Goal: Transaction & Acquisition: Obtain resource

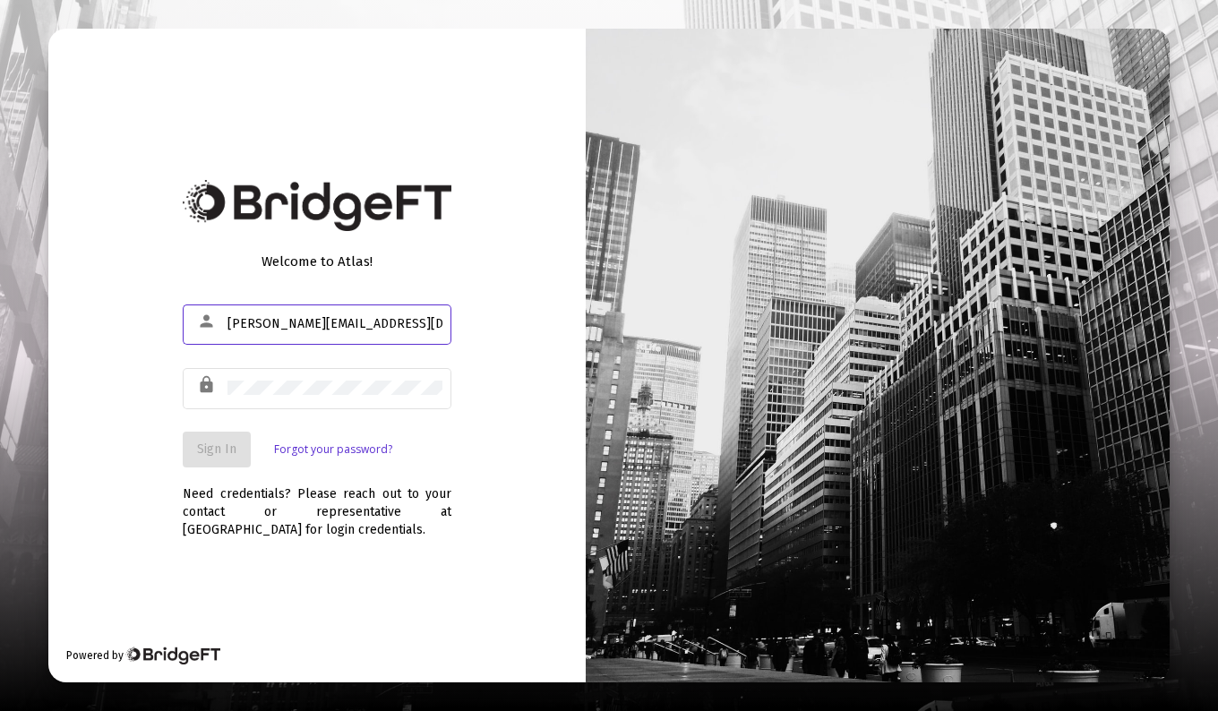
type input "[PERSON_NAME][EMAIL_ADDRESS][DOMAIN_NAME]"
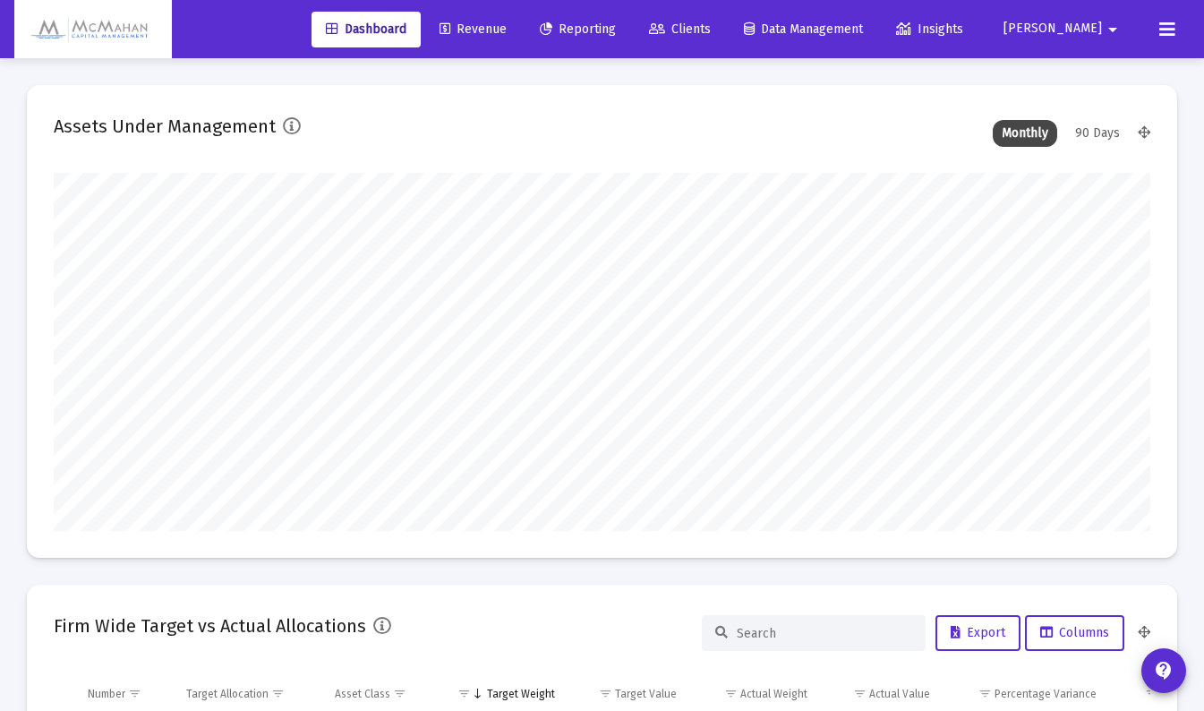
type input "[DATE]"
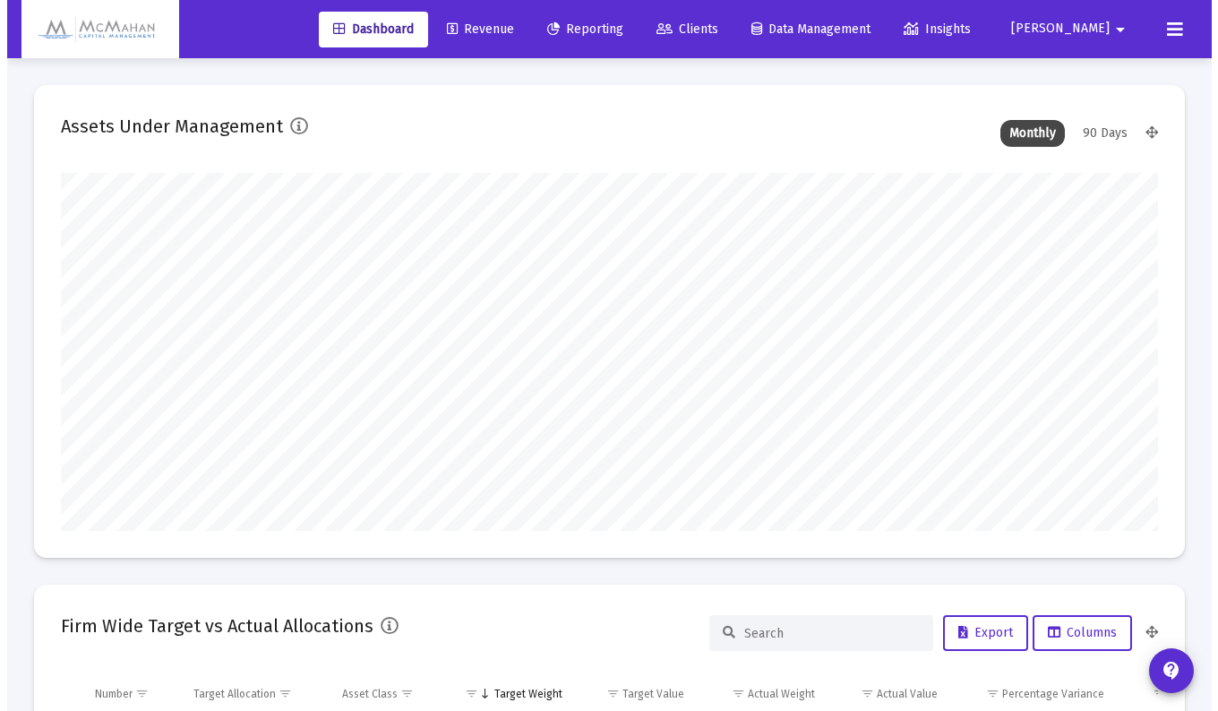
scroll to position [358, 508]
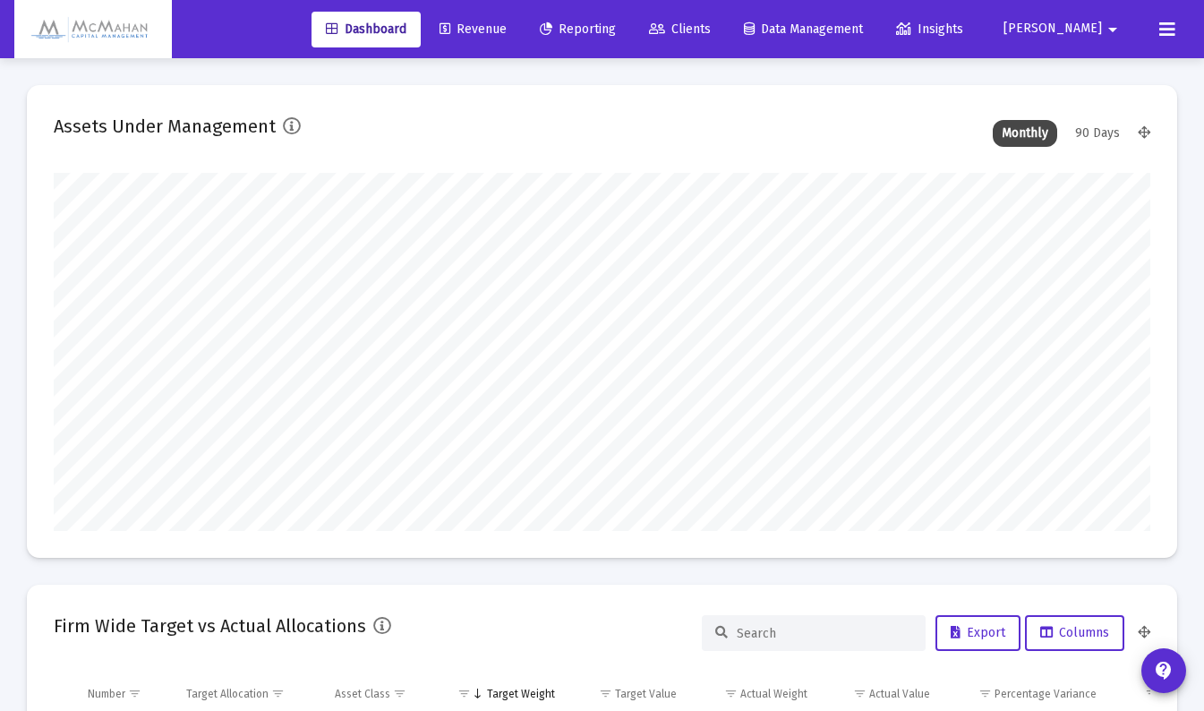
click at [616, 30] on span "Reporting" at bounding box center [578, 28] width 76 height 15
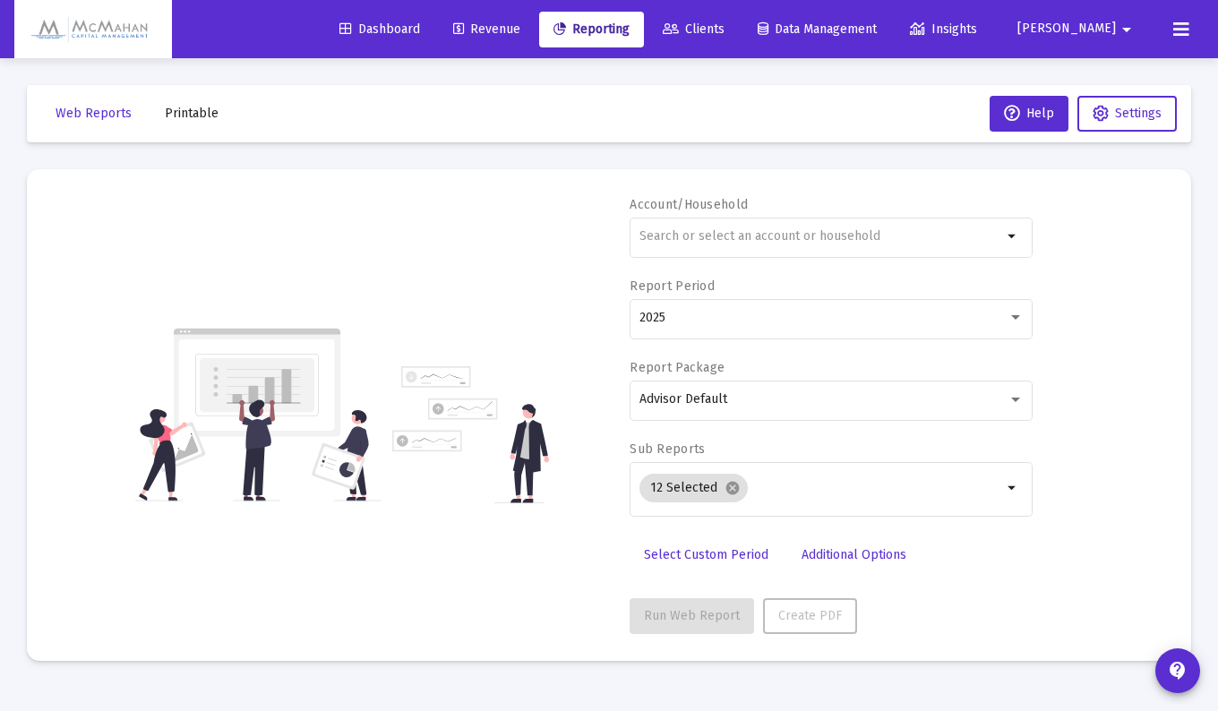
click at [1007, 238] on mat-icon "arrow_drop_down" at bounding box center [1012, 236] width 21 height 21
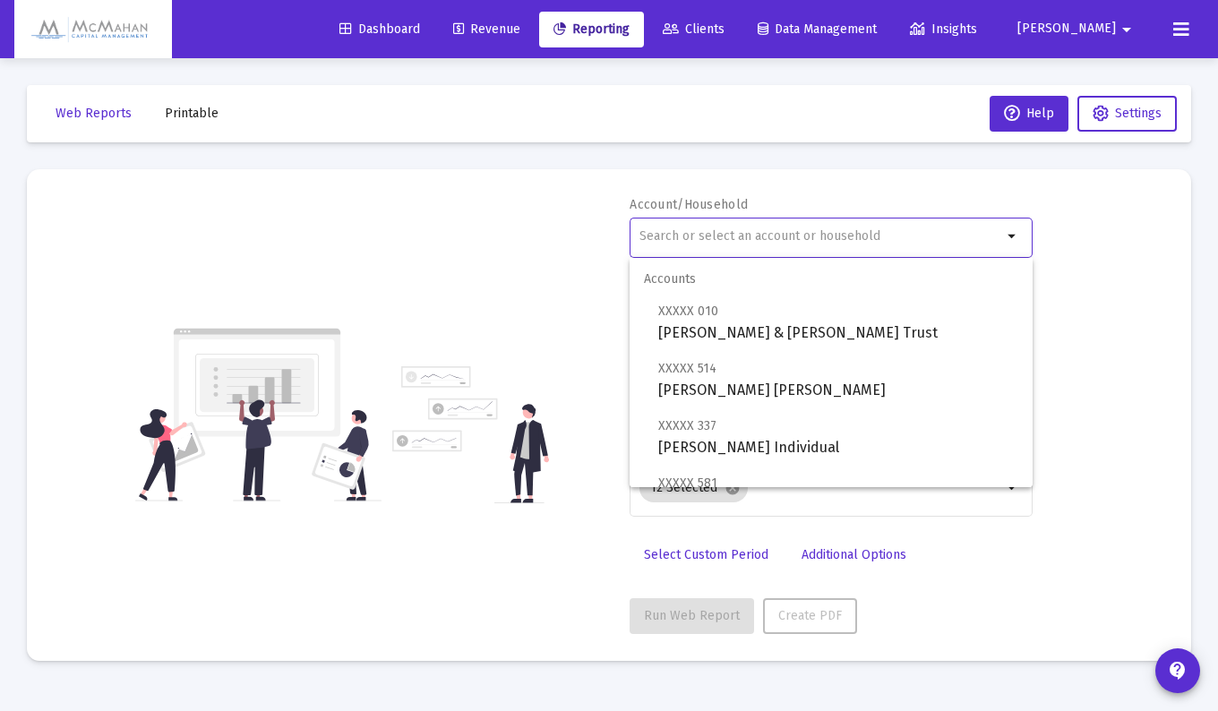
click at [724, 30] on span "Clients" at bounding box center [694, 28] width 62 height 15
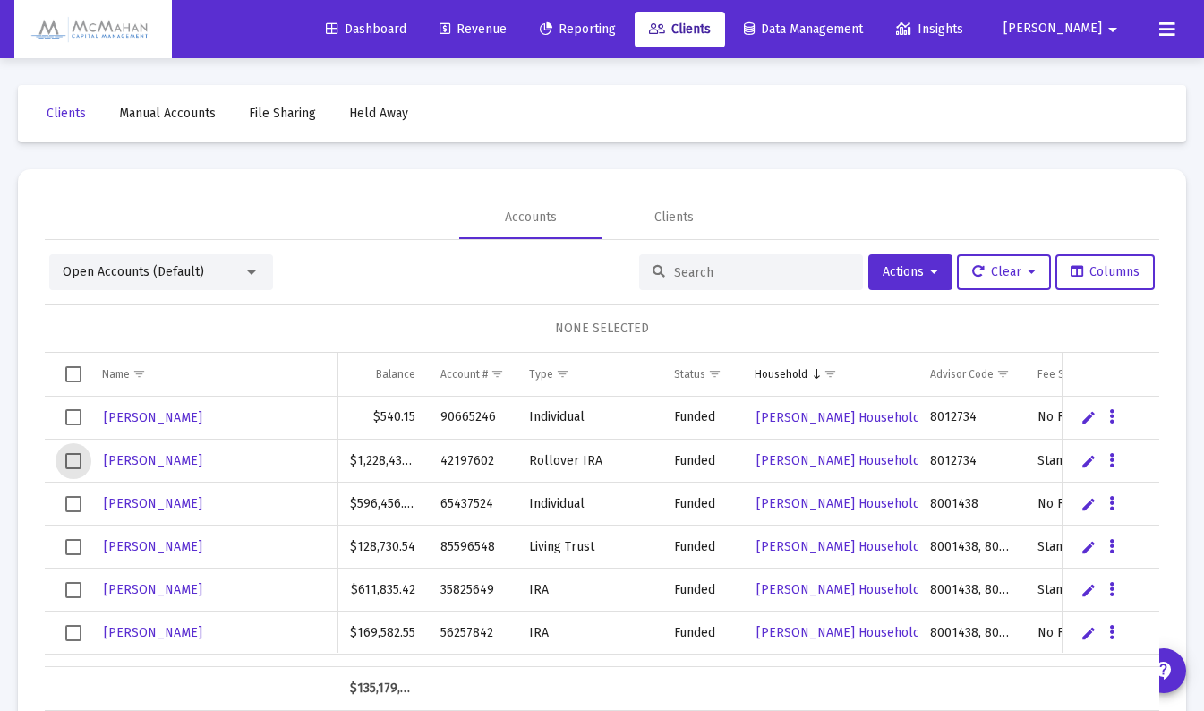
click at [73, 460] on span "Select row" at bounding box center [73, 461] width 16 height 16
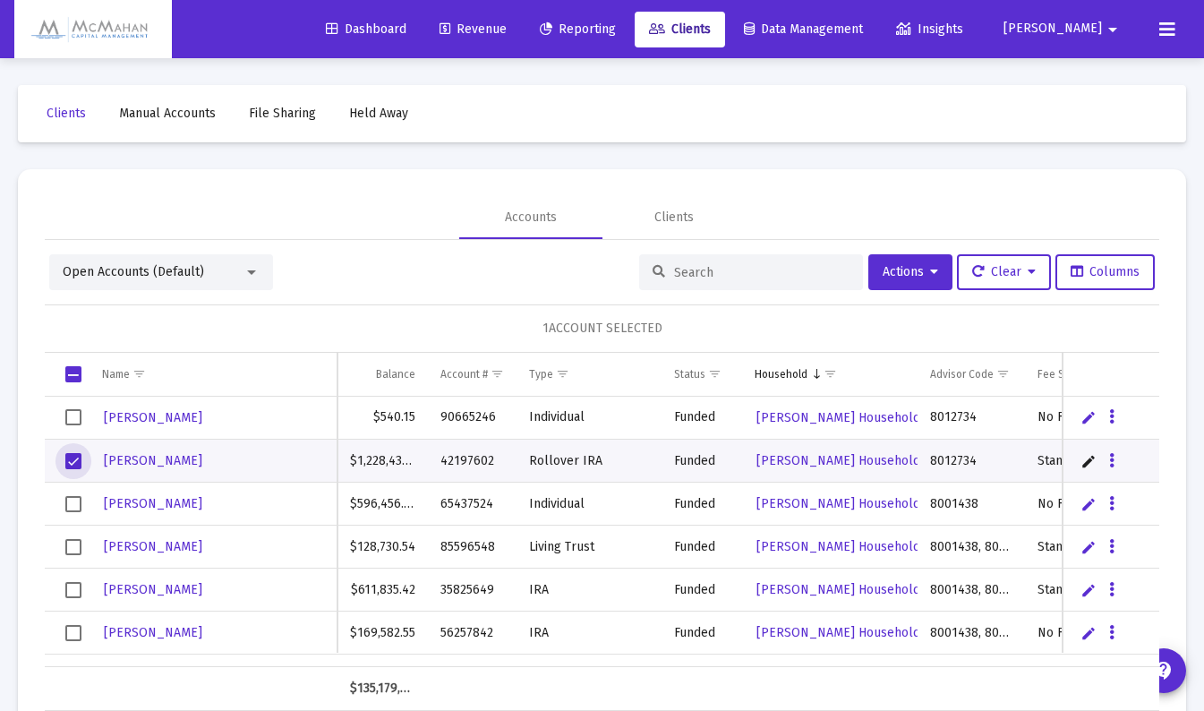
scroll to position [90, 0]
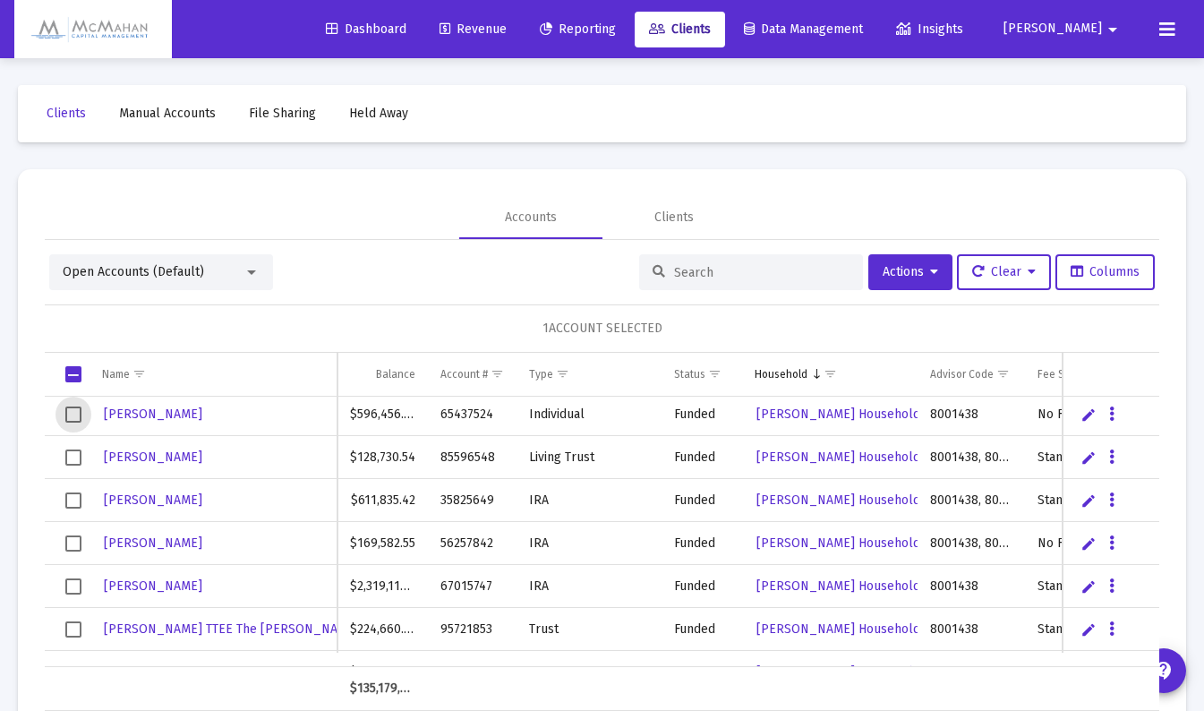
click at [73, 414] on span "Select row" at bounding box center [73, 415] width 16 height 16
click at [74, 456] on span "Select row" at bounding box center [73, 457] width 16 height 16
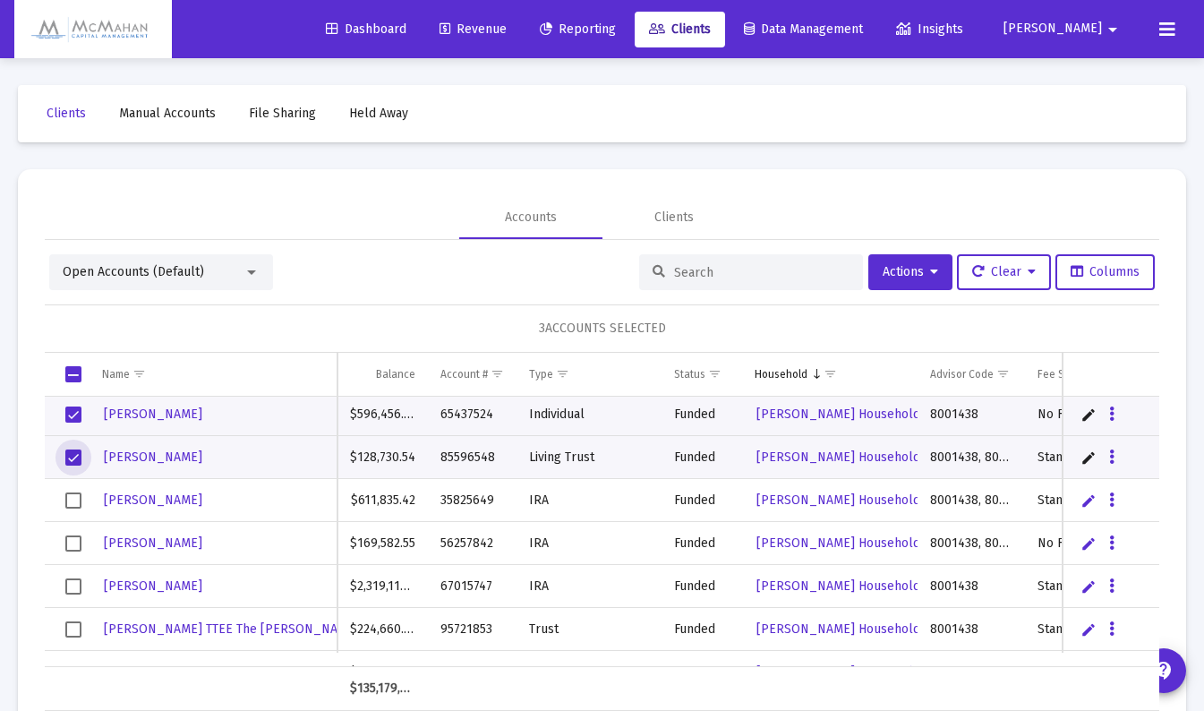
click at [76, 499] on span "Select row" at bounding box center [73, 500] width 16 height 16
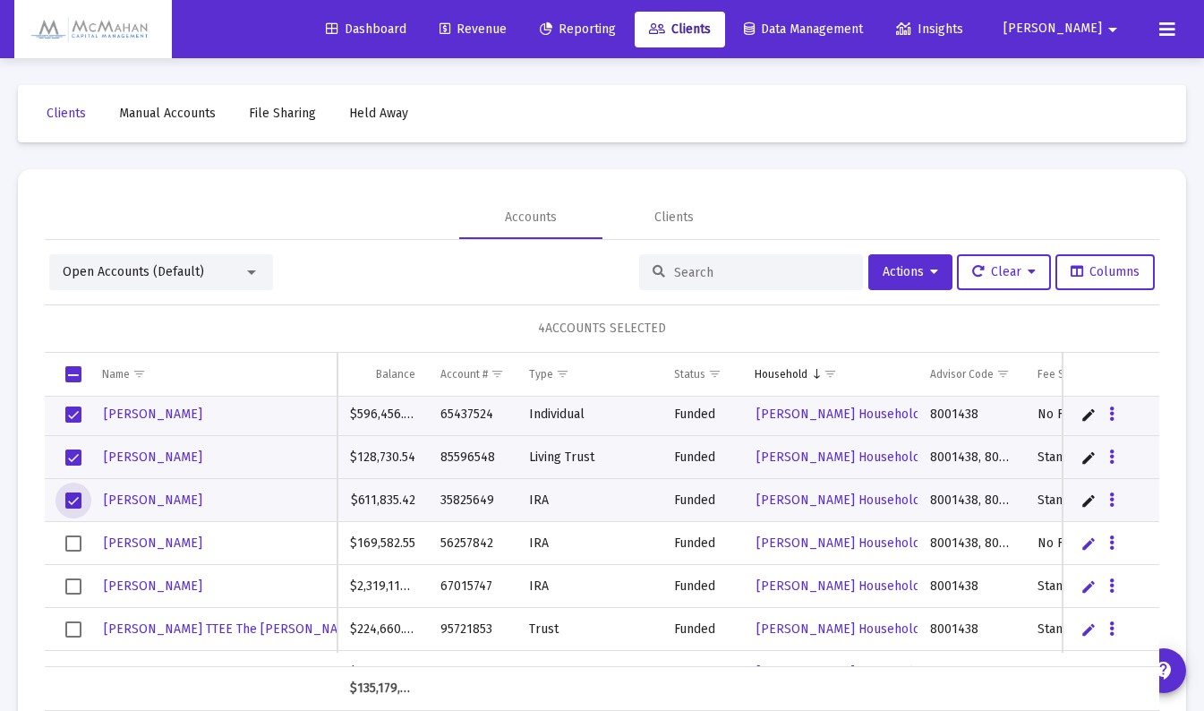
click at [76, 535] on span "Select row" at bounding box center [73, 543] width 16 height 16
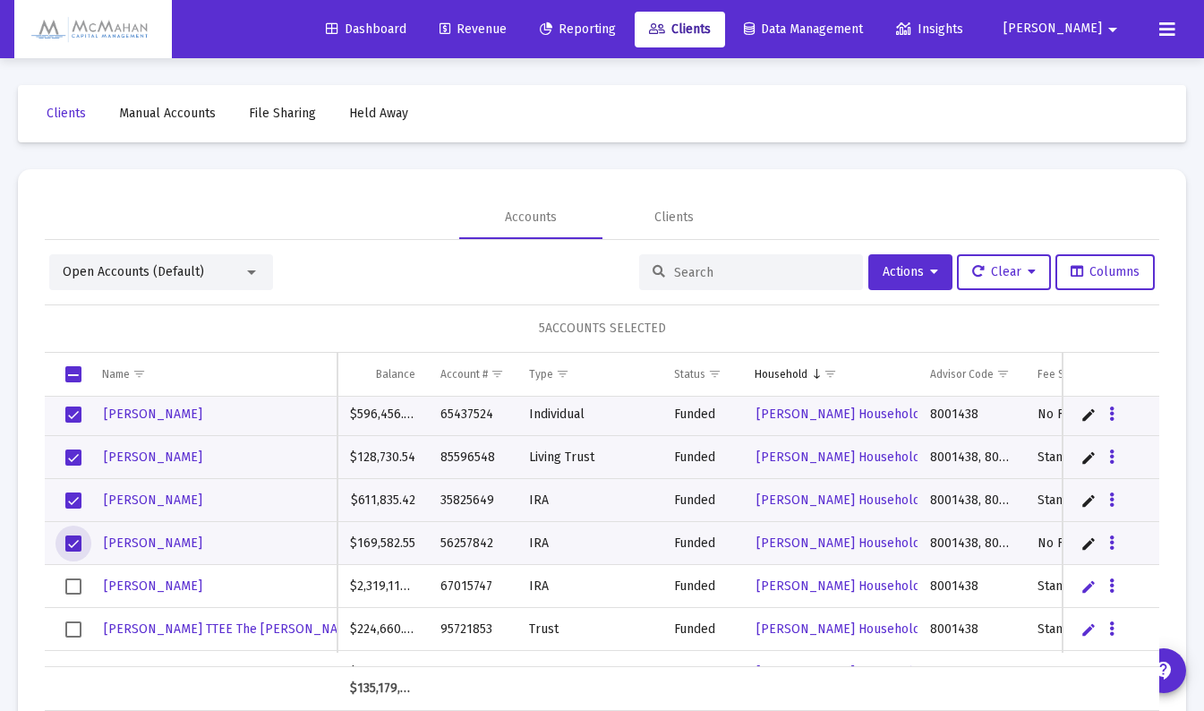
click at [71, 586] on span "Select row" at bounding box center [73, 586] width 16 height 16
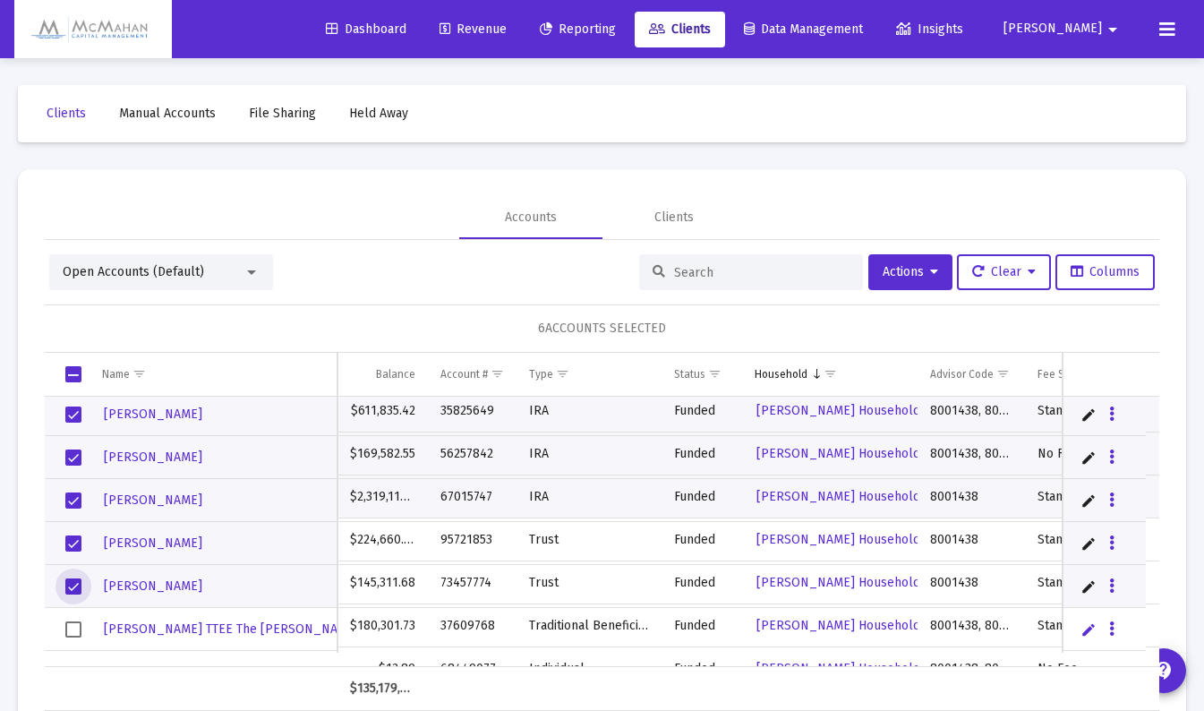
scroll to position [179, 0]
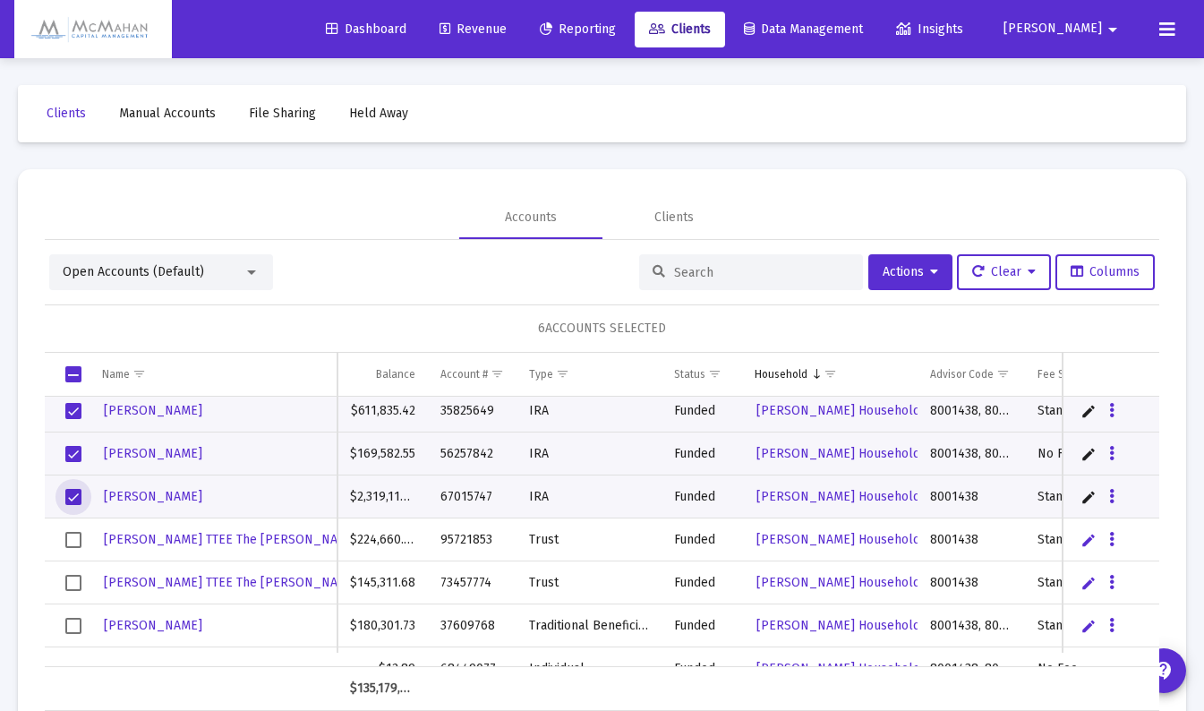
click at [81, 542] on span "Select row" at bounding box center [73, 540] width 16 height 16
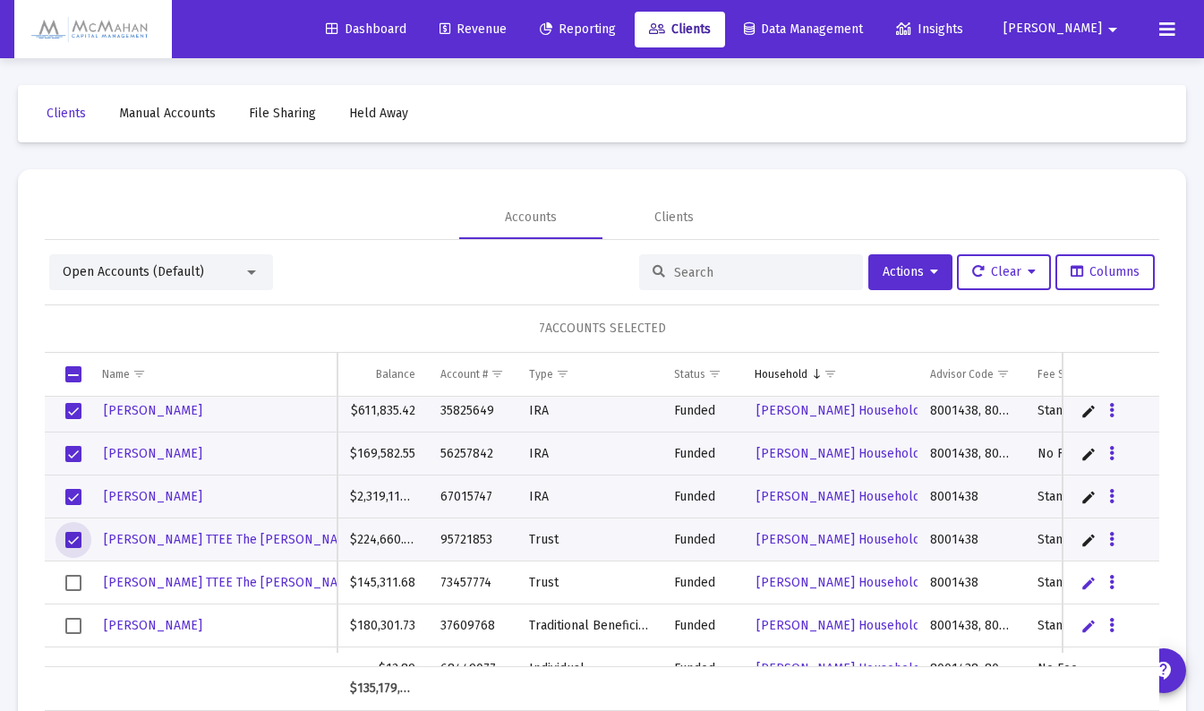
click at [73, 572] on td "Data grid" at bounding box center [67, 582] width 45 height 43
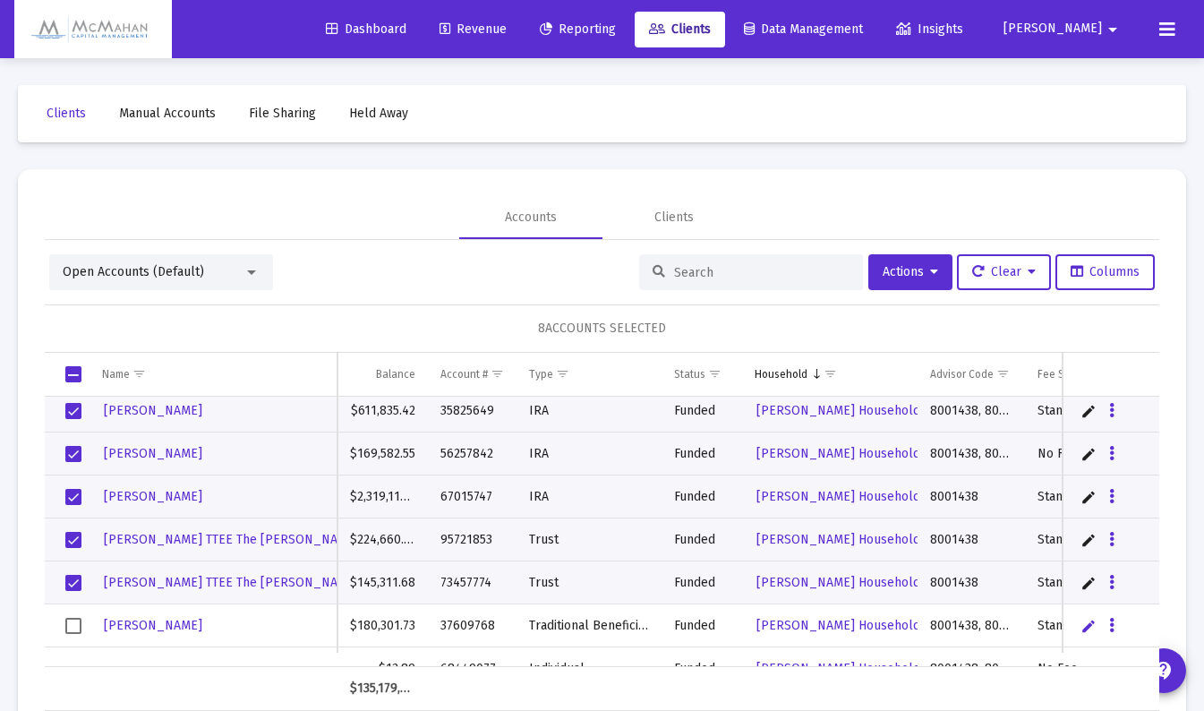
click at [71, 622] on span "Select row" at bounding box center [73, 626] width 16 height 16
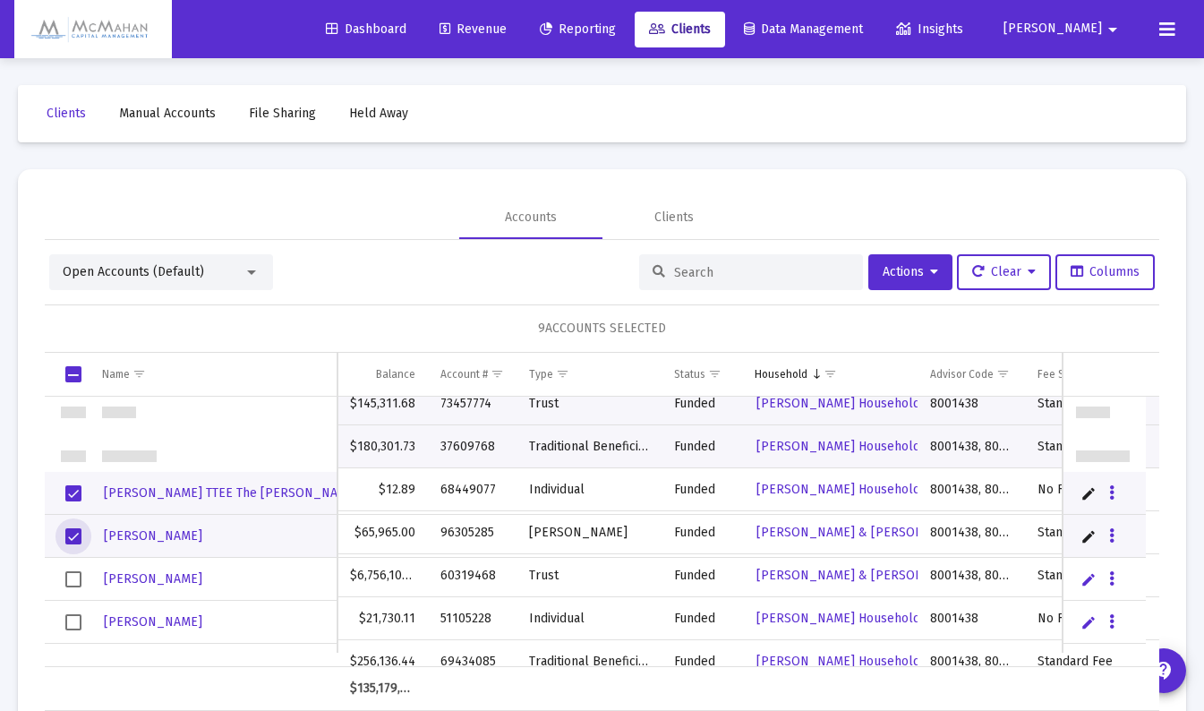
scroll to position [358, 0]
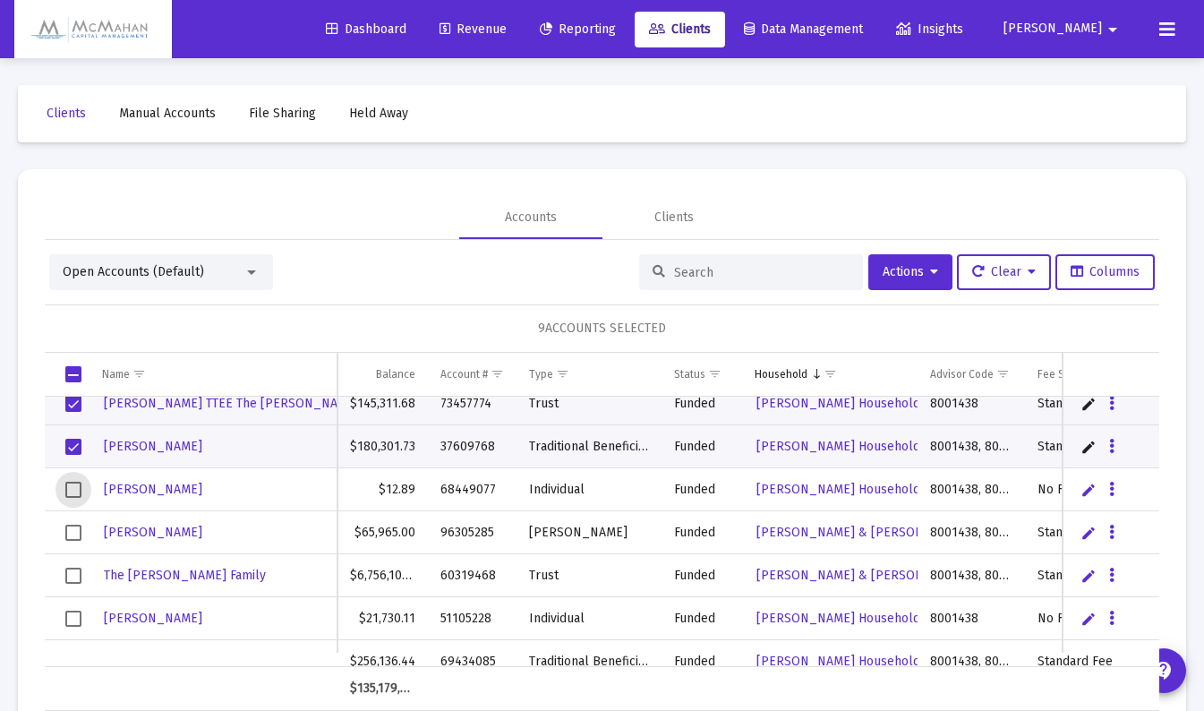
click at [73, 488] on span "Select row" at bounding box center [73, 490] width 16 height 16
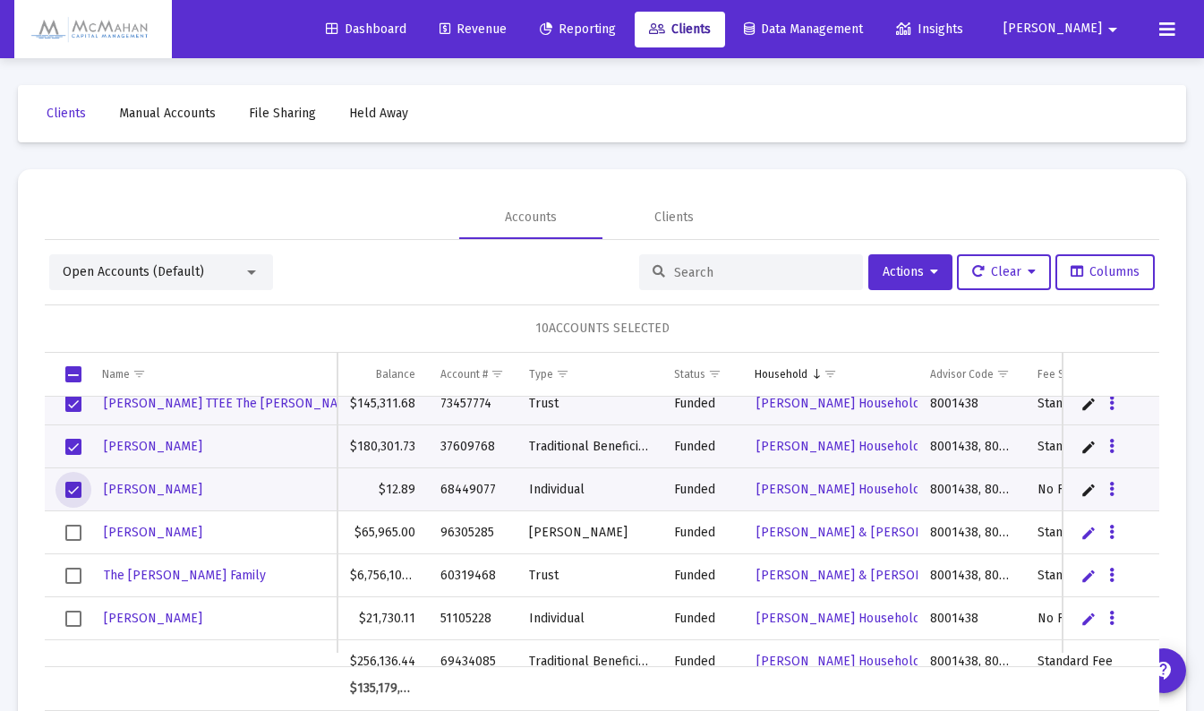
click at [73, 529] on span "Select row" at bounding box center [73, 533] width 16 height 16
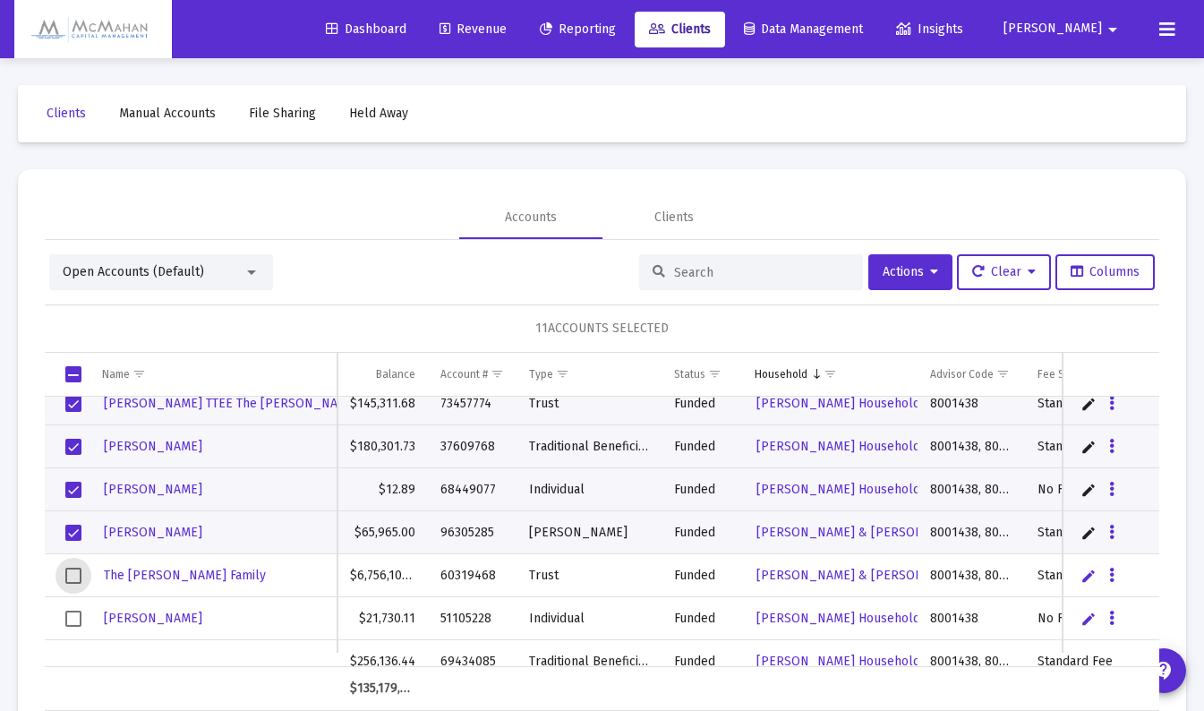
click at [72, 573] on span "Select row" at bounding box center [73, 576] width 16 height 16
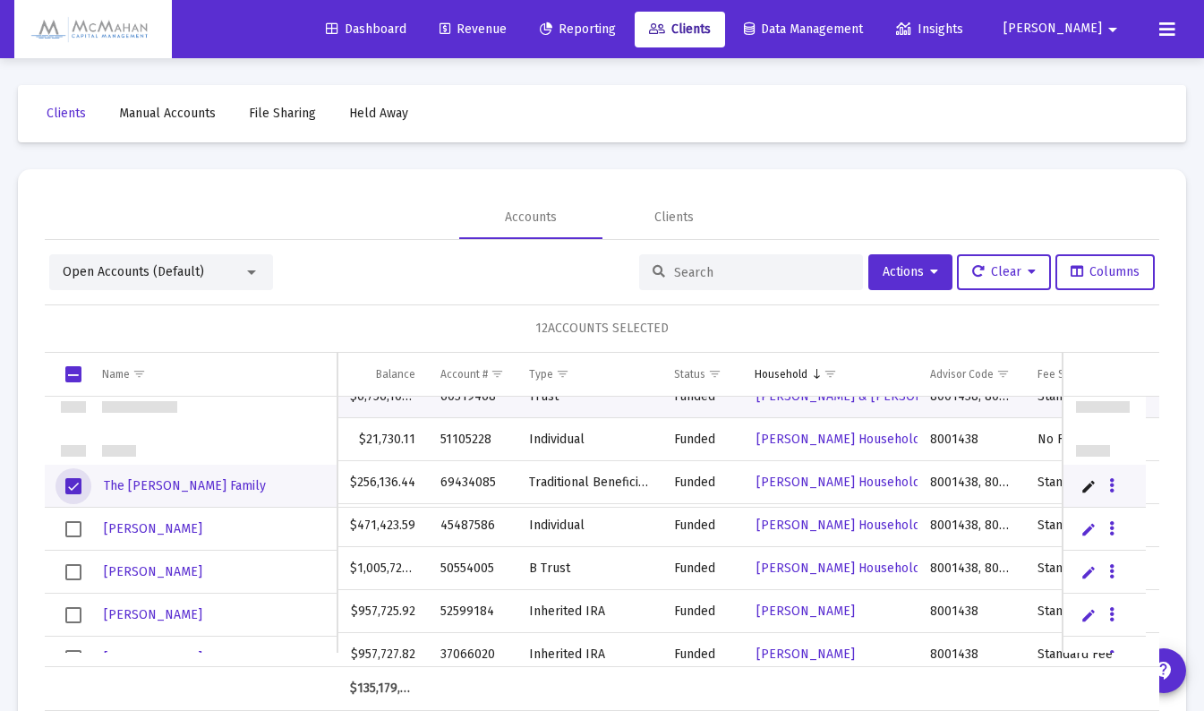
scroll to position [537, 0]
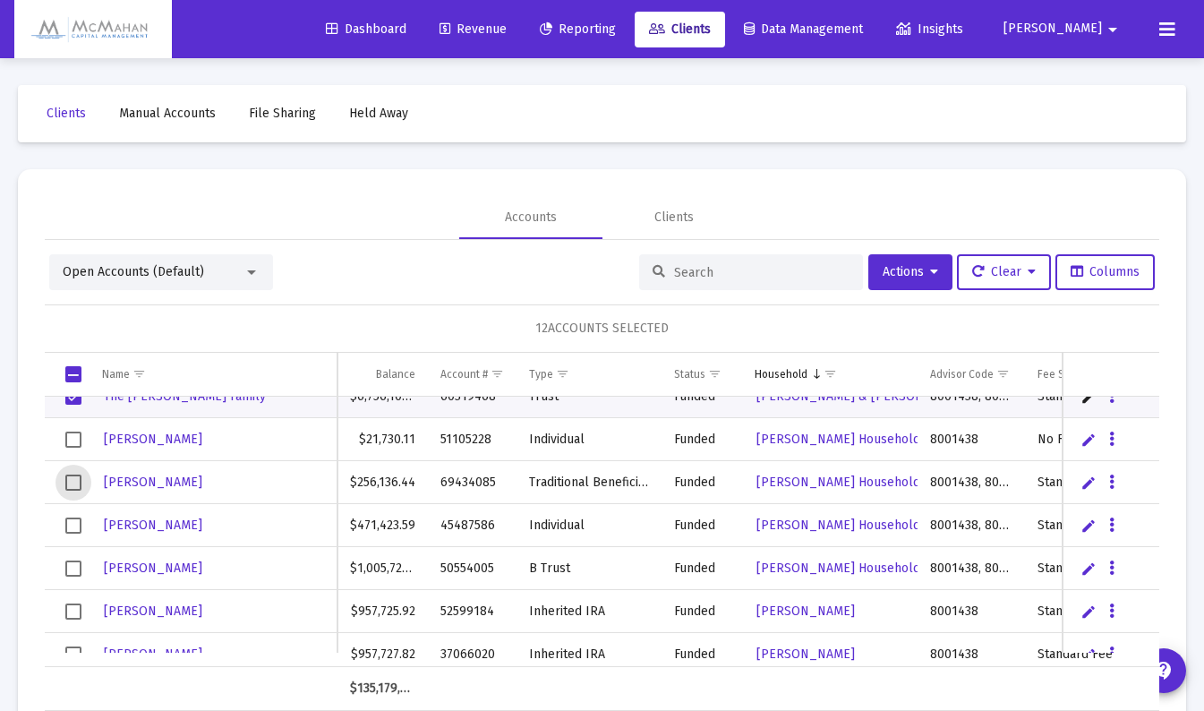
click at [76, 483] on span "Select row" at bounding box center [73, 483] width 16 height 16
click at [79, 522] on span "Select row" at bounding box center [73, 526] width 16 height 16
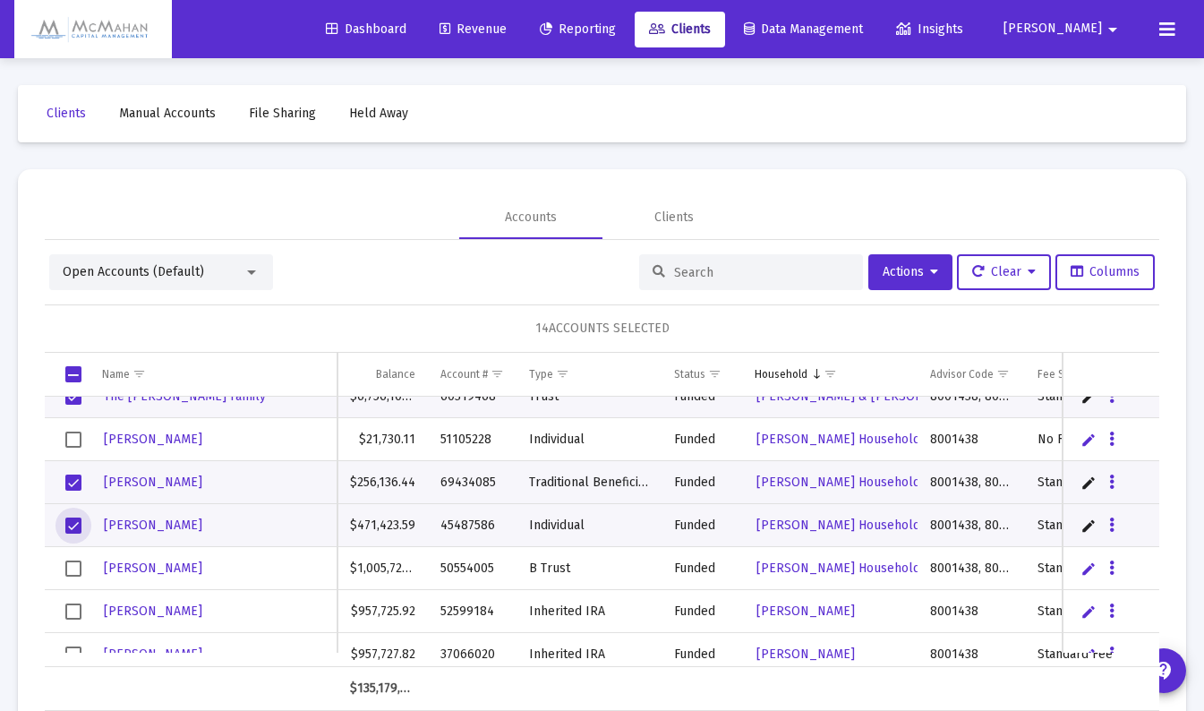
click at [69, 567] on span "Select row" at bounding box center [73, 569] width 16 height 16
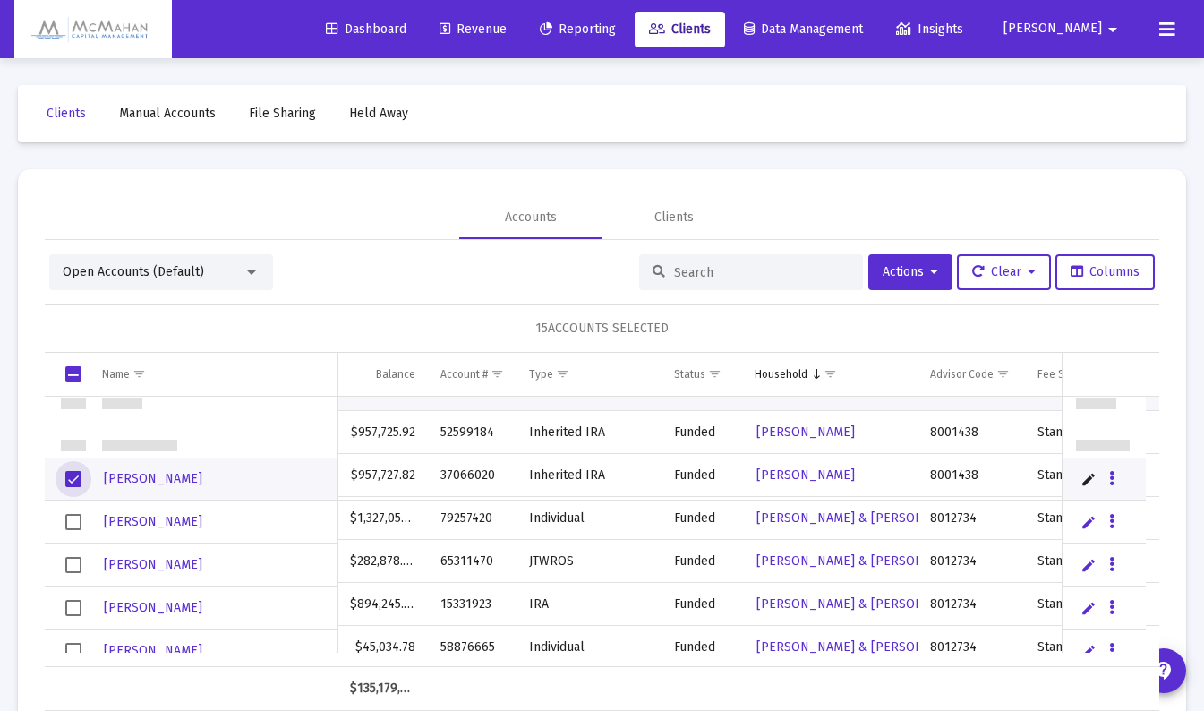
scroll to position [716, 0]
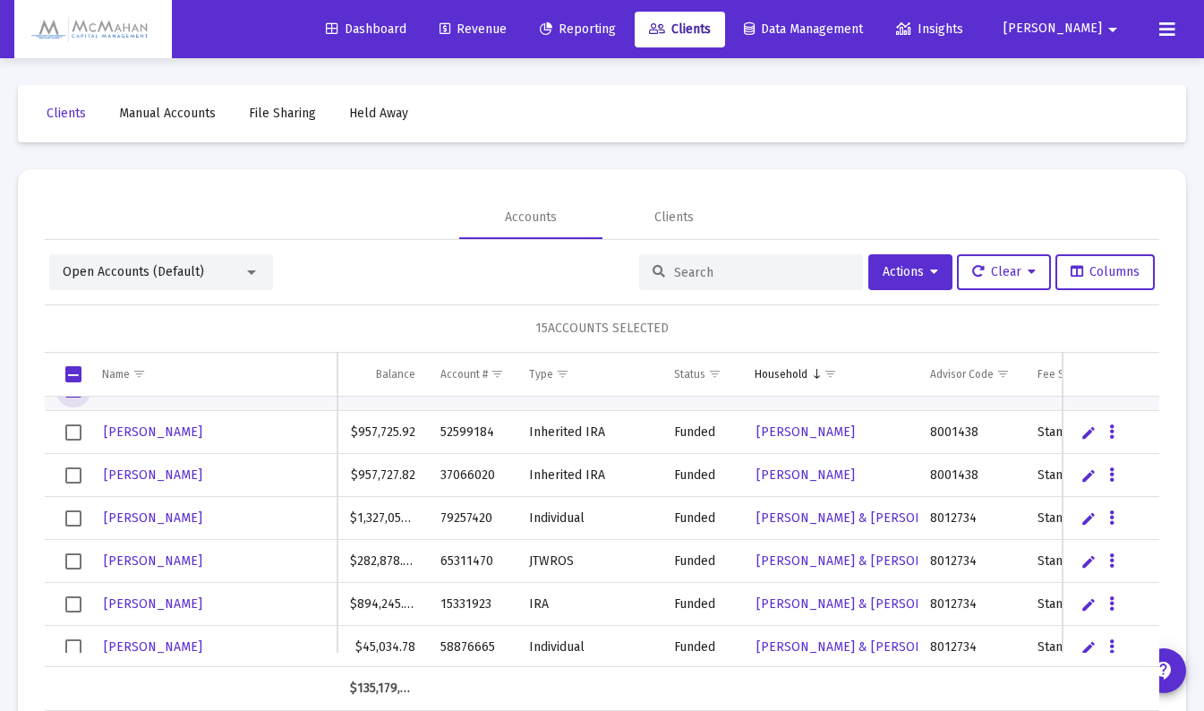
click at [79, 515] on span "Select row" at bounding box center [73, 518] width 16 height 16
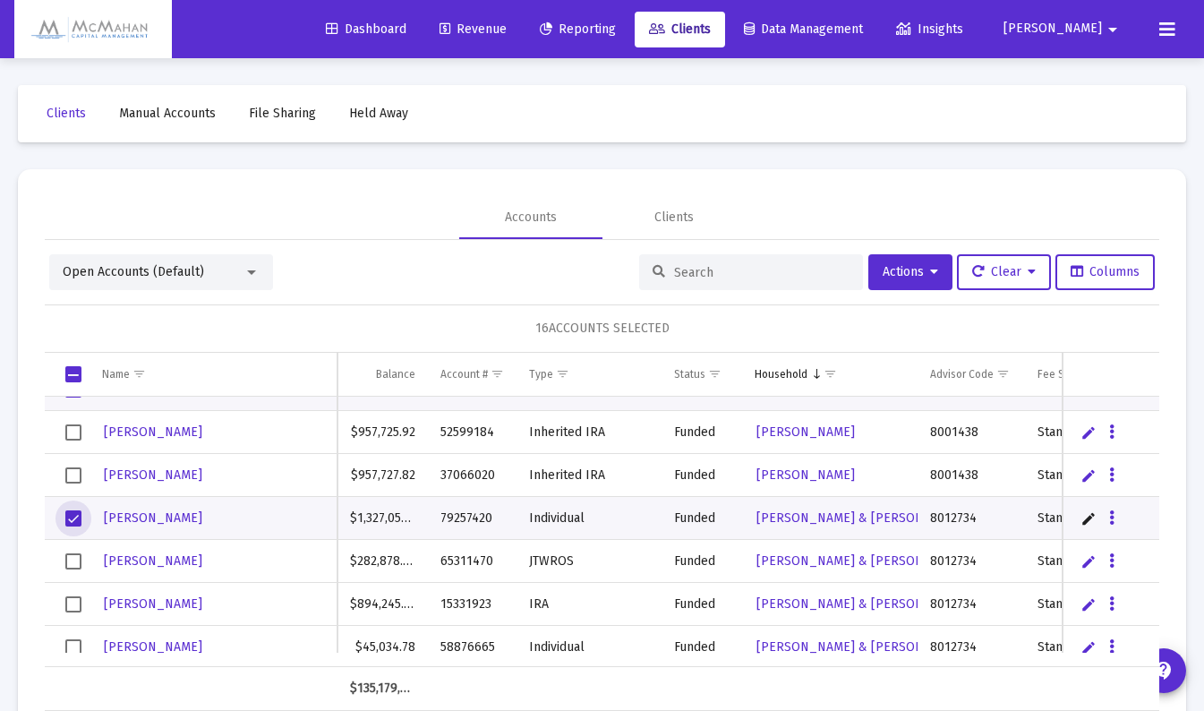
click at [73, 560] on span "Select row" at bounding box center [73, 561] width 16 height 16
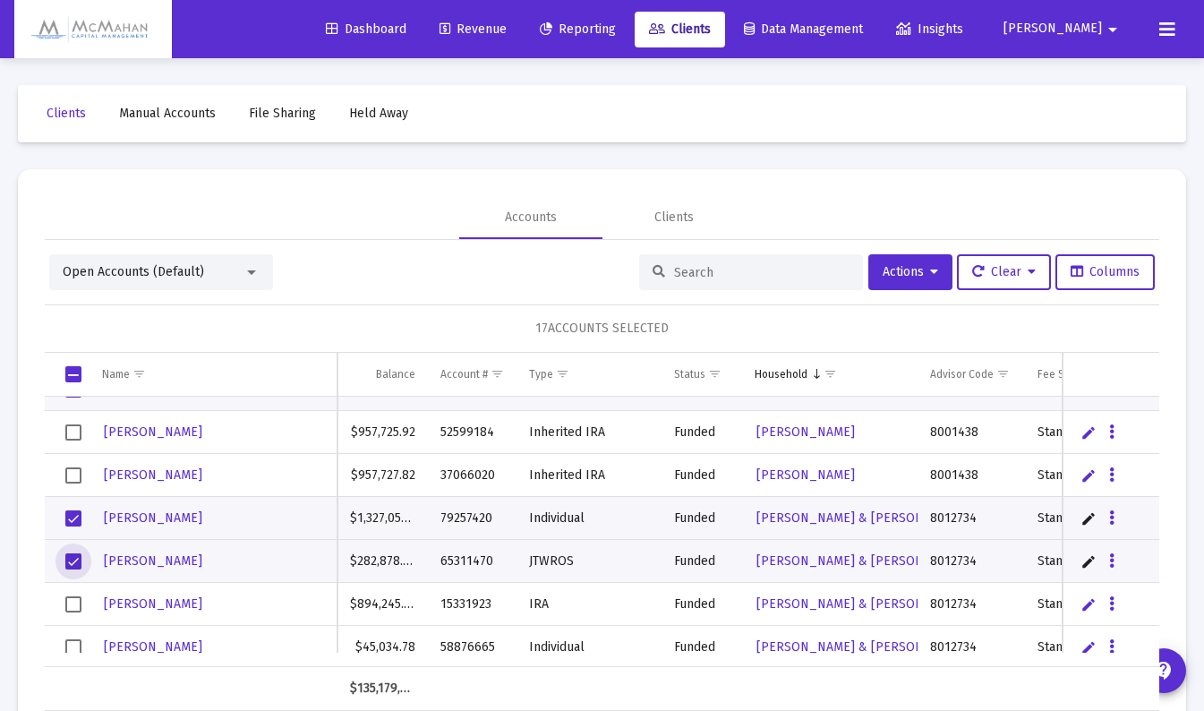
click at [75, 601] on span "Select row" at bounding box center [73, 604] width 16 height 16
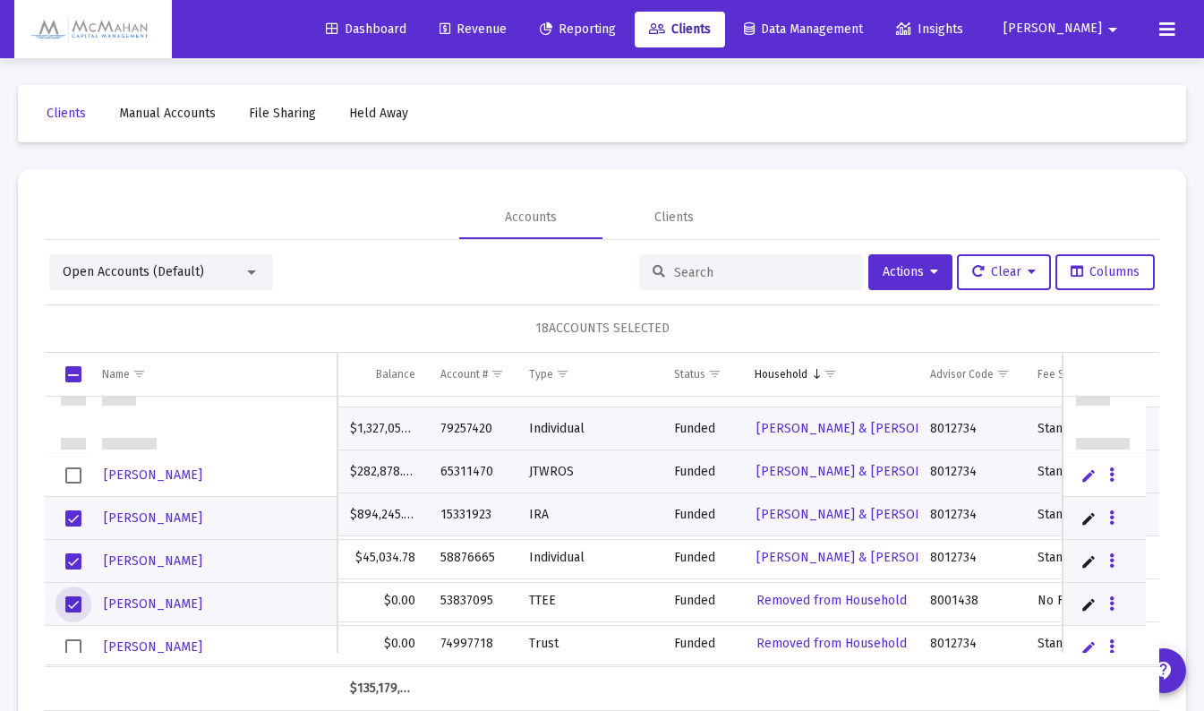
scroll to position [806, 0]
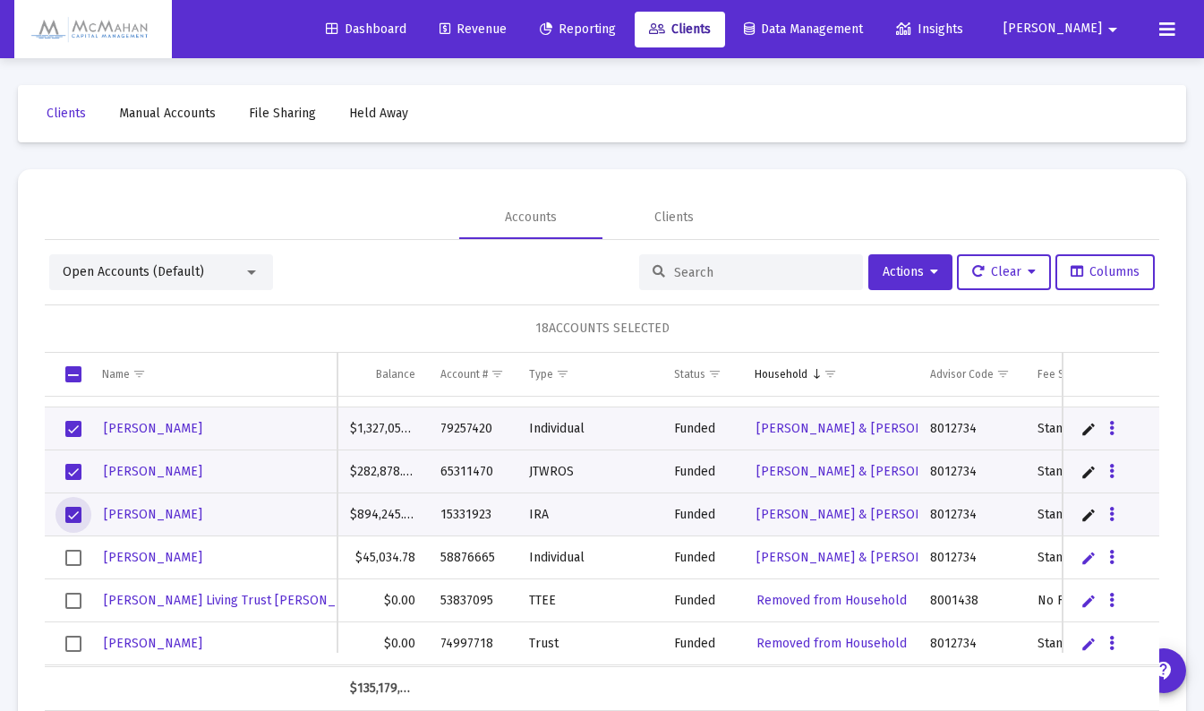
click at [74, 554] on span "Select row" at bounding box center [73, 558] width 16 height 16
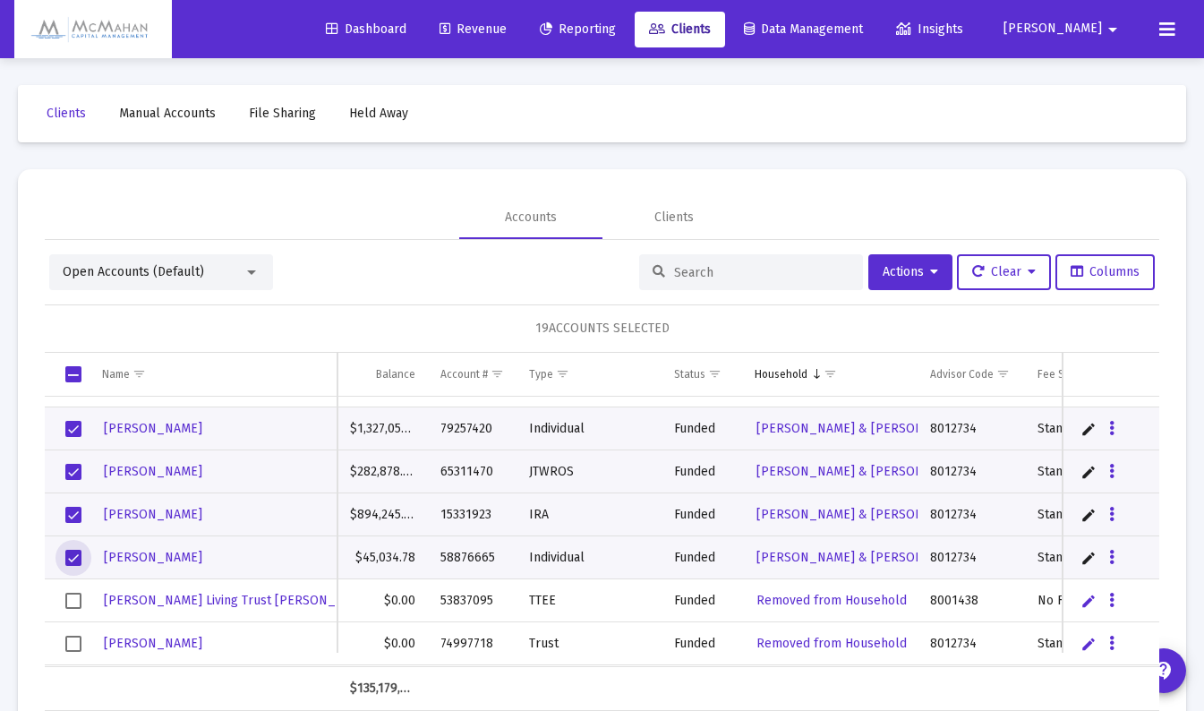
click at [77, 599] on span "Select row" at bounding box center [73, 601] width 16 height 16
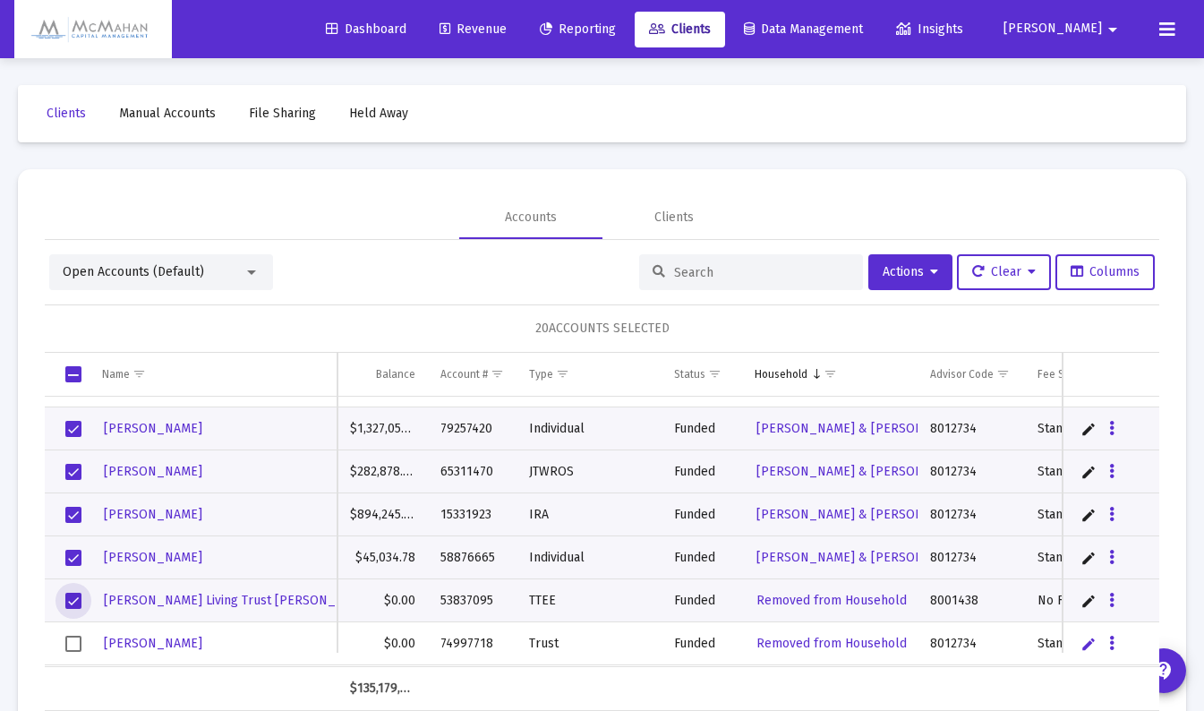
scroll to position [895, 0]
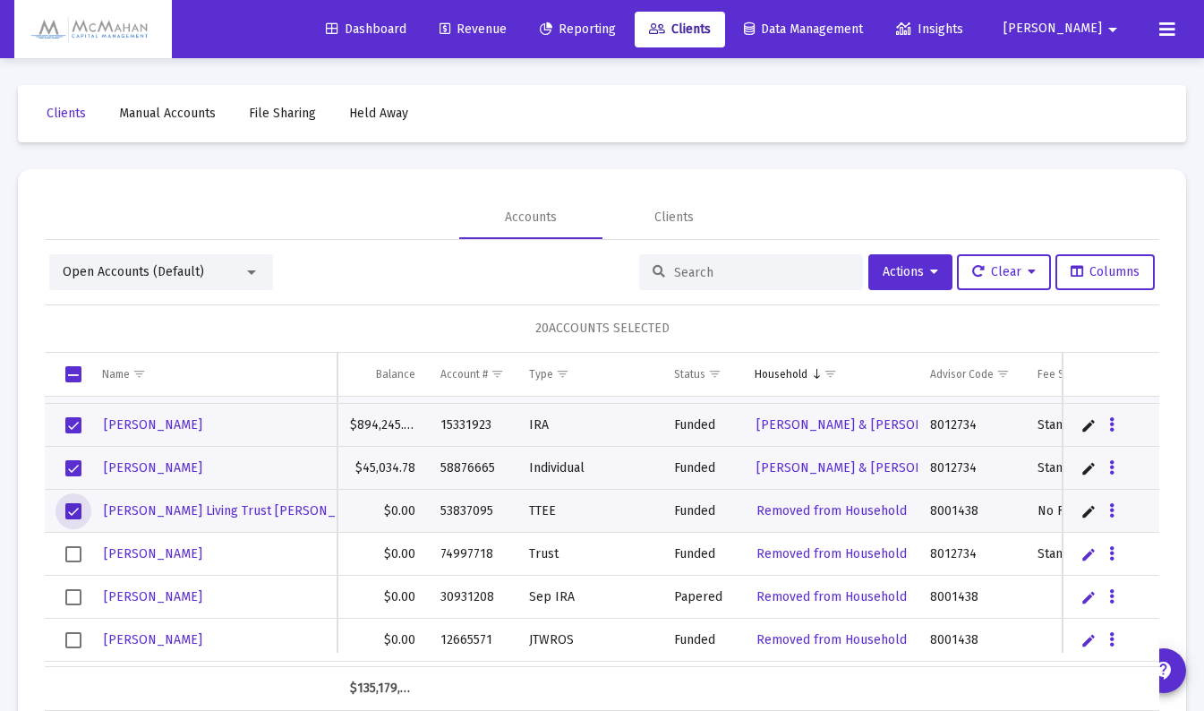
click at [74, 509] on span "Select row" at bounding box center [73, 511] width 16 height 16
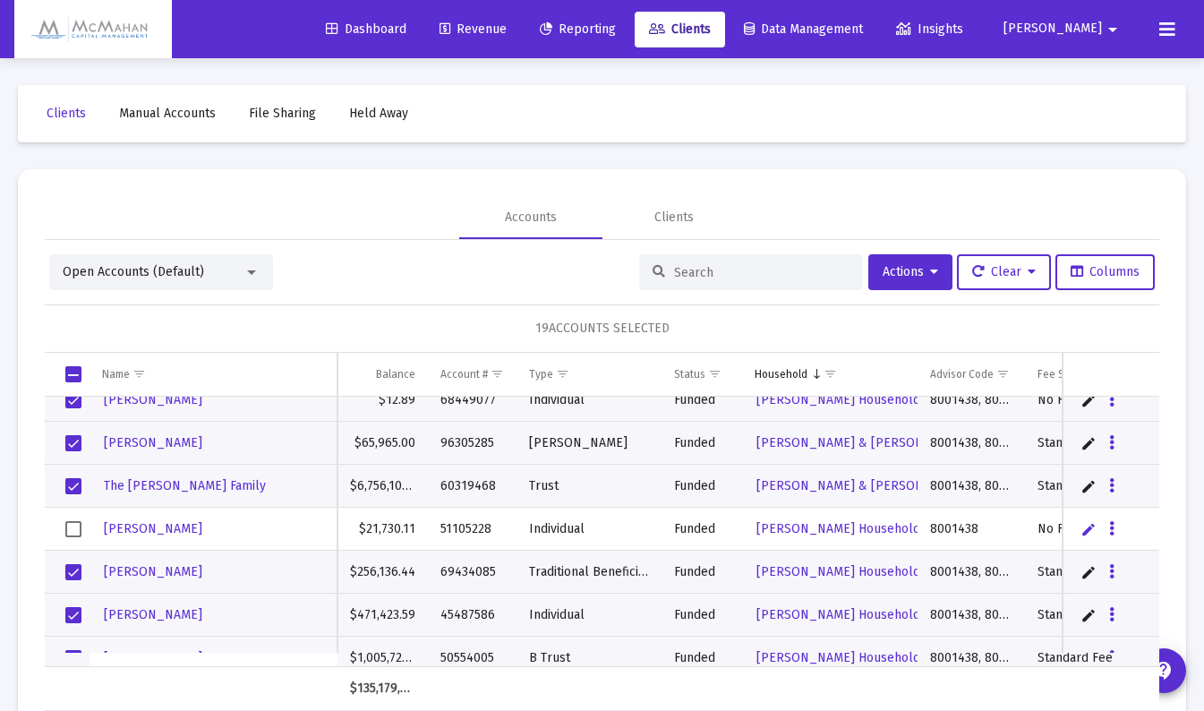
scroll to position [0, 0]
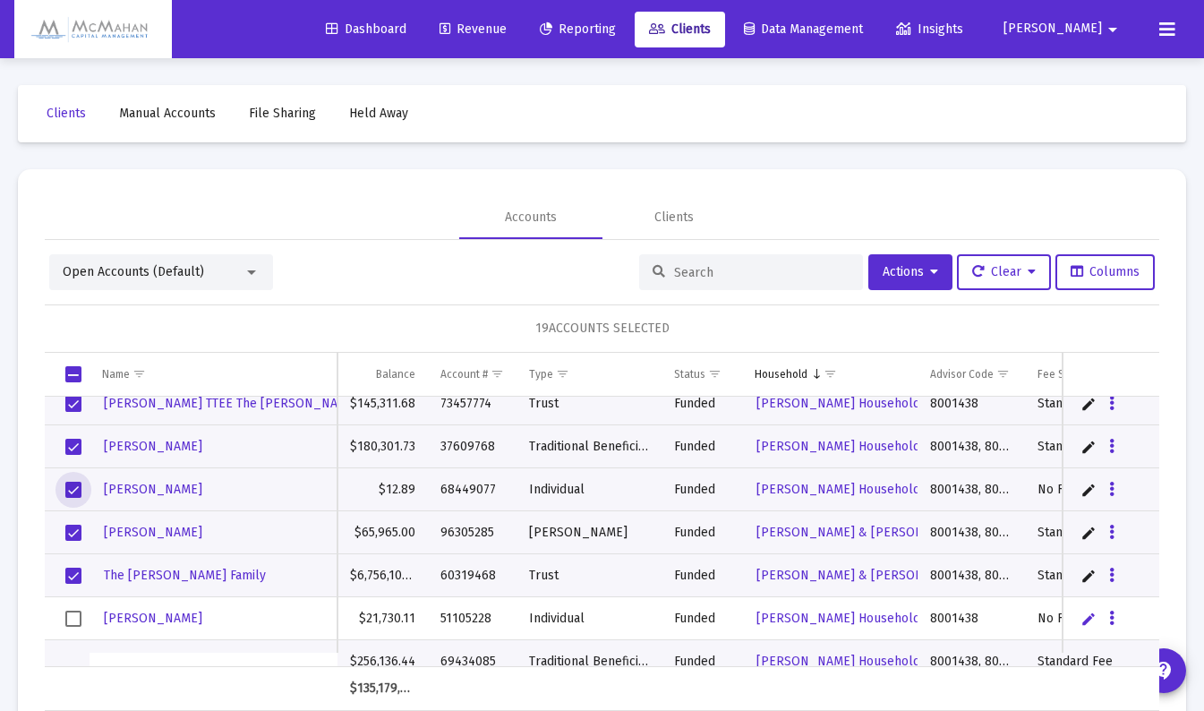
click at [74, 486] on span "Select row" at bounding box center [73, 490] width 16 height 16
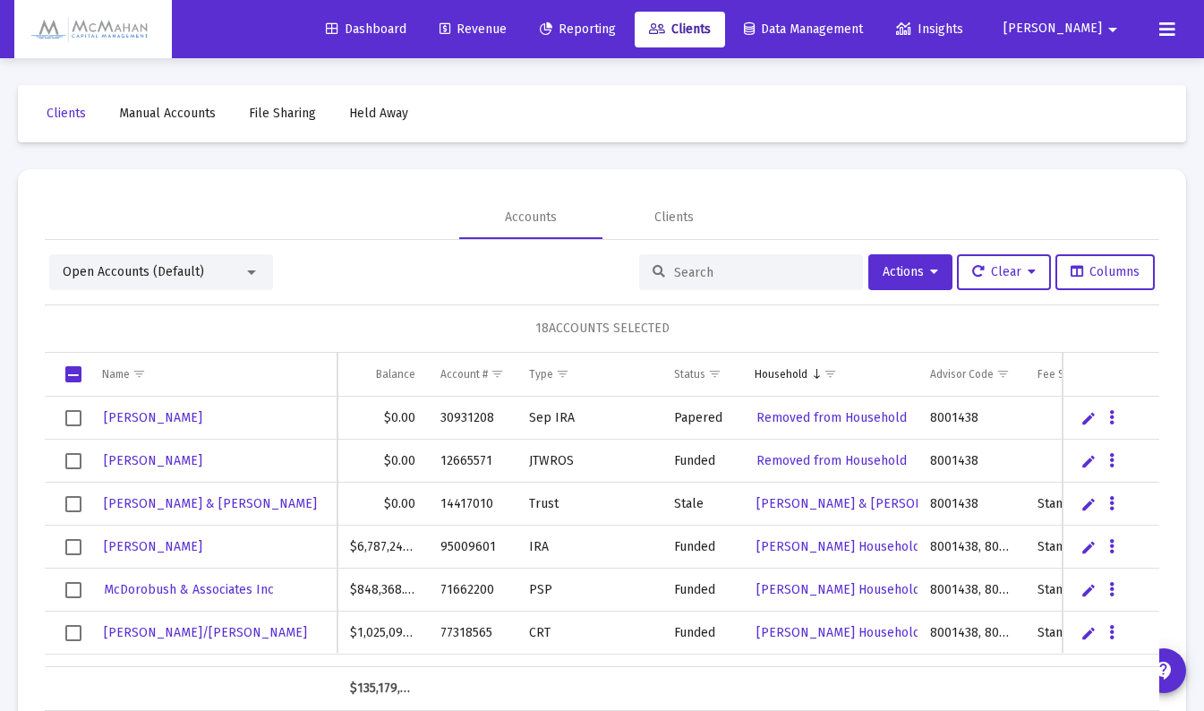
click at [75, 546] on span "Select row" at bounding box center [73, 547] width 16 height 16
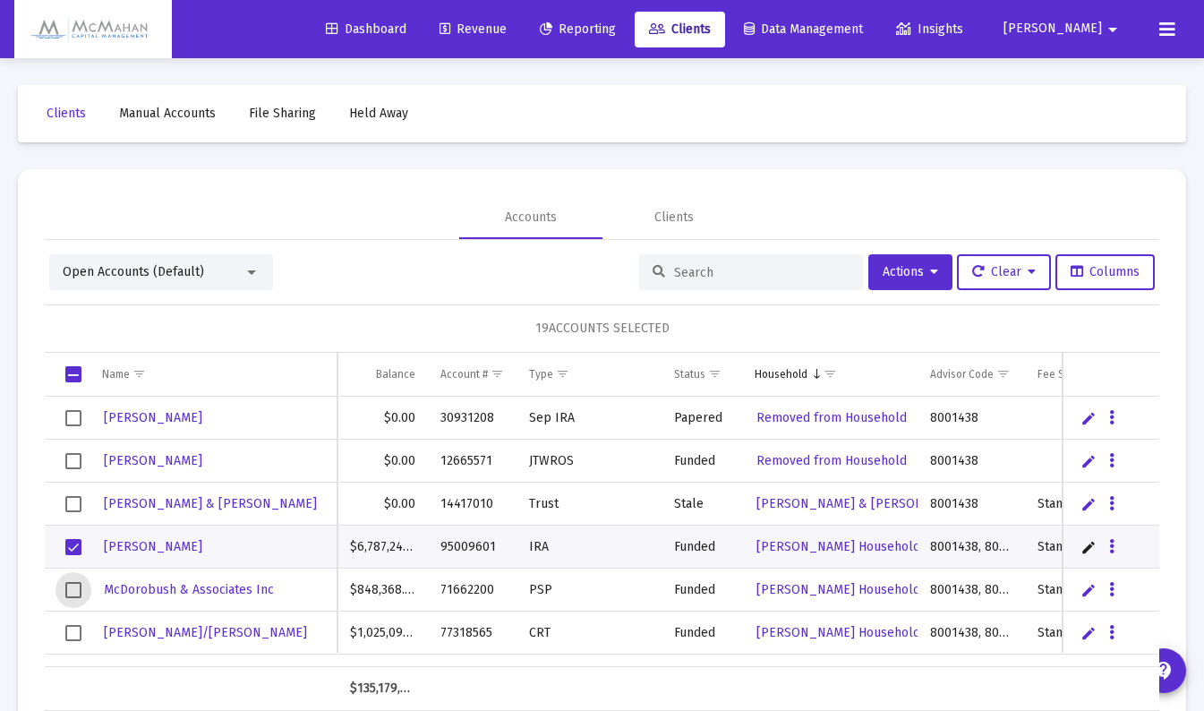
click at [73, 589] on span "Select row" at bounding box center [73, 590] width 16 height 16
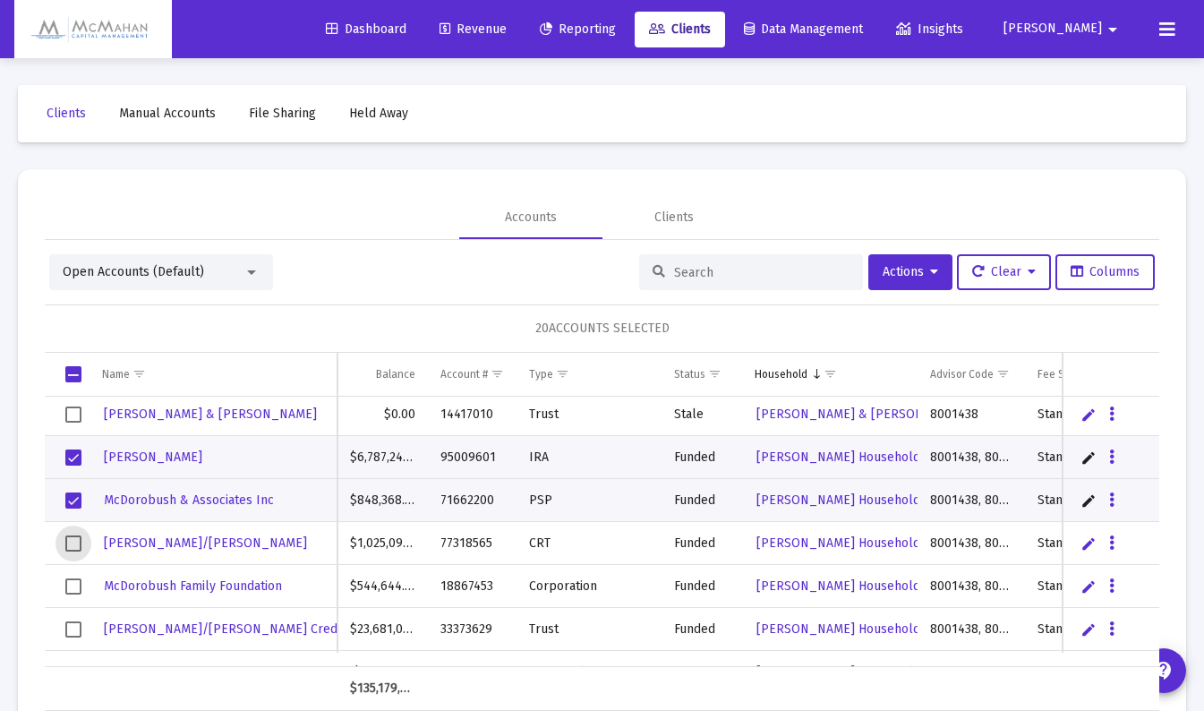
click at [75, 542] on span "Select row" at bounding box center [73, 543] width 16 height 16
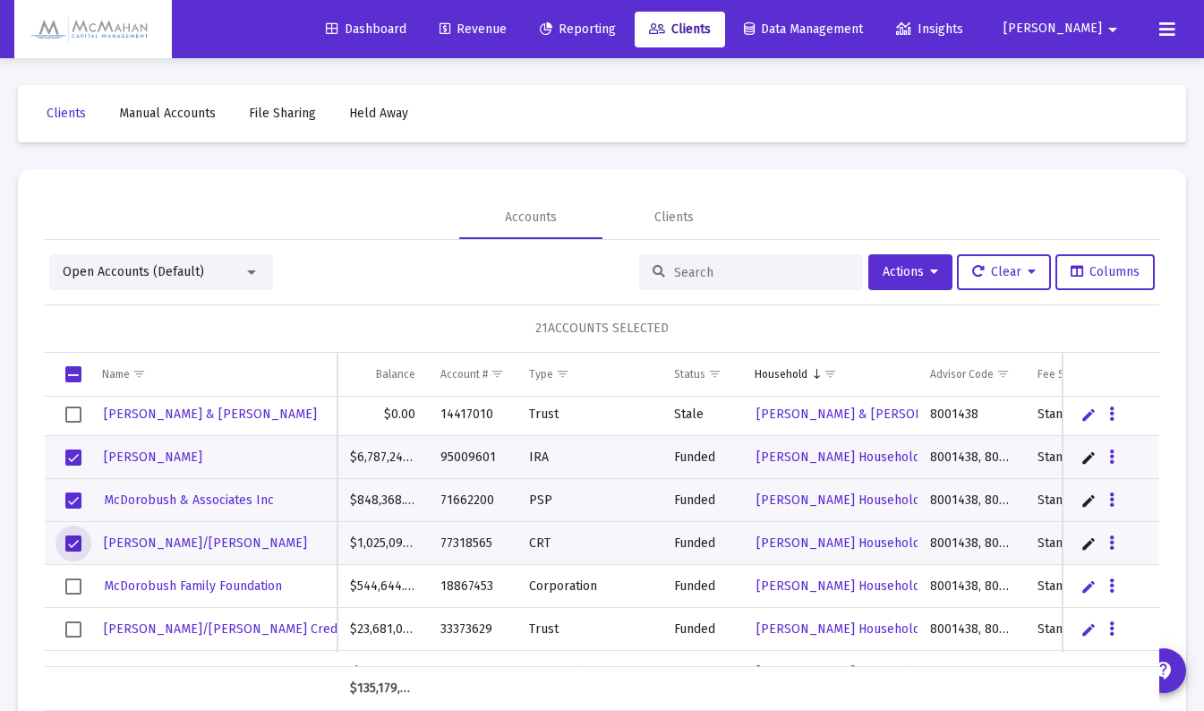
drag, startPoint x: 76, startPoint y: 582, endPoint x: 84, endPoint y: 575, distance: 10.8
click at [76, 582] on span "Select row" at bounding box center [73, 586] width 16 height 16
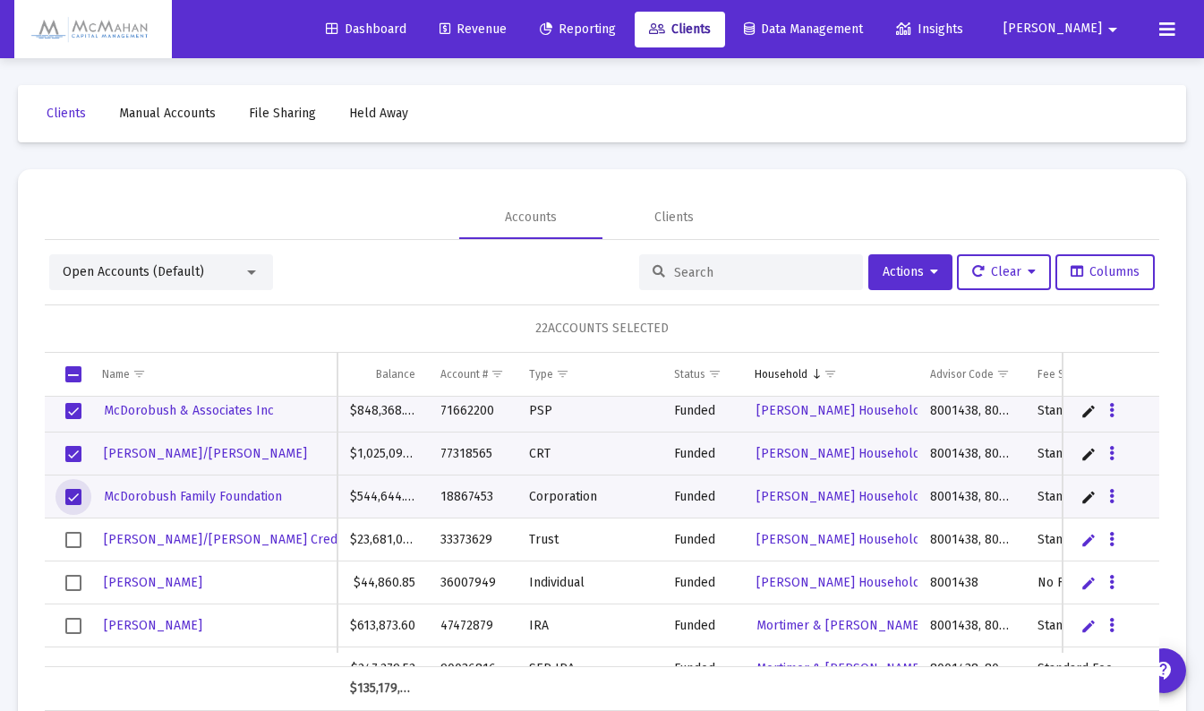
click at [77, 536] on span "Select row" at bounding box center [73, 540] width 16 height 16
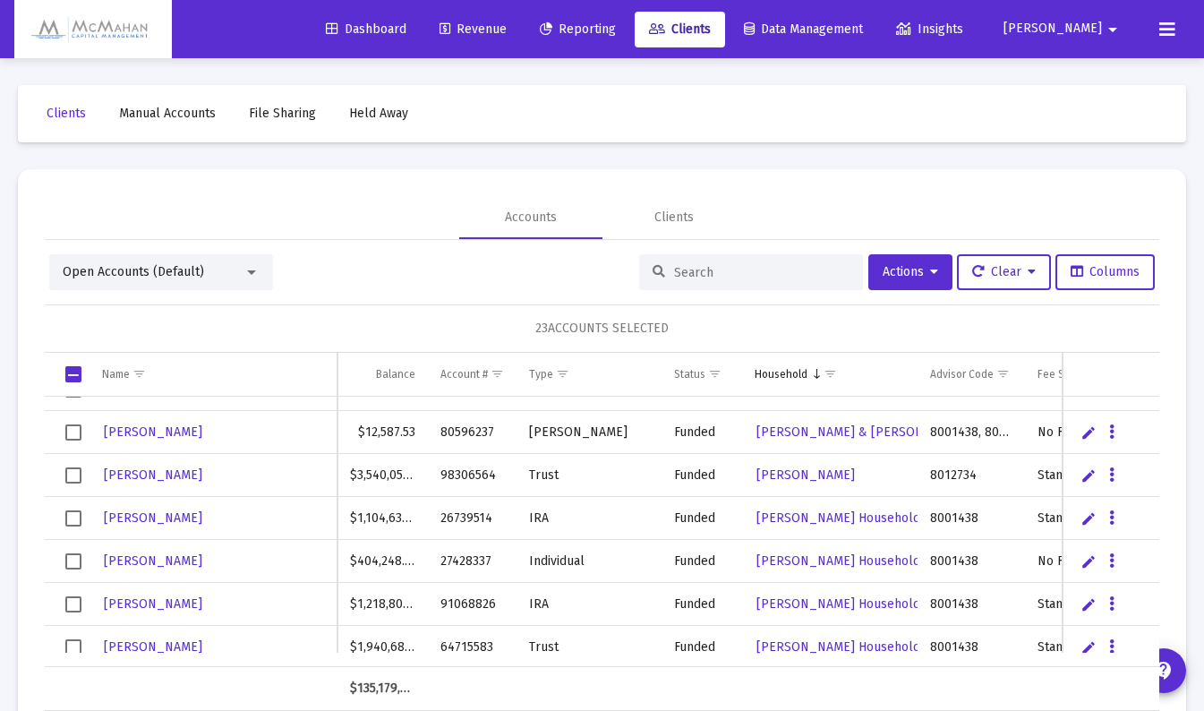
click at [73, 473] on span "Select row" at bounding box center [73, 475] width 16 height 16
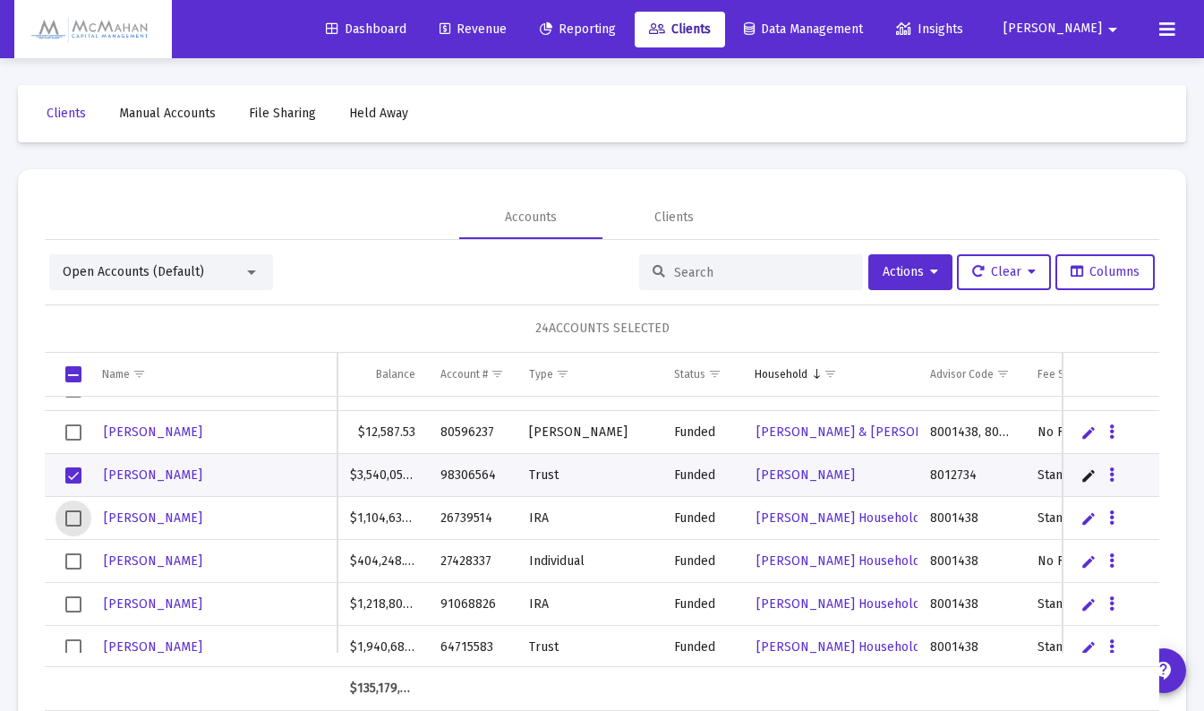
click at [73, 515] on span "Select row" at bounding box center [73, 518] width 16 height 16
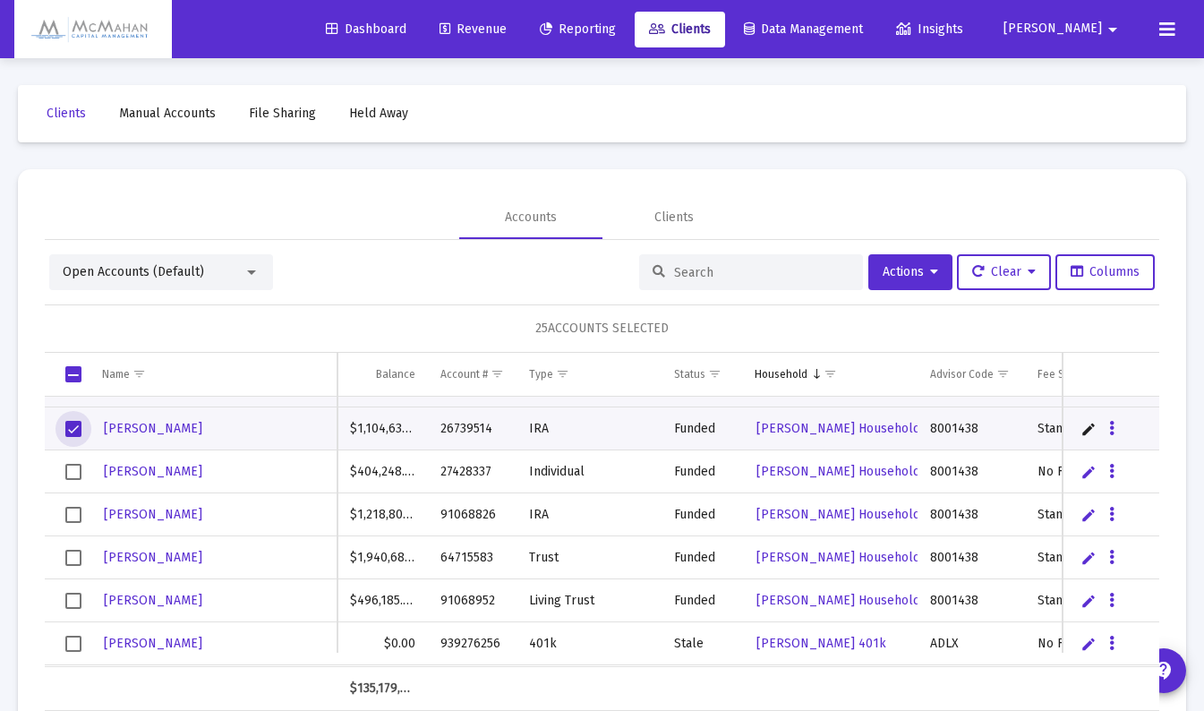
click at [73, 515] on span "Select row" at bounding box center [73, 515] width 16 height 16
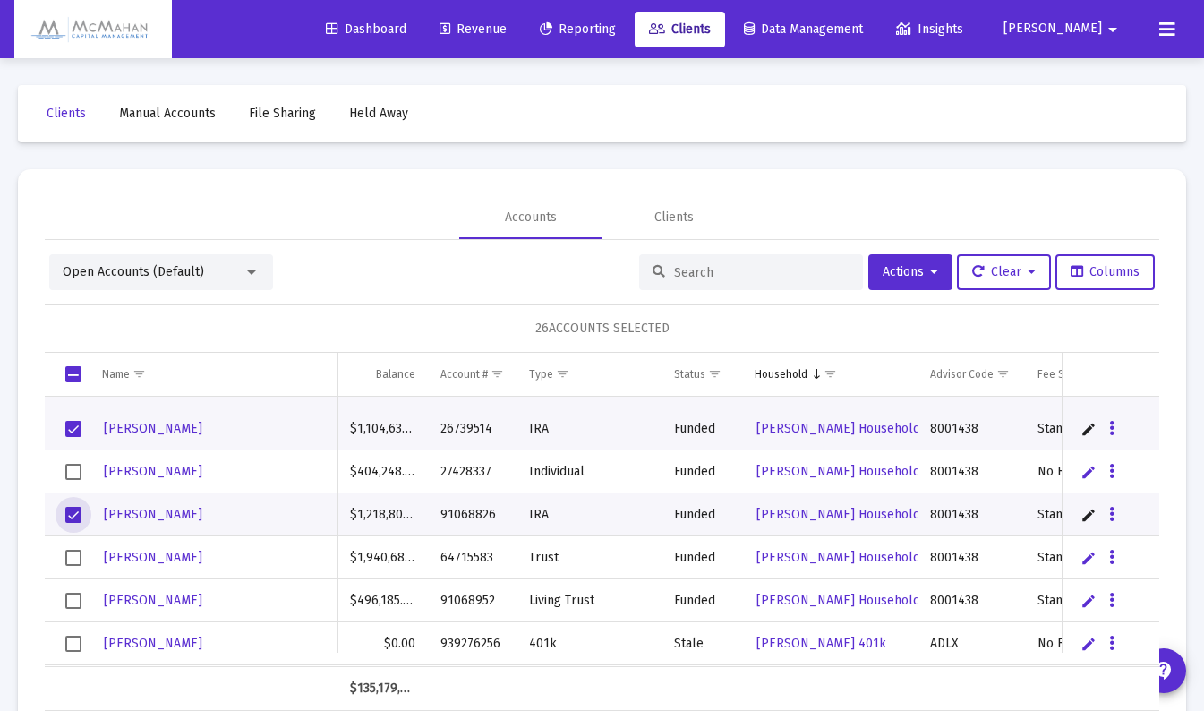
click at [73, 552] on span "Select row" at bounding box center [73, 558] width 16 height 16
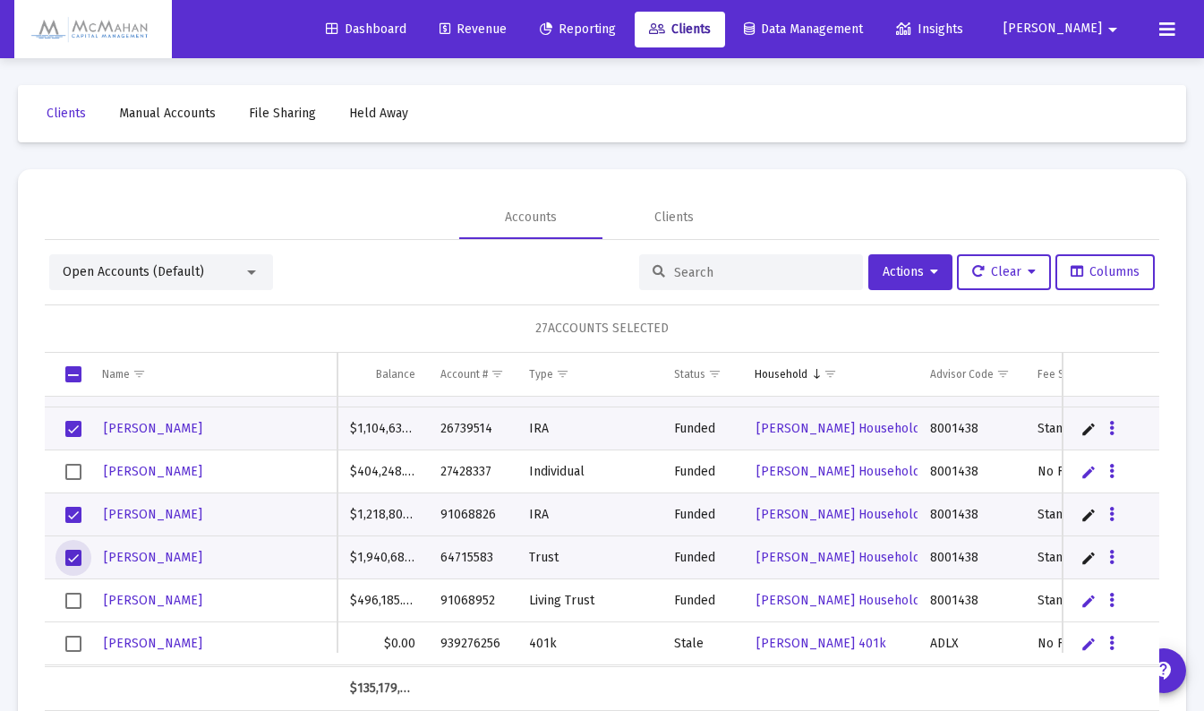
drag, startPoint x: 74, startPoint y: 597, endPoint x: 83, endPoint y: 586, distance: 14.0
click at [74, 596] on span "Select row" at bounding box center [73, 601] width 16 height 16
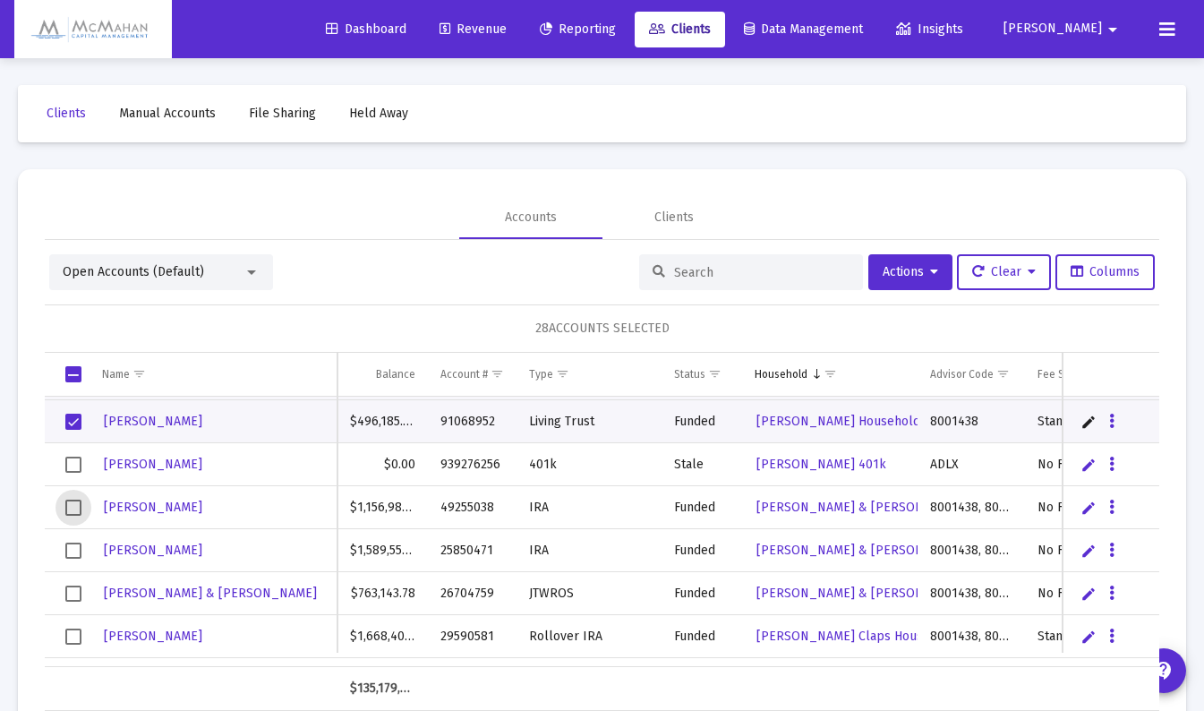
click at [76, 508] on span "Select row" at bounding box center [73, 508] width 16 height 16
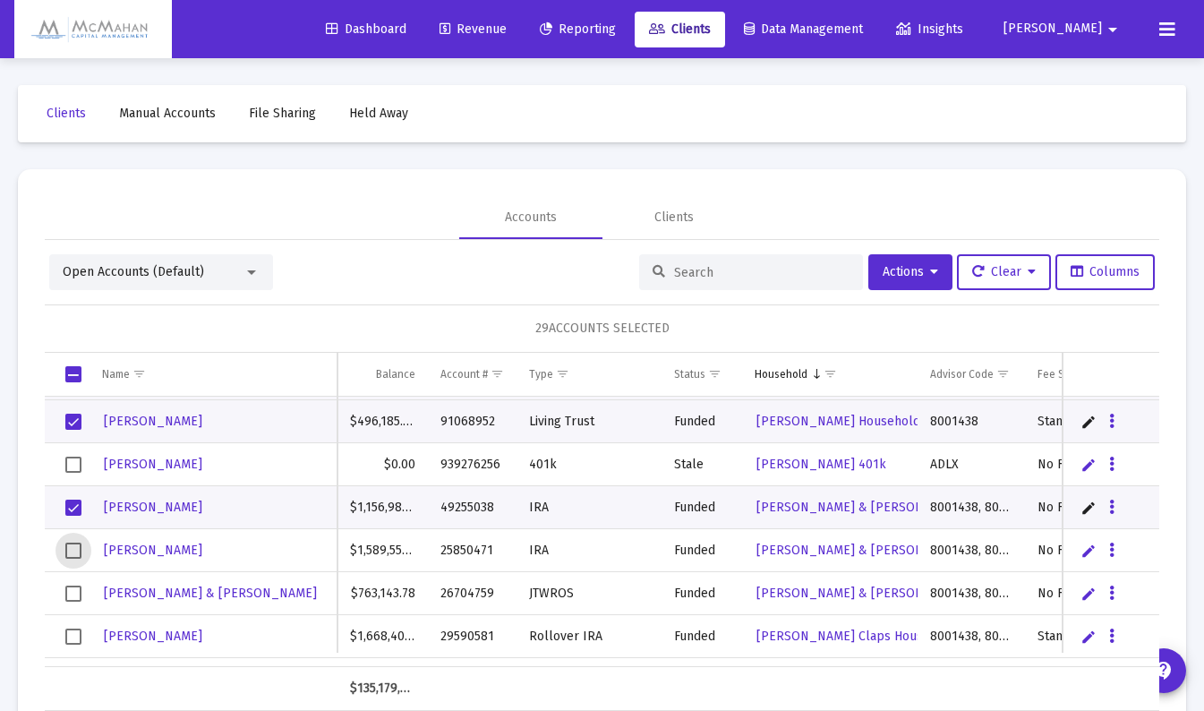
click at [71, 552] on span "Select row" at bounding box center [73, 551] width 16 height 16
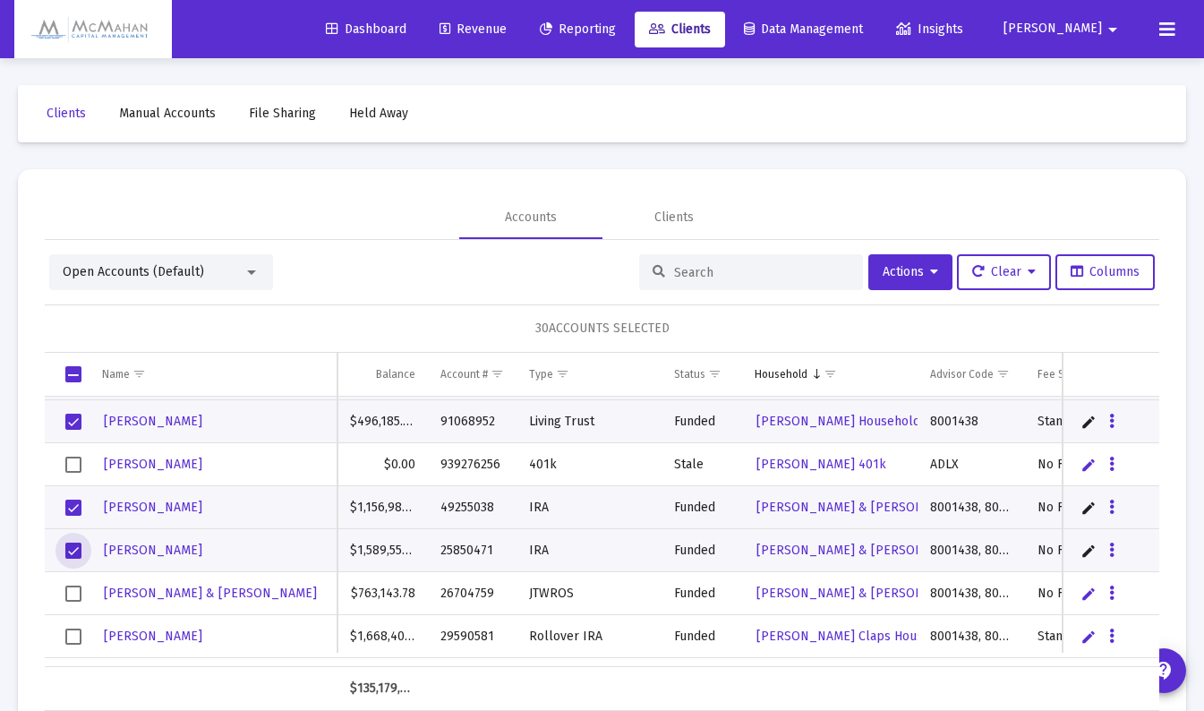
click at [71, 588] on span "Select row" at bounding box center [73, 594] width 16 height 16
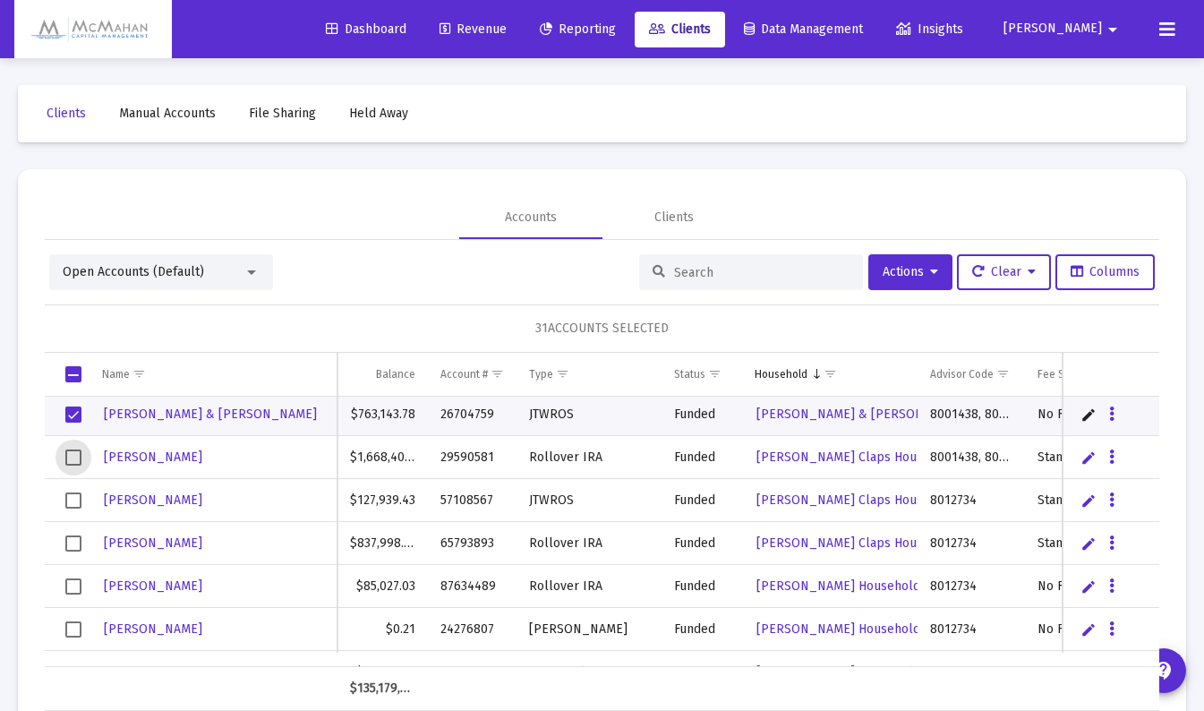
click at [80, 457] on span "Select row" at bounding box center [73, 457] width 16 height 16
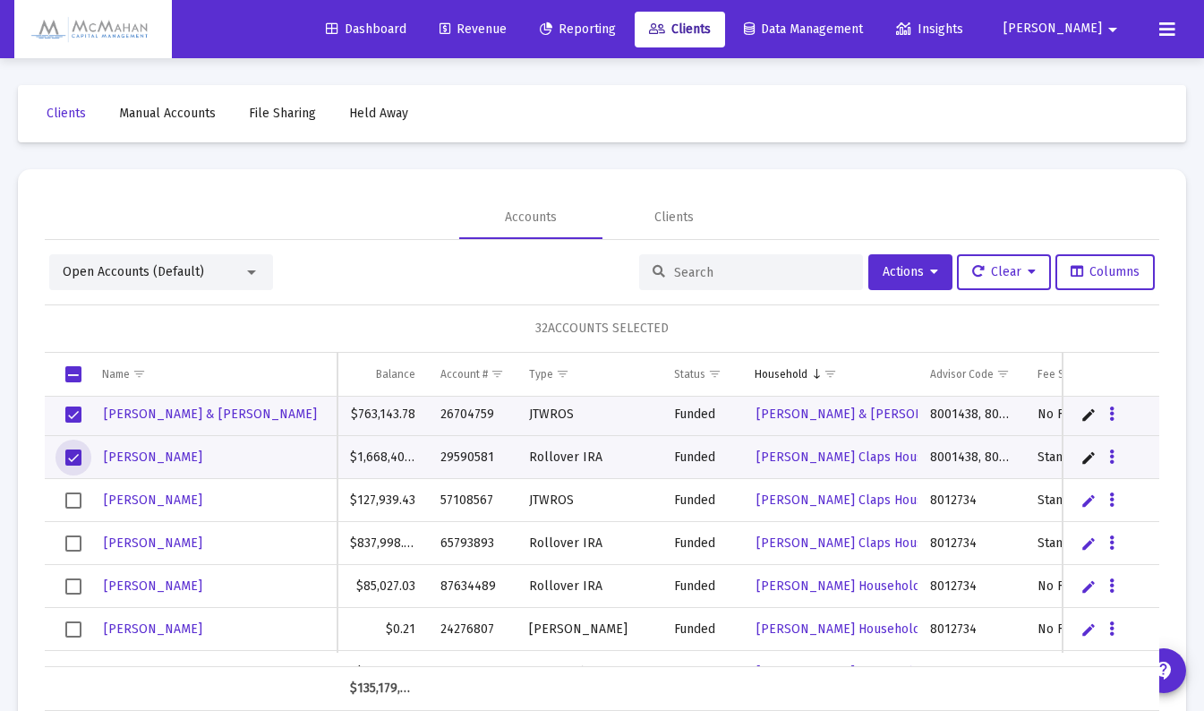
click at [73, 501] on span "Select row" at bounding box center [73, 500] width 16 height 16
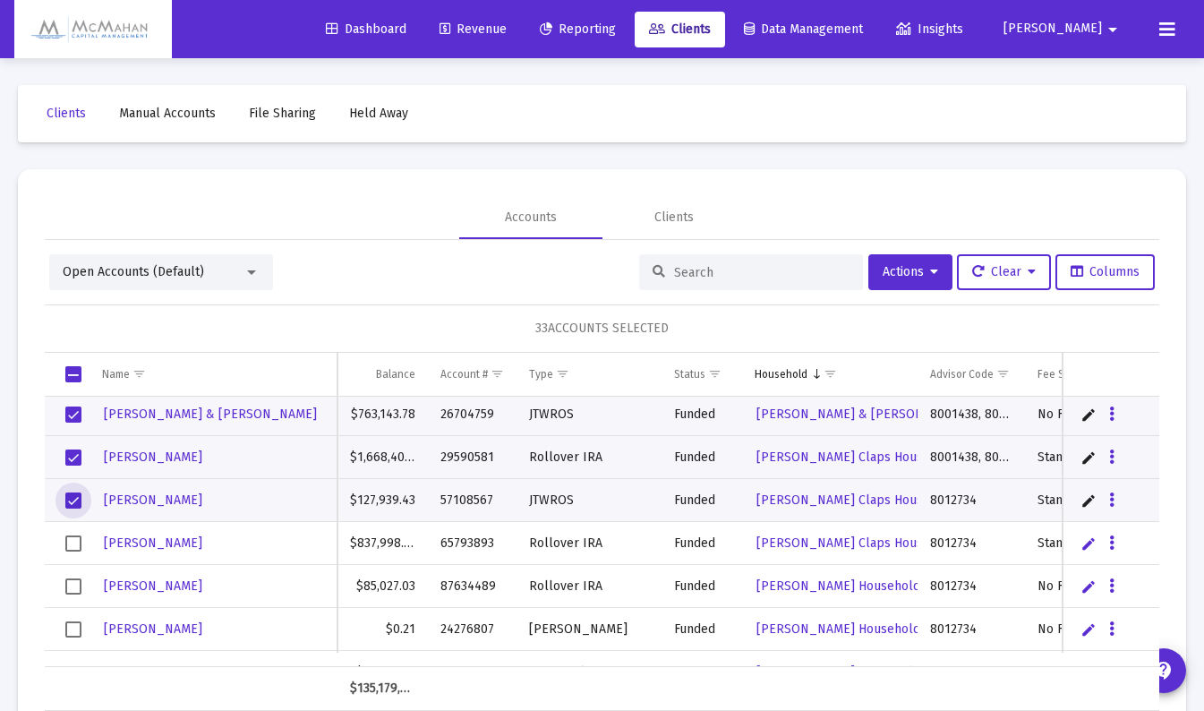
click at [75, 540] on span "Select row" at bounding box center [73, 543] width 16 height 16
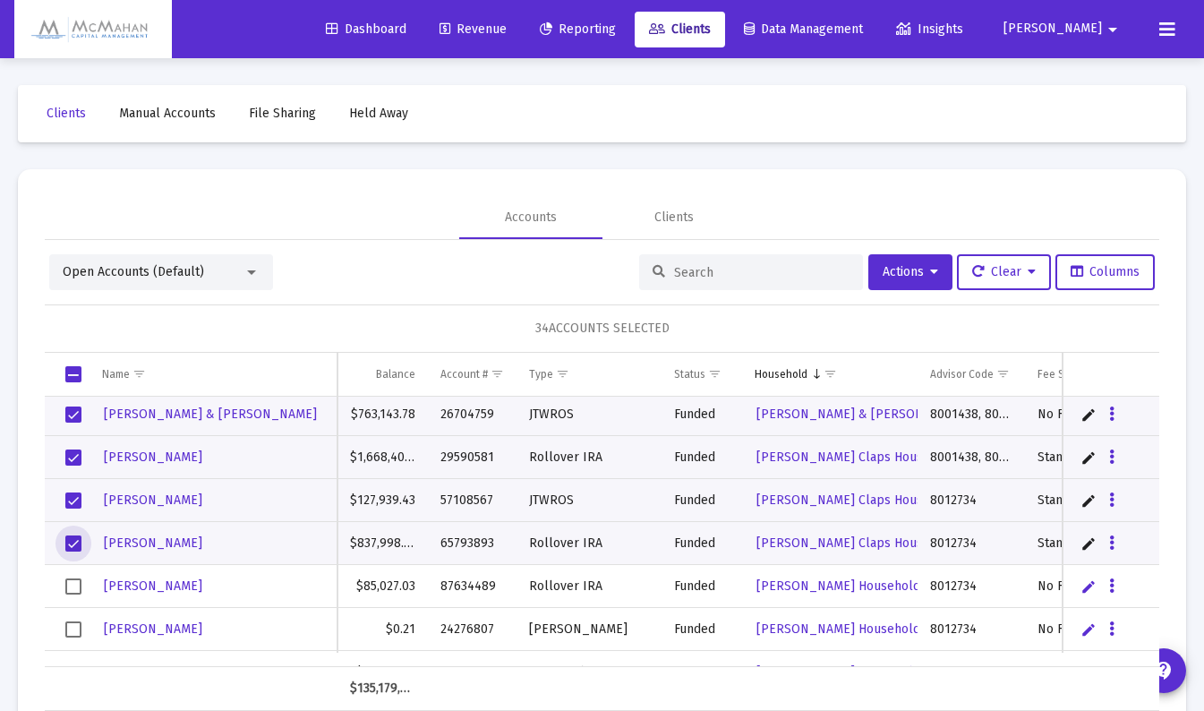
click at [73, 580] on span "Select row" at bounding box center [73, 586] width 16 height 16
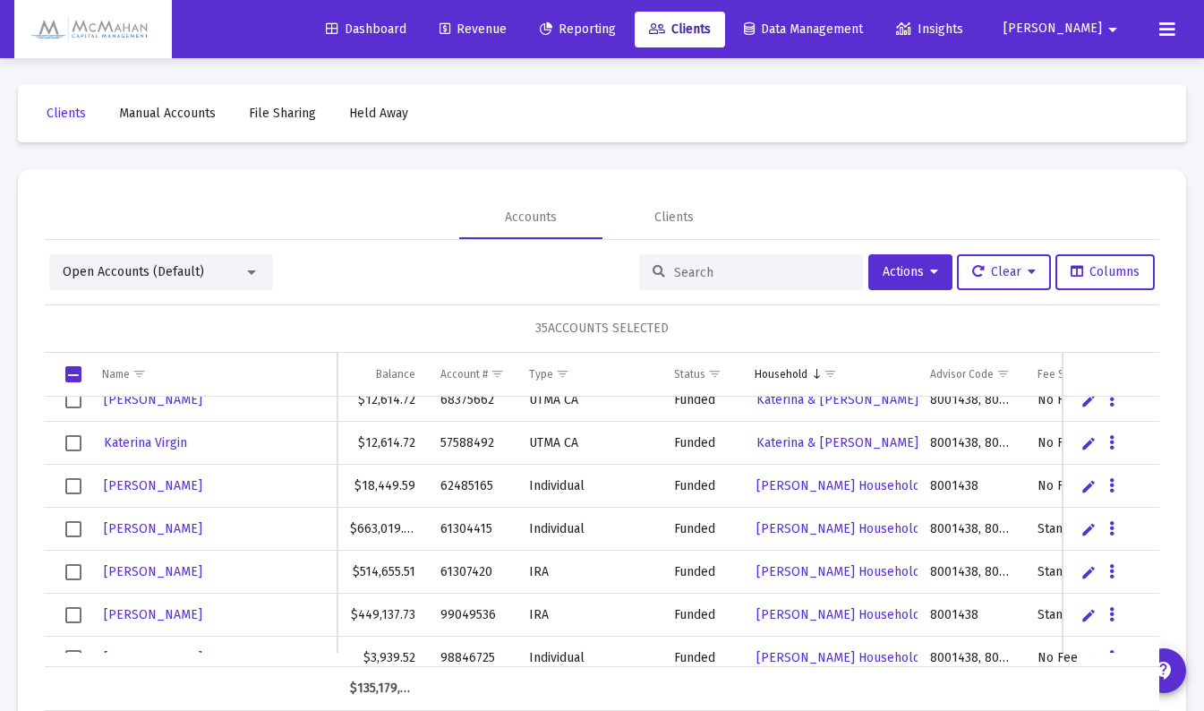
click at [72, 485] on span "Select row" at bounding box center [73, 486] width 16 height 16
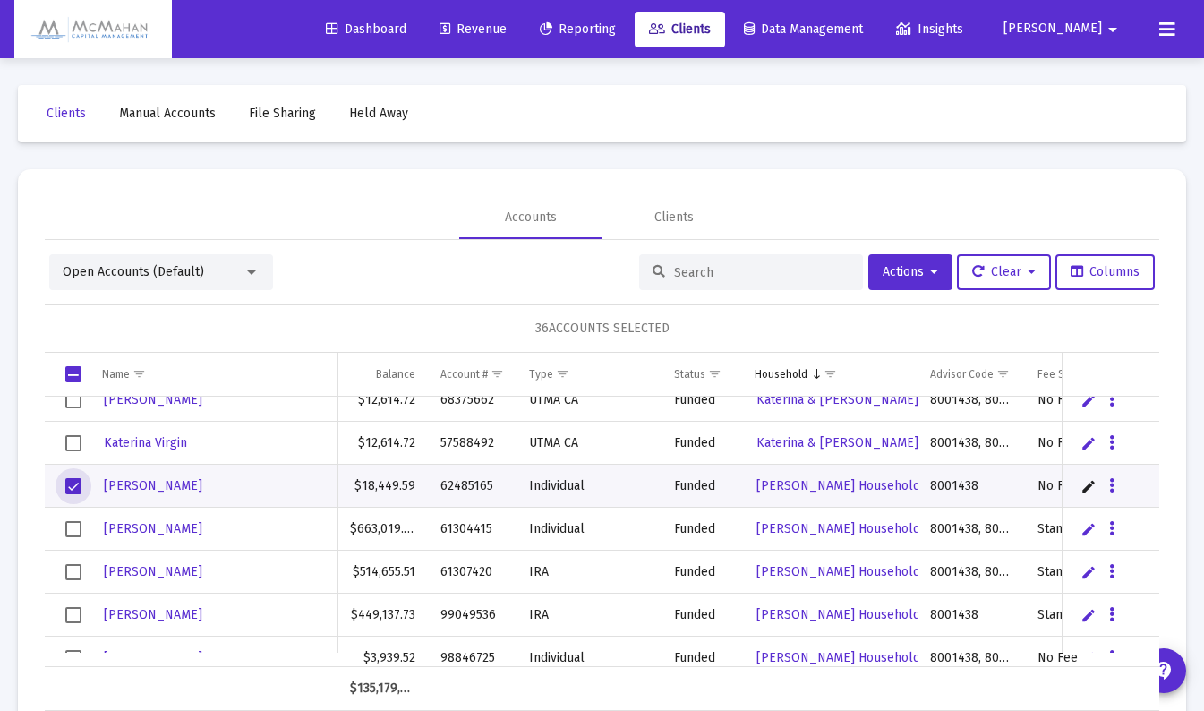
click at [75, 529] on span "Select row" at bounding box center [73, 529] width 16 height 16
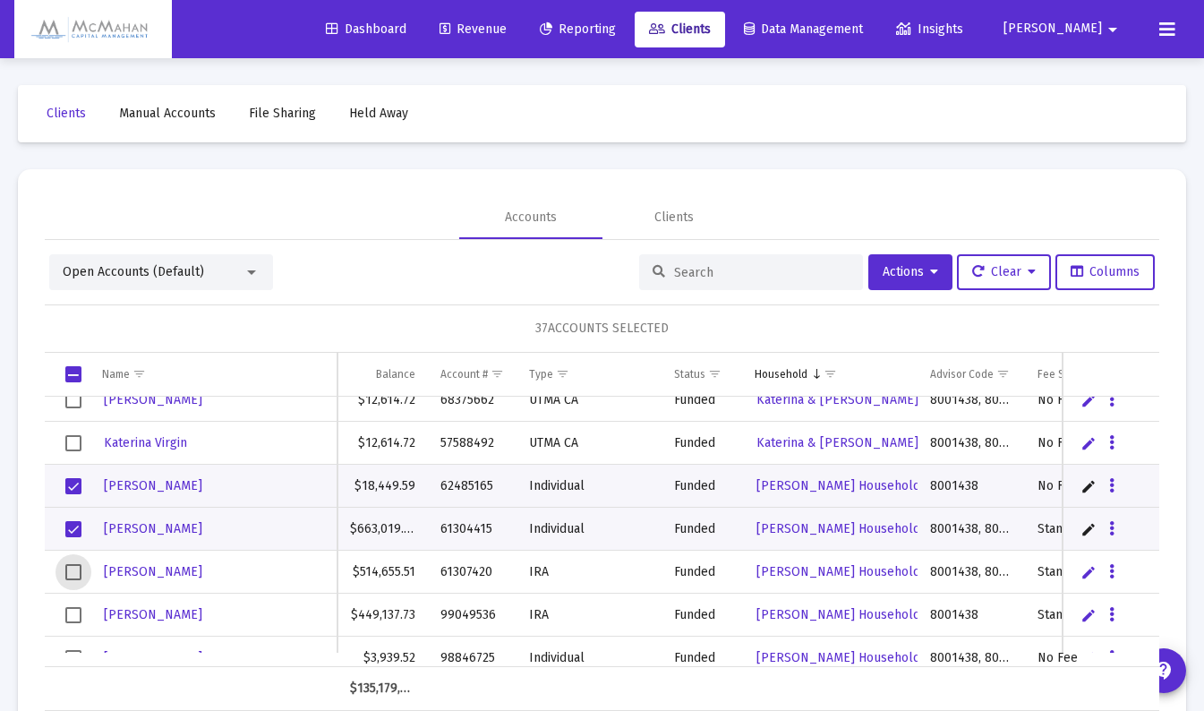
drag, startPoint x: 72, startPoint y: 569, endPoint x: 107, endPoint y: 552, distance: 40.0
click at [72, 569] on span "Select row" at bounding box center [73, 572] width 16 height 16
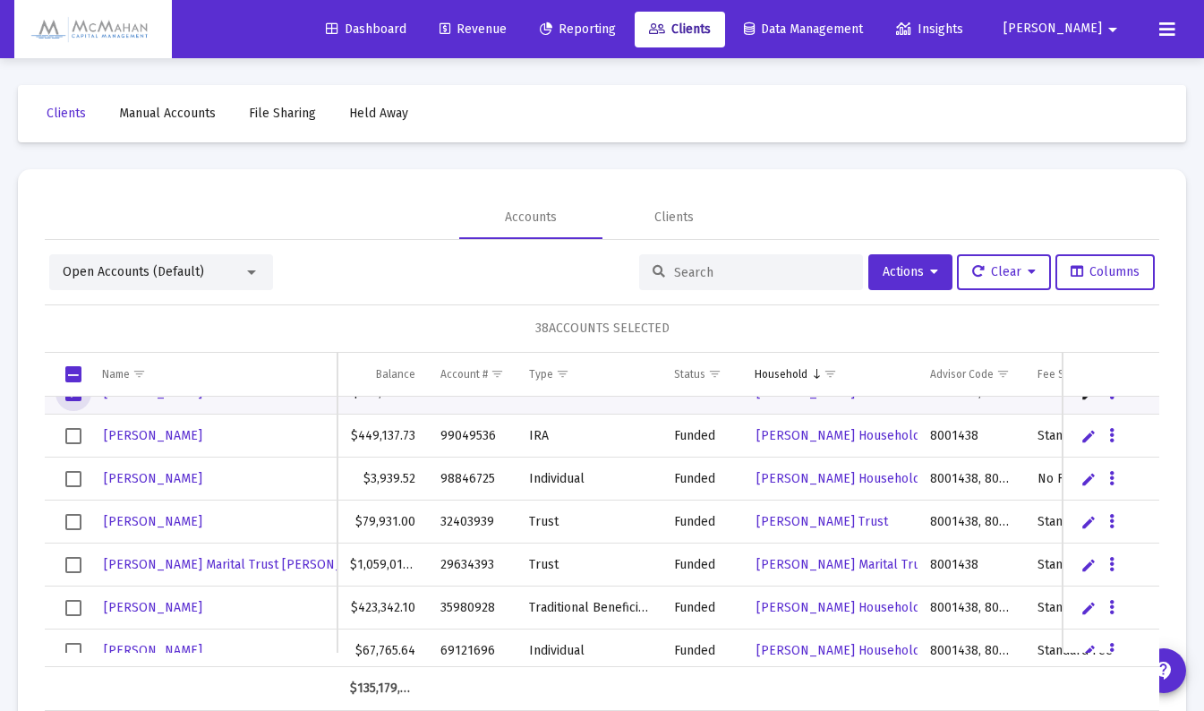
click at [73, 431] on span "Select row" at bounding box center [73, 436] width 16 height 16
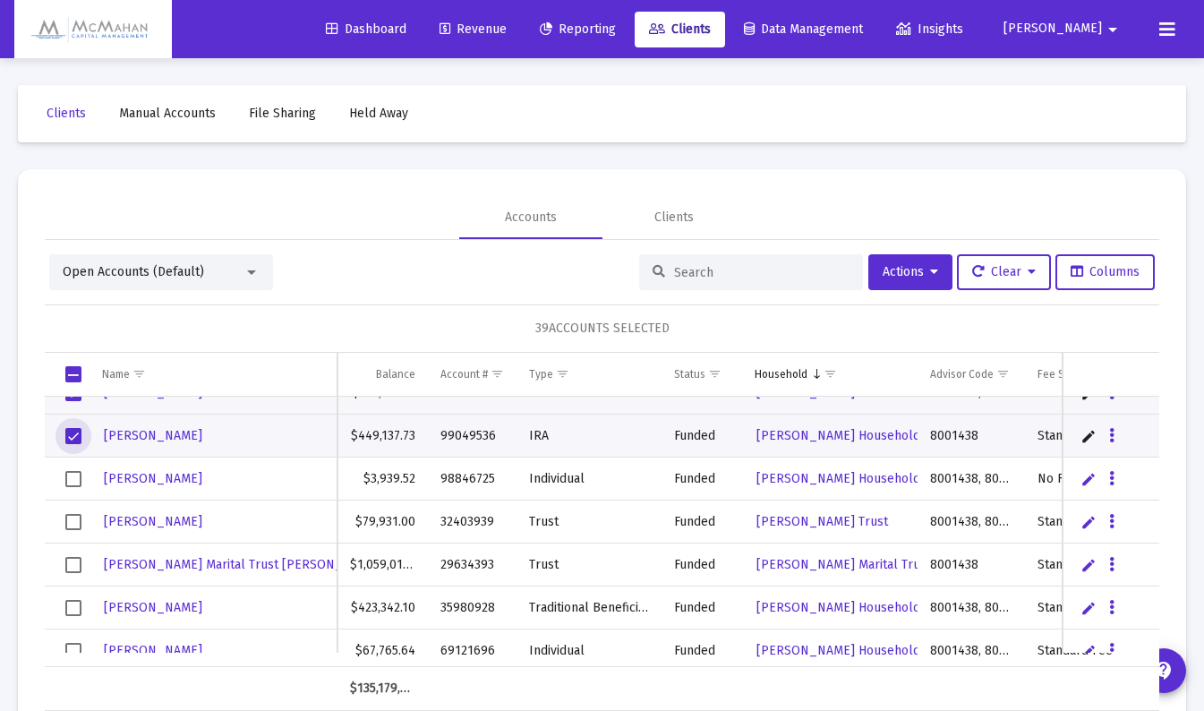
click at [72, 520] on span "Select row" at bounding box center [73, 522] width 16 height 16
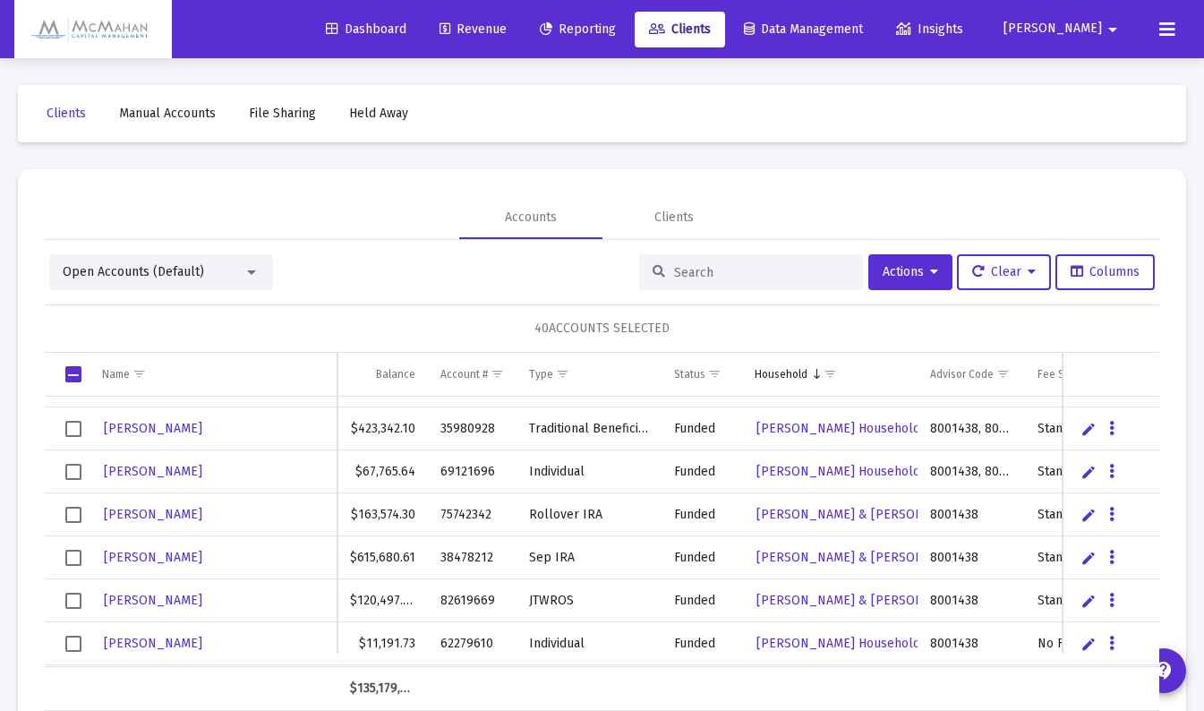
click at [74, 424] on span "Select row" at bounding box center [73, 429] width 16 height 16
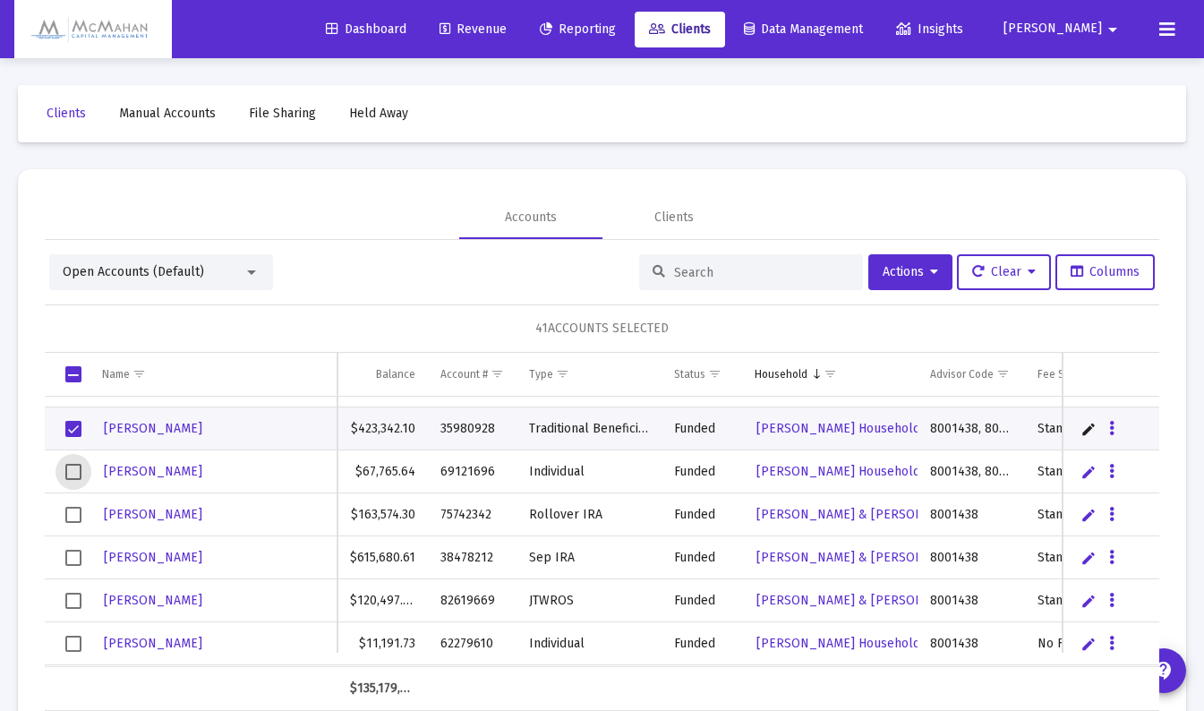
click at [68, 468] on span "Select row" at bounding box center [73, 472] width 16 height 16
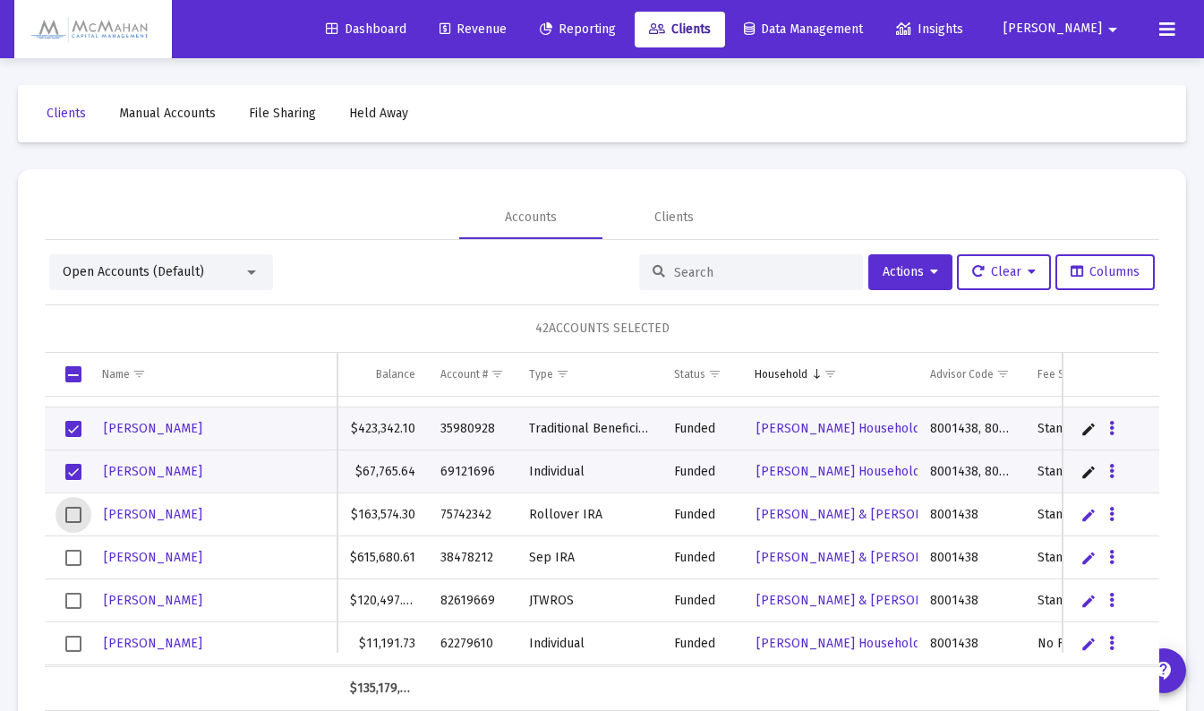
click at [74, 514] on span "Select row" at bounding box center [73, 515] width 16 height 16
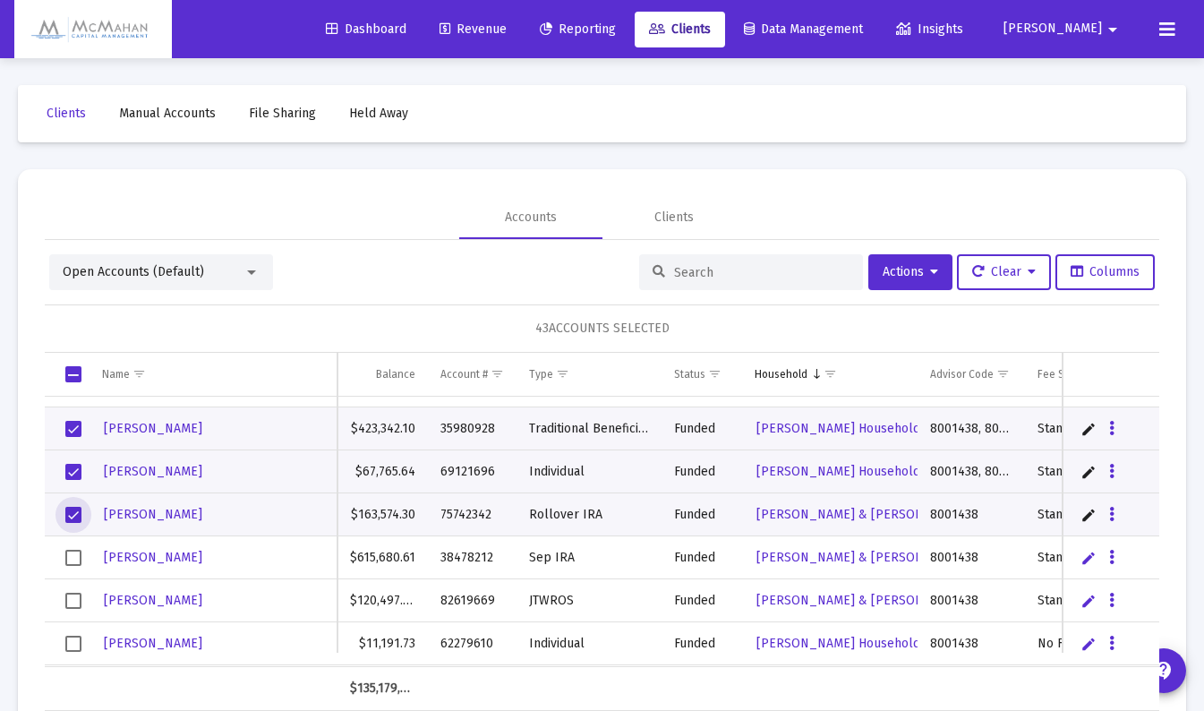
click at [71, 559] on span "Select row" at bounding box center [73, 558] width 16 height 16
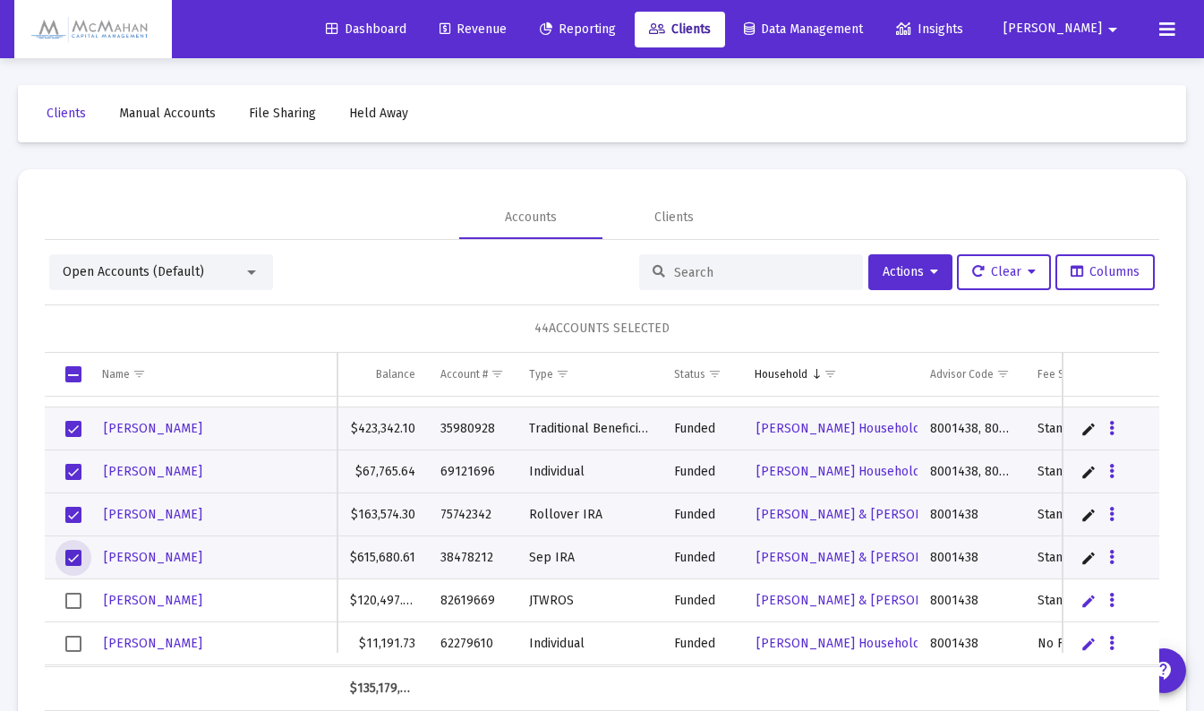
drag, startPoint x: 72, startPoint y: 598, endPoint x: 103, endPoint y: 576, distance: 38.5
click at [72, 597] on span "Select row" at bounding box center [73, 601] width 16 height 16
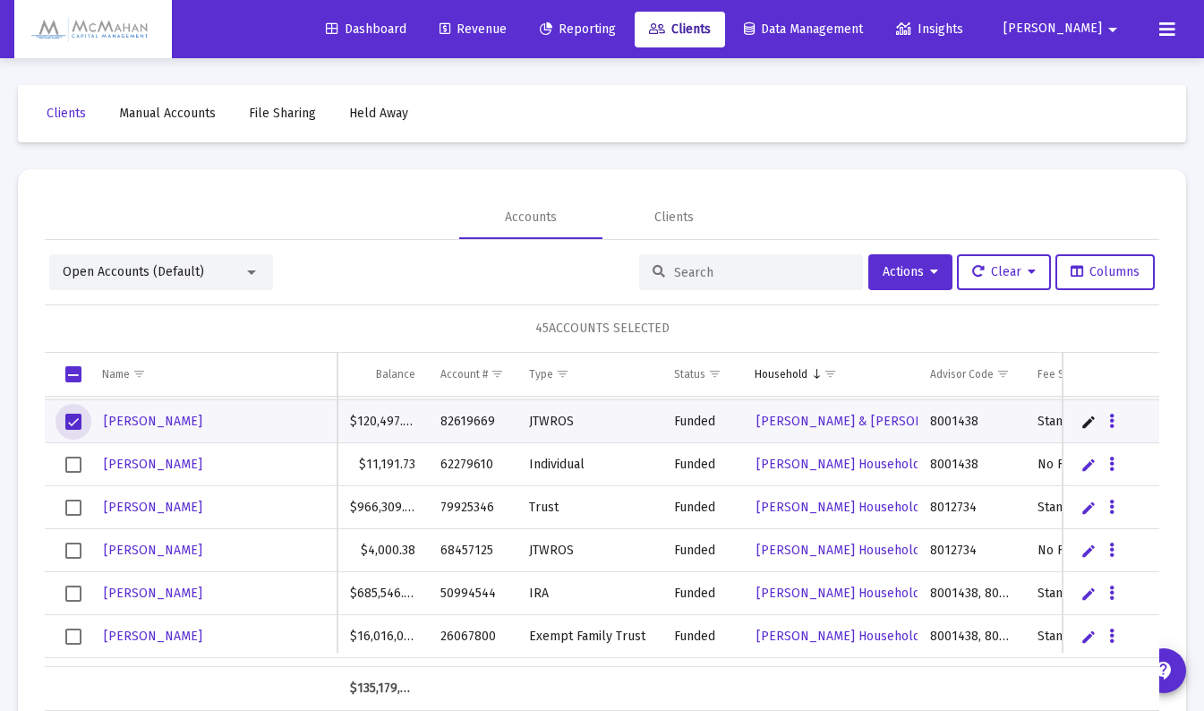
click at [73, 509] on span "Select row" at bounding box center [73, 508] width 16 height 16
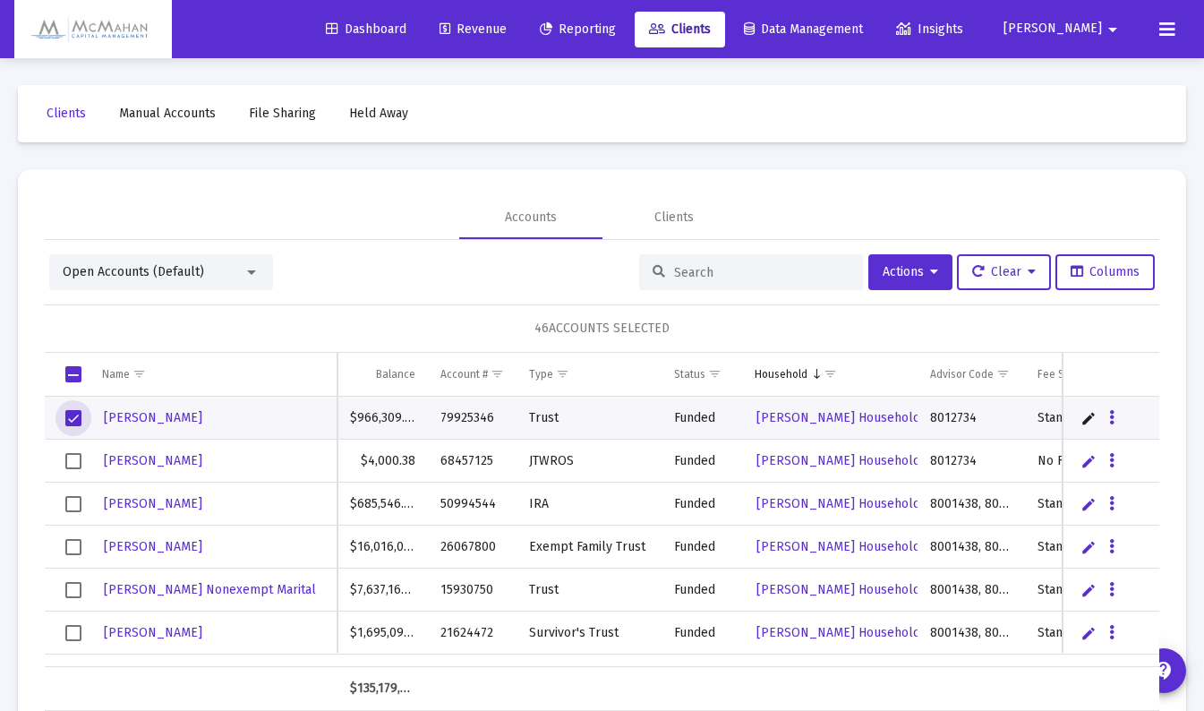
click at [73, 501] on span "Select row" at bounding box center [73, 504] width 16 height 16
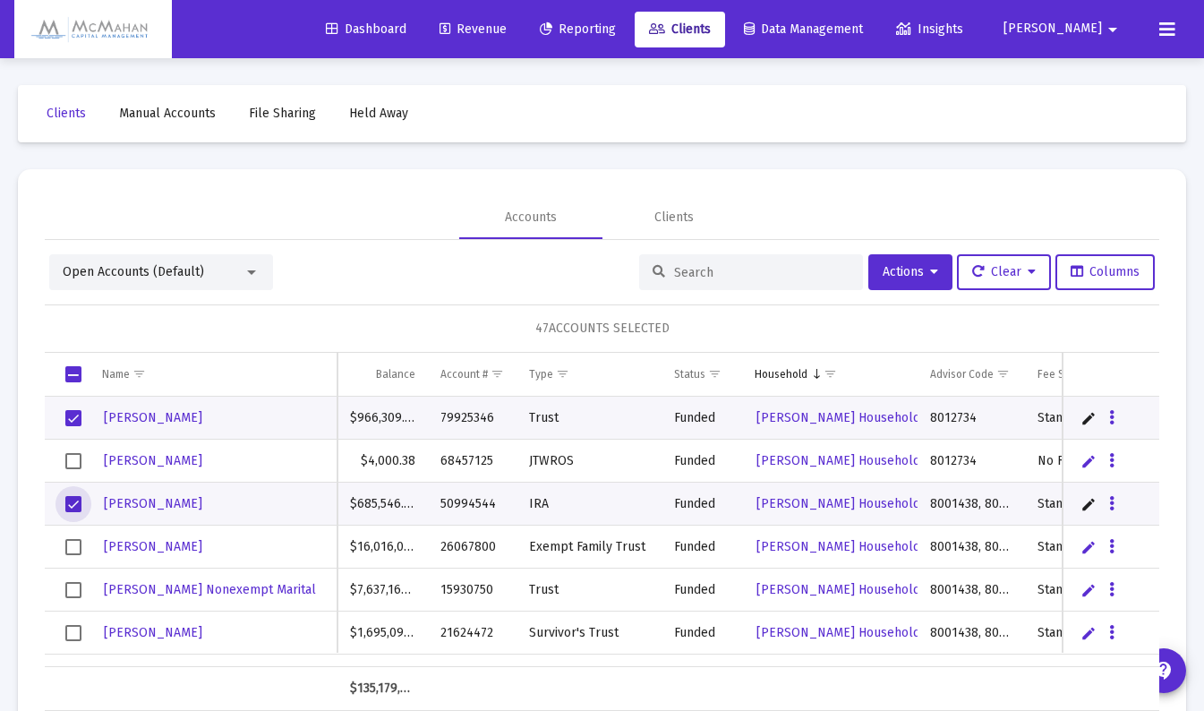
click at [67, 545] on span "Select row" at bounding box center [73, 547] width 16 height 16
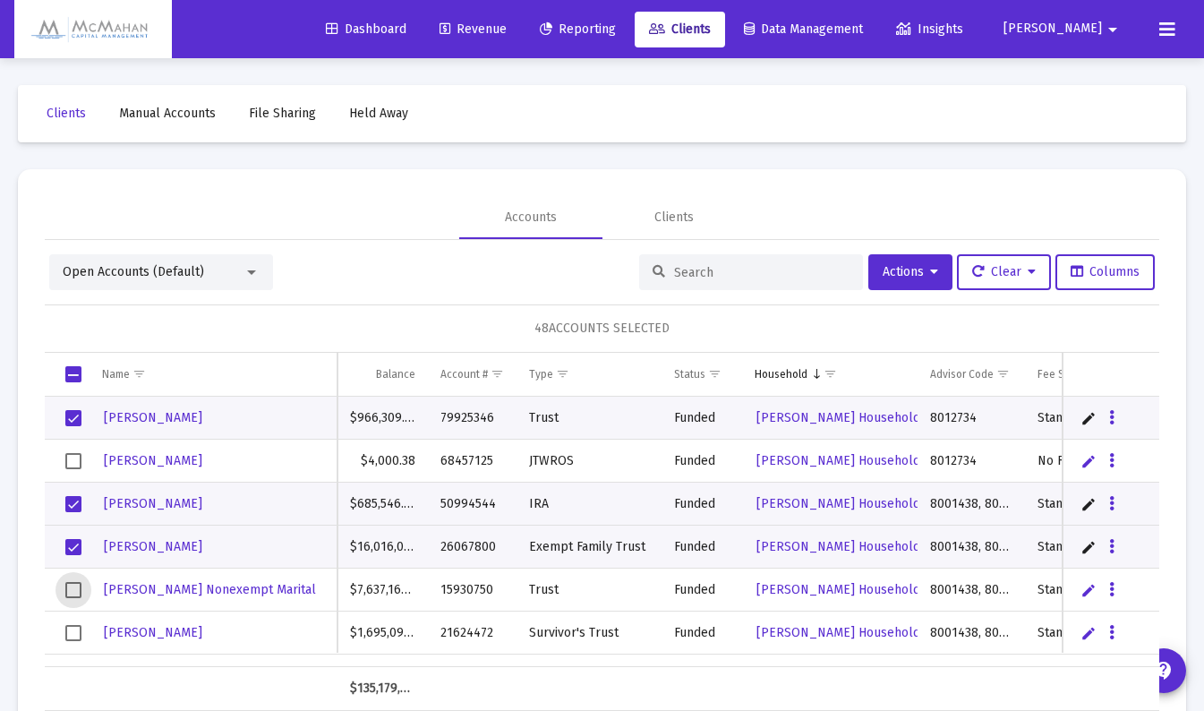
click at [70, 584] on span "Select row" at bounding box center [73, 590] width 16 height 16
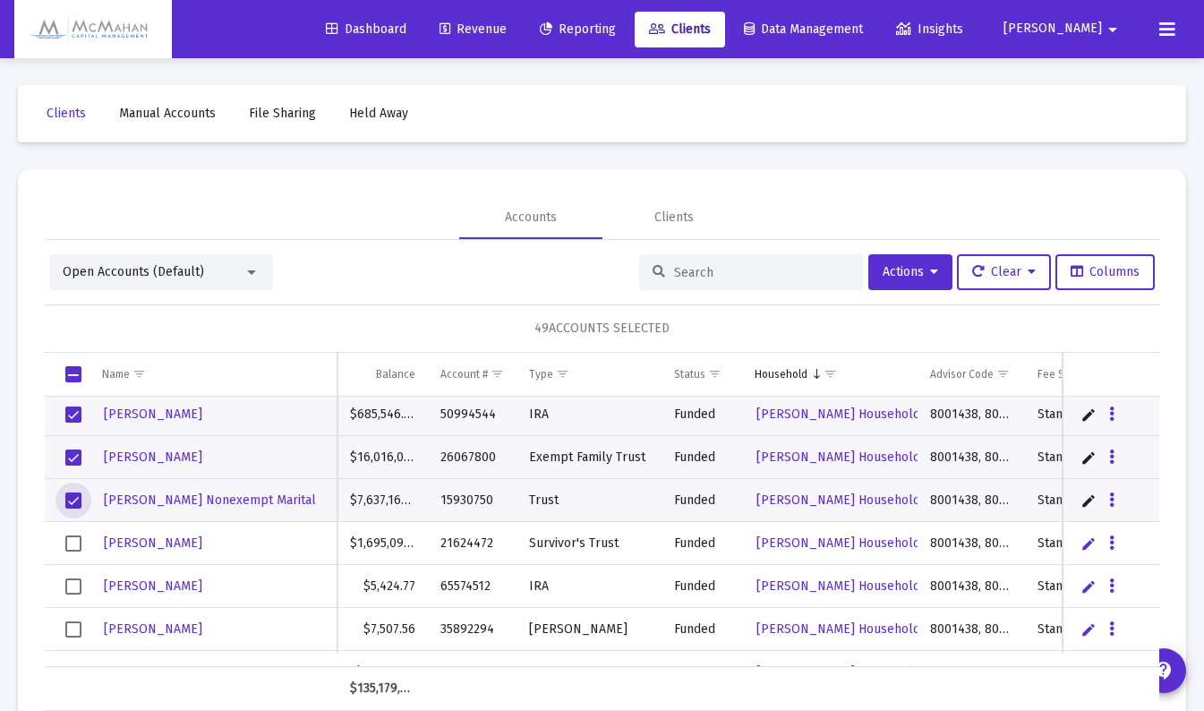
click at [76, 543] on span "Select row" at bounding box center [73, 543] width 16 height 16
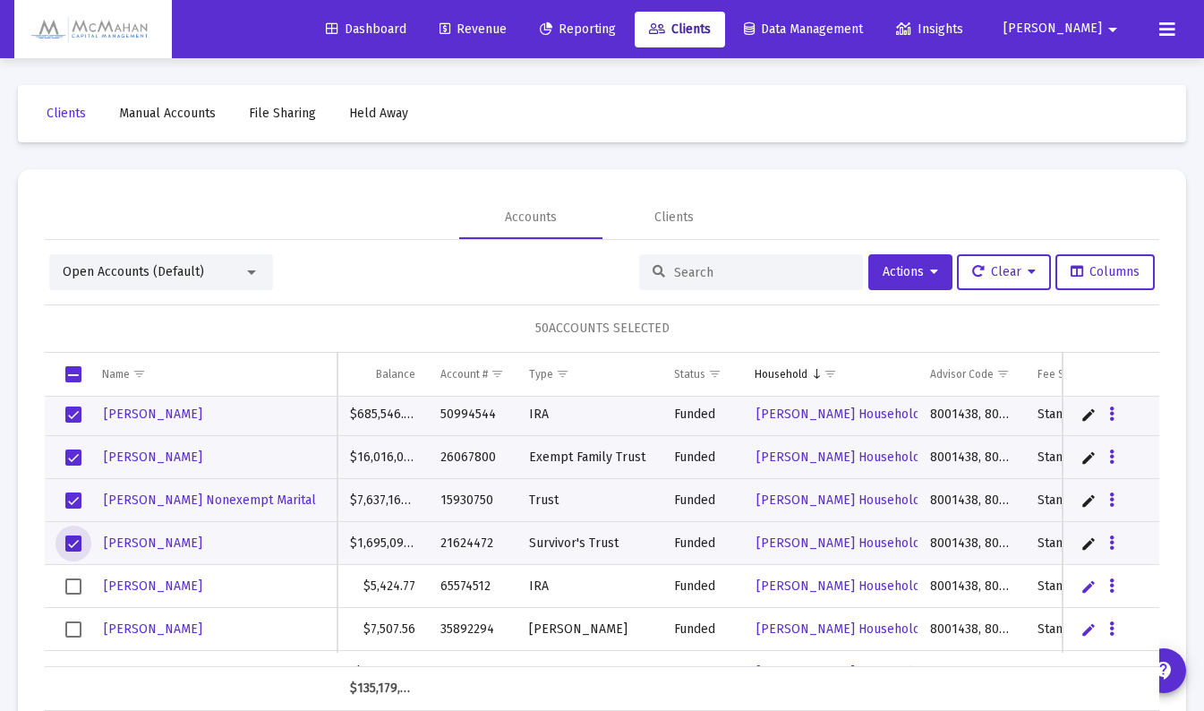
click at [77, 586] on span "Select row" at bounding box center [73, 586] width 16 height 16
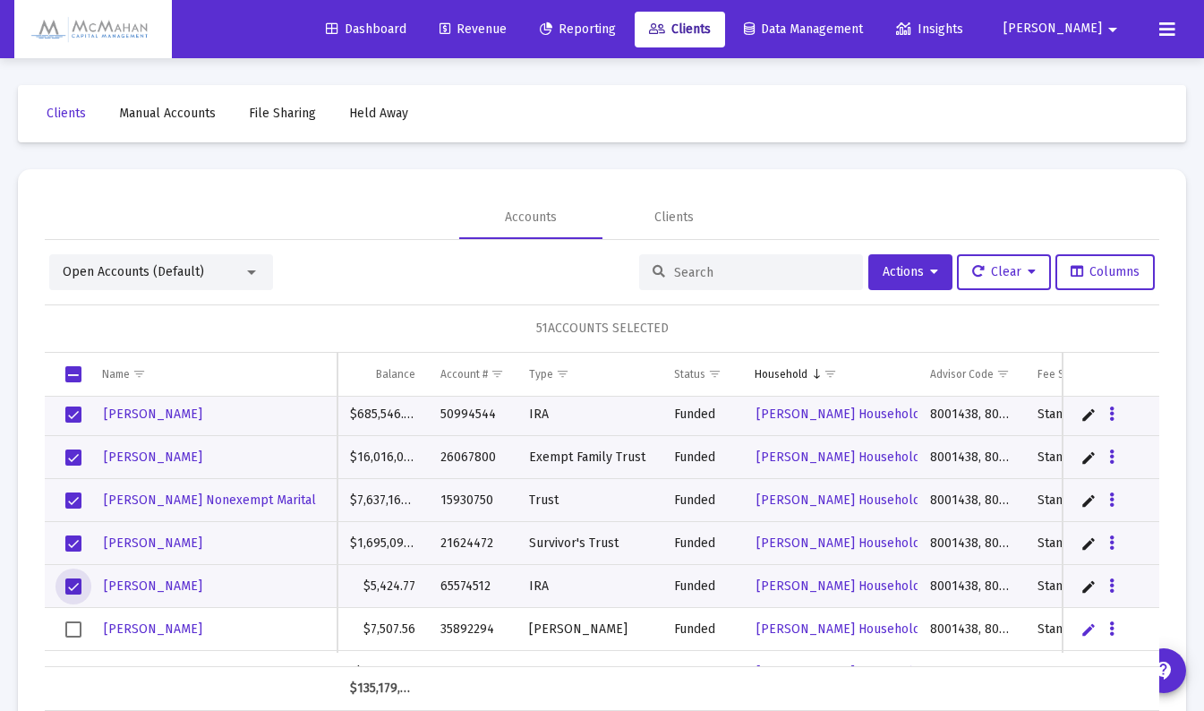
drag, startPoint x: 76, startPoint y: 629, endPoint x: 101, endPoint y: 610, distance: 31.9
click at [76, 628] on span "Select row" at bounding box center [73, 629] width 16 height 16
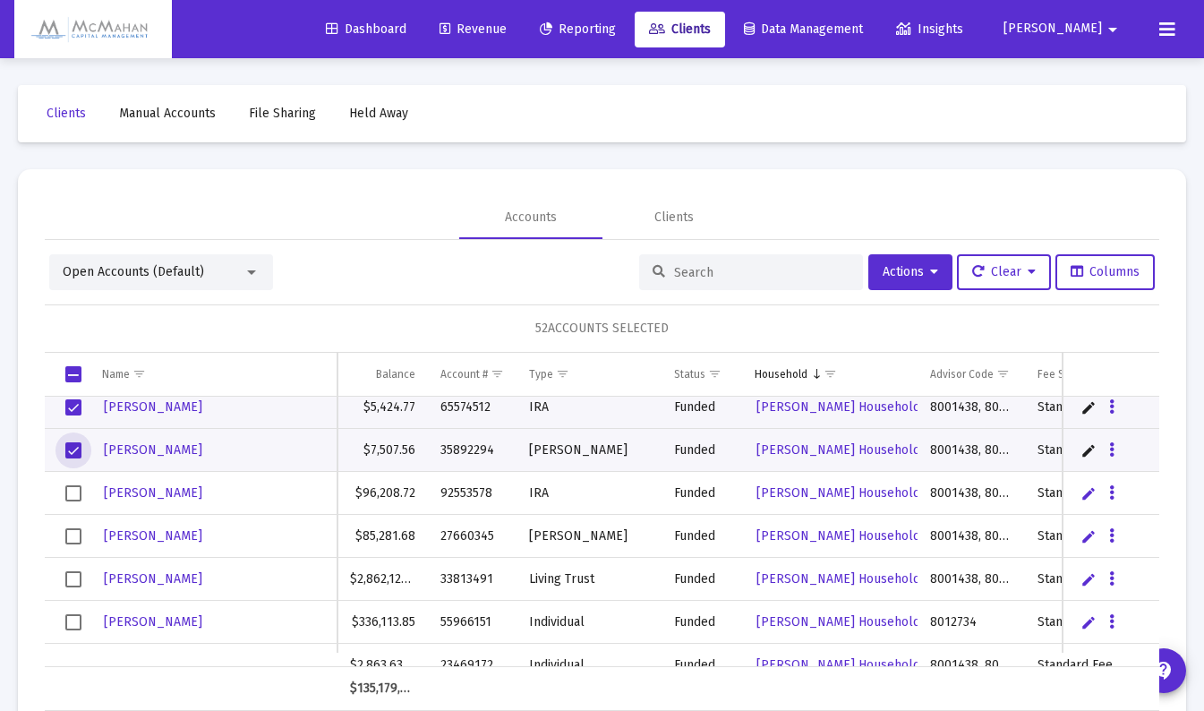
drag, startPoint x: 76, startPoint y: 492, endPoint x: 73, endPoint y: 509, distance: 17.2
click at [76, 491] on span "Select row" at bounding box center [73, 493] width 16 height 16
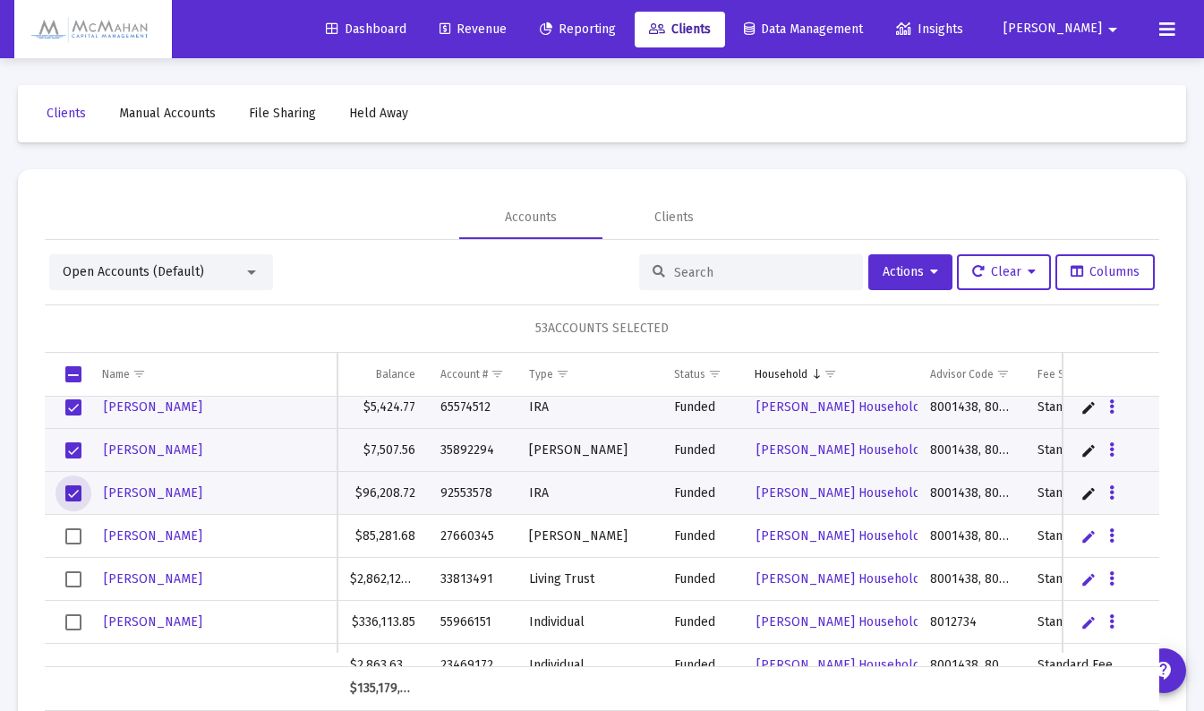
click at [68, 535] on span "Select row" at bounding box center [73, 536] width 16 height 16
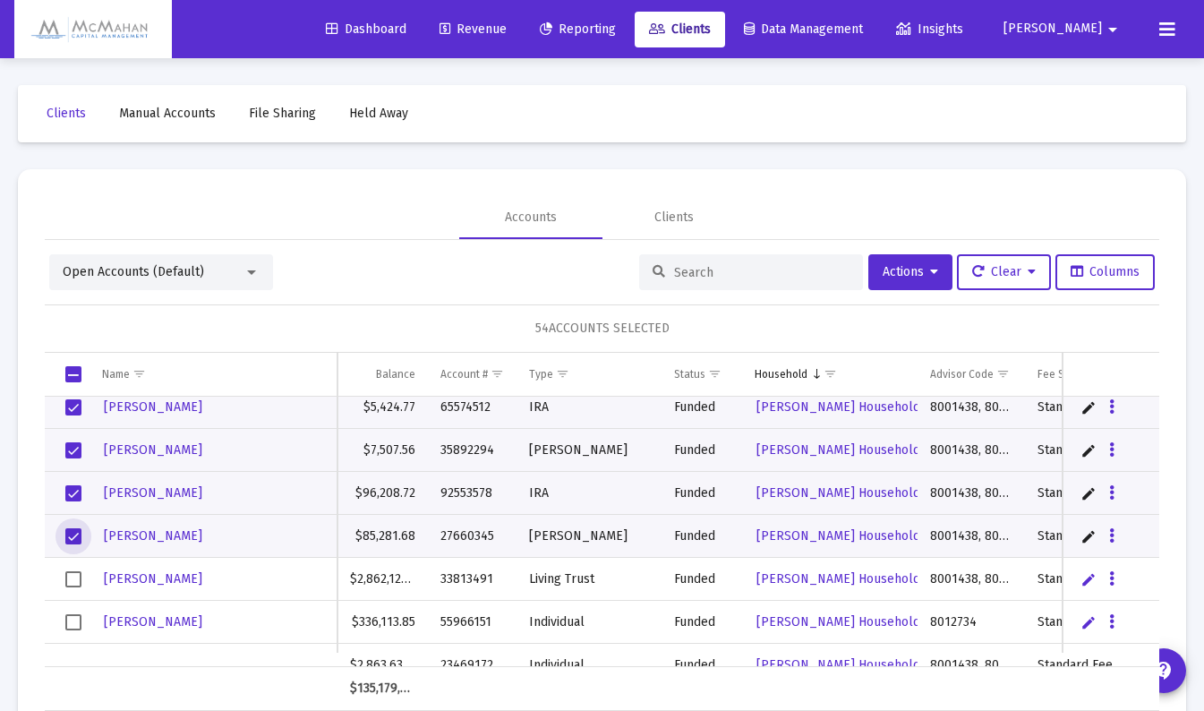
click at [78, 576] on span "Select row" at bounding box center [73, 579] width 16 height 16
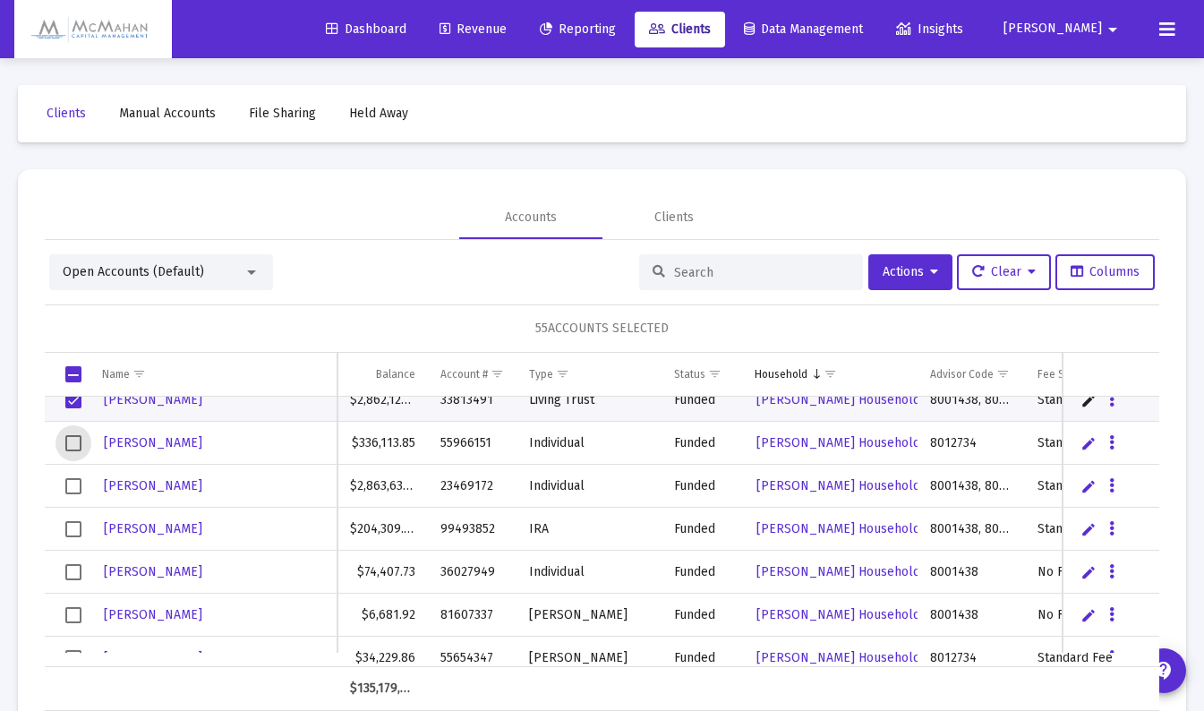
click at [77, 438] on span "Select row" at bounding box center [73, 443] width 16 height 16
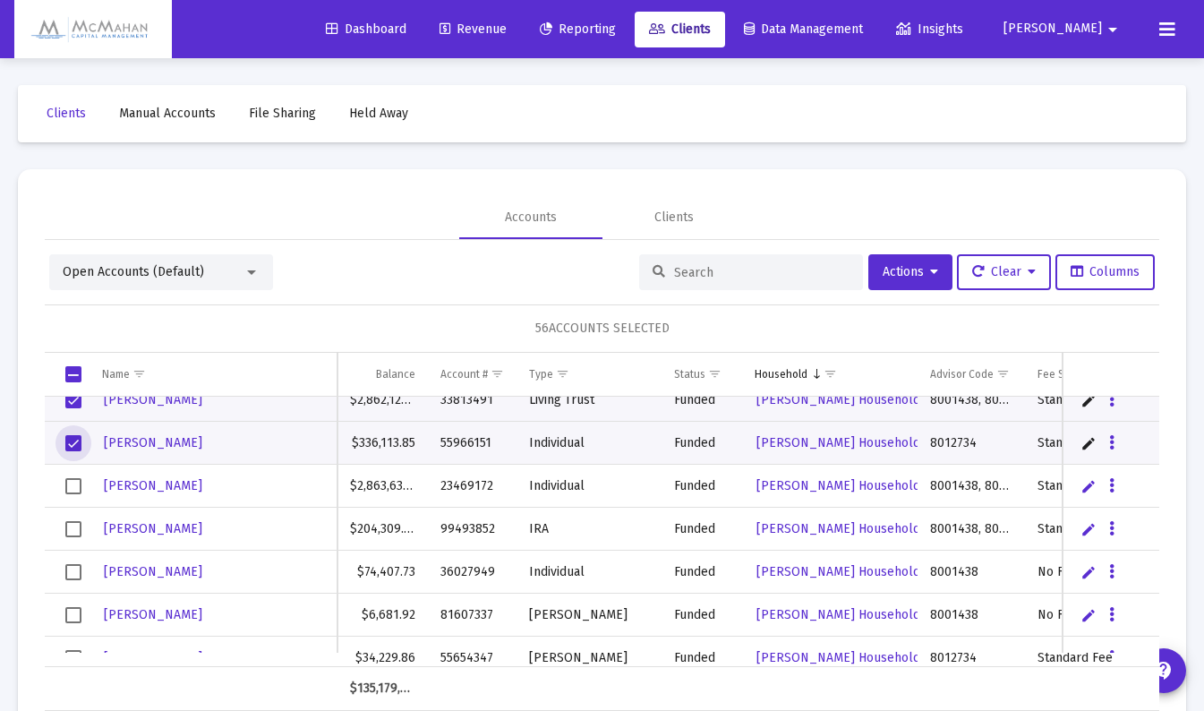
click at [72, 485] on span "Select row" at bounding box center [73, 486] width 16 height 16
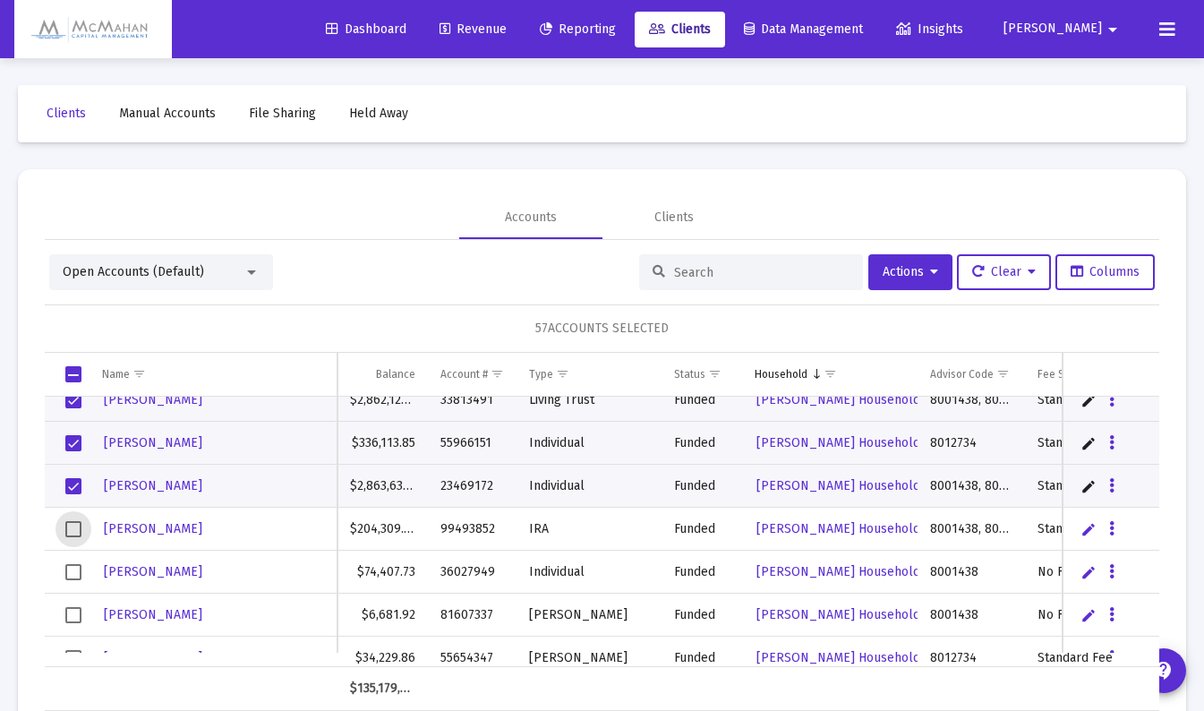
click at [73, 532] on span "Select row" at bounding box center [73, 529] width 16 height 16
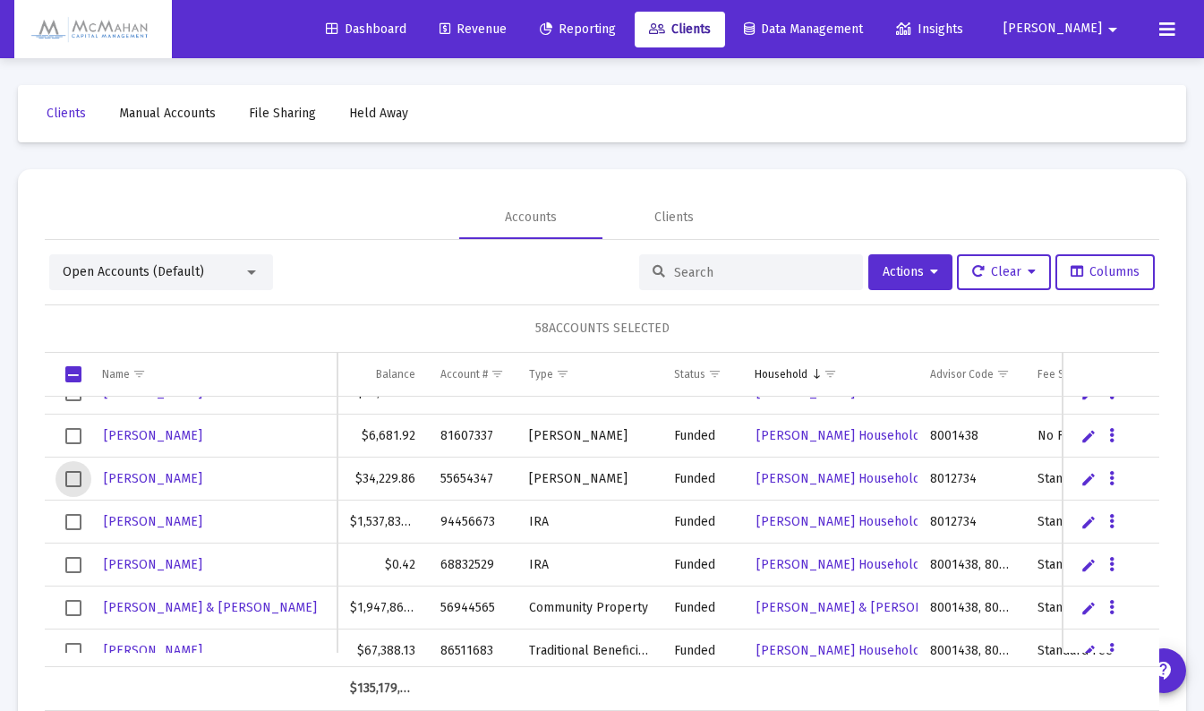
click at [72, 472] on span "Select row" at bounding box center [73, 479] width 16 height 16
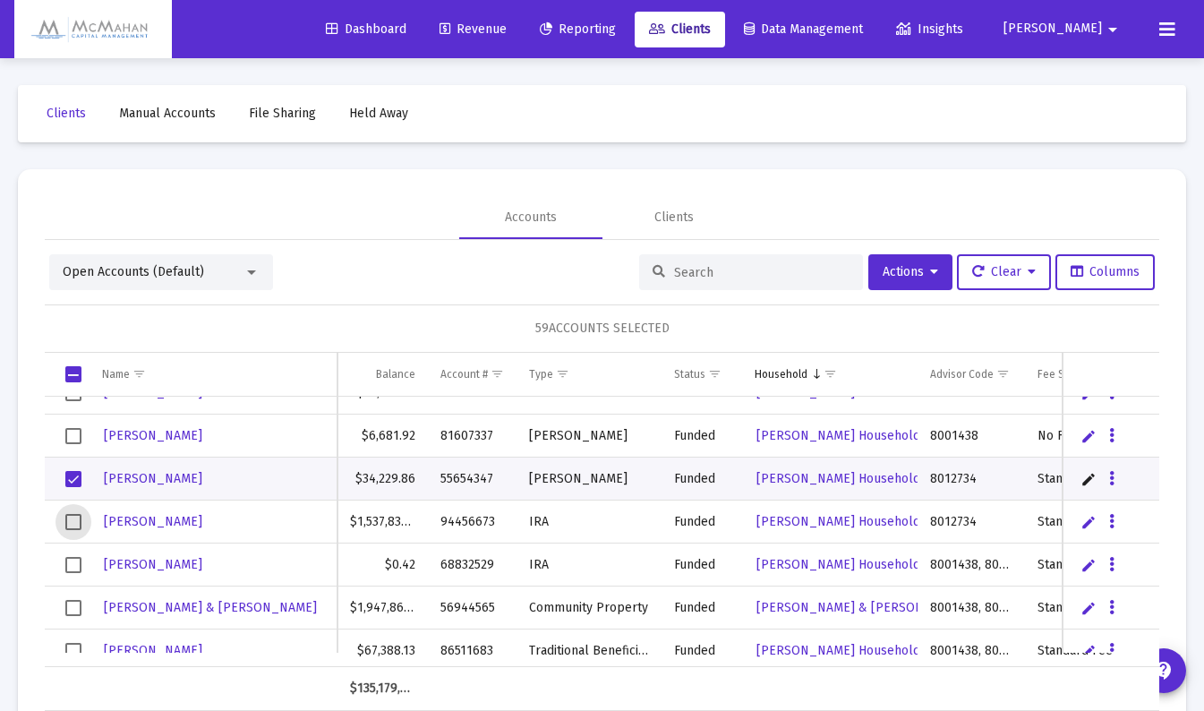
click at [75, 518] on span "Select row" at bounding box center [73, 522] width 16 height 16
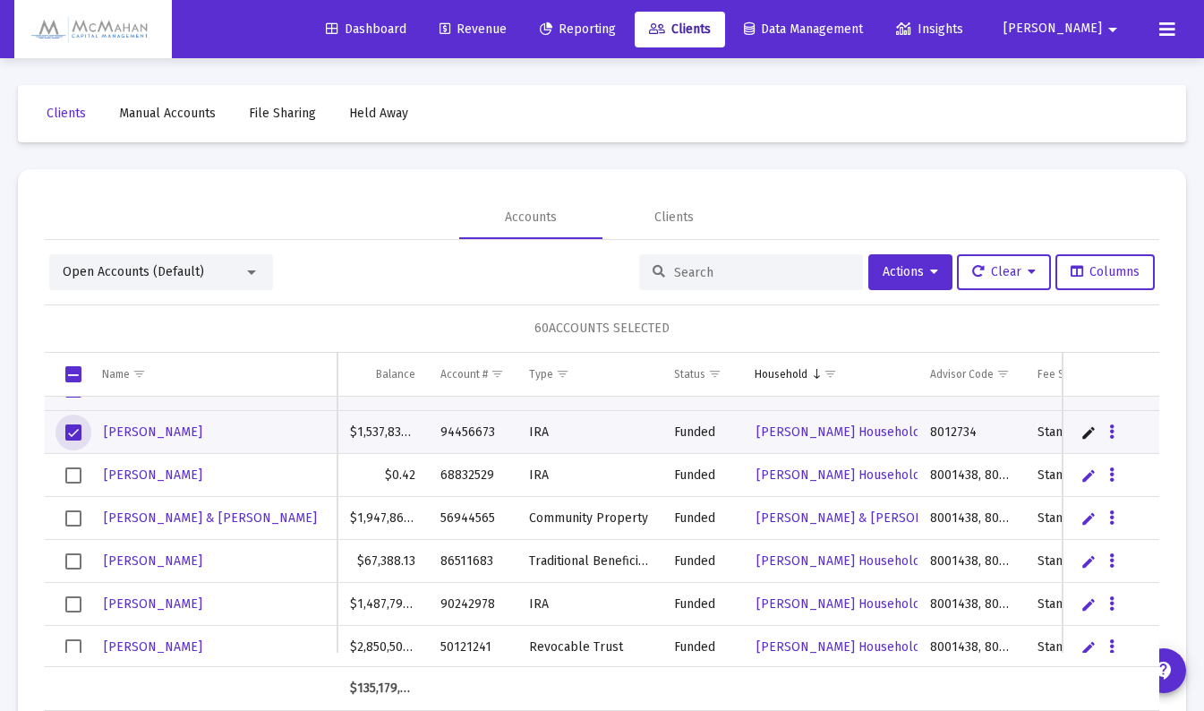
click at [72, 515] on span "Select row" at bounding box center [73, 518] width 16 height 16
click at [77, 561] on span "Select row" at bounding box center [73, 561] width 16 height 16
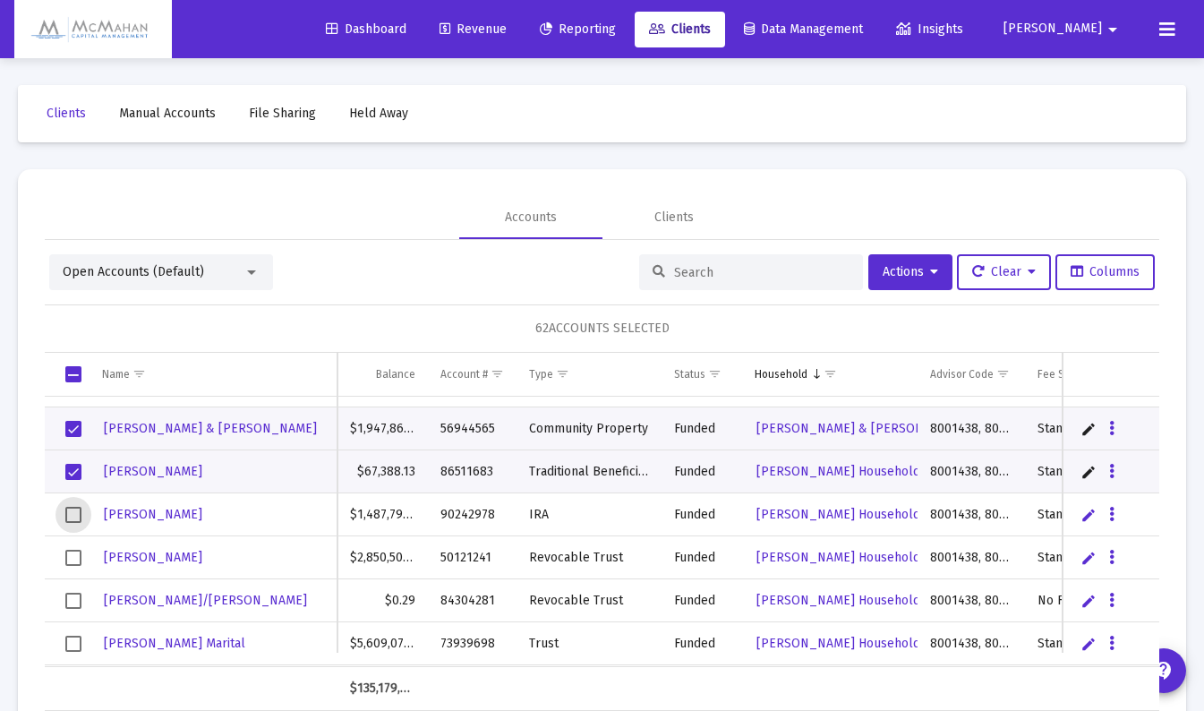
click at [81, 513] on span "Select row" at bounding box center [73, 515] width 16 height 16
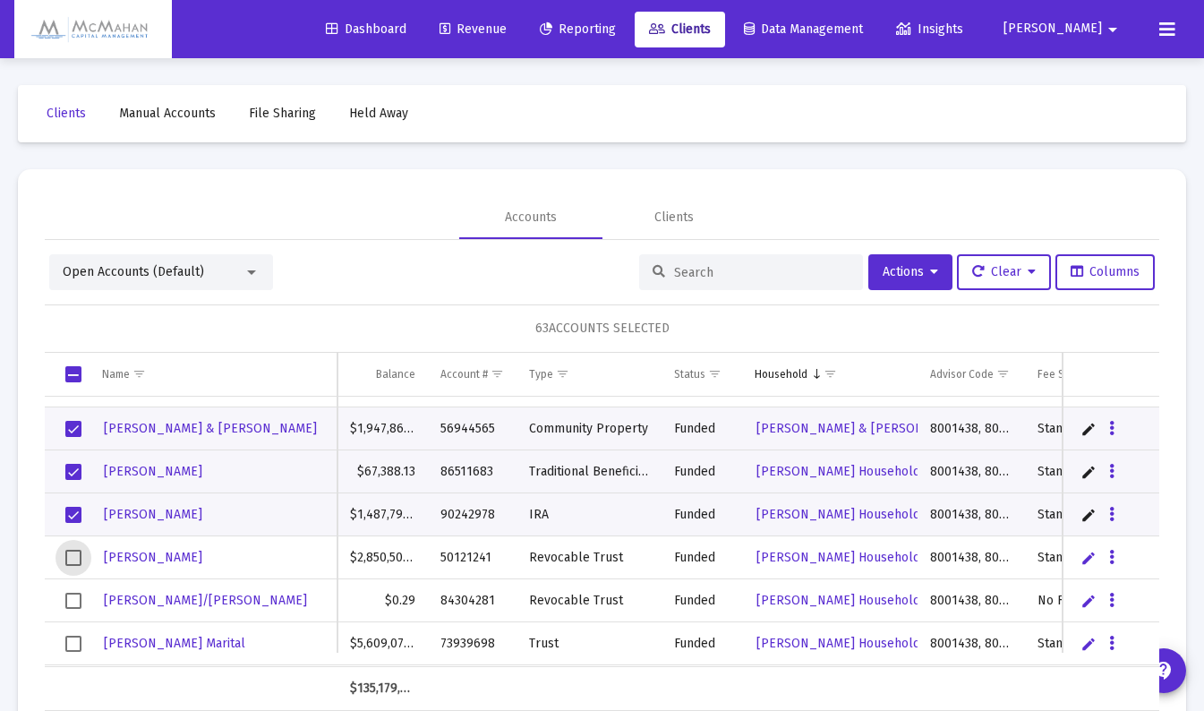
click at [75, 557] on span "Select row" at bounding box center [73, 558] width 16 height 16
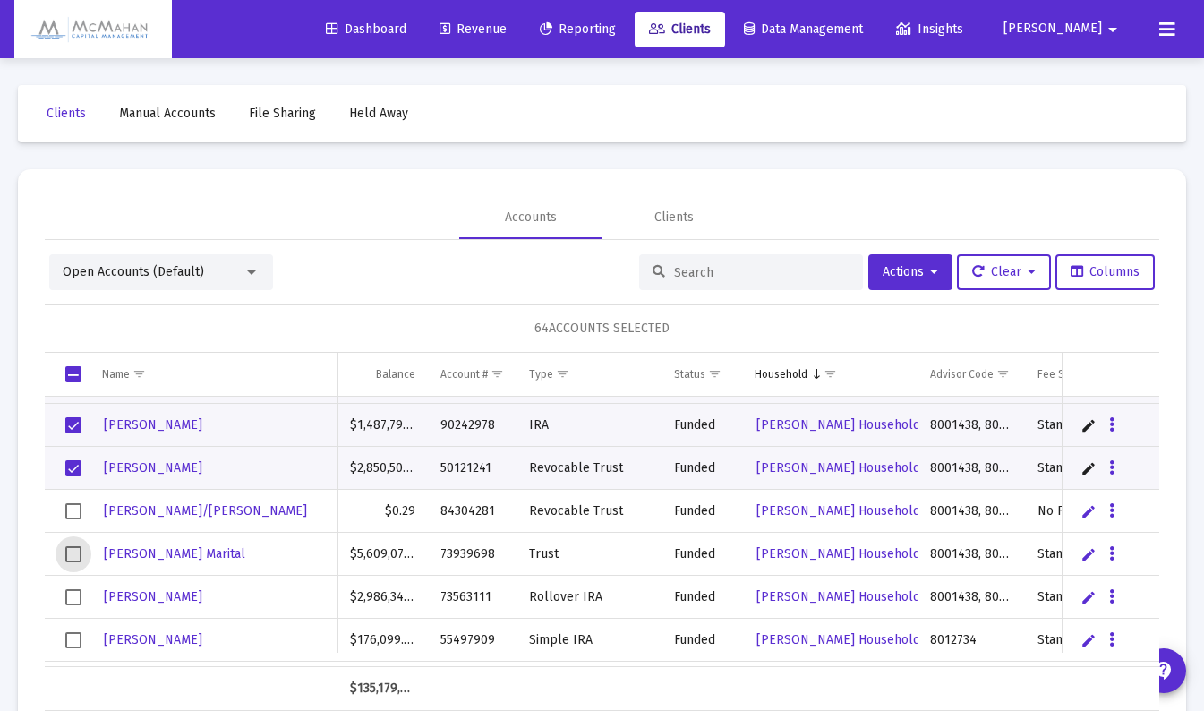
click at [78, 554] on span "Select row" at bounding box center [73, 554] width 16 height 16
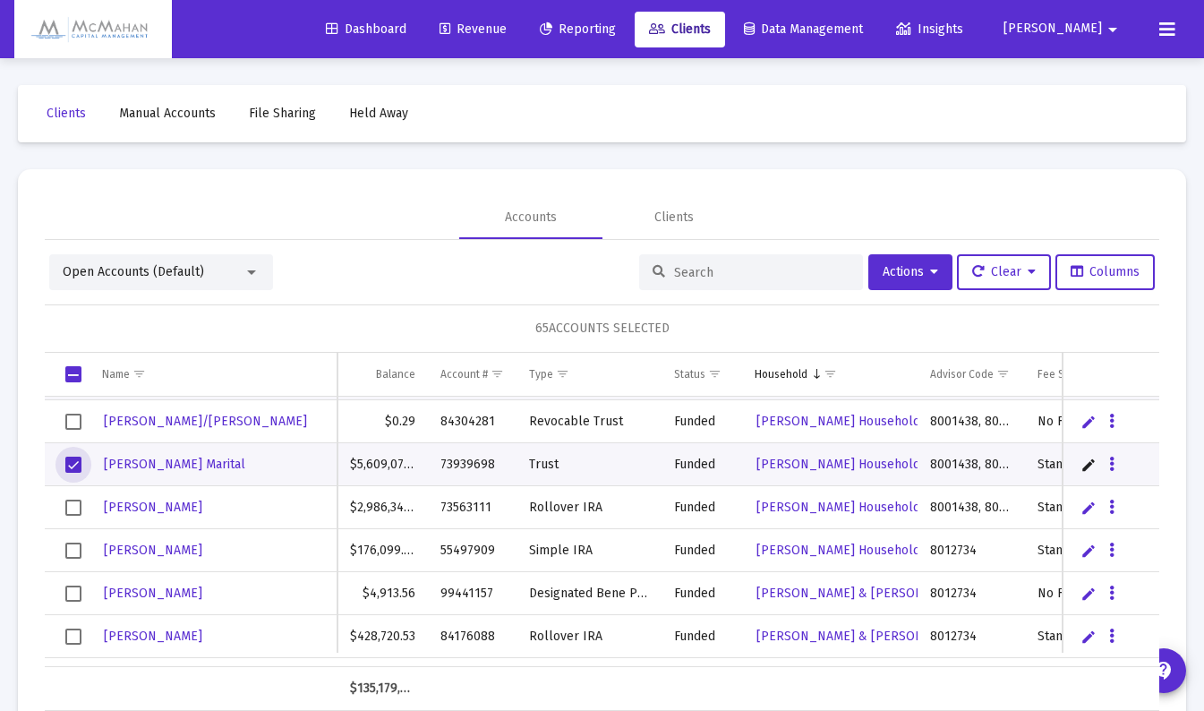
click at [74, 506] on span "Select row" at bounding box center [73, 508] width 16 height 16
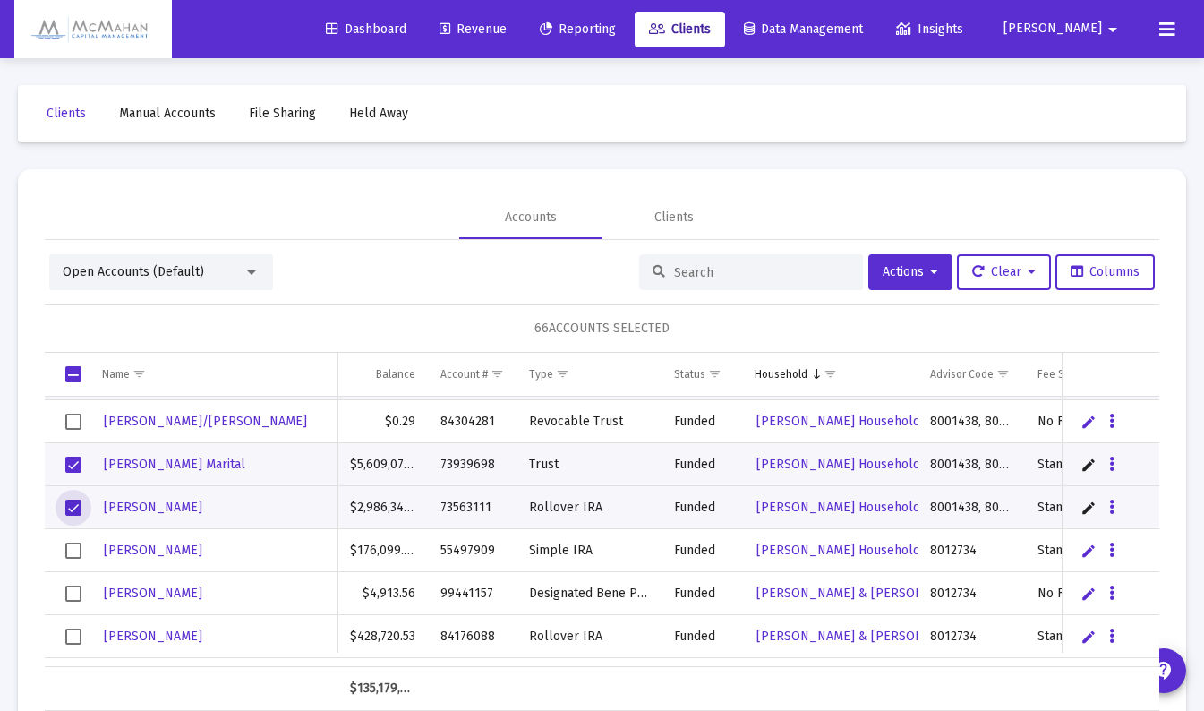
click at [75, 546] on span "Select row" at bounding box center [73, 551] width 16 height 16
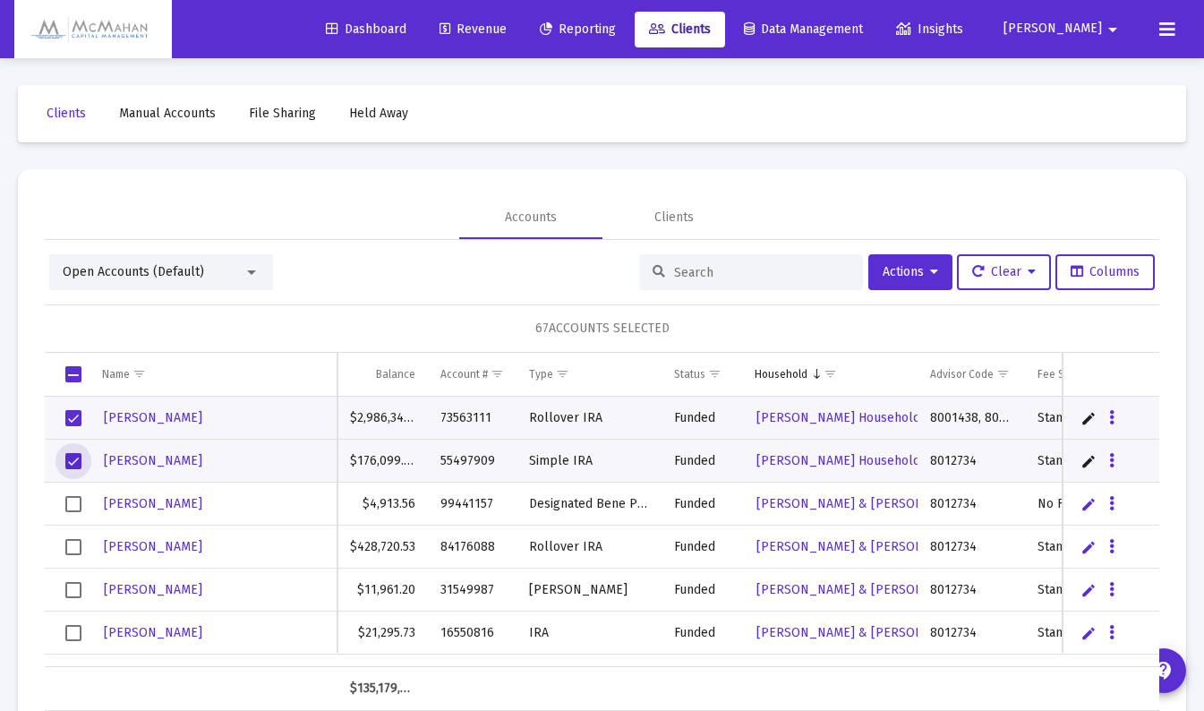
click at [77, 501] on span "Select row" at bounding box center [73, 504] width 16 height 16
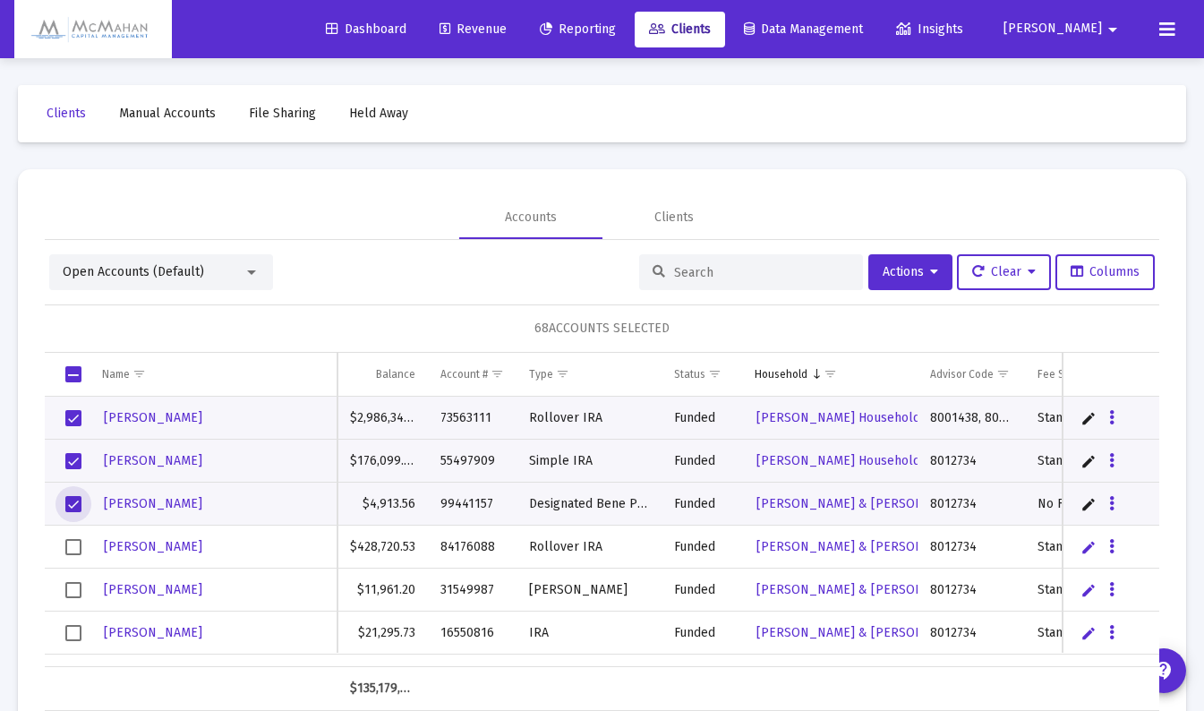
click at [74, 544] on span "Select row" at bounding box center [73, 547] width 16 height 16
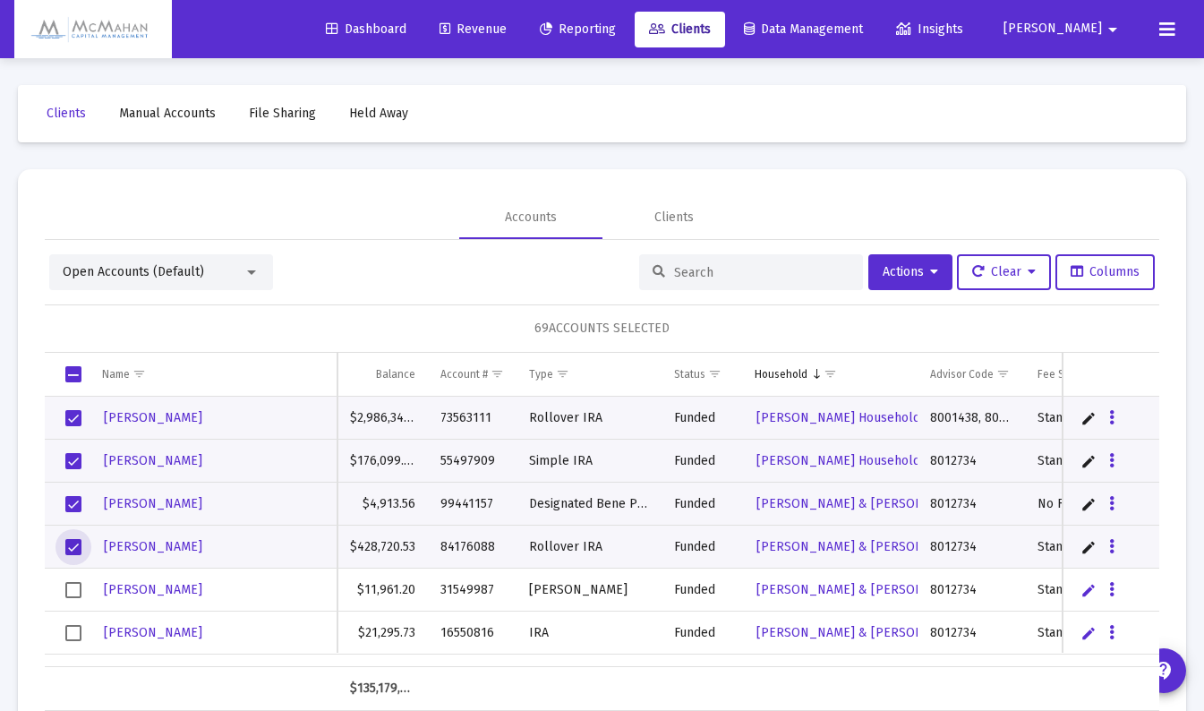
click at [73, 589] on span "Select row" at bounding box center [73, 590] width 16 height 16
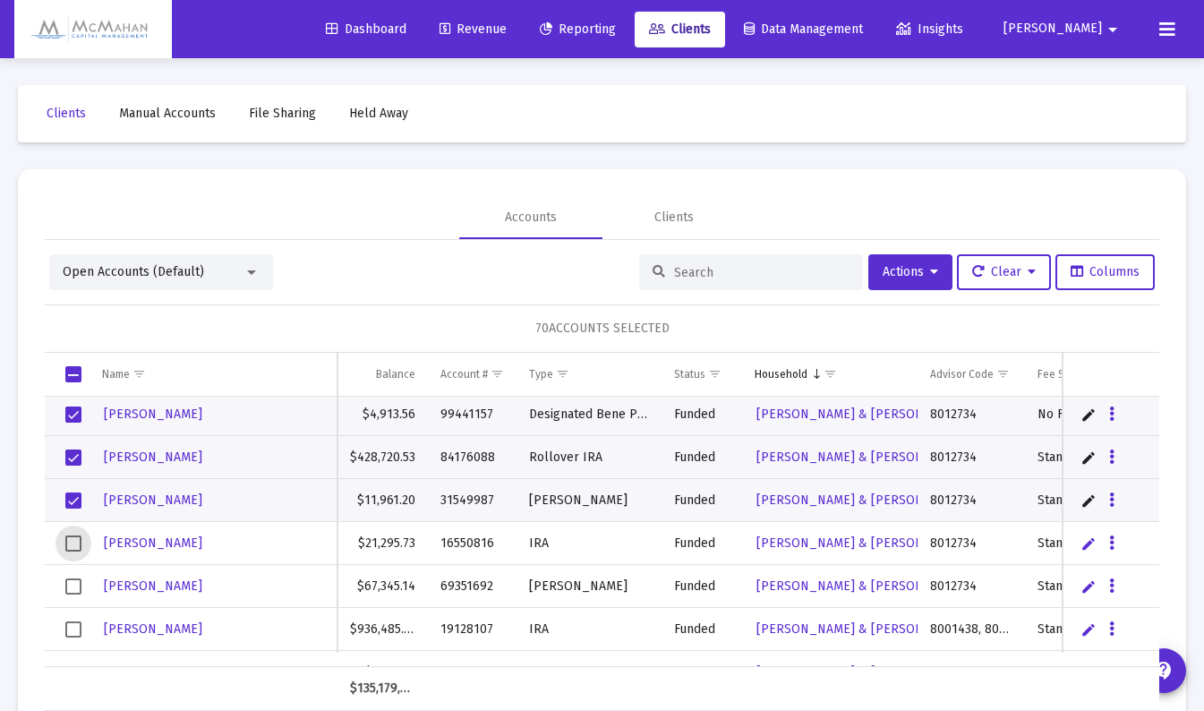
click at [73, 543] on span "Select row" at bounding box center [73, 543] width 16 height 16
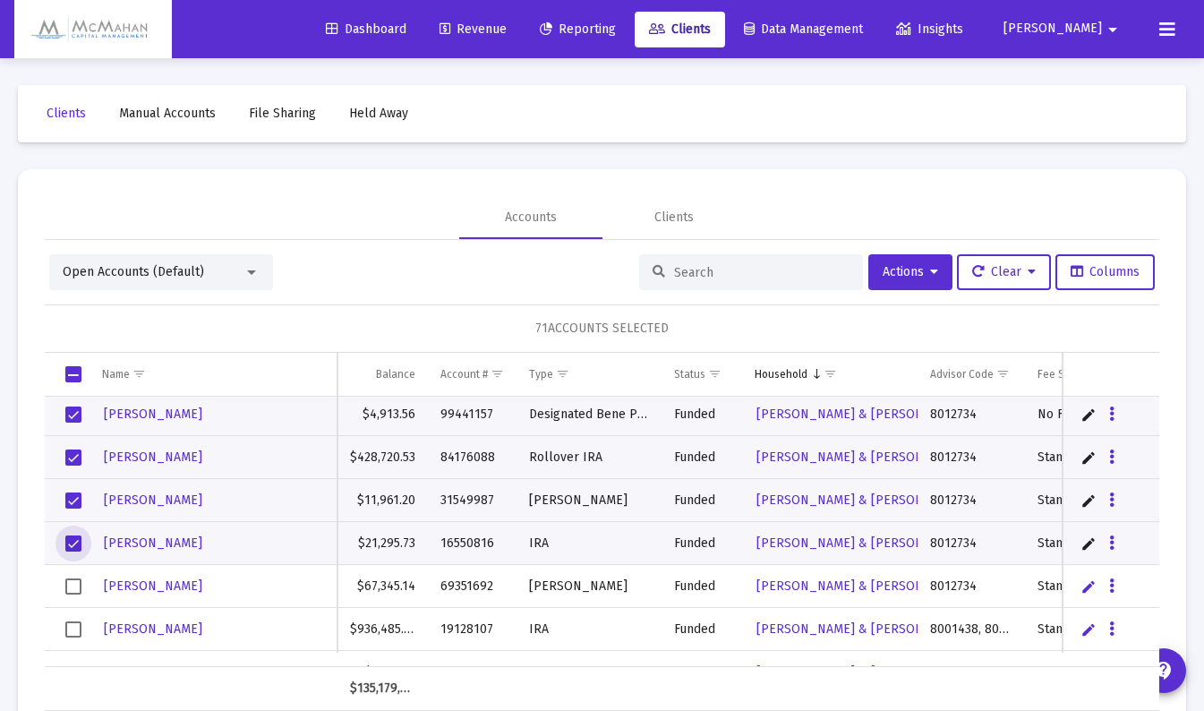
click at [74, 580] on span "Select row" at bounding box center [73, 586] width 16 height 16
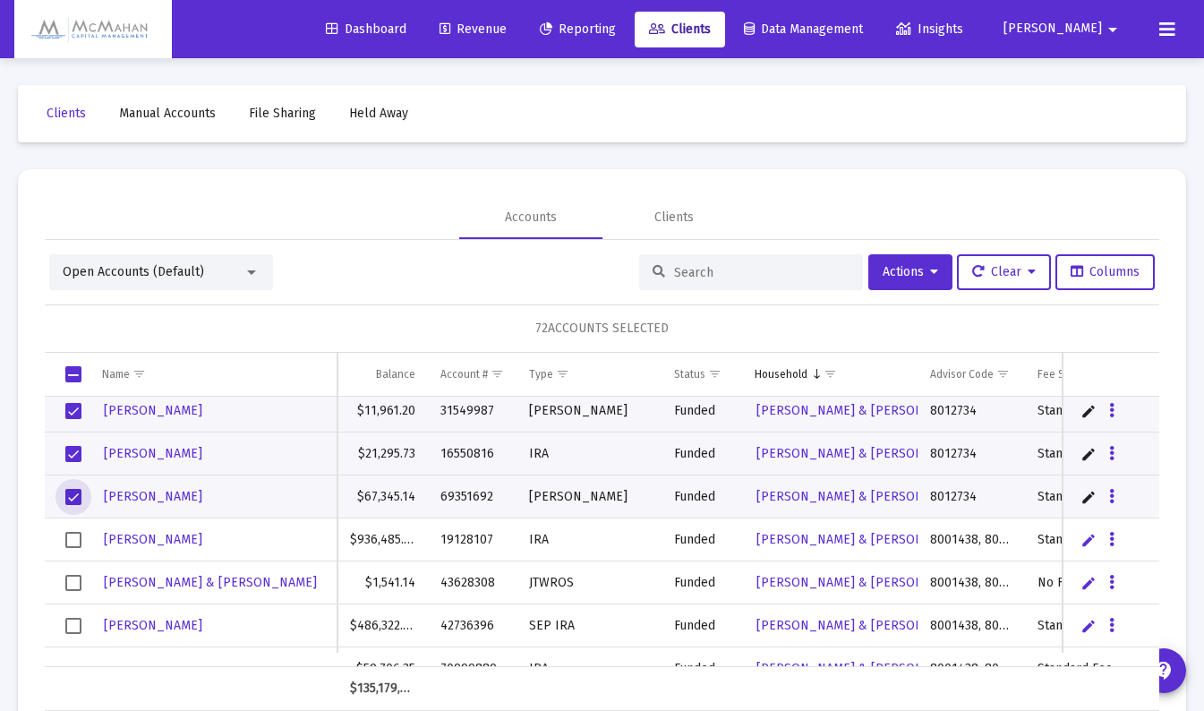
click at [72, 541] on span "Select row" at bounding box center [73, 540] width 16 height 16
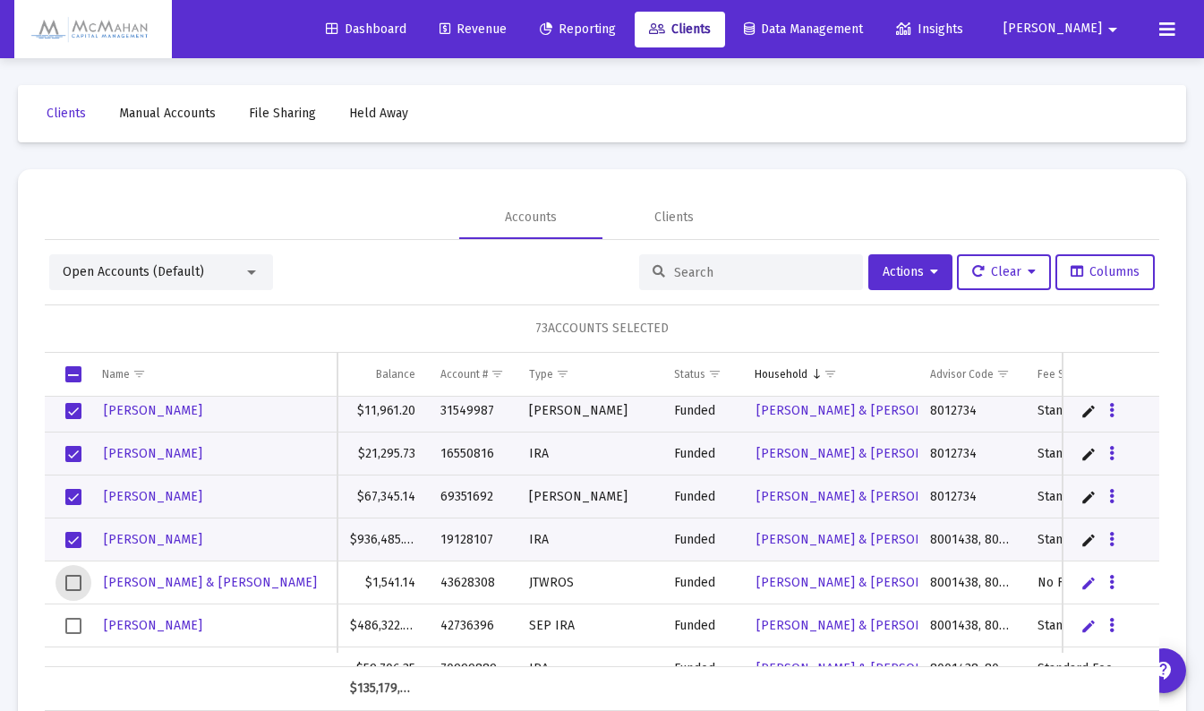
click at [71, 578] on span "Select row" at bounding box center [73, 583] width 16 height 16
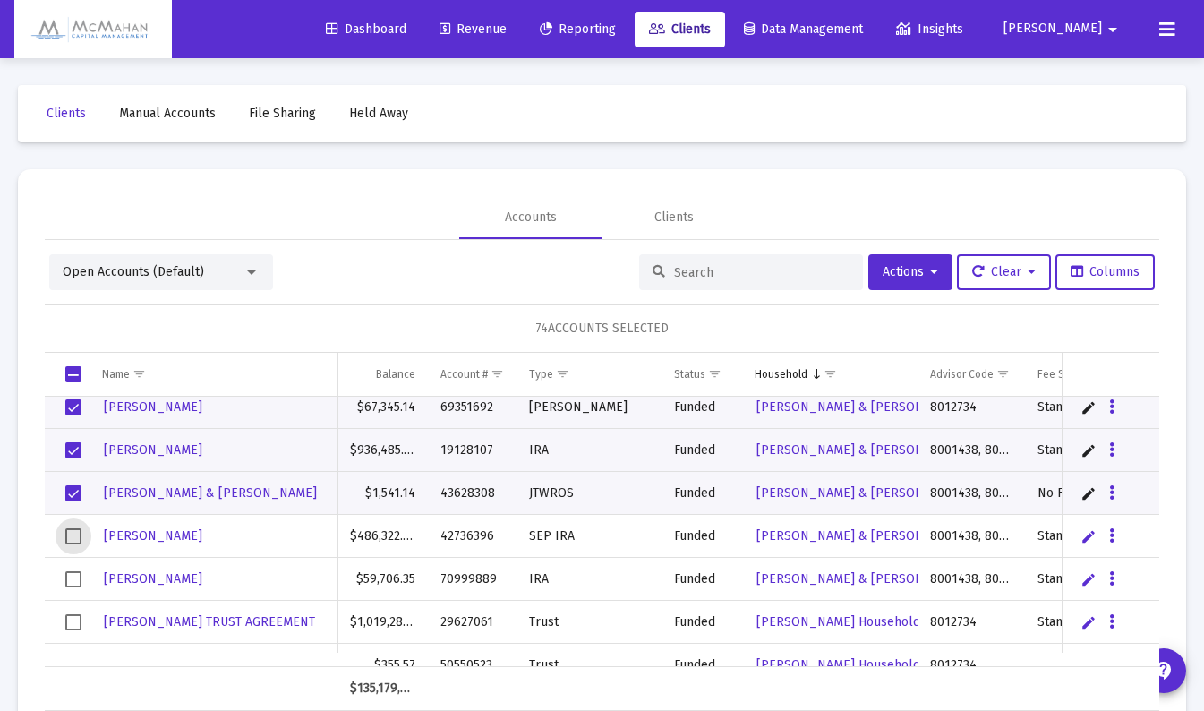
click at [74, 535] on span "Select row" at bounding box center [73, 536] width 16 height 16
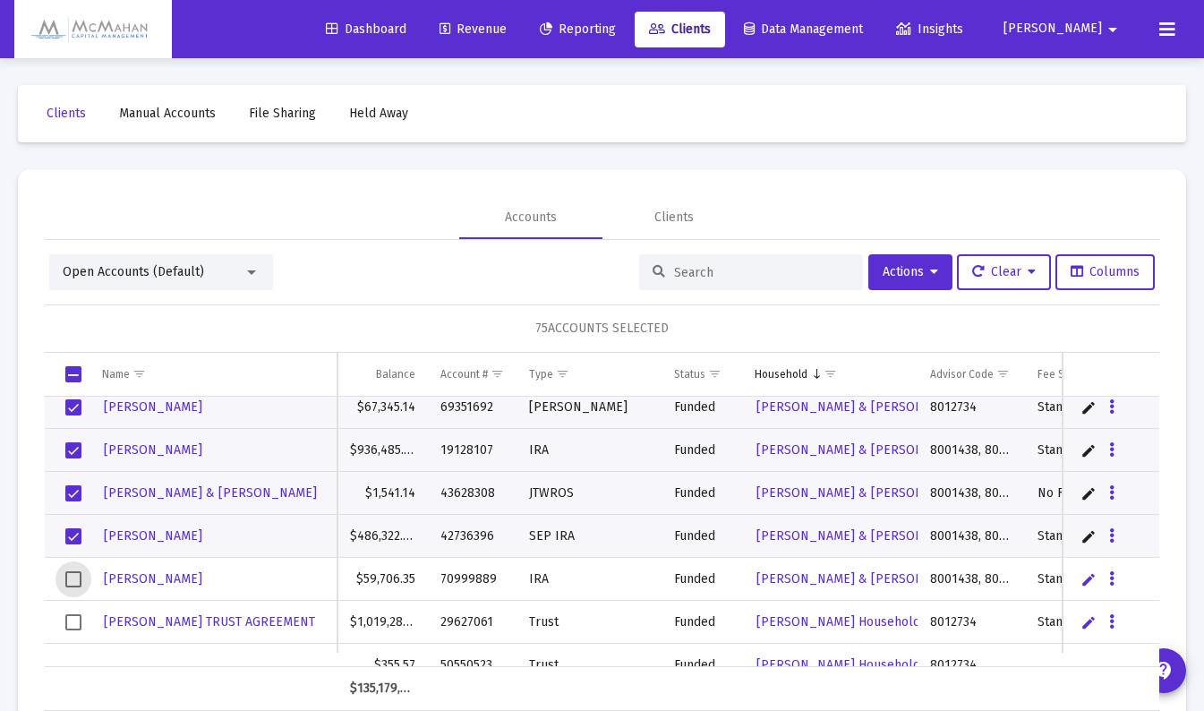
click at [73, 580] on span "Select row" at bounding box center [73, 579] width 16 height 16
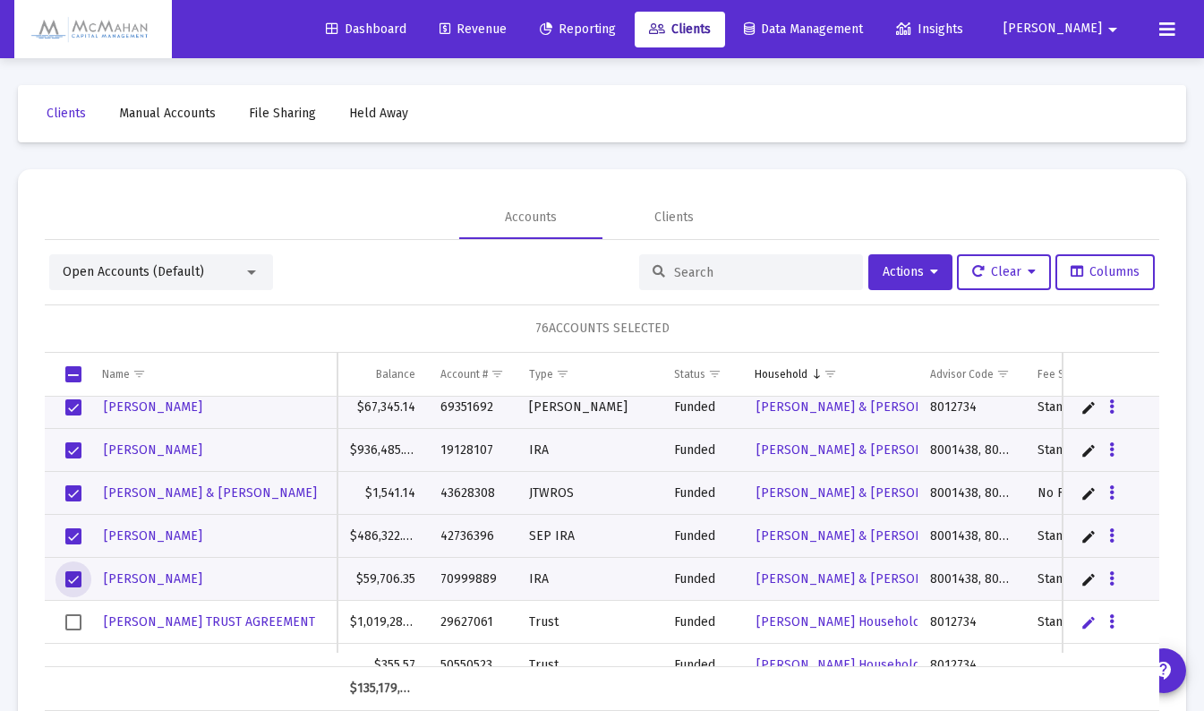
click at [72, 493] on span "Select row" at bounding box center [73, 493] width 16 height 16
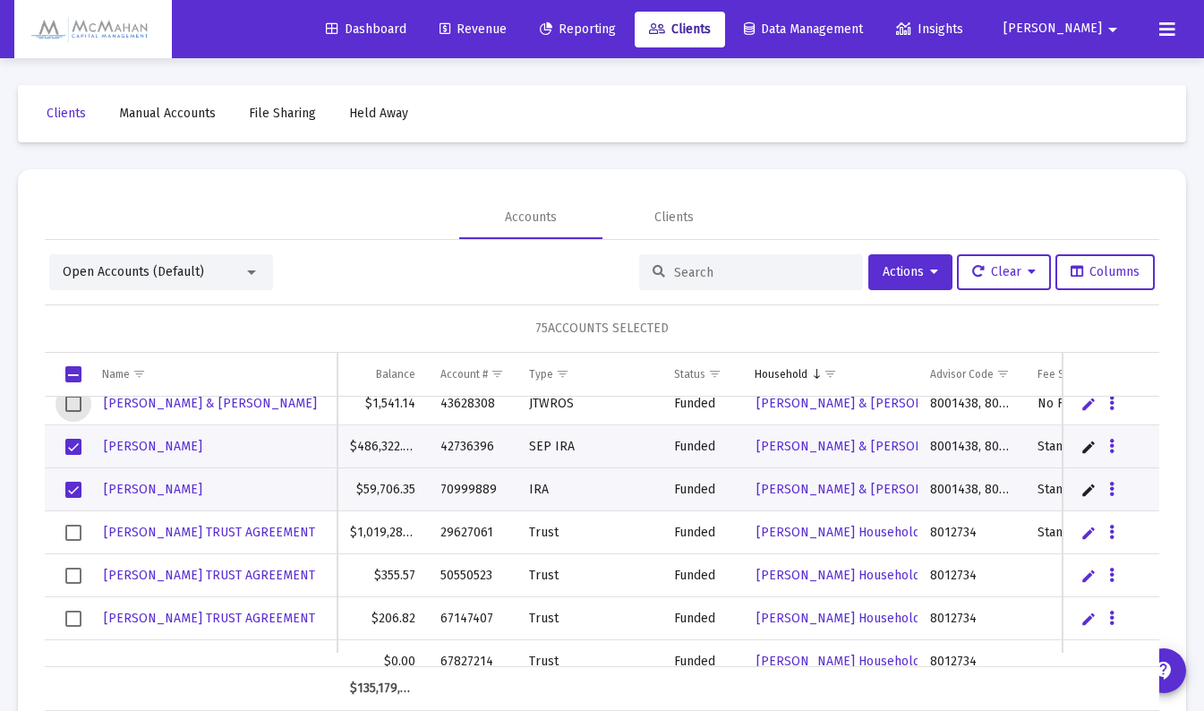
click at [73, 531] on span "Select row" at bounding box center [73, 533] width 16 height 16
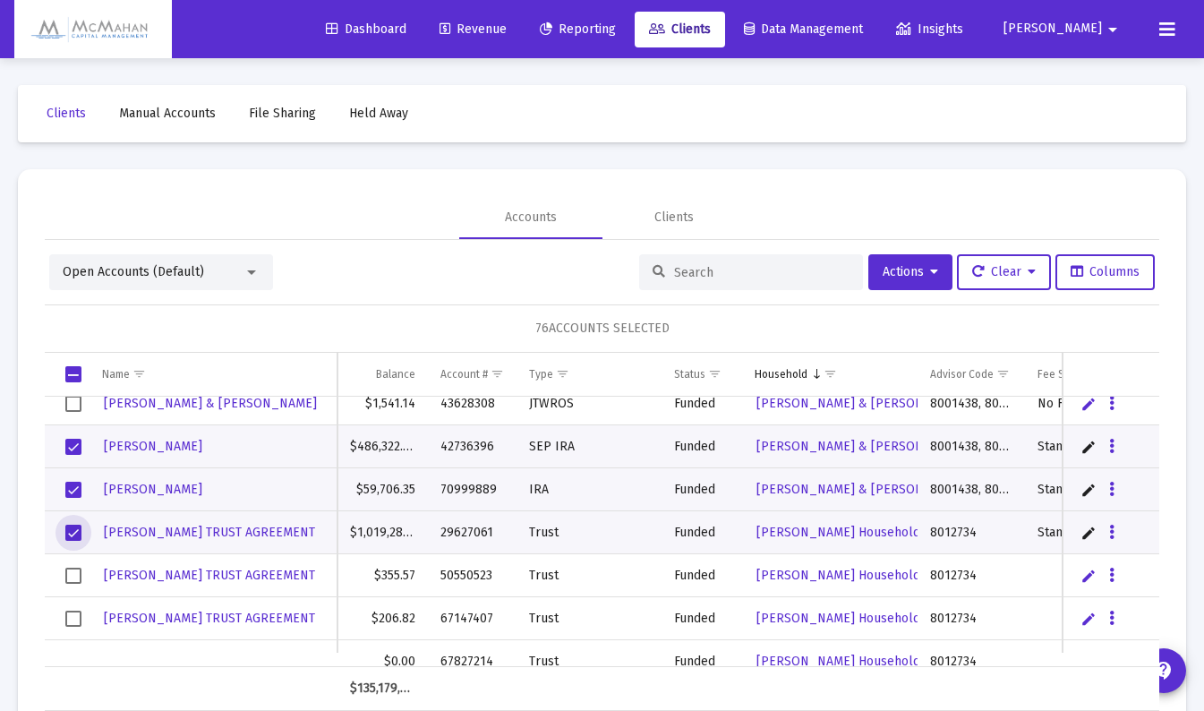
click at [68, 571] on span "Select row" at bounding box center [73, 576] width 16 height 16
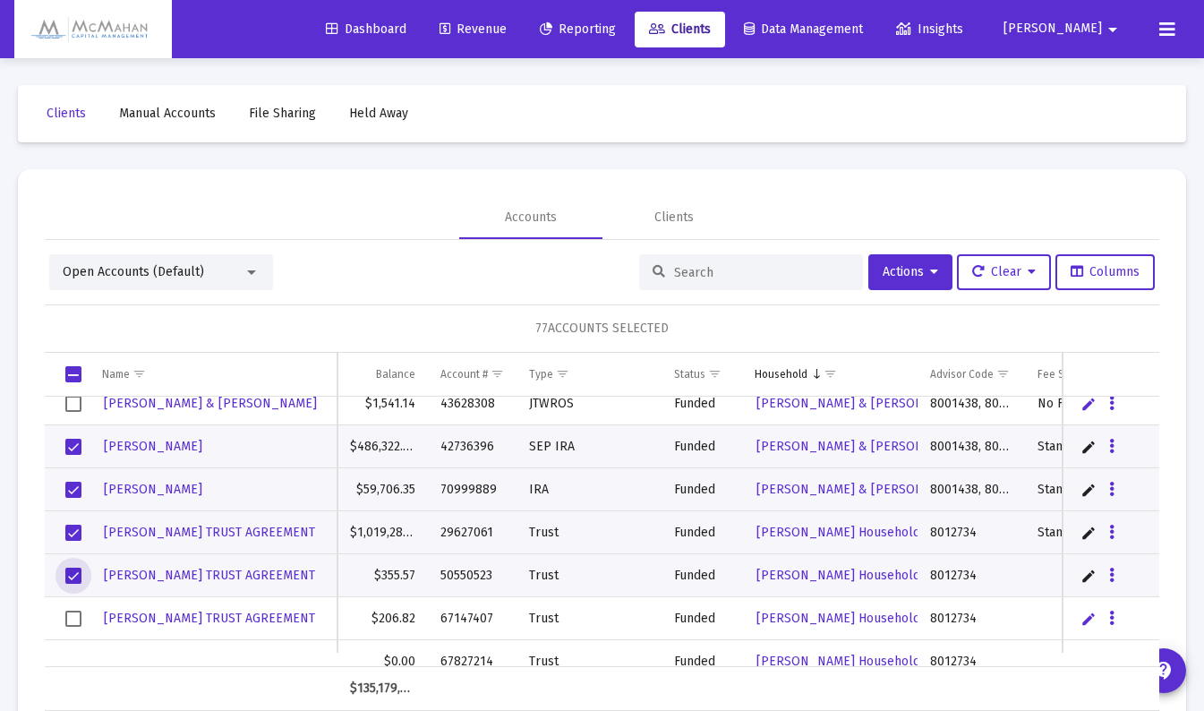
click at [68, 612] on span "Select row" at bounding box center [73, 619] width 16 height 16
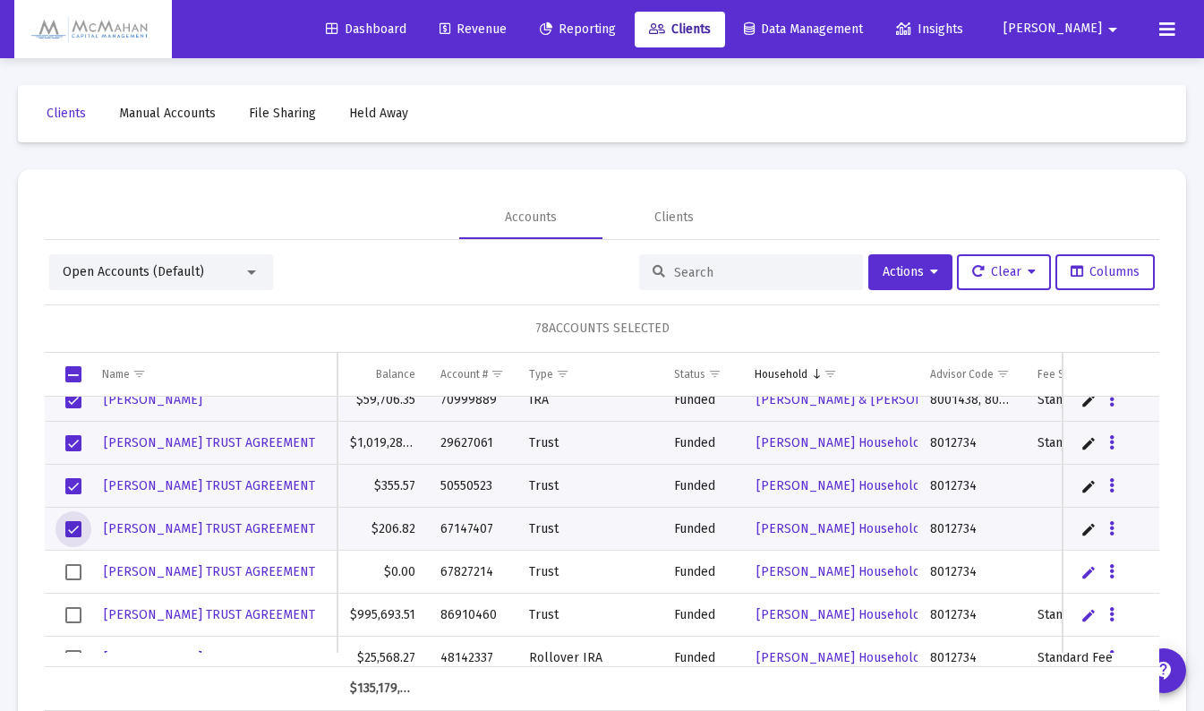
click at [73, 488] on span "Select row" at bounding box center [73, 486] width 16 height 16
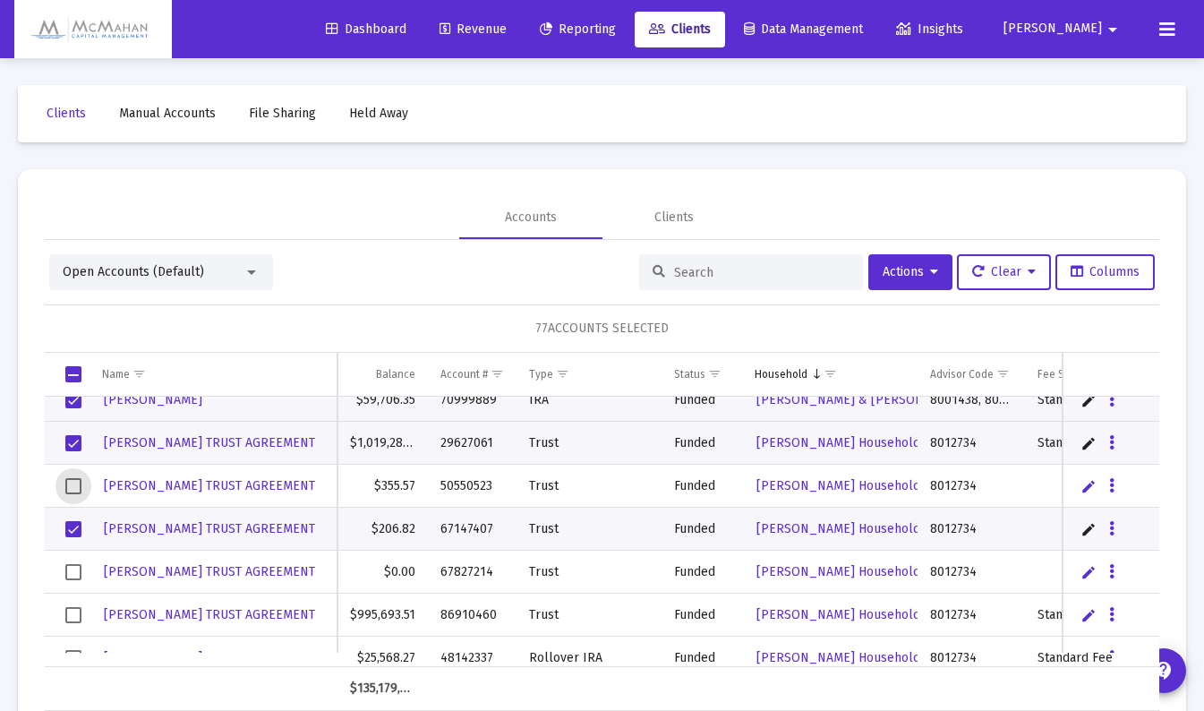
click at [78, 530] on span "Select row" at bounding box center [73, 529] width 16 height 16
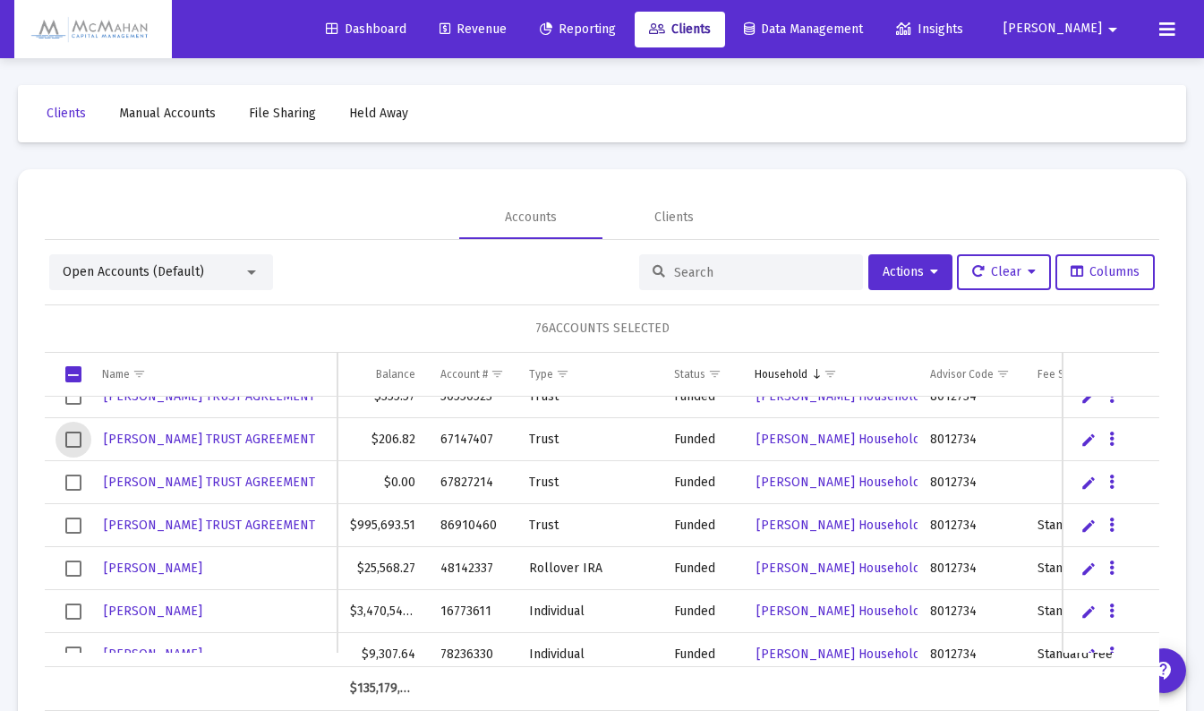
drag, startPoint x: 79, startPoint y: 520, endPoint x: 91, endPoint y: 517, distance: 13.0
click at [79, 520] on span "Select row" at bounding box center [73, 526] width 16 height 16
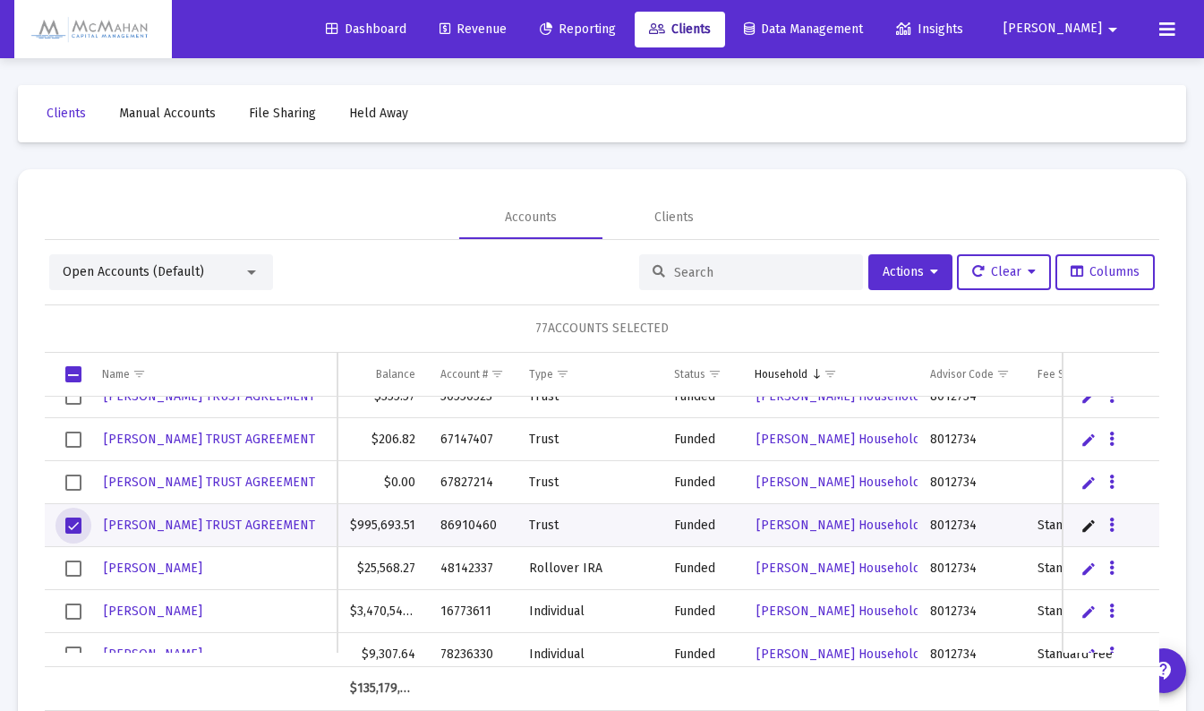
click at [78, 567] on span "Select row" at bounding box center [73, 569] width 16 height 16
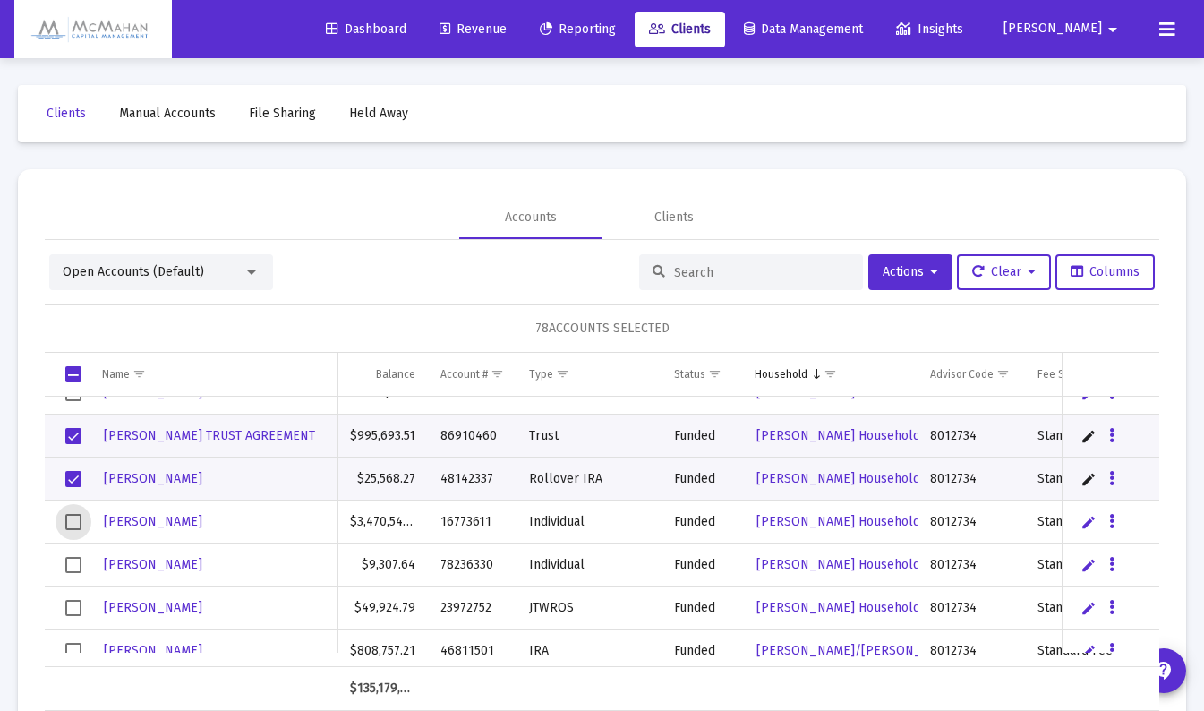
click at [73, 518] on span "Select row" at bounding box center [73, 522] width 16 height 16
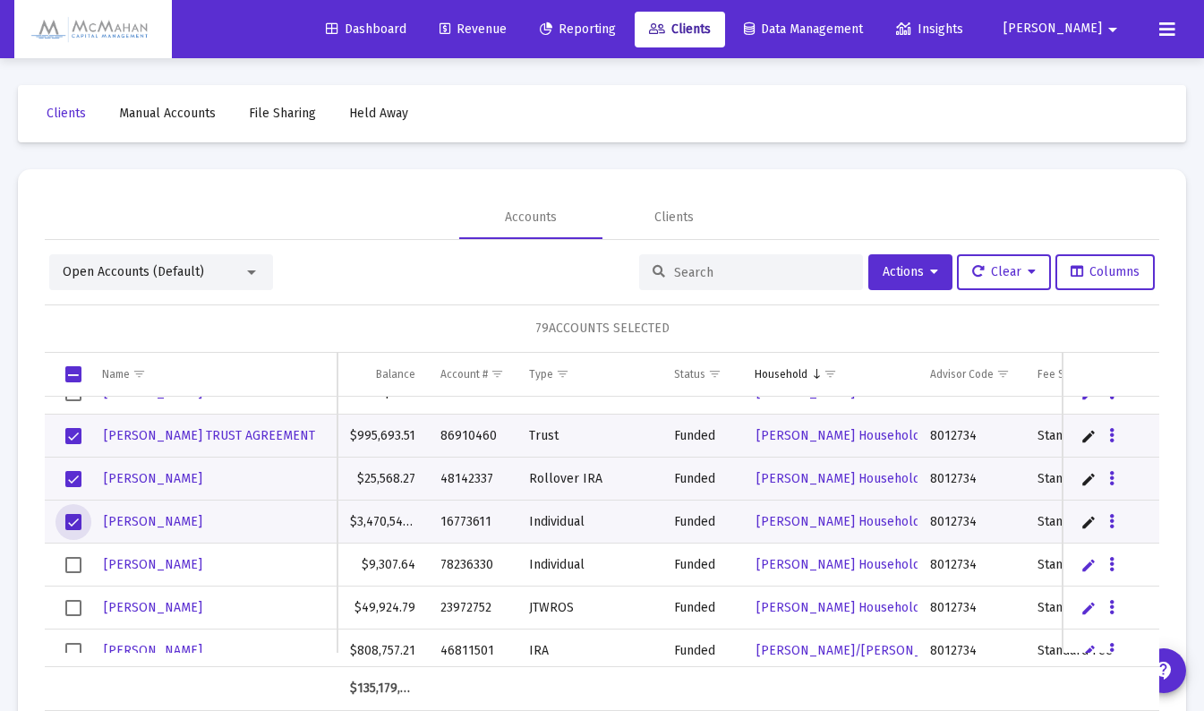
drag, startPoint x: 65, startPoint y: 565, endPoint x: 76, endPoint y: 562, distance: 11.1
click at [65, 564] on span "Select row" at bounding box center [73, 565] width 16 height 16
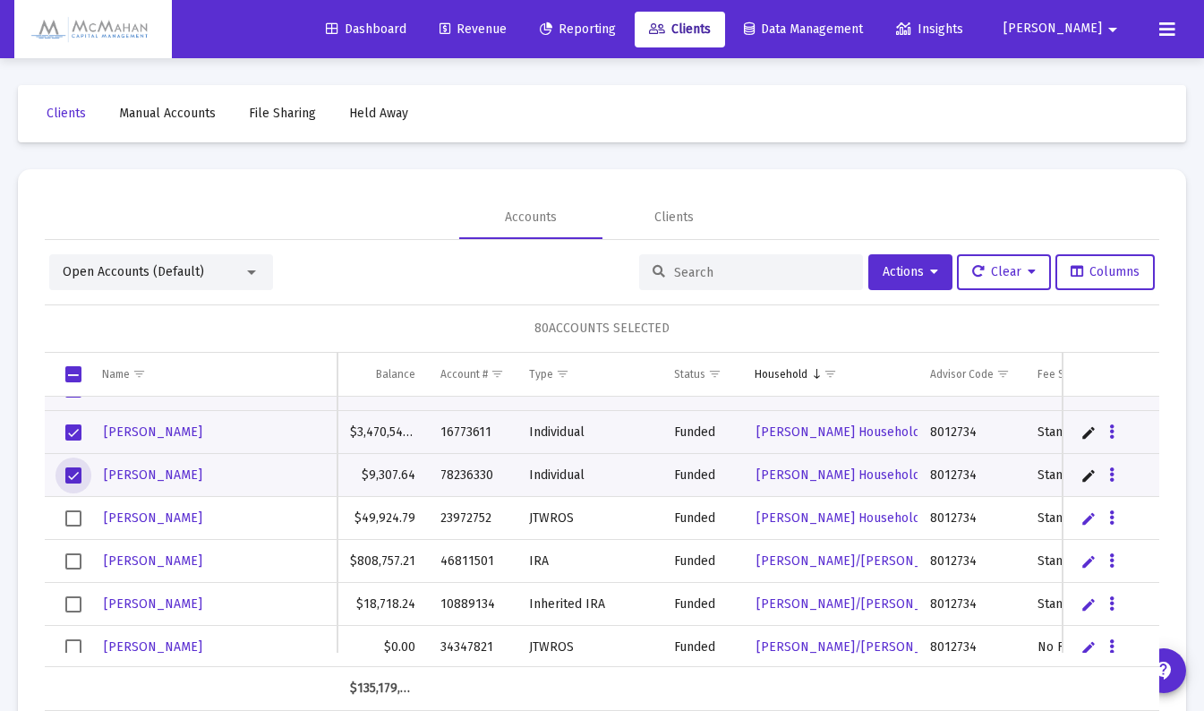
click at [71, 517] on span "Select row" at bounding box center [73, 518] width 16 height 16
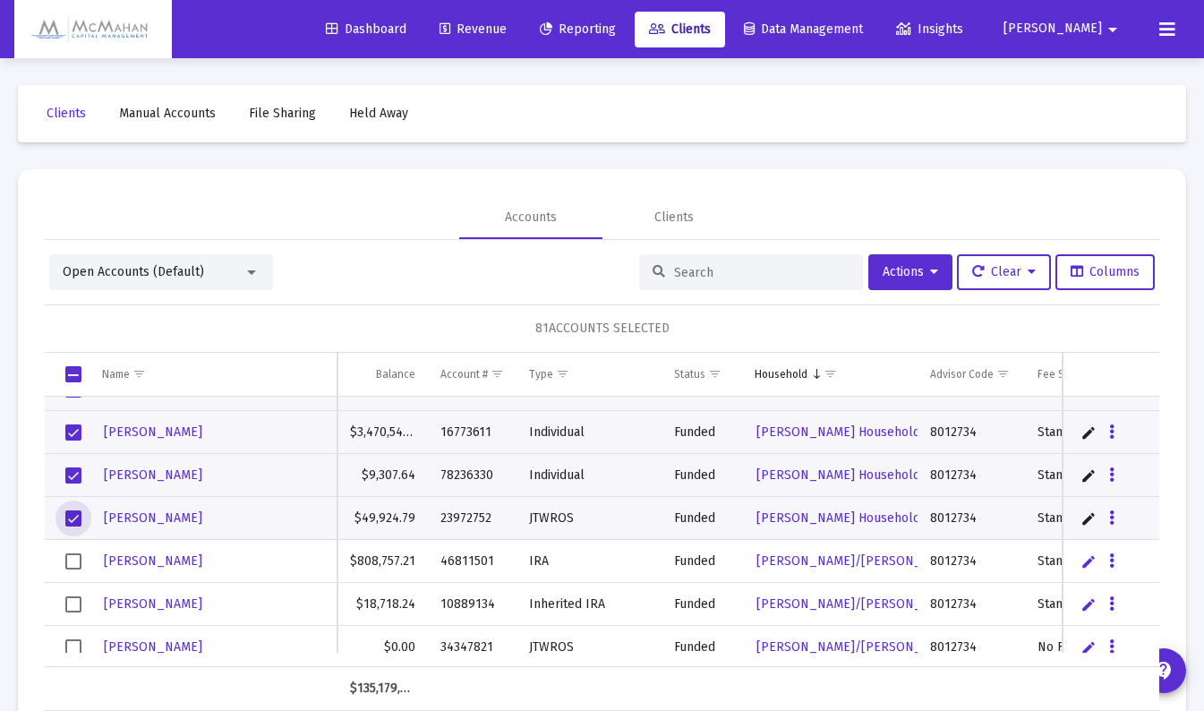
click at [71, 555] on span "Select row" at bounding box center [73, 561] width 16 height 16
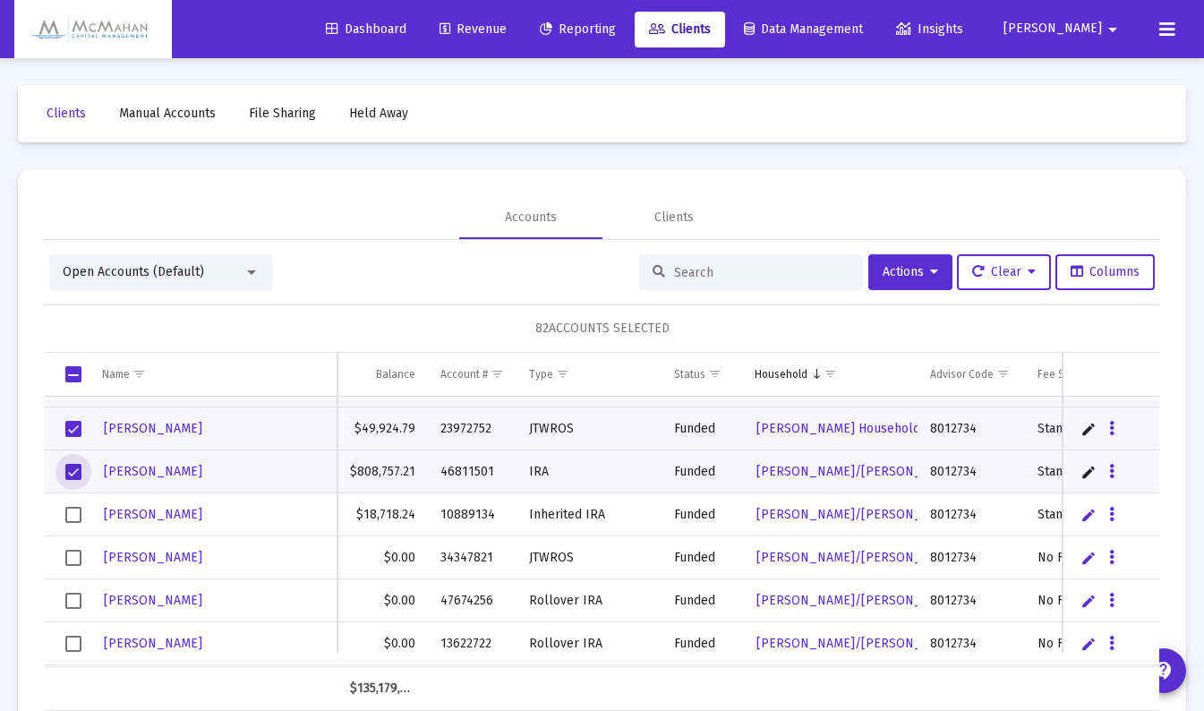
click at [80, 512] on span "Select row" at bounding box center [73, 515] width 16 height 16
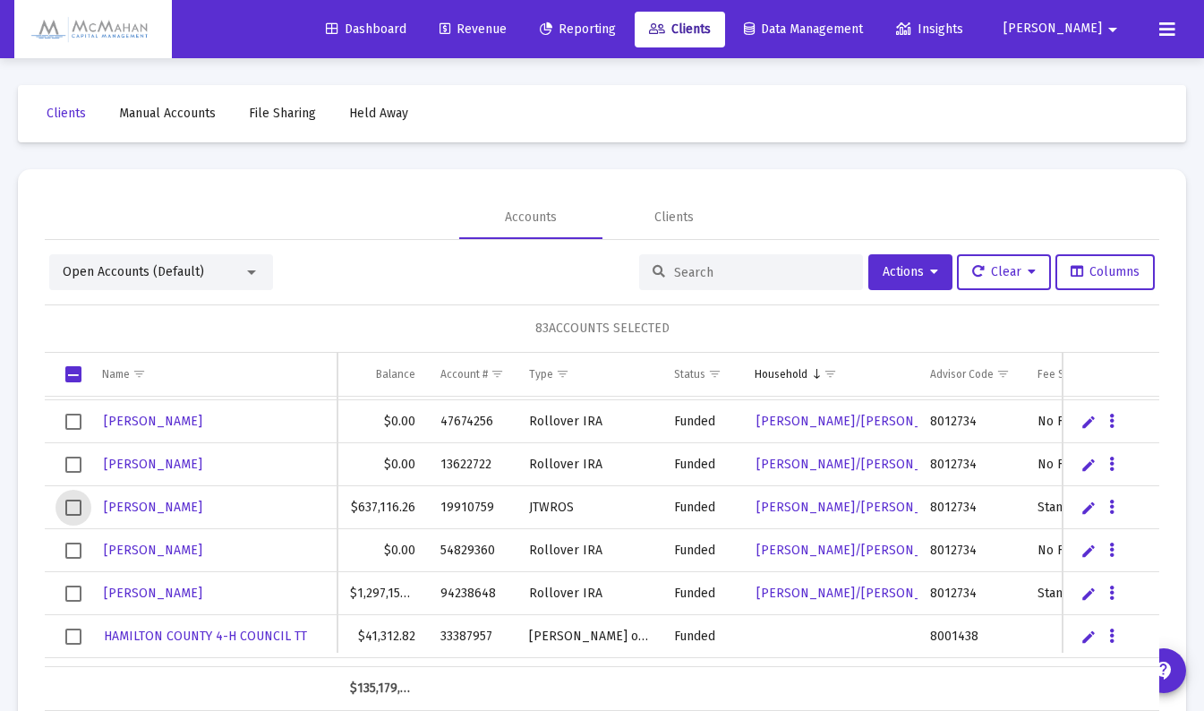
click at [74, 506] on span "Select row" at bounding box center [73, 508] width 16 height 16
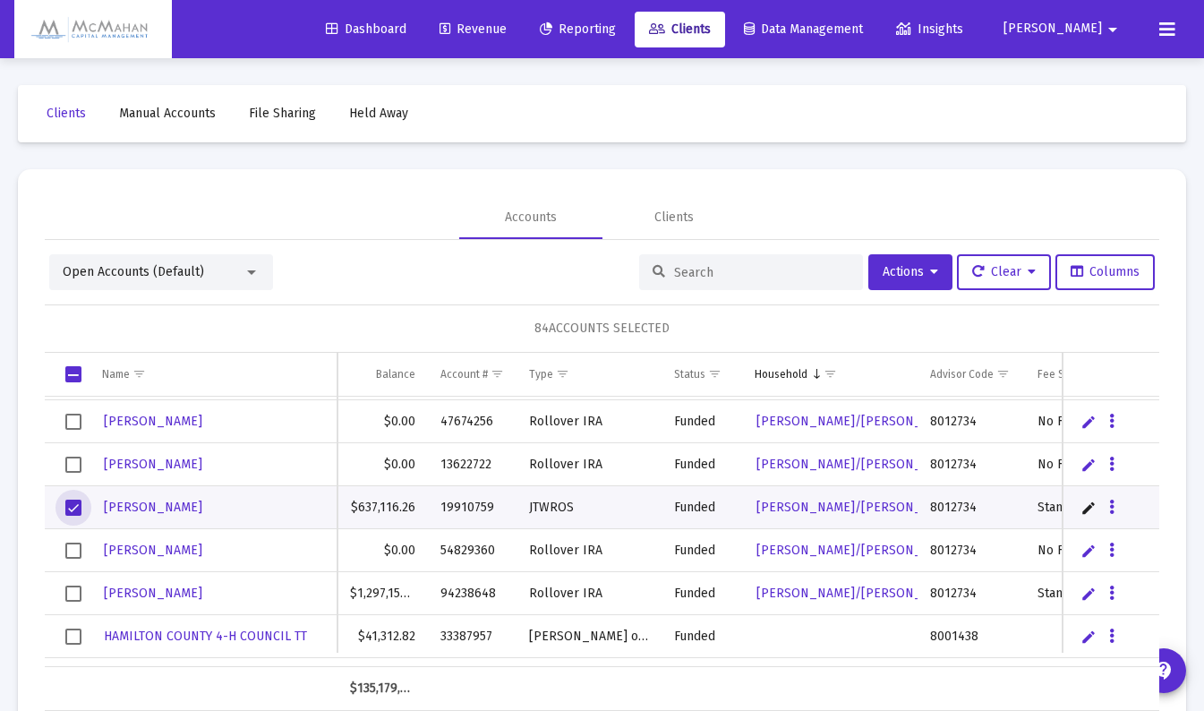
drag, startPoint x: 73, startPoint y: 595, endPoint x: 119, endPoint y: 576, distance: 50.6
click at [73, 595] on span "Select row" at bounding box center [73, 594] width 16 height 16
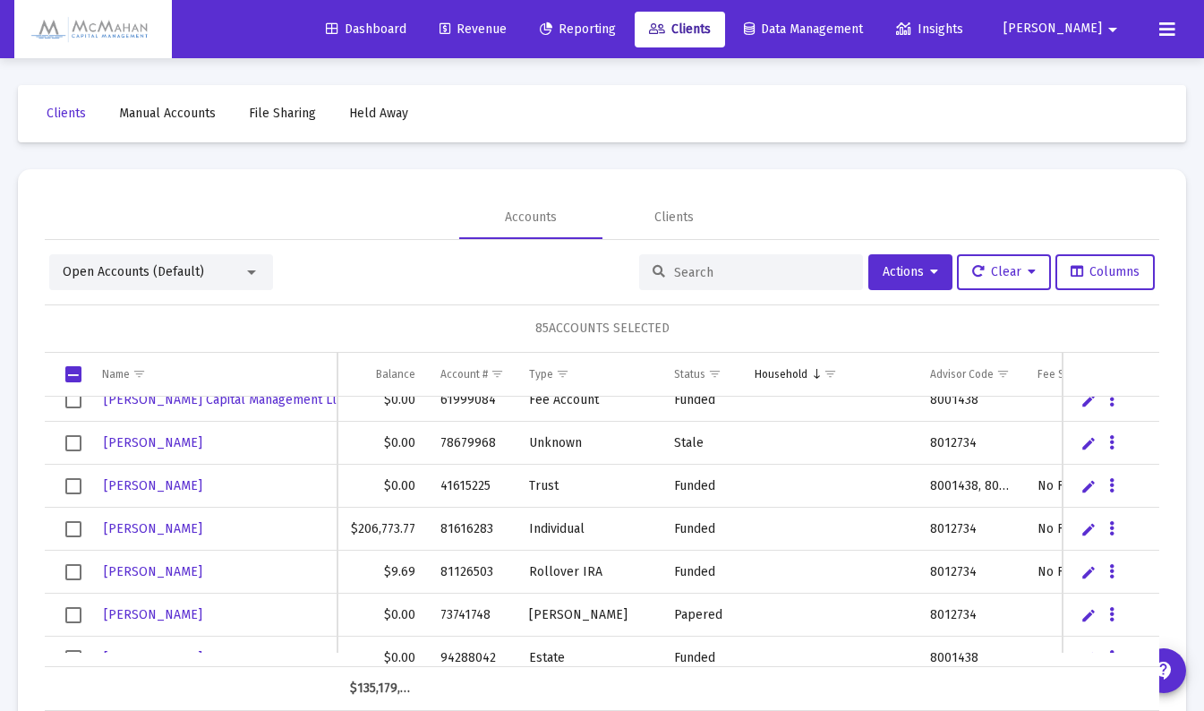
click at [79, 528] on span "Select row" at bounding box center [73, 529] width 16 height 16
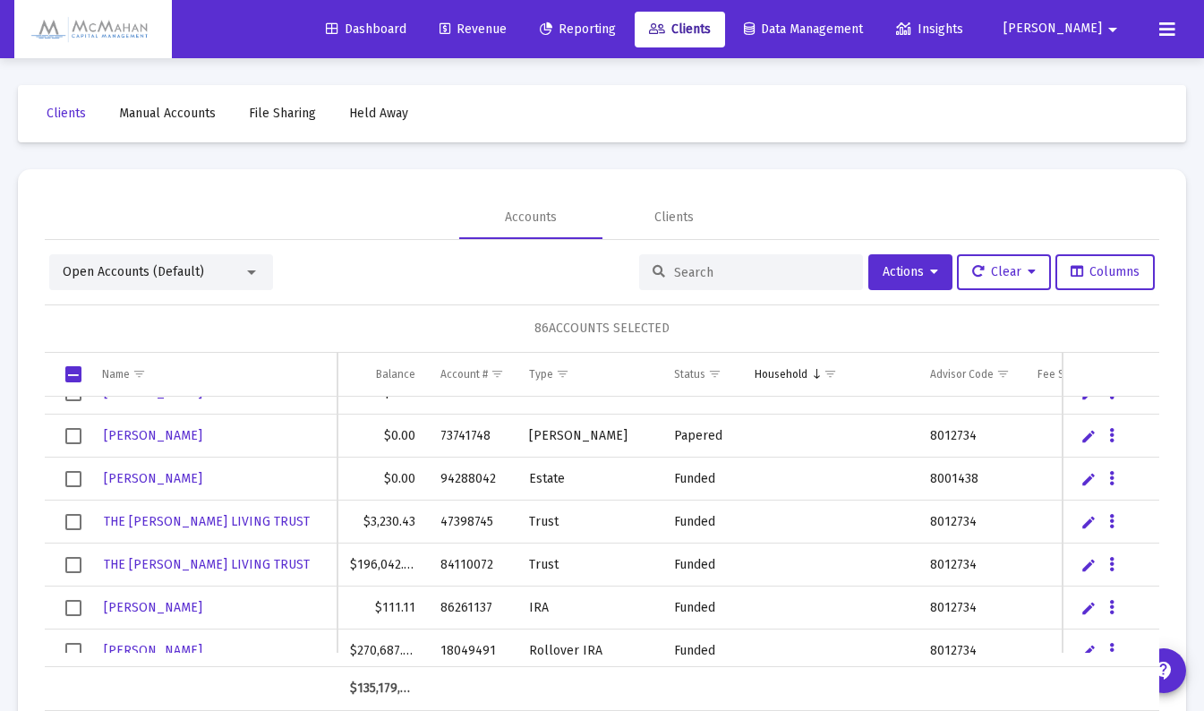
click at [74, 518] on span "Select row" at bounding box center [73, 522] width 16 height 16
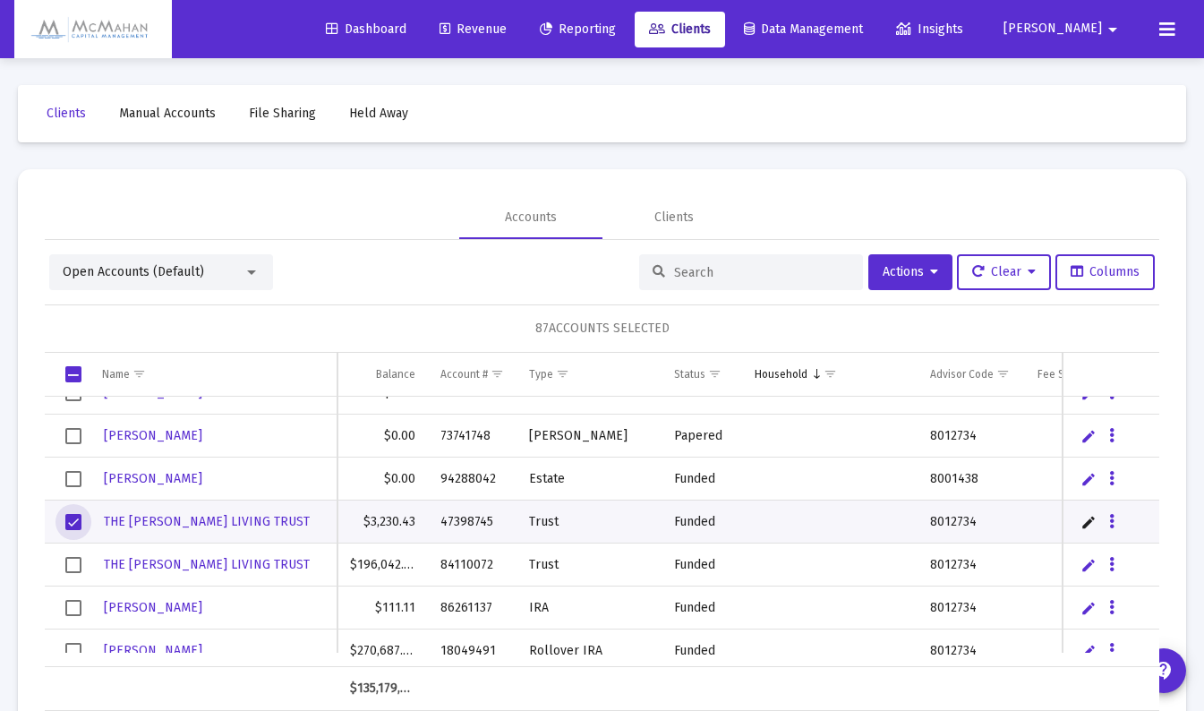
click at [73, 568] on span "Select row" at bounding box center [73, 565] width 16 height 16
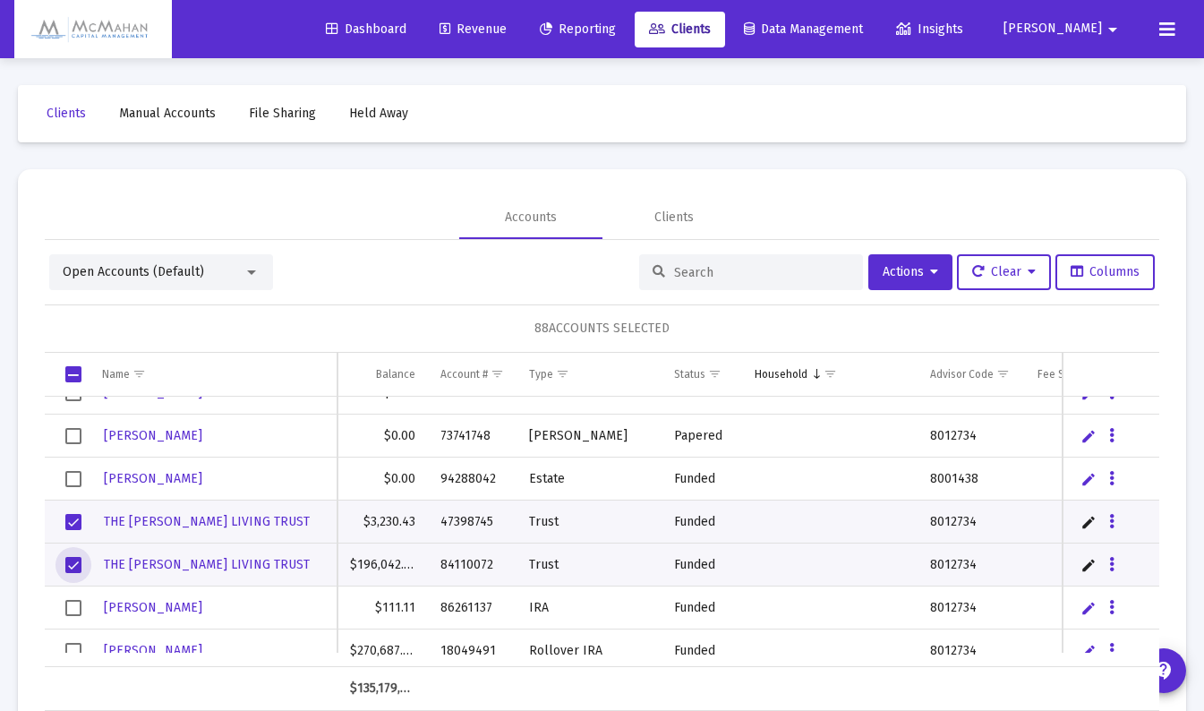
drag, startPoint x: 74, startPoint y: 601, endPoint x: 91, endPoint y: 585, distance: 23.4
click at [74, 600] on span "Select row" at bounding box center [73, 608] width 16 height 16
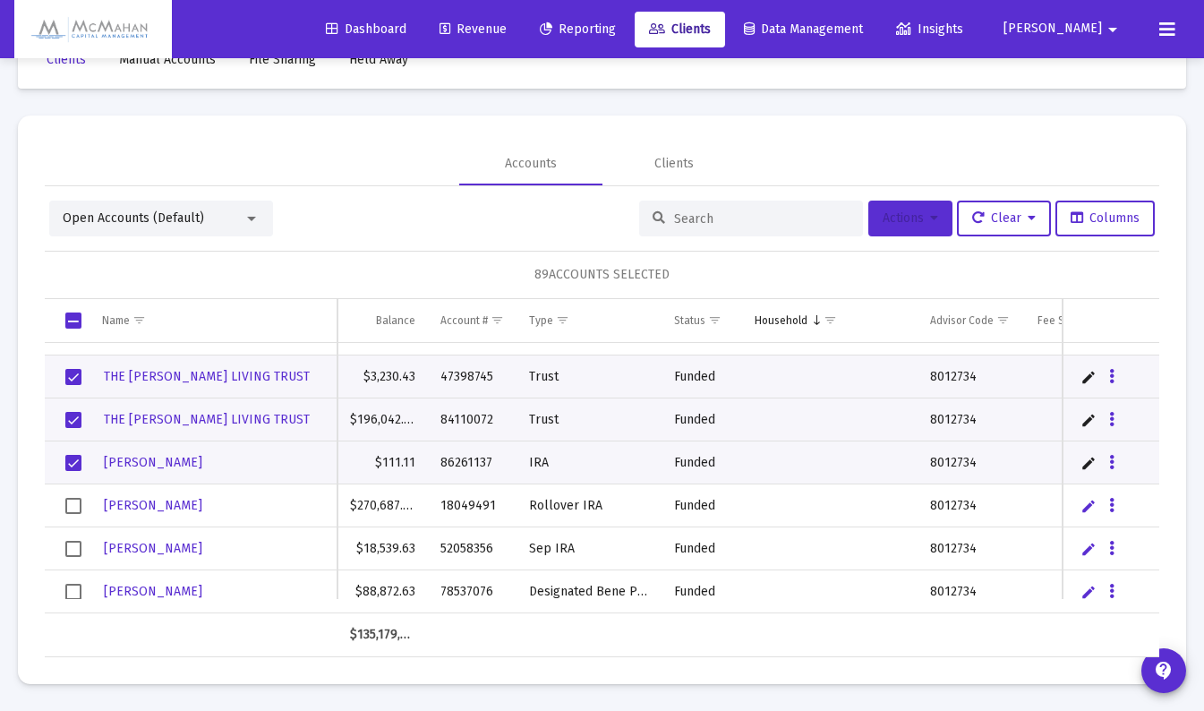
click at [922, 227] on button "Actions" at bounding box center [911, 219] width 84 height 36
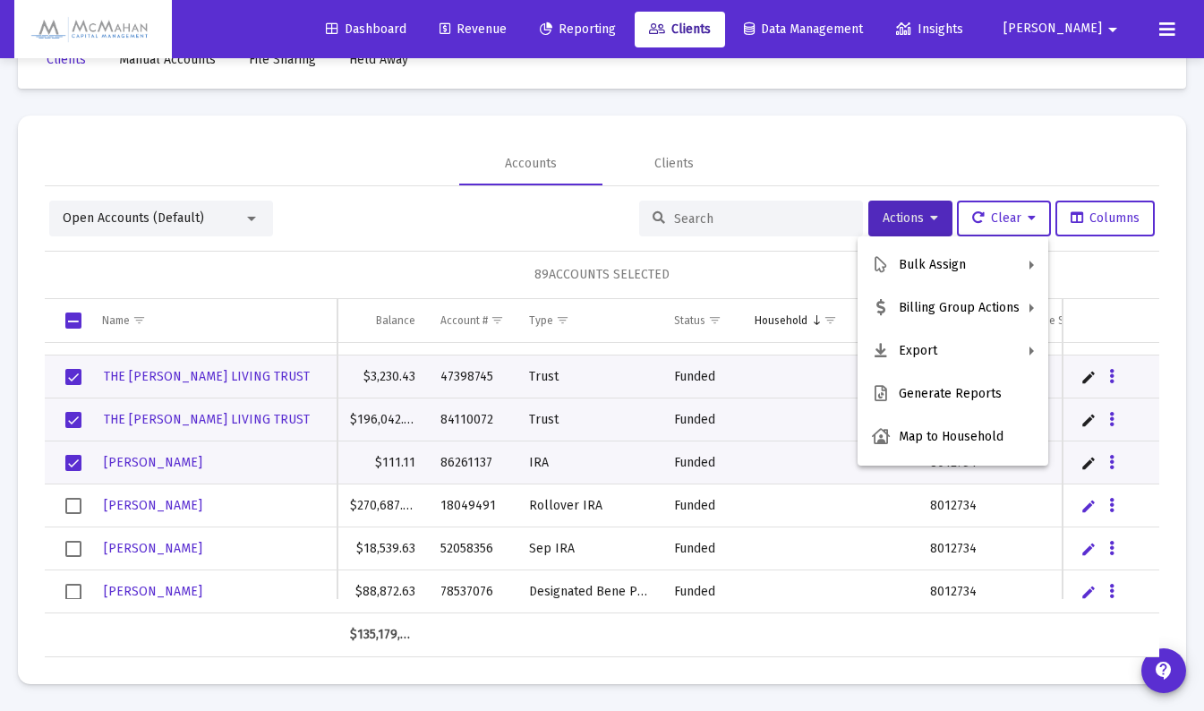
click at [922, 227] on div at bounding box center [602, 355] width 1204 height 711
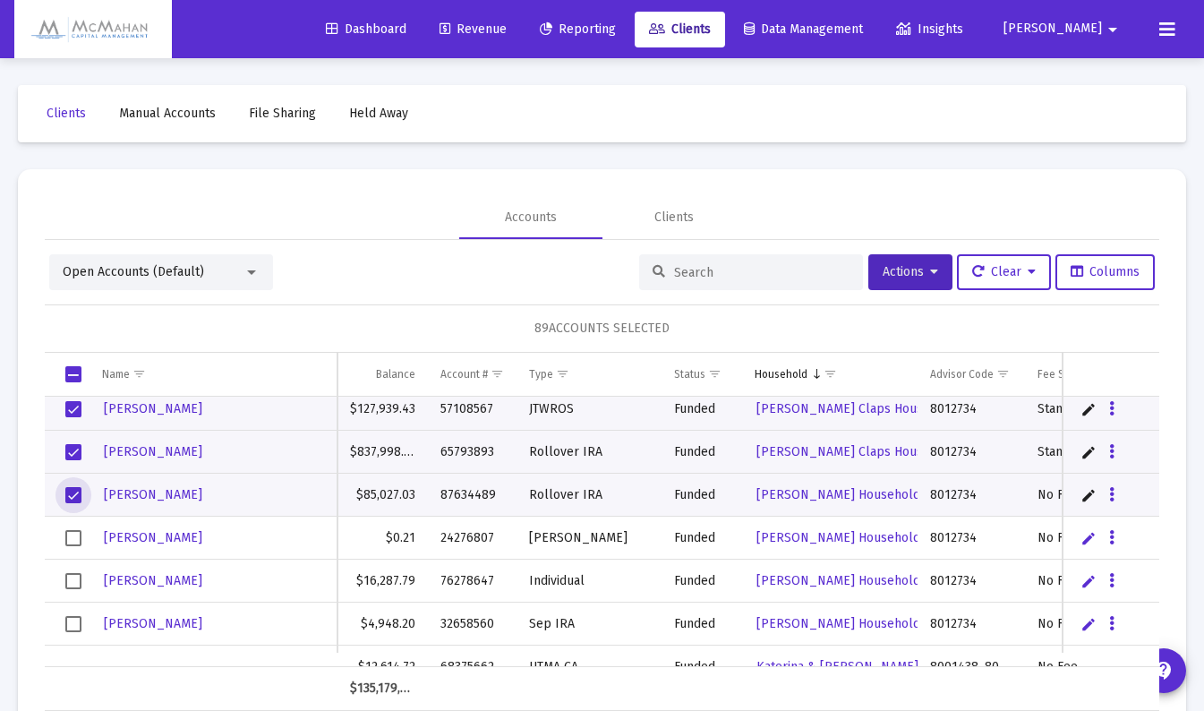
click at [72, 492] on span "Select row" at bounding box center [73, 495] width 16 height 16
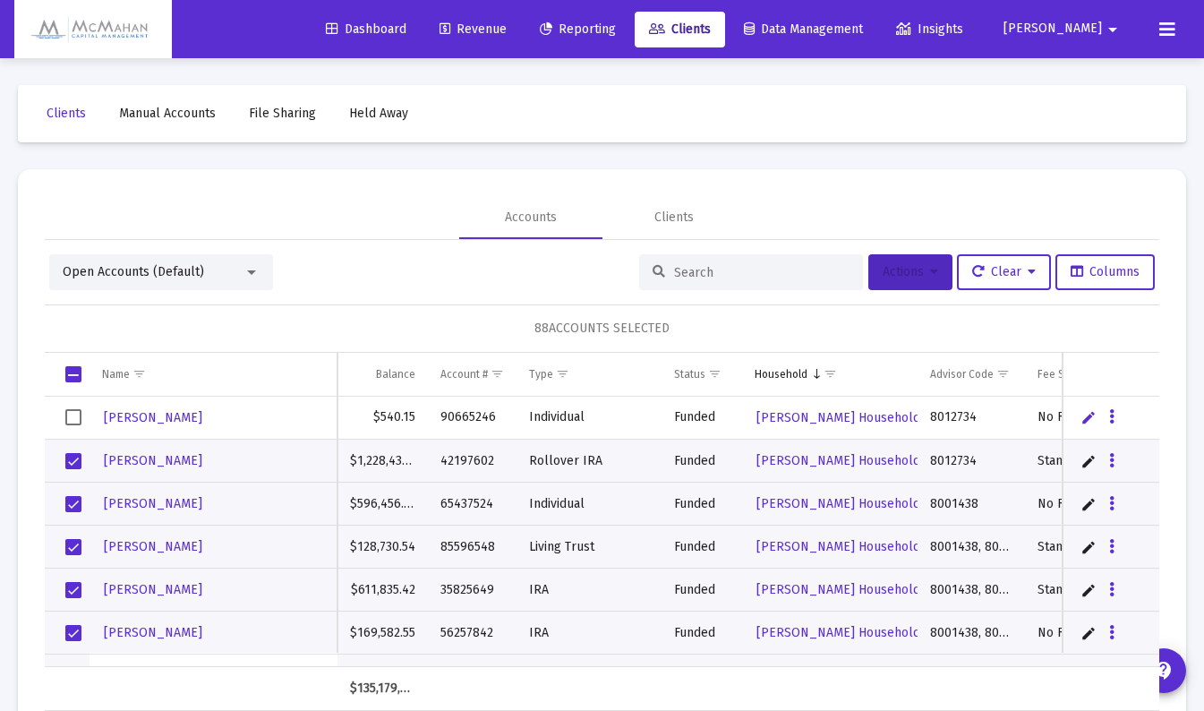
click at [914, 282] on button "Actions" at bounding box center [911, 272] width 84 height 36
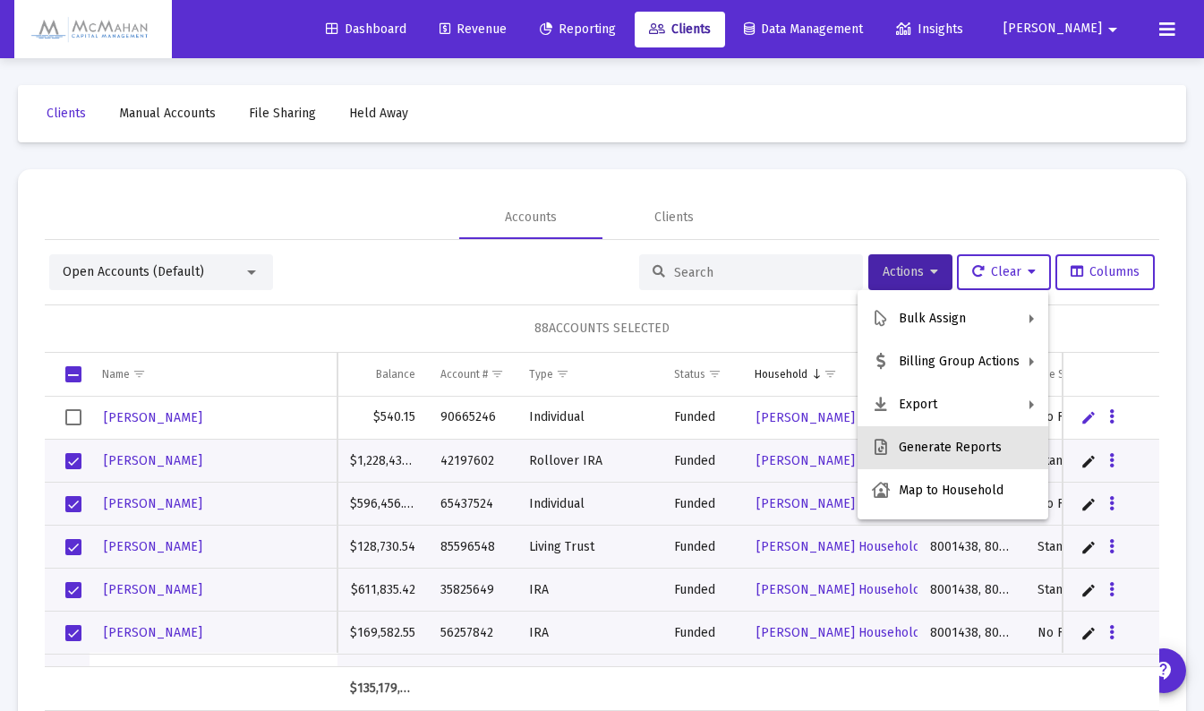
click at [970, 444] on button "Generate Reports" at bounding box center [953, 447] width 191 height 43
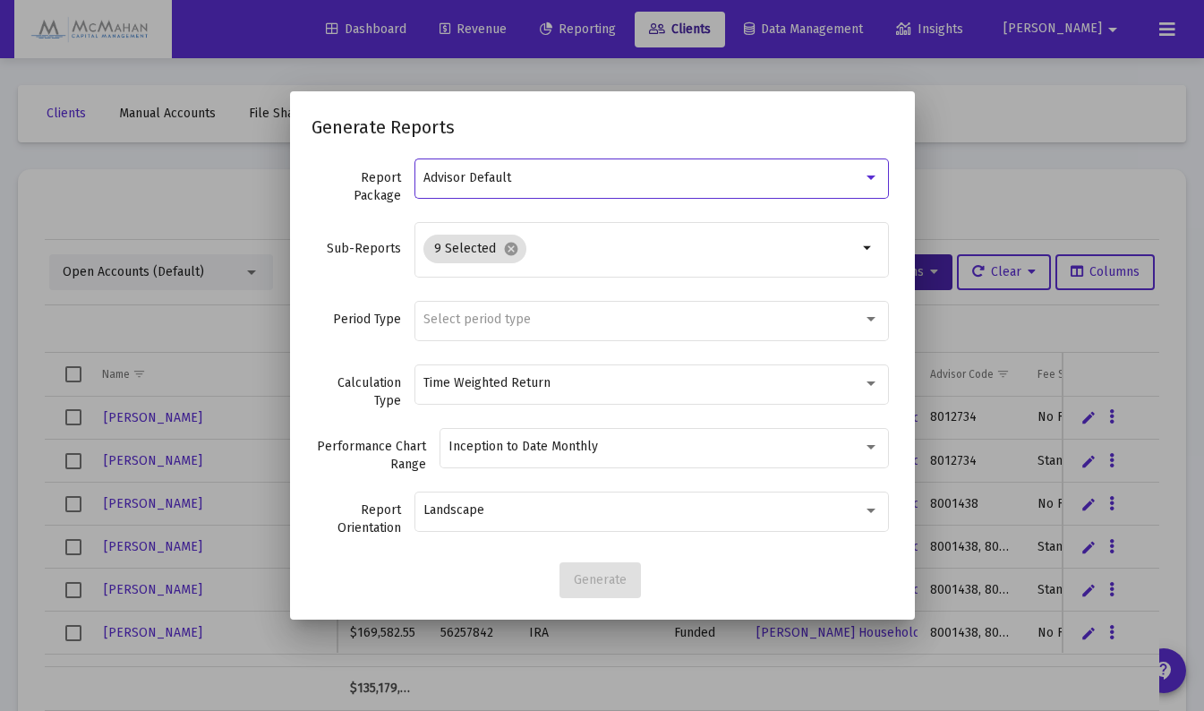
click at [868, 179] on div at bounding box center [871, 177] width 9 height 4
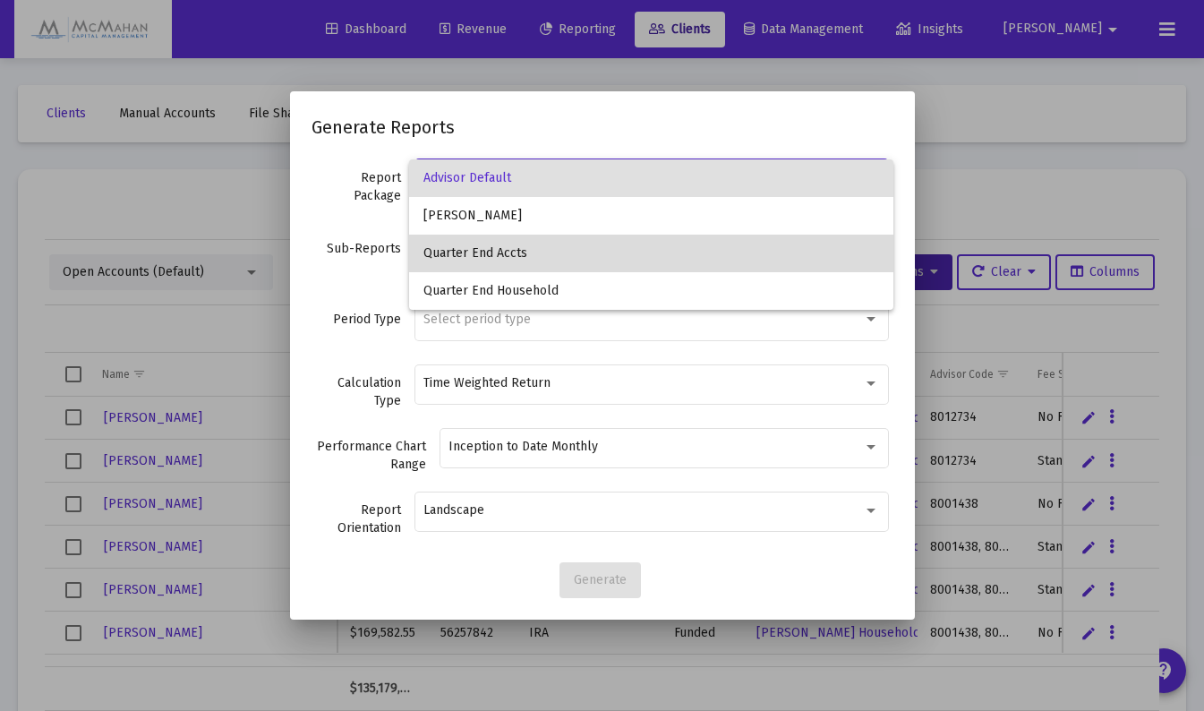
click at [610, 262] on span "Quarter End Accts" at bounding box center [652, 254] width 456 height 38
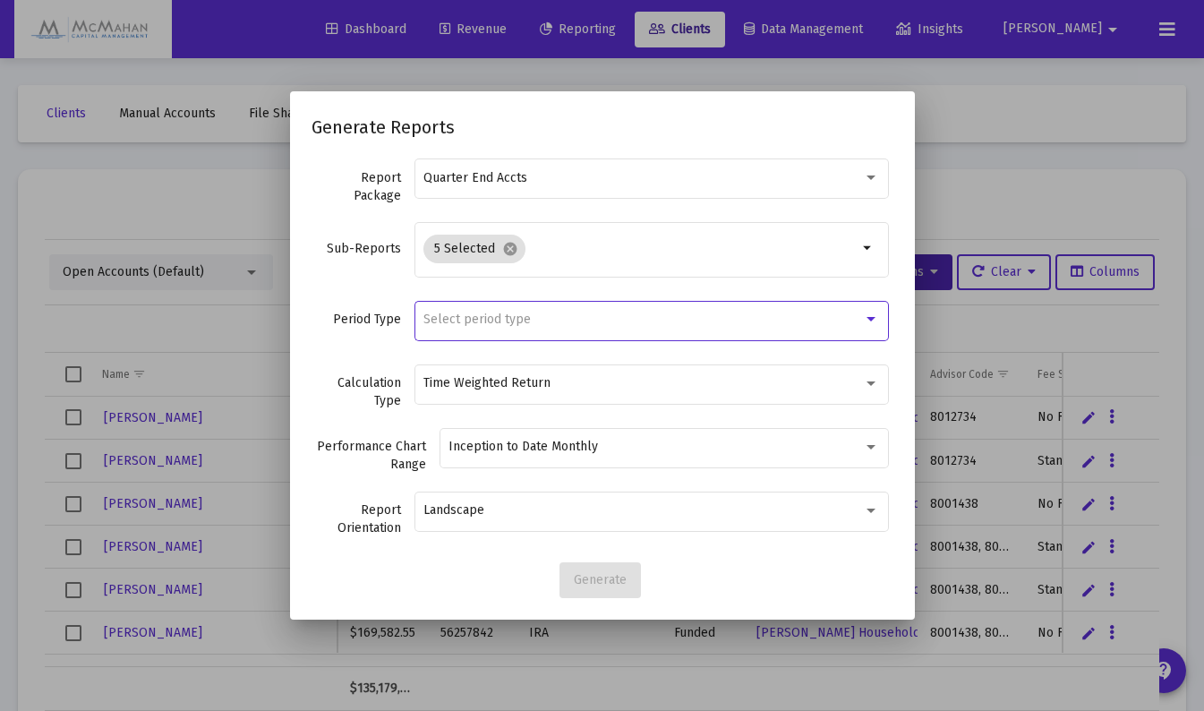
click at [867, 315] on div at bounding box center [871, 319] width 16 height 14
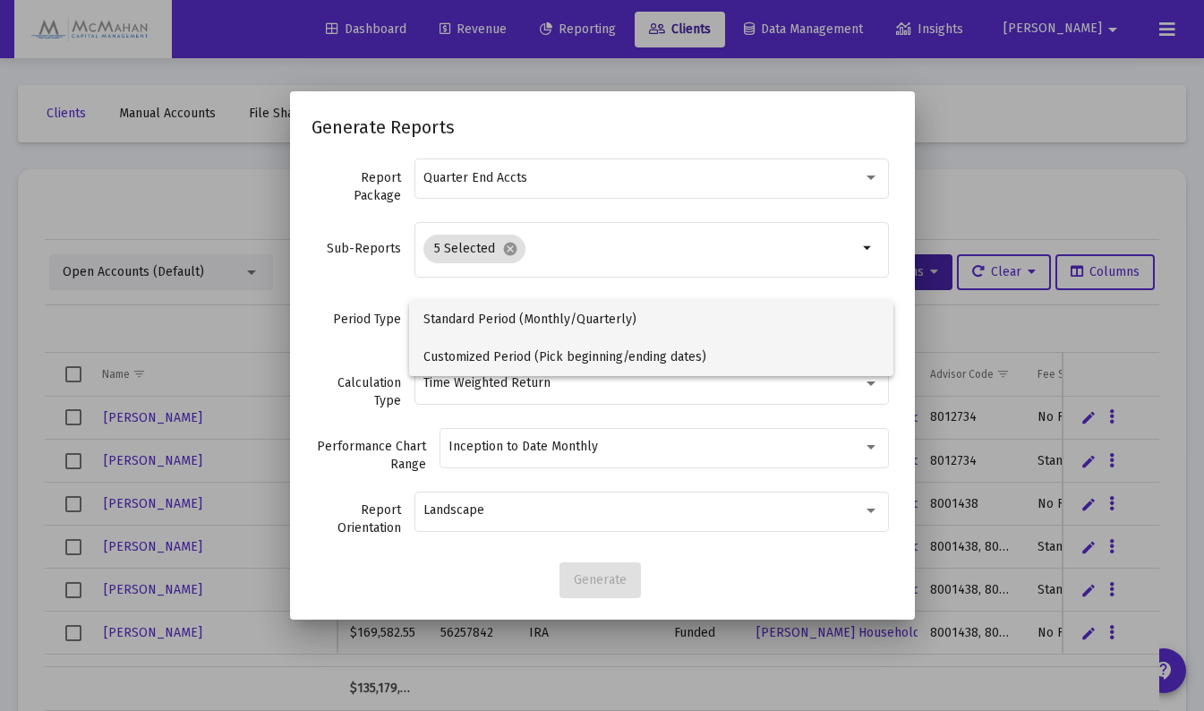
click at [736, 359] on span "Customized Period (Pick beginning/ending dates)" at bounding box center [652, 357] width 456 height 38
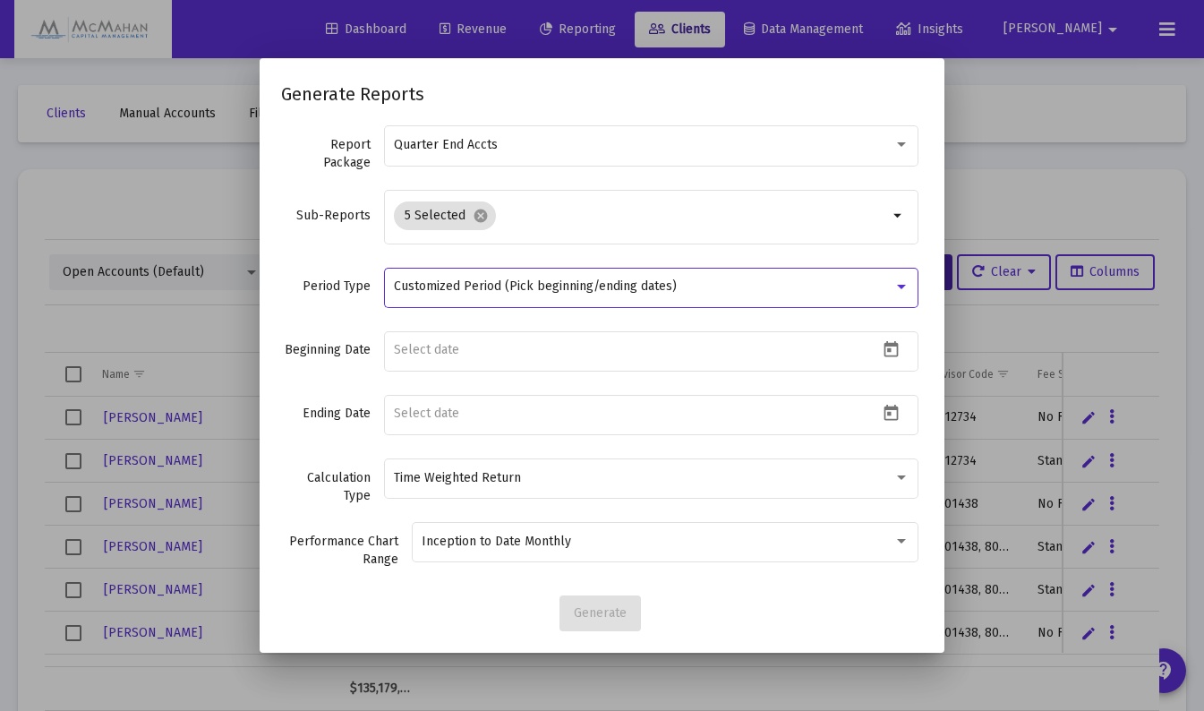
click at [878, 350] on button "Open calendar" at bounding box center [891, 350] width 26 height 26
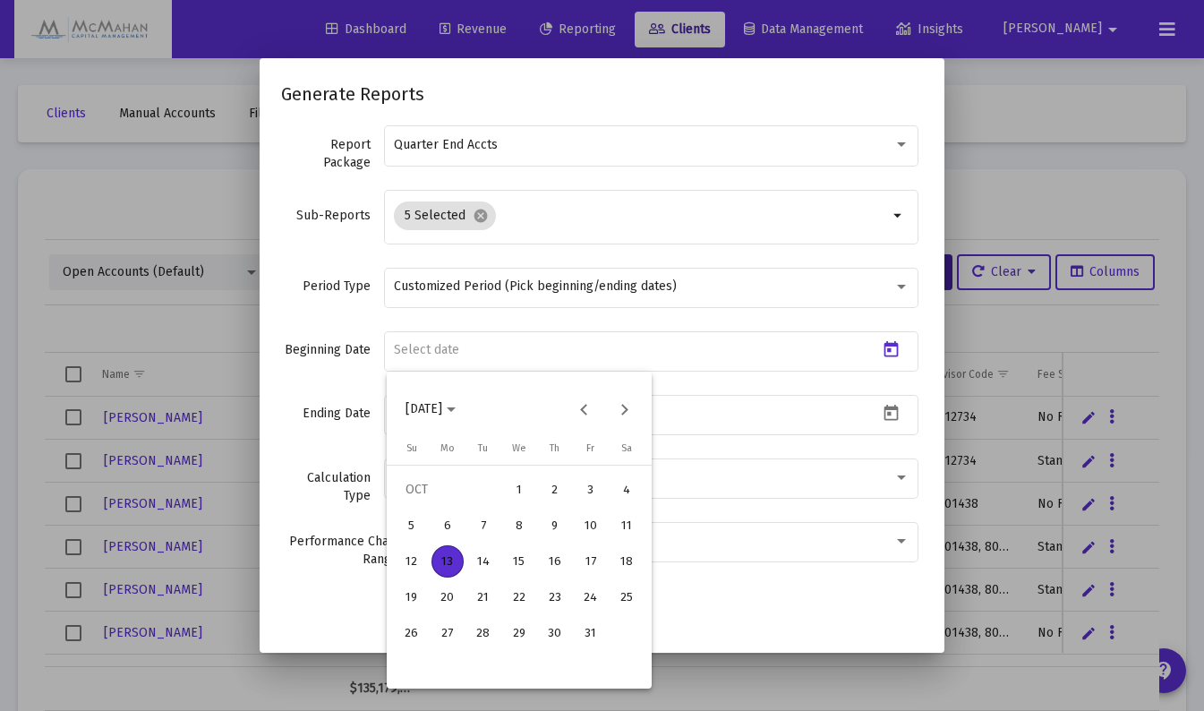
click at [584, 412] on button "Previous month" at bounding box center [585, 409] width 36 height 36
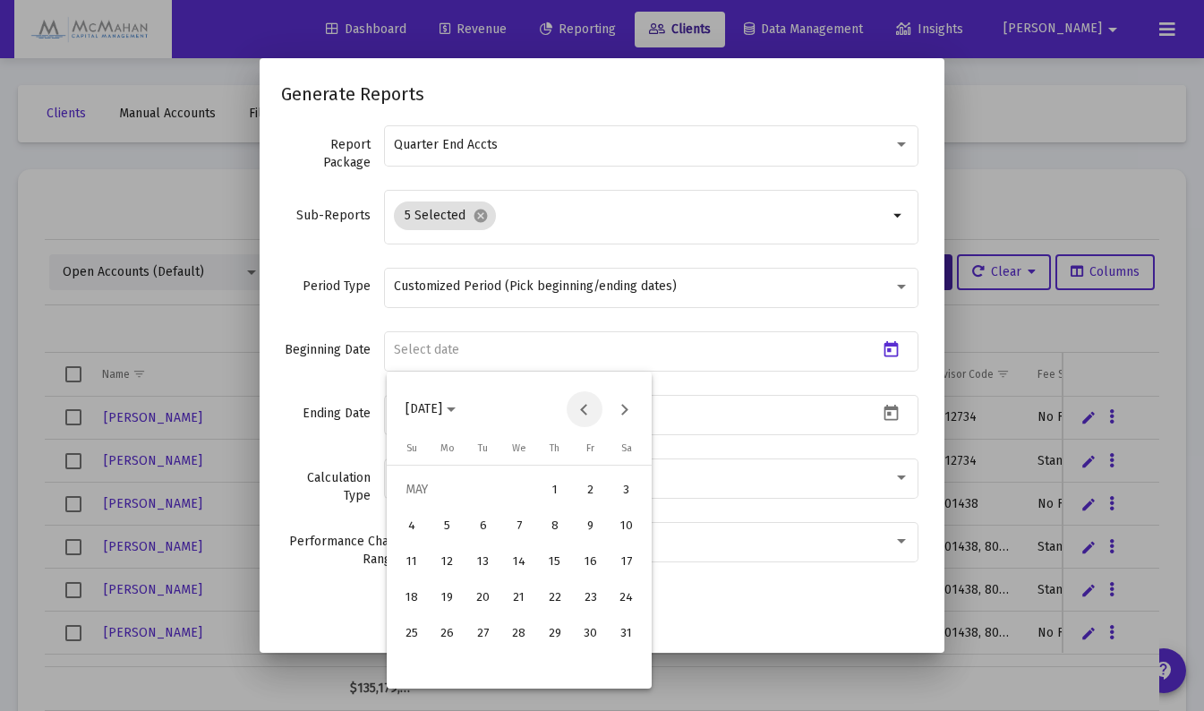
click at [584, 412] on button "Previous month" at bounding box center [585, 409] width 36 height 36
click at [516, 490] on div "1" at bounding box center [519, 490] width 32 height 32
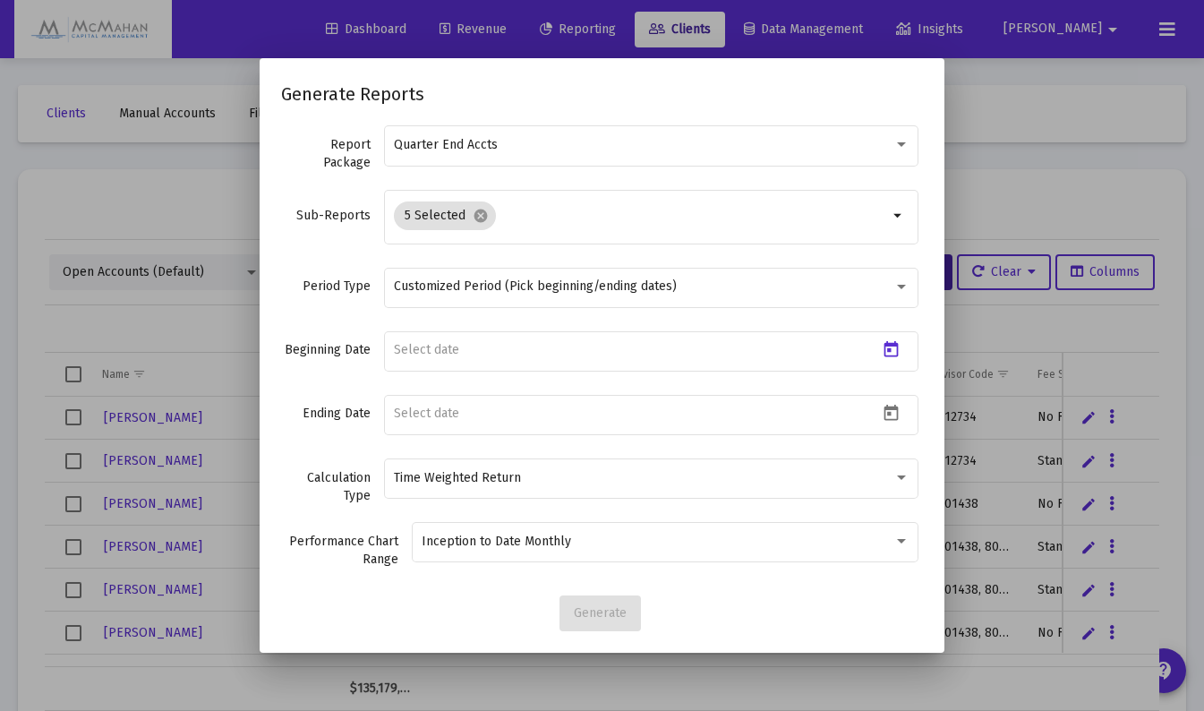
type input "[DATE]"
click at [882, 417] on icon "Open calendar" at bounding box center [891, 413] width 19 height 19
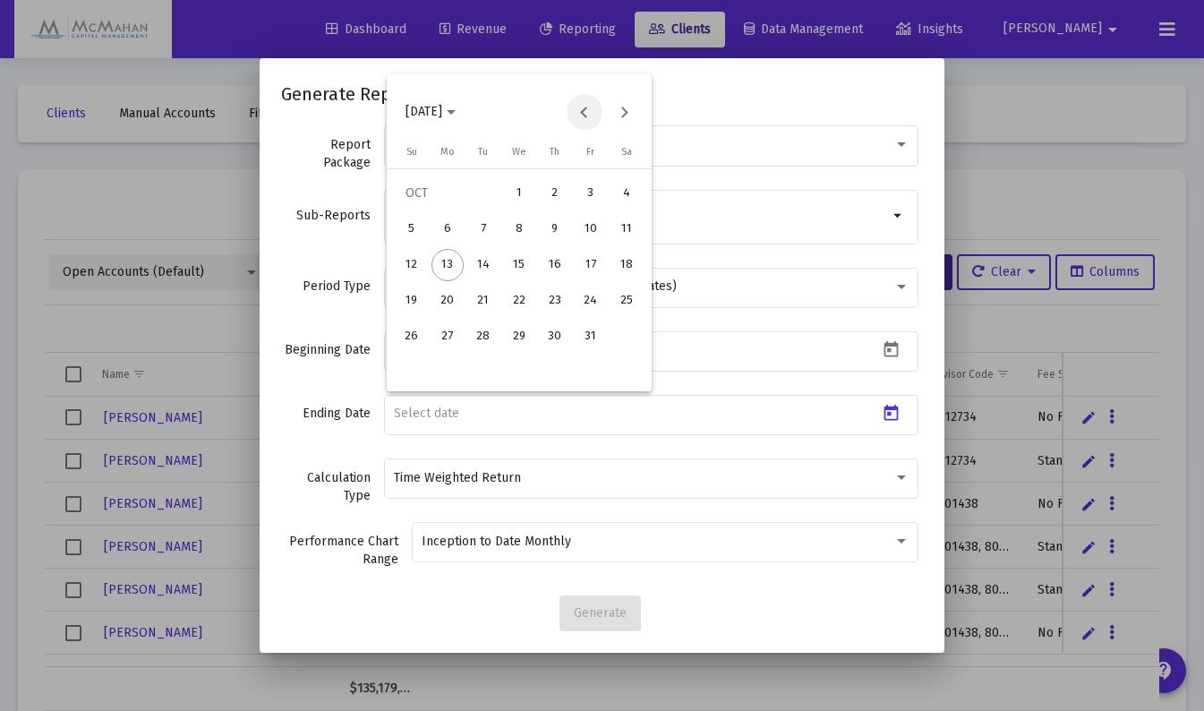
click at [597, 103] on button "Previous month" at bounding box center [585, 112] width 36 height 36
click at [482, 371] on div "30" at bounding box center [483, 372] width 32 height 32
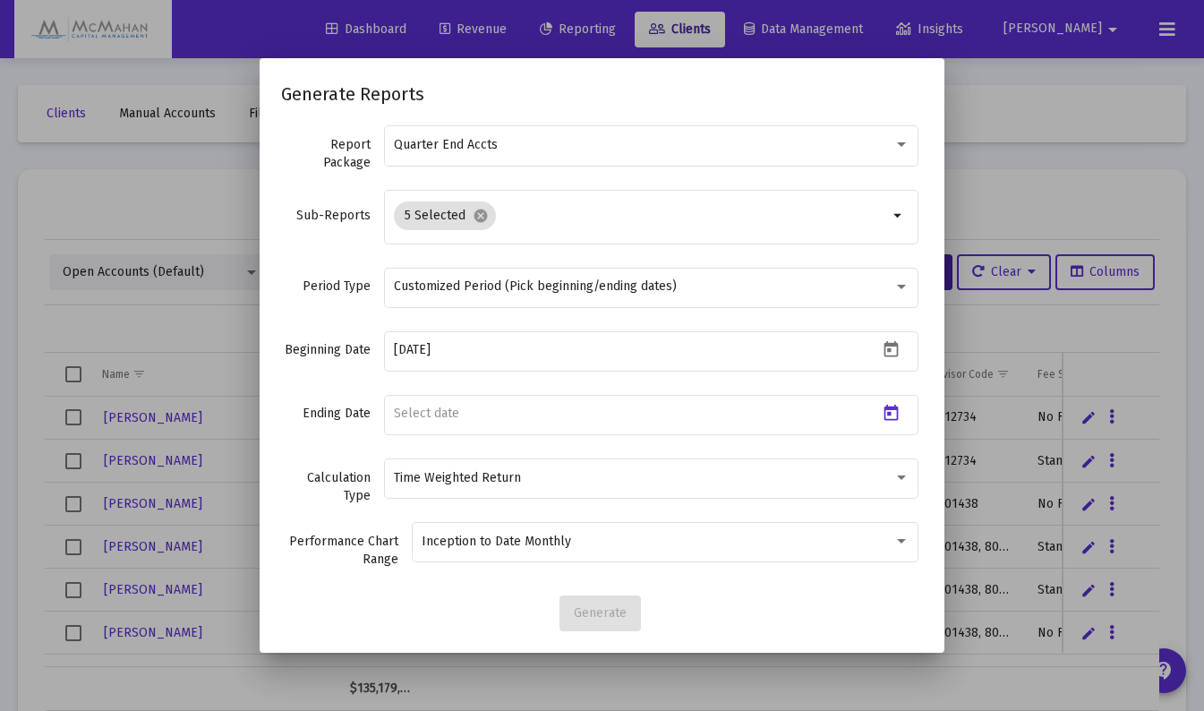
type input "[DATE]"
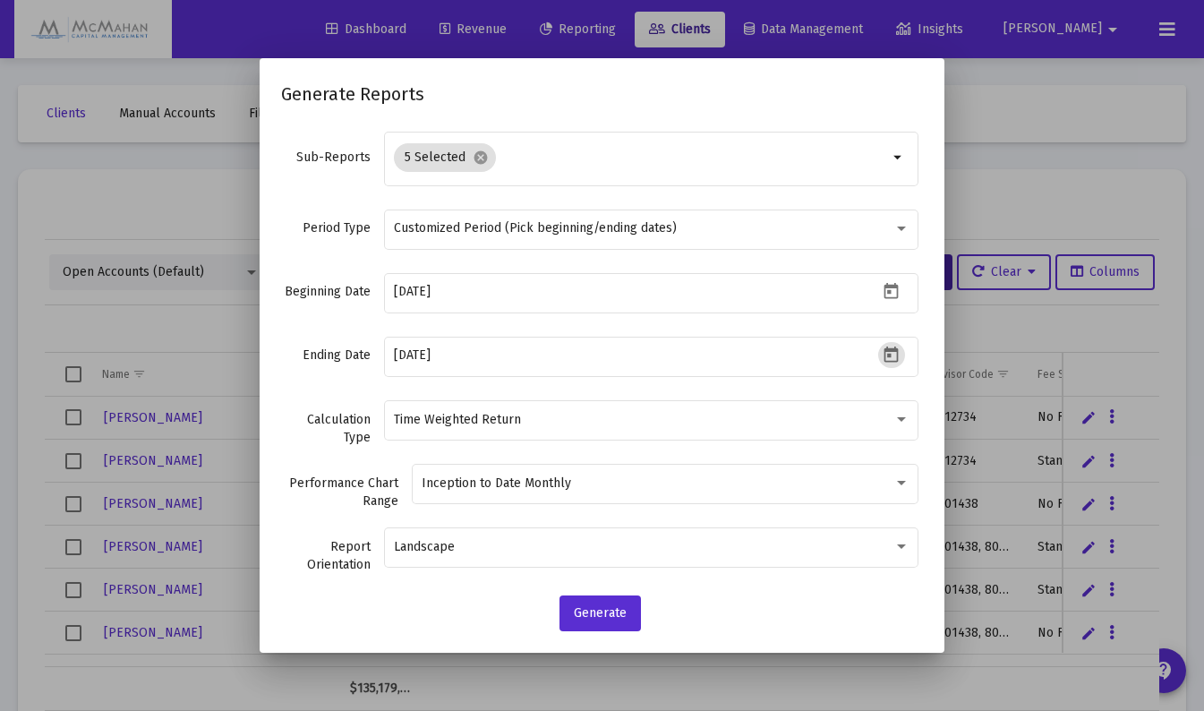
scroll to position [90, 0]
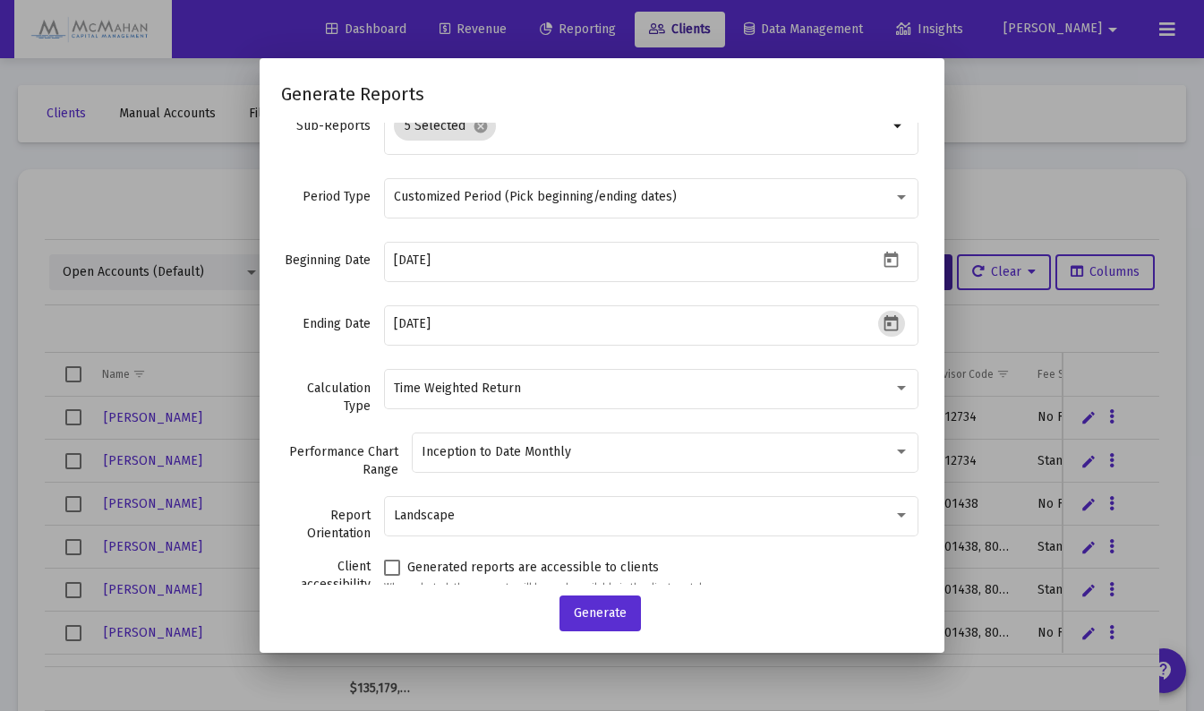
click at [886, 459] on div "Inception to Date Monthly" at bounding box center [666, 452] width 488 height 44
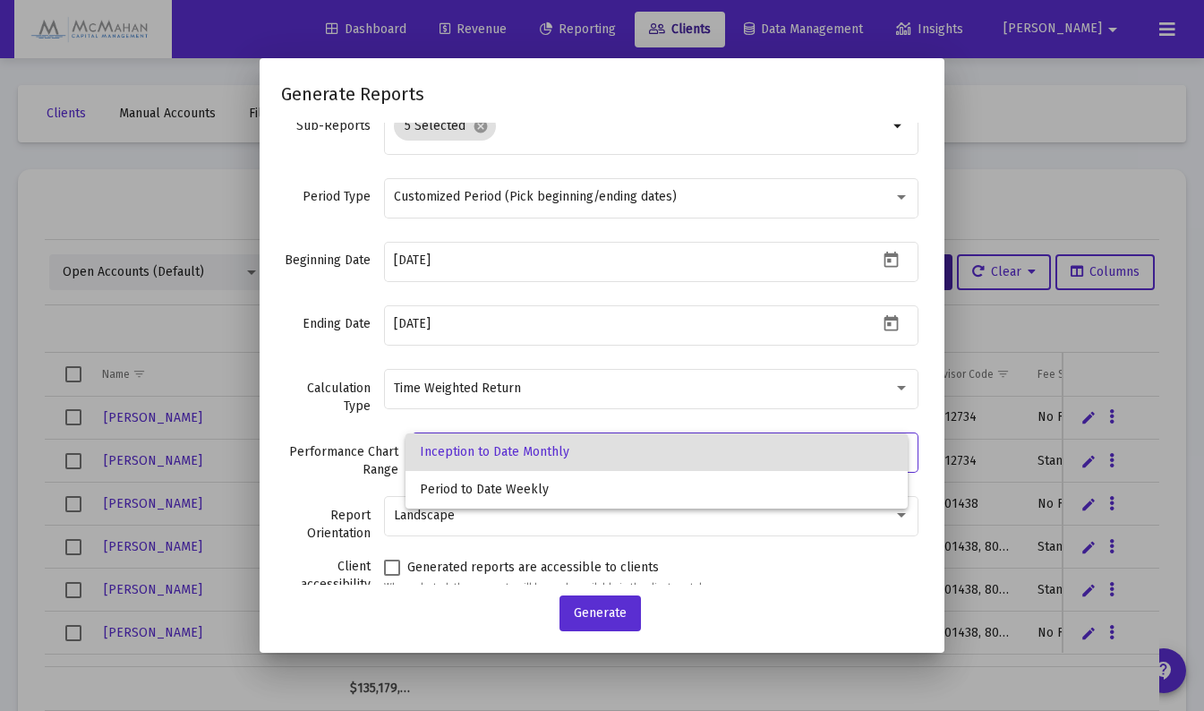
click at [291, 407] on div at bounding box center [602, 355] width 1204 height 711
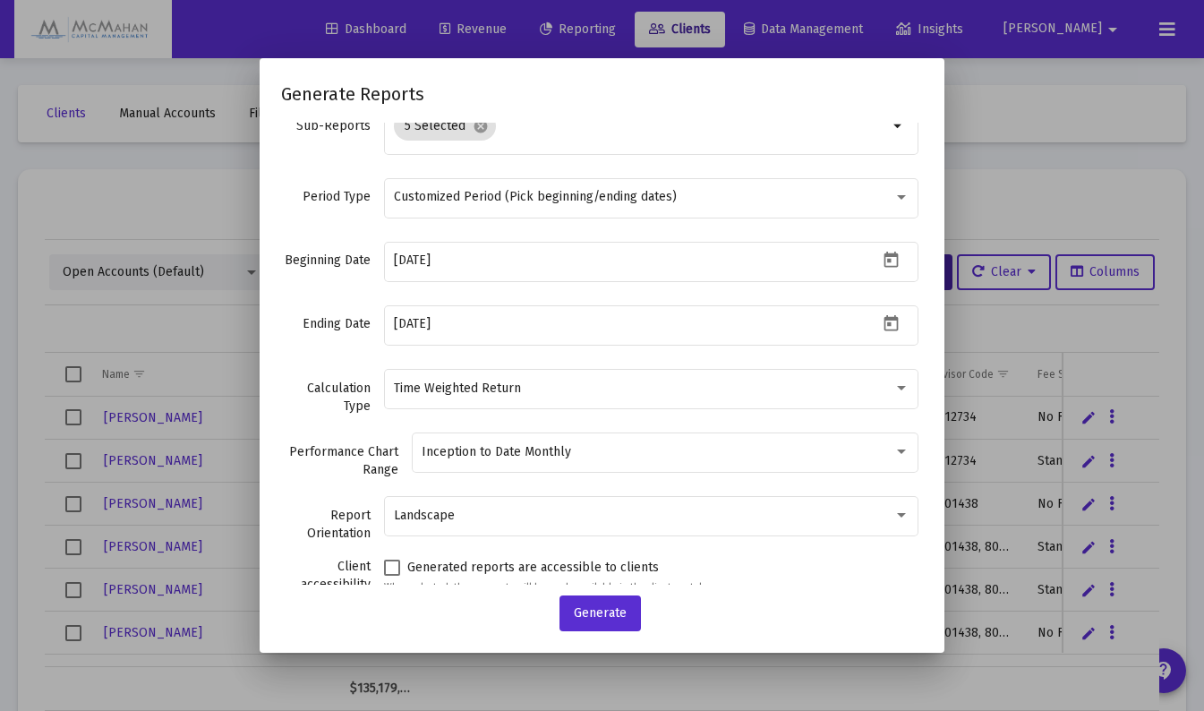
scroll to position [161, 0]
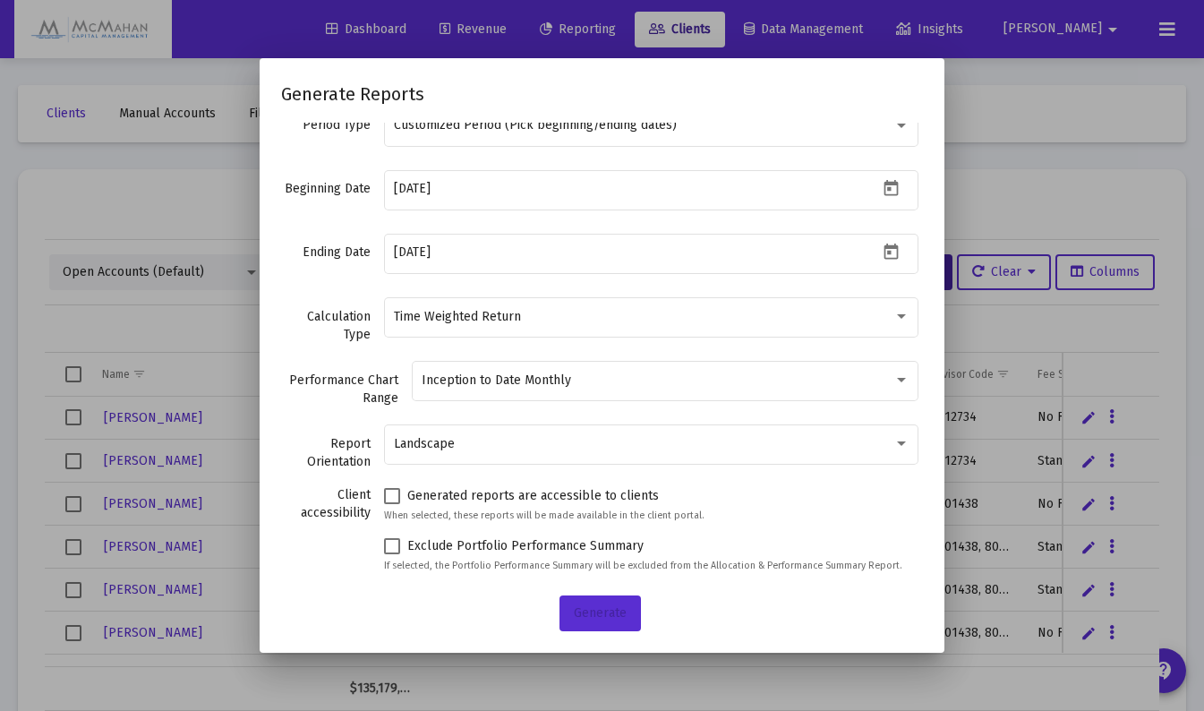
click at [612, 612] on span "Generate" at bounding box center [600, 612] width 53 height 15
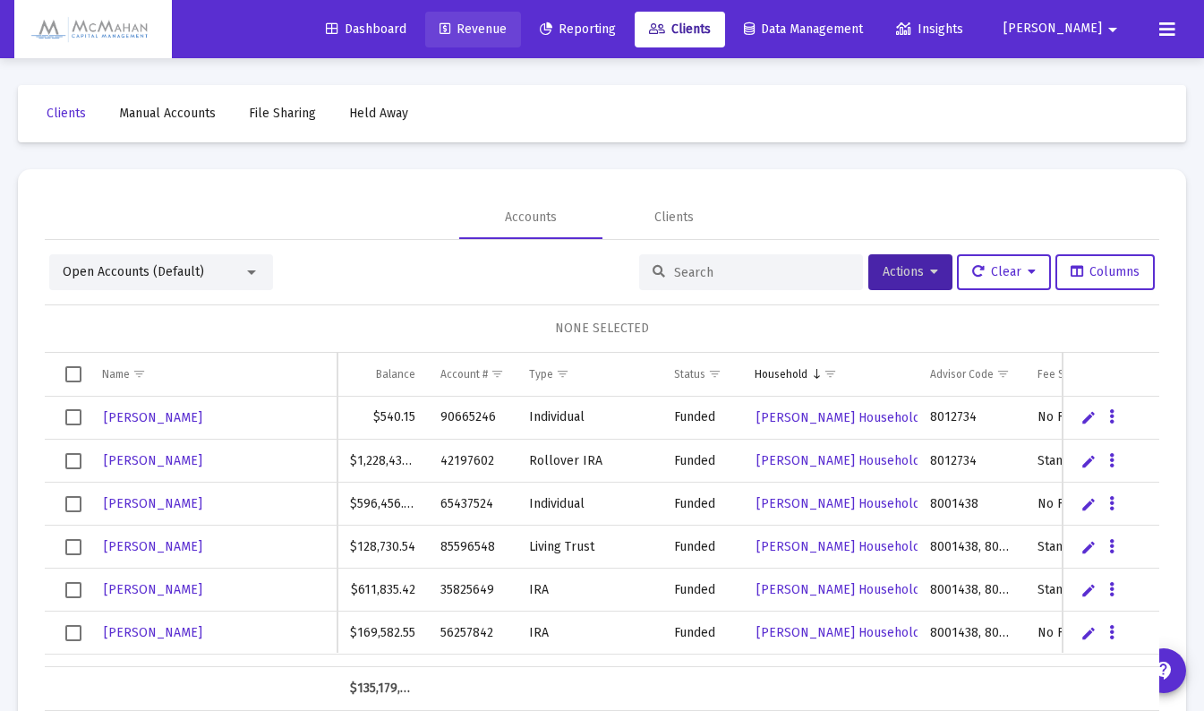
click at [507, 31] on span "Revenue" at bounding box center [473, 28] width 67 height 15
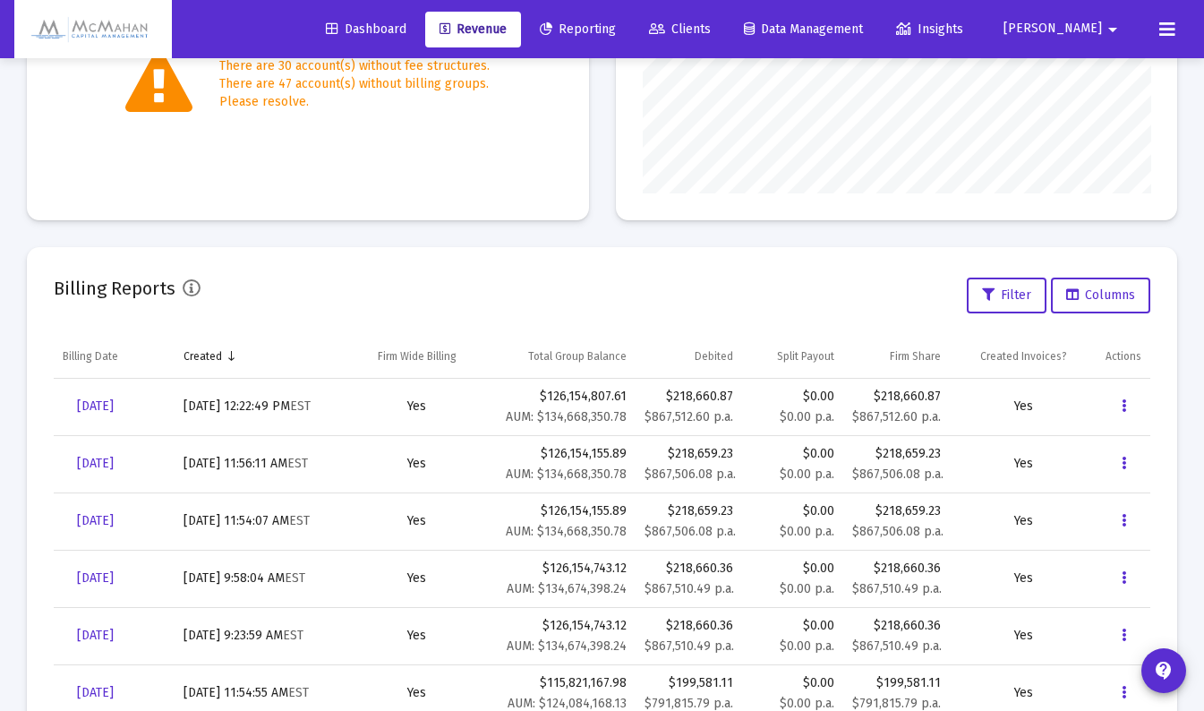
scroll to position [448, 0]
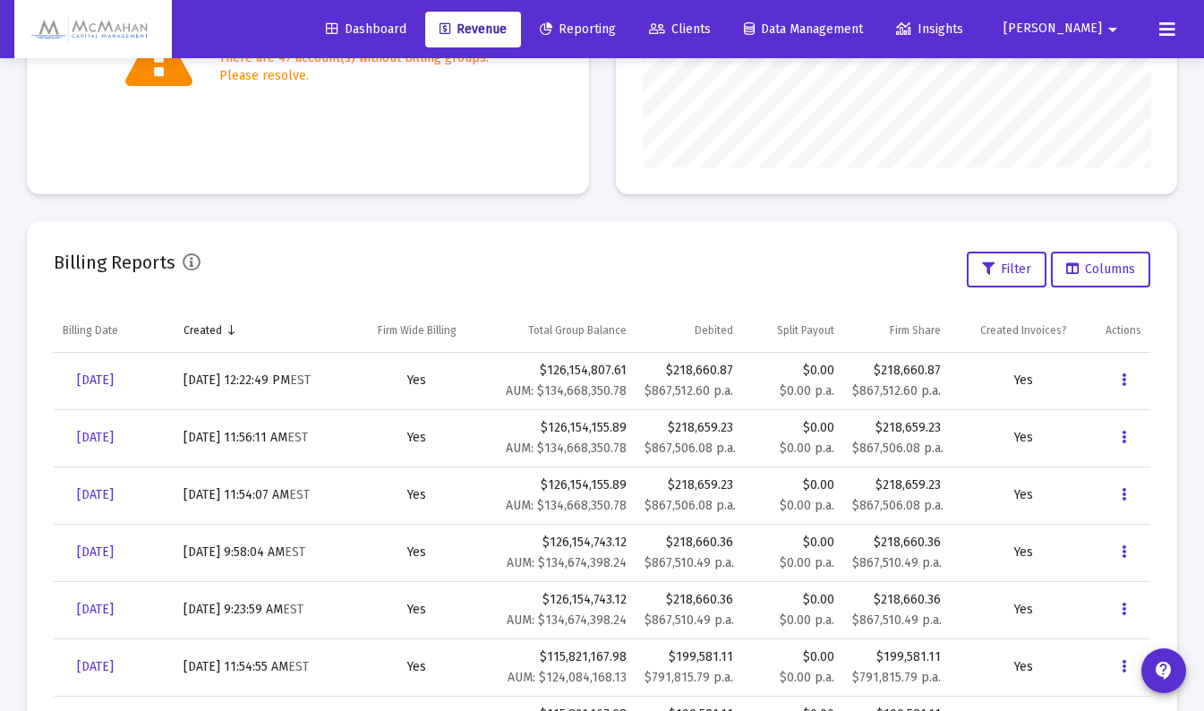
click at [616, 29] on span "Reporting" at bounding box center [578, 28] width 76 height 15
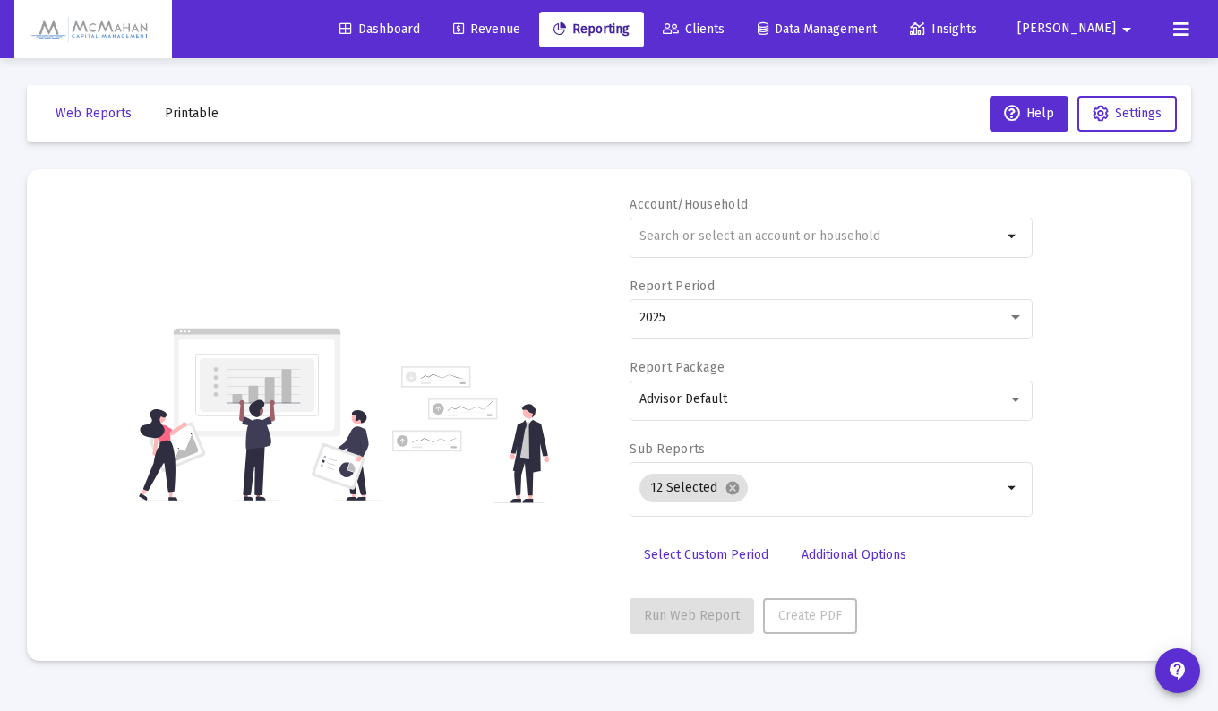
click at [211, 114] on span "Printable" at bounding box center [192, 113] width 54 height 15
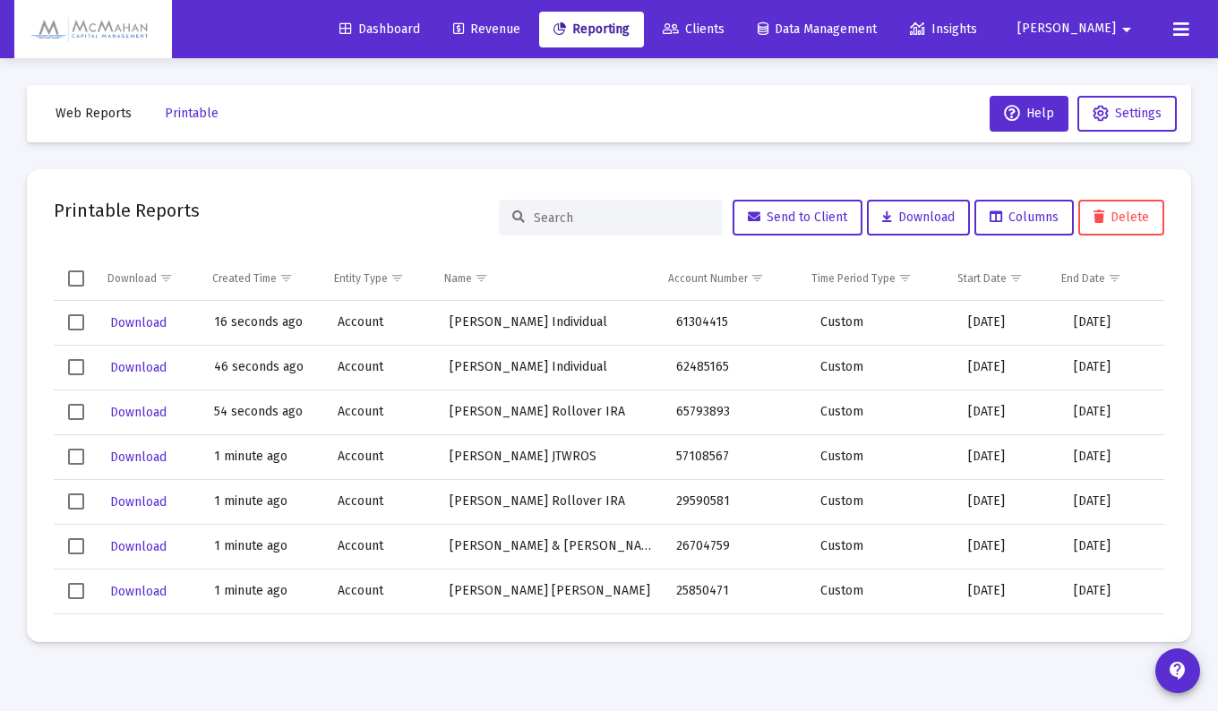
click at [520, 26] on span "Revenue" at bounding box center [486, 28] width 67 height 15
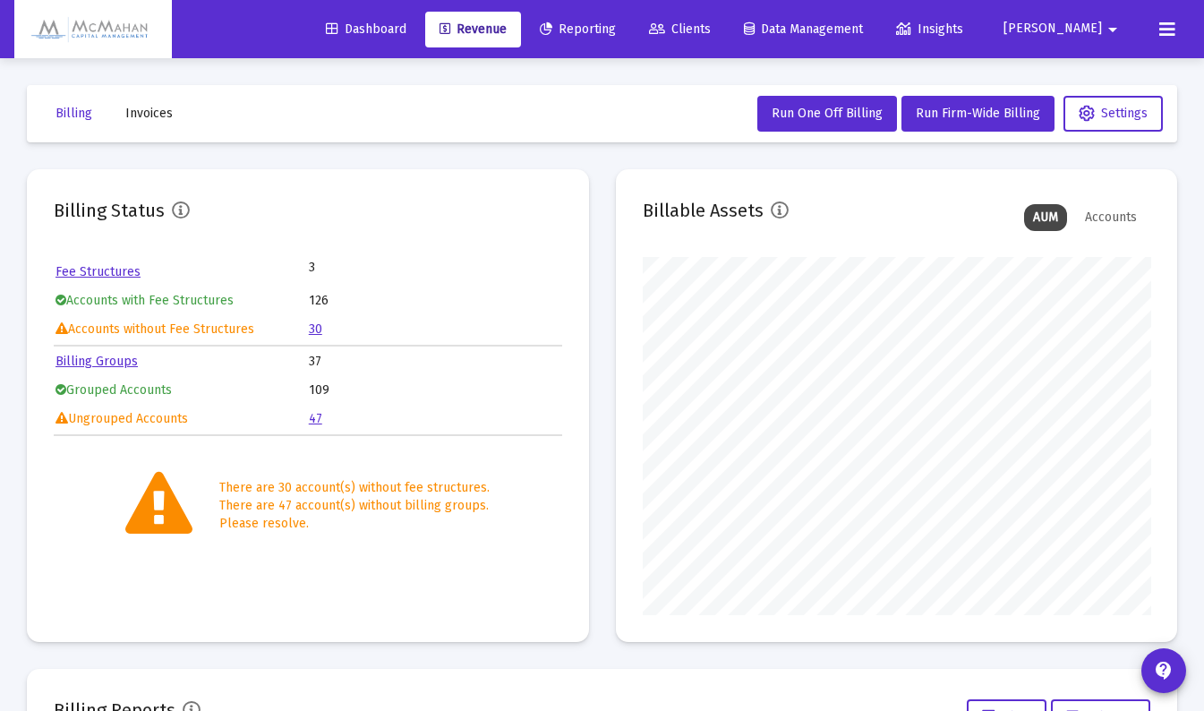
scroll to position [358, 508]
click at [991, 113] on span "Run Firm-Wide Billing" at bounding box center [978, 113] width 124 height 15
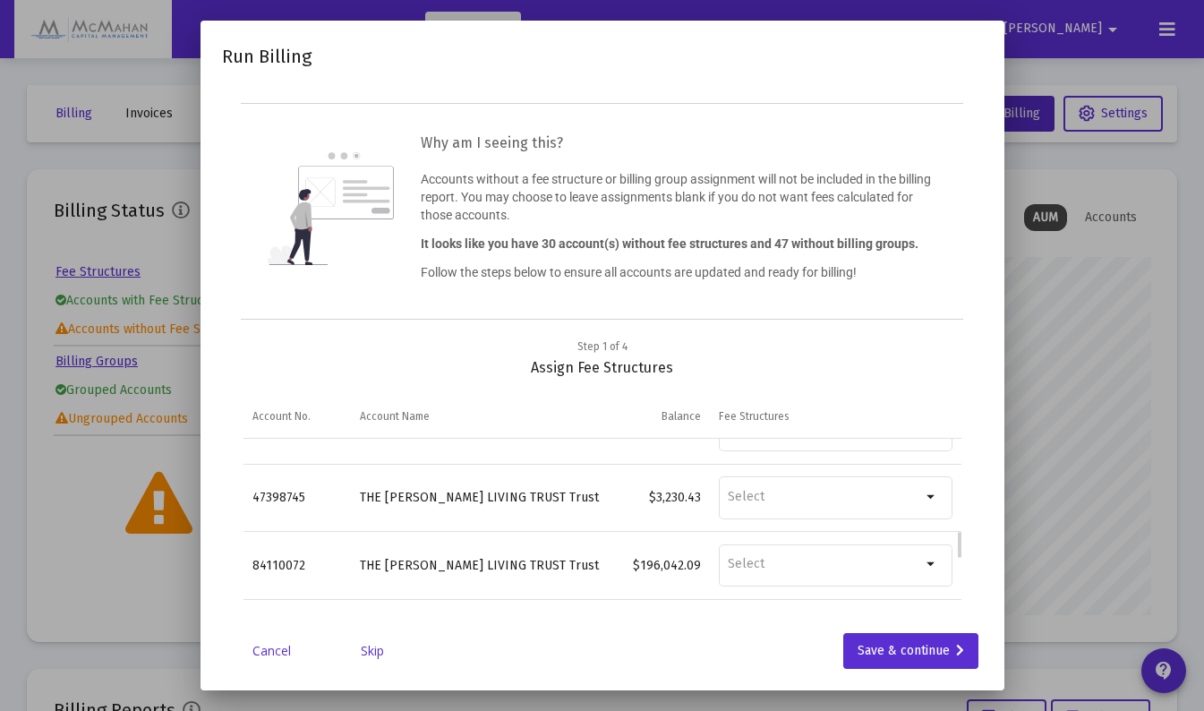
scroll to position [672, 0]
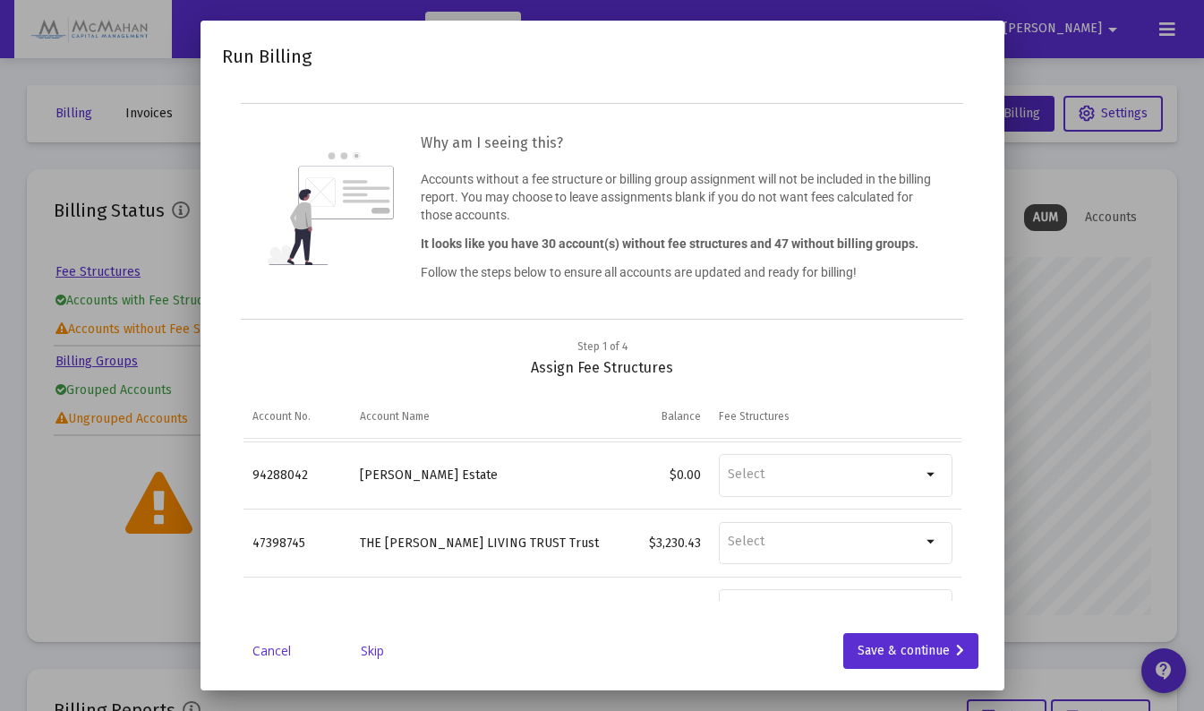
click at [286, 660] on div "Cancel Skip Save & continue" at bounding box center [602, 651] width 761 height 36
click at [278, 651] on link "Cancel" at bounding box center [272, 651] width 90 height 18
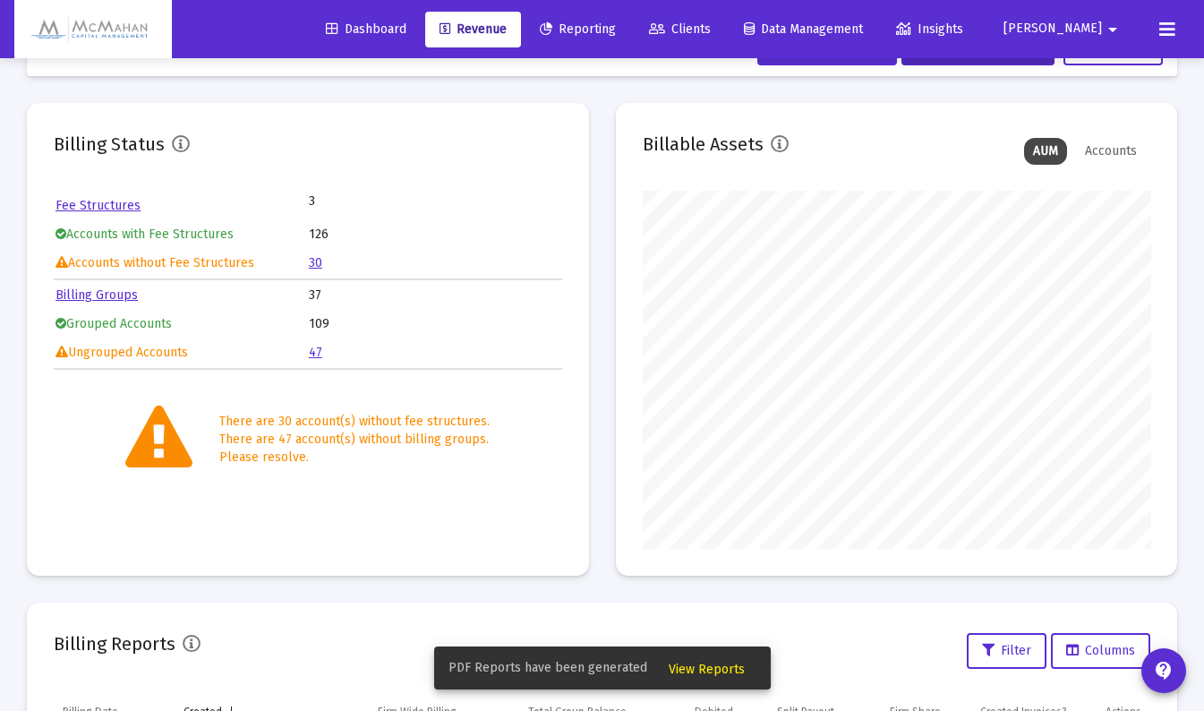
scroll to position [0, 0]
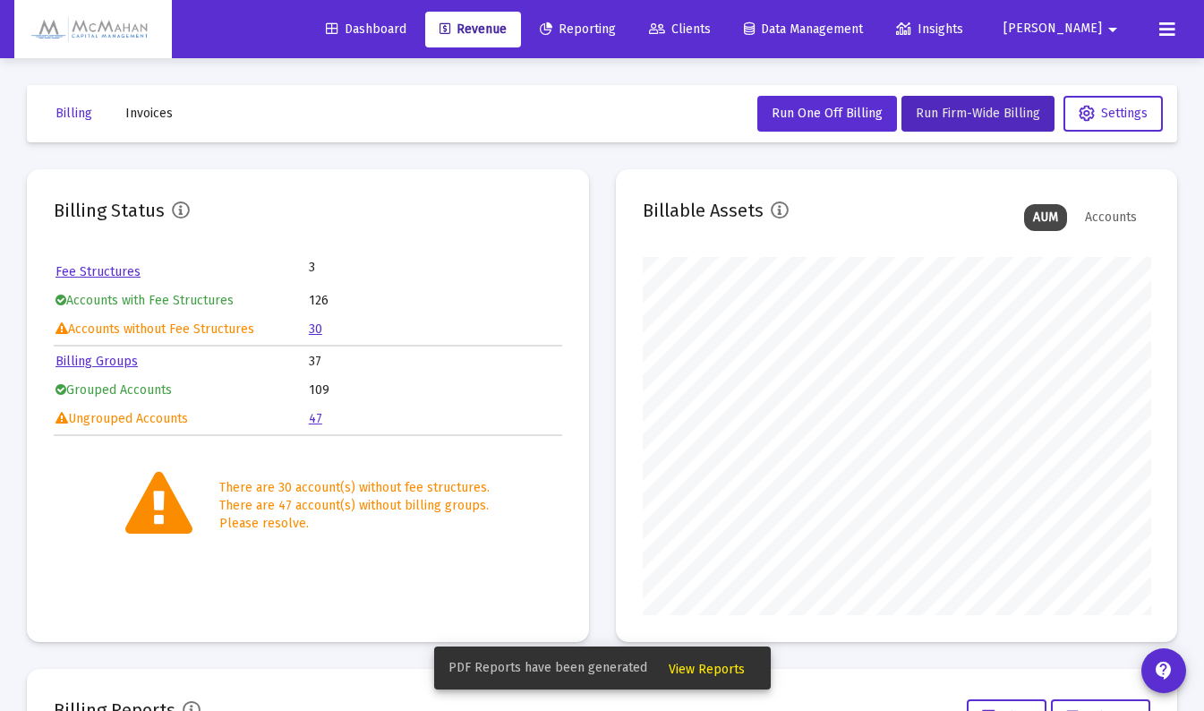
click at [316, 331] on link "30" at bounding box center [315, 328] width 13 height 15
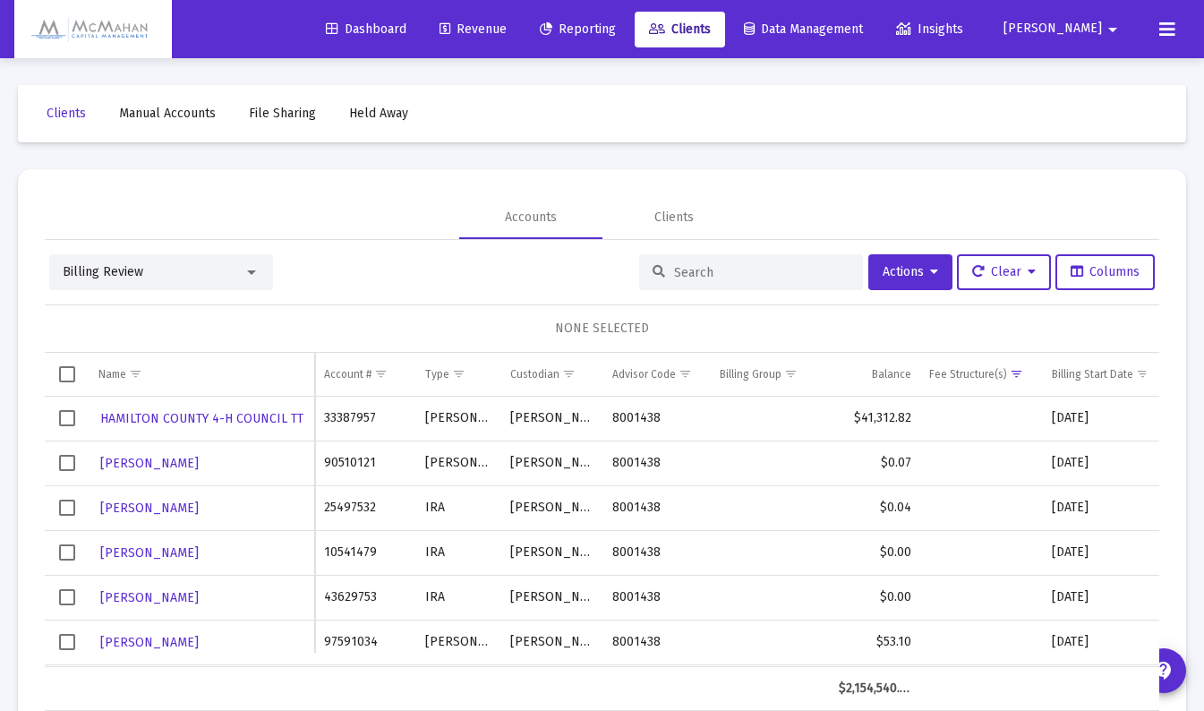
click at [616, 28] on span "Reporting" at bounding box center [578, 28] width 76 height 15
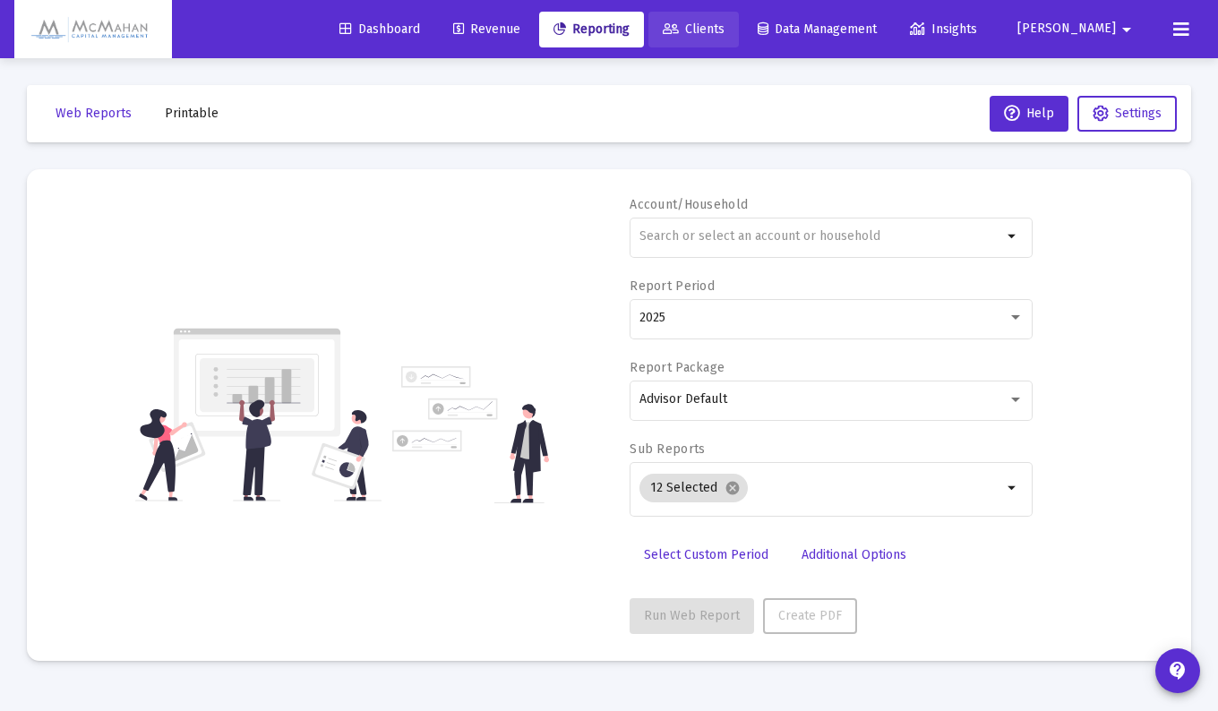
click at [724, 36] on span "Clients" at bounding box center [694, 28] width 62 height 15
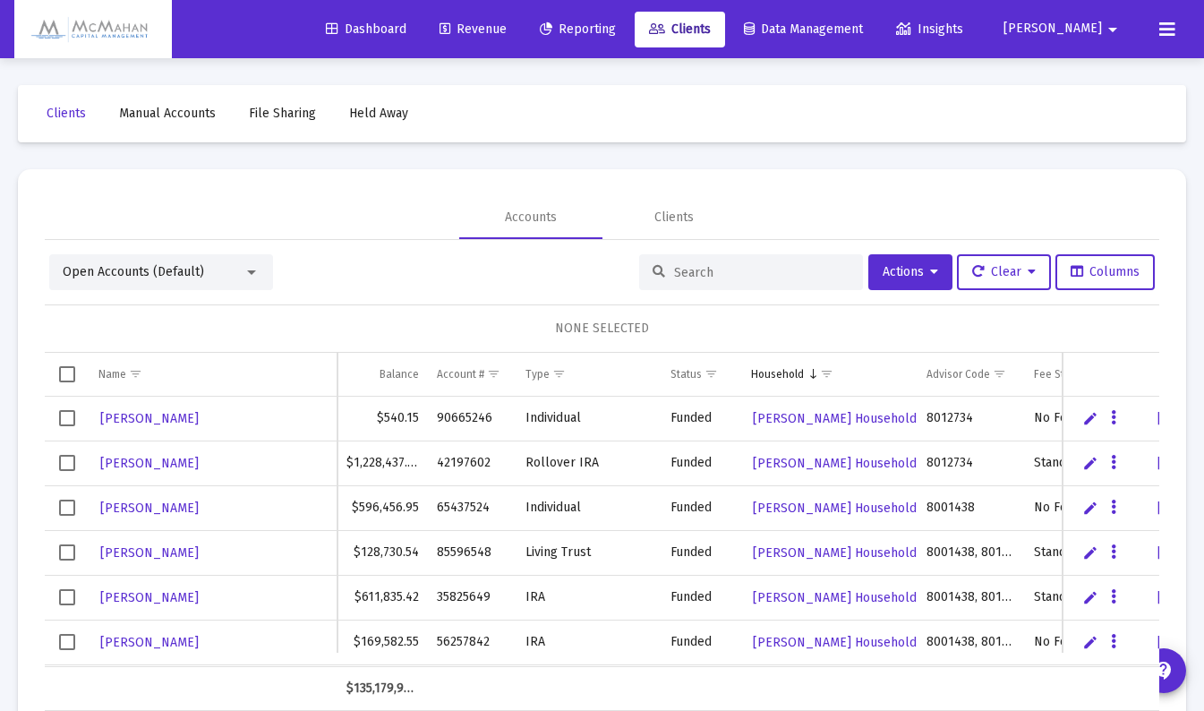
click at [705, 273] on input at bounding box center [761, 272] width 175 height 15
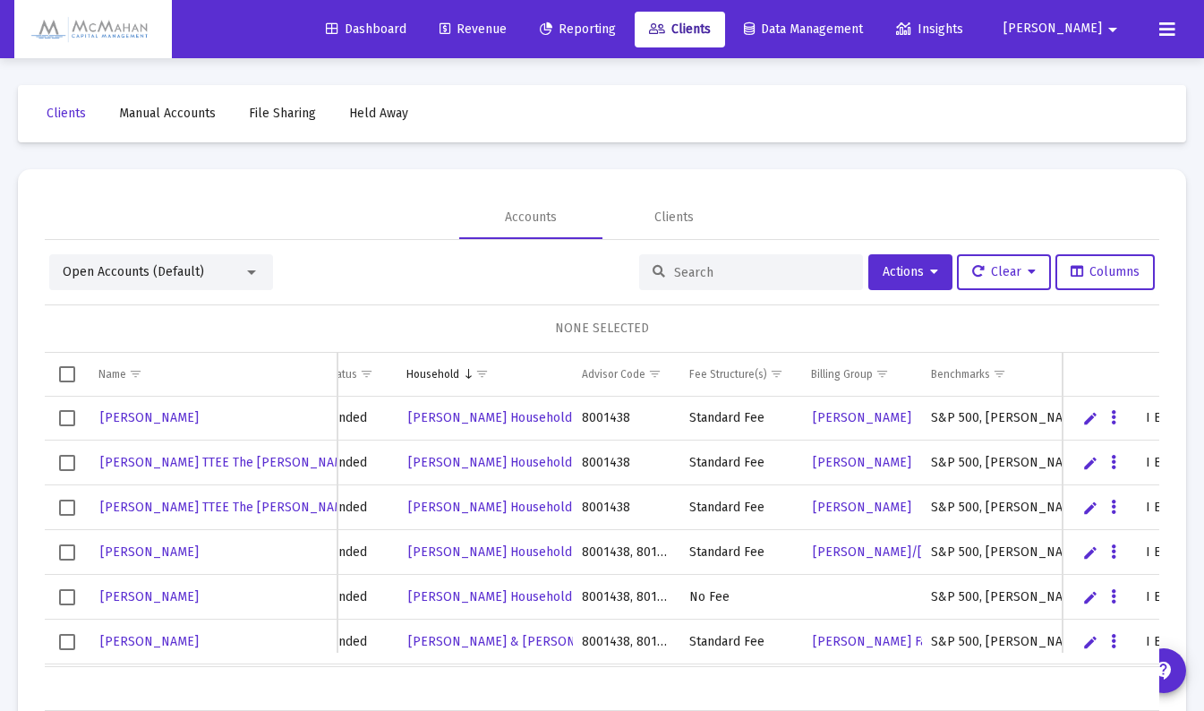
scroll to position [0, 345]
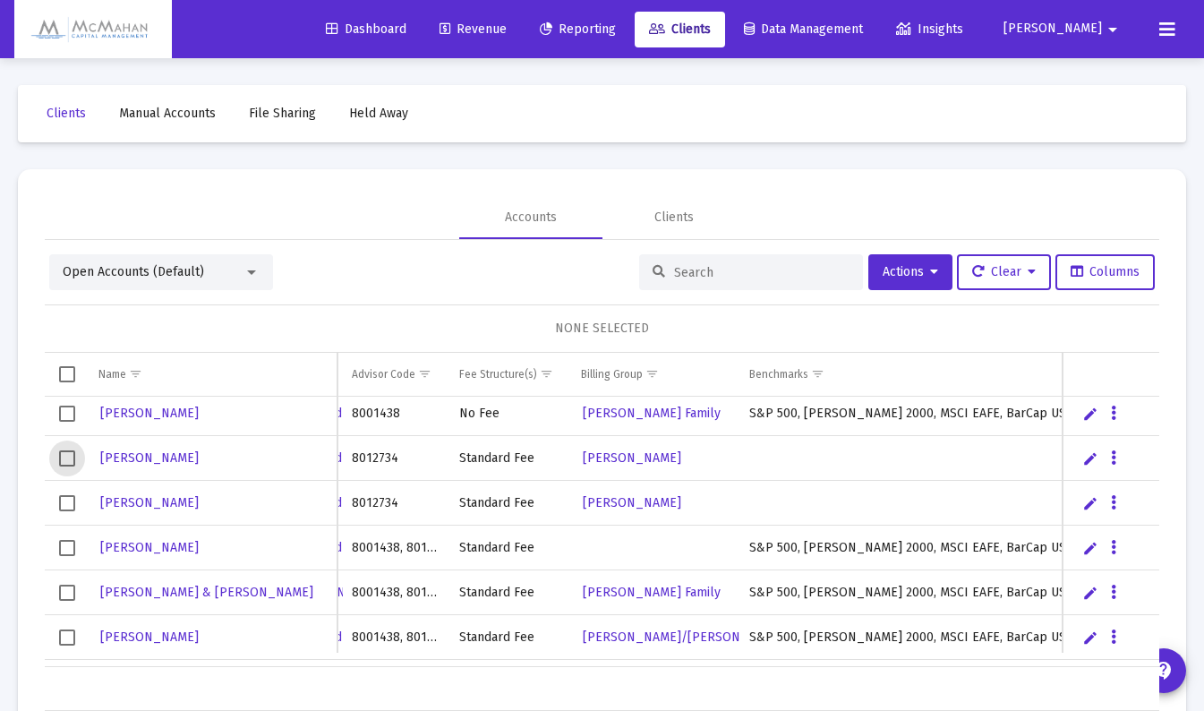
click at [71, 458] on span "Select row" at bounding box center [67, 458] width 16 height 16
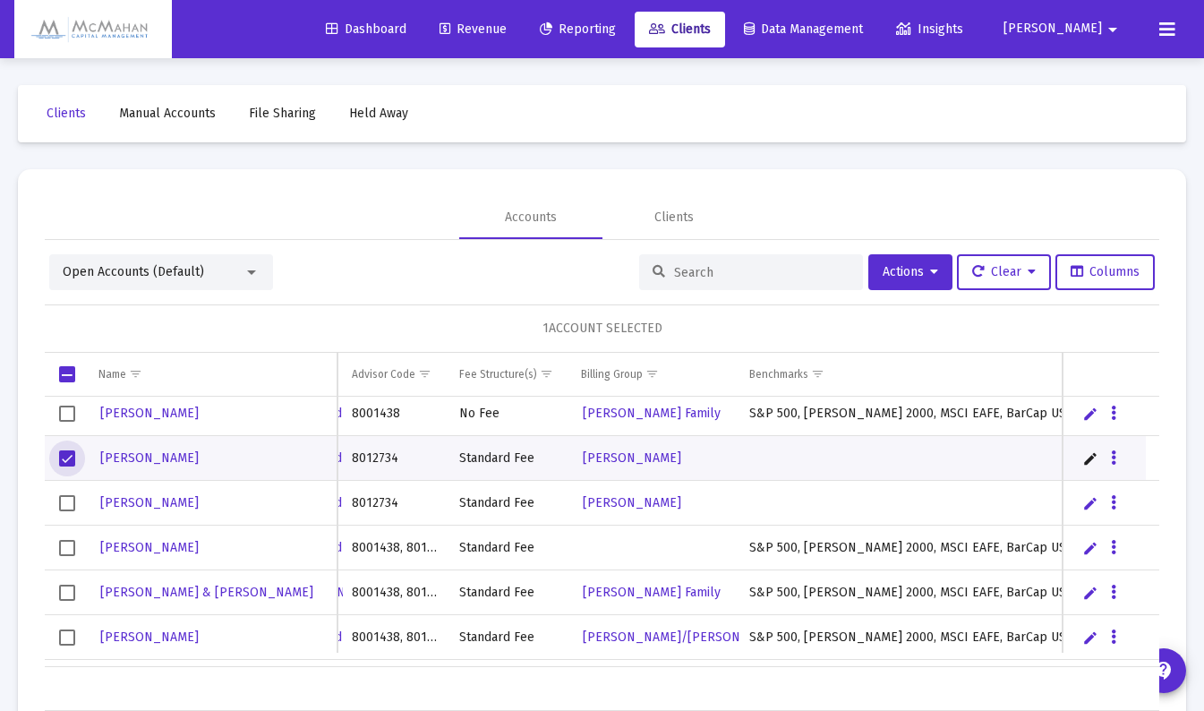
click at [66, 504] on span "Select row" at bounding box center [67, 503] width 16 height 16
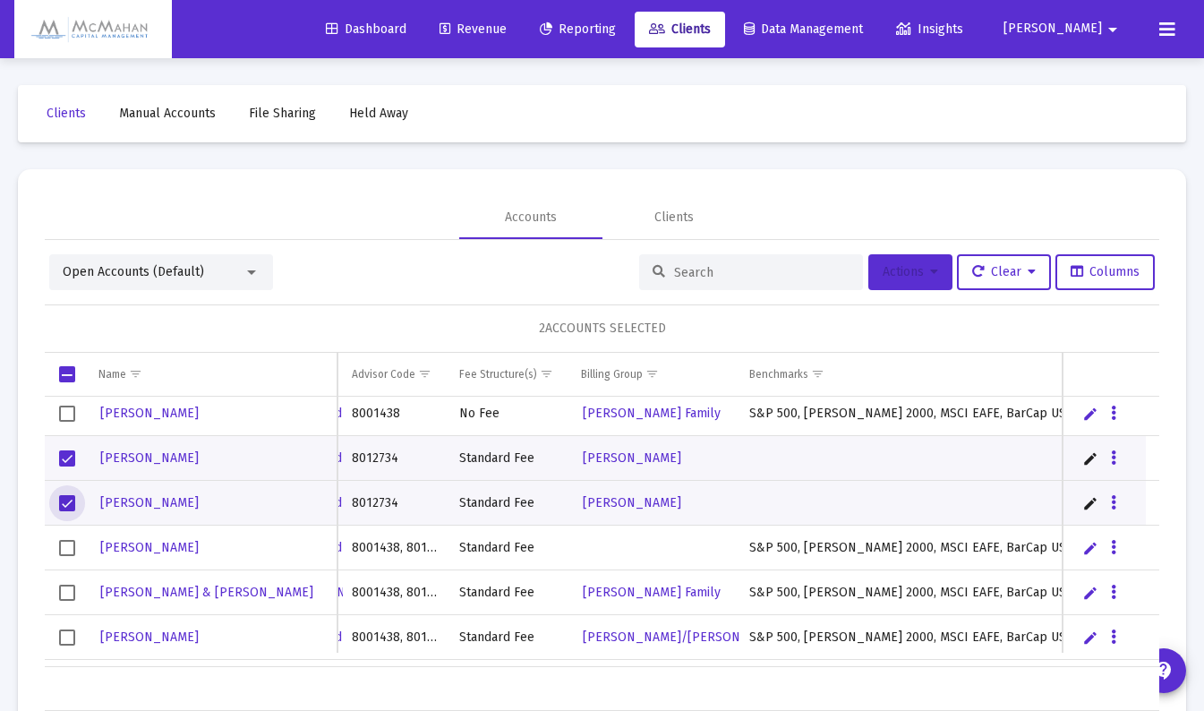
click at [927, 286] on button "Actions" at bounding box center [911, 272] width 84 height 36
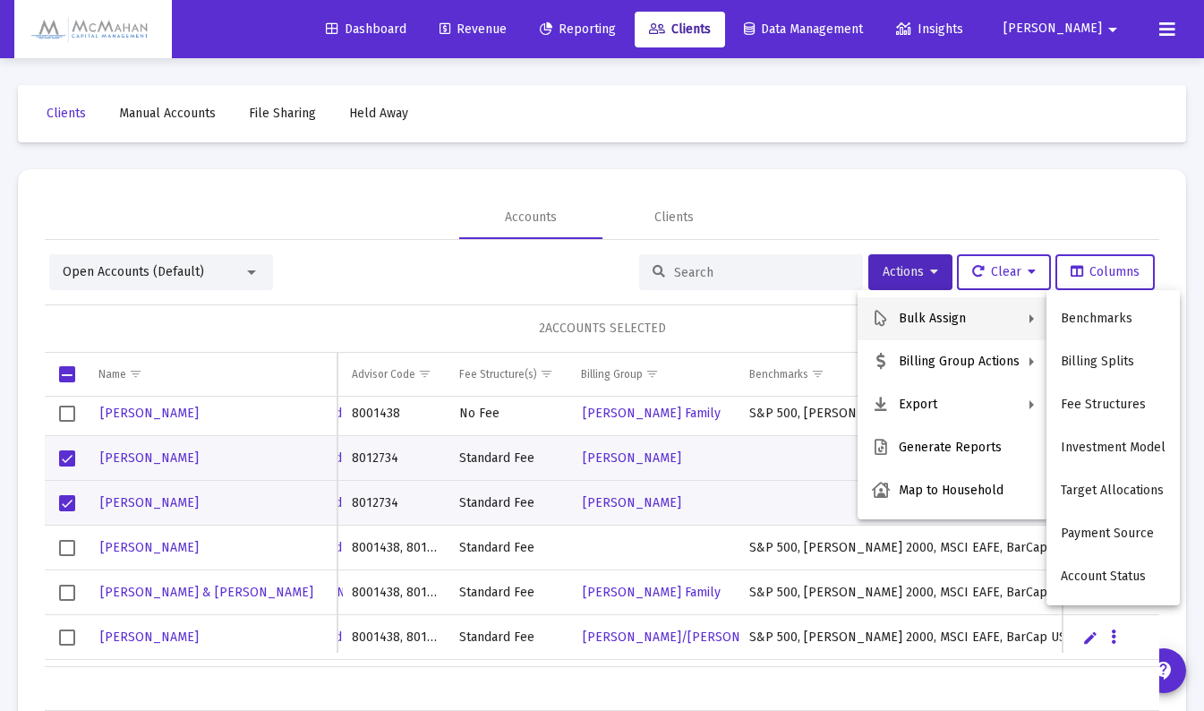
click at [1095, 319] on button "Benchmarks" at bounding box center [1113, 318] width 133 height 43
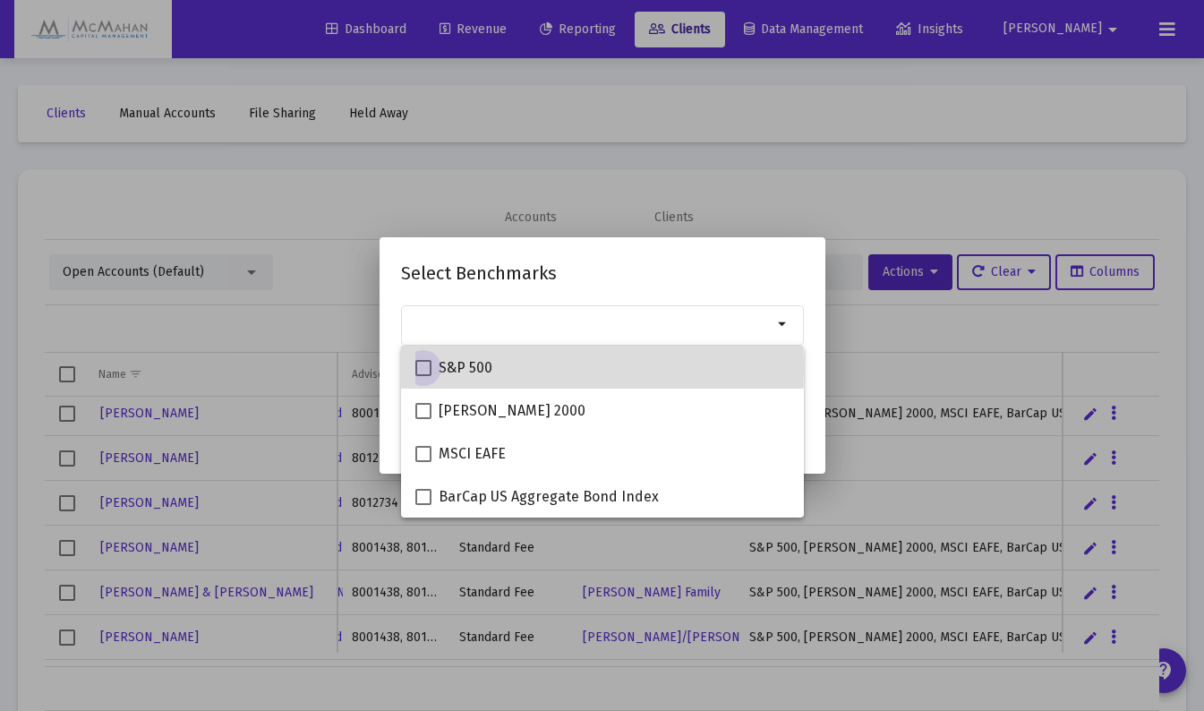
click at [424, 367] on span at bounding box center [423, 368] width 16 height 16
click at [424, 376] on input "S&P 500" at bounding box center [423, 376] width 1 height 1
checkbox input "true"
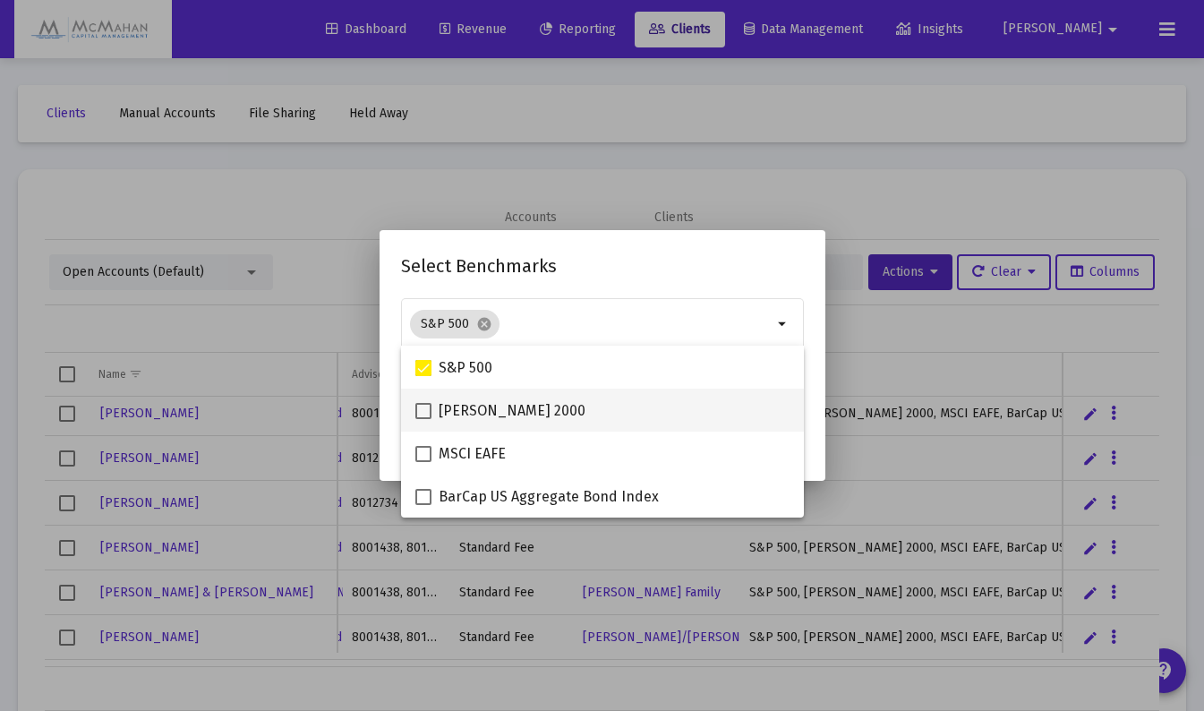
click at [418, 412] on span at bounding box center [423, 411] width 16 height 16
click at [423, 419] on input "[PERSON_NAME] 2000" at bounding box center [423, 419] width 1 height 1
checkbox input "true"
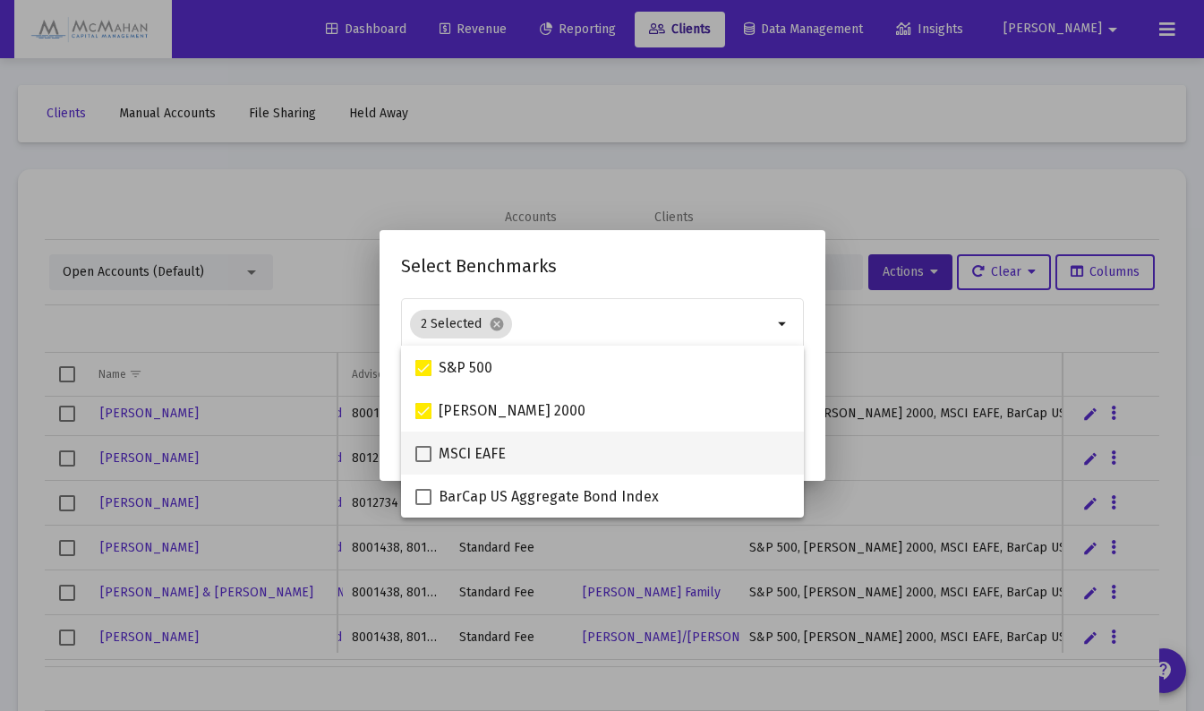
click at [424, 454] on span at bounding box center [423, 454] width 16 height 16
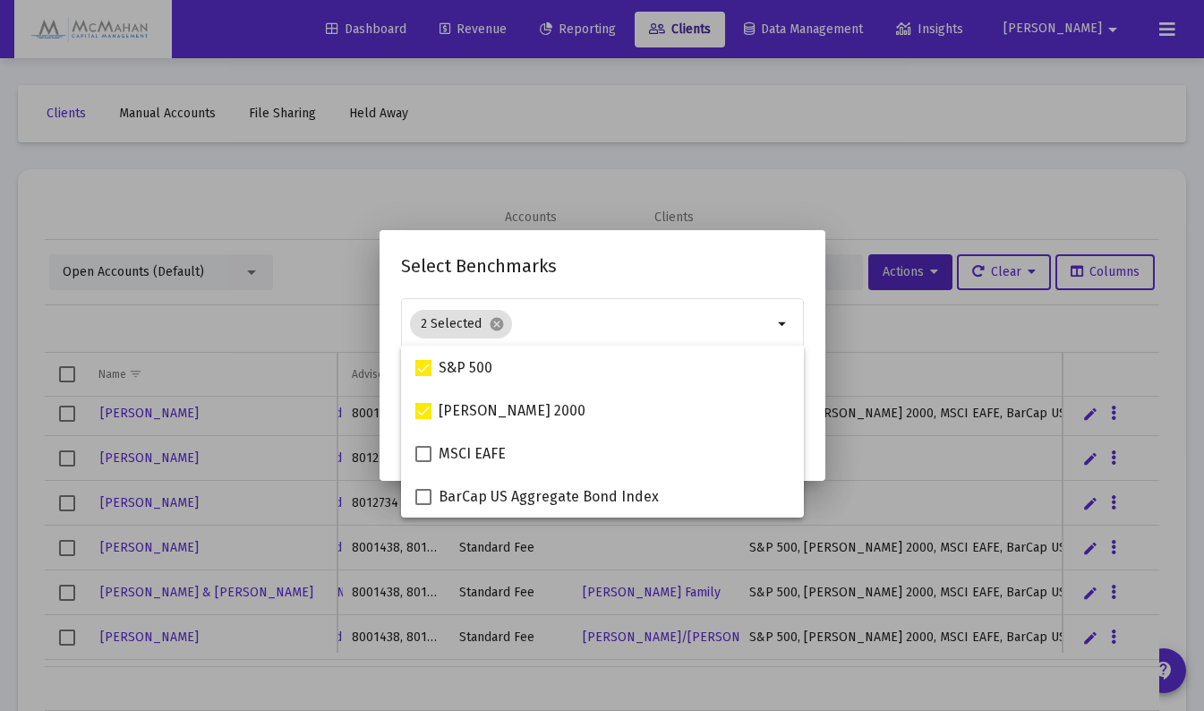
click at [424, 462] on input "MSCI EAFE" at bounding box center [423, 462] width 1 height 1
checkbox input "true"
click at [426, 488] on label "BarCap US Aggregate Bond Index" at bounding box center [537, 496] width 244 height 21
click at [424, 505] on input "BarCap US Aggregate Bond Index" at bounding box center [423, 505] width 1 height 1
checkbox input "true"
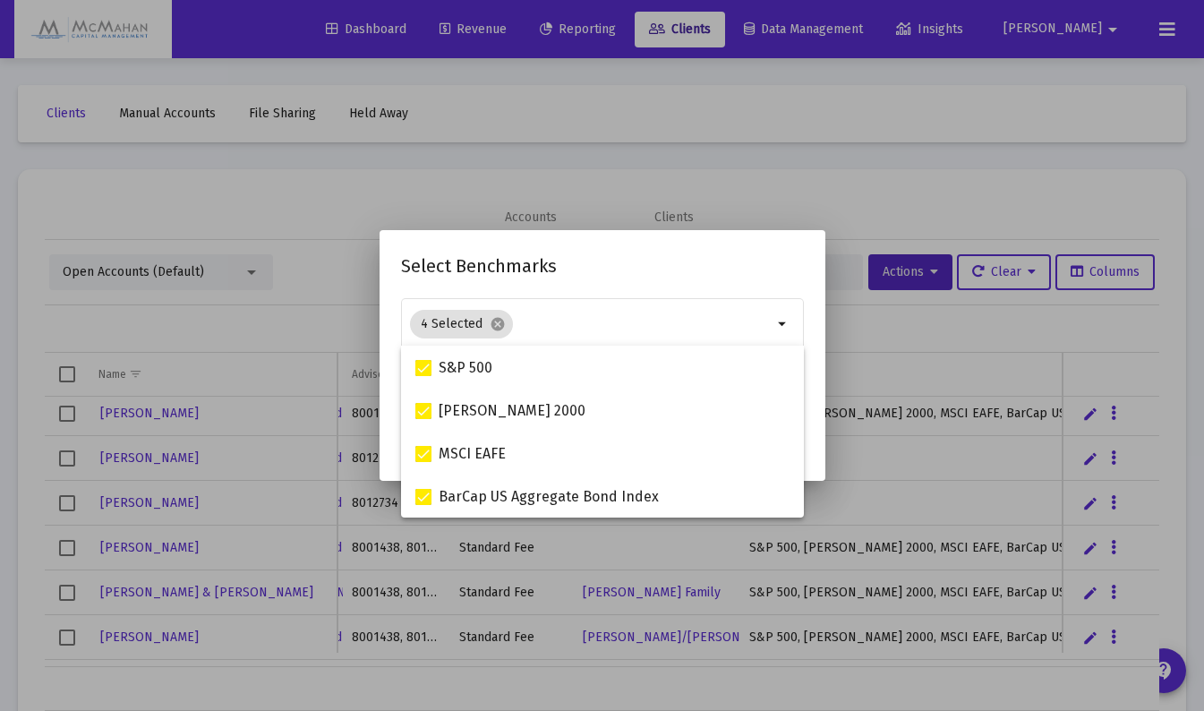
click at [653, 278] on h2 "Select Benchmarks" at bounding box center [602, 266] width 403 height 29
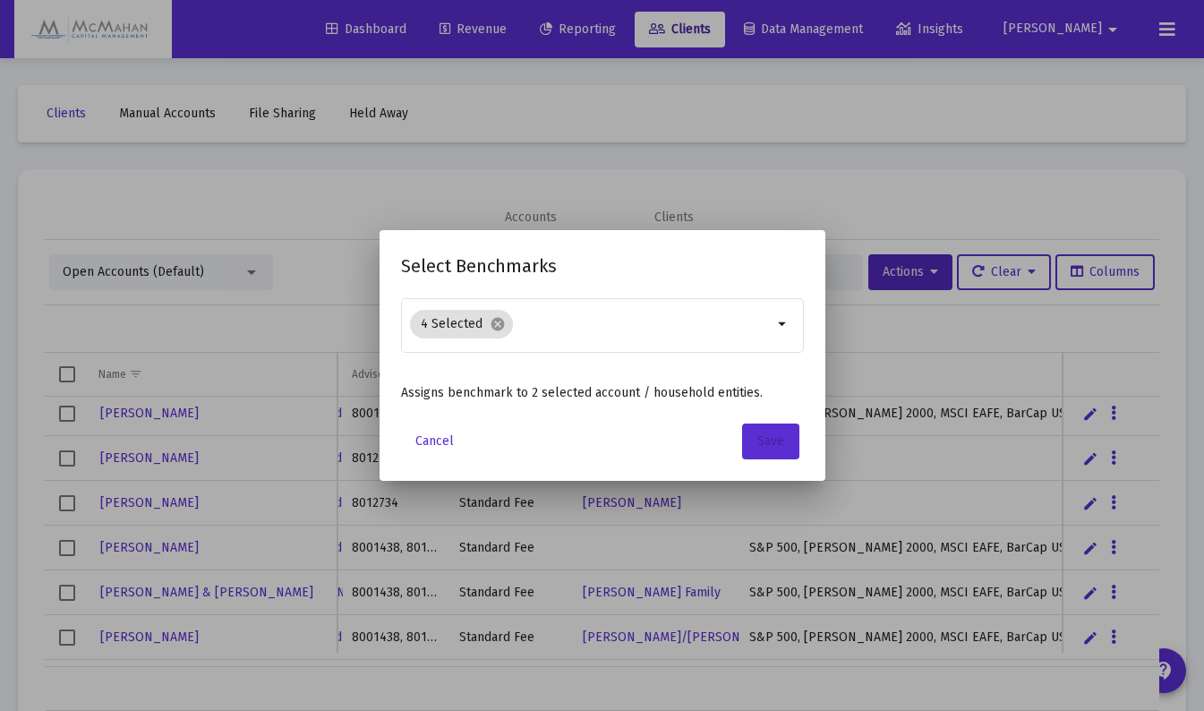
click at [763, 439] on span "Save" at bounding box center [770, 440] width 27 height 15
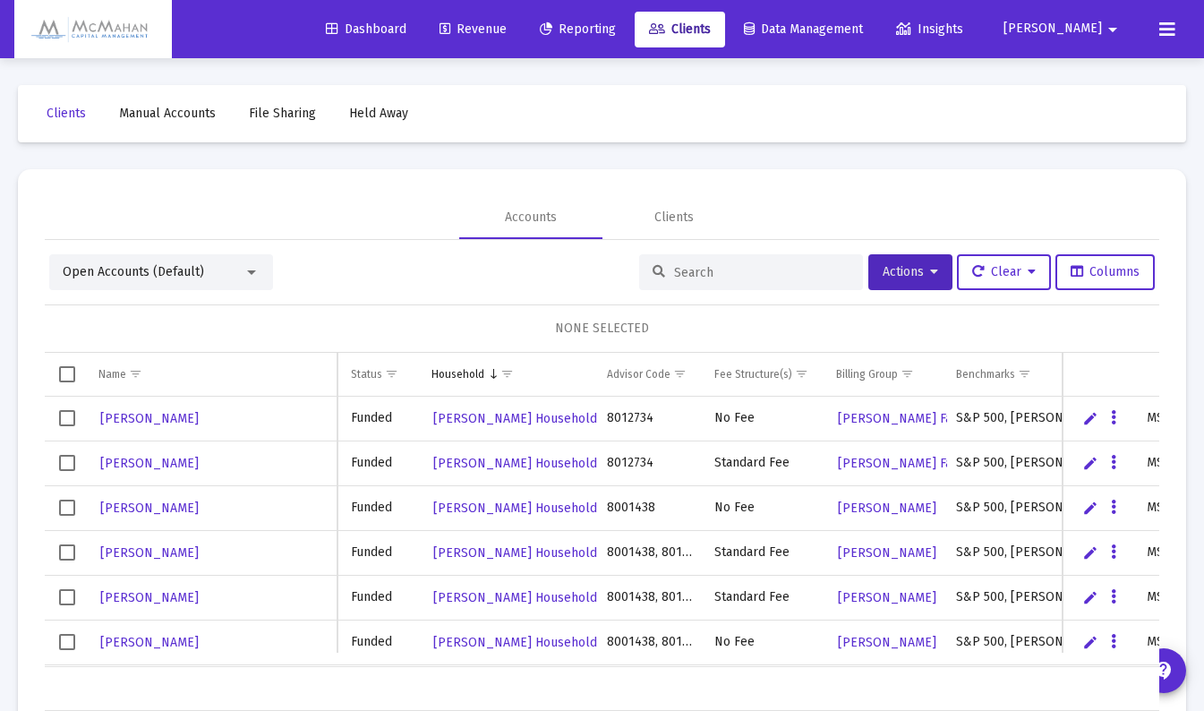
click at [236, 276] on div "Open Accounts (Default)" at bounding box center [153, 272] width 181 height 18
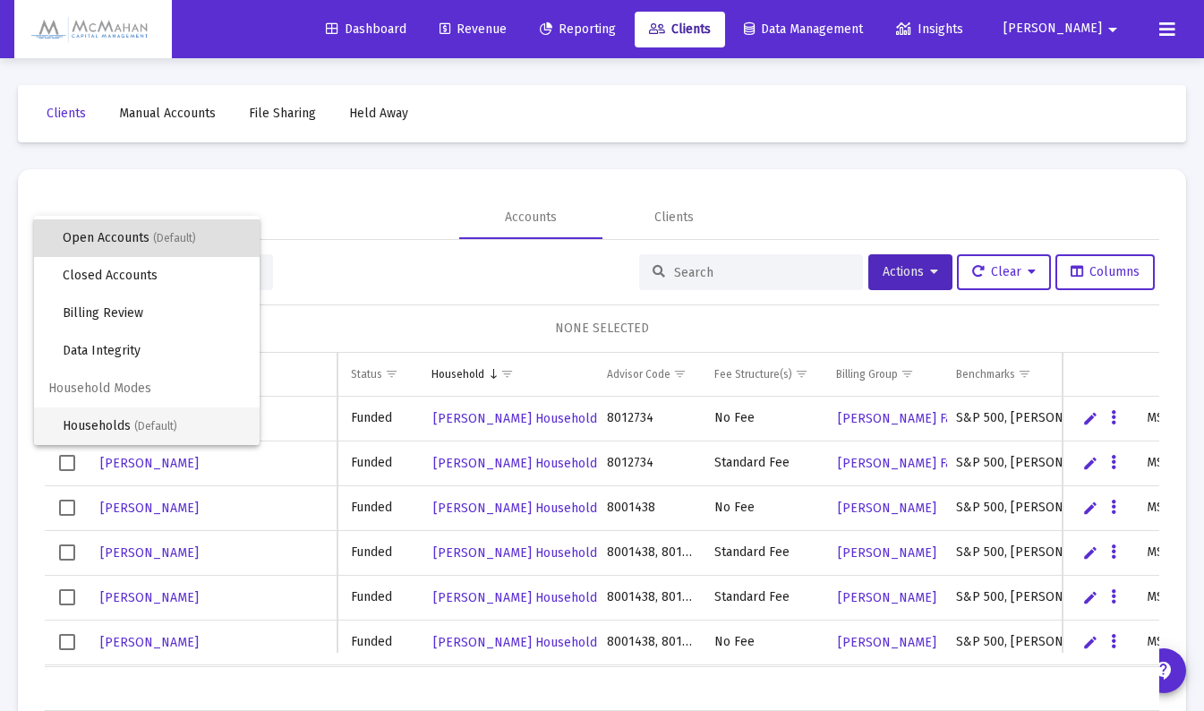
click at [126, 427] on span "Households (Default)" at bounding box center [154, 426] width 183 height 38
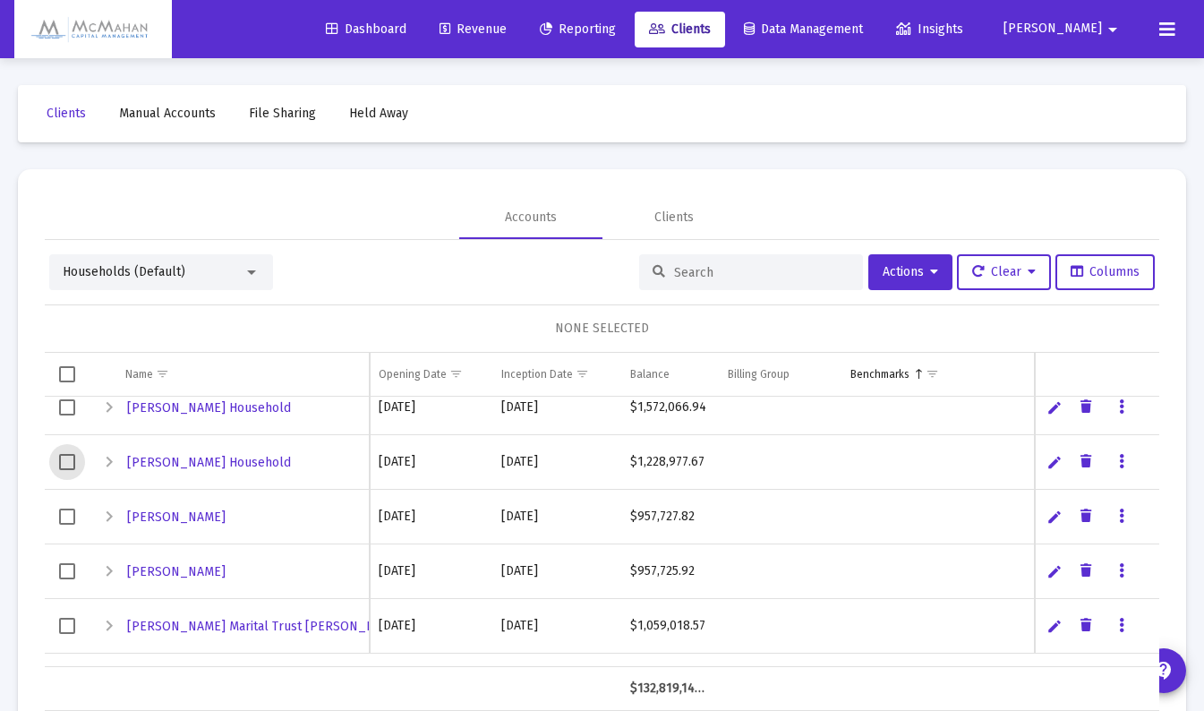
click at [70, 459] on span "Select row" at bounding box center [67, 462] width 16 height 16
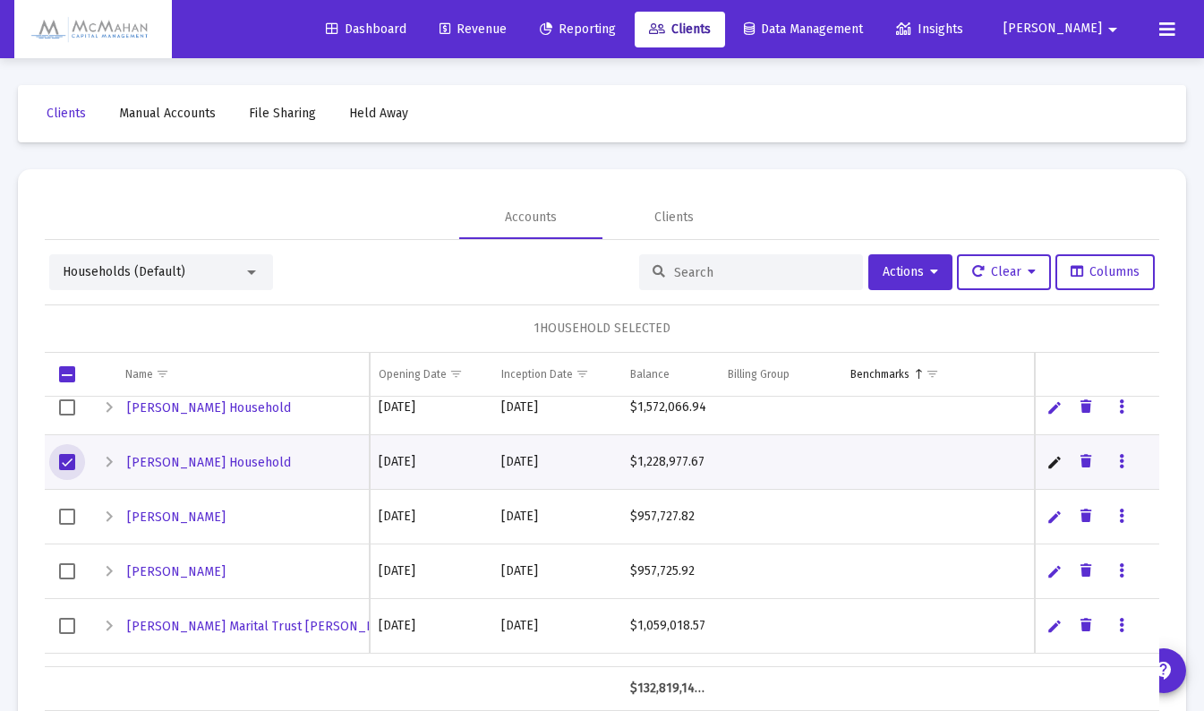
click at [59, 404] on span "Select row" at bounding box center [67, 407] width 16 height 16
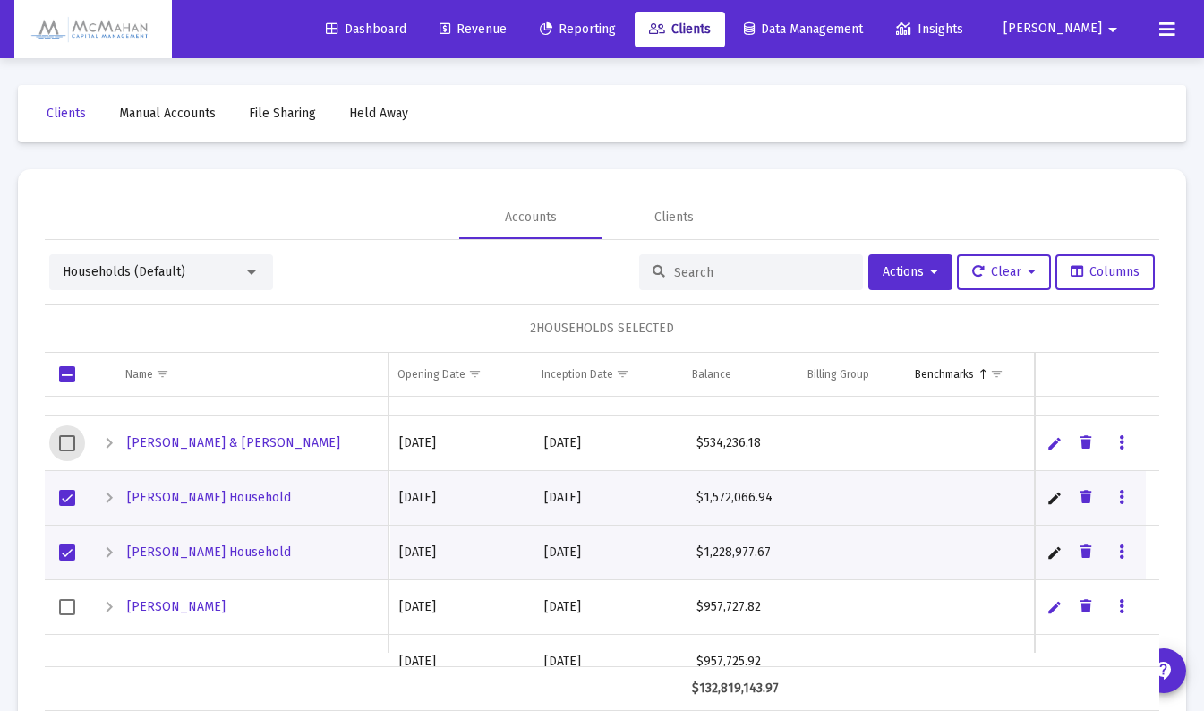
click at [59, 441] on span "Select row" at bounding box center [67, 443] width 16 height 16
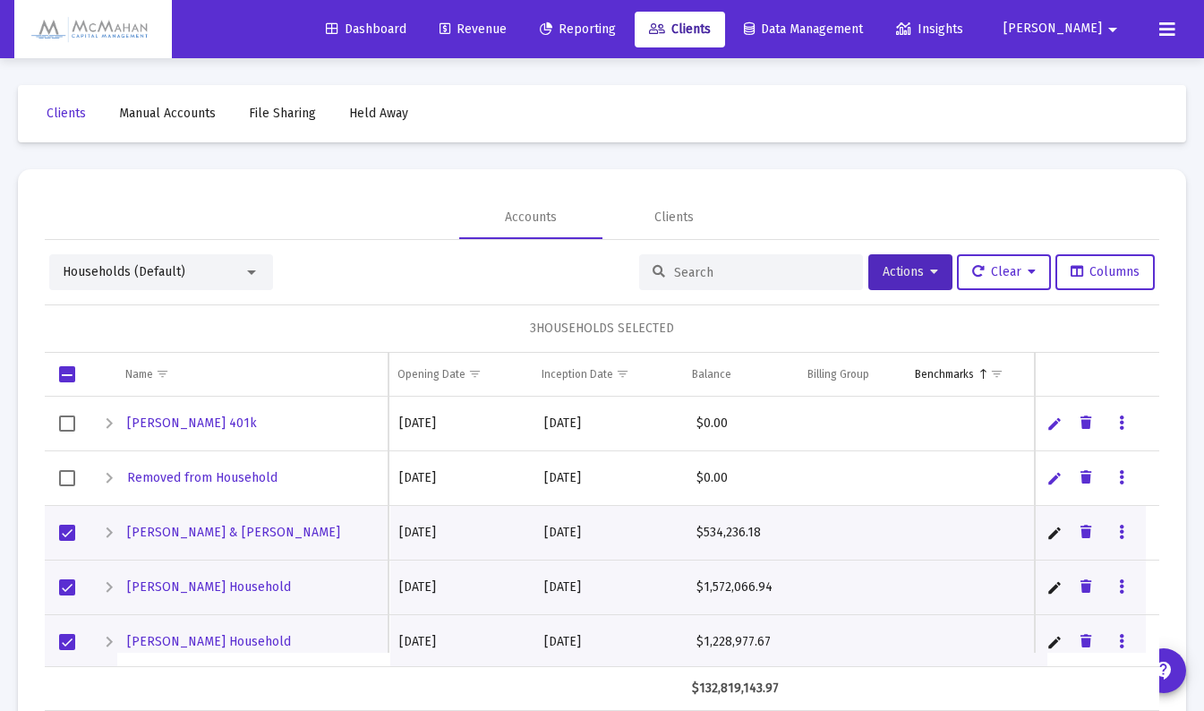
click at [935, 279] on button "Actions" at bounding box center [911, 272] width 84 height 36
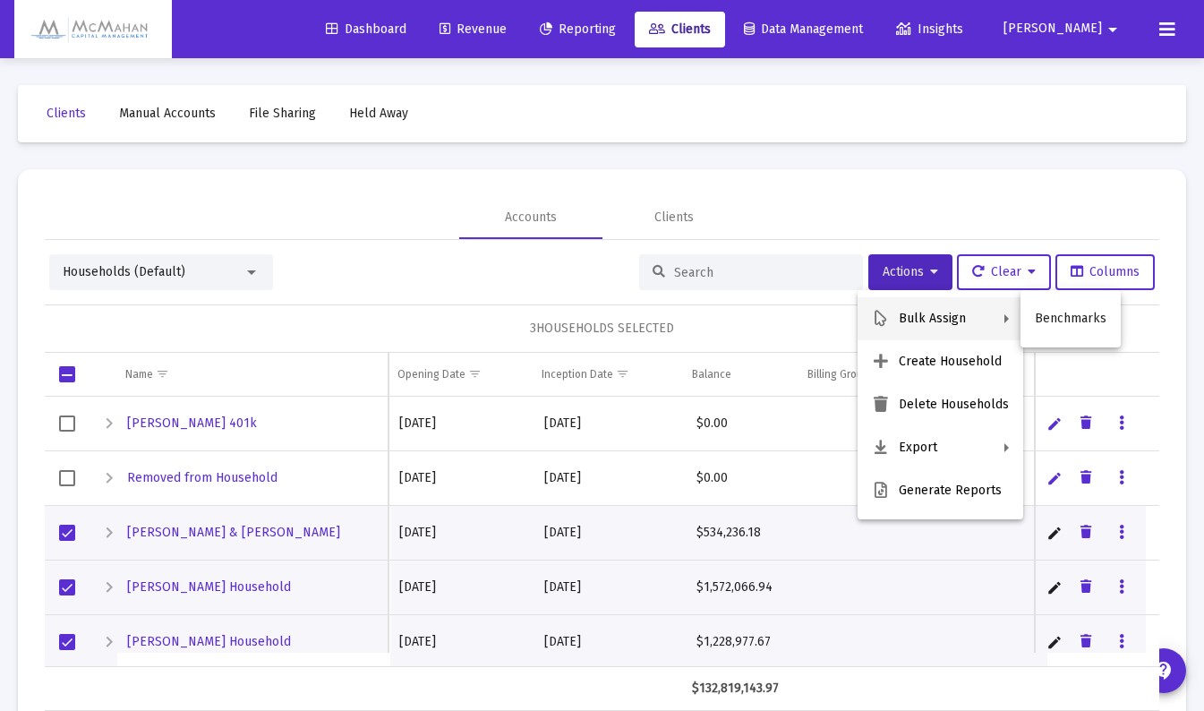
click at [1070, 312] on button "Benchmarks" at bounding box center [1071, 318] width 100 height 43
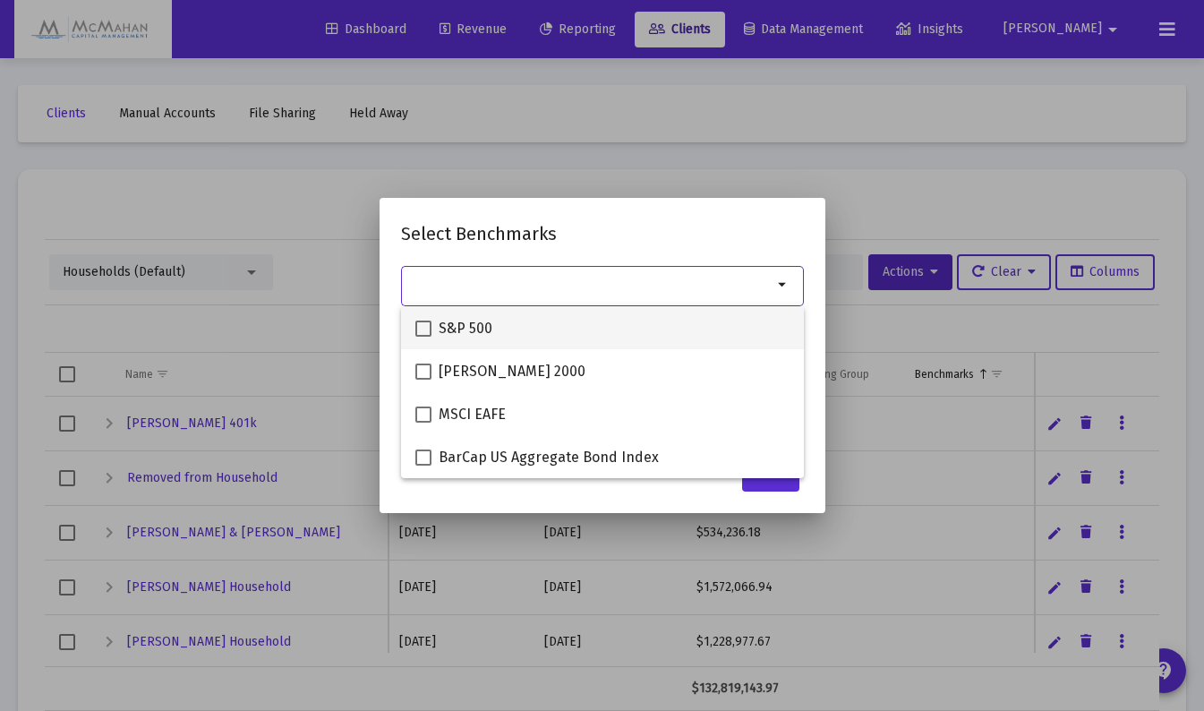
click at [429, 329] on span at bounding box center [423, 329] width 16 height 16
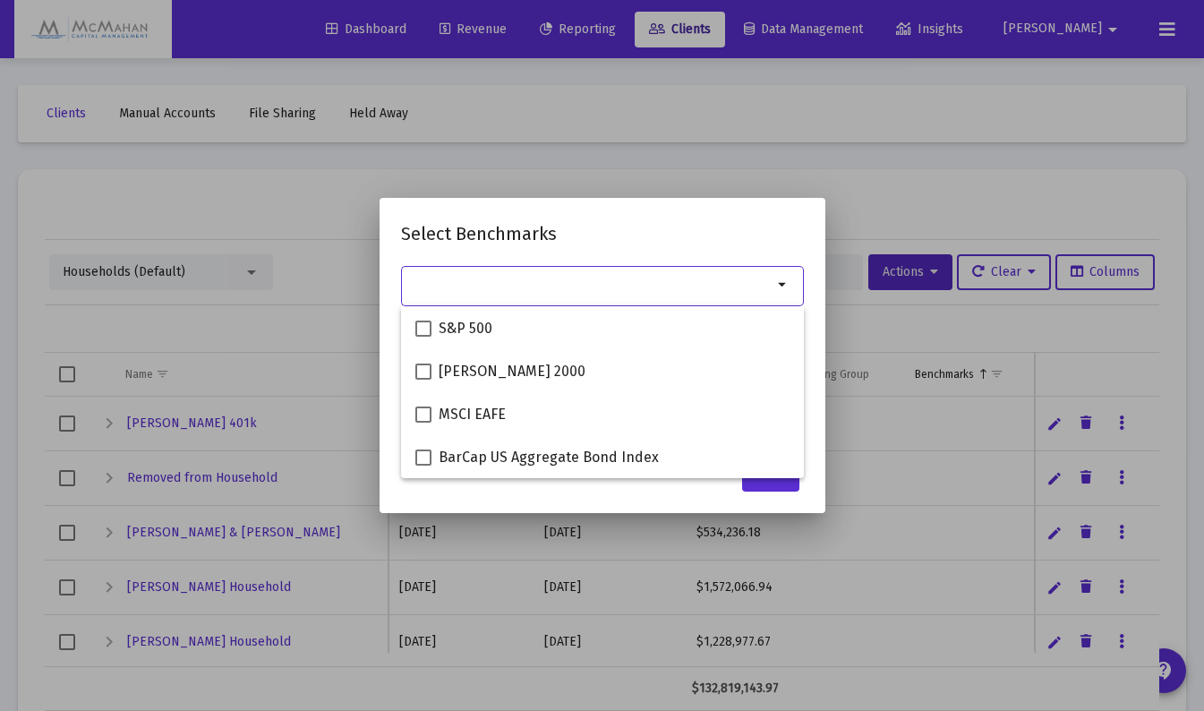
click at [424, 337] on input "S&P 500" at bounding box center [423, 337] width 1 height 1
checkbox input "true"
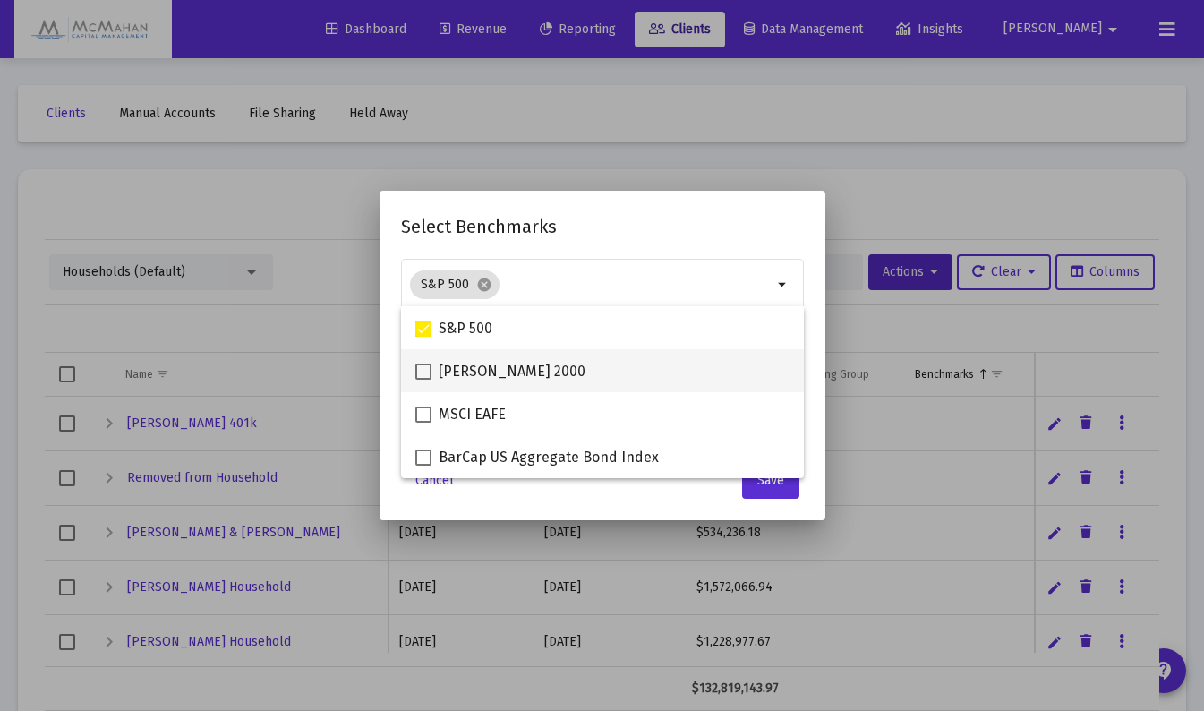
click at [420, 374] on span at bounding box center [423, 372] width 16 height 16
click at [423, 380] on input "[PERSON_NAME] 2000" at bounding box center [423, 380] width 1 height 1
checkbox input "true"
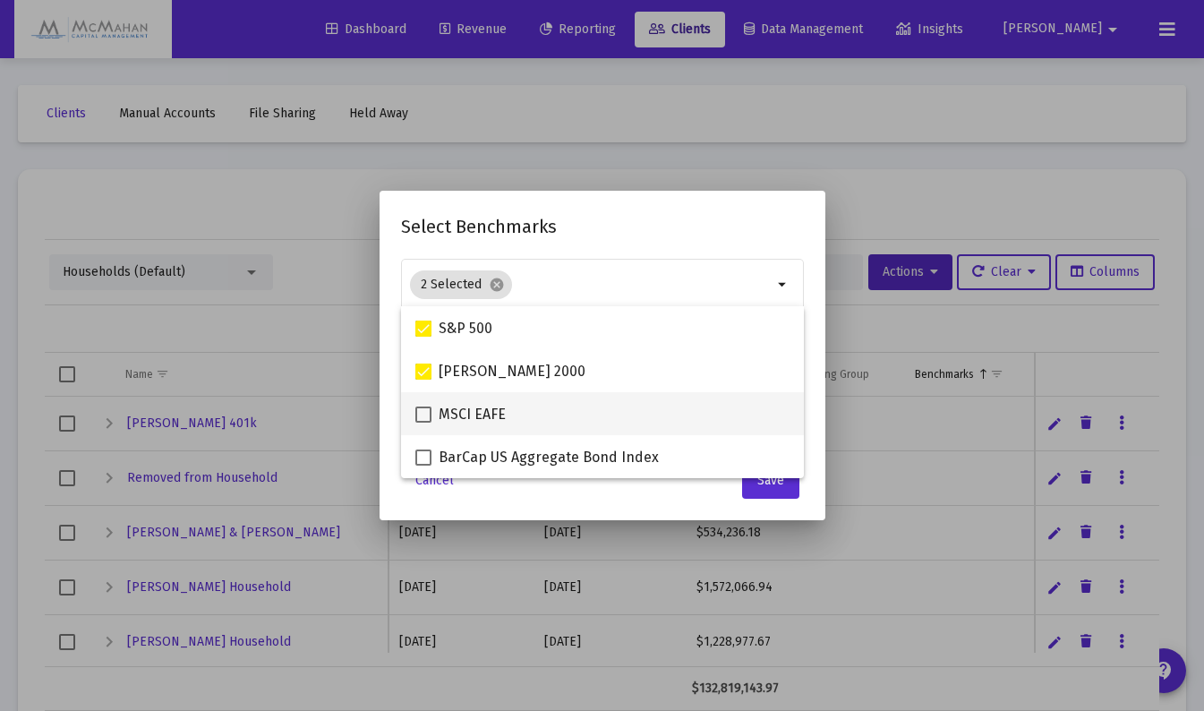
click at [420, 416] on span at bounding box center [423, 415] width 16 height 16
click at [423, 423] on input "MSCI EAFE" at bounding box center [423, 423] width 1 height 1
checkbox input "true"
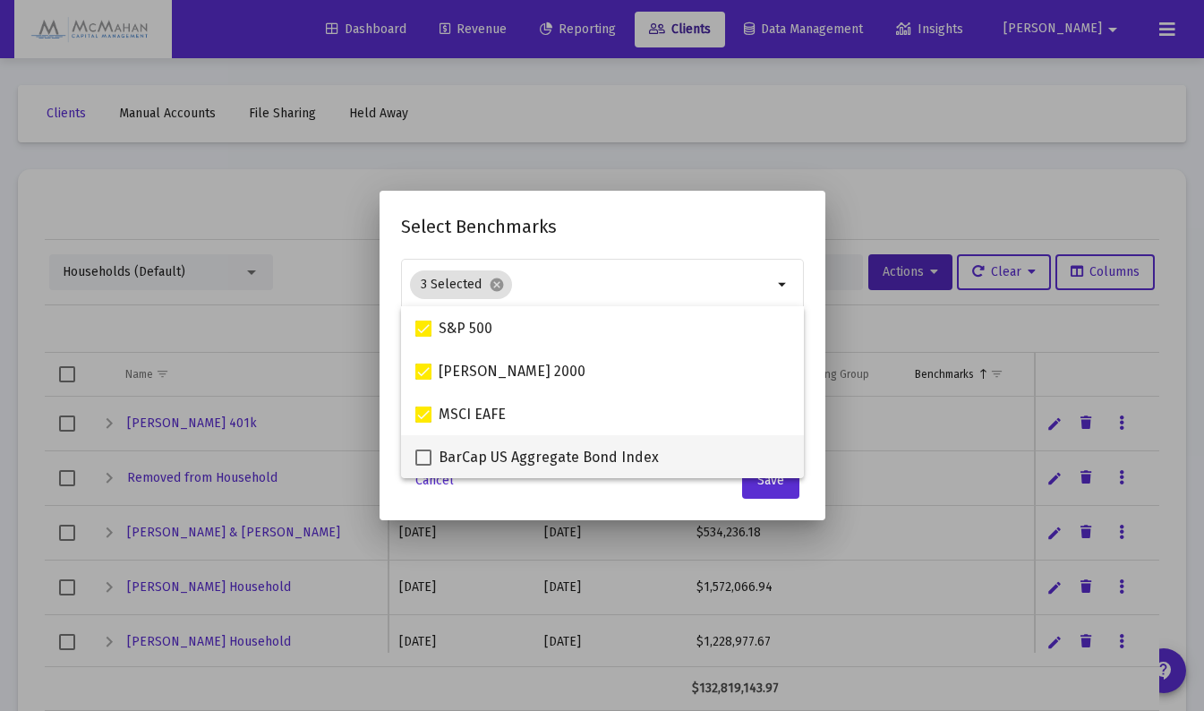
click at [425, 455] on span at bounding box center [423, 457] width 16 height 16
click at [424, 466] on input "BarCap US Aggregate Bond Index" at bounding box center [423, 466] width 1 height 1
checkbox input "true"
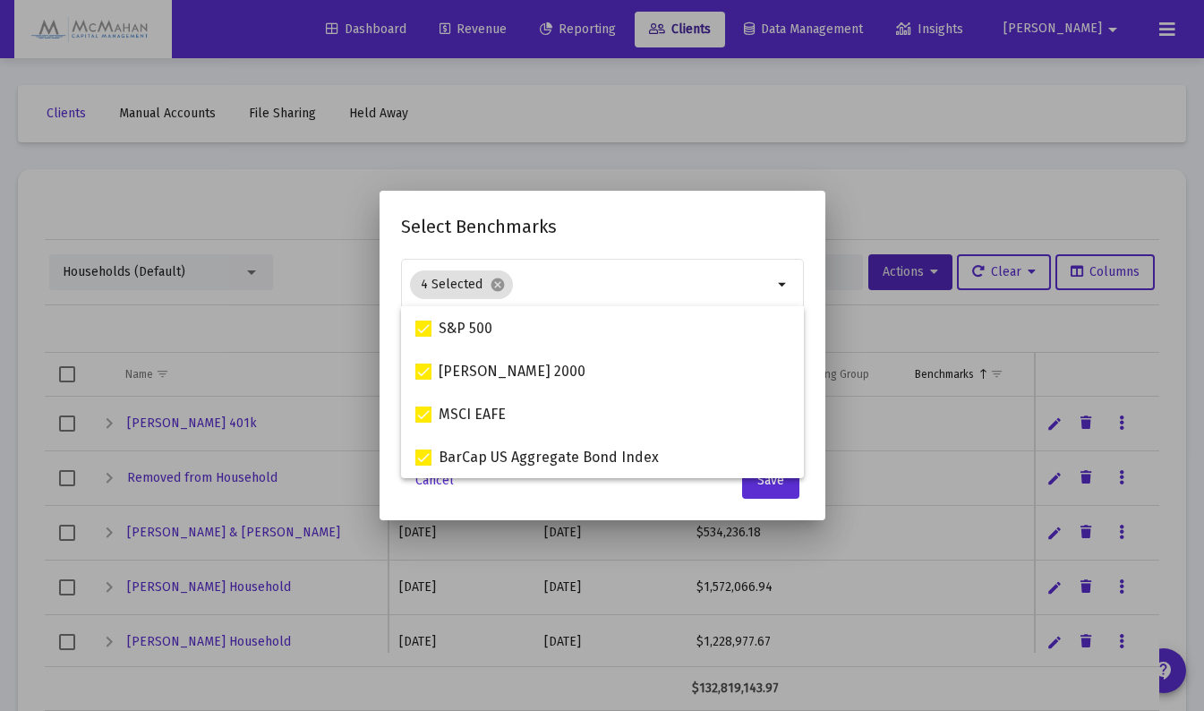
click at [748, 237] on h2 "Select Benchmarks" at bounding box center [602, 226] width 403 height 29
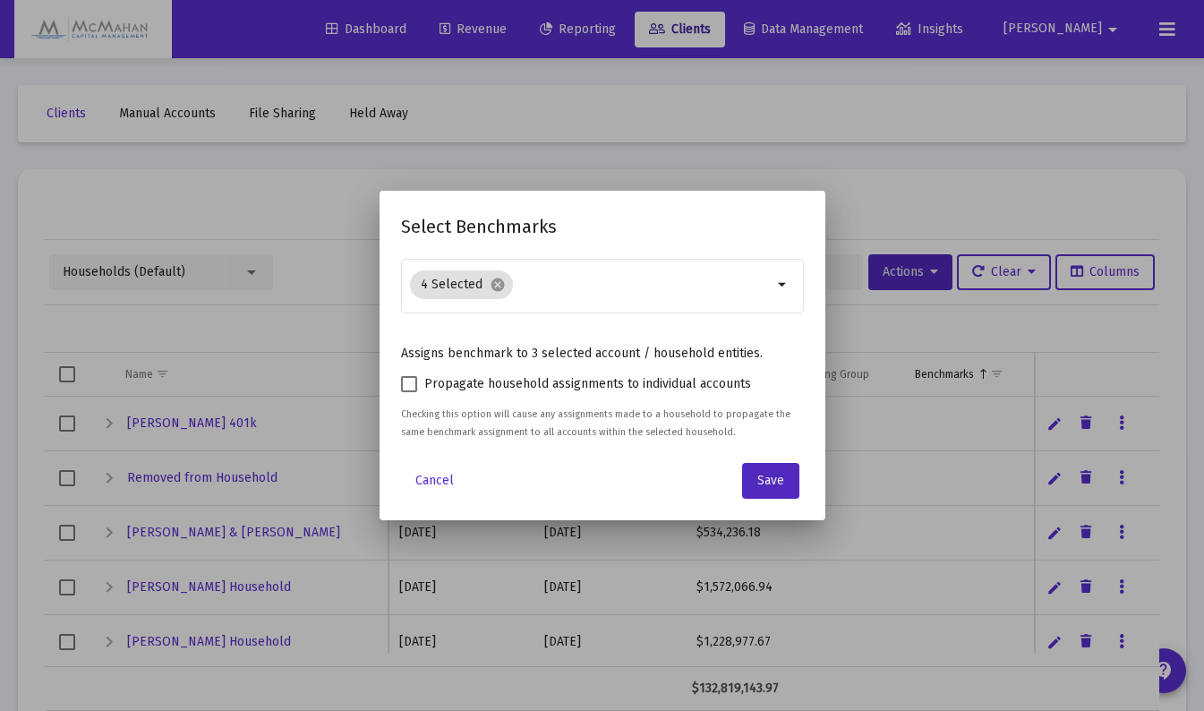
click at [768, 479] on span "Save" at bounding box center [770, 480] width 27 height 15
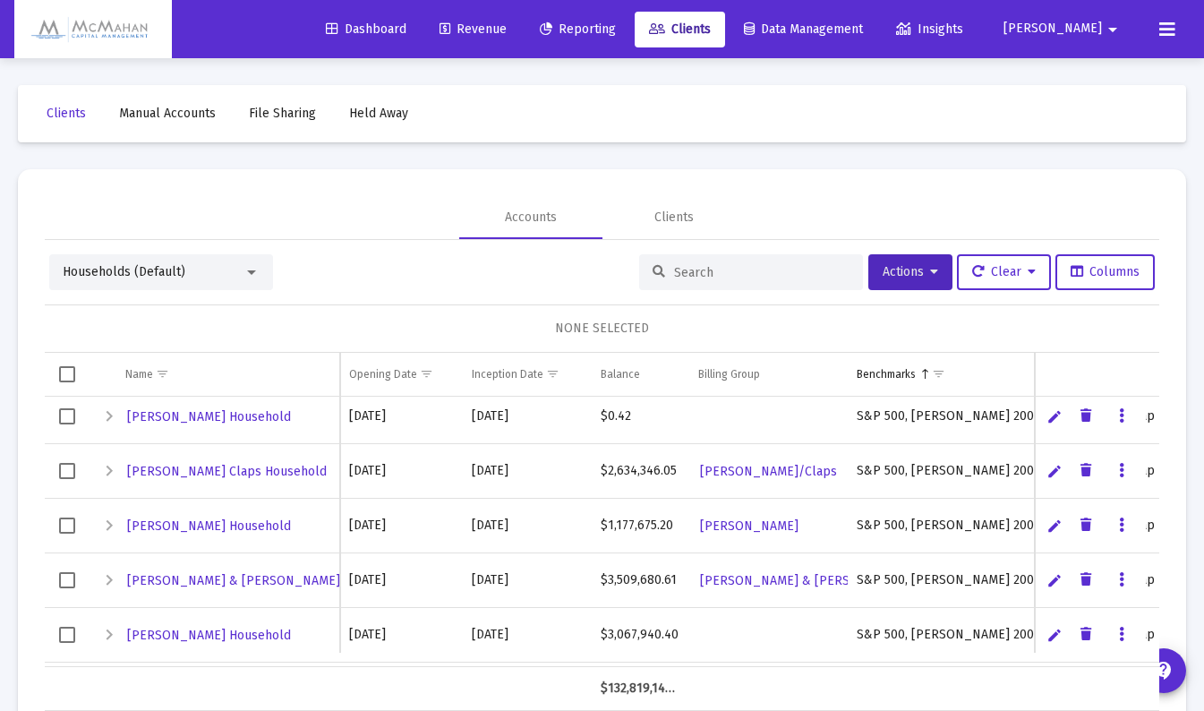
scroll to position [806, 0]
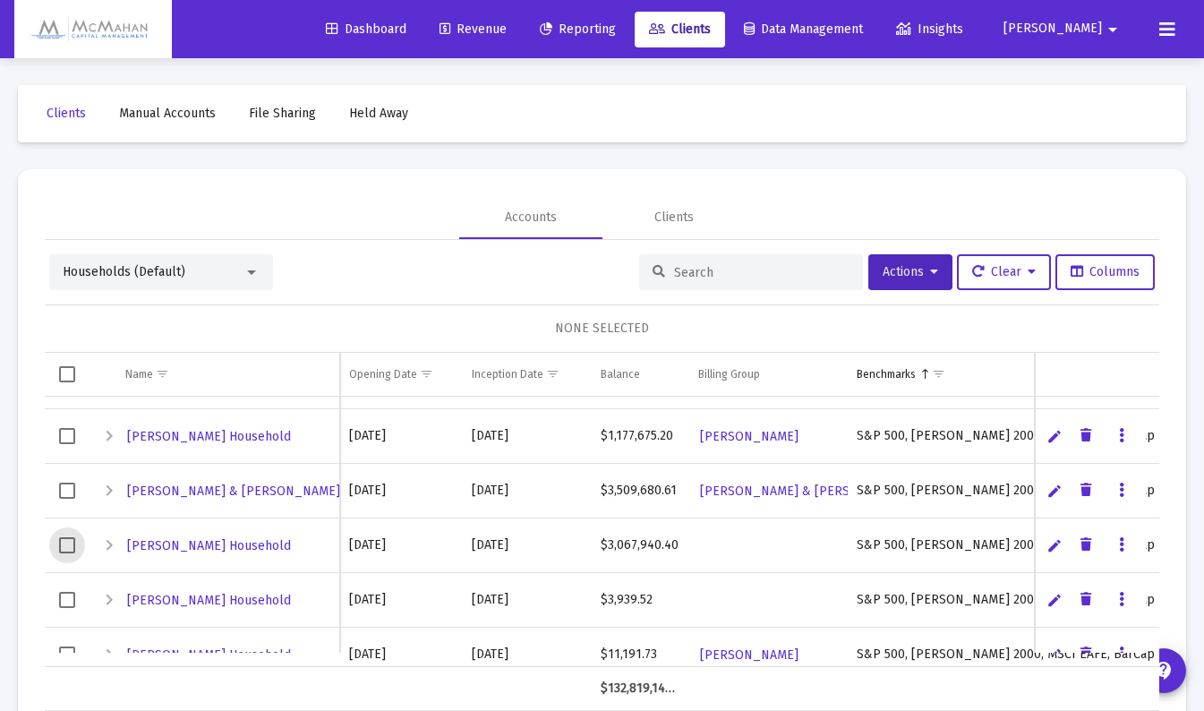
click at [67, 541] on span "Select row" at bounding box center [67, 545] width 16 height 16
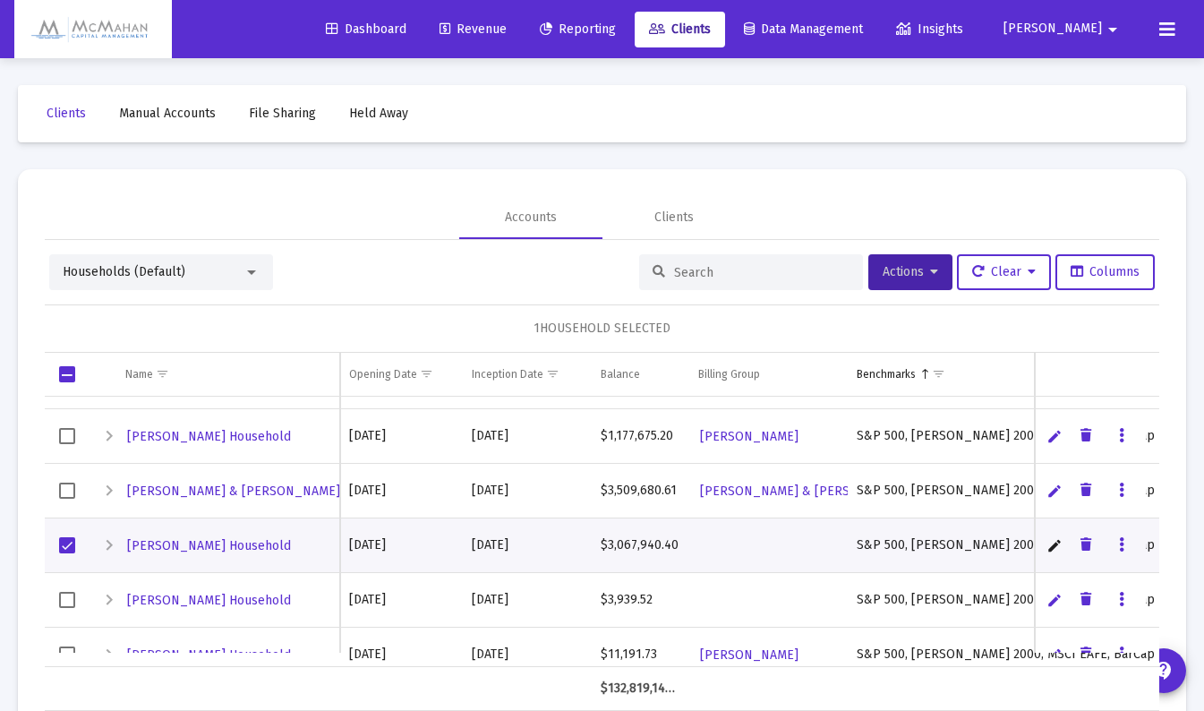
click at [919, 276] on span "Actions" at bounding box center [911, 271] width 56 height 15
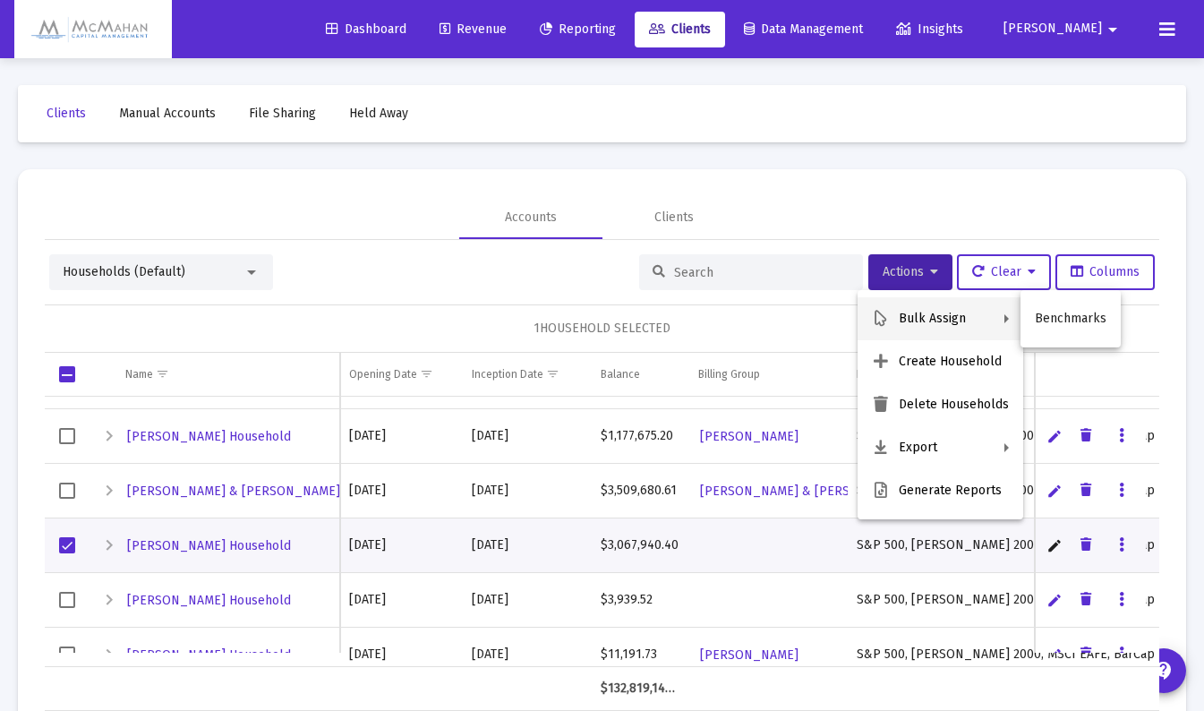
click at [519, 270] on div at bounding box center [602, 355] width 1204 height 711
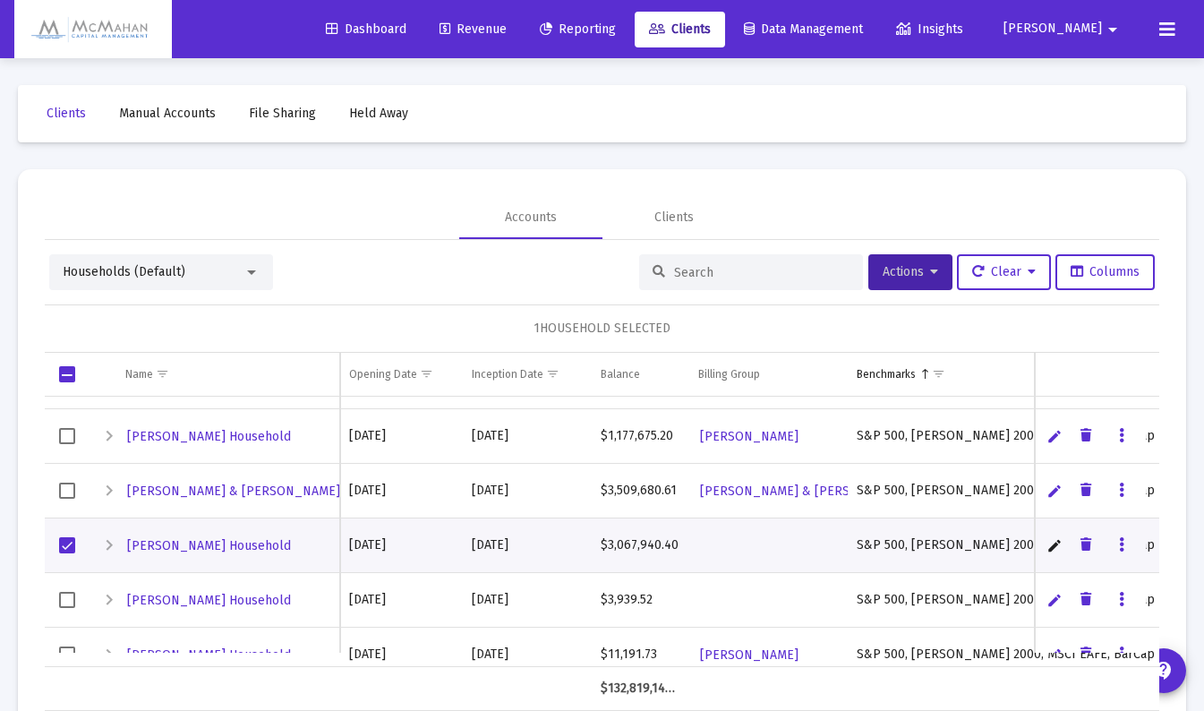
drag, startPoint x: 66, startPoint y: 543, endPoint x: 80, endPoint y: 542, distance: 13.5
click at [66, 543] on span "Select row" at bounding box center [67, 545] width 16 height 16
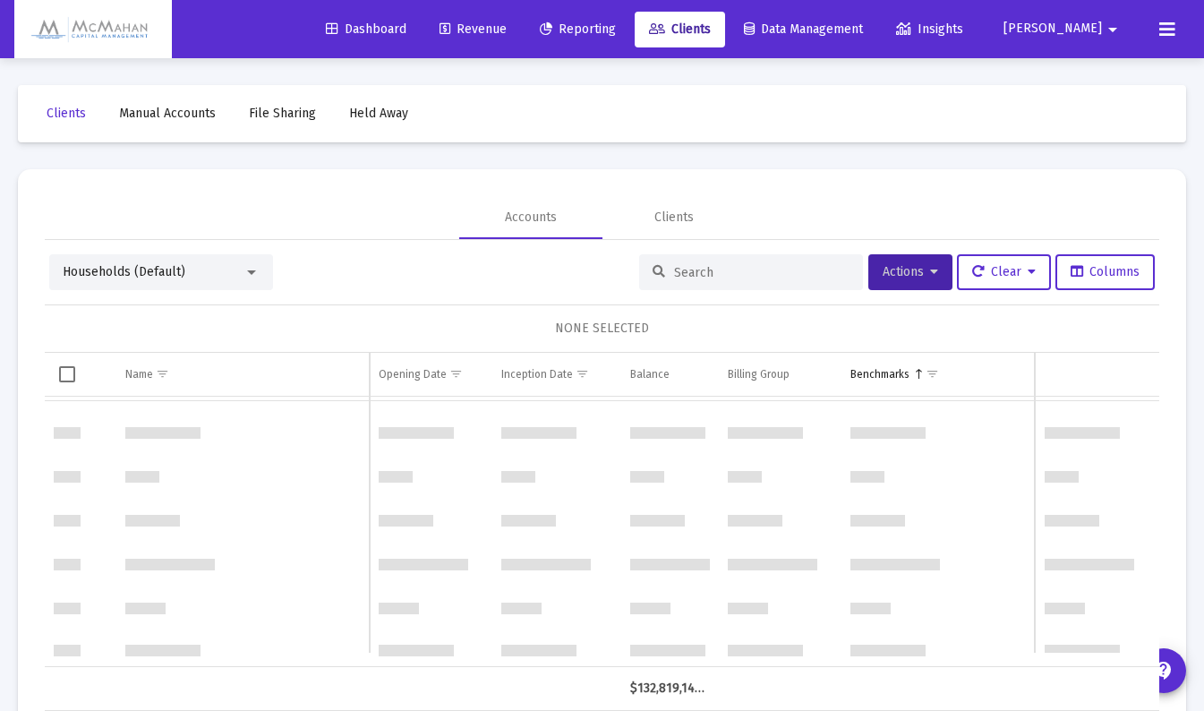
scroll to position [0, 0]
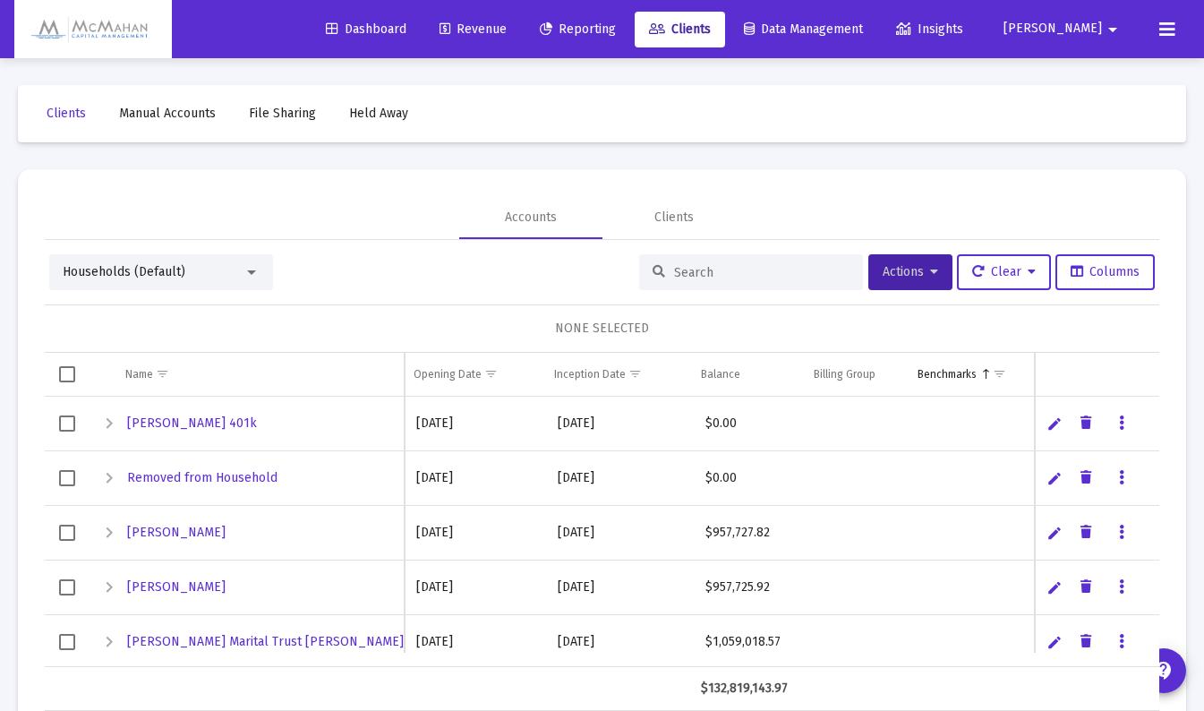
click at [691, 276] on input at bounding box center [761, 272] width 175 height 15
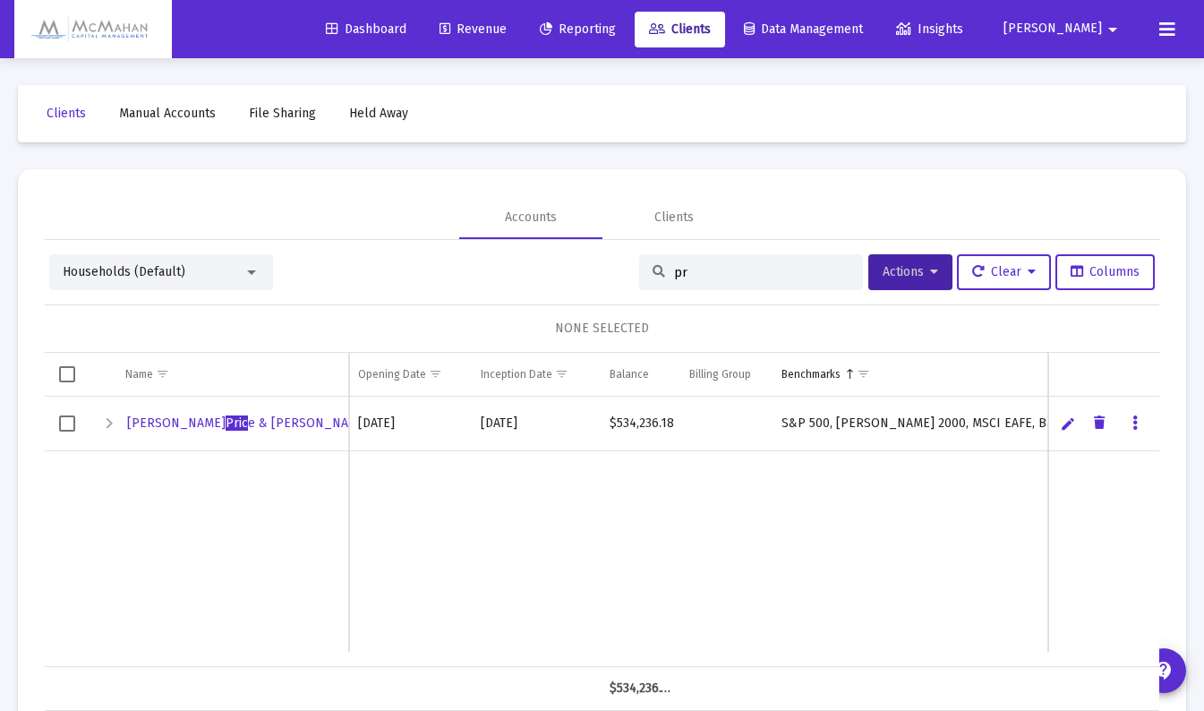
type input "p"
type input "h"
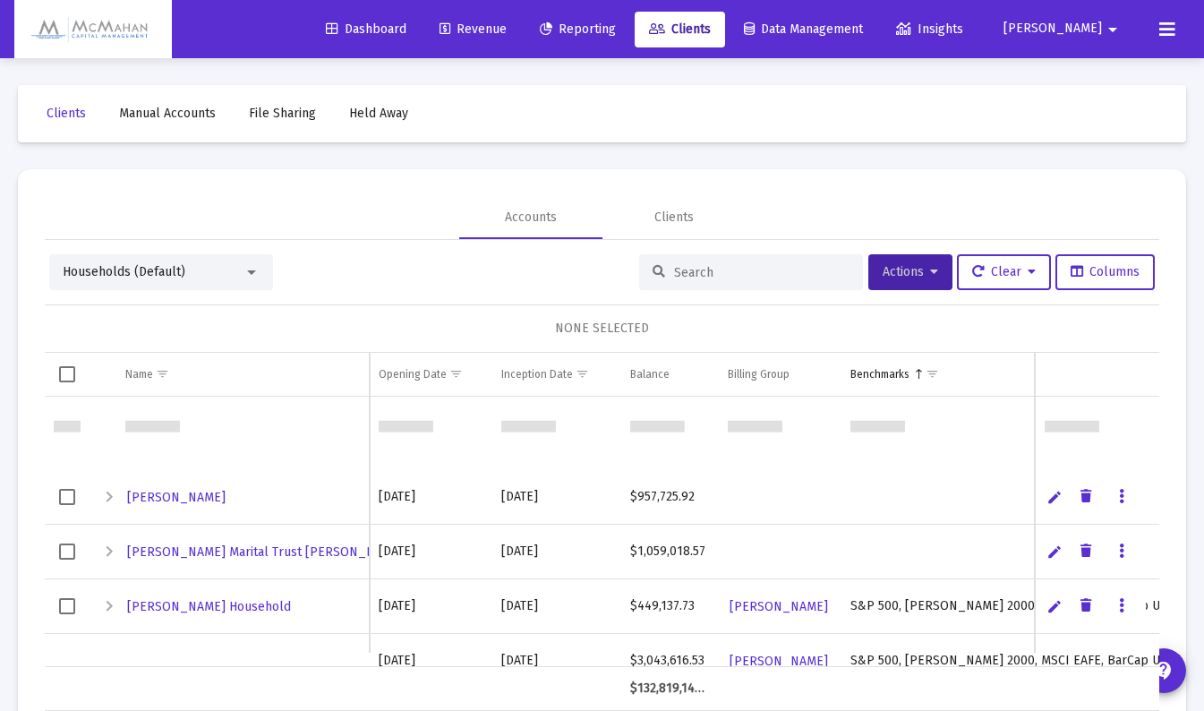
scroll to position [179, 0]
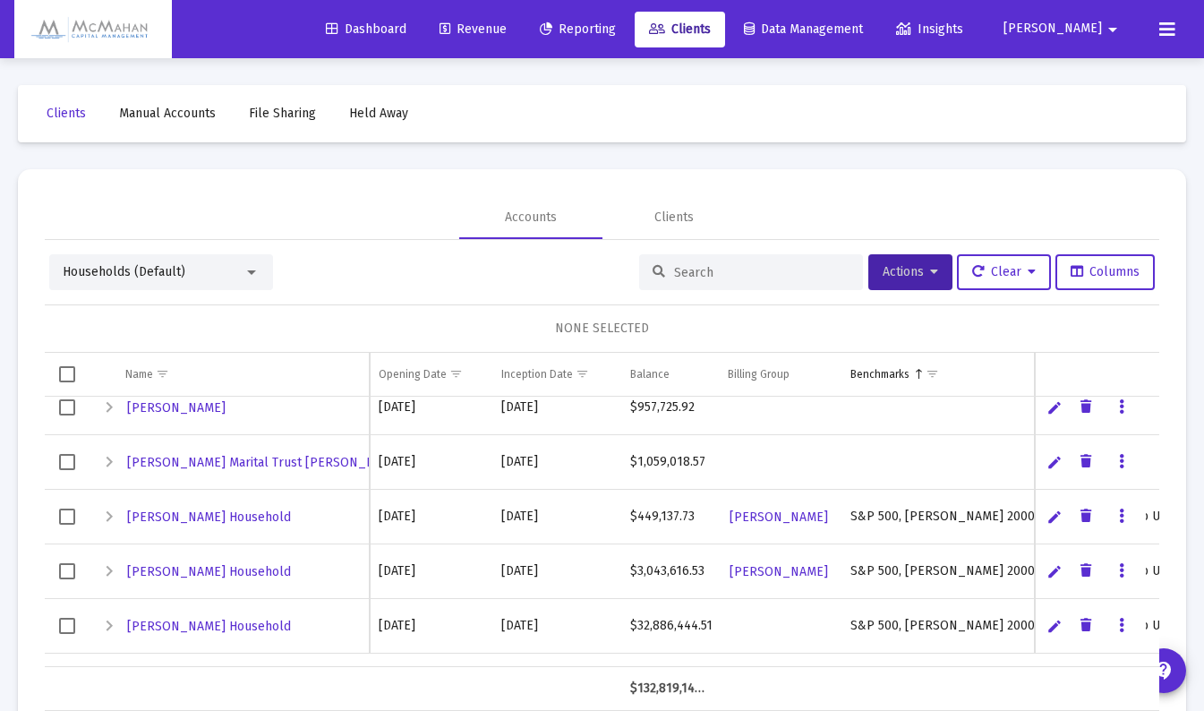
click at [68, 569] on span "Select row" at bounding box center [67, 571] width 16 height 16
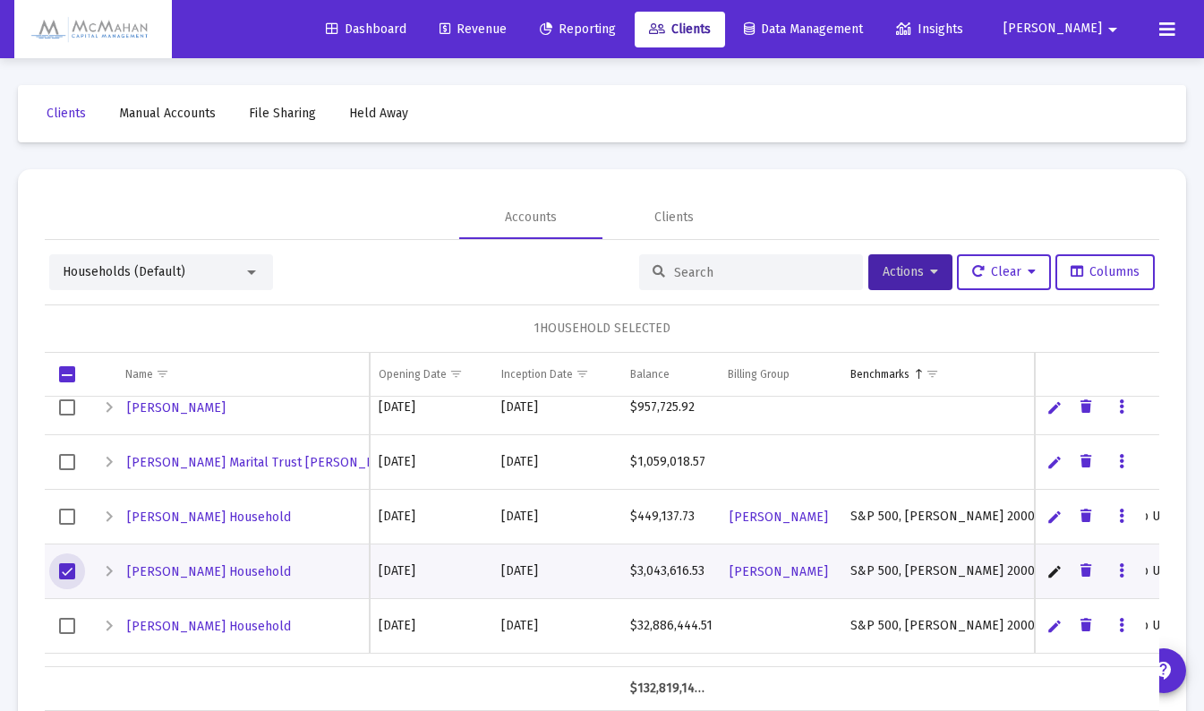
click at [73, 627] on span "Select row" at bounding box center [67, 626] width 16 height 16
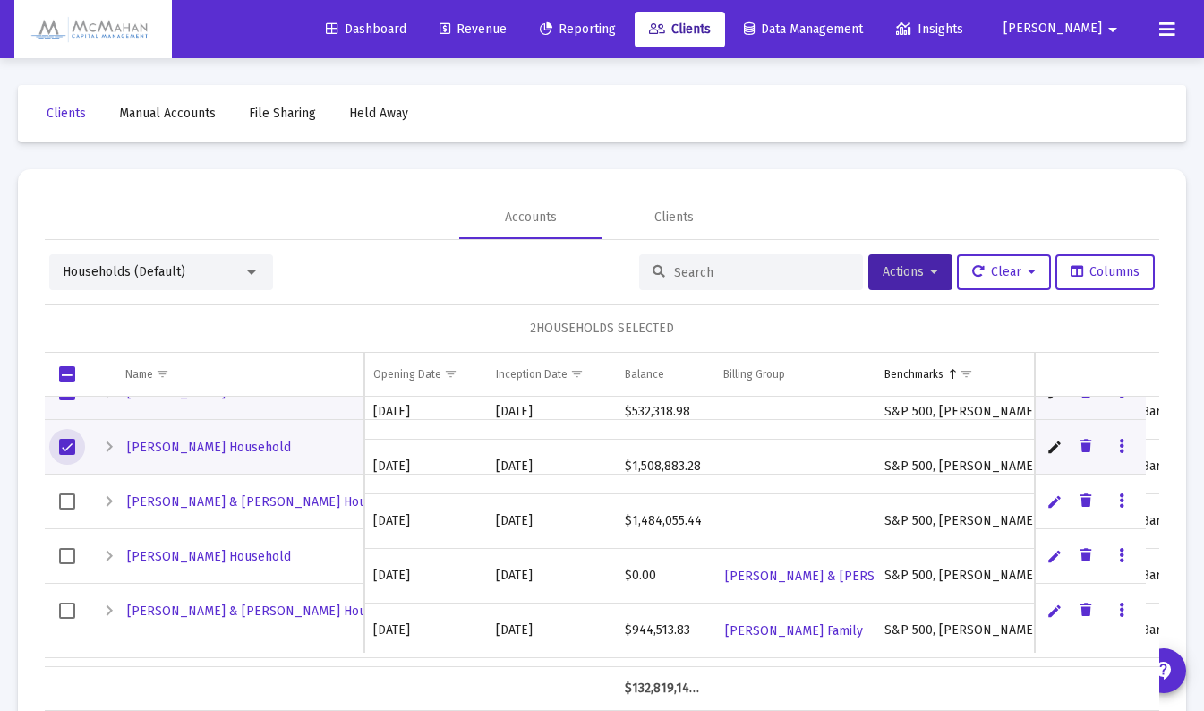
scroll to position [448, 0]
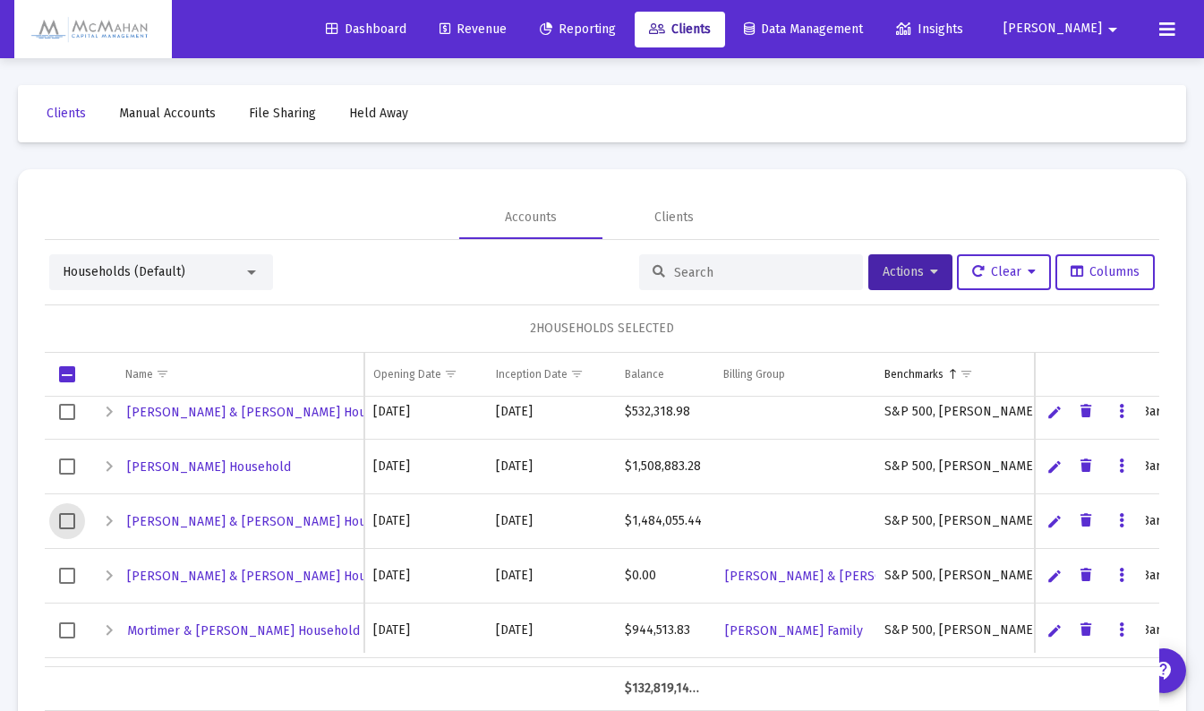
click at [70, 520] on span "Select row" at bounding box center [67, 521] width 16 height 16
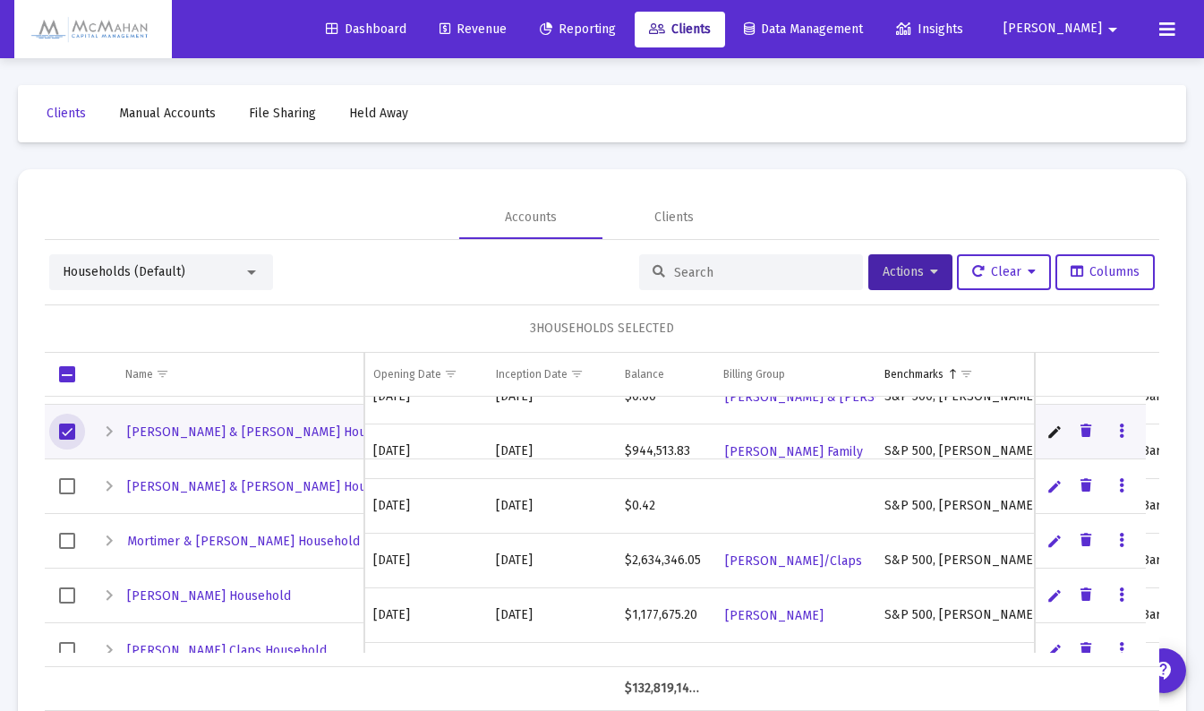
scroll to position [627, 0]
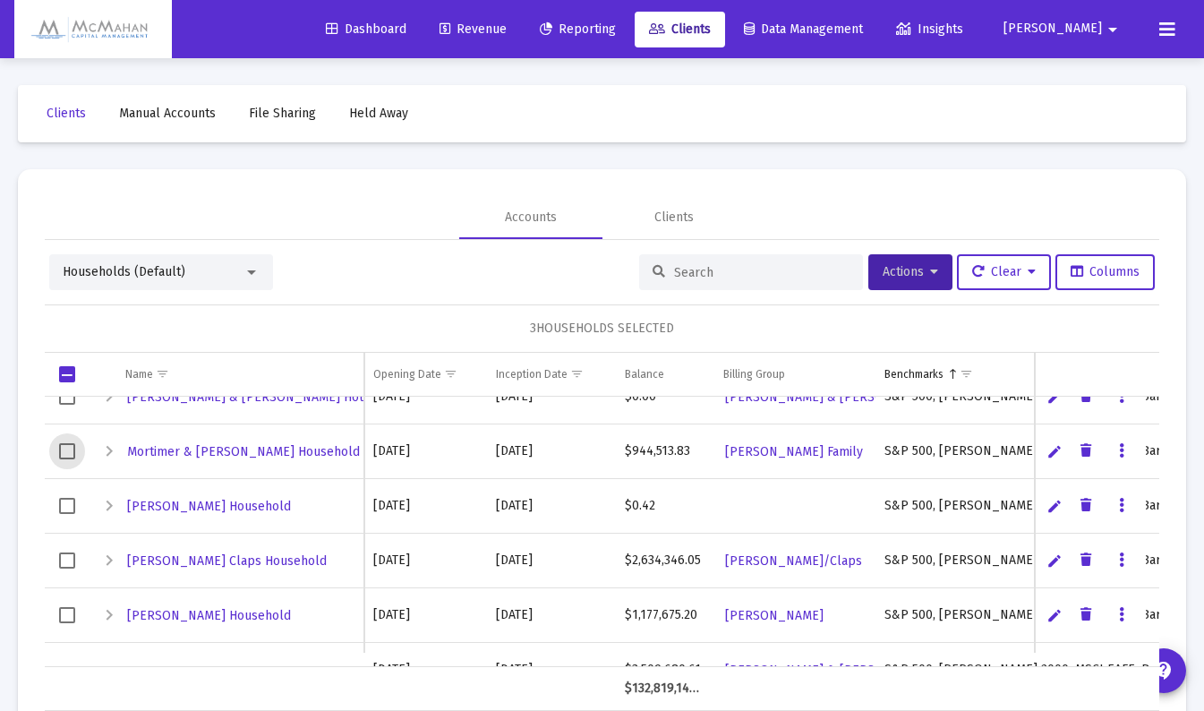
click at [69, 451] on span "Select row" at bounding box center [67, 451] width 16 height 16
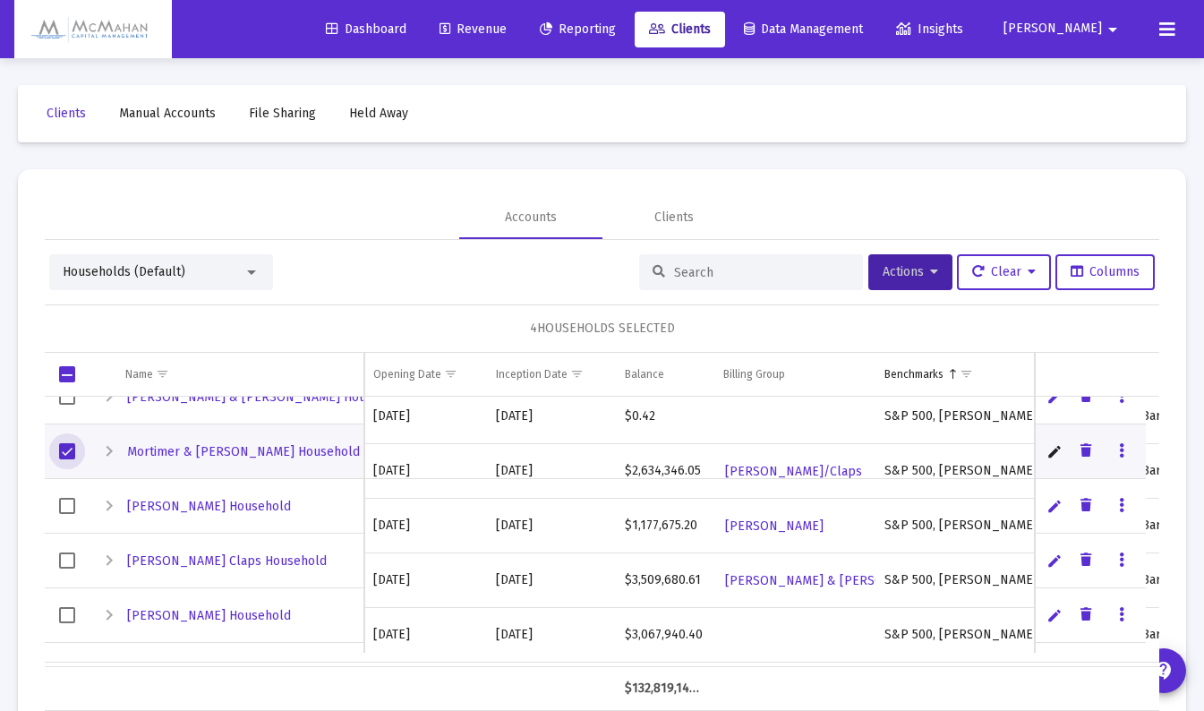
scroll to position [716, 0]
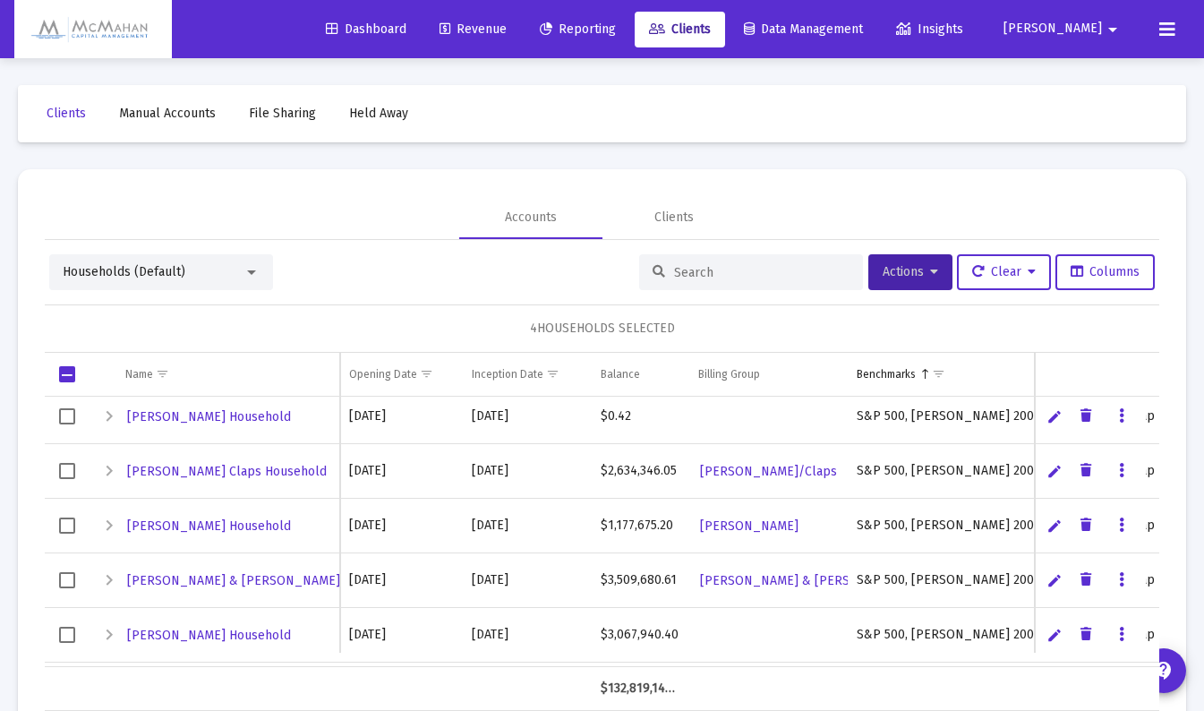
click at [65, 466] on span "Select row" at bounding box center [67, 471] width 16 height 16
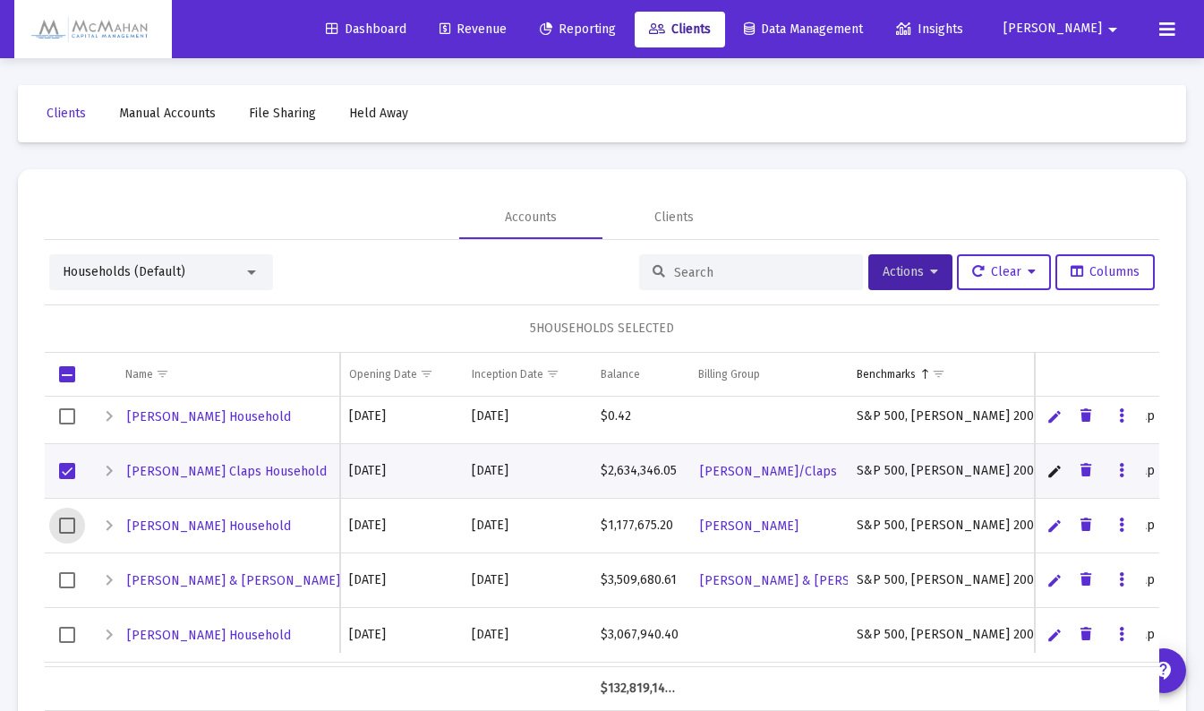
click at [71, 526] on span "Select row" at bounding box center [67, 526] width 16 height 16
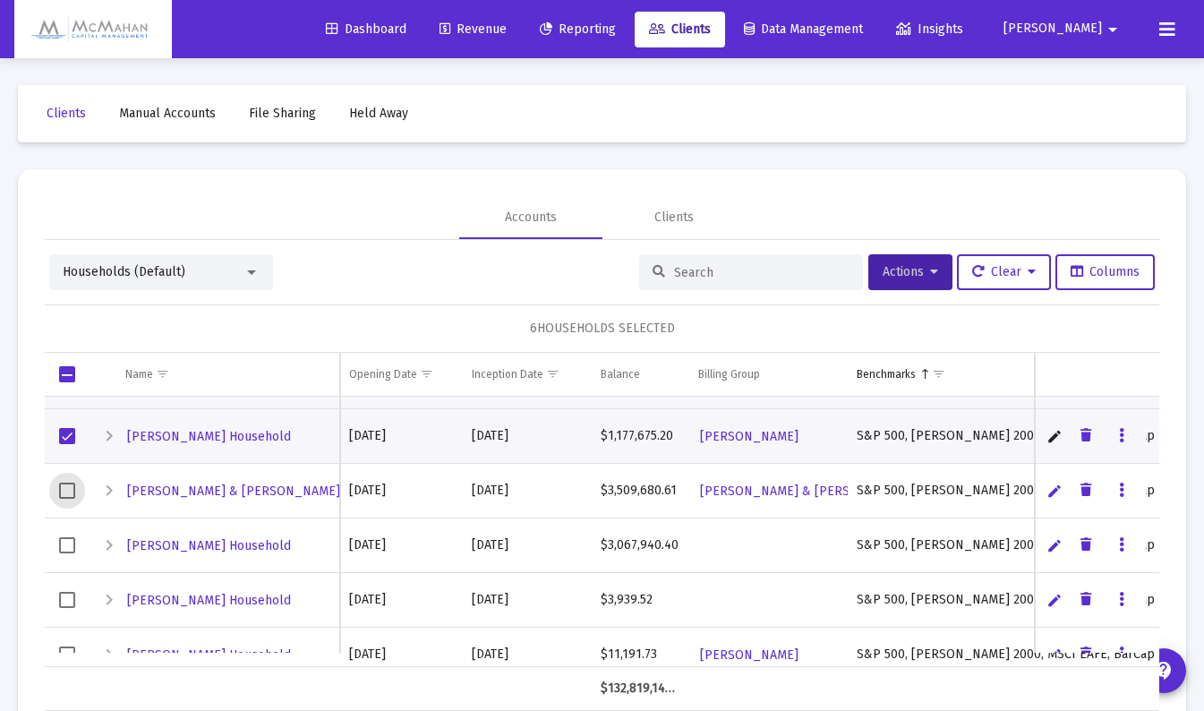
click at [62, 489] on span "Select row" at bounding box center [67, 491] width 16 height 16
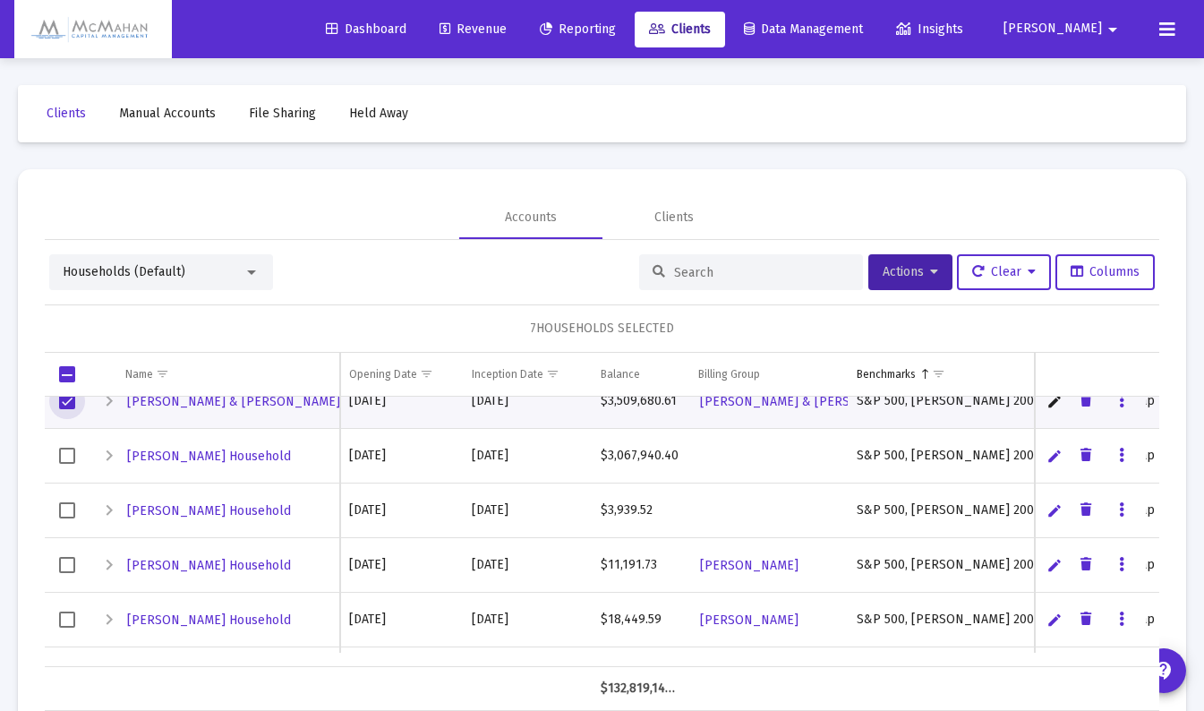
click at [69, 451] on span "Select row" at bounding box center [67, 456] width 16 height 16
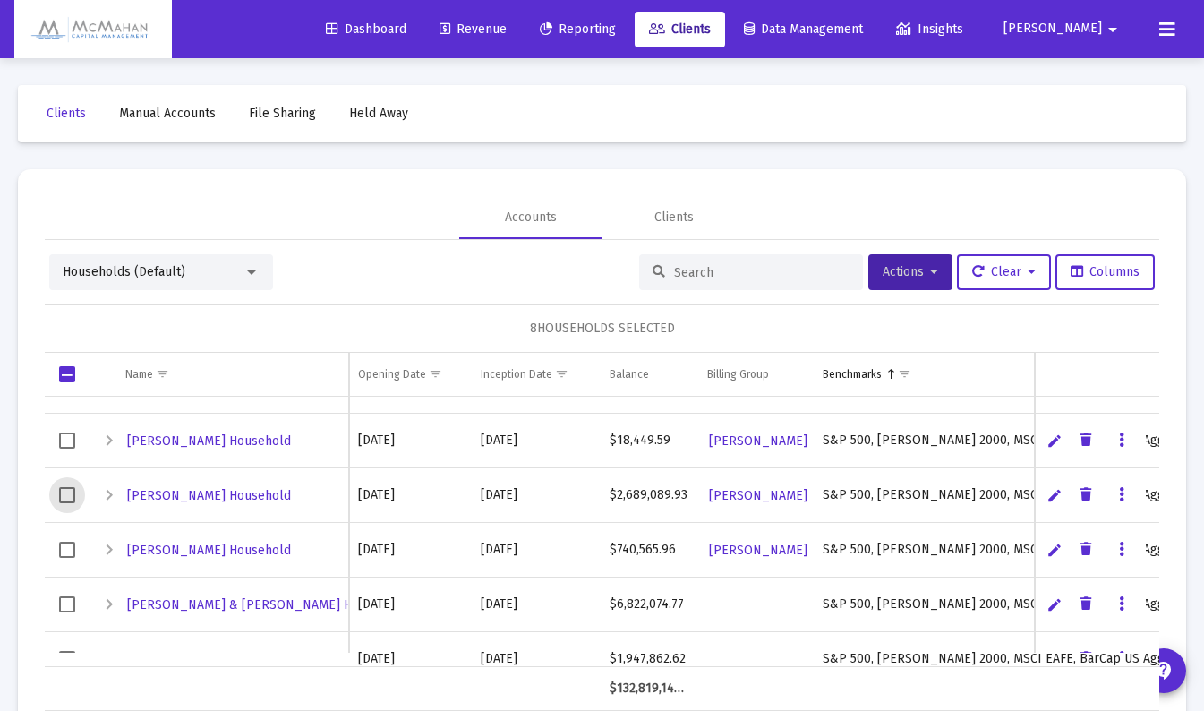
click at [75, 492] on span "Select row" at bounding box center [67, 495] width 16 height 16
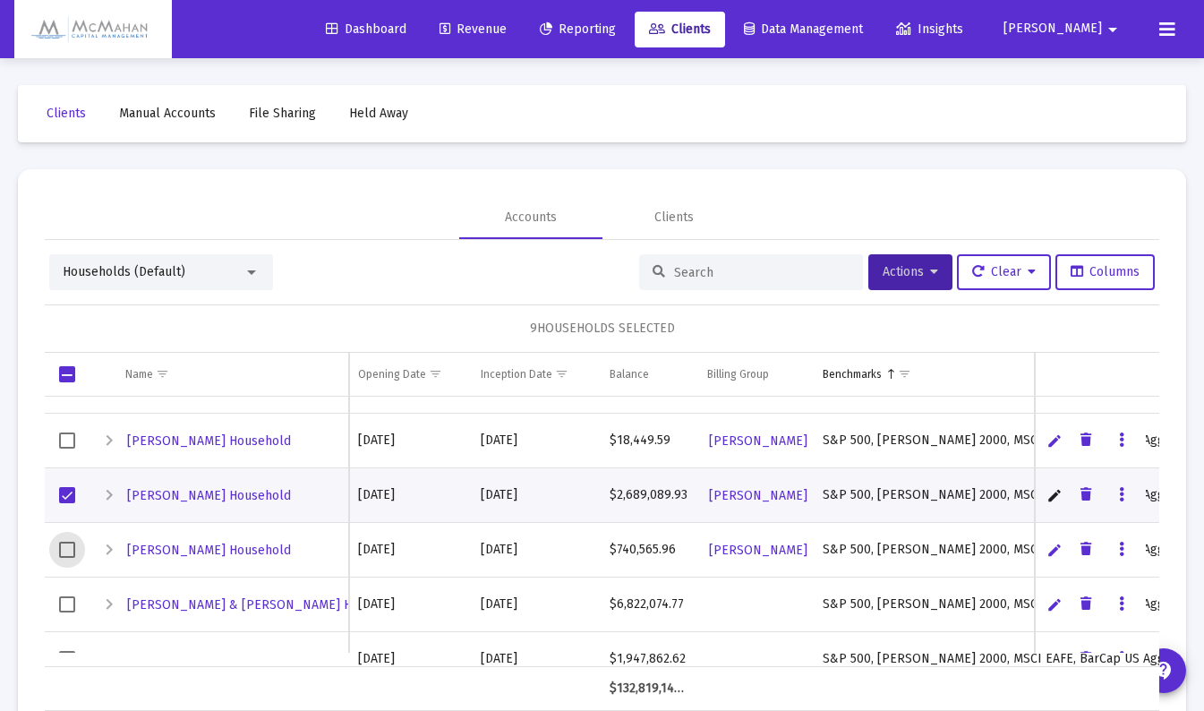
click at [72, 551] on span "Select row" at bounding box center [67, 550] width 16 height 16
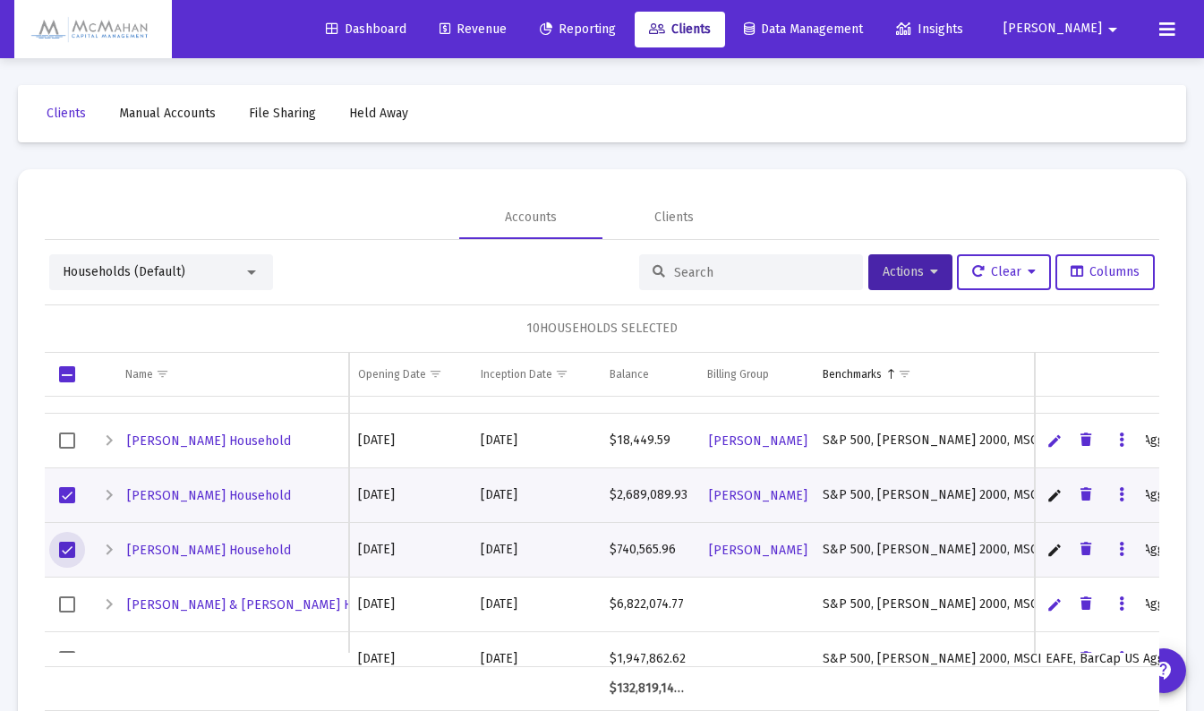
scroll to position [1164, 0]
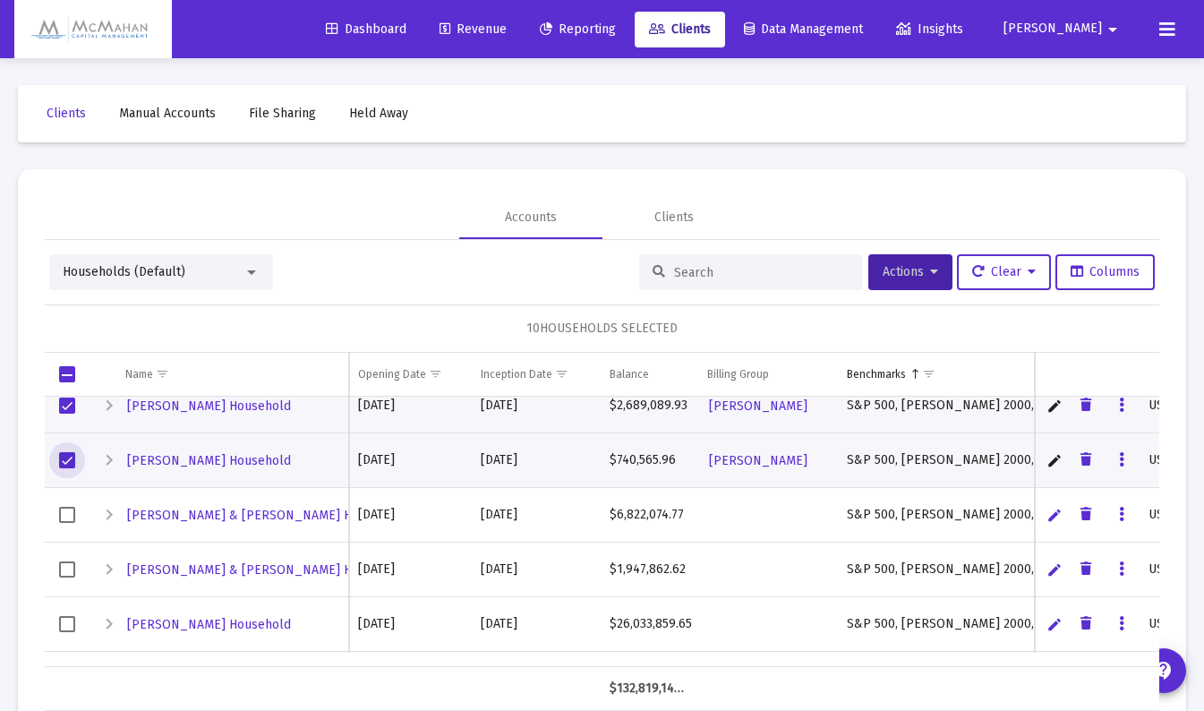
click at [73, 517] on span "Select row" at bounding box center [67, 515] width 16 height 16
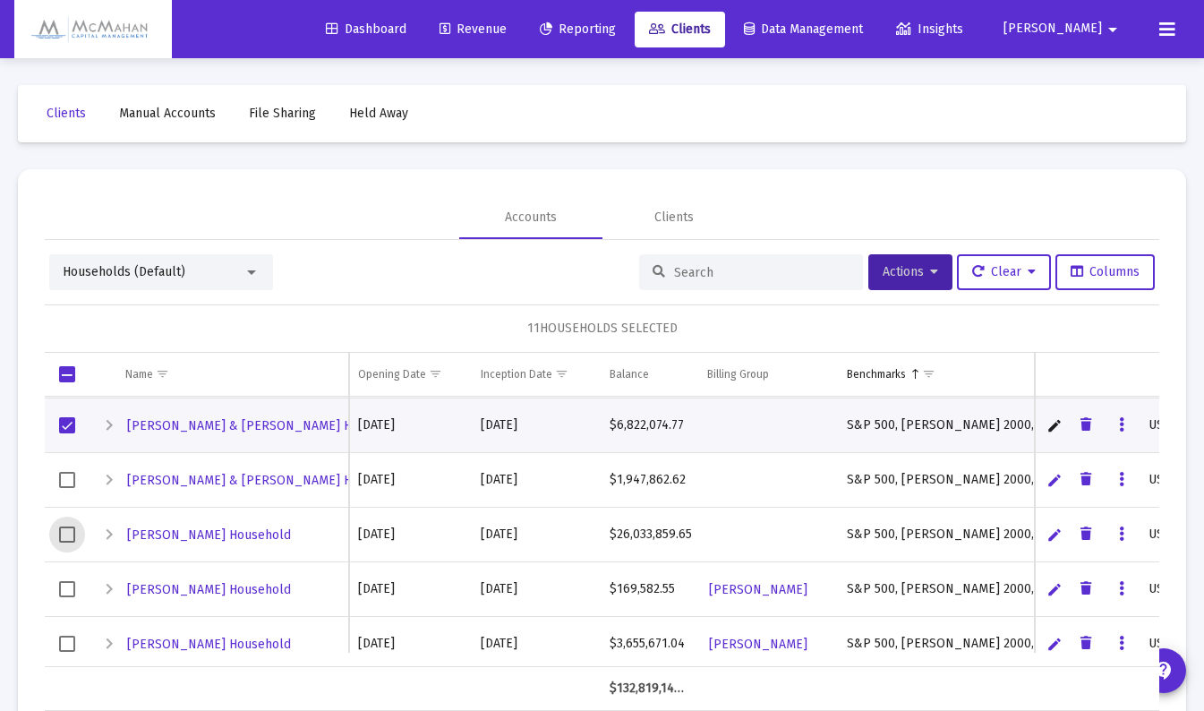
click at [70, 536] on span "Select row" at bounding box center [67, 534] width 16 height 16
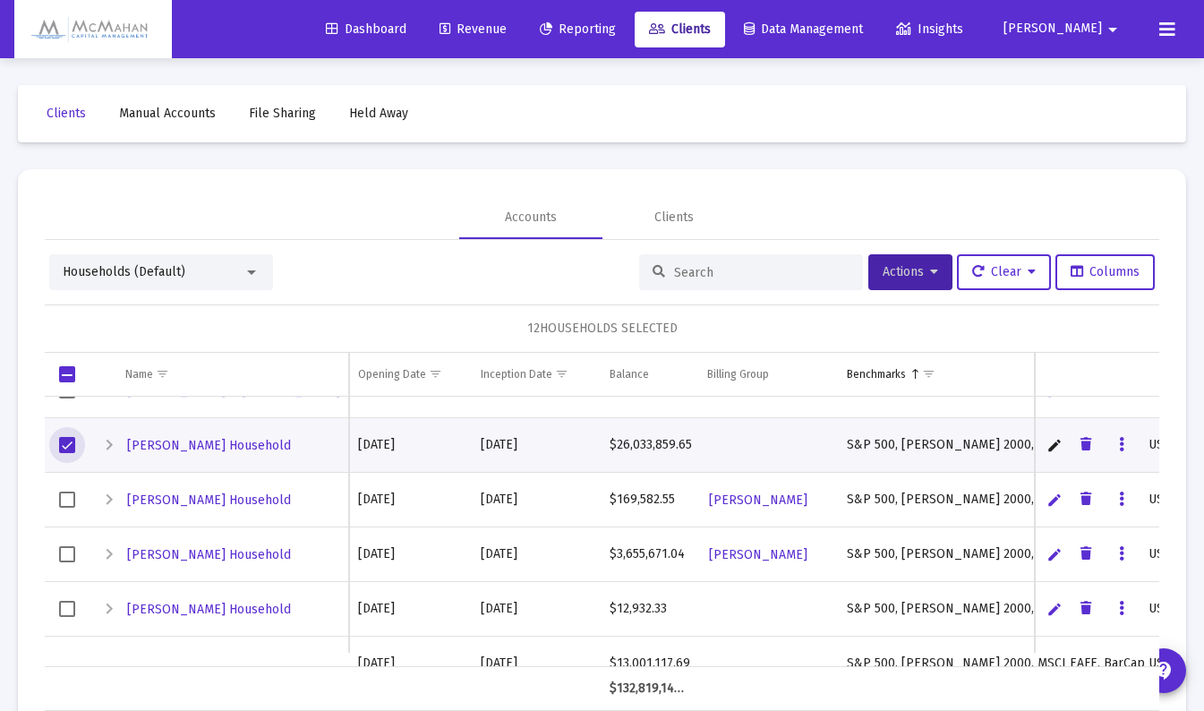
click at [70, 552] on span "Select row" at bounding box center [67, 554] width 16 height 16
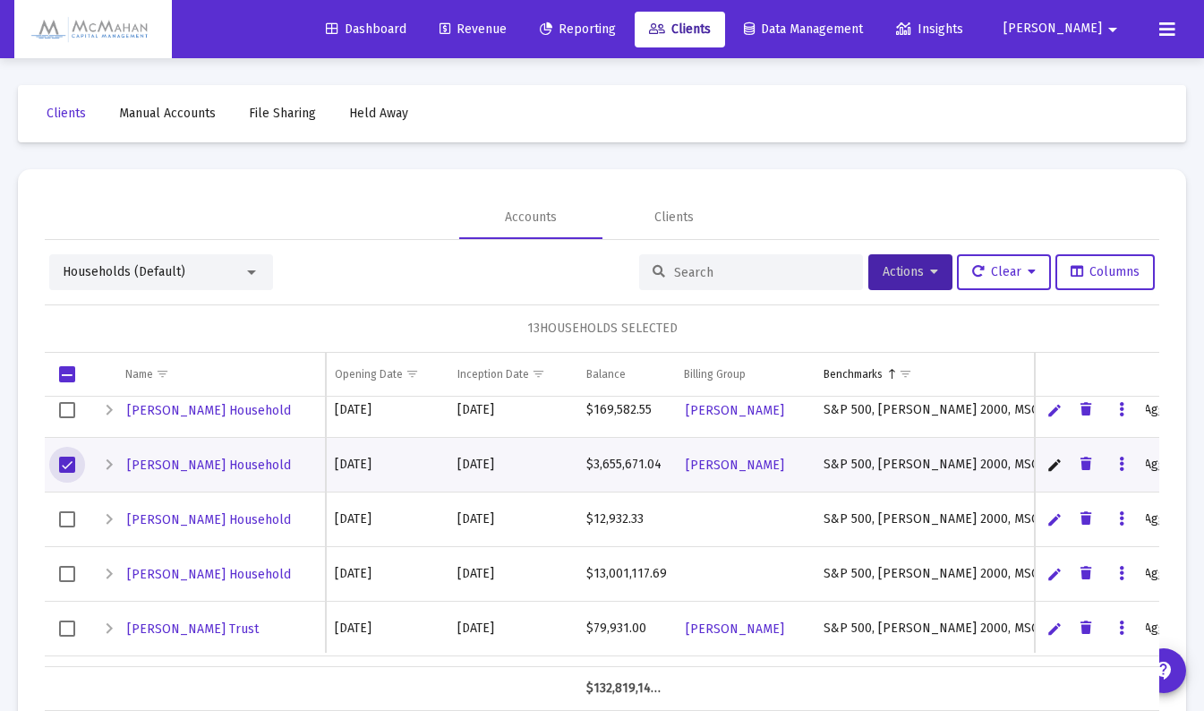
click at [64, 518] on span "Select row" at bounding box center [67, 519] width 16 height 16
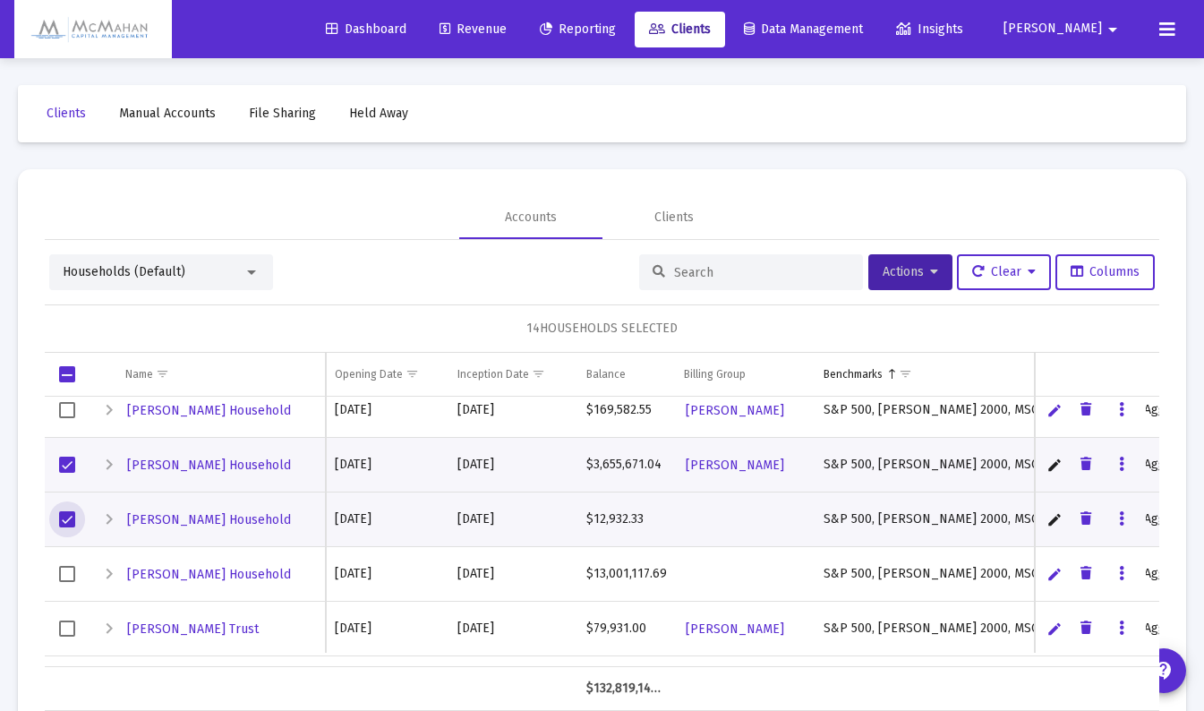
click at [65, 569] on span "Select row" at bounding box center [67, 574] width 16 height 16
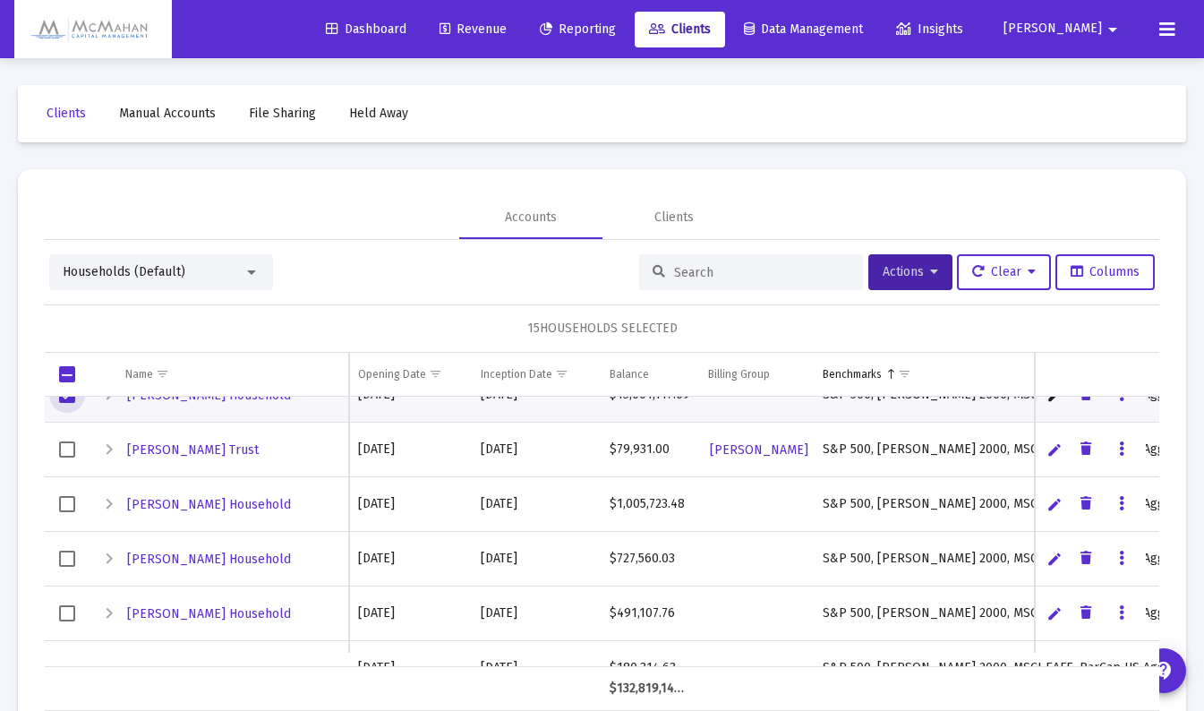
click at [67, 558] on span "Select row" at bounding box center [67, 559] width 16 height 16
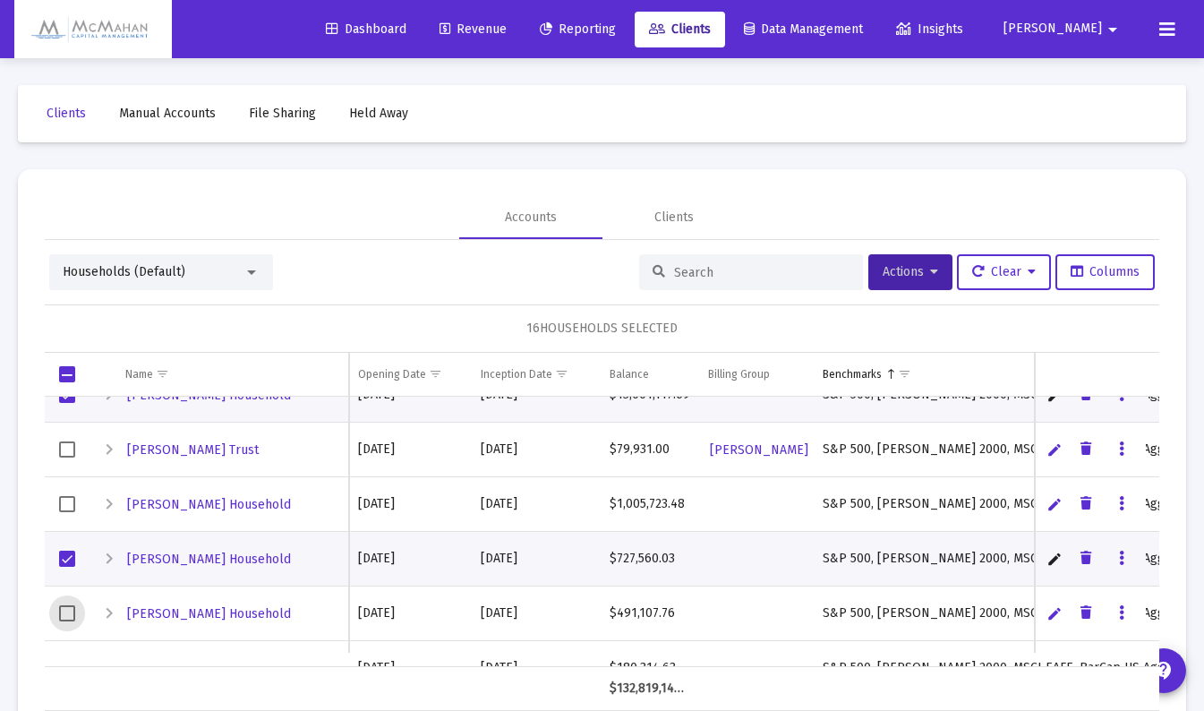
drag, startPoint x: 70, startPoint y: 613, endPoint x: 144, endPoint y: 579, distance: 81.7
click at [70, 612] on span "Select row" at bounding box center [67, 613] width 16 height 16
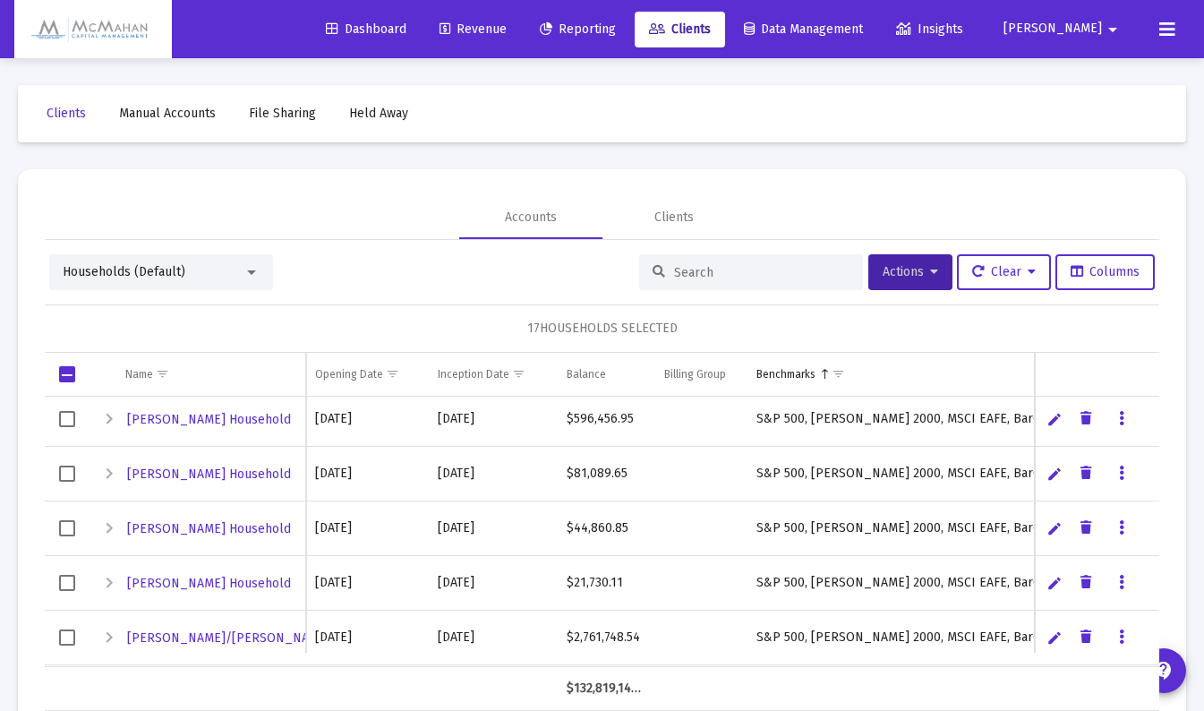
click at [70, 473] on span "Select row" at bounding box center [67, 474] width 16 height 16
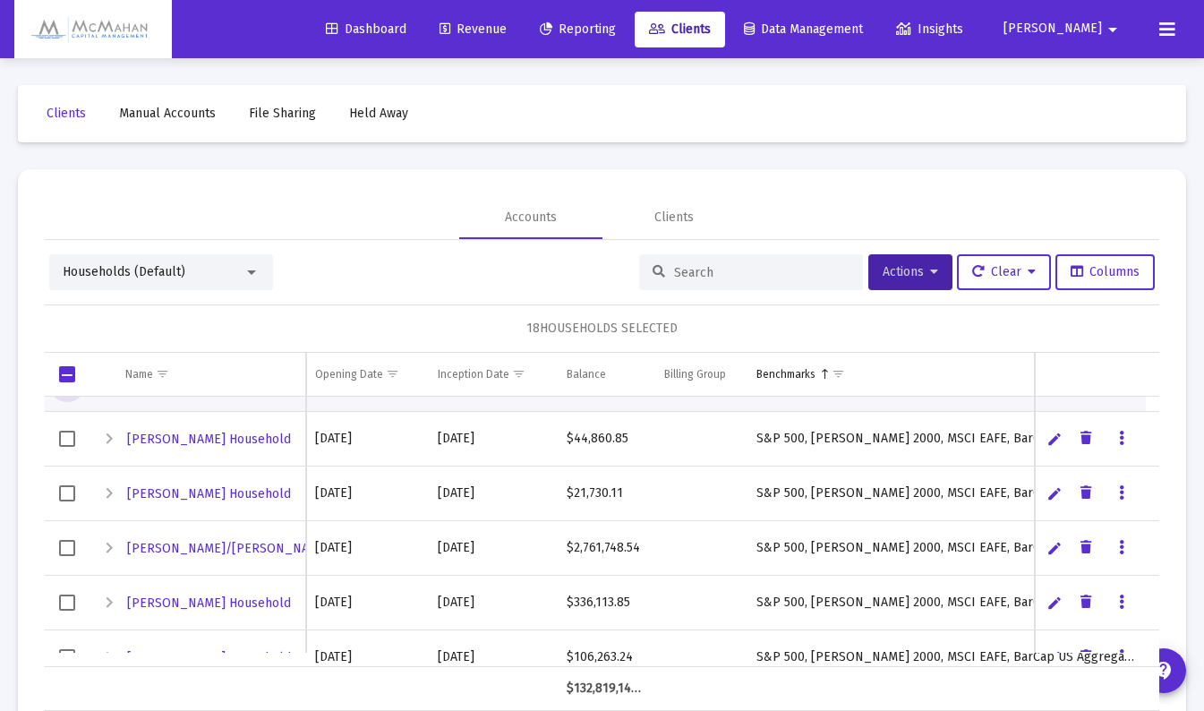
click at [69, 548] on span "Select row" at bounding box center [67, 548] width 16 height 16
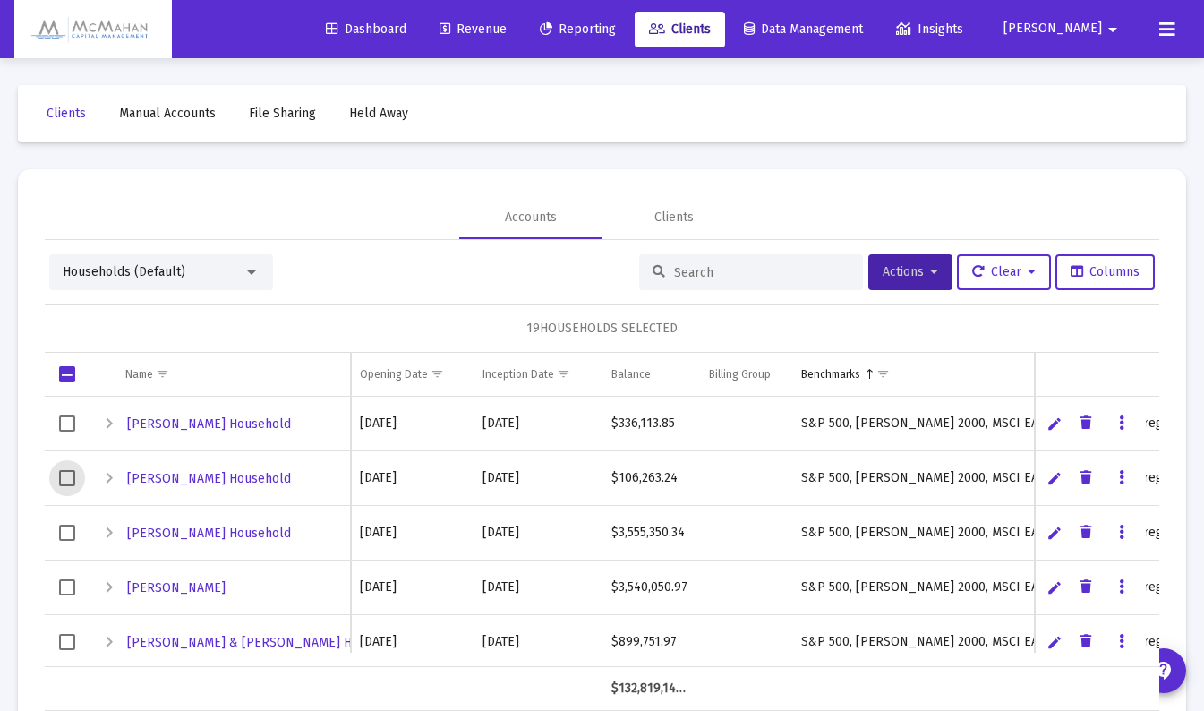
click at [71, 478] on span "Select row" at bounding box center [67, 478] width 16 height 16
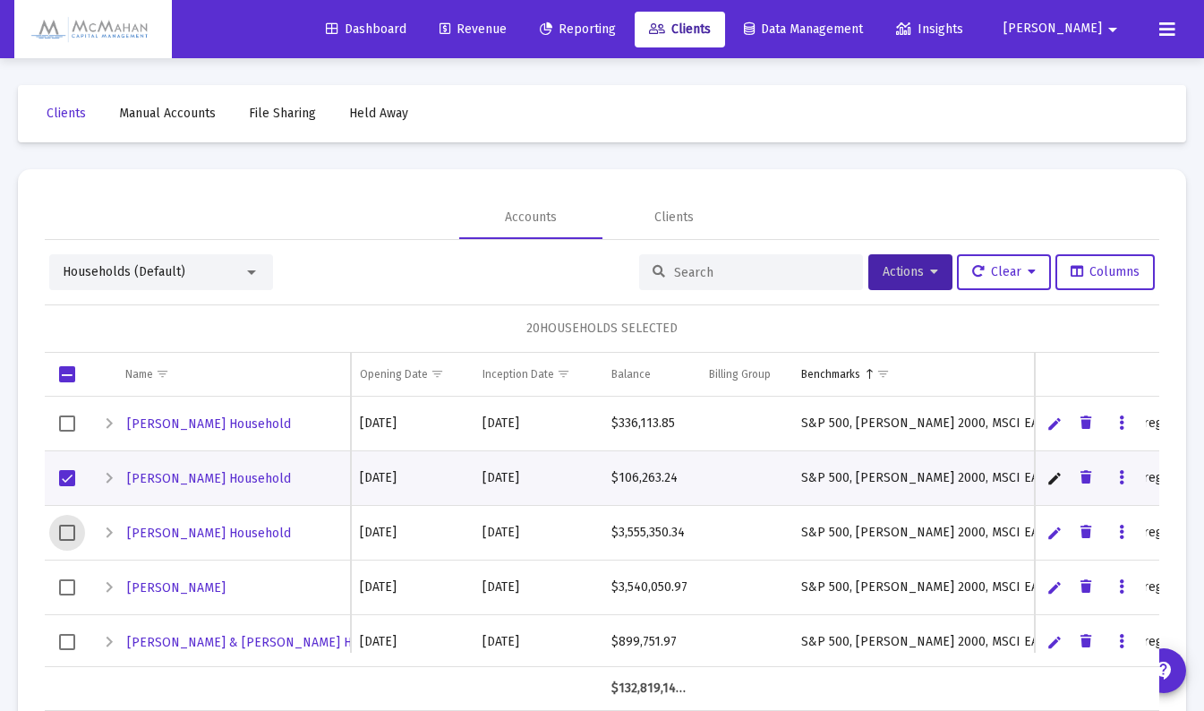
click at [69, 532] on span "Select row" at bounding box center [67, 533] width 16 height 16
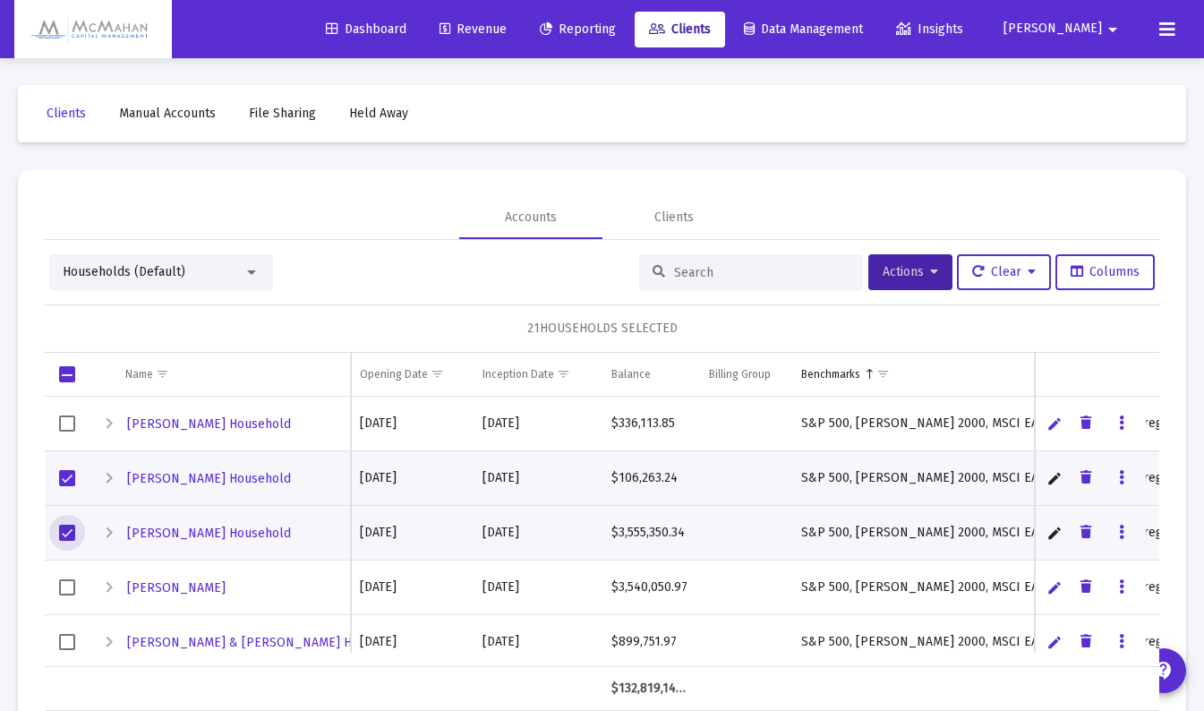
click at [70, 583] on span "Select row" at bounding box center [67, 587] width 16 height 16
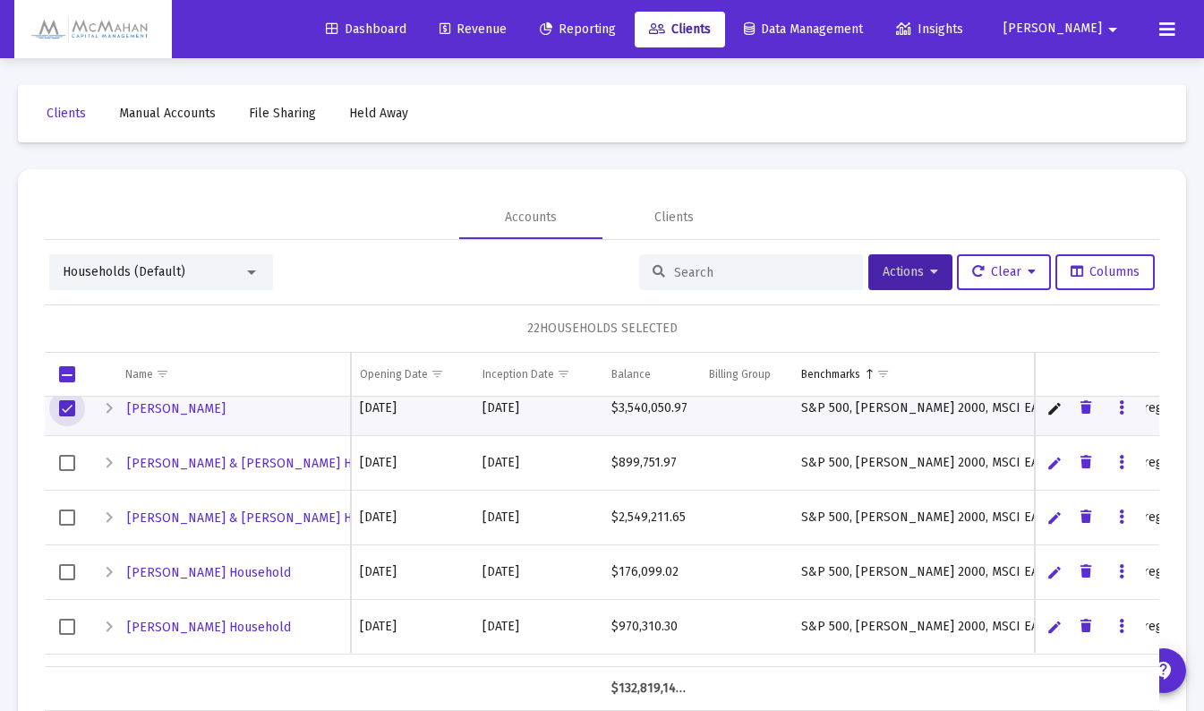
click at [70, 461] on span "Select row" at bounding box center [67, 463] width 16 height 16
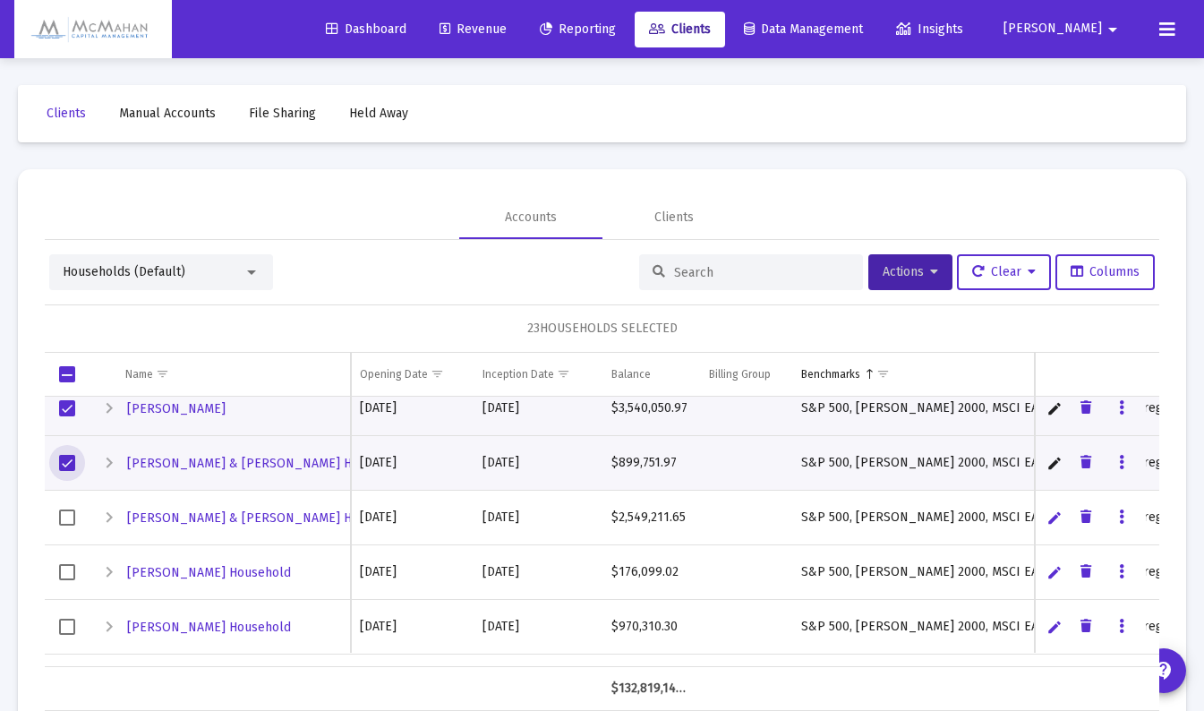
click at [73, 518] on span "Select row" at bounding box center [67, 517] width 16 height 16
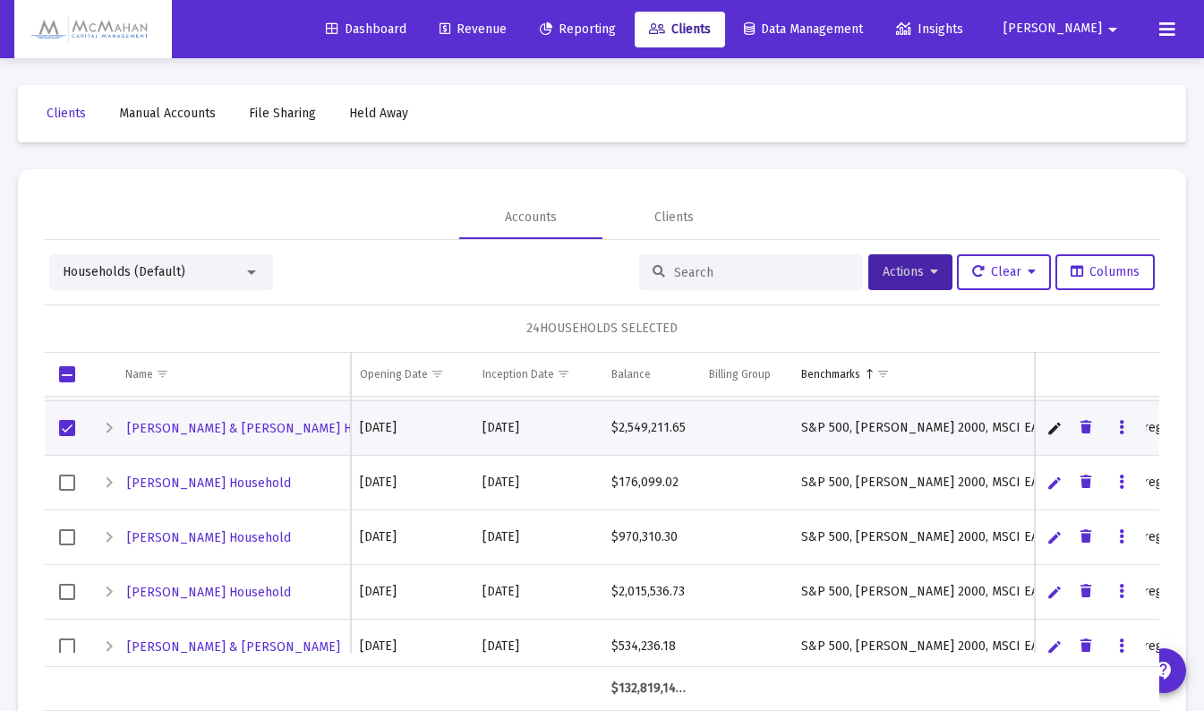
click at [112, 536] on div "Expand" at bounding box center [108, 536] width 21 height 21
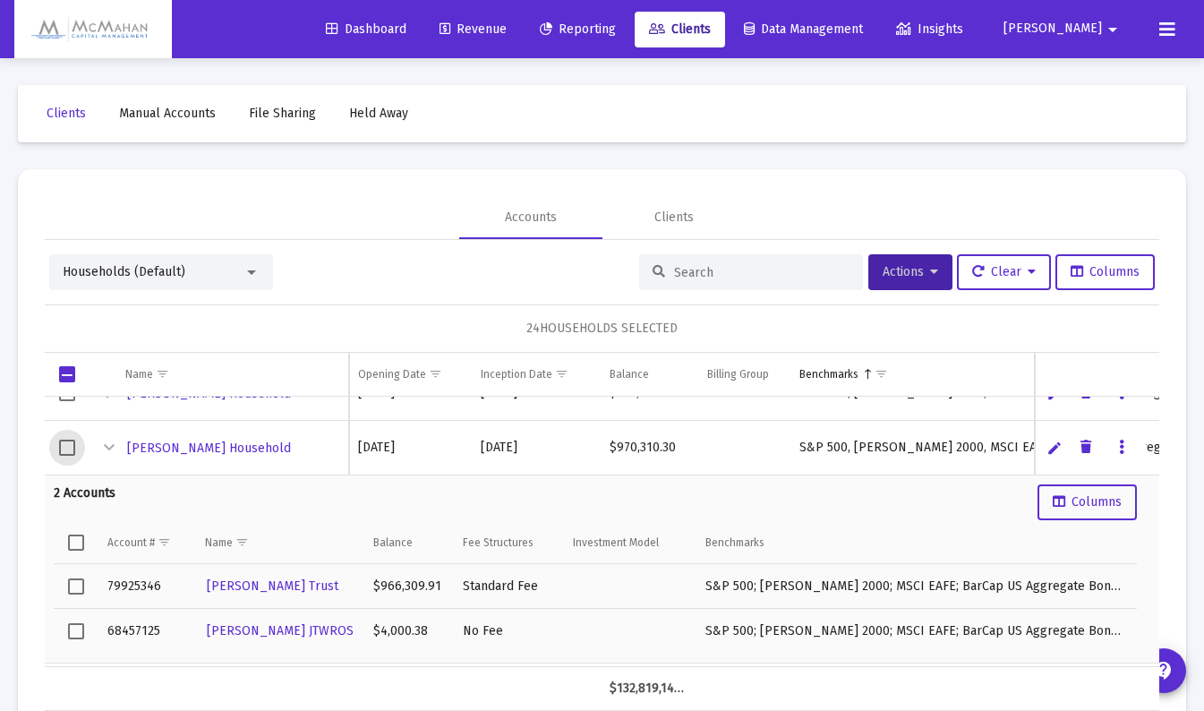
click at [69, 451] on span "Select row" at bounding box center [67, 448] width 16 height 16
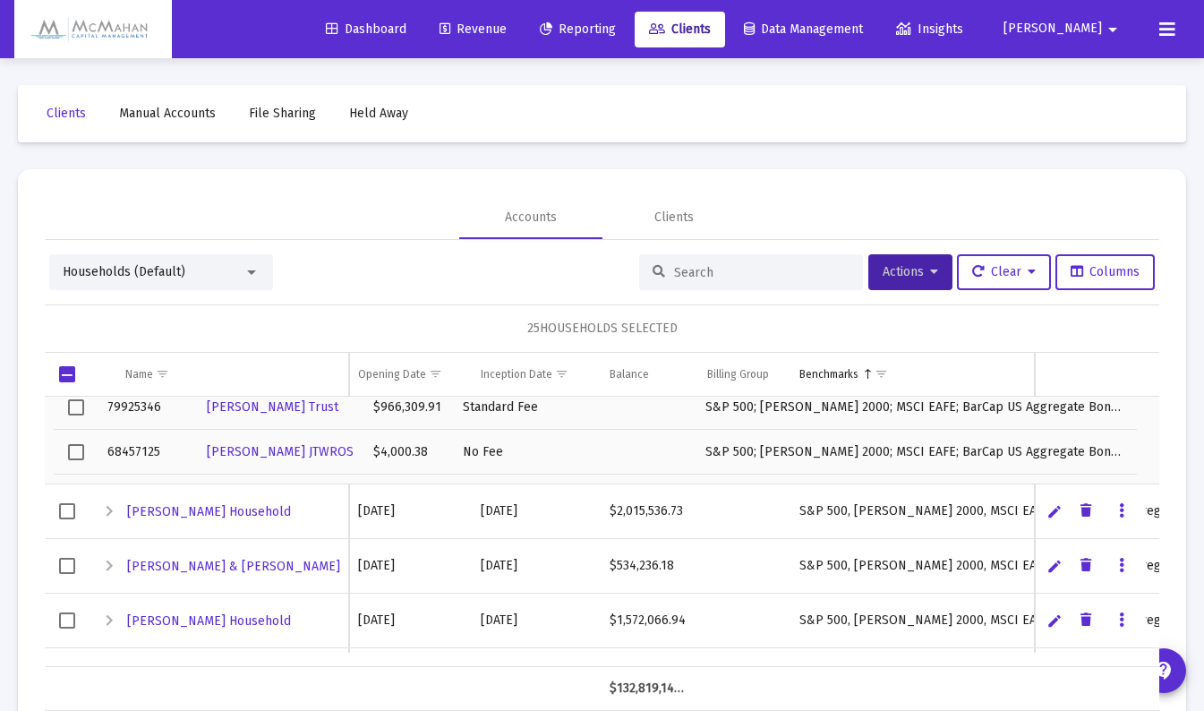
click at [73, 512] on span "Select row" at bounding box center [67, 511] width 16 height 16
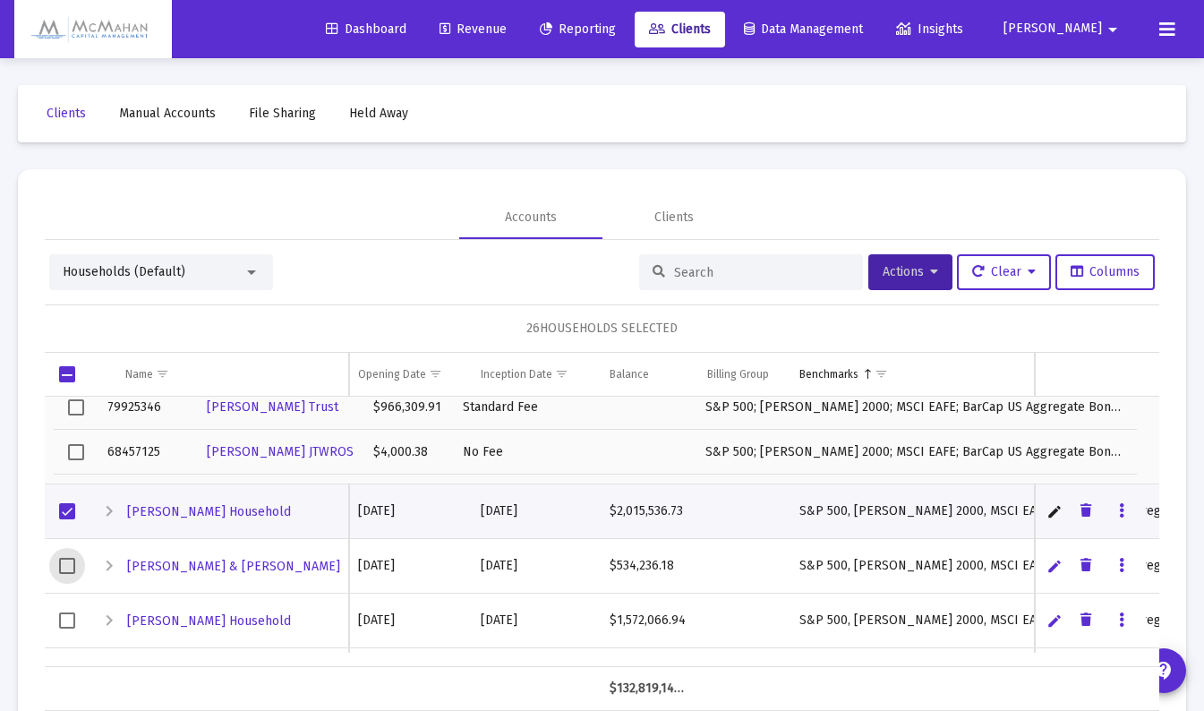
click at [71, 562] on span "Select row" at bounding box center [67, 566] width 16 height 16
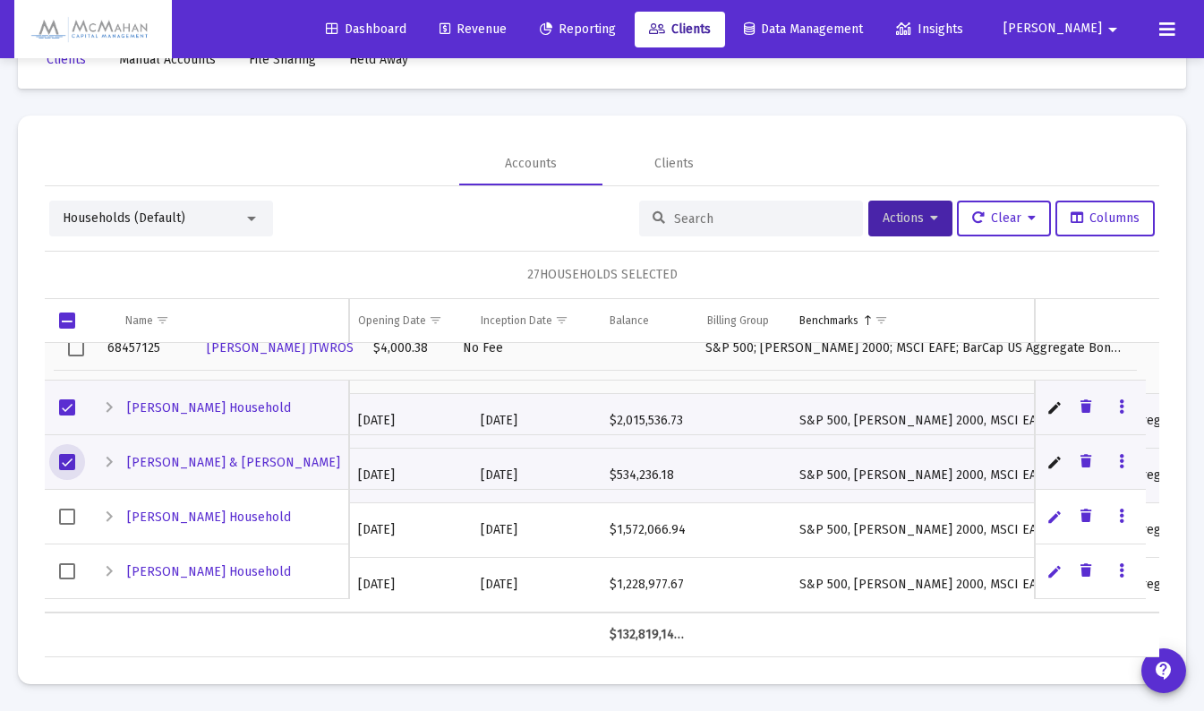
click at [109, 518] on div "Expand" at bounding box center [108, 516] width 21 height 21
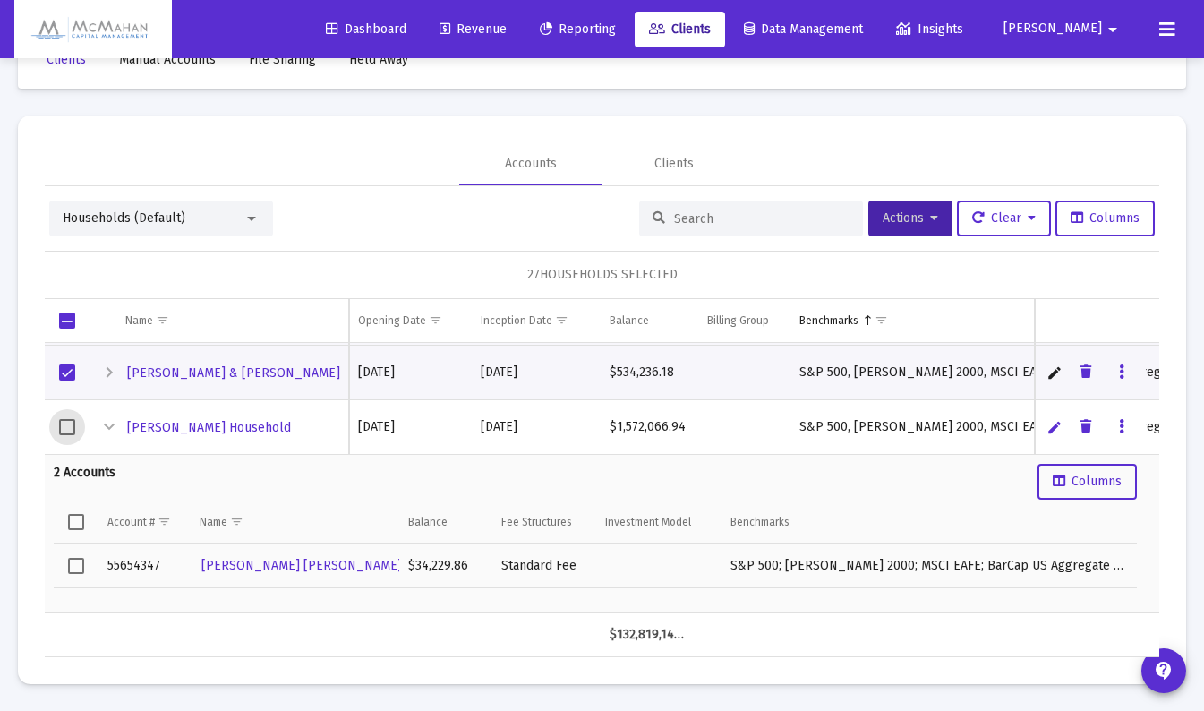
click at [68, 421] on span "Select row" at bounding box center [67, 427] width 16 height 16
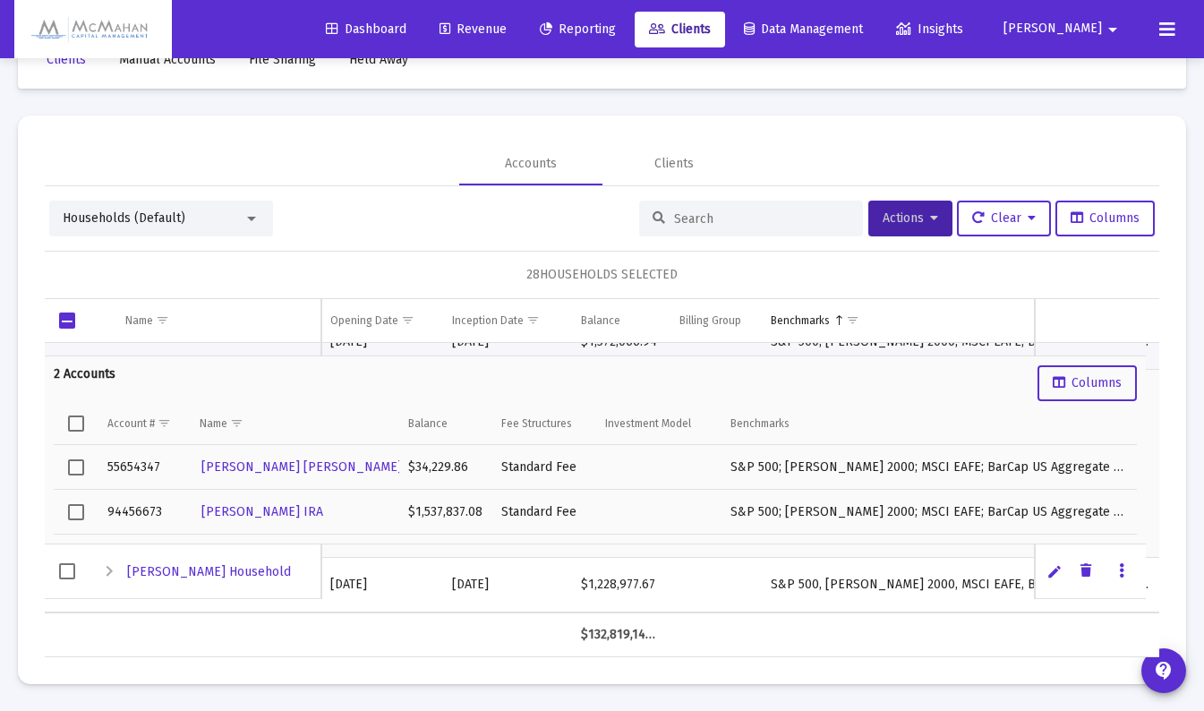
click at [112, 569] on div "Expand" at bounding box center [108, 571] width 21 height 21
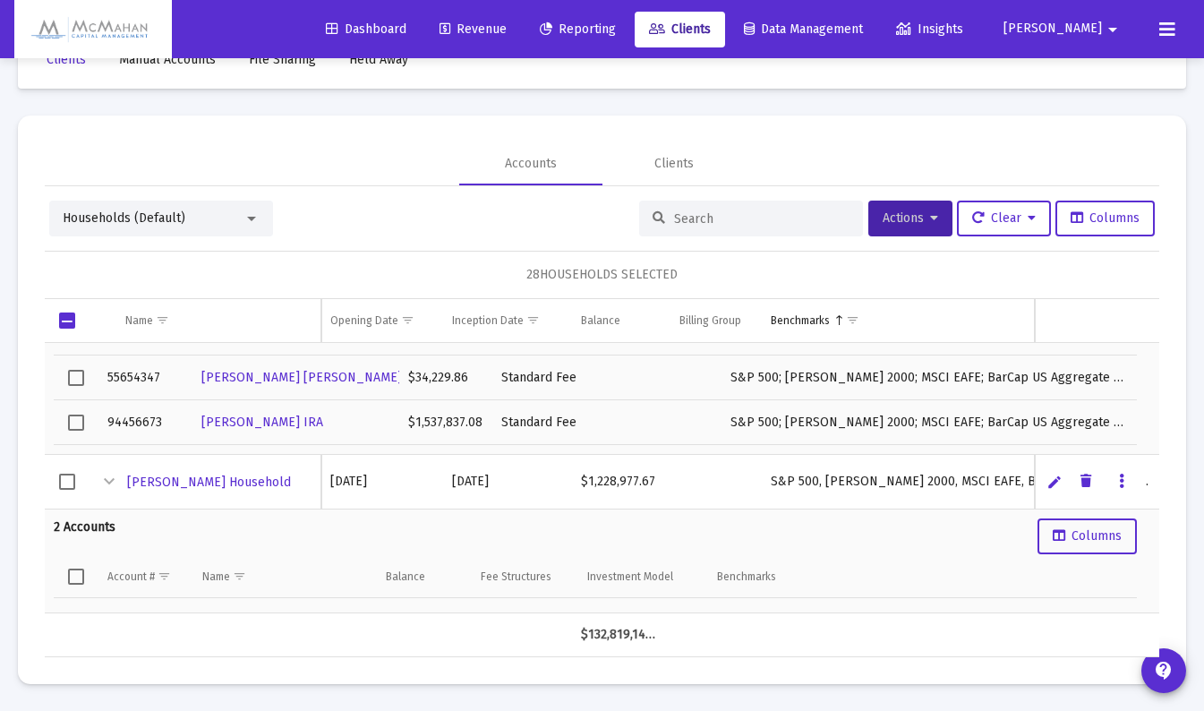
click at [69, 480] on span "Select row" at bounding box center [67, 482] width 16 height 16
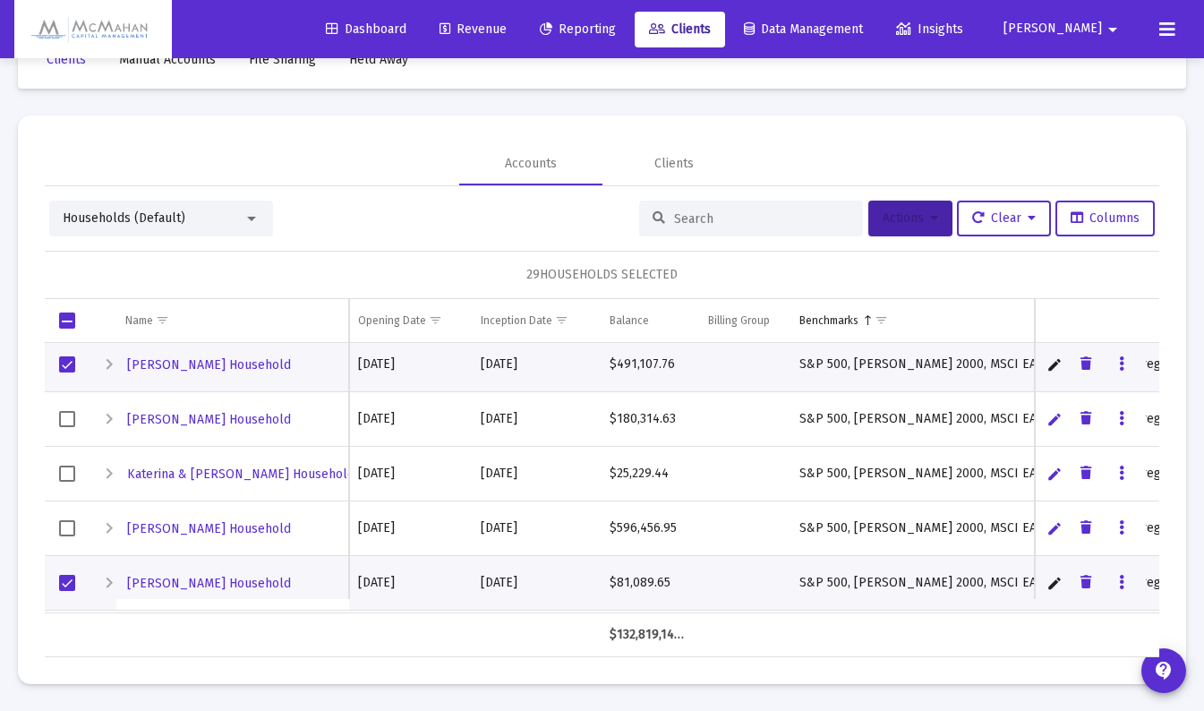
click at [935, 224] on button "Actions" at bounding box center [911, 219] width 84 height 36
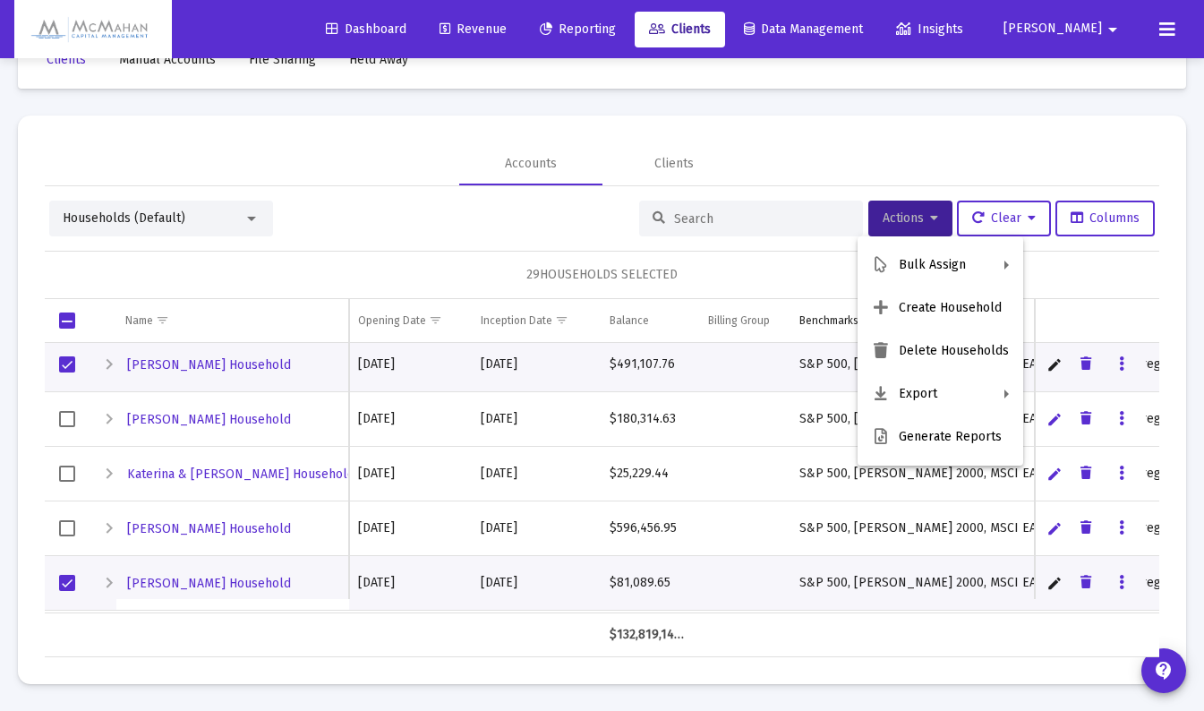
click at [938, 441] on button "Generate Reports" at bounding box center [941, 436] width 166 height 43
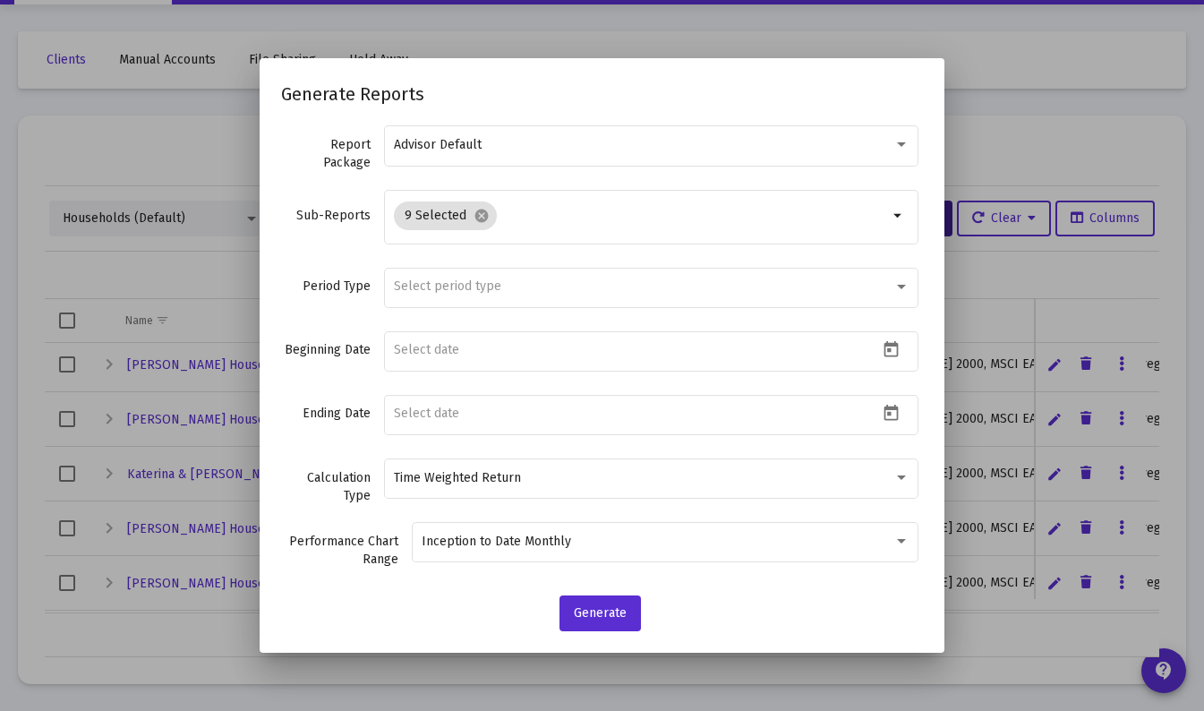
click at [888, 213] on mat-icon "arrow_drop_down" at bounding box center [898, 215] width 21 height 21
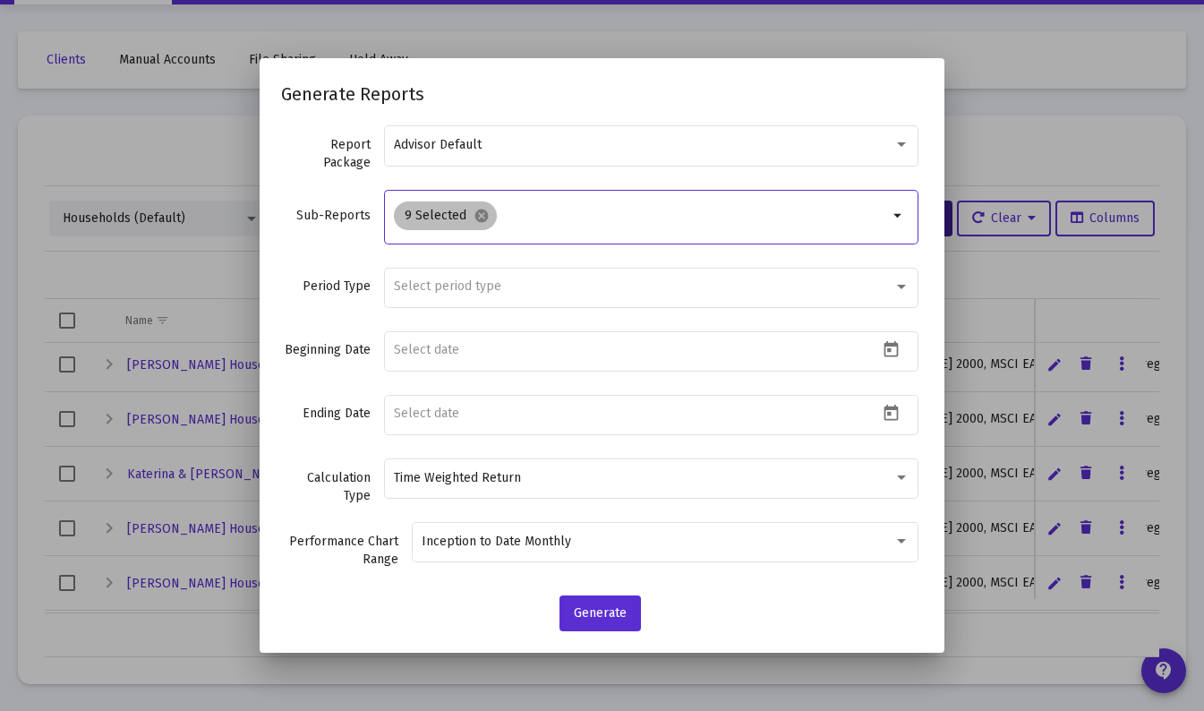
click at [488, 210] on mat-icon "cancel" at bounding box center [482, 216] width 16 height 16
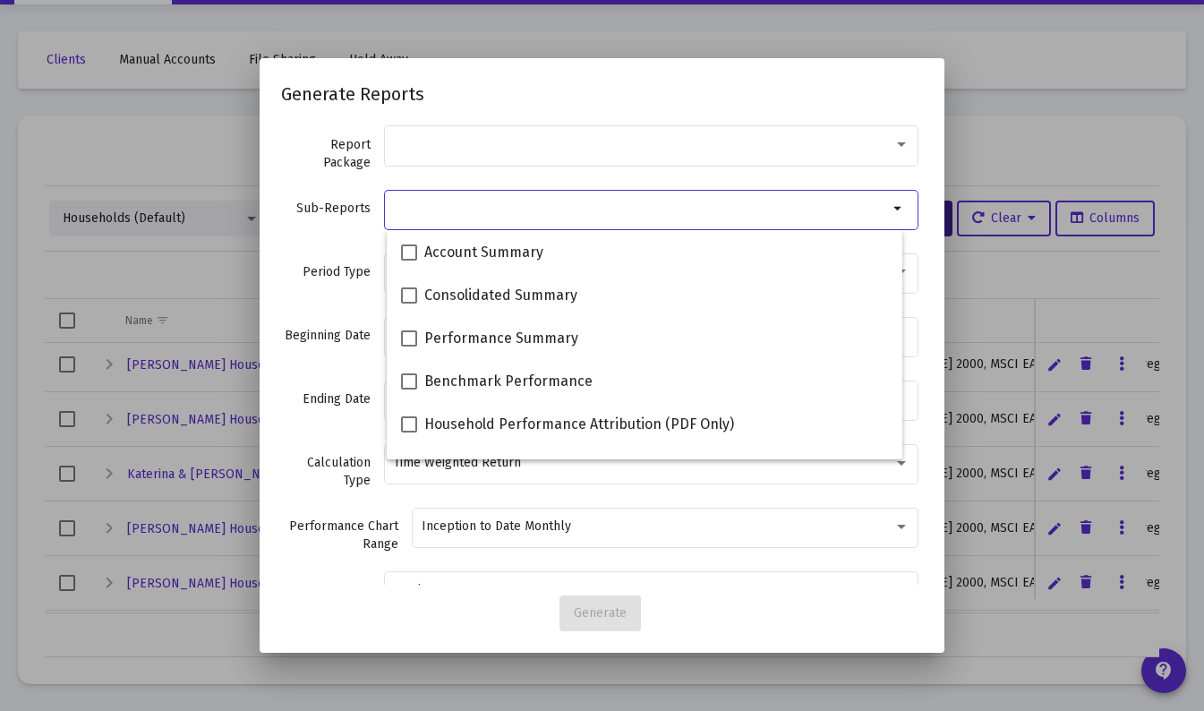
click at [888, 210] on mat-icon "arrow_drop_down" at bounding box center [898, 208] width 21 height 21
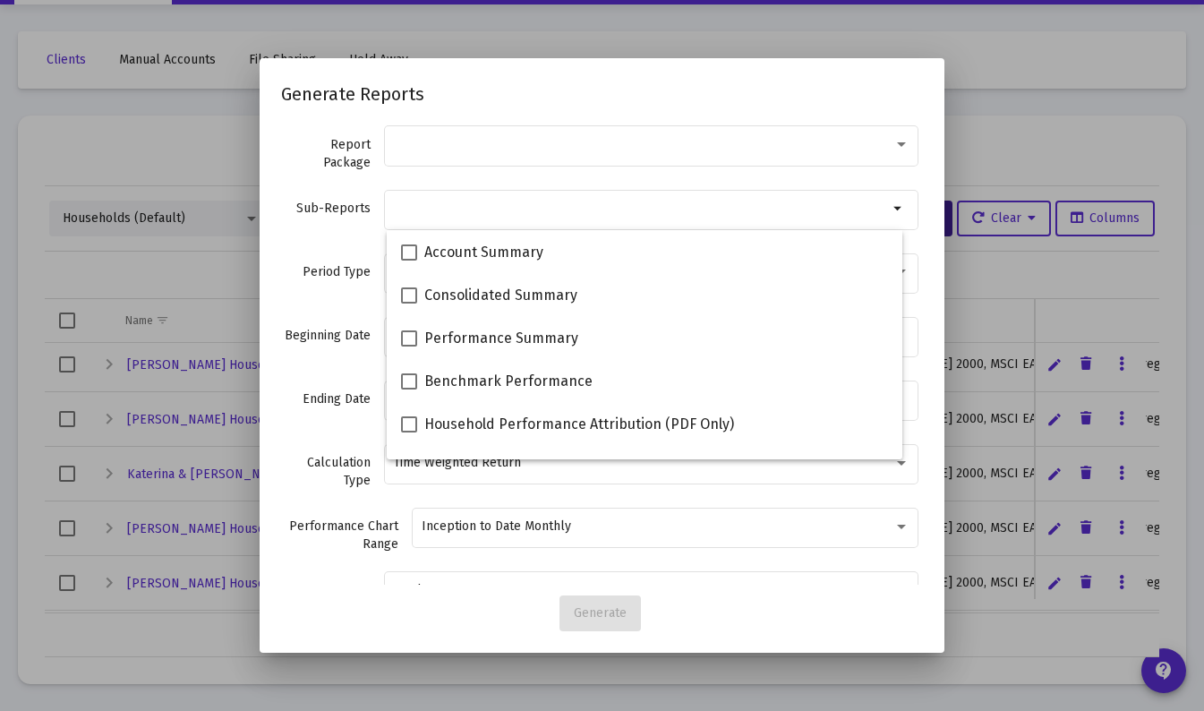
click at [896, 145] on div at bounding box center [651, 145] width 535 height 44
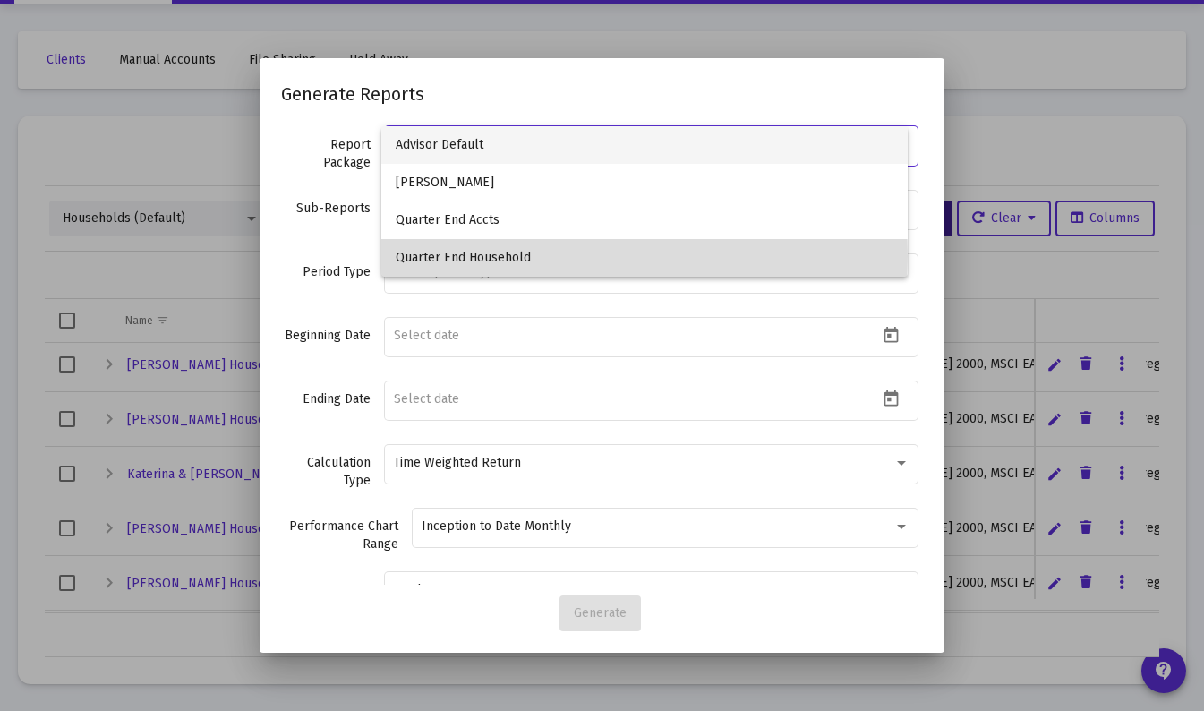
drag, startPoint x: 511, startPoint y: 256, endPoint x: 578, endPoint y: 255, distance: 66.3
click at [513, 256] on span "Quarter End Household" at bounding box center [644, 258] width 497 height 38
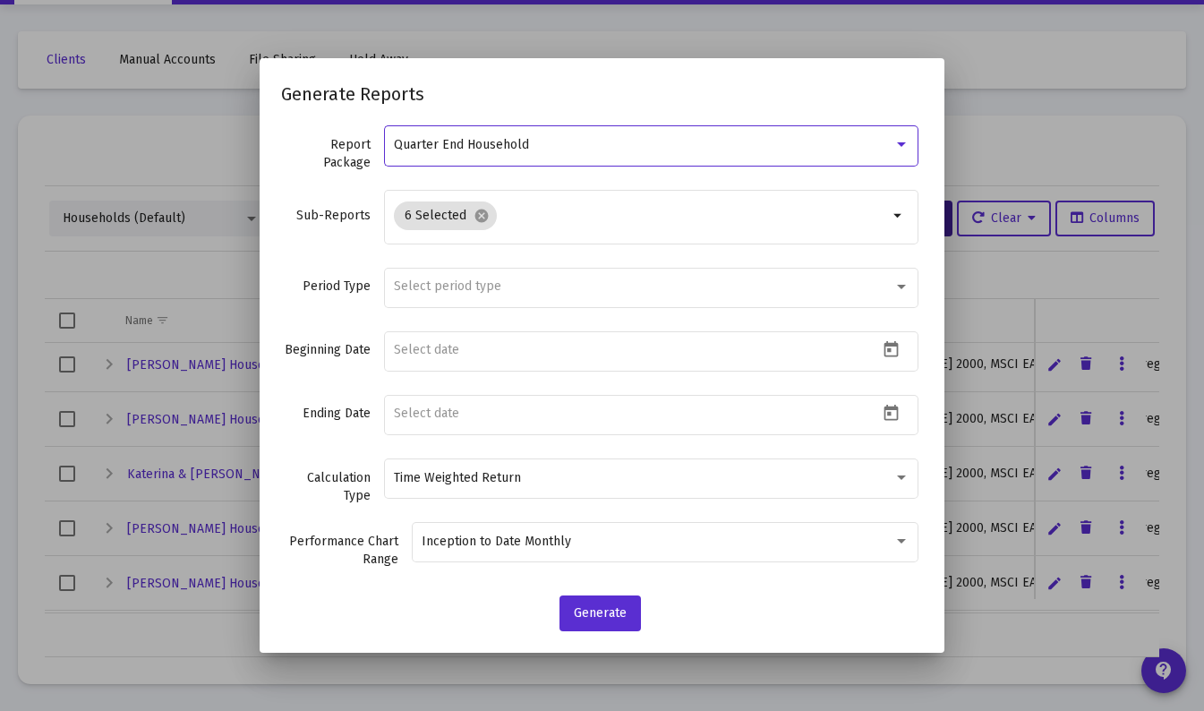
click at [897, 285] on div at bounding box center [901, 287] width 9 height 4
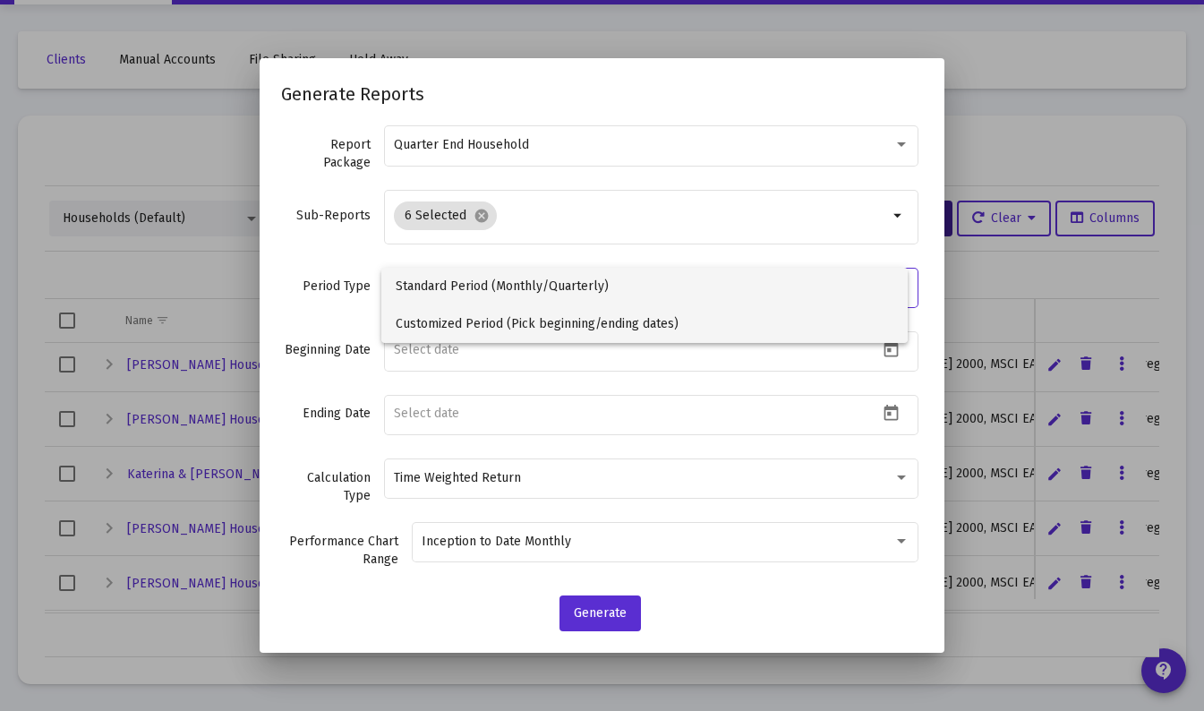
click at [566, 326] on span "Customized Period (Pick beginning/ending dates)" at bounding box center [644, 324] width 497 height 38
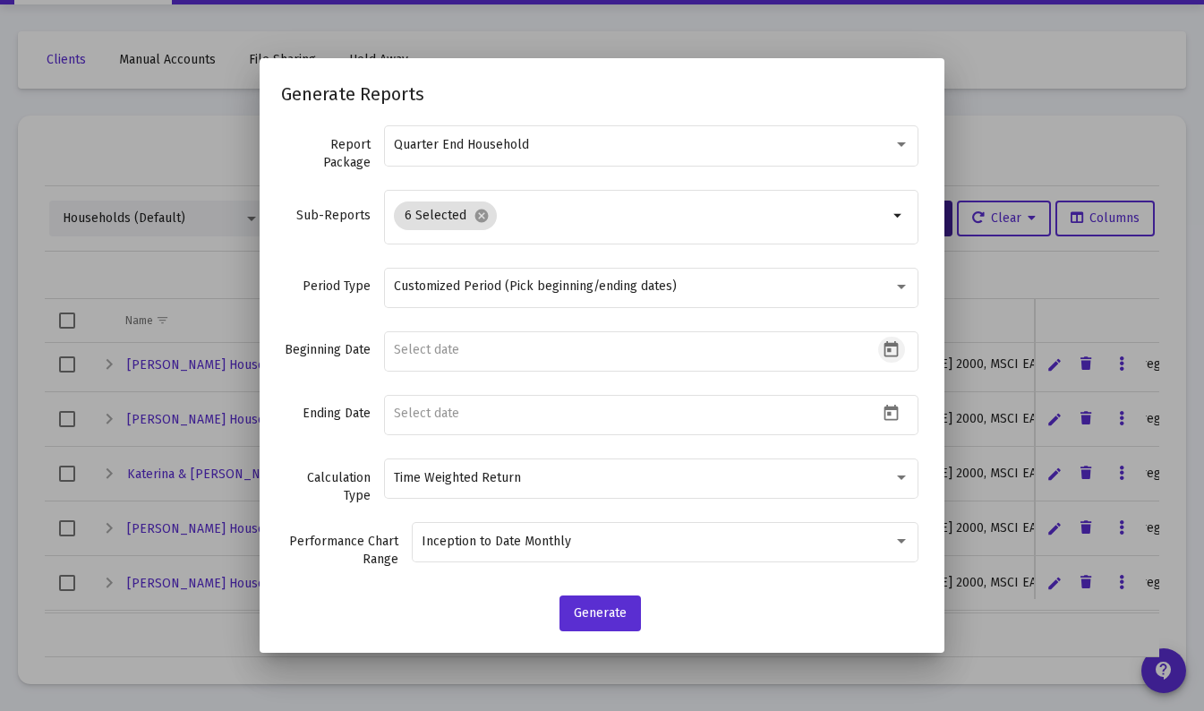
click at [885, 348] on icon "Open calendar" at bounding box center [892, 349] width 14 height 16
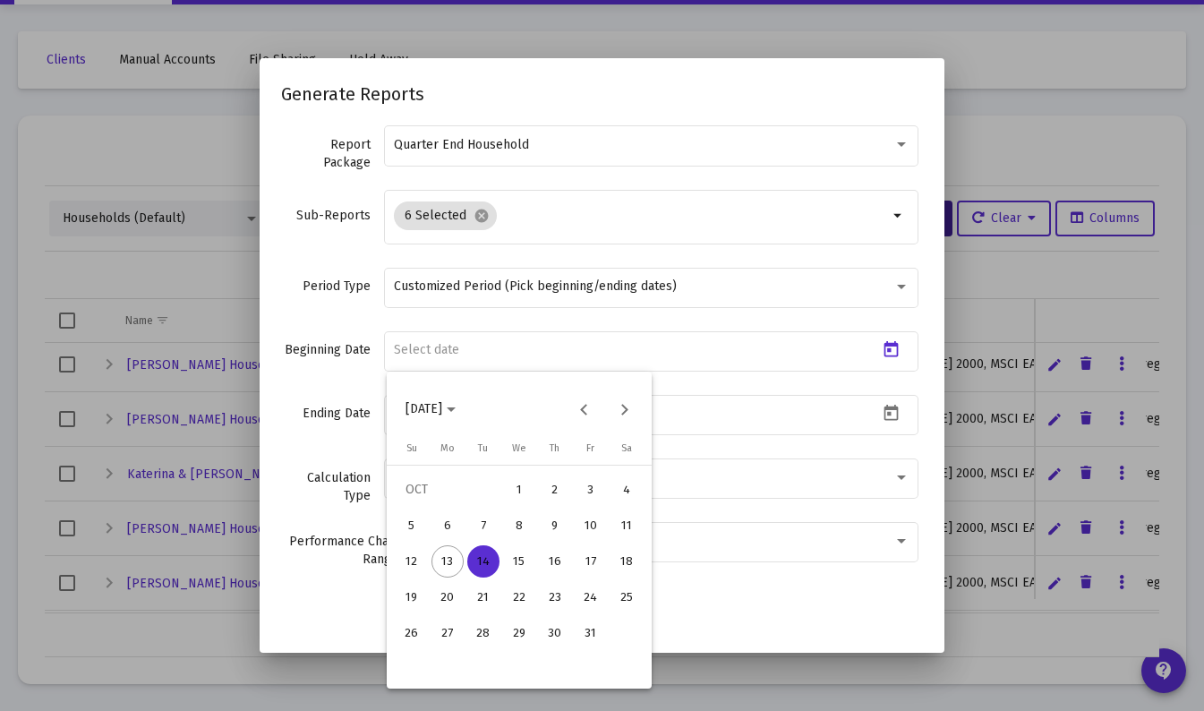
click at [579, 403] on button "Previous month" at bounding box center [585, 409] width 36 height 36
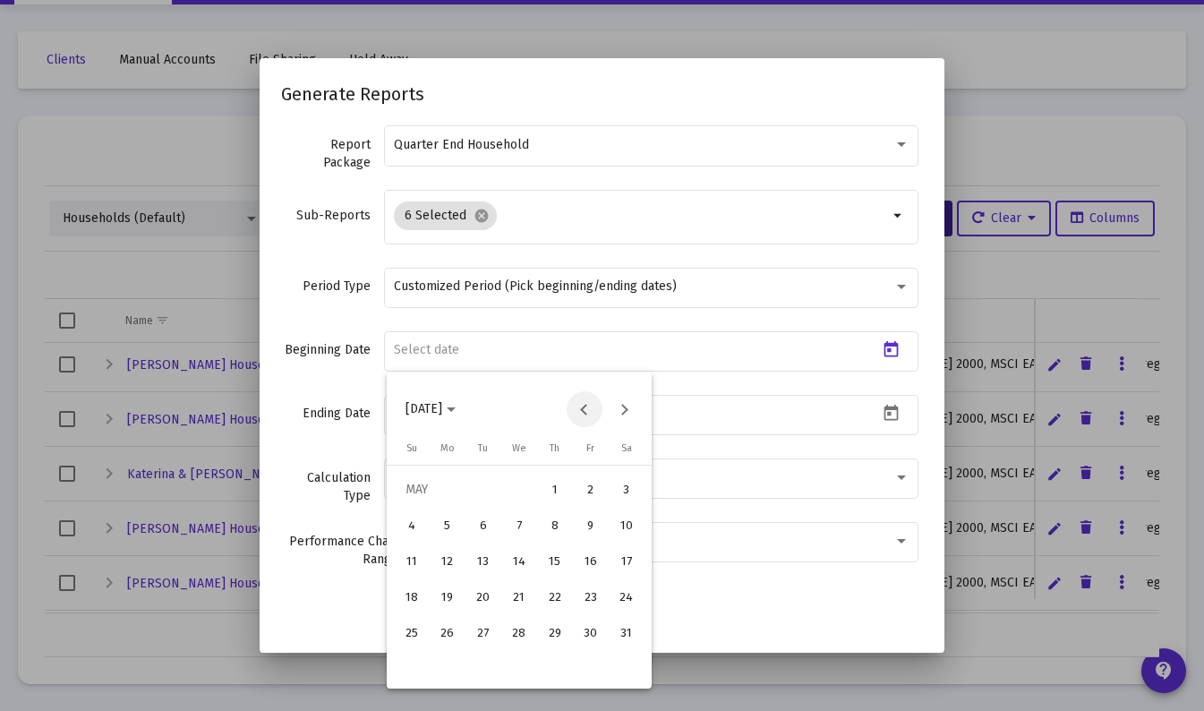
click at [579, 403] on button "Previous month" at bounding box center [585, 409] width 36 height 36
click at [513, 493] on div "1" at bounding box center [519, 490] width 32 height 32
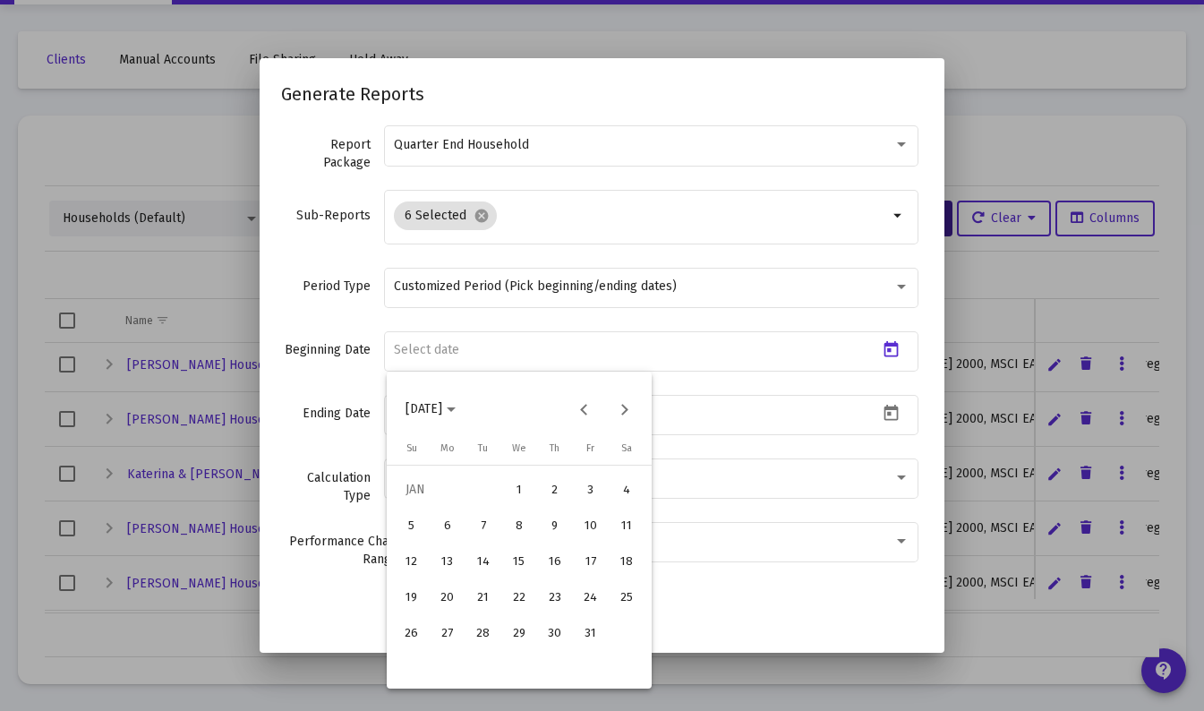
type input "[DATE]"
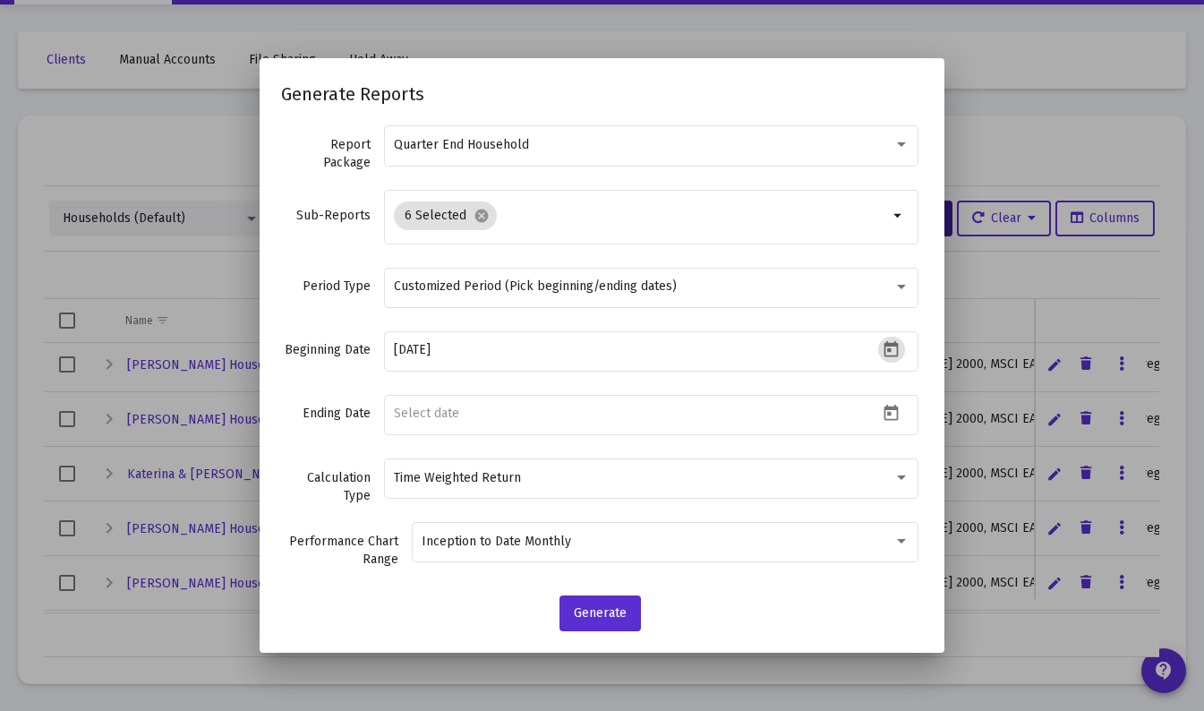
click at [885, 410] on icon "Open calendar" at bounding box center [892, 413] width 14 height 16
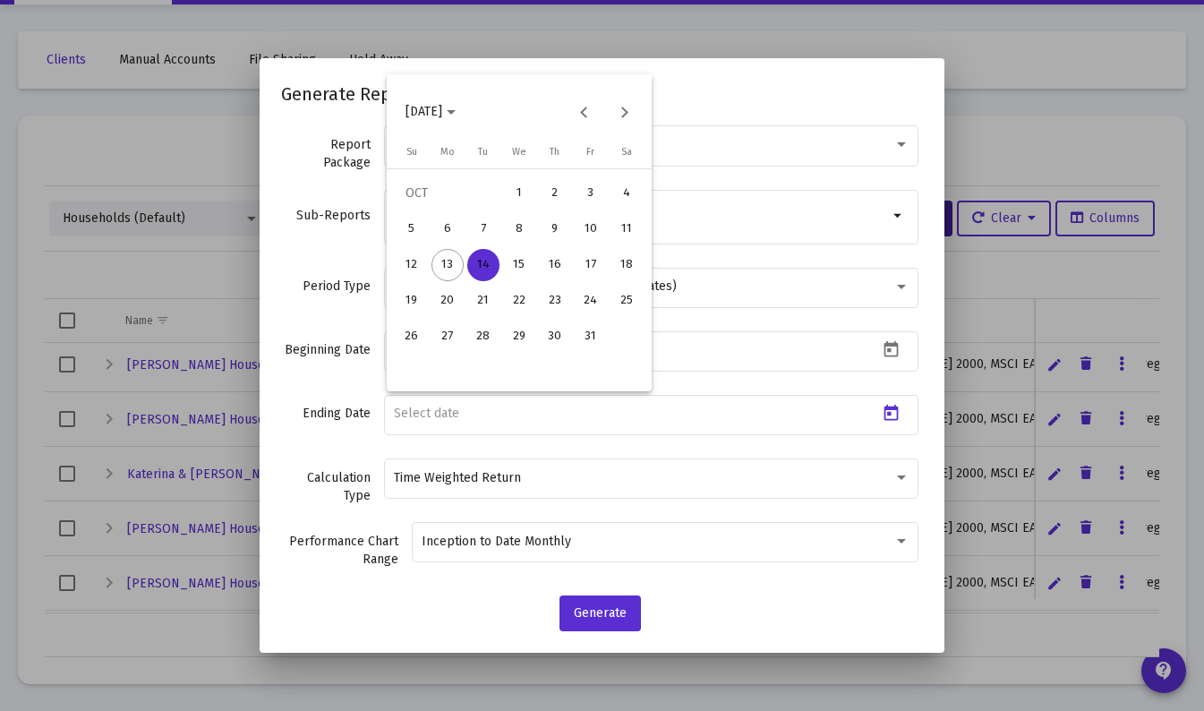
click at [577, 104] on button "Previous month" at bounding box center [585, 112] width 36 height 36
click at [482, 377] on div "30" at bounding box center [483, 372] width 32 height 32
type input "[DATE]"
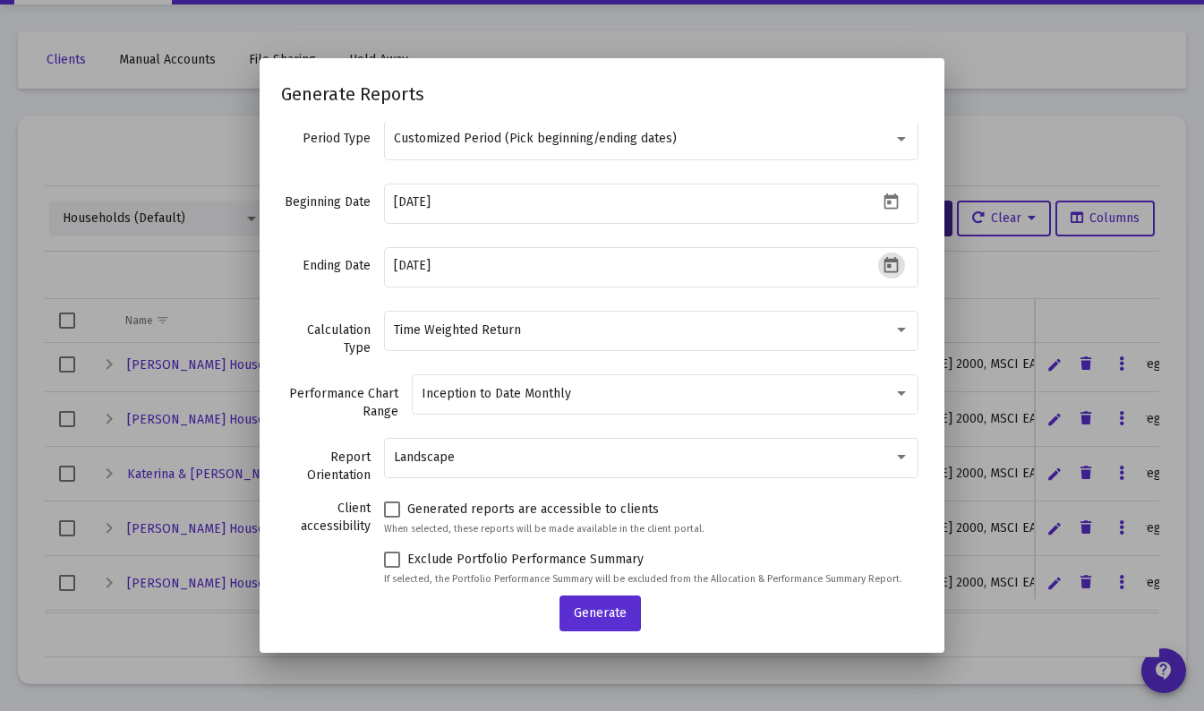
scroll to position [161, 0]
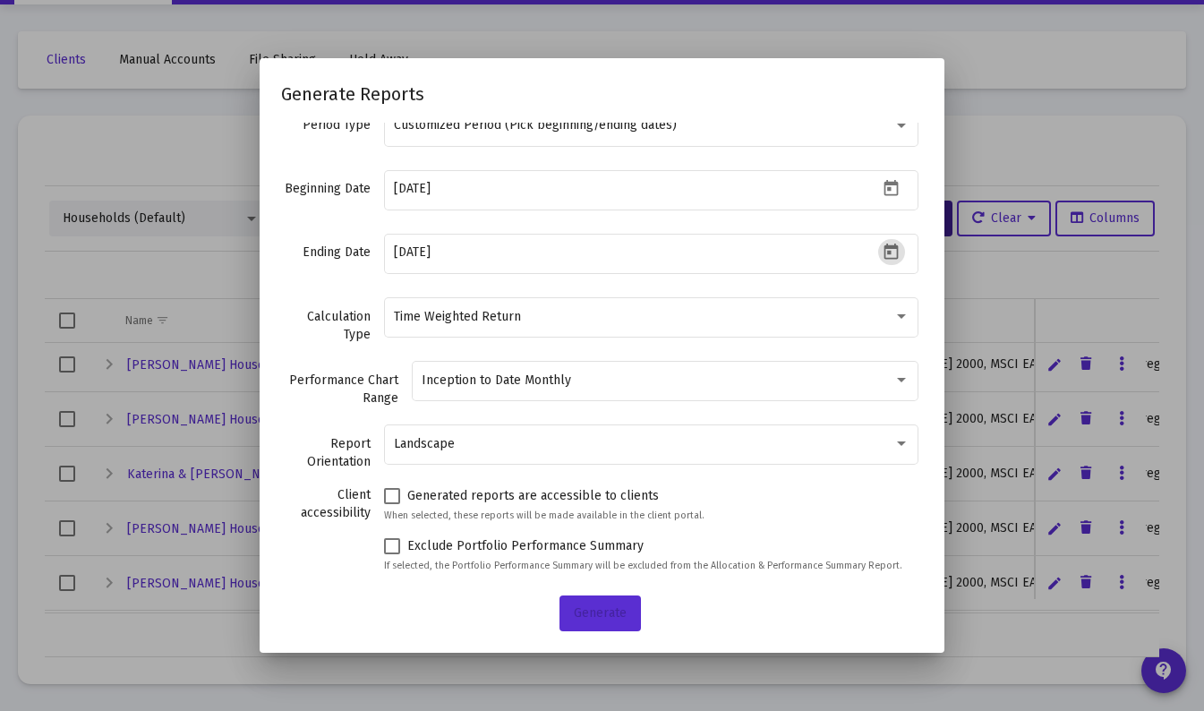
click at [596, 616] on span "Generate" at bounding box center [600, 612] width 53 height 15
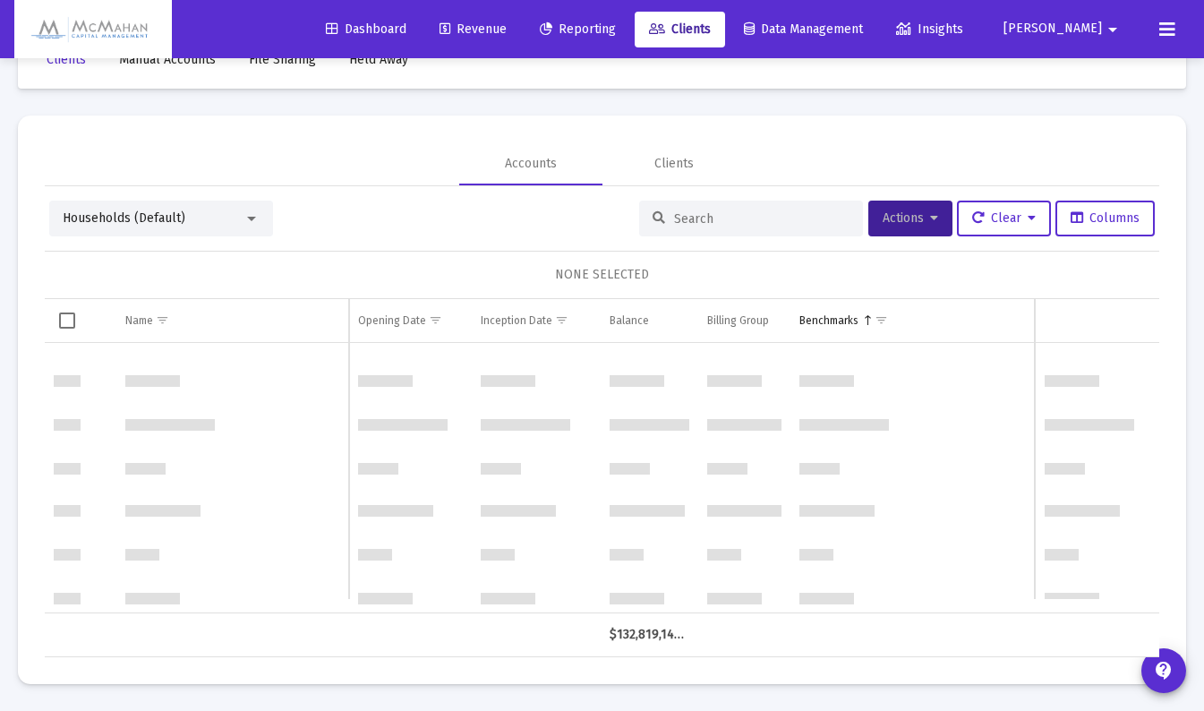
scroll to position [2344, 0]
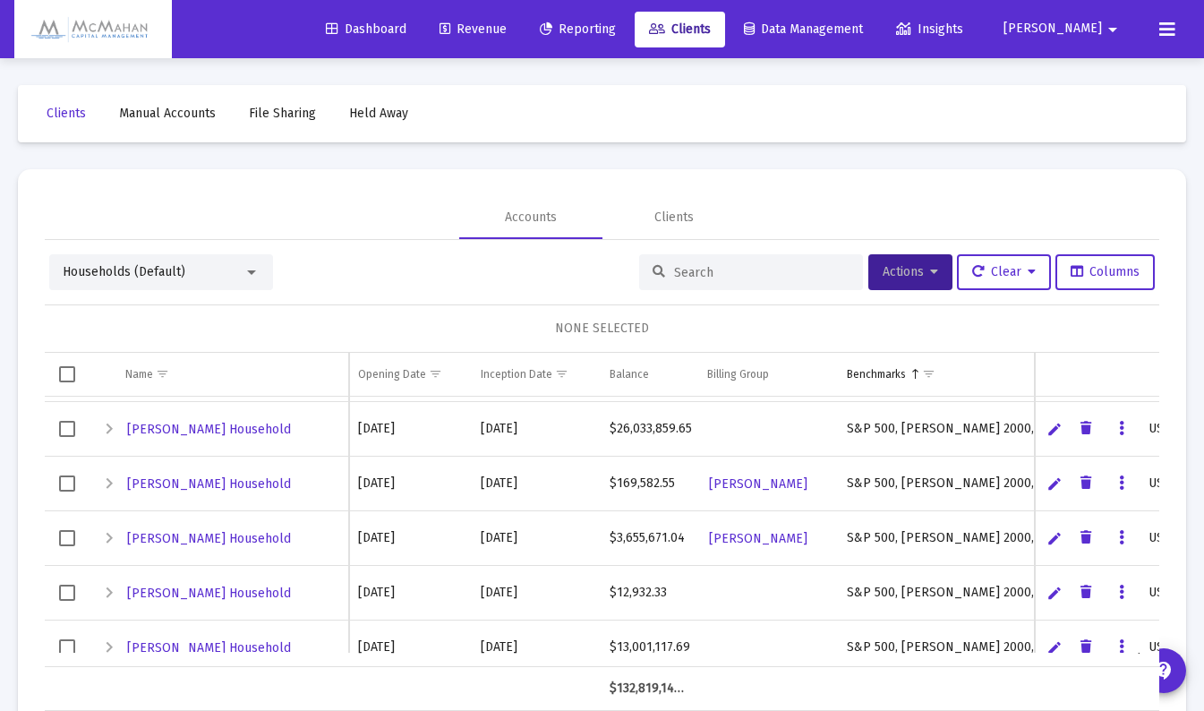
click at [616, 23] on span "Reporting" at bounding box center [578, 28] width 76 height 15
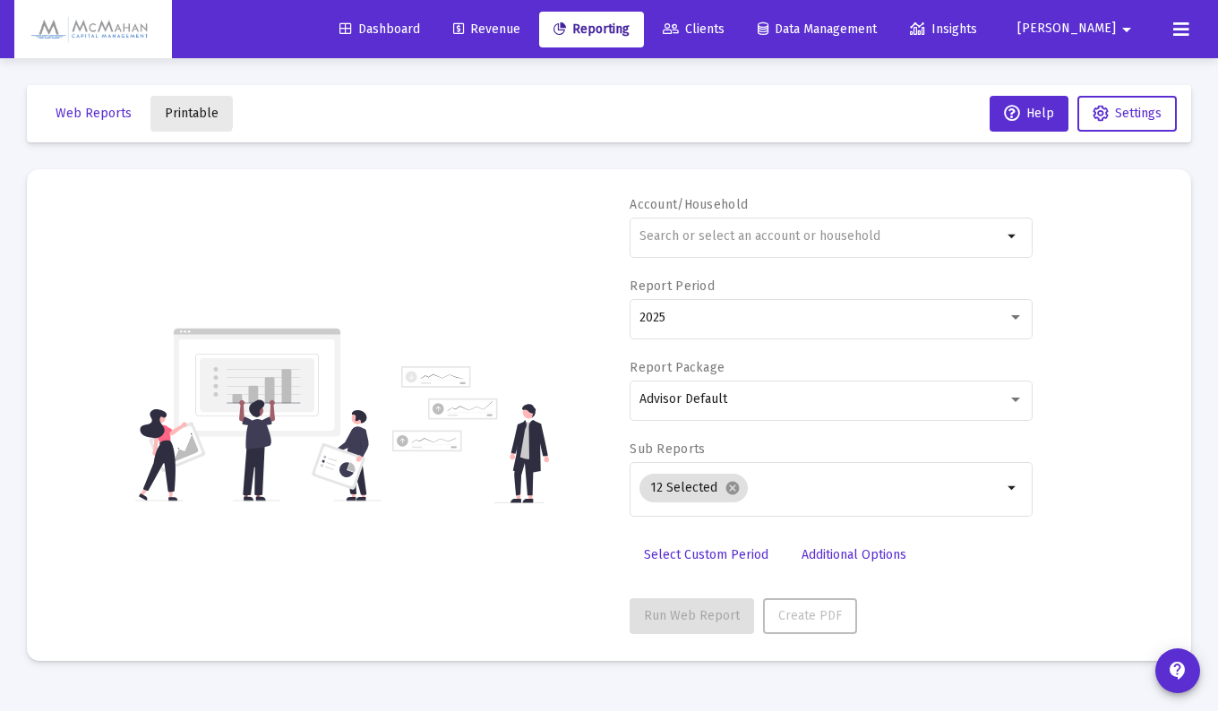
click at [169, 109] on span "Printable" at bounding box center [192, 113] width 54 height 15
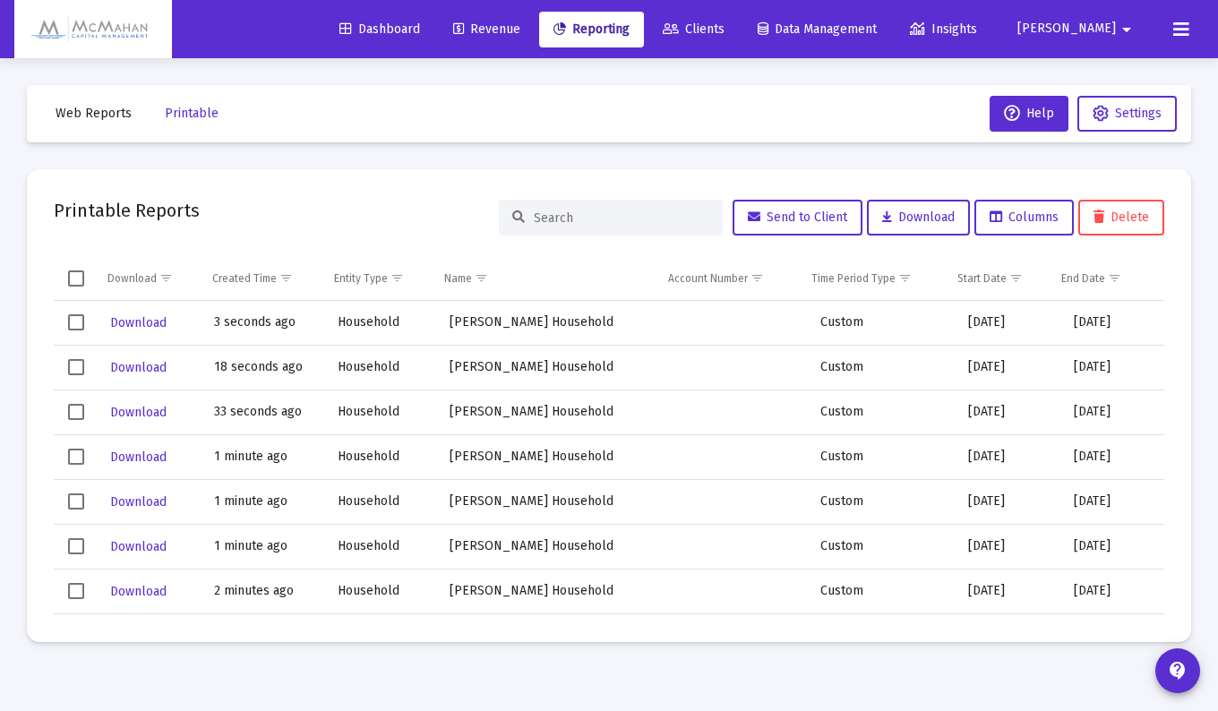
click at [76, 314] on span "Select row" at bounding box center [76, 322] width 16 height 16
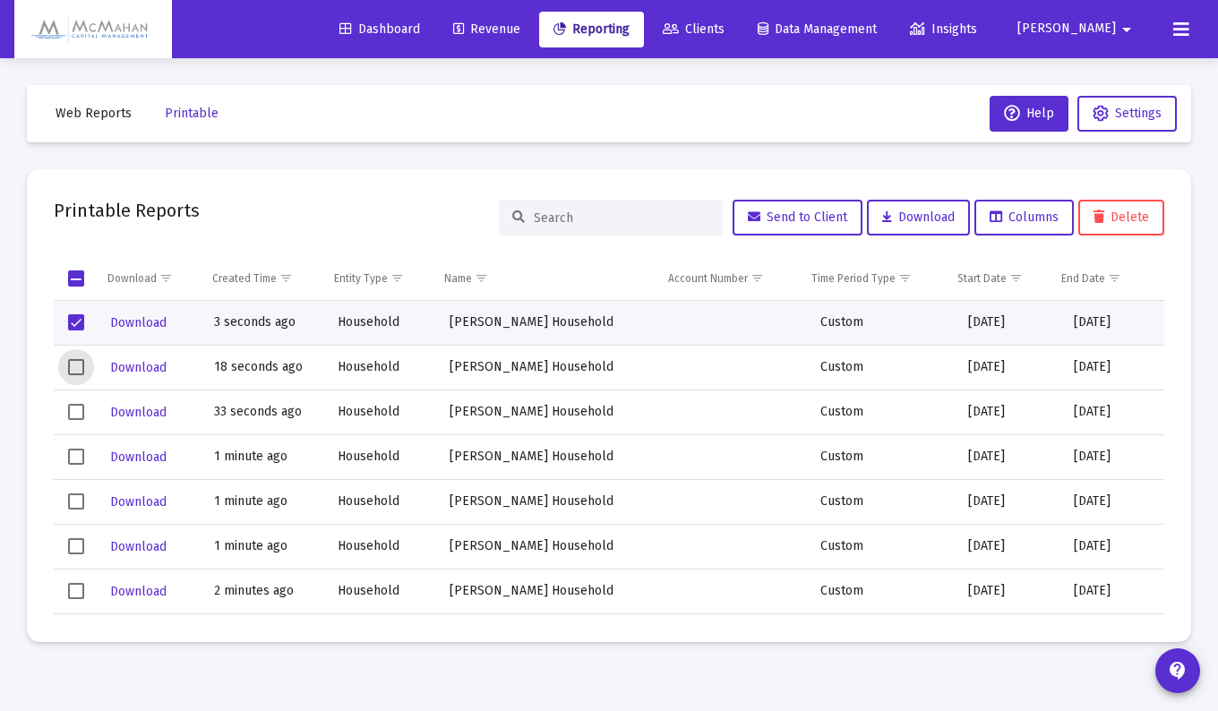
click at [71, 365] on span "Select row" at bounding box center [76, 367] width 16 height 16
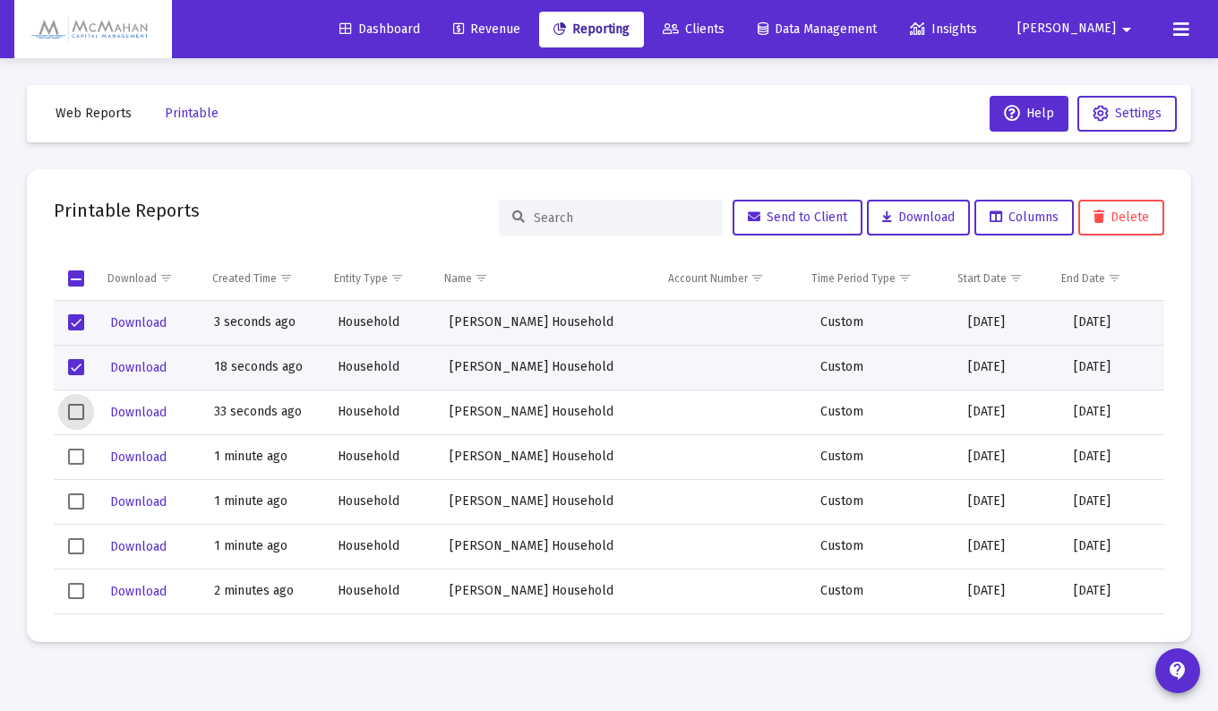
click at [73, 407] on span "Select row" at bounding box center [76, 412] width 16 height 16
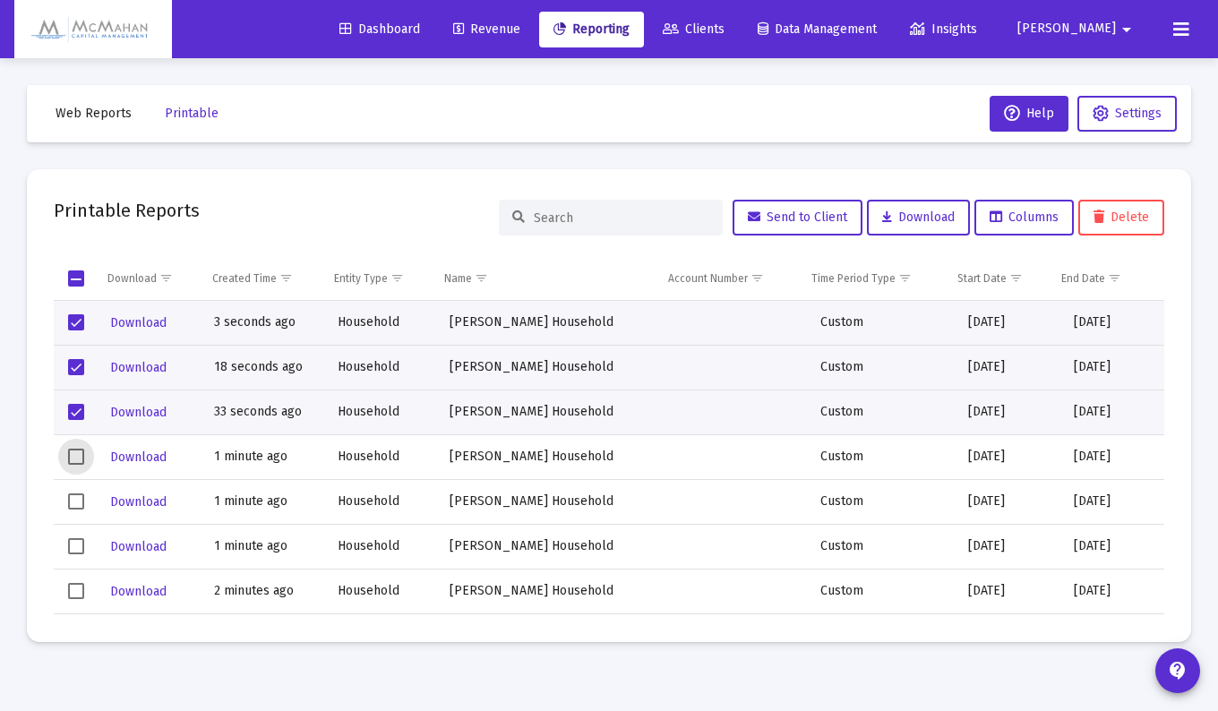
click at [73, 453] on span "Select row" at bounding box center [76, 457] width 16 height 16
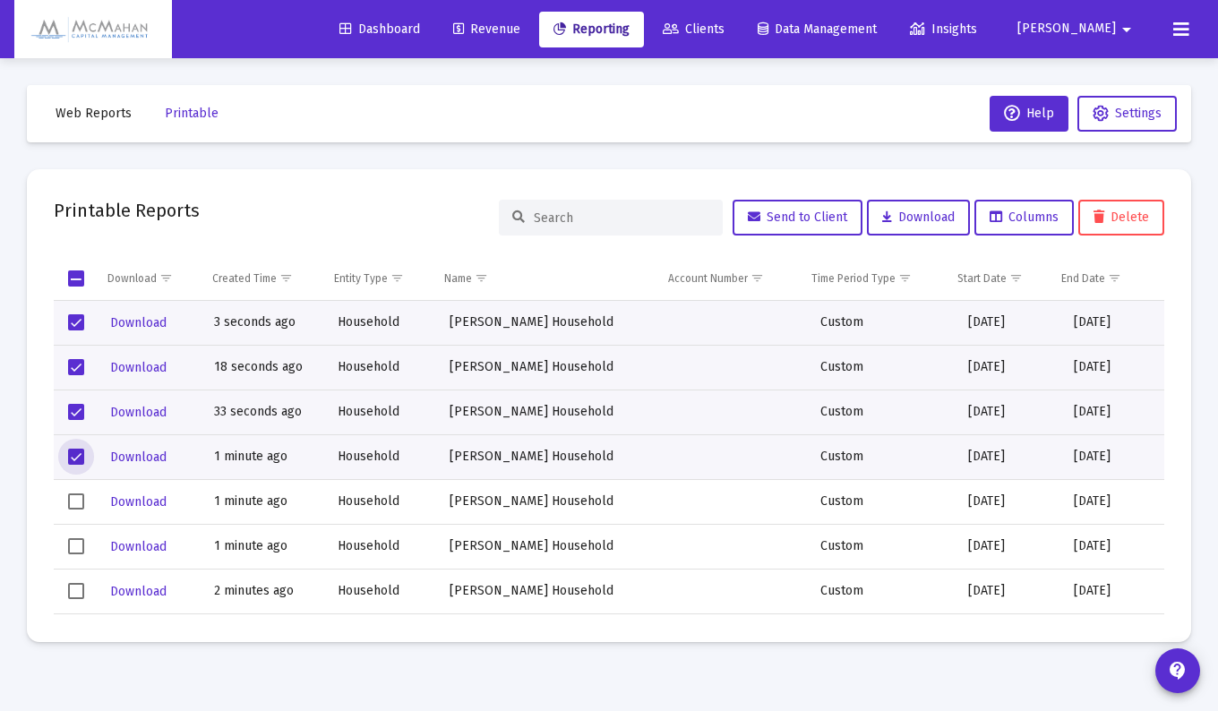
click at [77, 323] on span "Select row" at bounding box center [76, 322] width 16 height 16
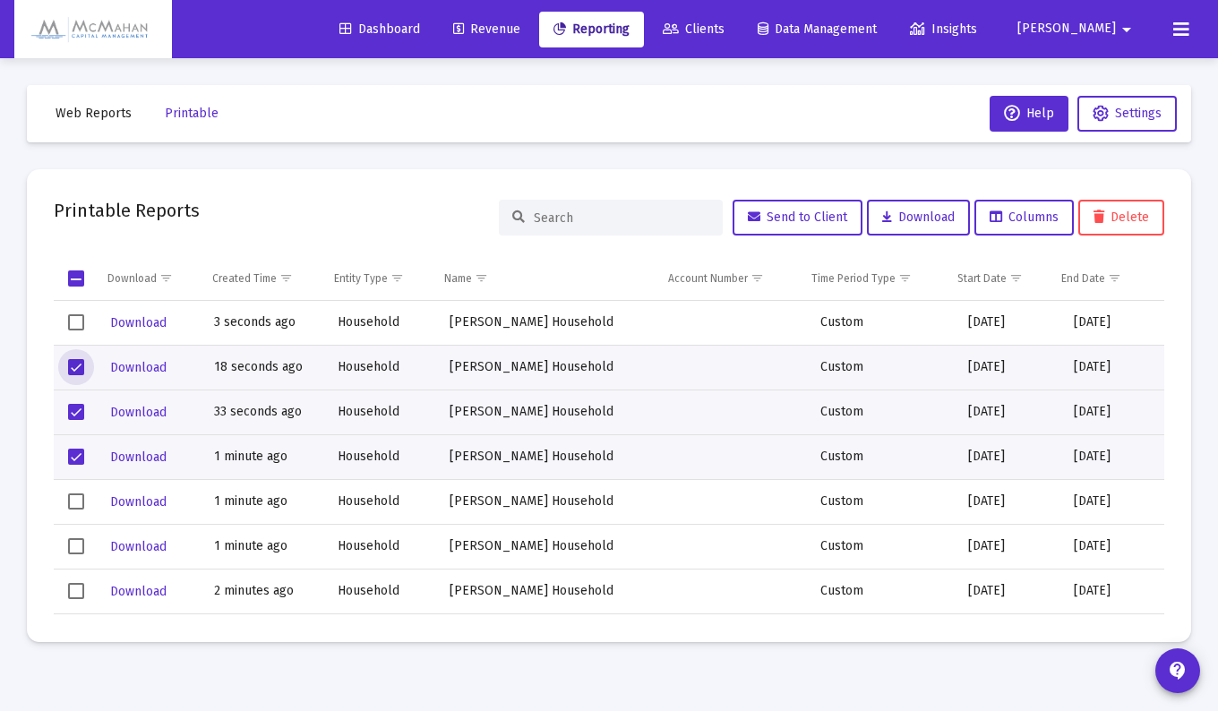
click at [82, 367] on span "Select row" at bounding box center [76, 367] width 16 height 16
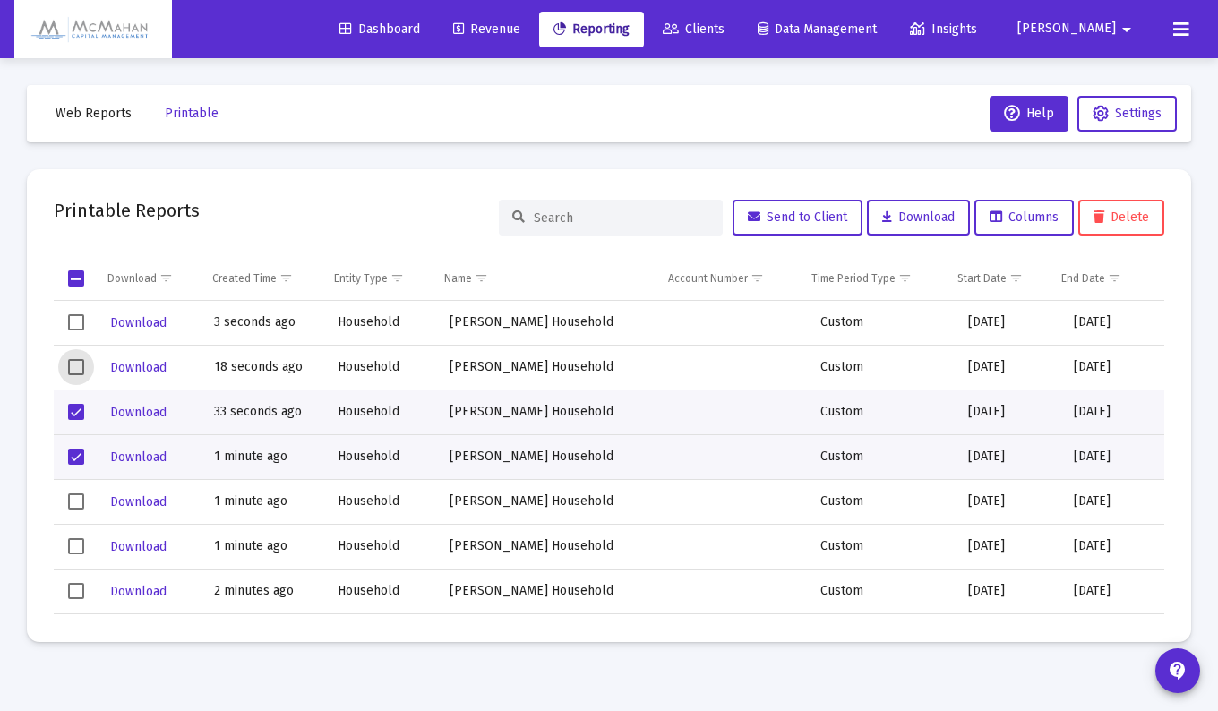
click at [79, 407] on span "Select row" at bounding box center [76, 412] width 16 height 16
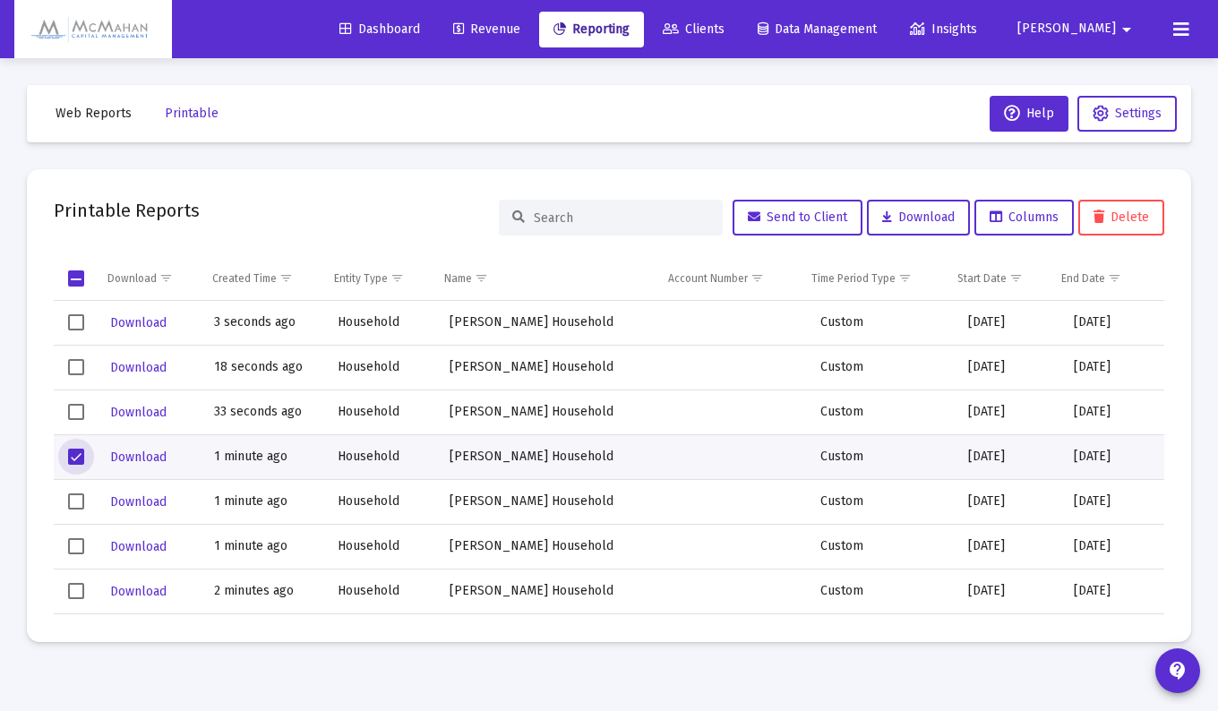
click at [78, 450] on span "Select row" at bounding box center [76, 457] width 16 height 16
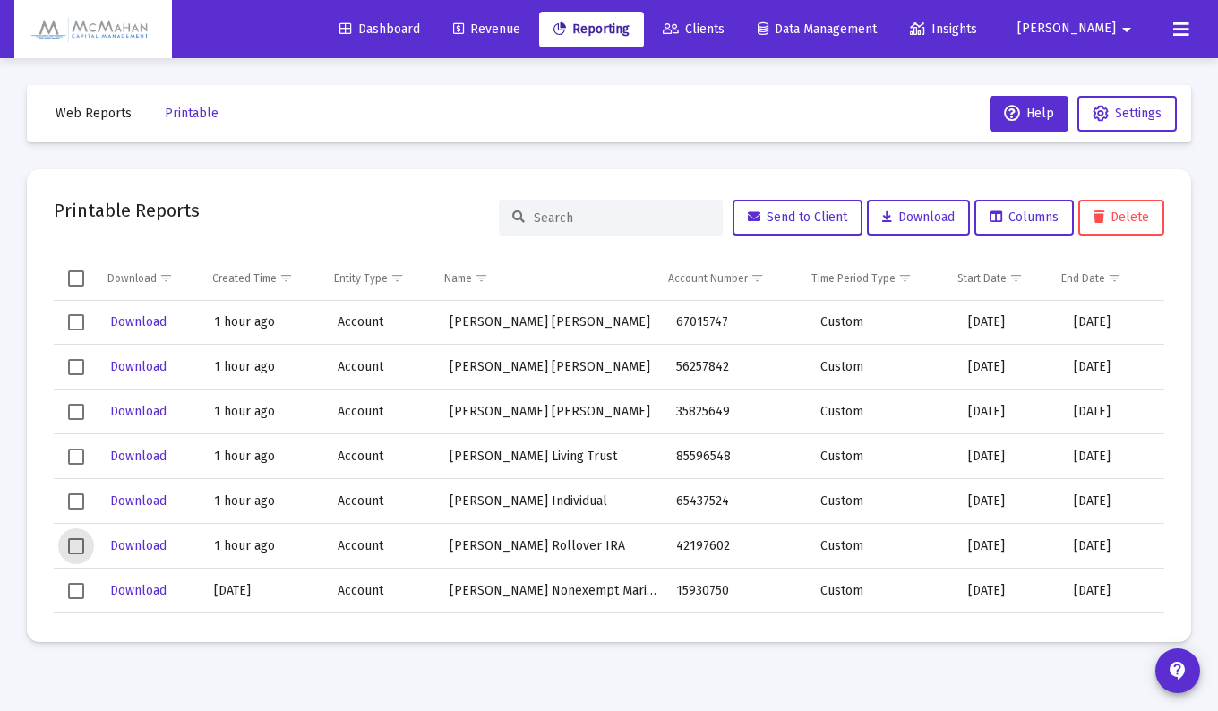
drag, startPoint x: 75, startPoint y: 543, endPoint x: 77, endPoint y: 518, distance: 25.1
click at [75, 541] on span "Select row" at bounding box center [76, 546] width 16 height 16
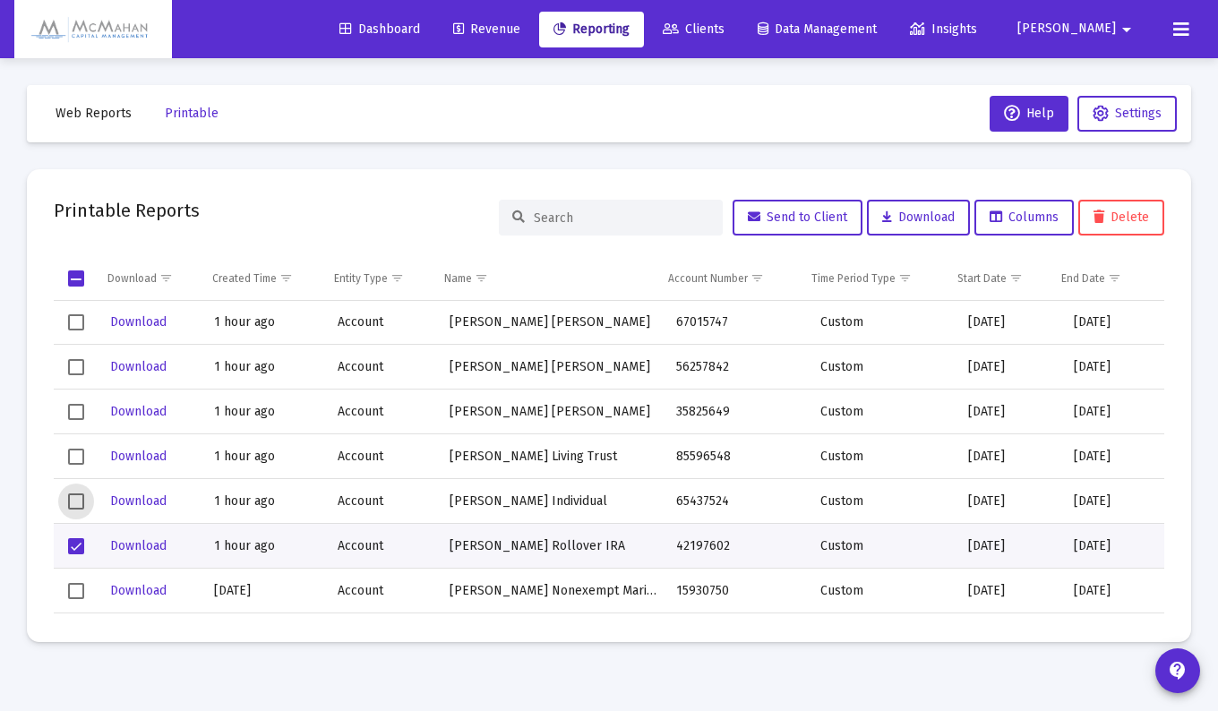
click at [75, 493] on span "Select row" at bounding box center [76, 501] width 16 height 16
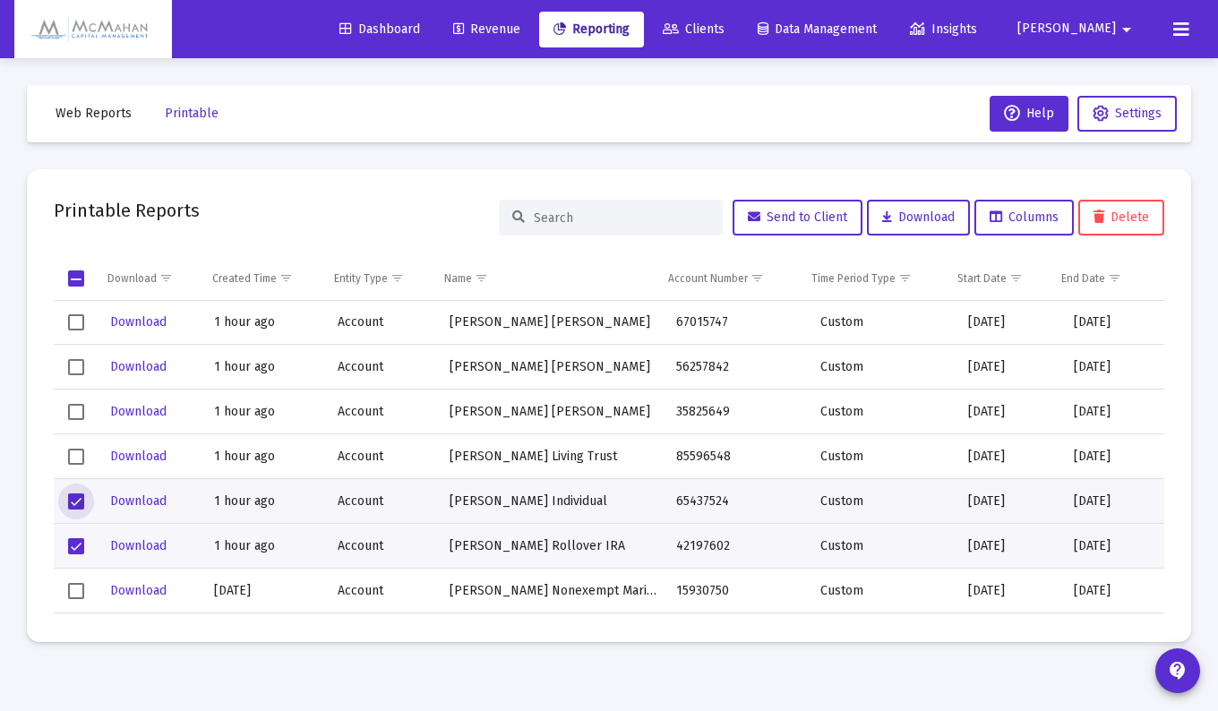
click at [76, 460] on span "Select row" at bounding box center [76, 457] width 16 height 16
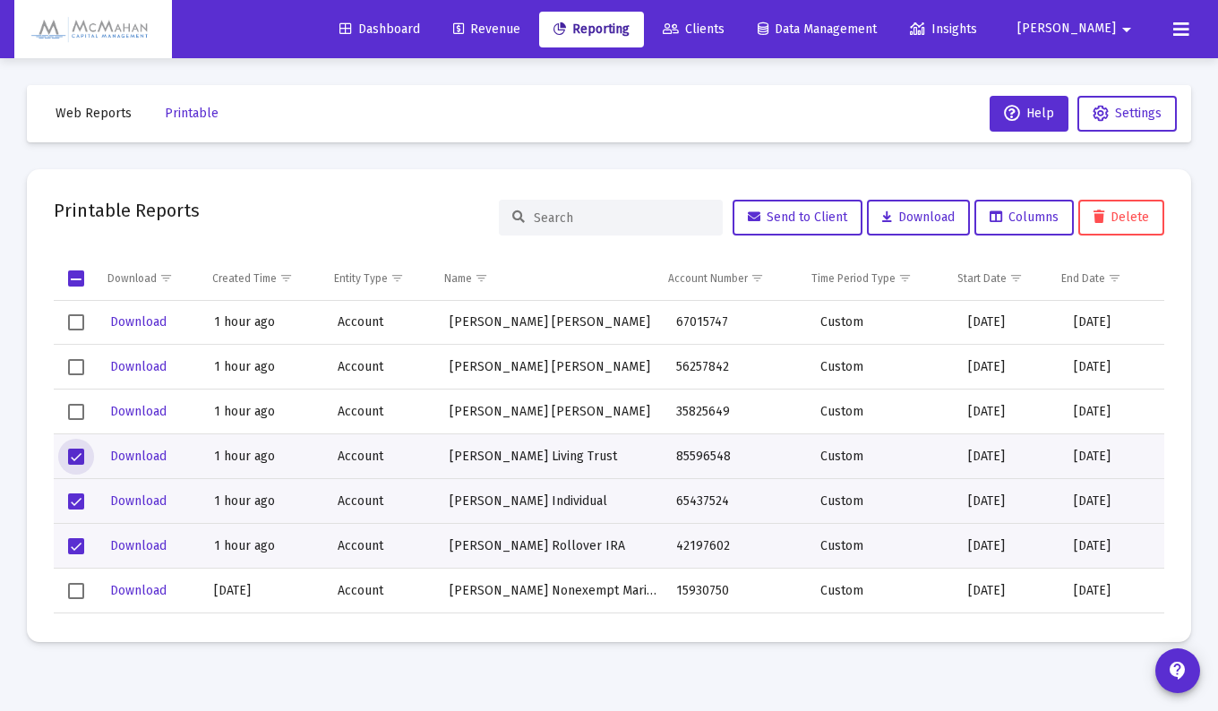
click at [76, 402] on td "Data grid" at bounding box center [77, 411] width 46 height 45
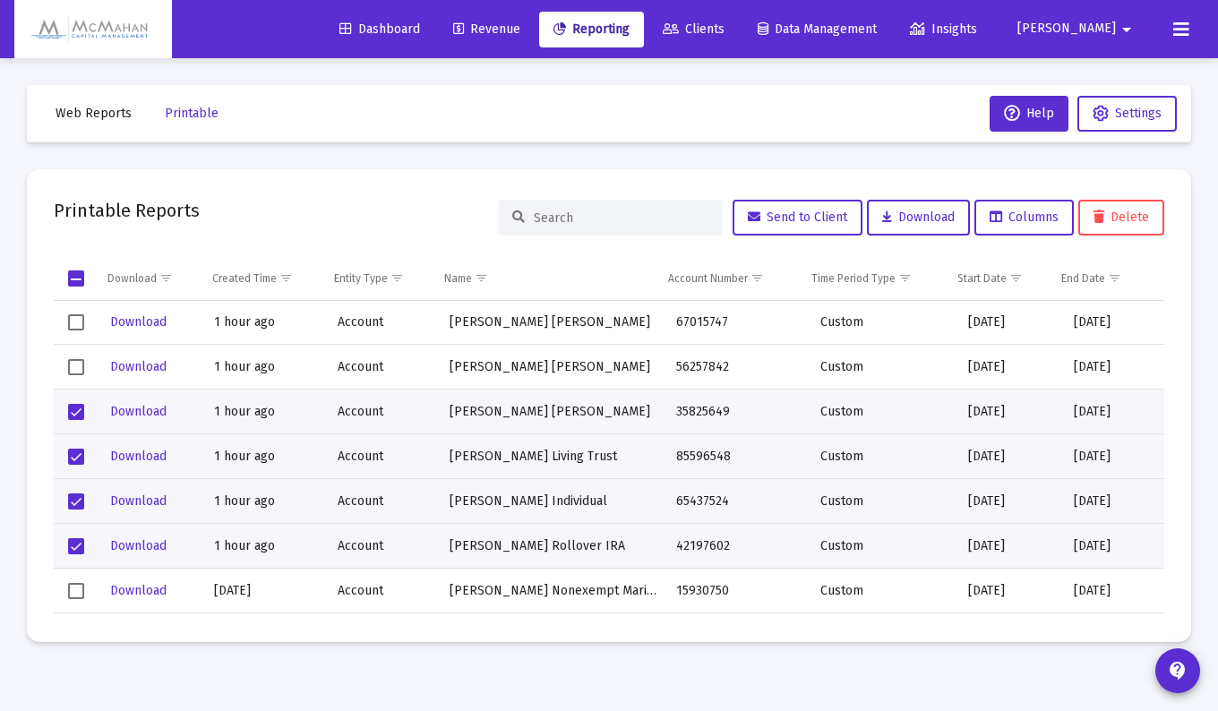
click at [73, 356] on td "Data grid" at bounding box center [77, 367] width 46 height 45
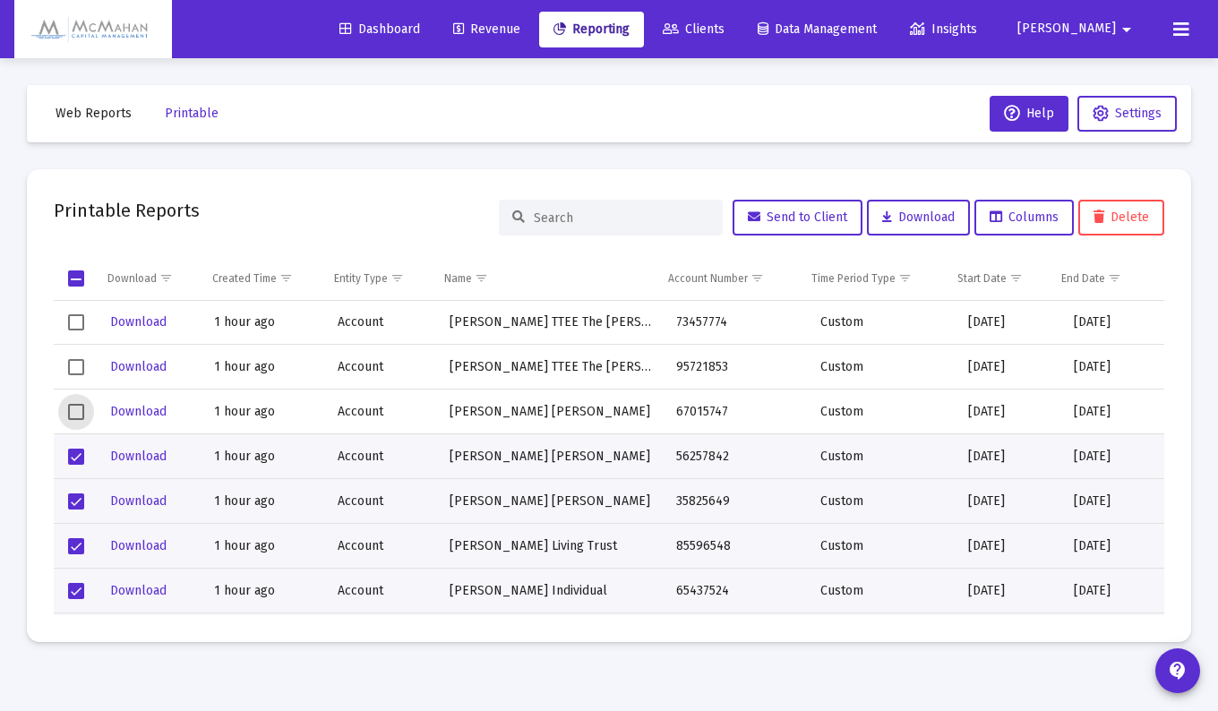
click at [73, 407] on span "Select row" at bounding box center [76, 412] width 16 height 16
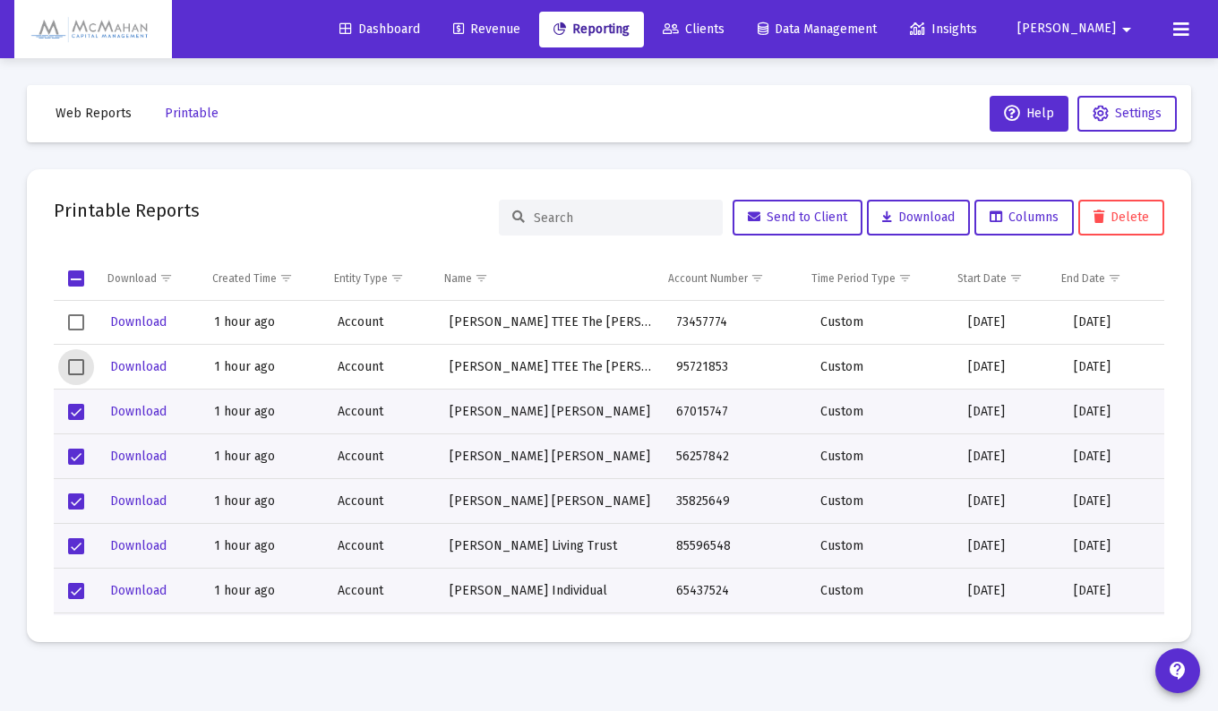
click at [76, 368] on span "Select row" at bounding box center [76, 367] width 16 height 16
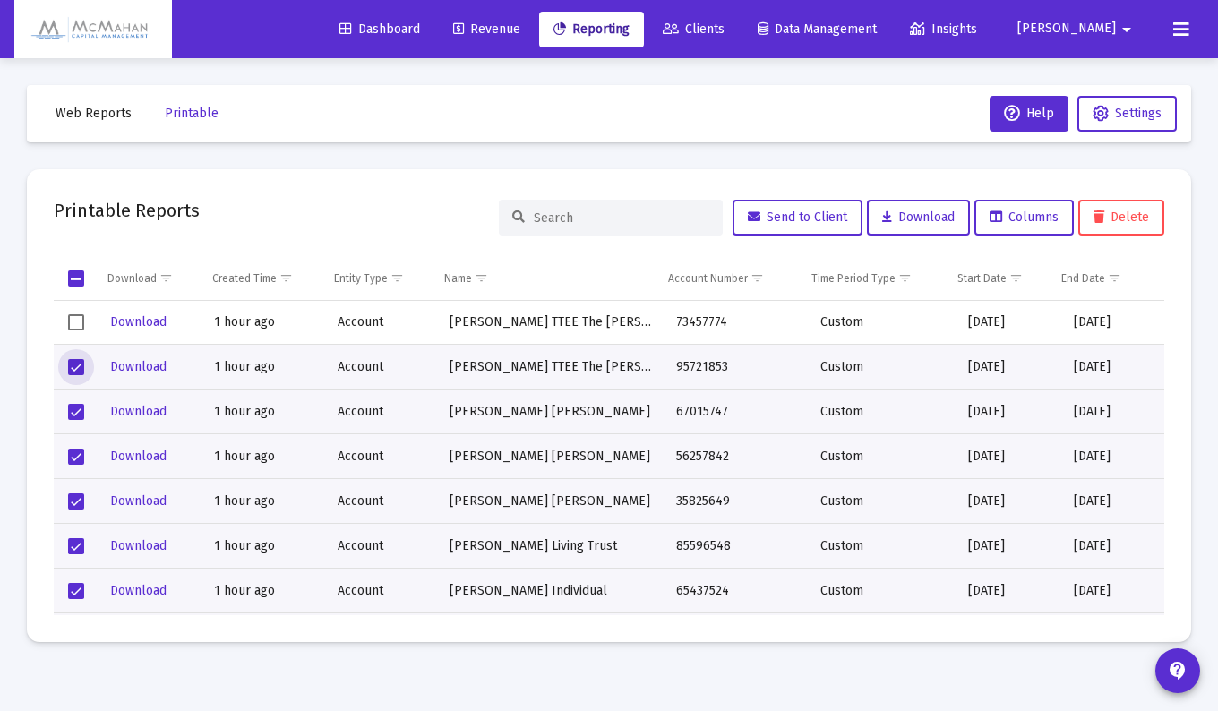
click at [80, 320] on span "Select row" at bounding box center [76, 322] width 16 height 16
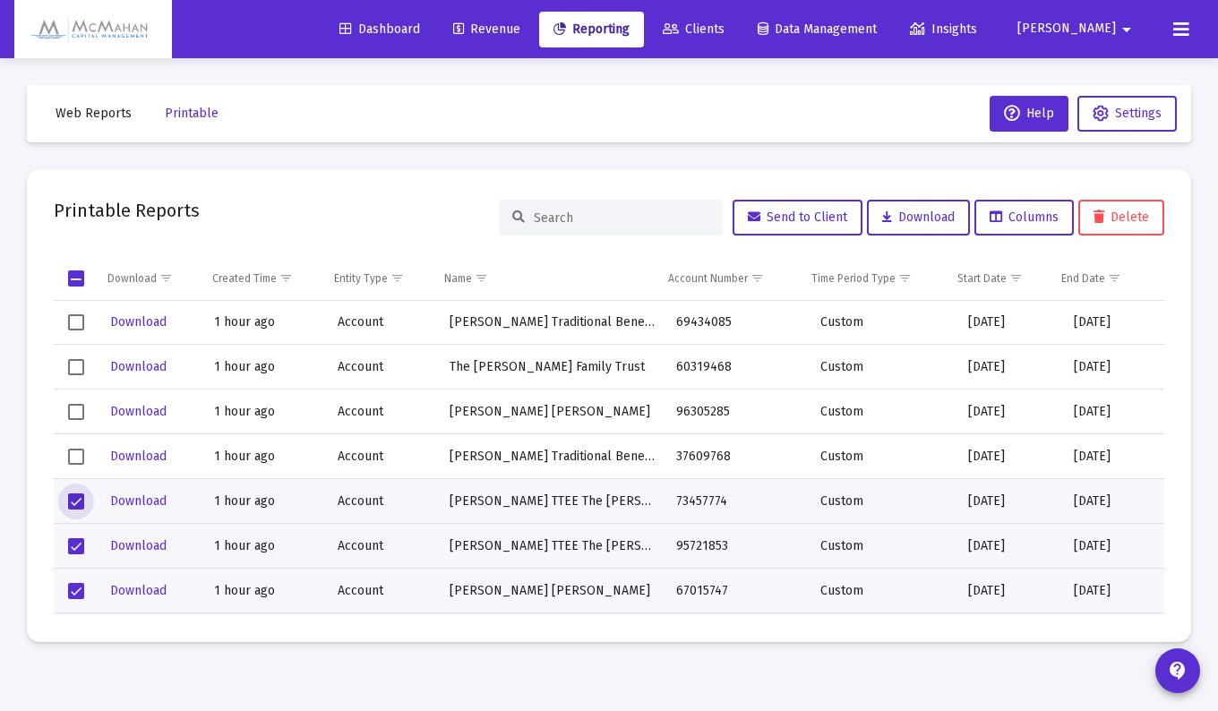
click at [79, 450] on span "Select row" at bounding box center [76, 457] width 16 height 16
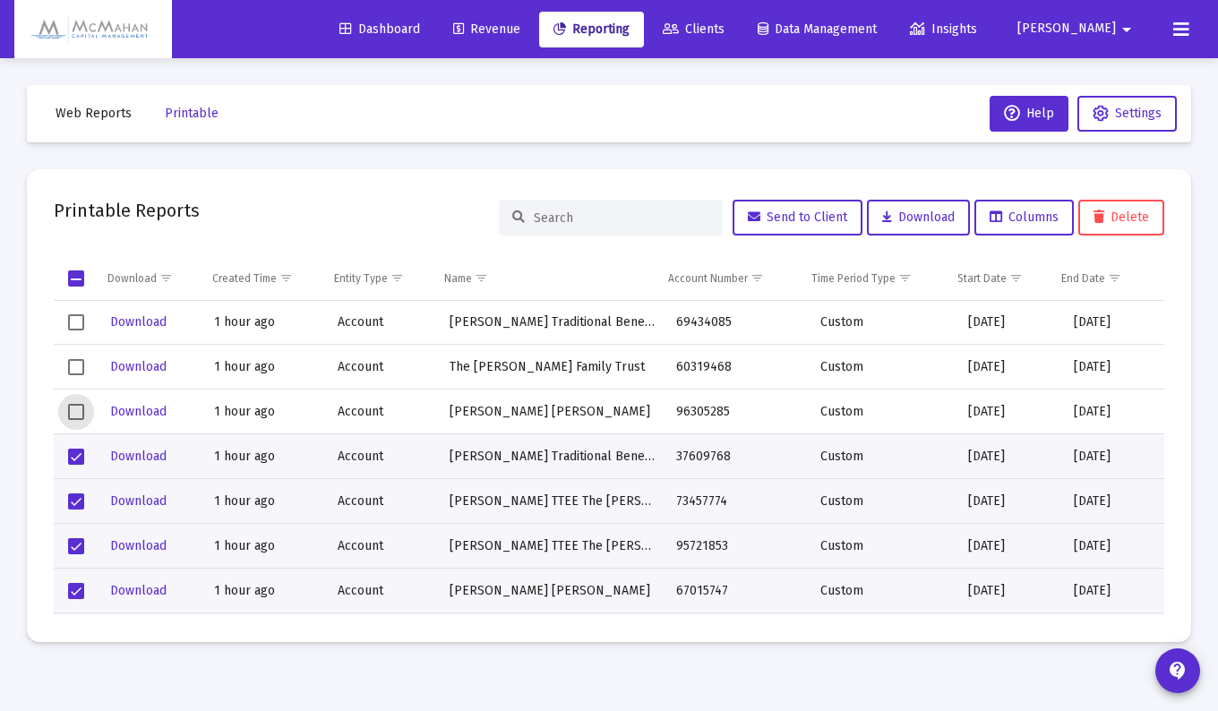
click at [75, 409] on span "Select row" at bounding box center [76, 412] width 16 height 16
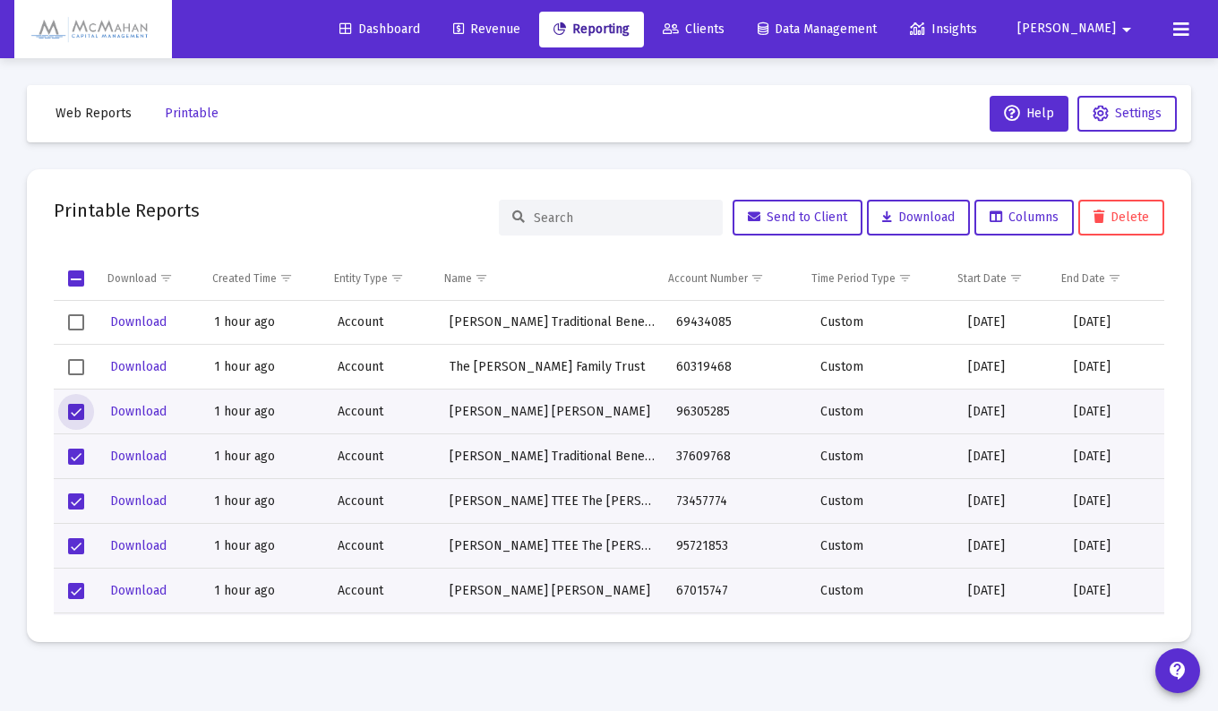
click at [81, 359] on span "Select row" at bounding box center [76, 367] width 16 height 16
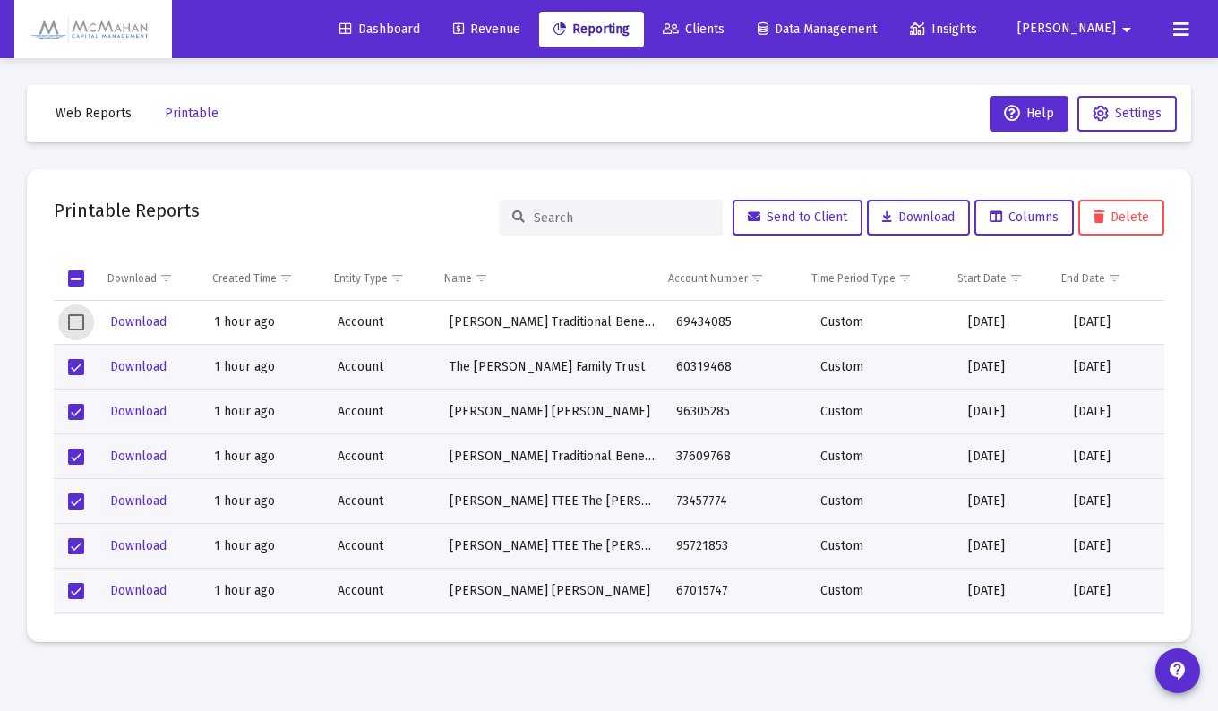
click at [71, 318] on span "Select row" at bounding box center [76, 322] width 16 height 16
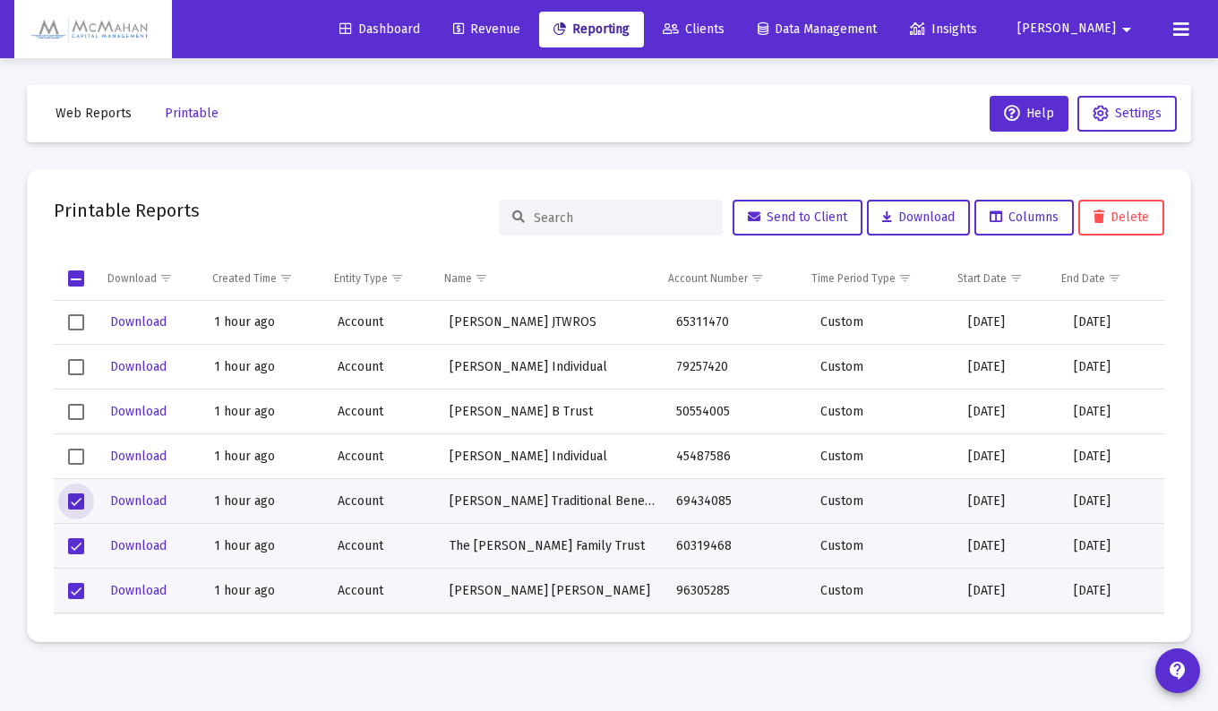
drag, startPoint x: 76, startPoint y: 458, endPoint x: 75, endPoint y: 433, distance: 25.1
click at [76, 455] on span "Select row" at bounding box center [76, 457] width 16 height 16
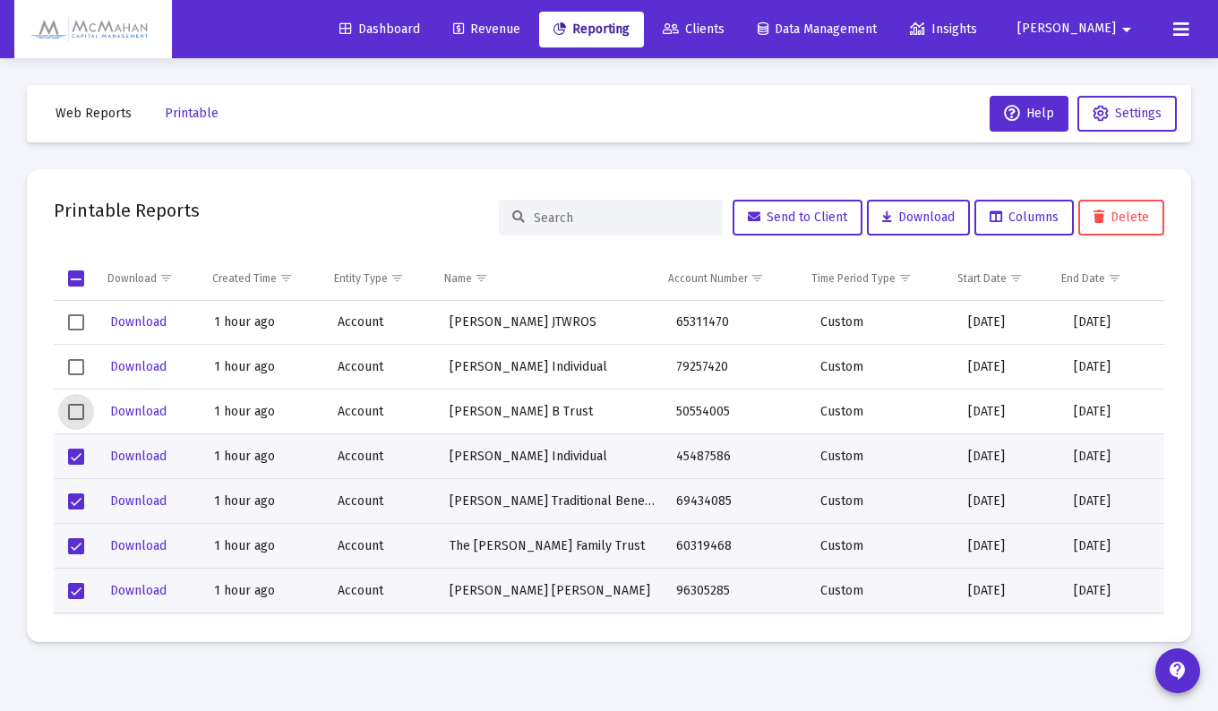
click at [72, 405] on span "Select row" at bounding box center [76, 412] width 16 height 16
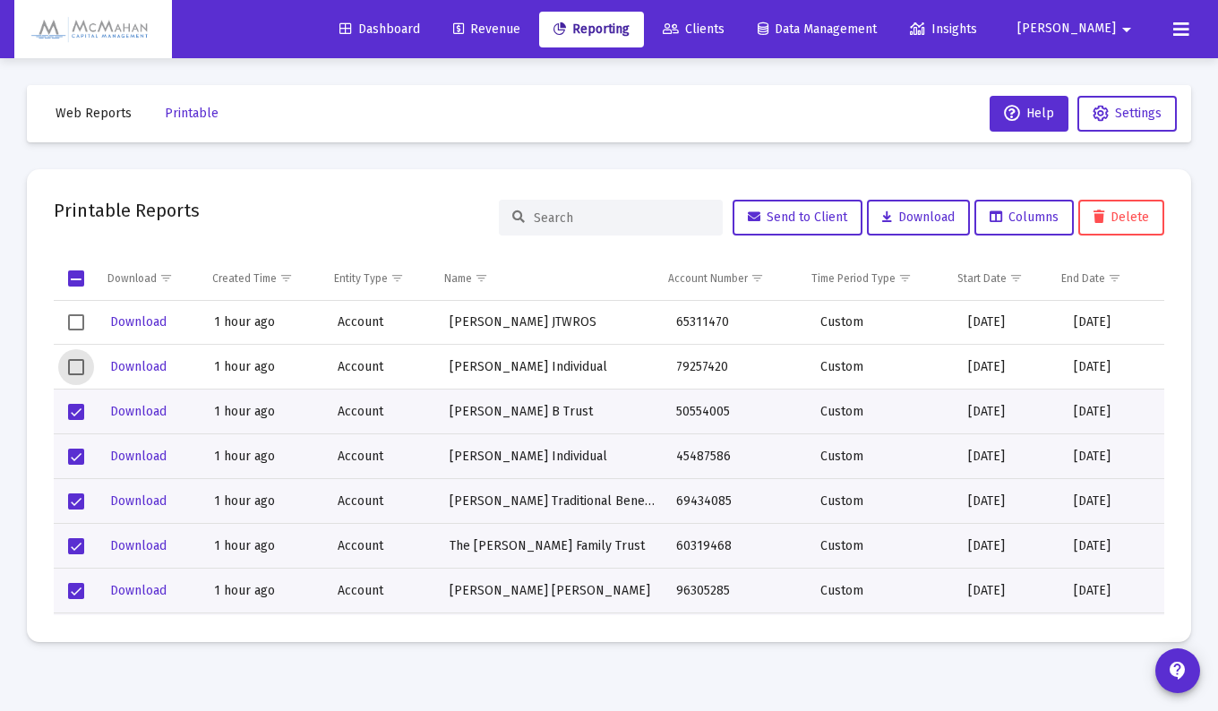
click at [83, 368] on span "Select row" at bounding box center [76, 367] width 16 height 16
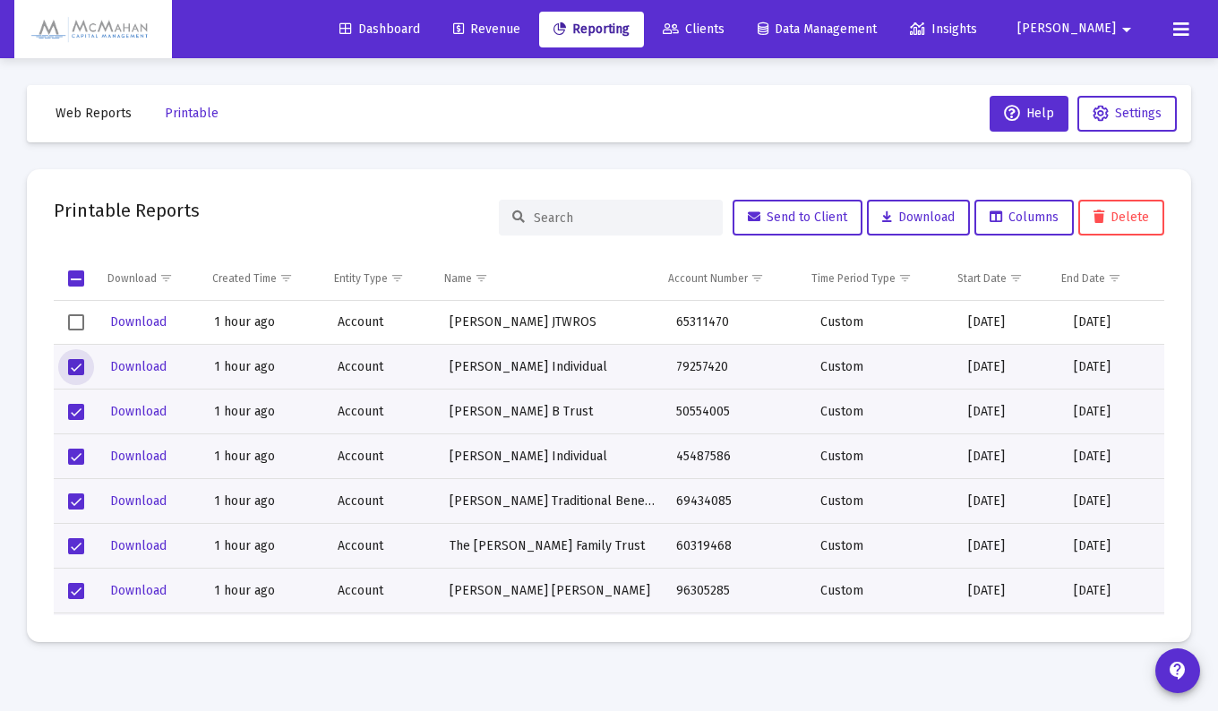
drag, startPoint x: 76, startPoint y: 317, endPoint x: 136, endPoint y: 349, distance: 68.1
click at [76, 318] on span "Select row" at bounding box center [76, 322] width 16 height 16
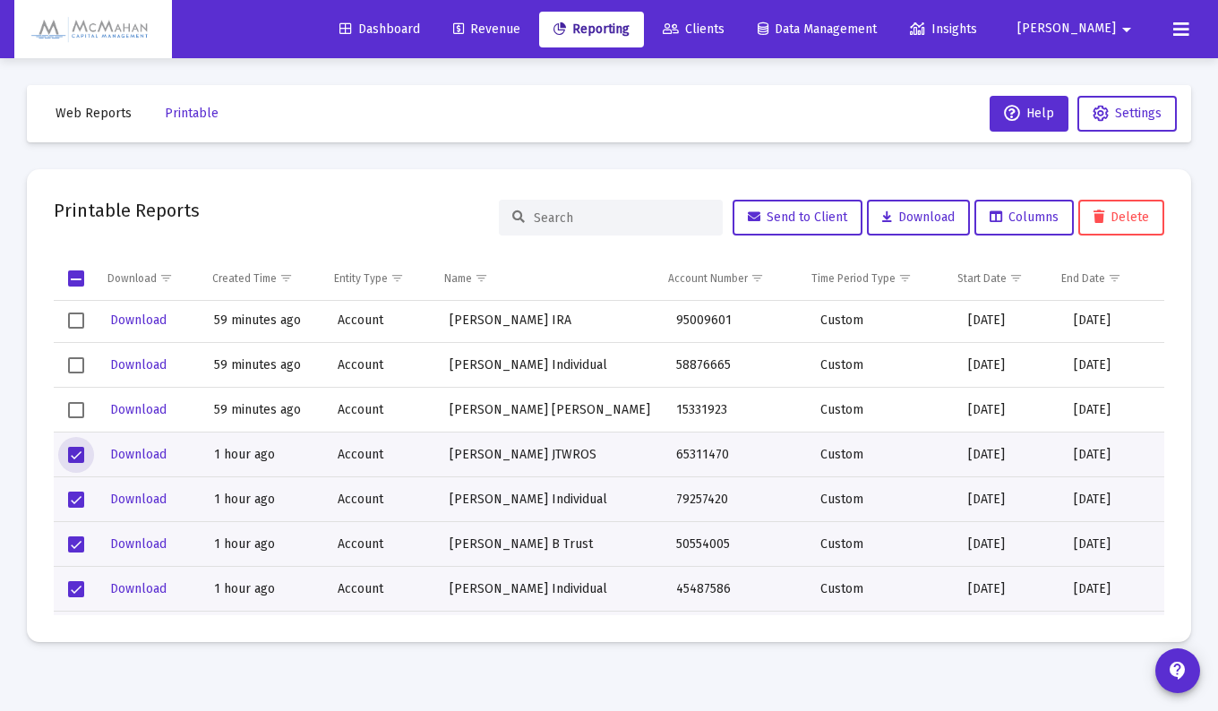
scroll to position [3850, 0]
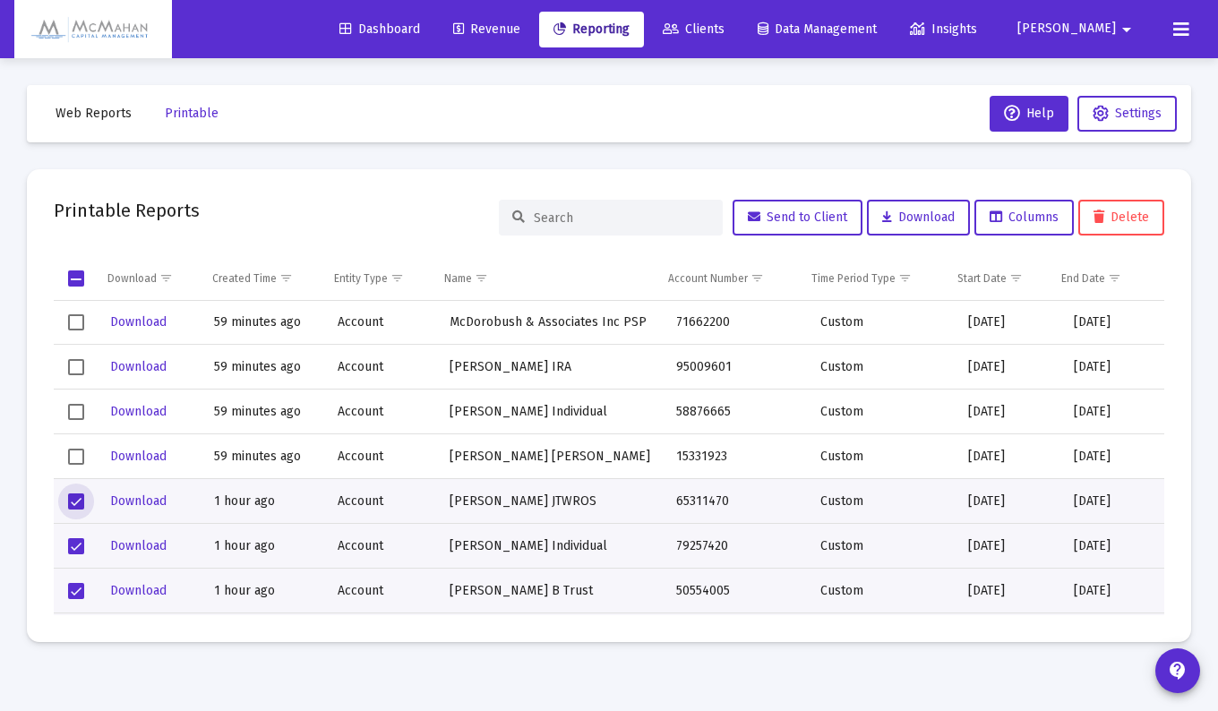
click at [77, 455] on span "Select row" at bounding box center [76, 457] width 16 height 16
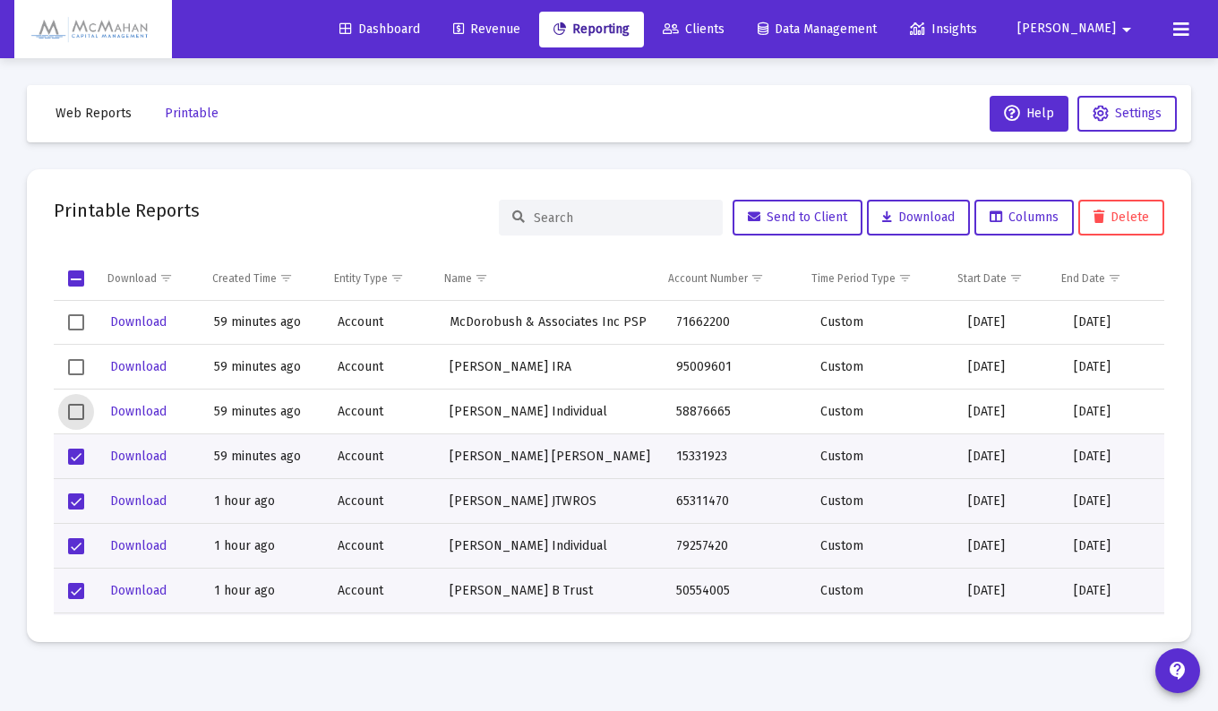
click at [79, 408] on span "Select row" at bounding box center [76, 412] width 16 height 16
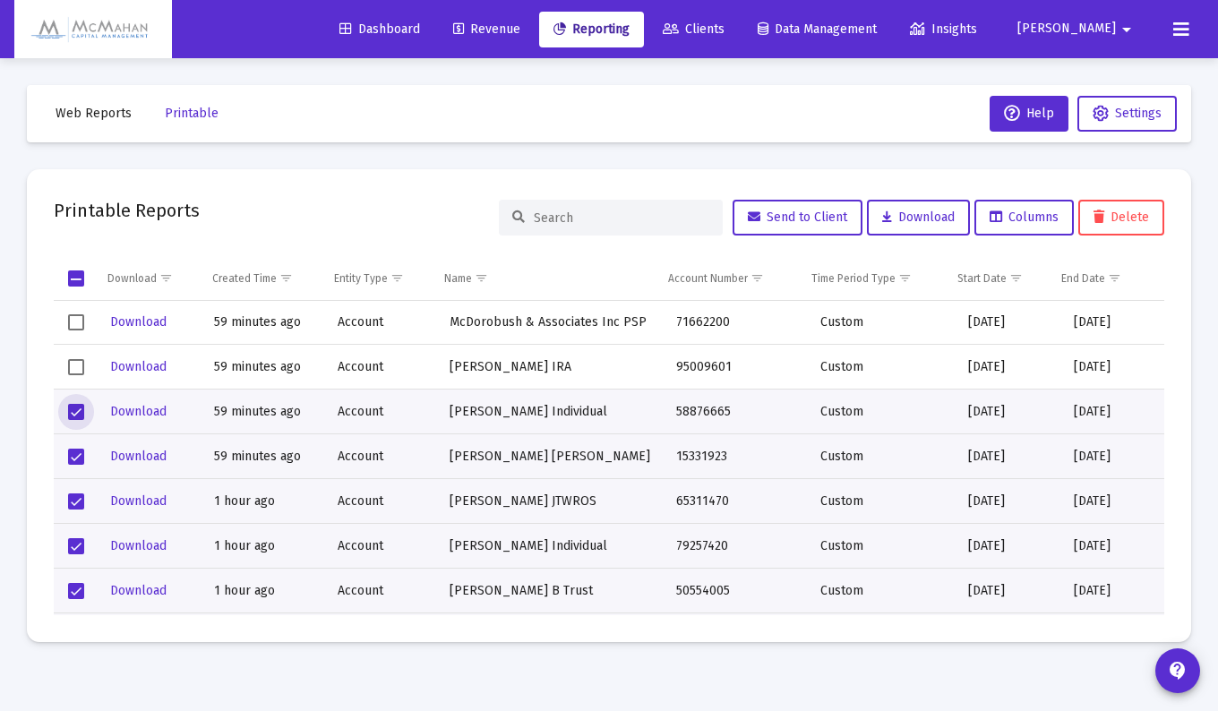
click at [81, 361] on span "Select row" at bounding box center [76, 367] width 16 height 16
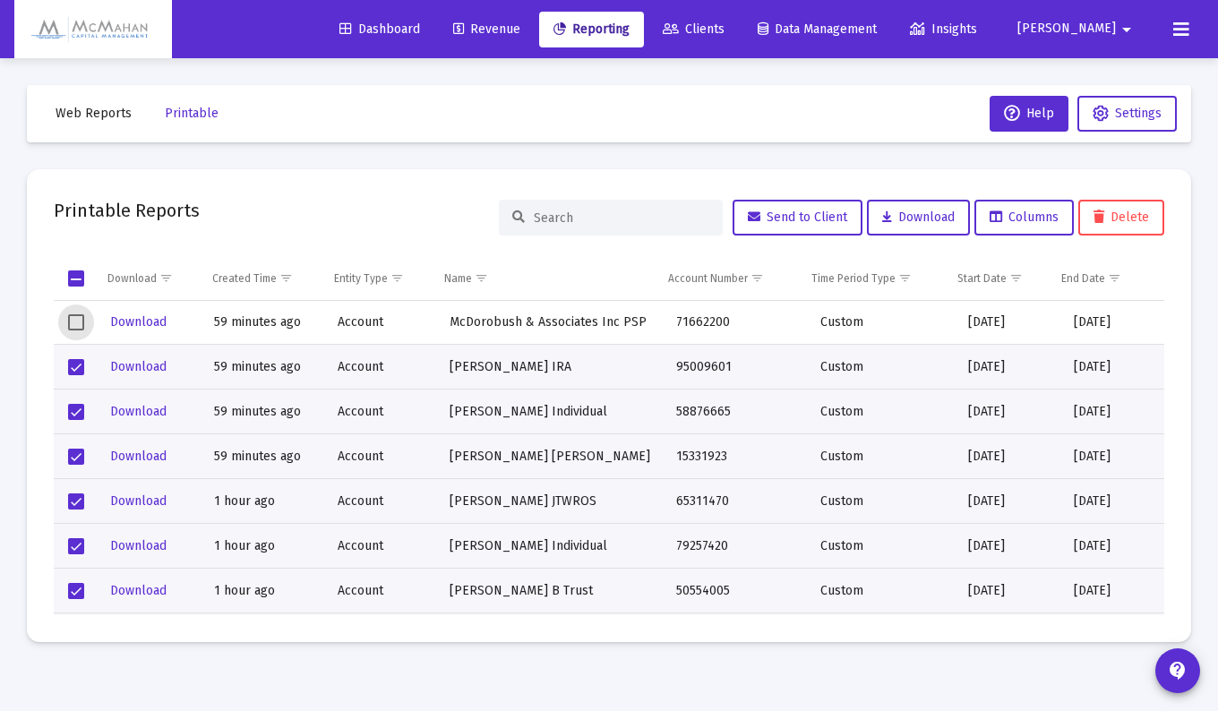
click at [82, 321] on span "Select row" at bounding box center [76, 322] width 16 height 16
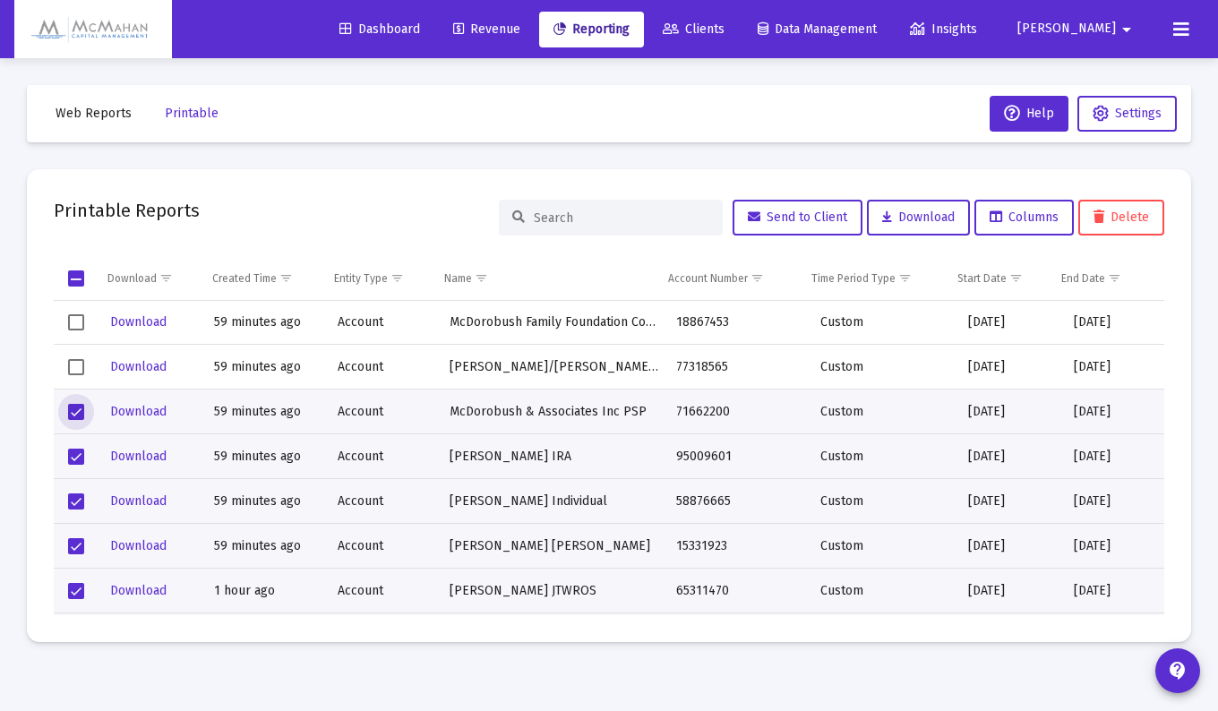
scroll to position [3671, 0]
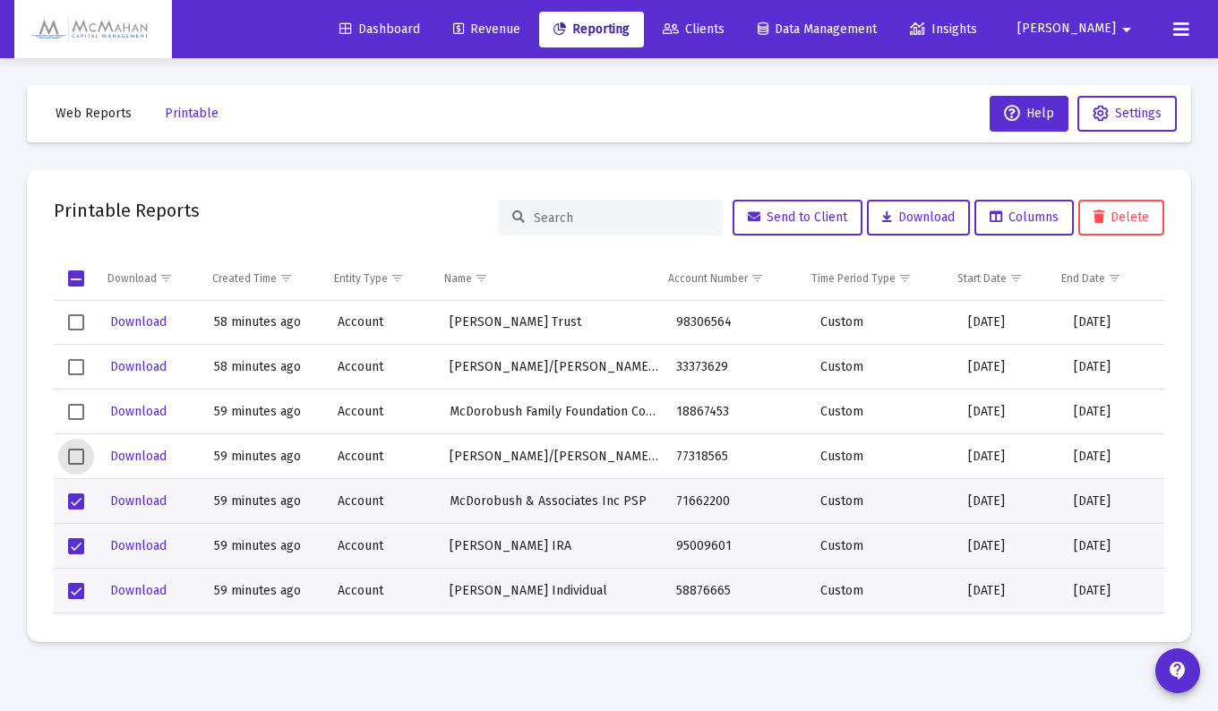
drag, startPoint x: 75, startPoint y: 459, endPoint x: 75, endPoint y: 433, distance: 26.0
click at [75, 458] on span "Select row" at bounding box center [76, 457] width 16 height 16
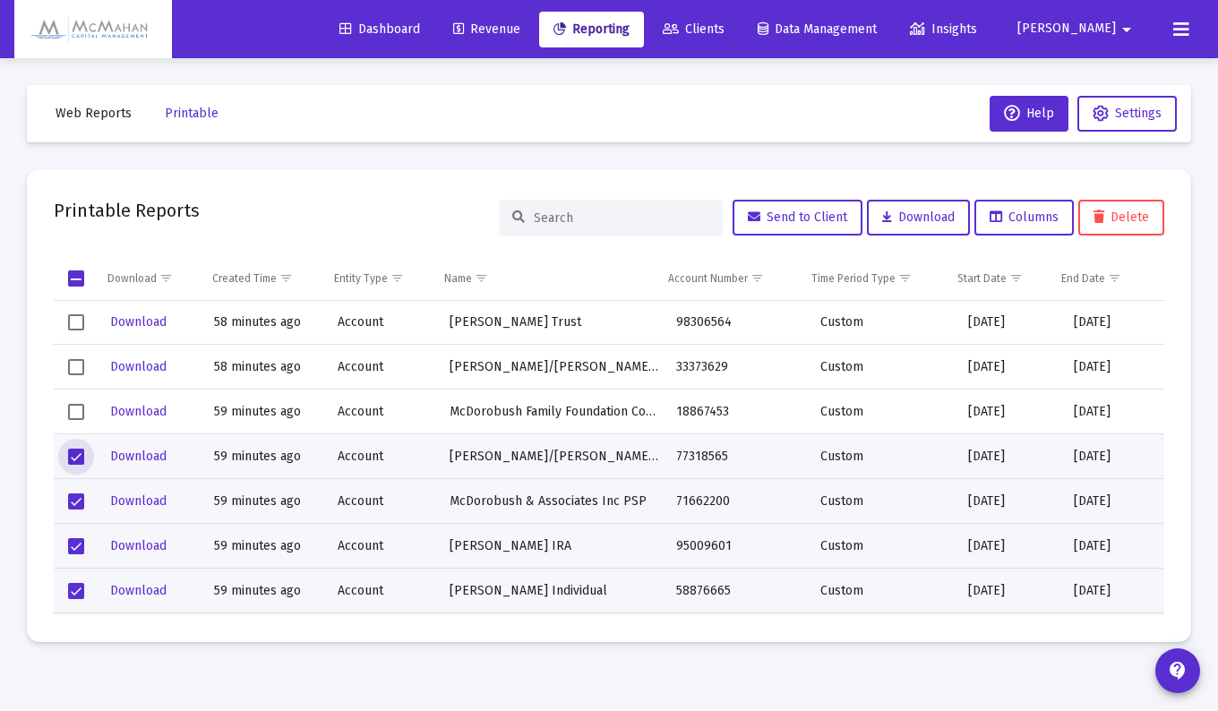
click at [73, 409] on span "Select row" at bounding box center [76, 412] width 16 height 16
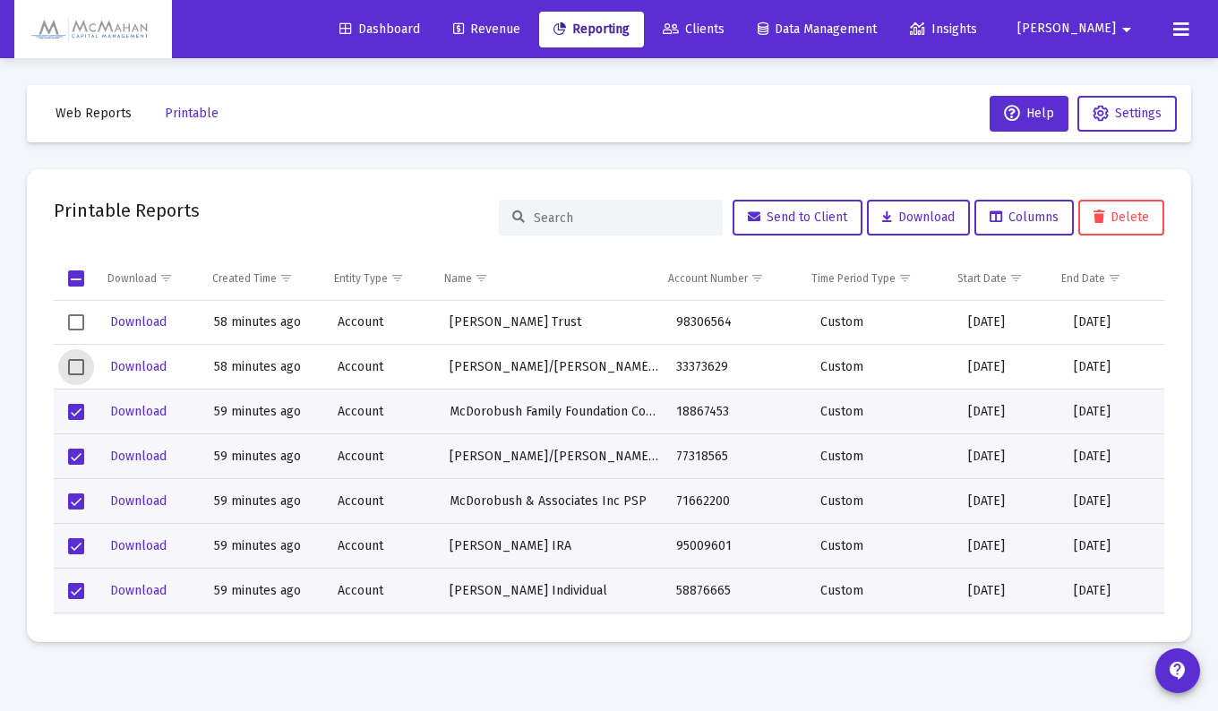
click at [79, 362] on span "Select row" at bounding box center [76, 367] width 16 height 16
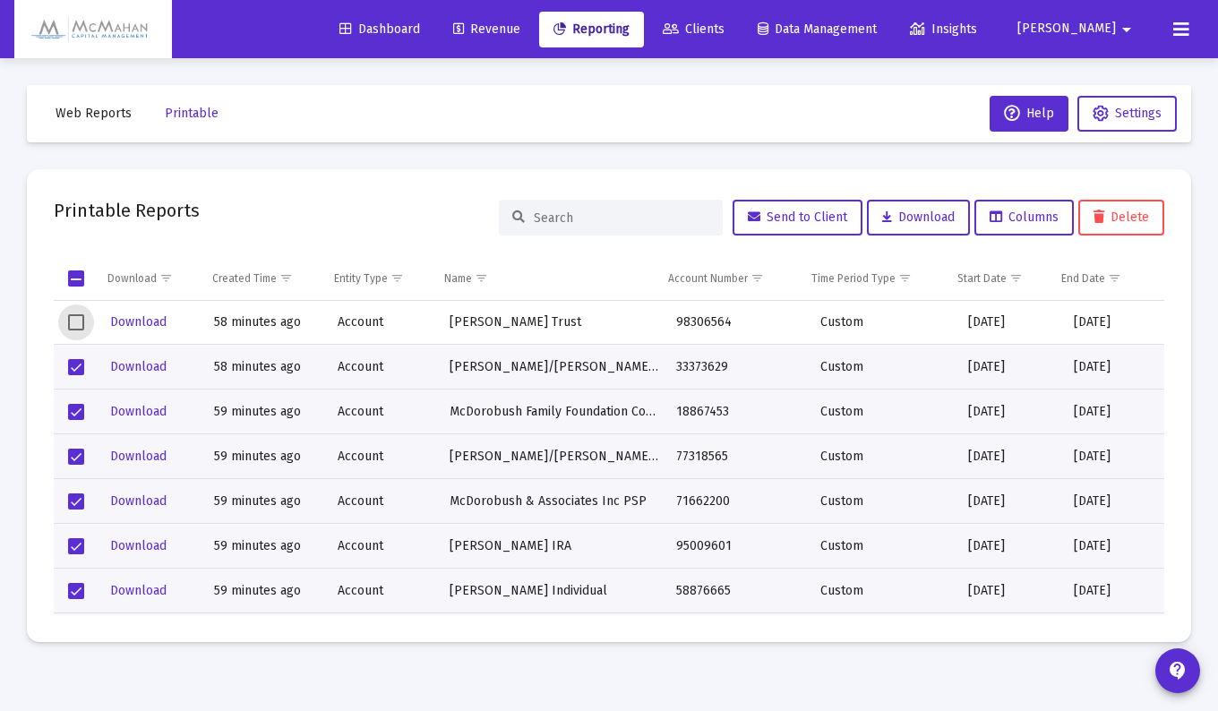
click at [77, 320] on span "Select row" at bounding box center [76, 322] width 16 height 16
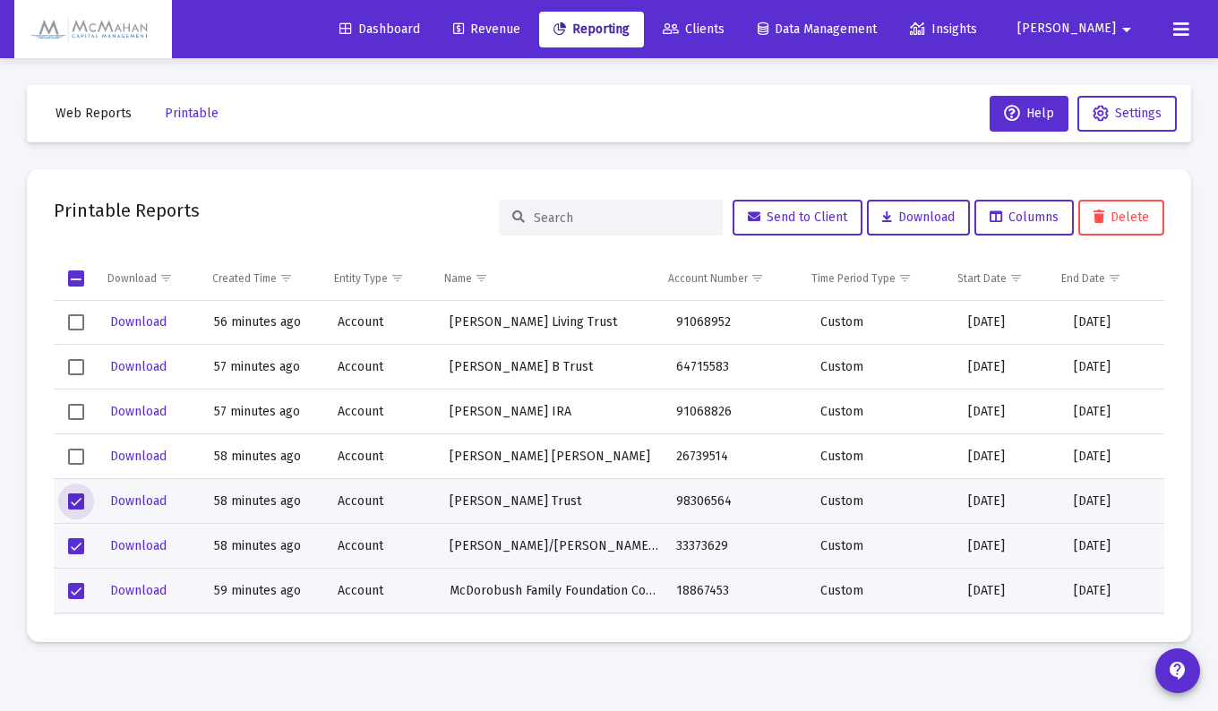
scroll to position [3492, 0]
drag, startPoint x: 73, startPoint y: 453, endPoint x: 74, endPoint y: 430, distance: 23.3
click at [73, 452] on span "Select row" at bounding box center [76, 457] width 16 height 16
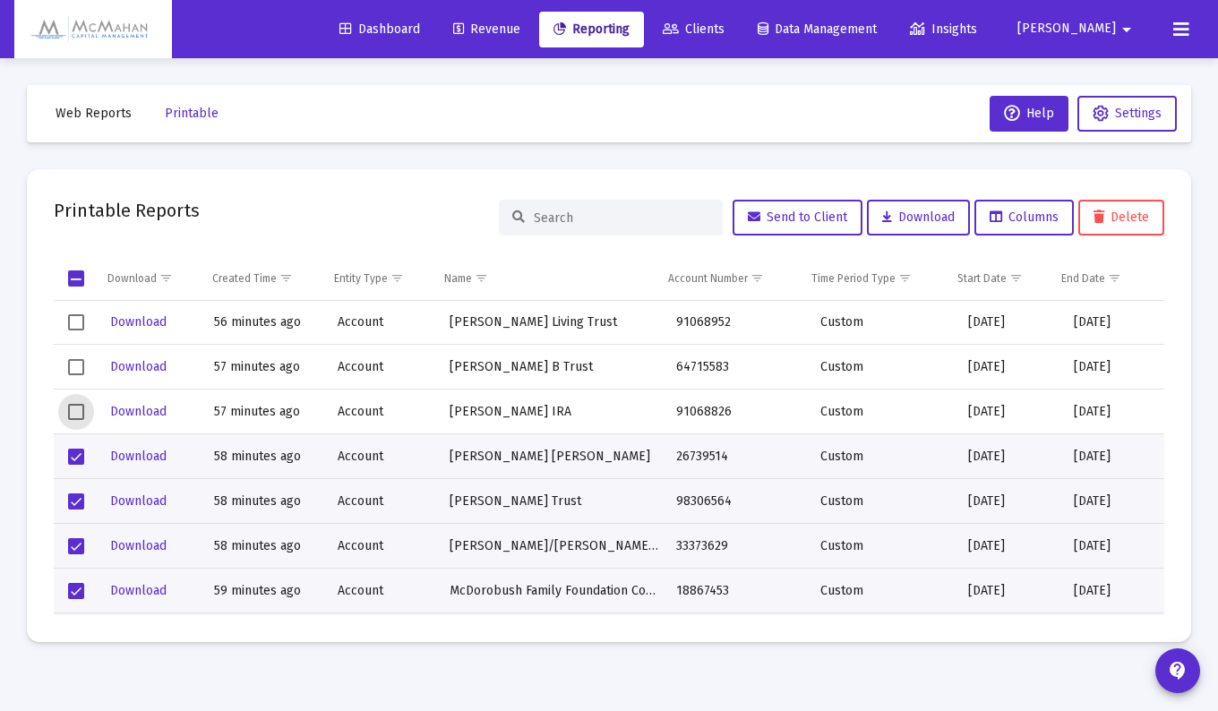
click at [79, 408] on span "Select row" at bounding box center [76, 412] width 16 height 16
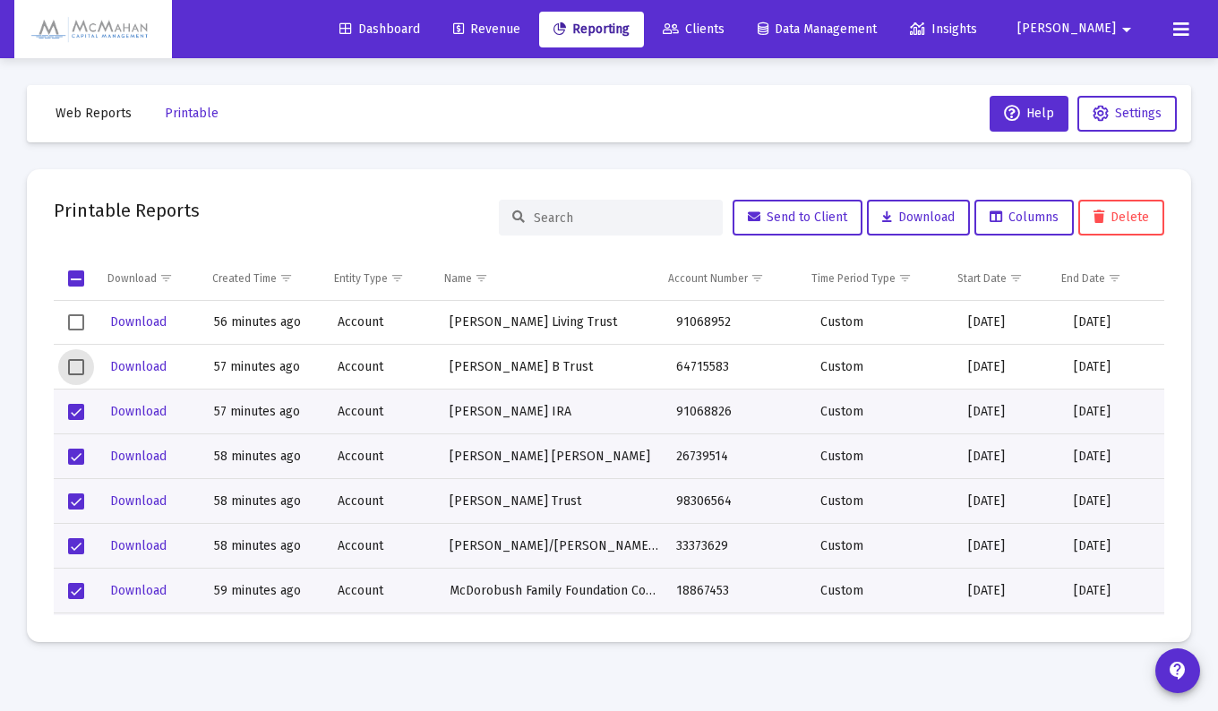
click at [82, 369] on span "Select row" at bounding box center [76, 367] width 16 height 16
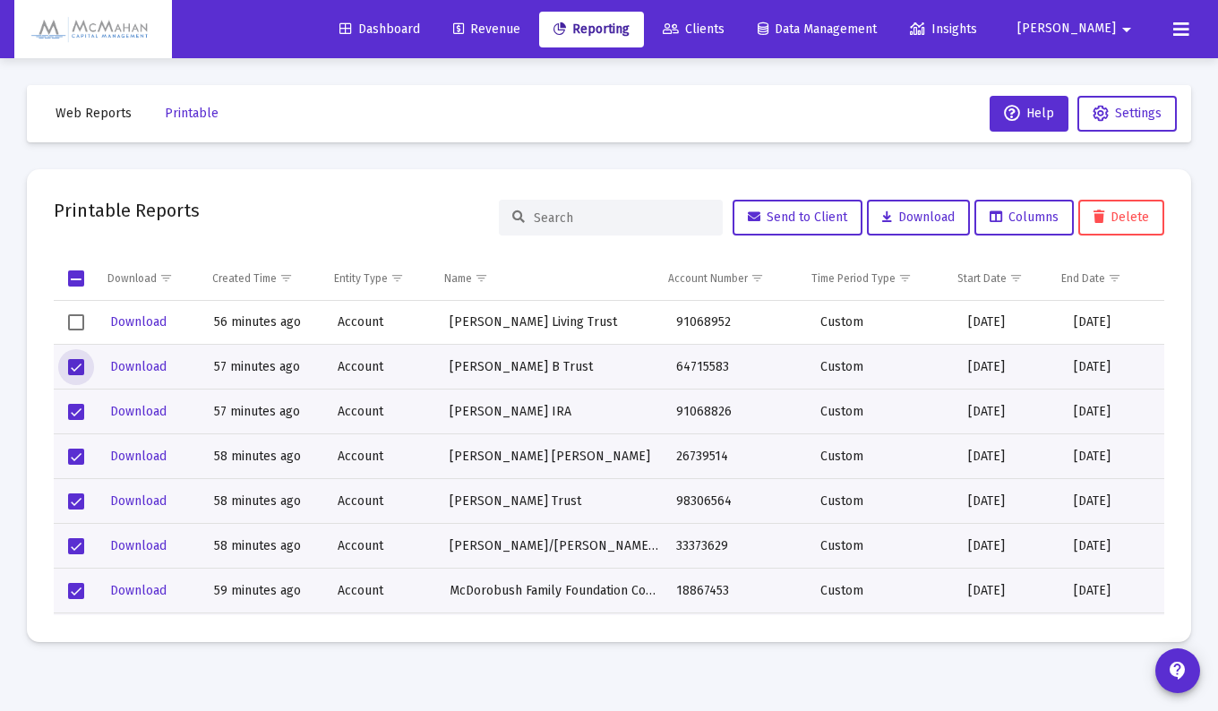
click at [81, 326] on span "Select row" at bounding box center [76, 322] width 16 height 16
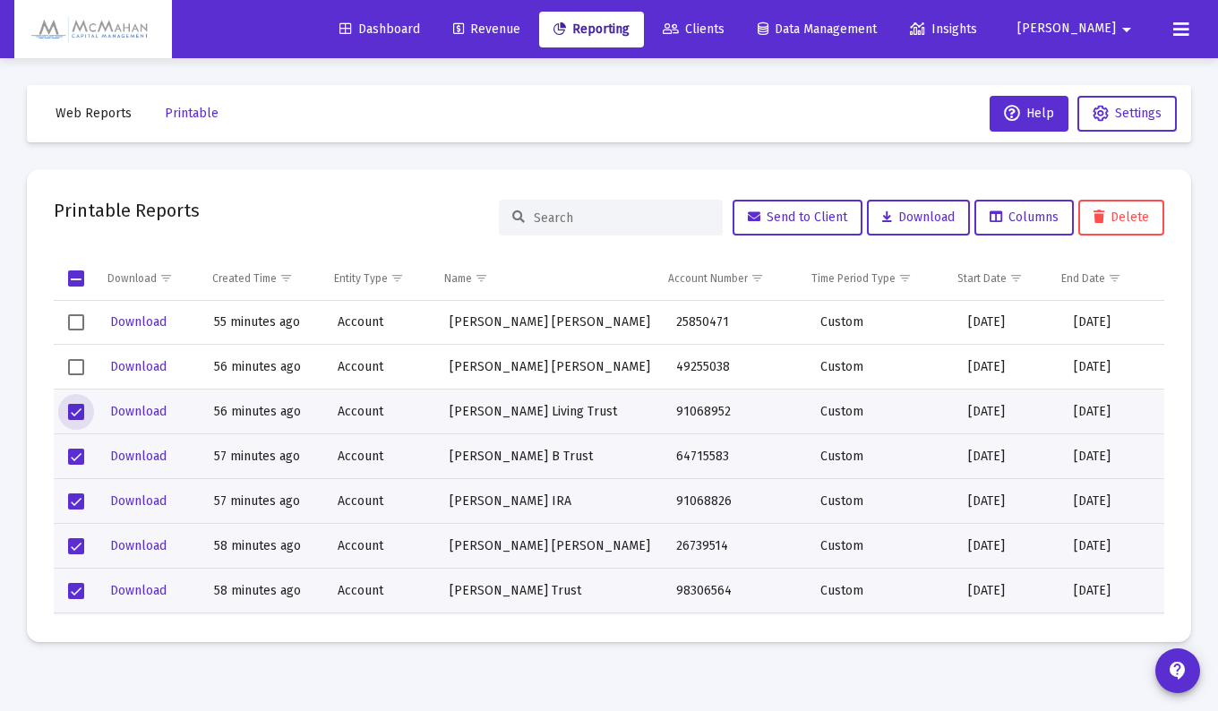
scroll to position [3313, 0]
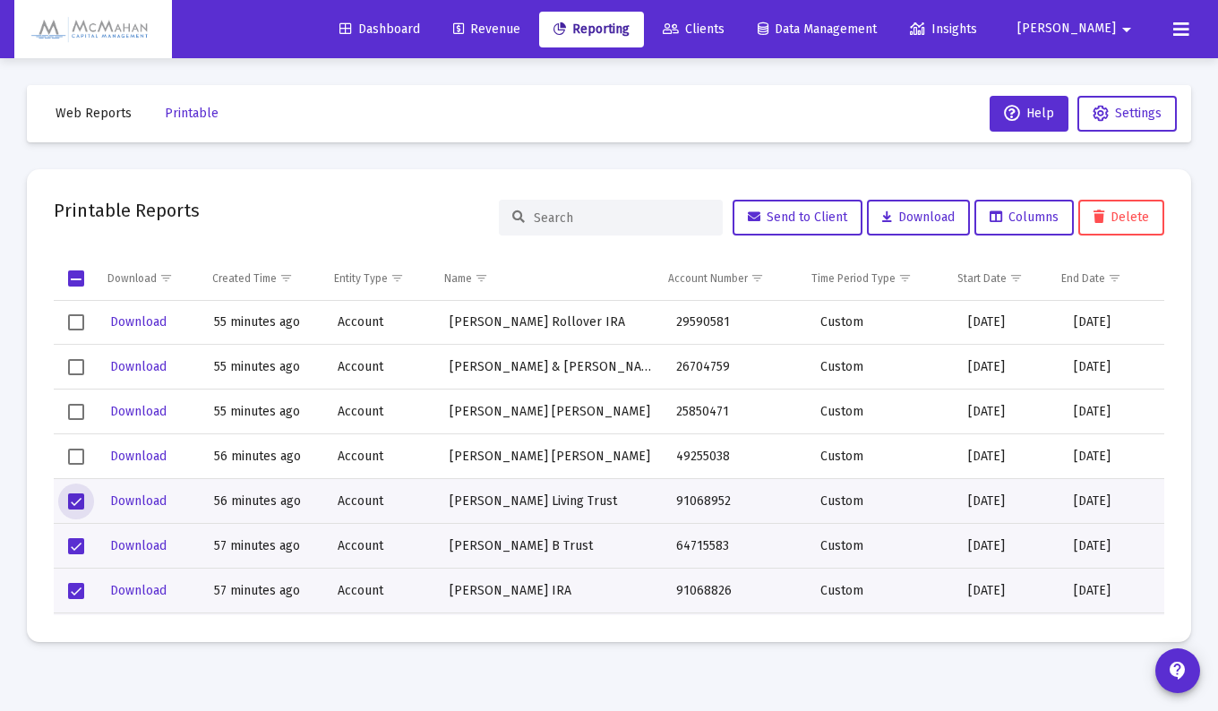
drag, startPoint x: 77, startPoint y: 458, endPoint x: 77, endPoint y: 449, distance: 9.8
click at [77, 458] on span "Select row" at bounding box center [76, 457] width 16 height 16
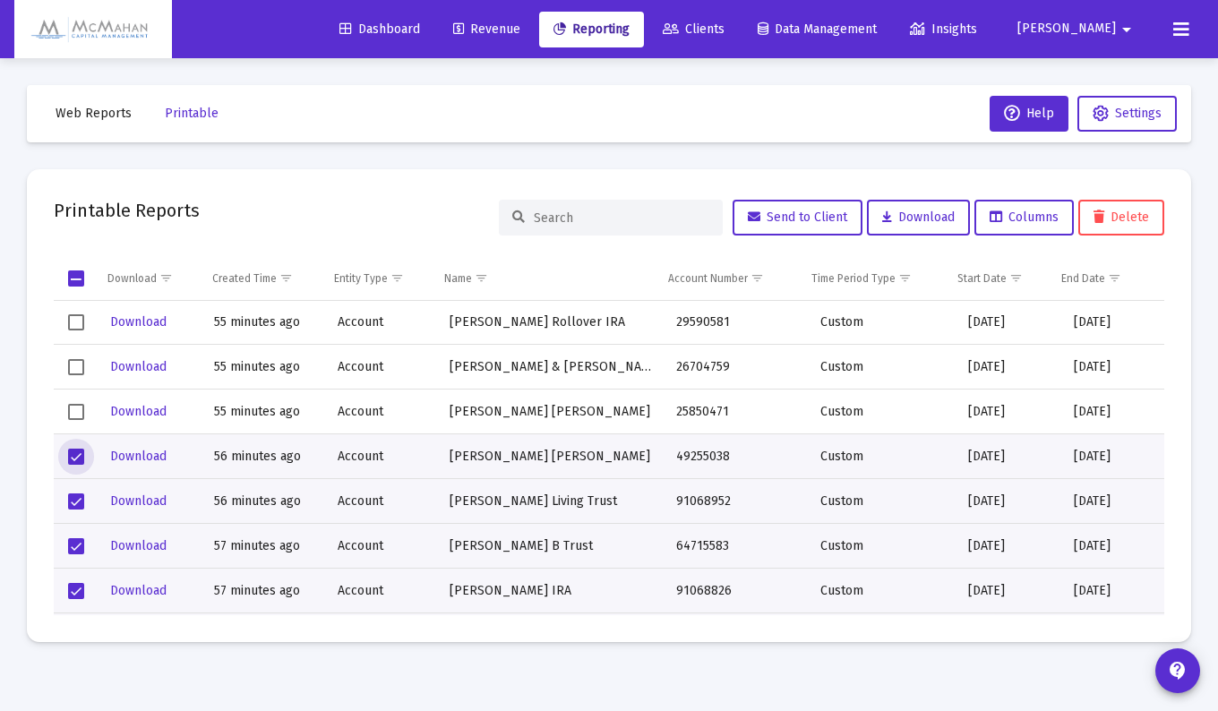
click at [78, 408] on span "Select row" at bounding box center [76, 412] width 16 height 16
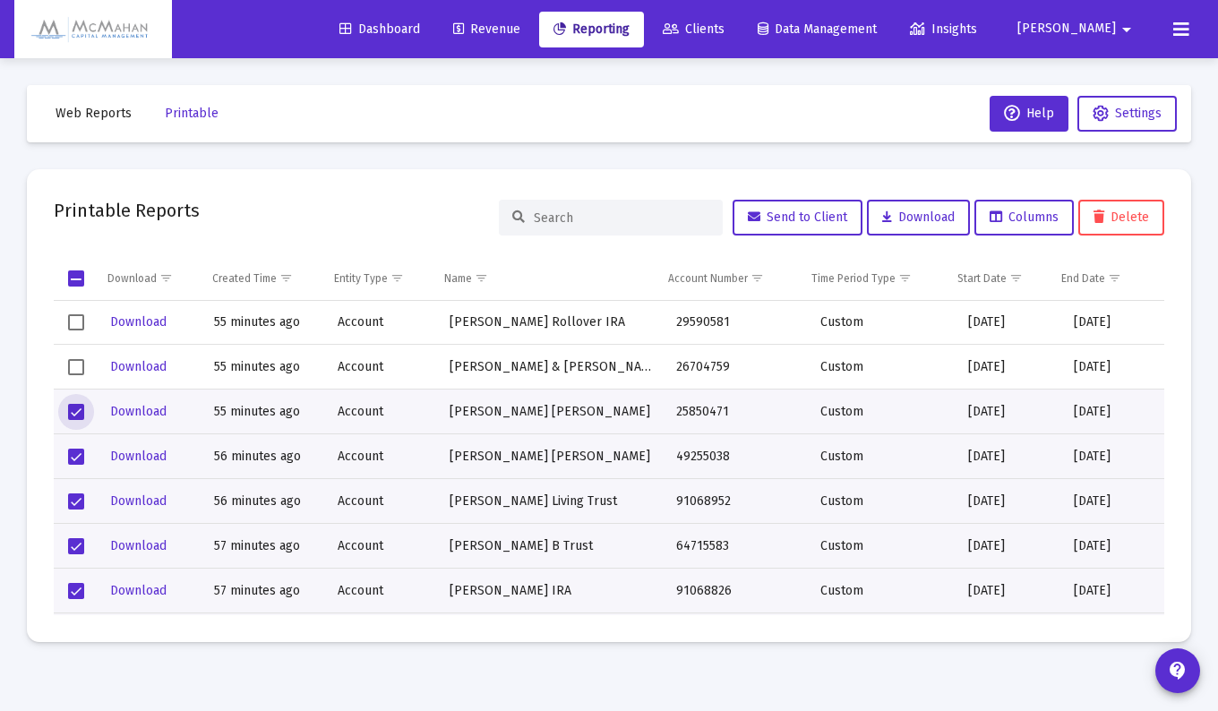
click at [80, 355] on td "Data grid" at bounding box center [77, 367] width 46 height 45
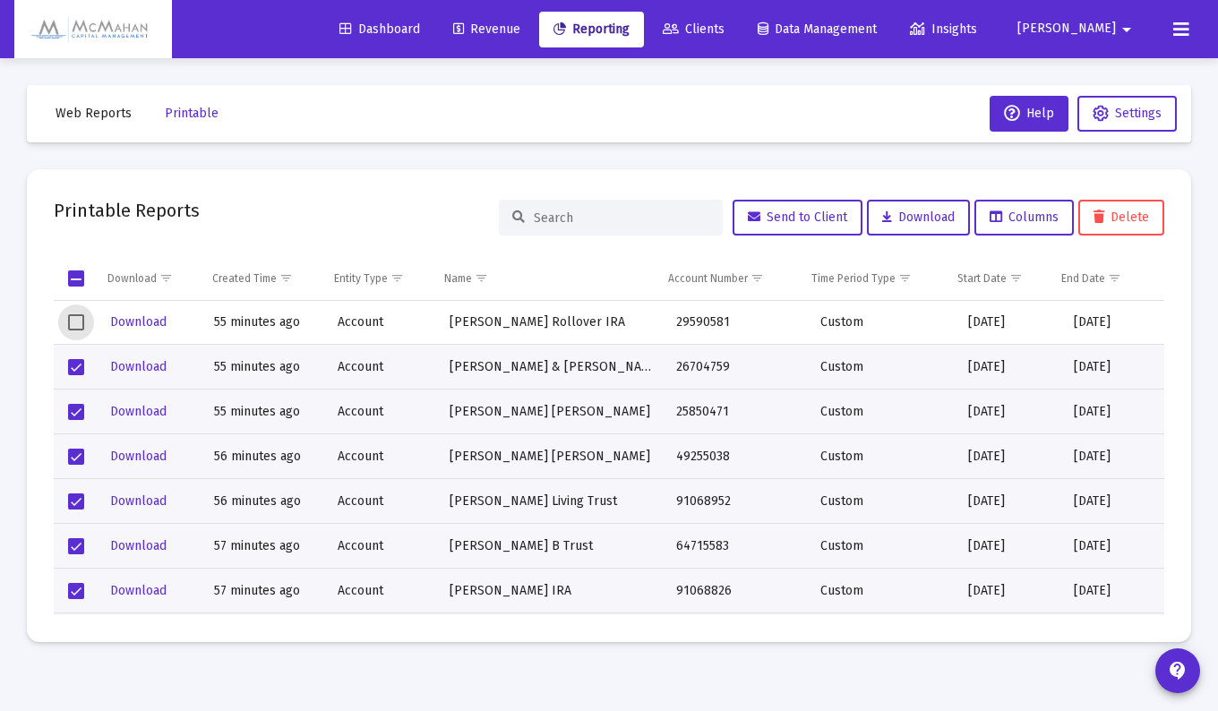
click at [77, 323] on span "Select row" at bounding box center [76, 322] width 16 height 16
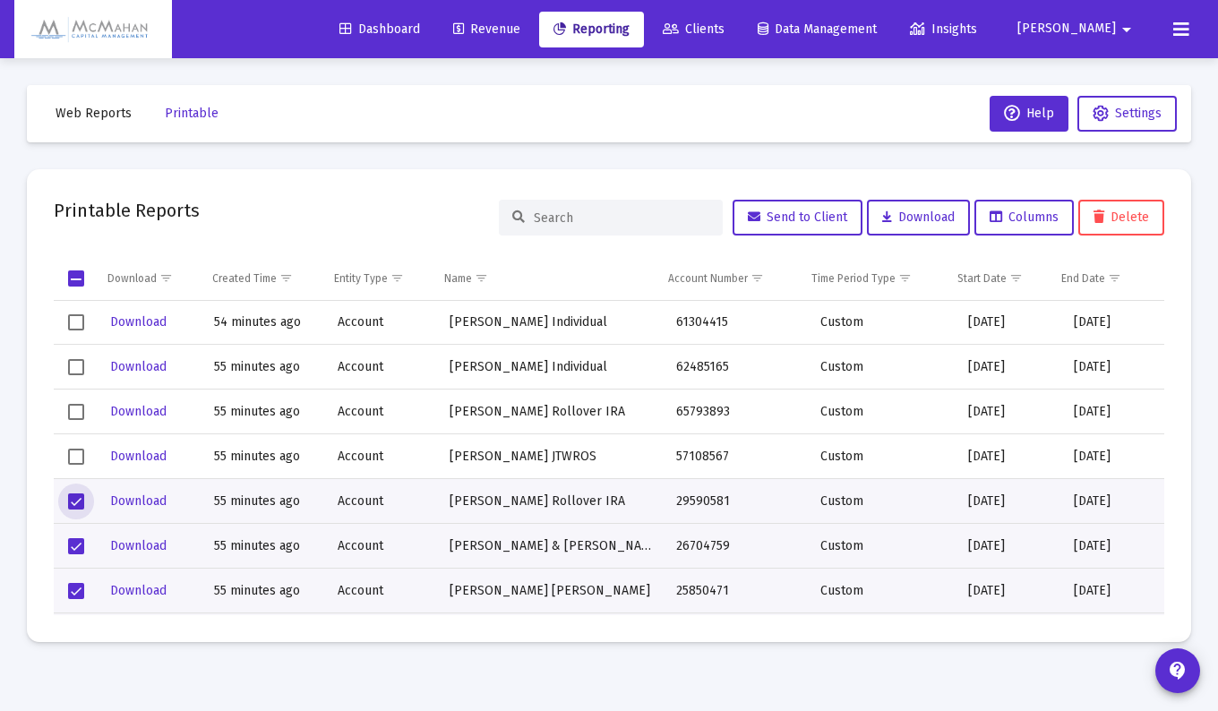
scroll to position [3134, 0]
click at [76, 455] on span "Select row" at bounding box center [76, 457] width 16 height 16
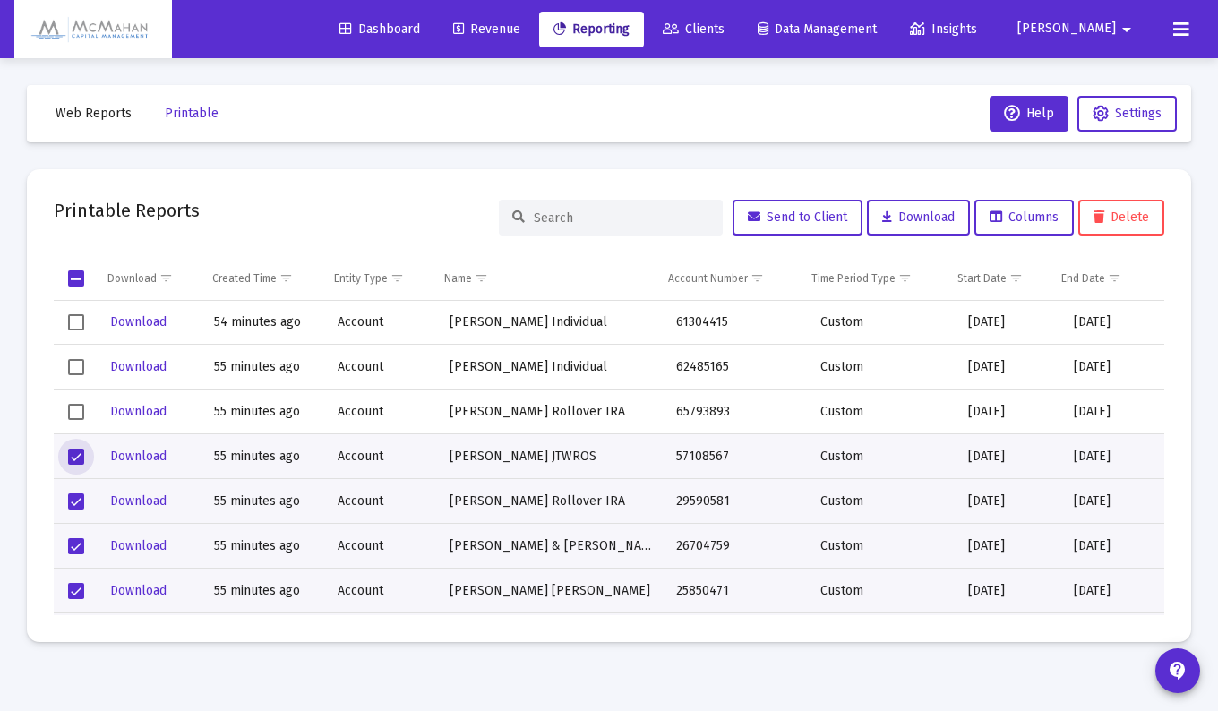
click at [74, 409] on span "Select row" at bounding box center [76, 412] width 16 height 16
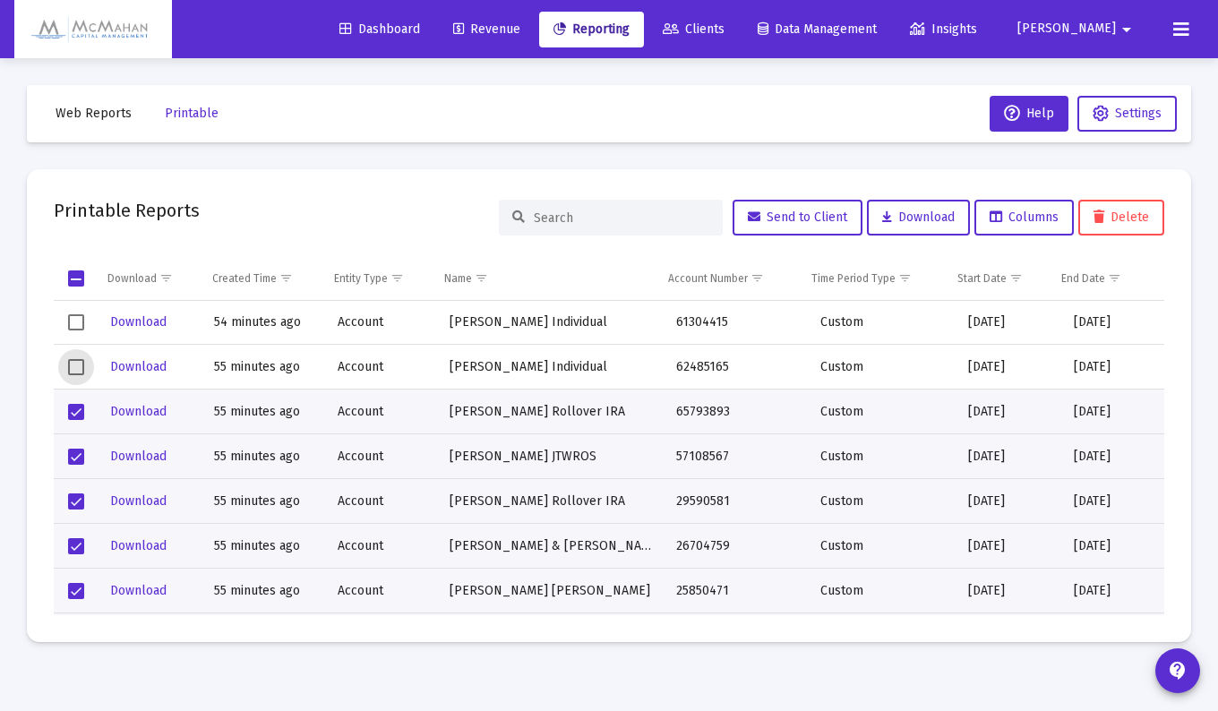
drag, startPoint x: 81, startPoint y: 371, endPoint x: 87, endPoint y: 336, distance: 35.3
click at [81, 370] on span "Select row" at bounding box center [76, 367] width 16 height 16
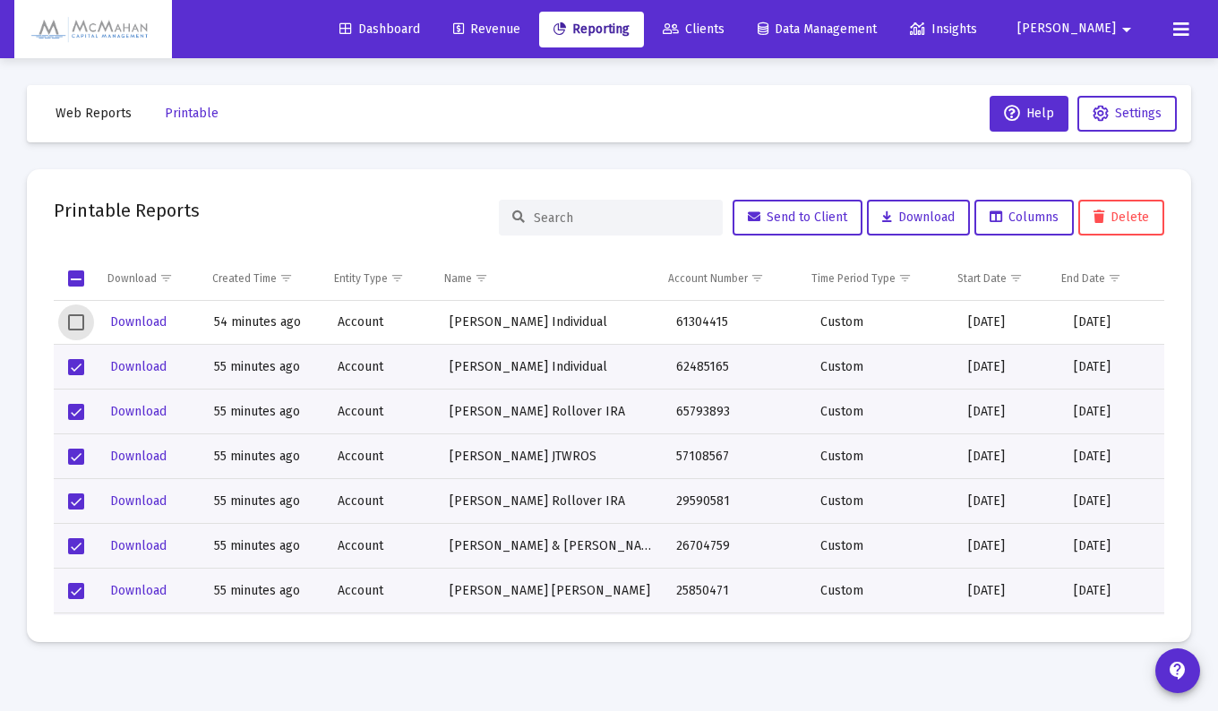
click at [77, 319] on span "Select row" at bounding box center [76, 322] width 16 height 16
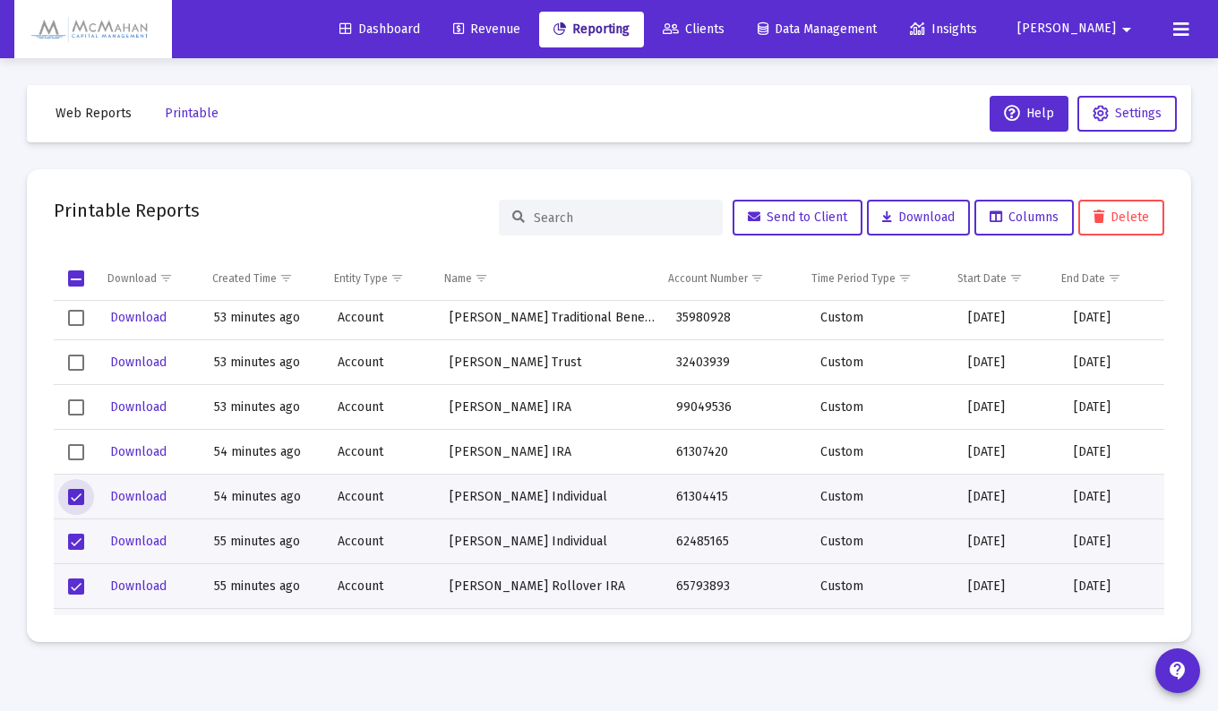
scroll to position [2955, 0]
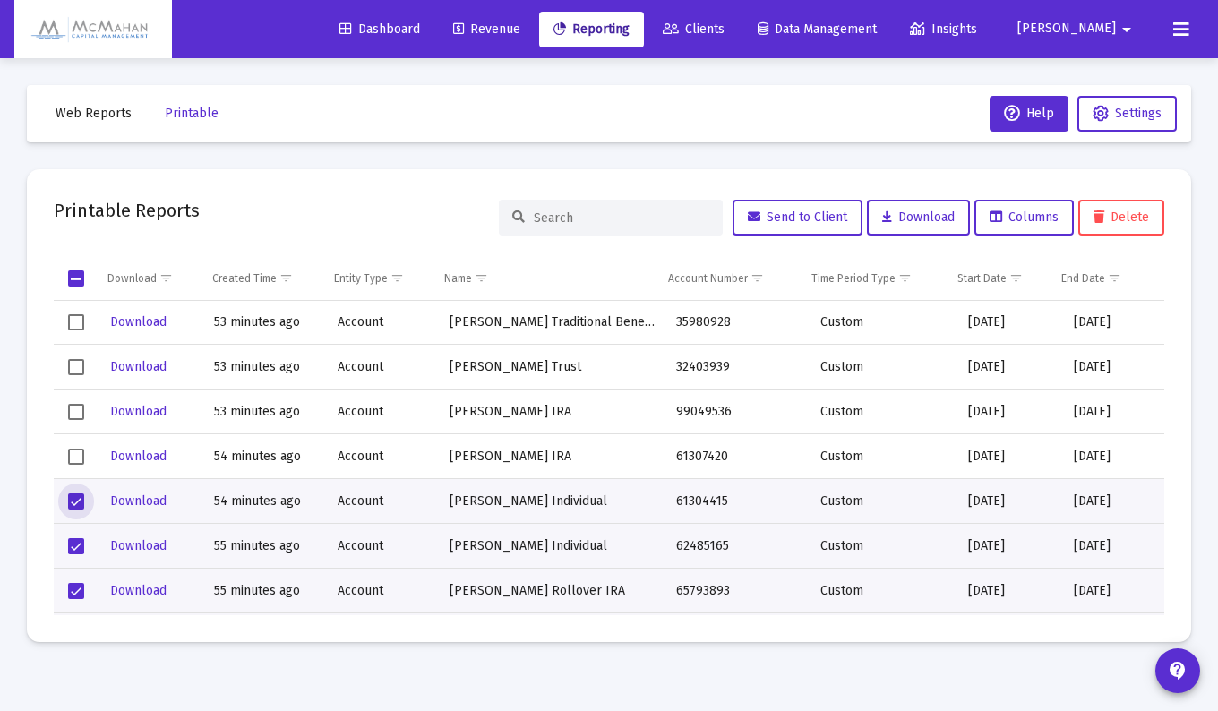
click at [73, 453] on span "Select row" at bounding box center [76, 457] width 16 height 16
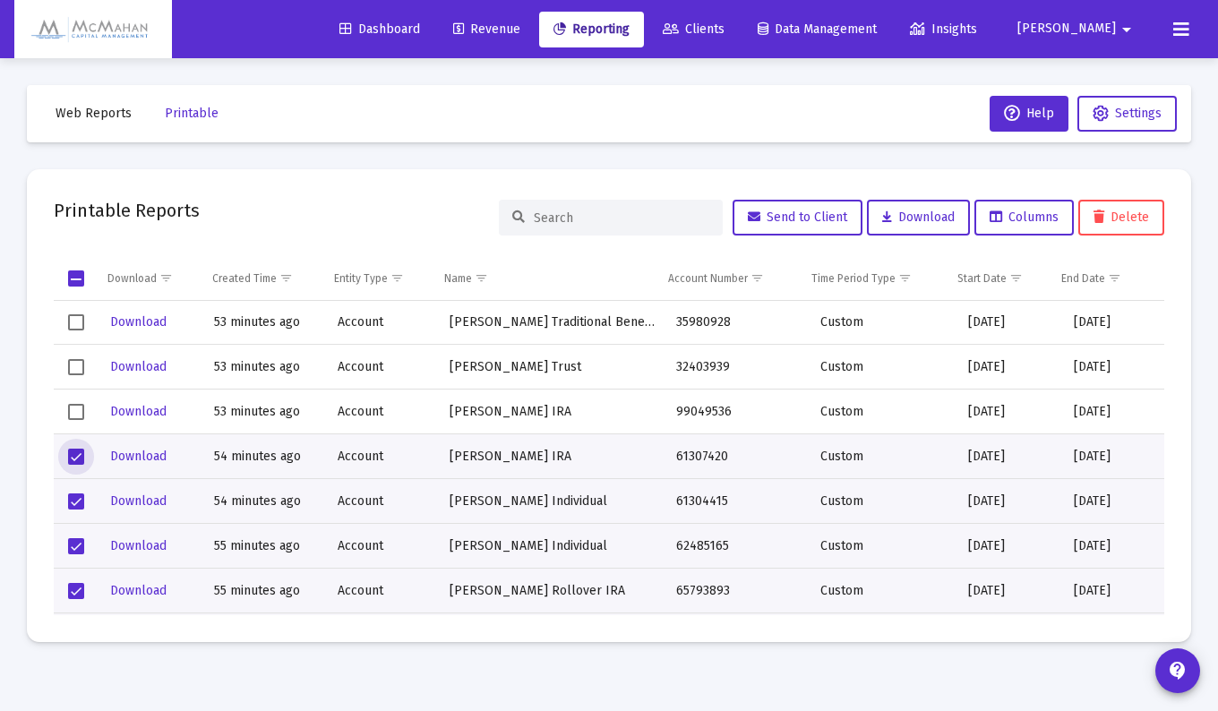
click at [73, 409] on span "Select row" at bounding box center [76, 412] width 16 height 16
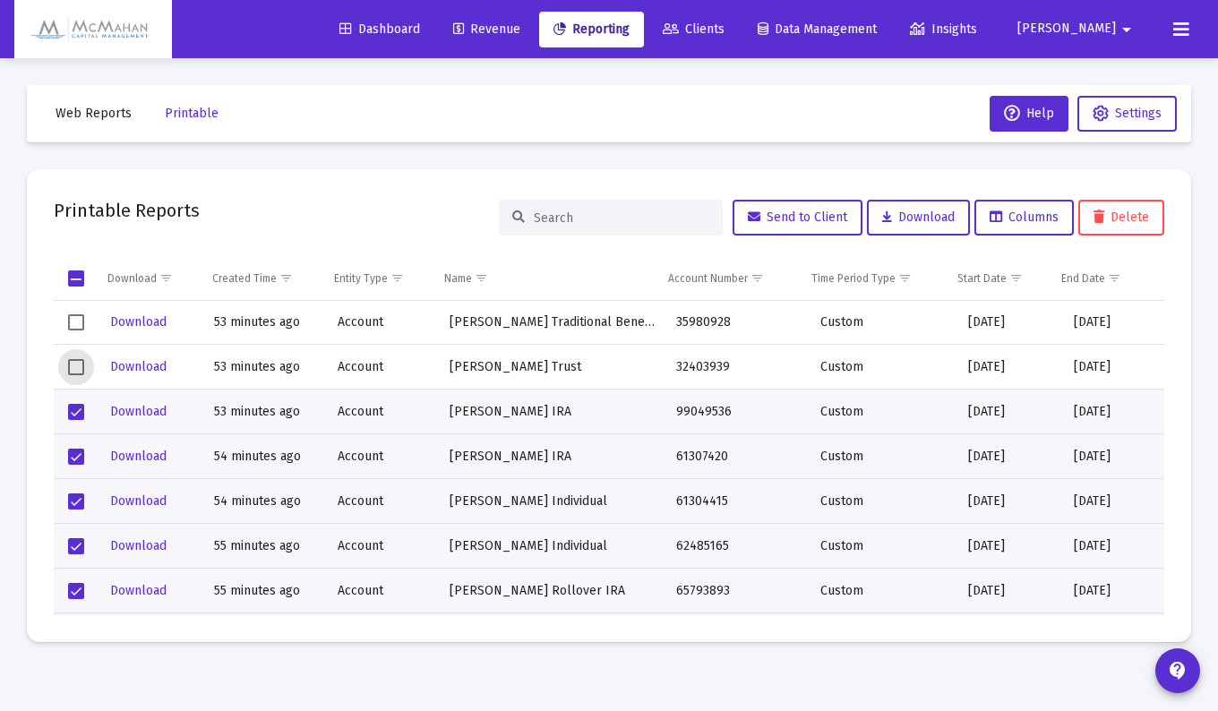
click at [81, 364] on span "Select row" at bounding box center [76, 367] width 16 height 16
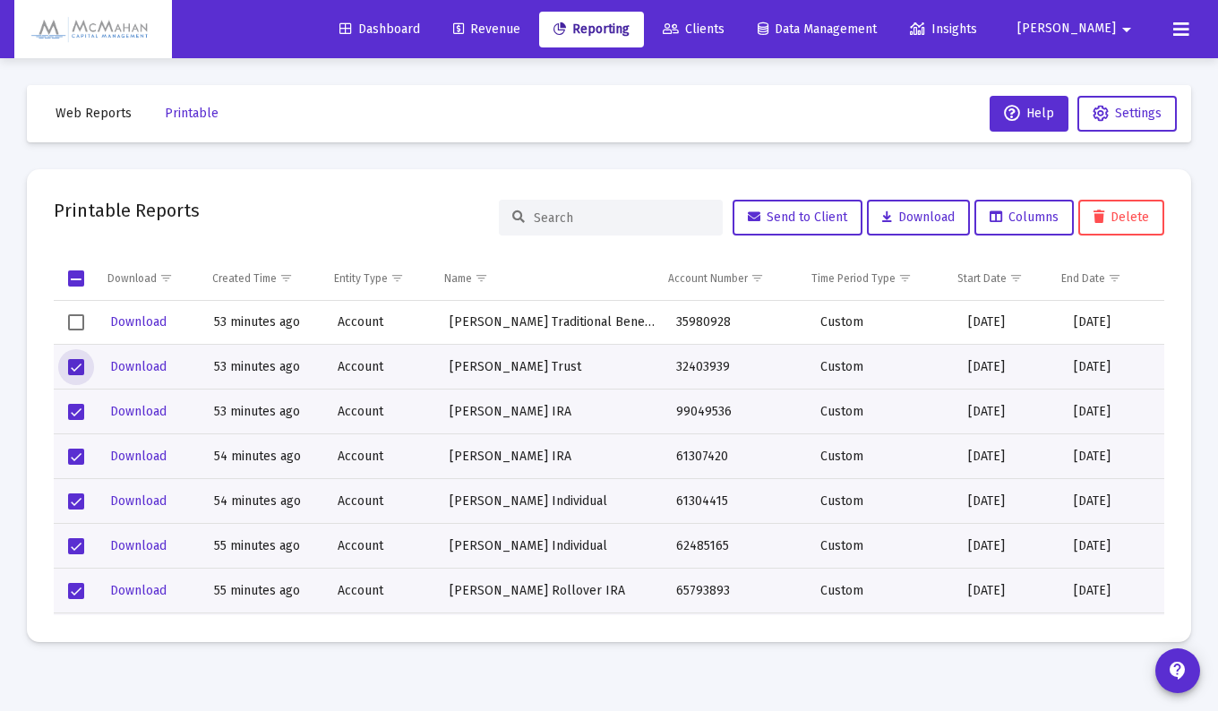
click at [77, 321] on span "Select row" at bounding box center [76, 322] width 16 height 16
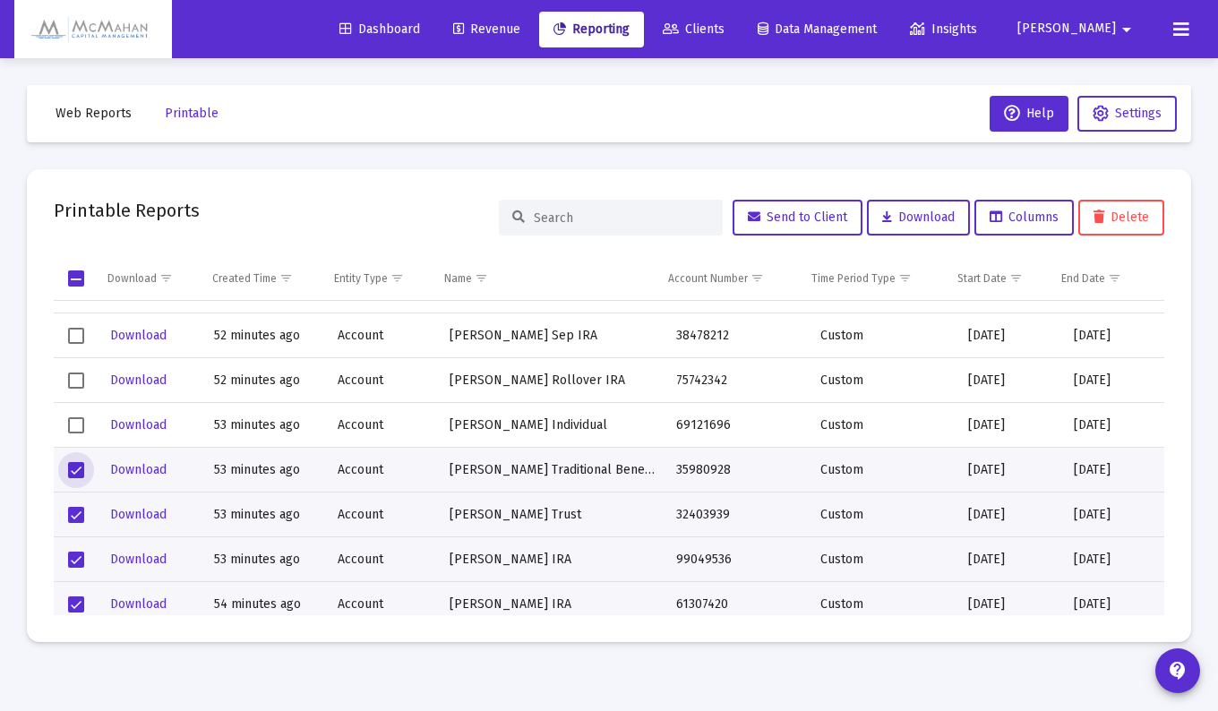
scroll to position [2776, 0]
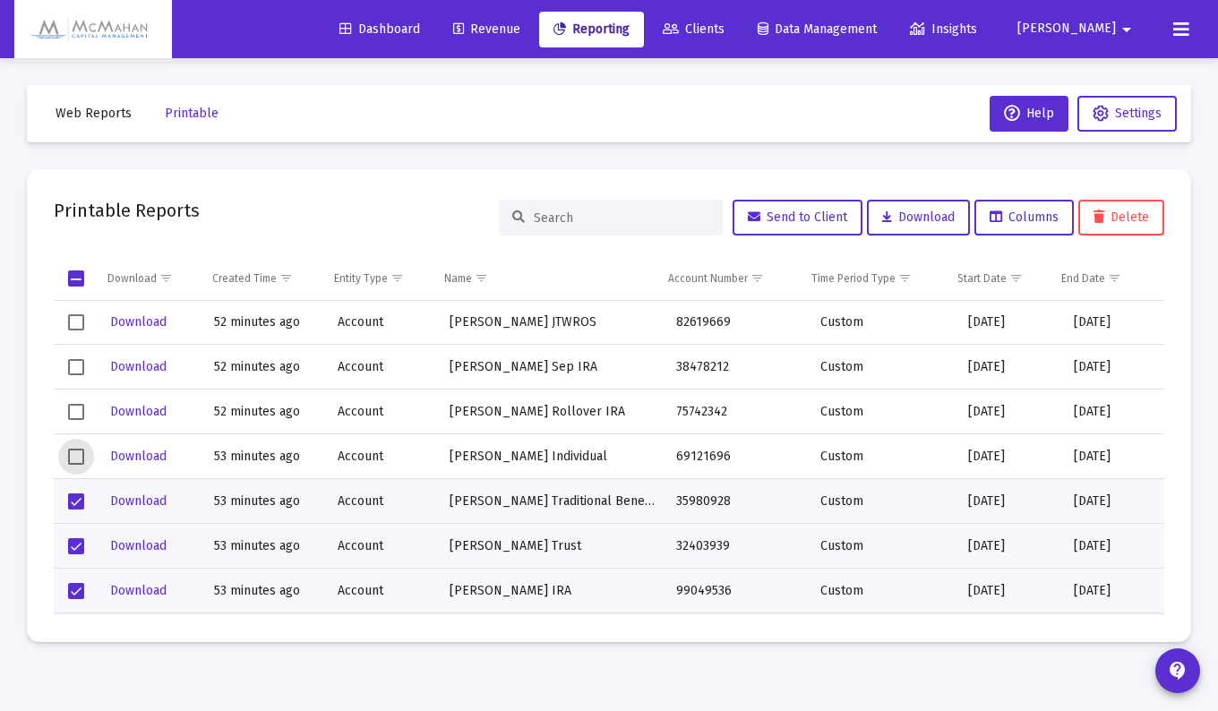
drag, startPoint x: 74, startPoint y: 458, endPoint x: 76, endPoint y: 441, distance: 17.1
click at [74, 458] on span "Select row" at bounding box center [76, 457] width 16 height 16
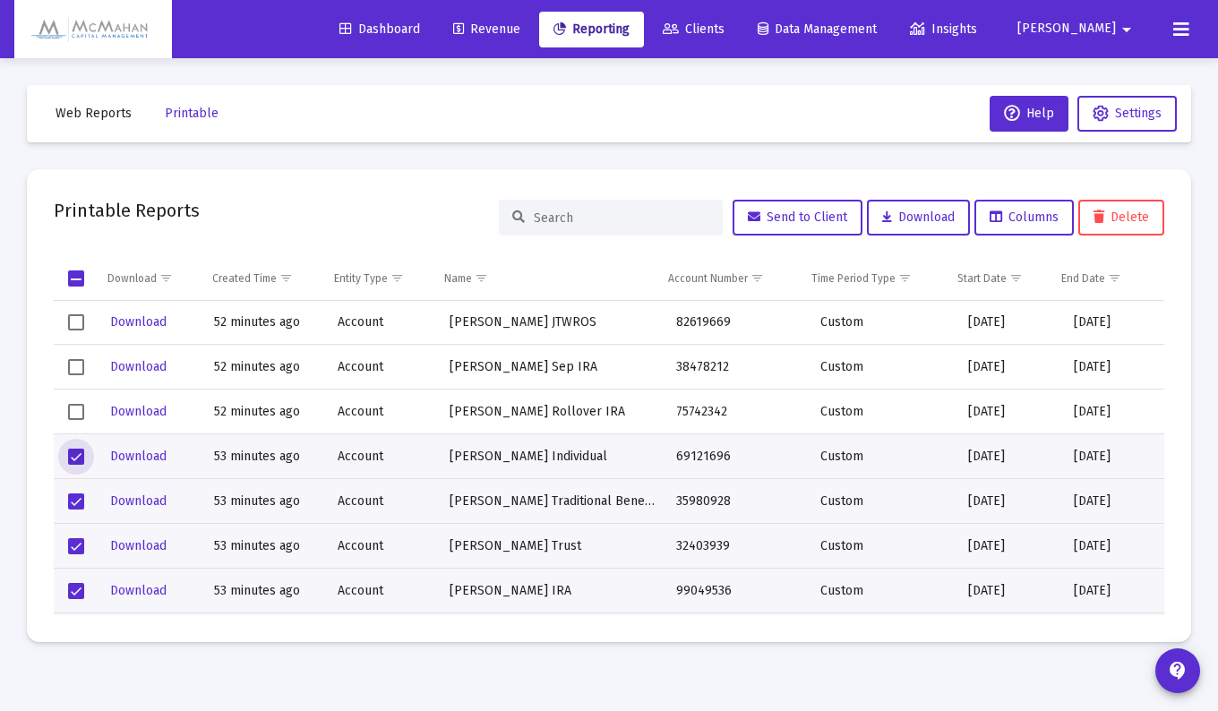
click at [77, 411] on span "Select row" at bounding box center [76, 412] width 16 height 16
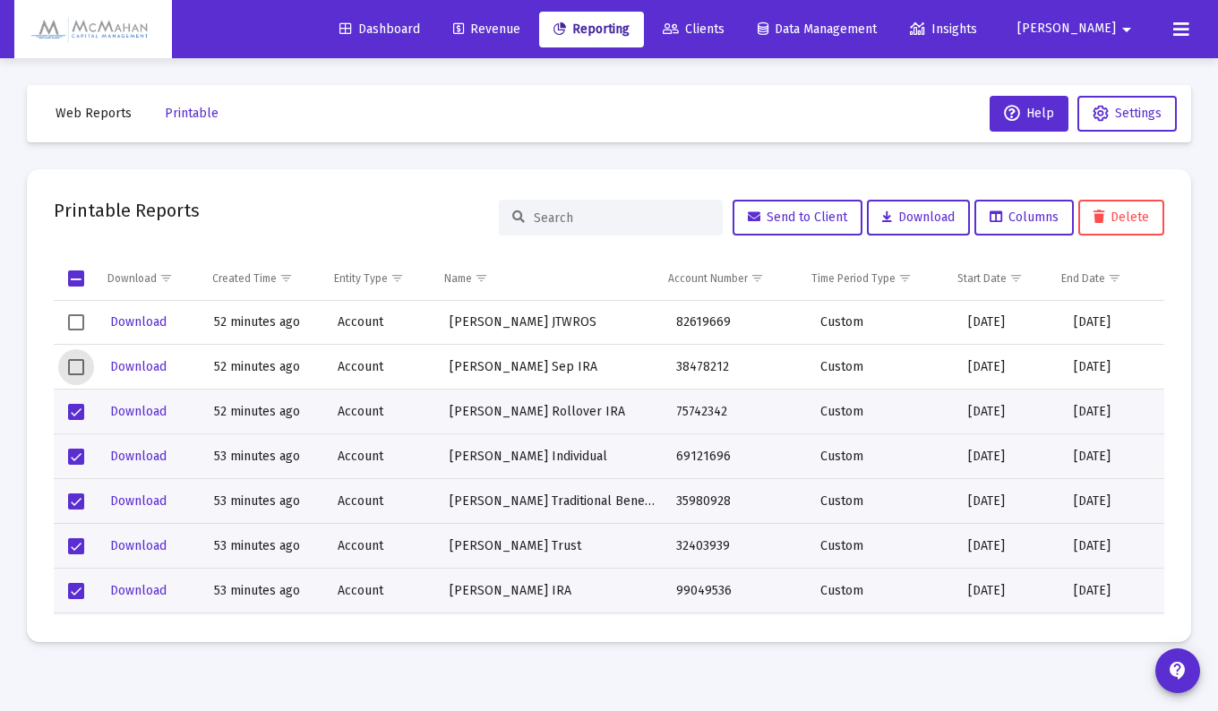
click at [83, 365] on span "Select row" at bounding box center [76, 367] width 16 height 16
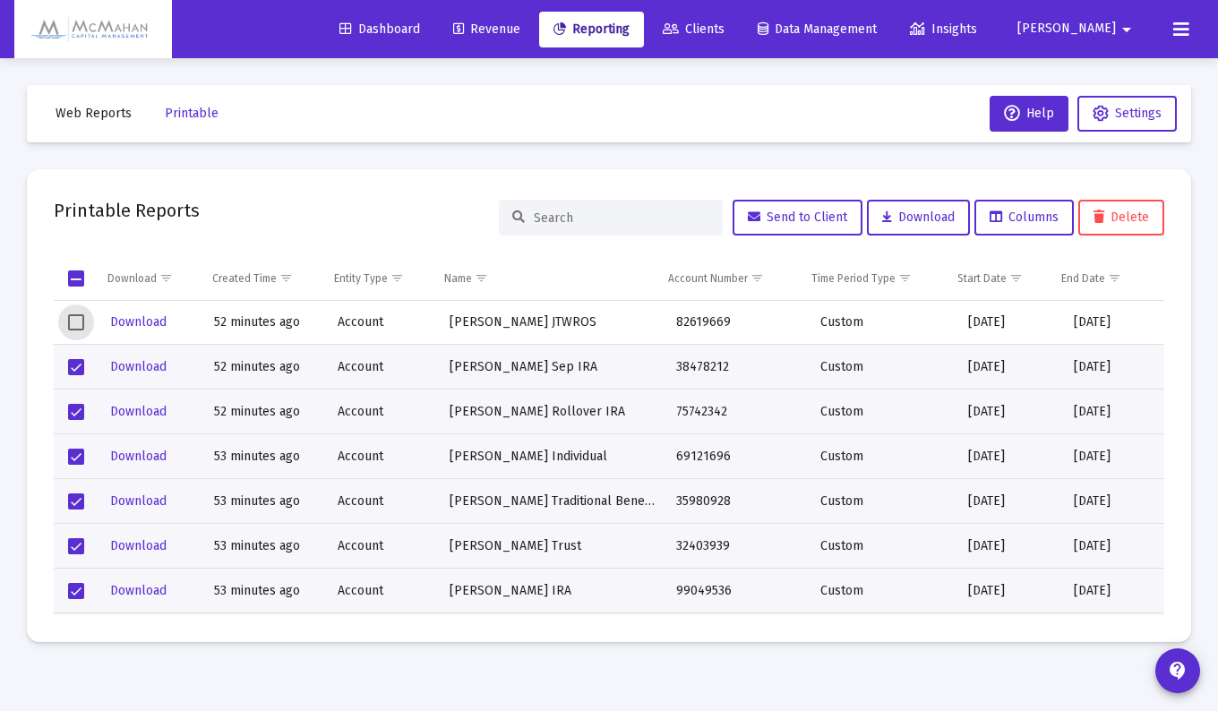
click at [79, 321] on span "Select row" at bounding box center [76, 322] width 16 height 16
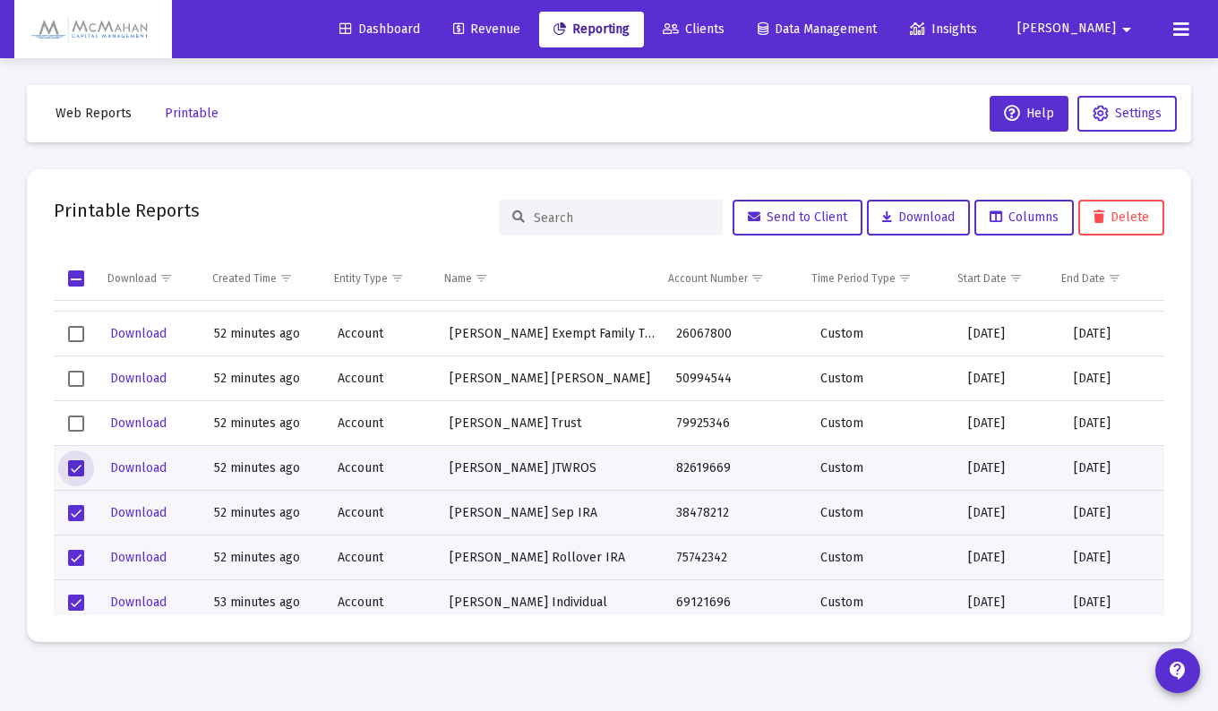
scroll to position [2597, 0]
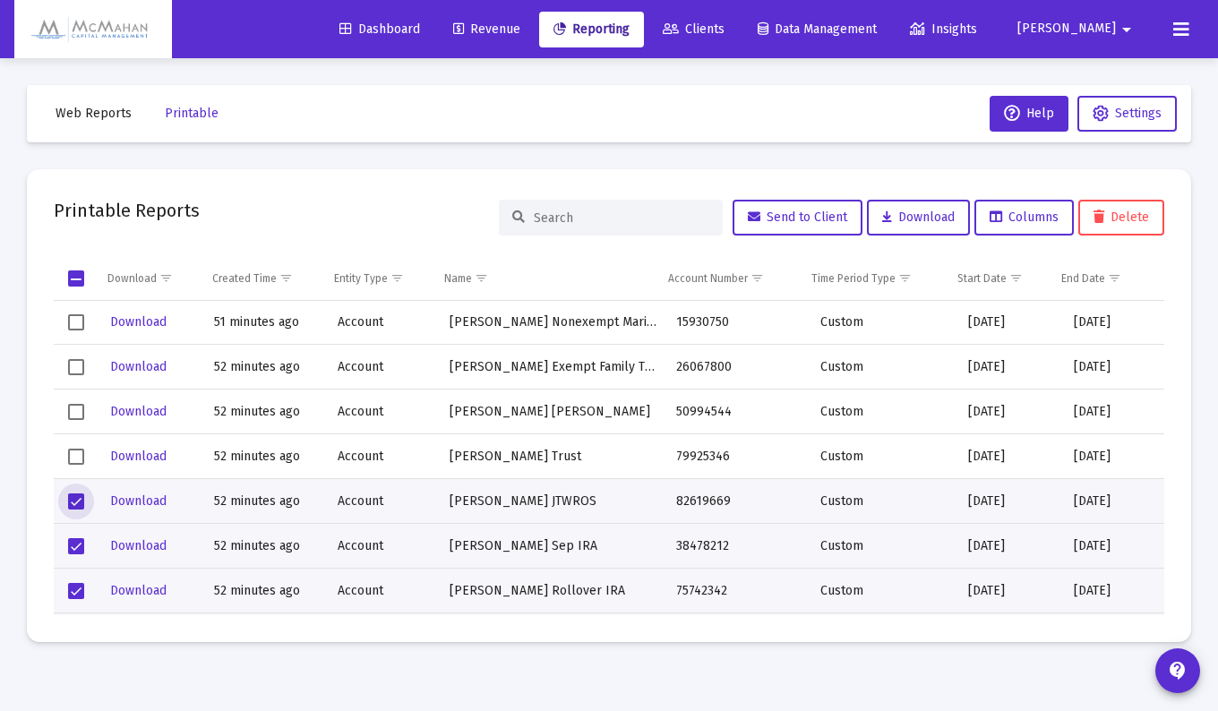
drag, startPoint x: 76, startPoint y: 454, endPoint x: 79, endPoint y: 441, distance: 13.7
click at [76, 449] on span "Select row" at bounding box center [76, 457] width 16 height 16
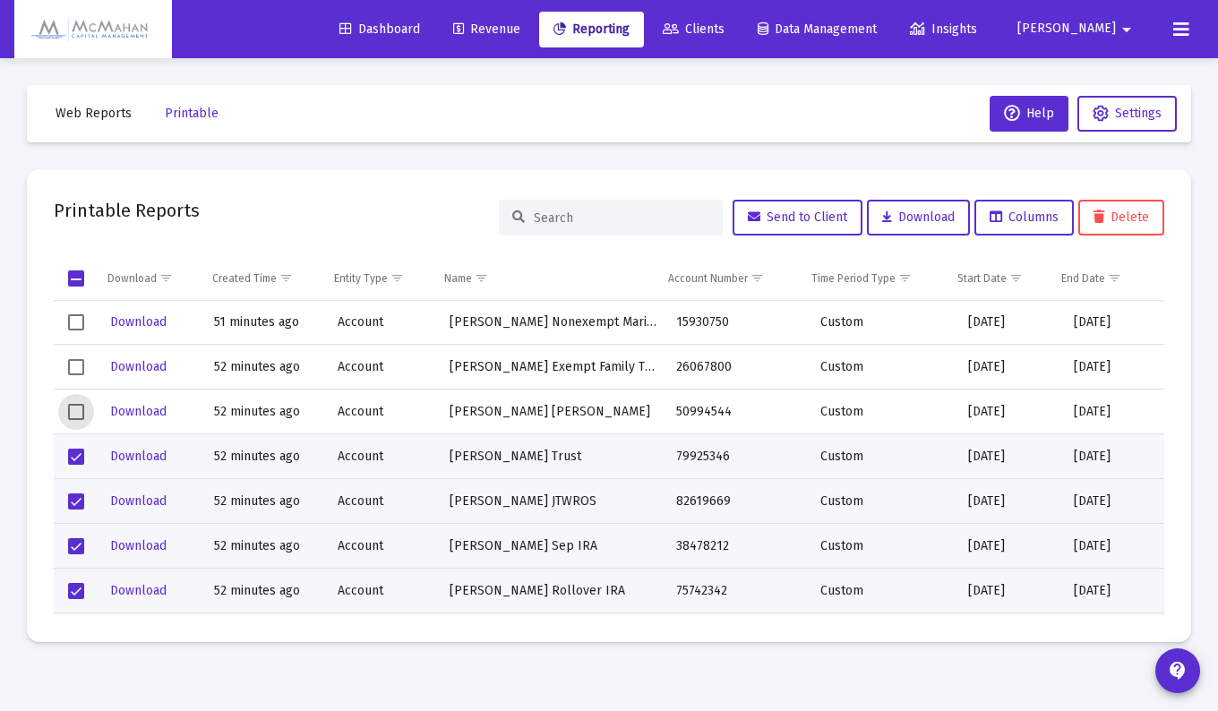
click at [82, 406] on span "Select row" at bounding box center [76, 412] width 16 height 16
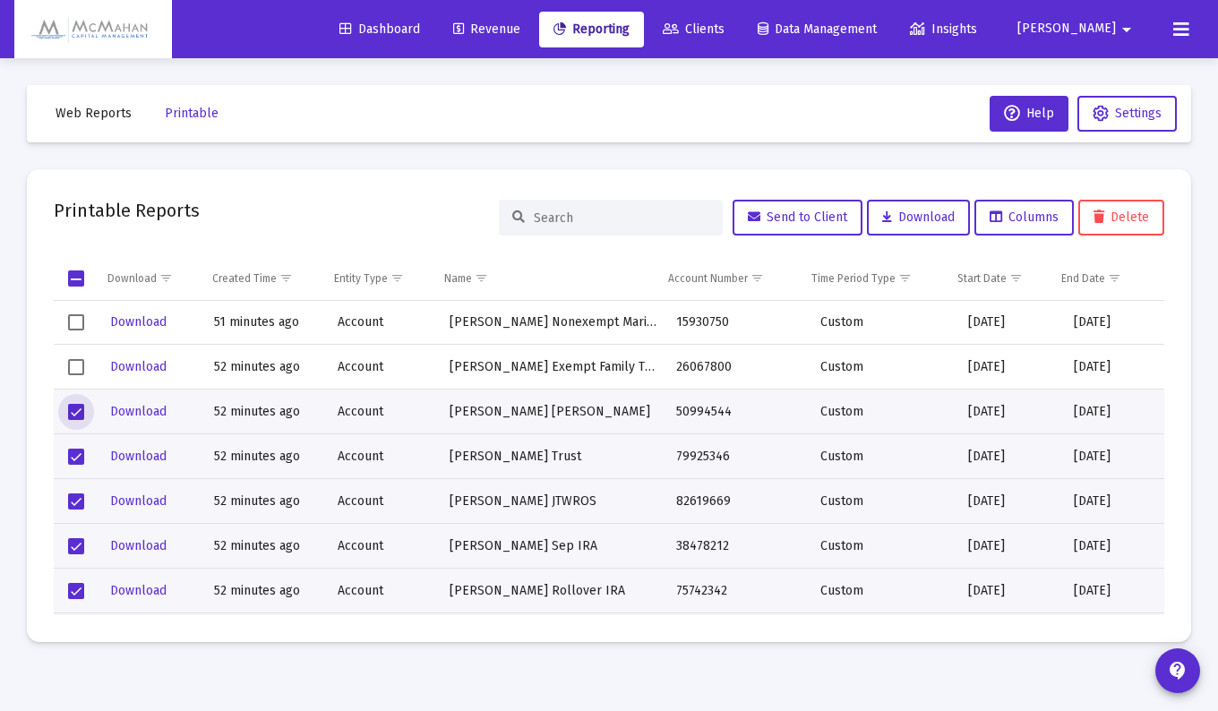
click at [81, 367] on span "Select row" at bounding box center [76, 367] width 16 height 16
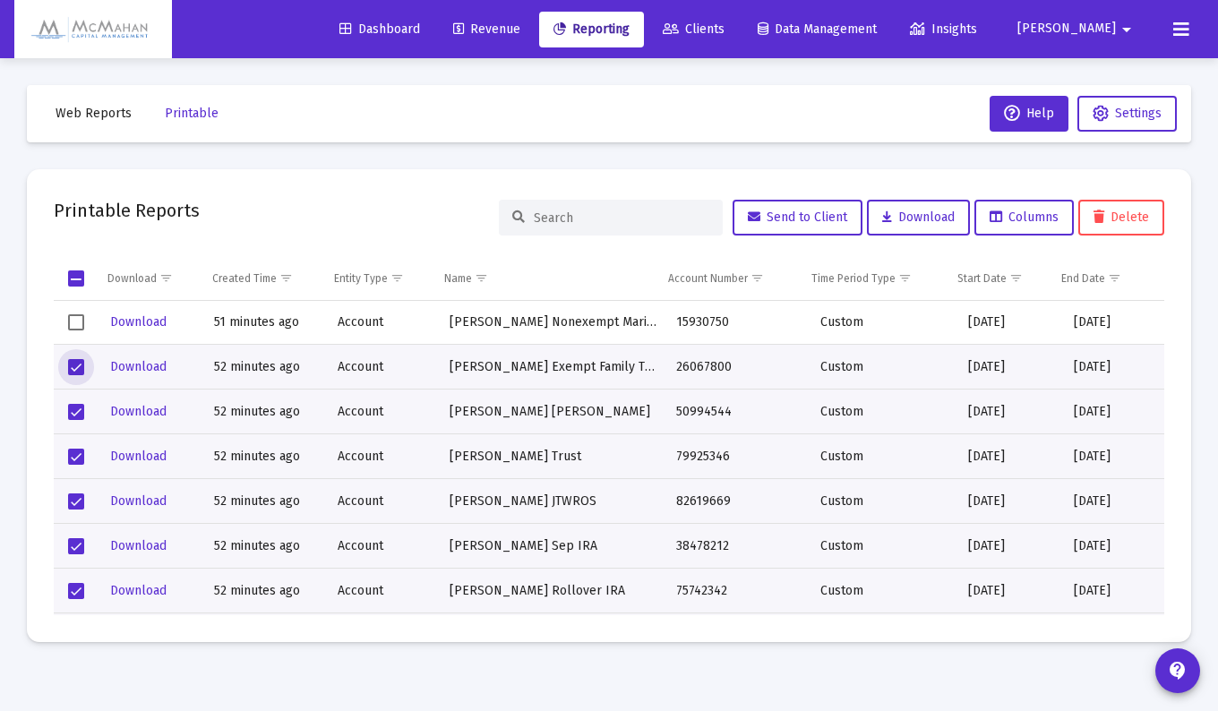
click at [76, 319] on span "Select row" at bounding box center [76, 322] width 16 height 16
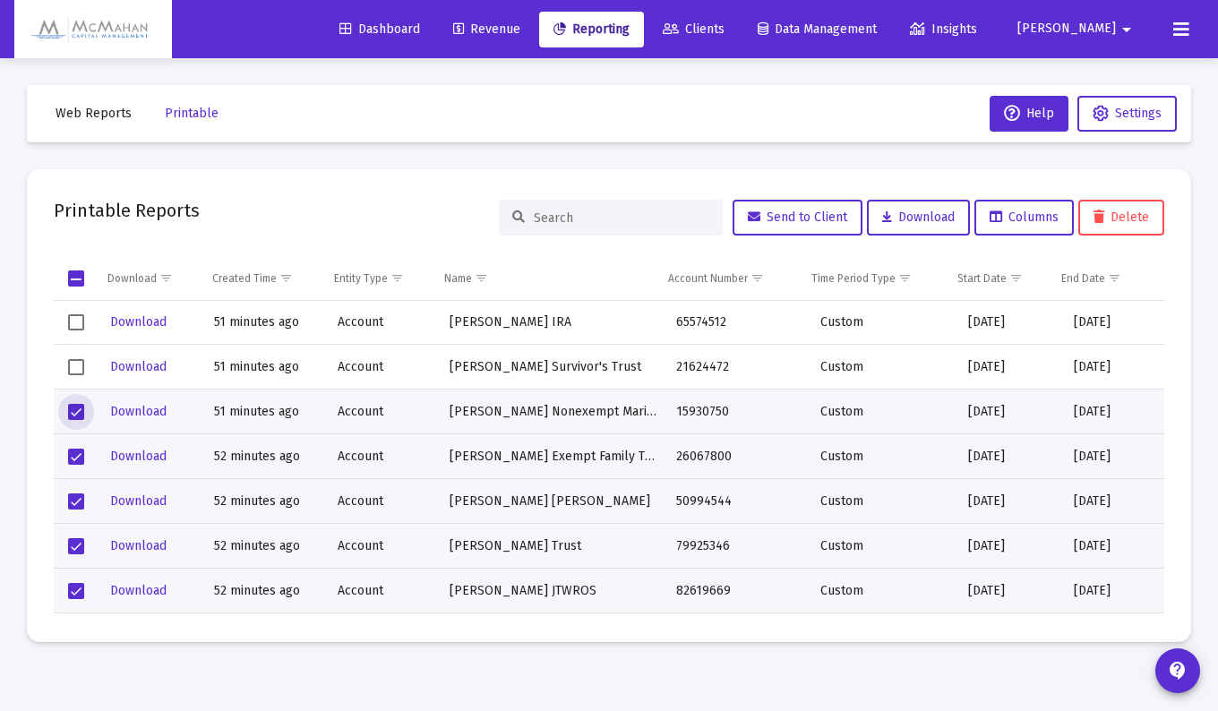
scroll to position [2418, 0]
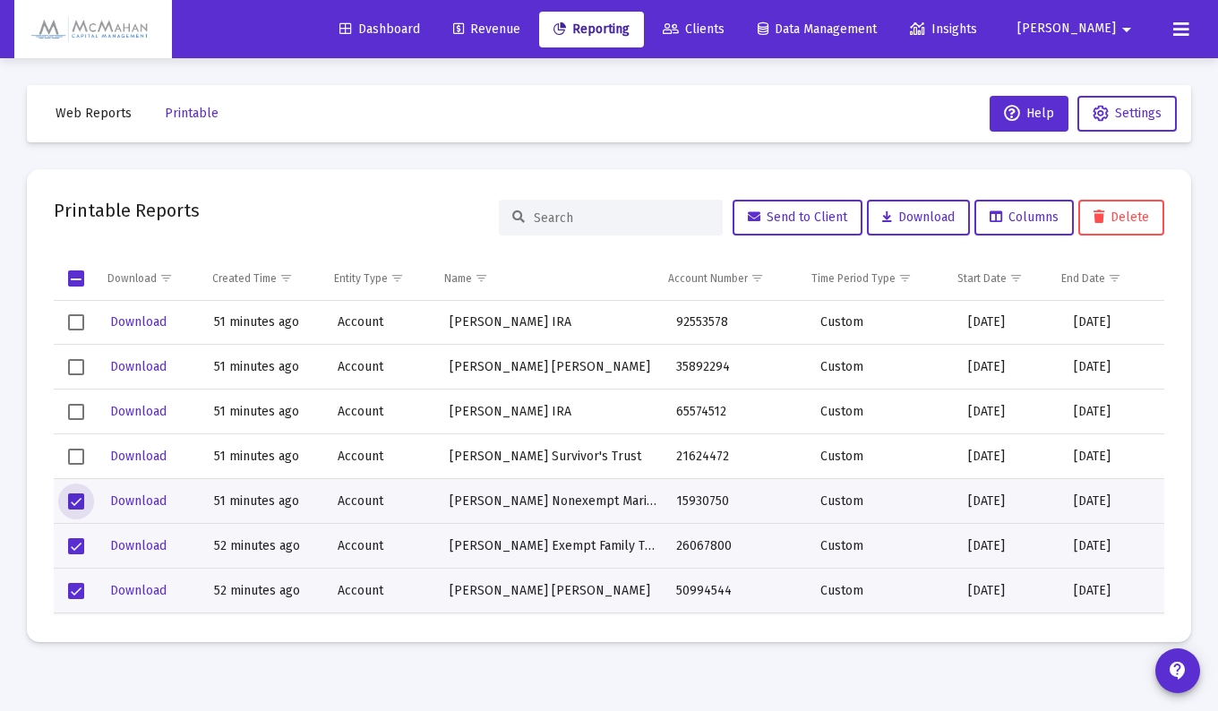
click at [81, 456] on span "Select row" at bounding box center [76, 457] width 16 height 16
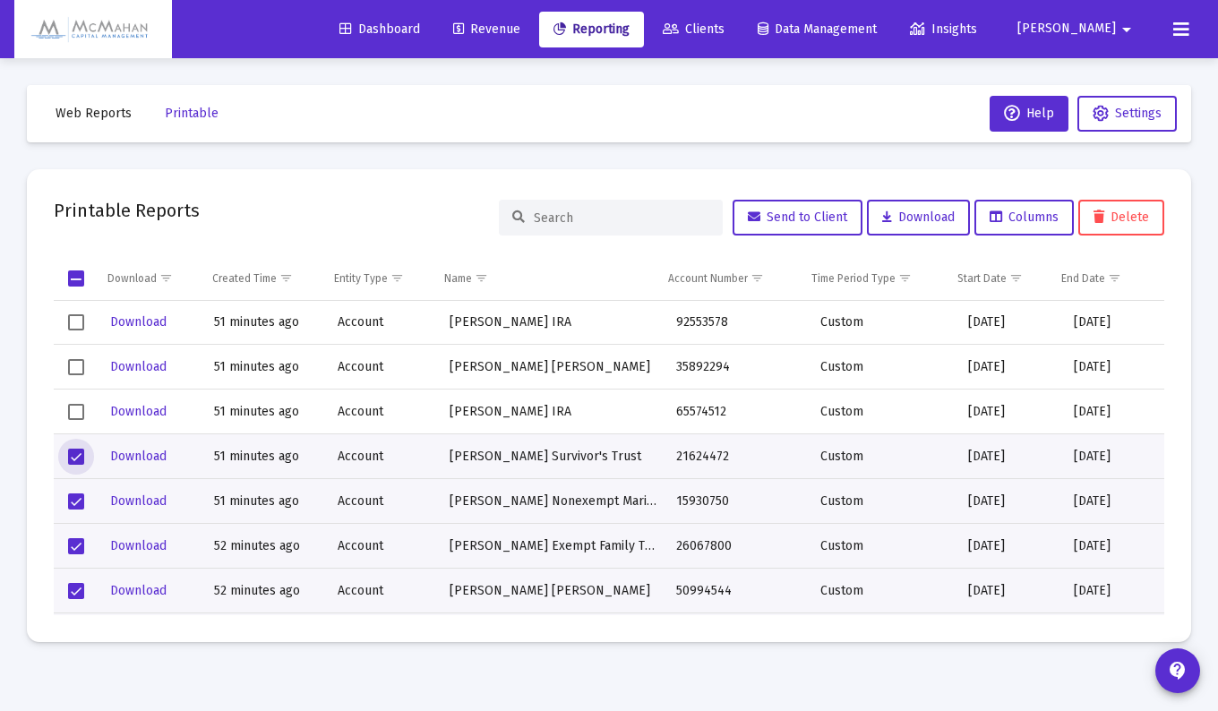
click at [73, 407] on span "Select row" at bounding box center [76, 412] width 16 height 16
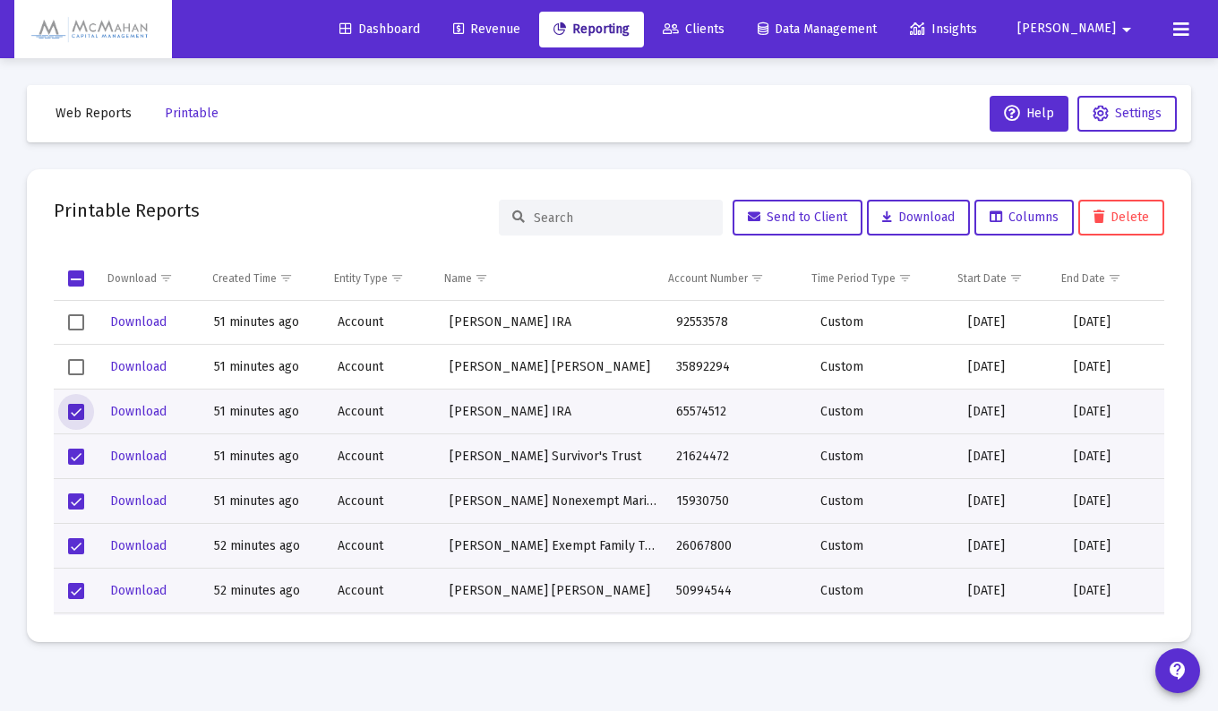
click at [79, 364] on span "Select row" at bounding box center [76, 367] width 16 height 16
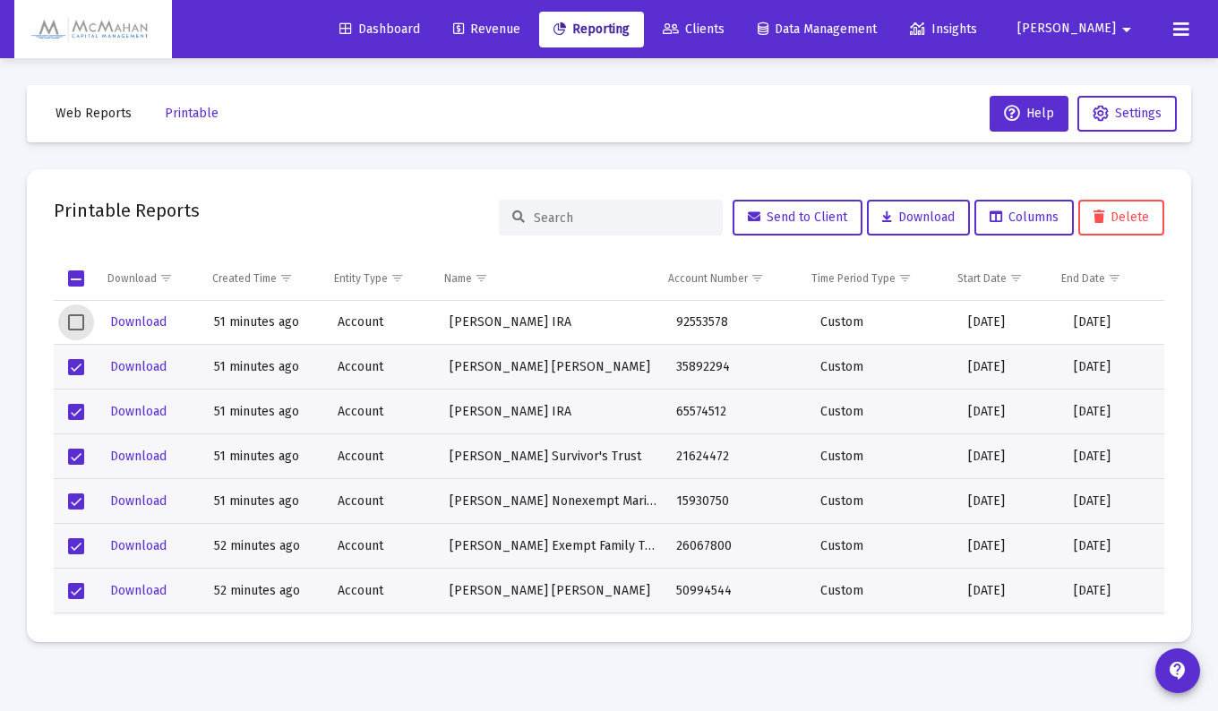
click at [74, 319] on span "Select row" at bounding box center [76, 322] width 16 height 16
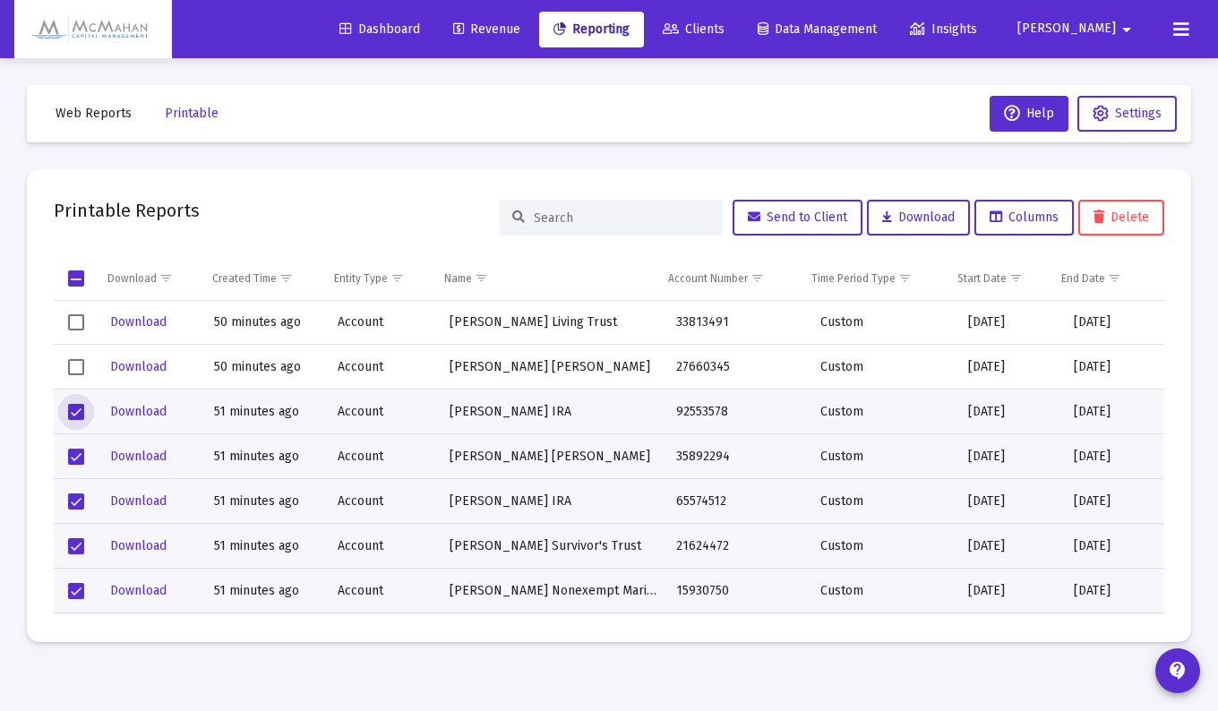
scroll to position [2238, 0]
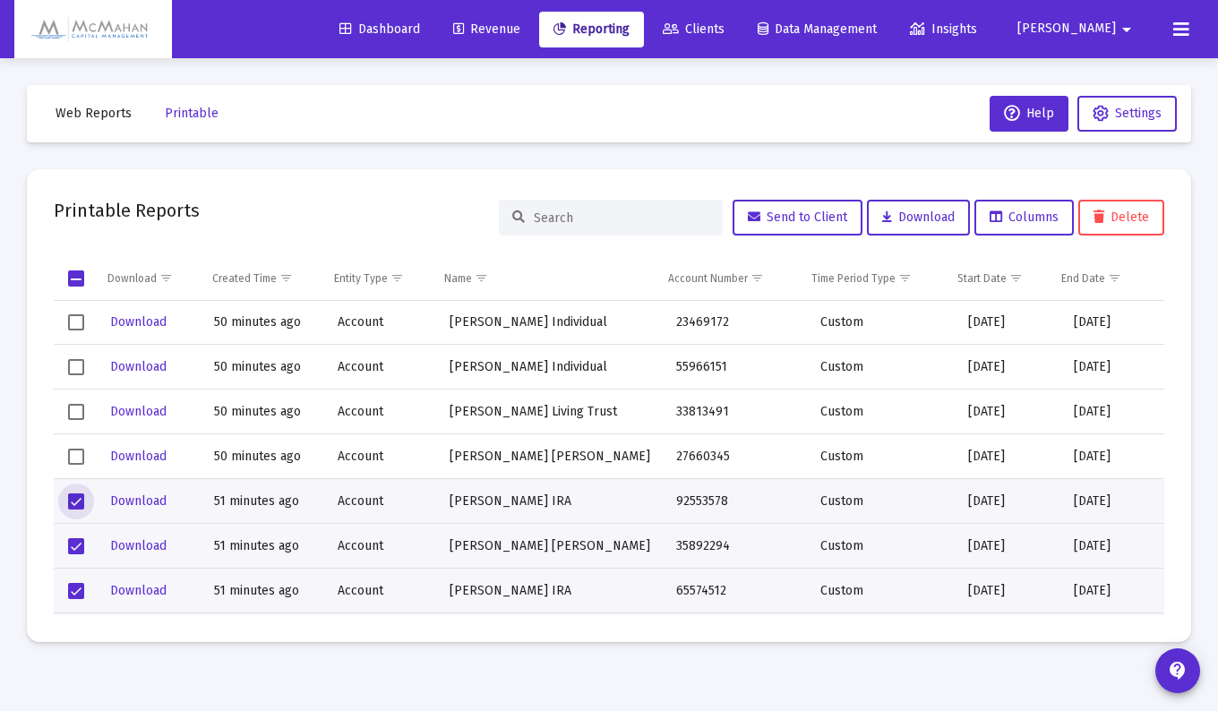
drag, startPoint x: 71, startPoint y: 458, endPoint x: 81, endPoint y: 440, distance: 20.4
click at [72, 454] on span "Select row" at bounding box center [76, 457] width 16 height 16
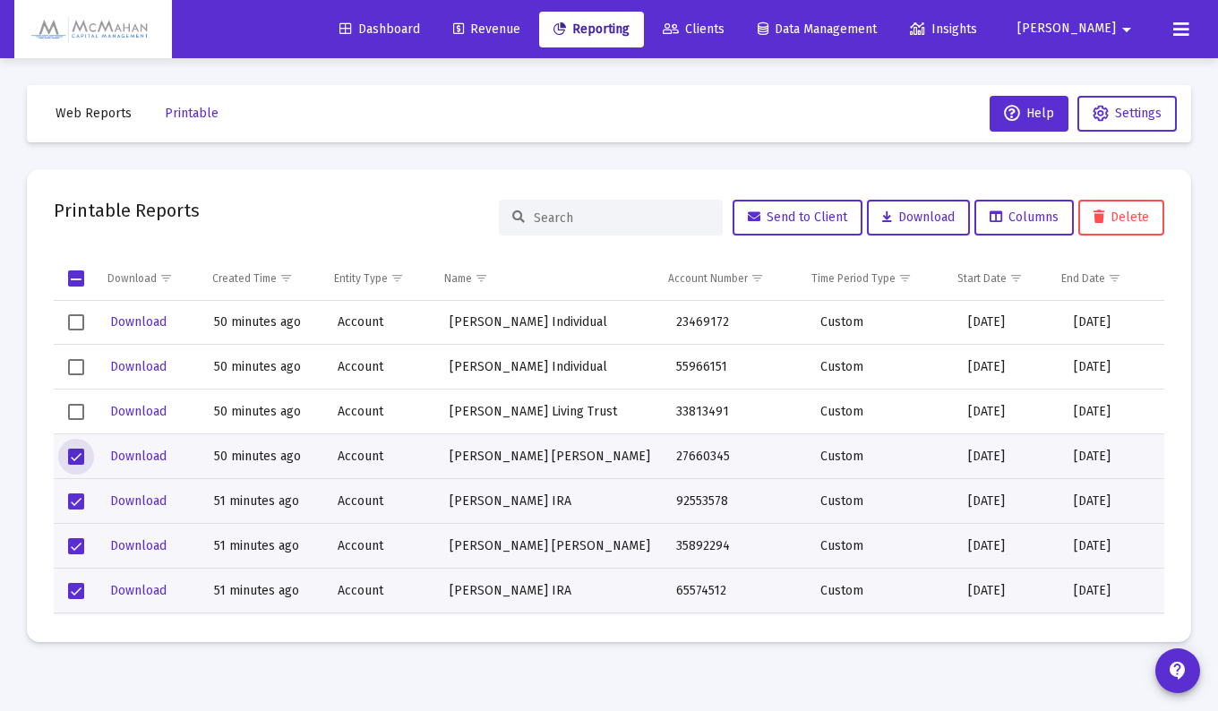
click at [75, 405] on span "Select row" at bounding box center [76, 412] width 16 height 16
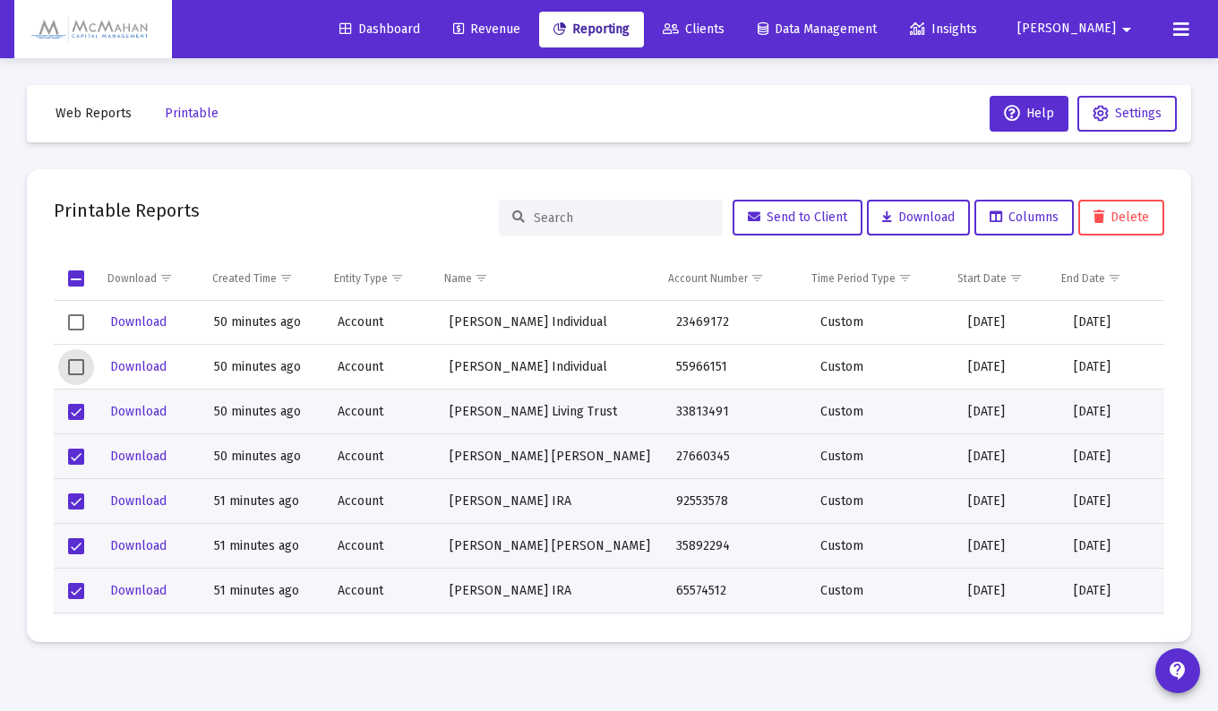
drag, startPoint x: 78, startPoint y: 367, endPoint x: 73, endPoint y: 325, distance: 42.3
click at [78, 366] on span "Select row" at bounding box center [76, 367] width 16 height 16
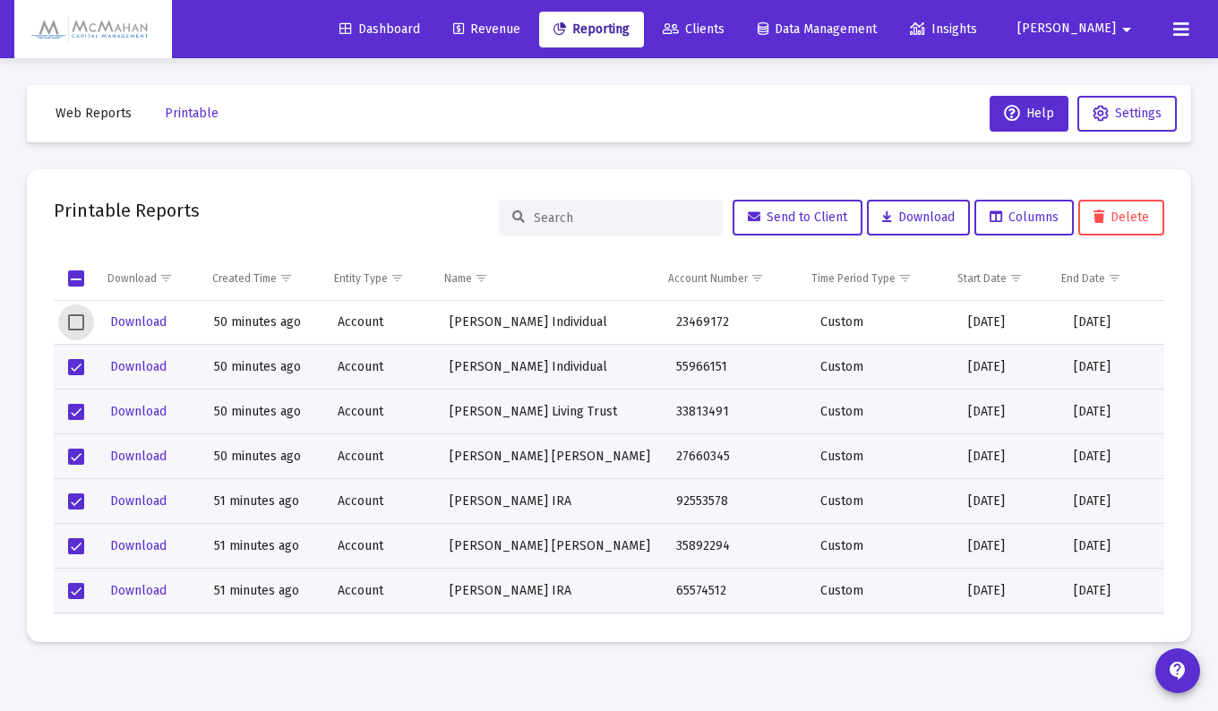
click at [73, 317] on span "Select row" at bounding box center [76, 322] width 16 height 16
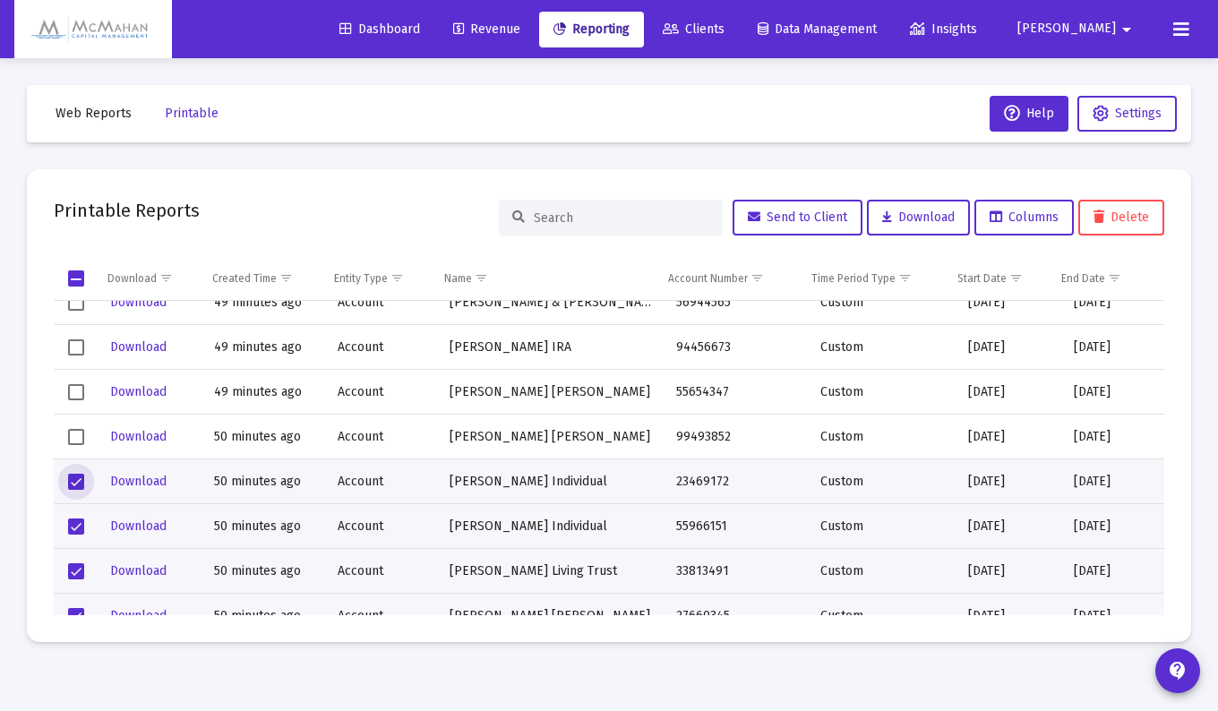
scroll to position [2059, 0]
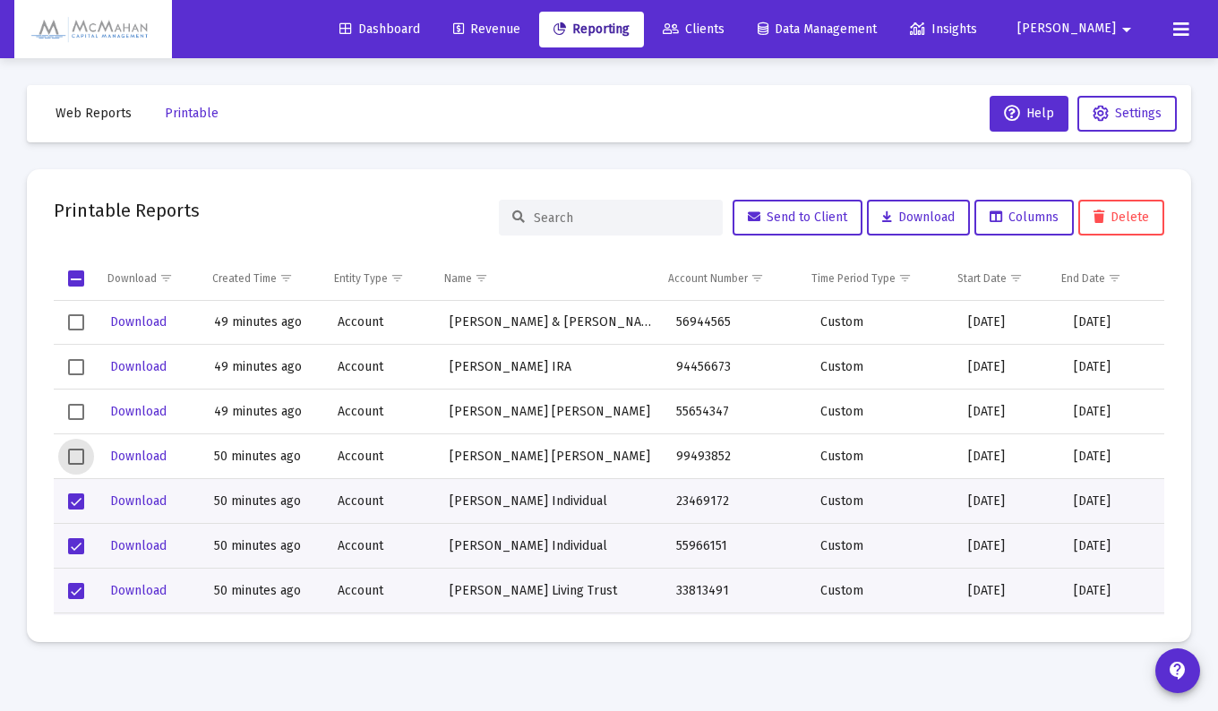
click at [79, 457] on span "Select row" at bounding box center [76, 457] width 16 height 16
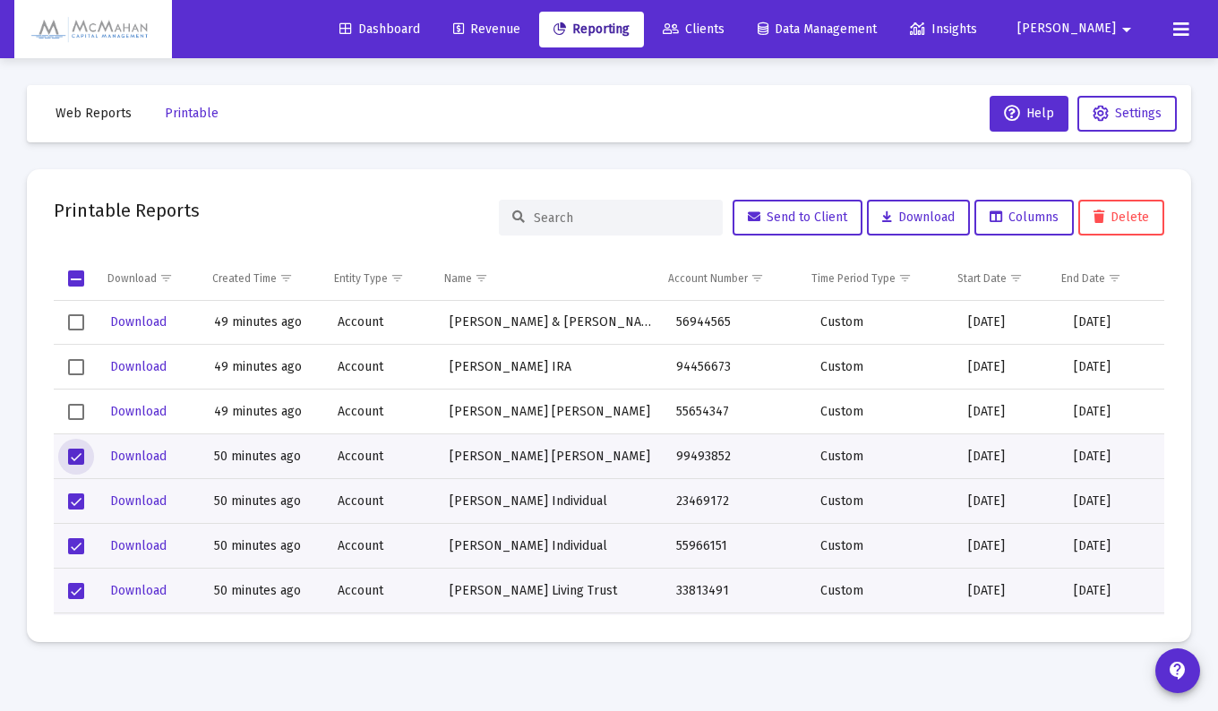
click at [74, 410] on span "Select row" at bounding box center [76, 412] width 16 height 16
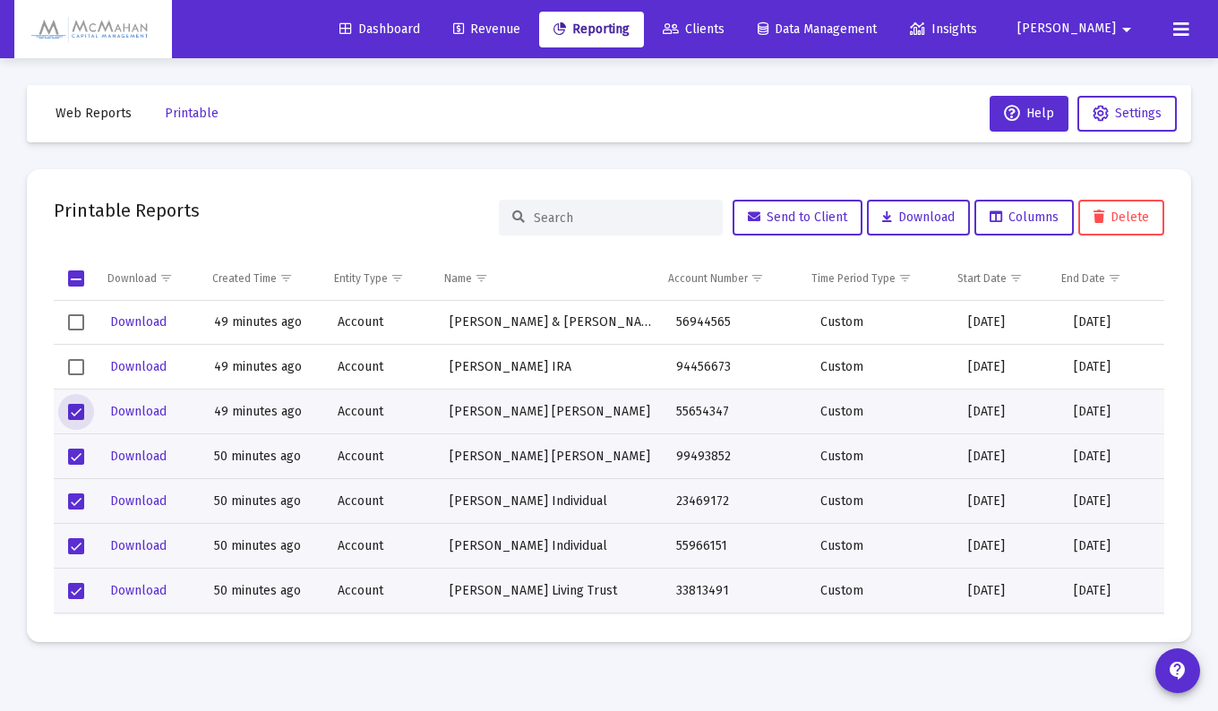
click at [81, 363] on span "Select row" at bounding box center [76, 367] width 16 height 16
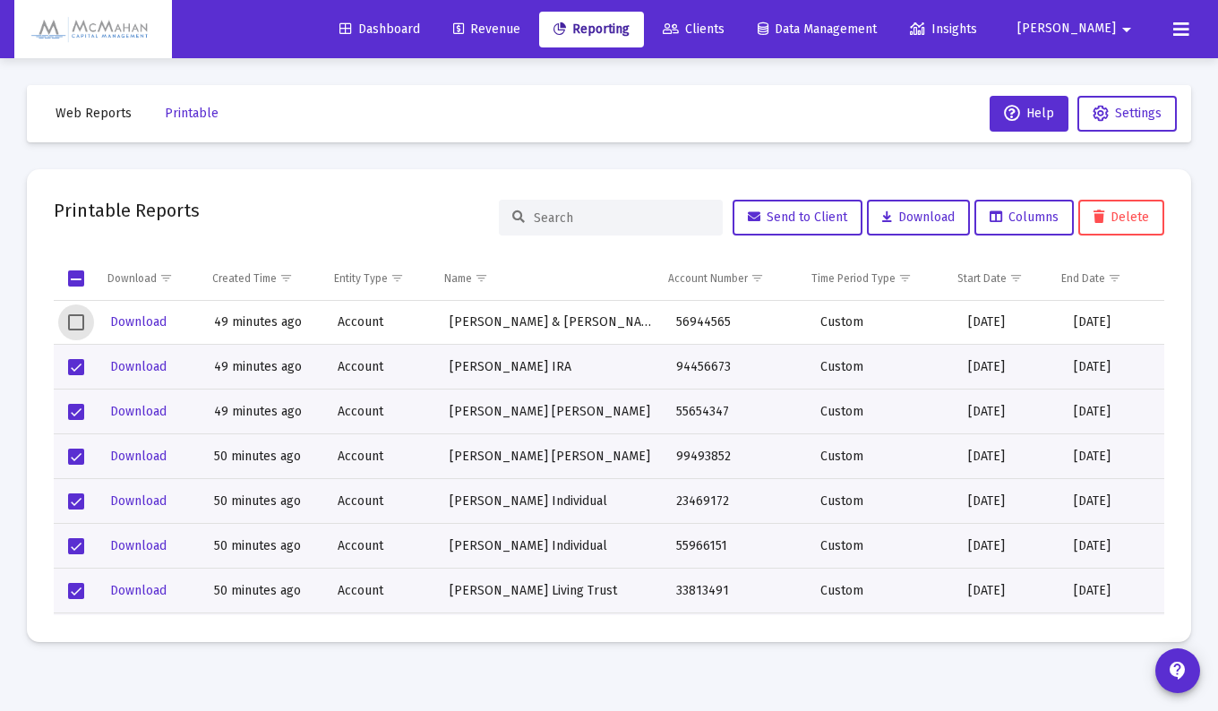
click at [77, 320] on span "Select row" at bounding box center [76, 322] width 16 height 16
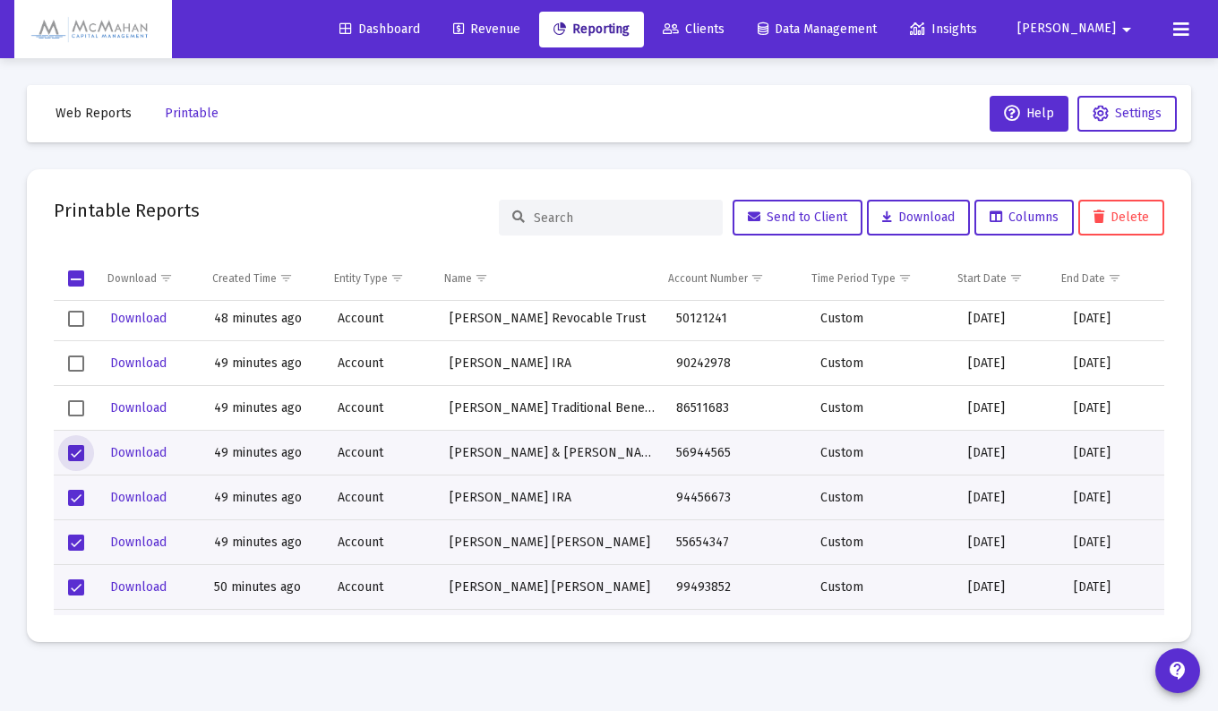
scroll to position [1880, 0]
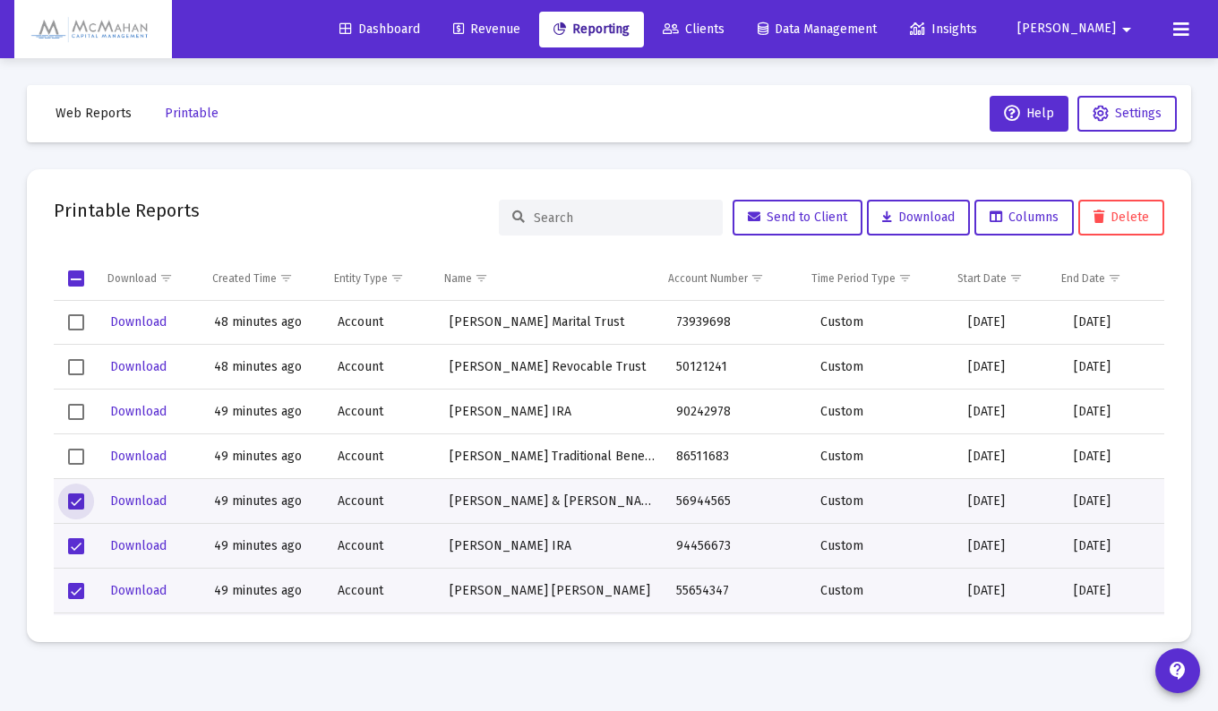
click at [75, 452] on span "Select row" at bounding box center [76, 457] width 16 height 16
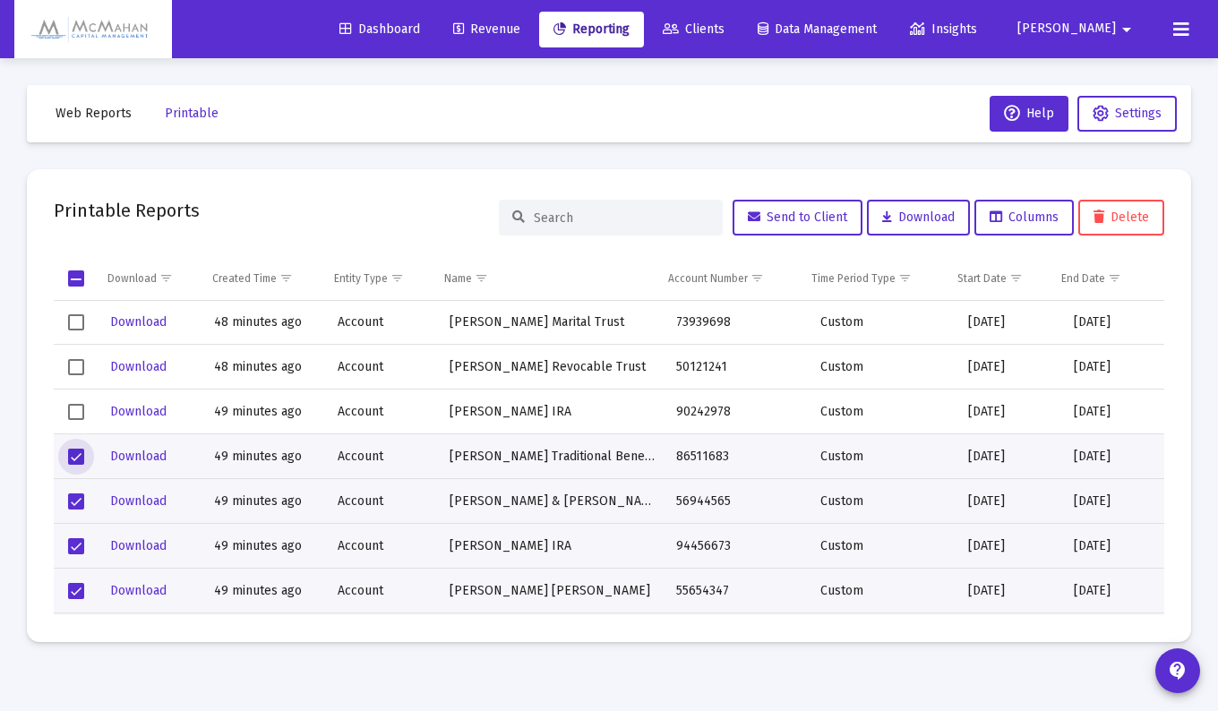
click at [83, 407] on span "Select row" at bounding box center [76, 412] width 16 height 16
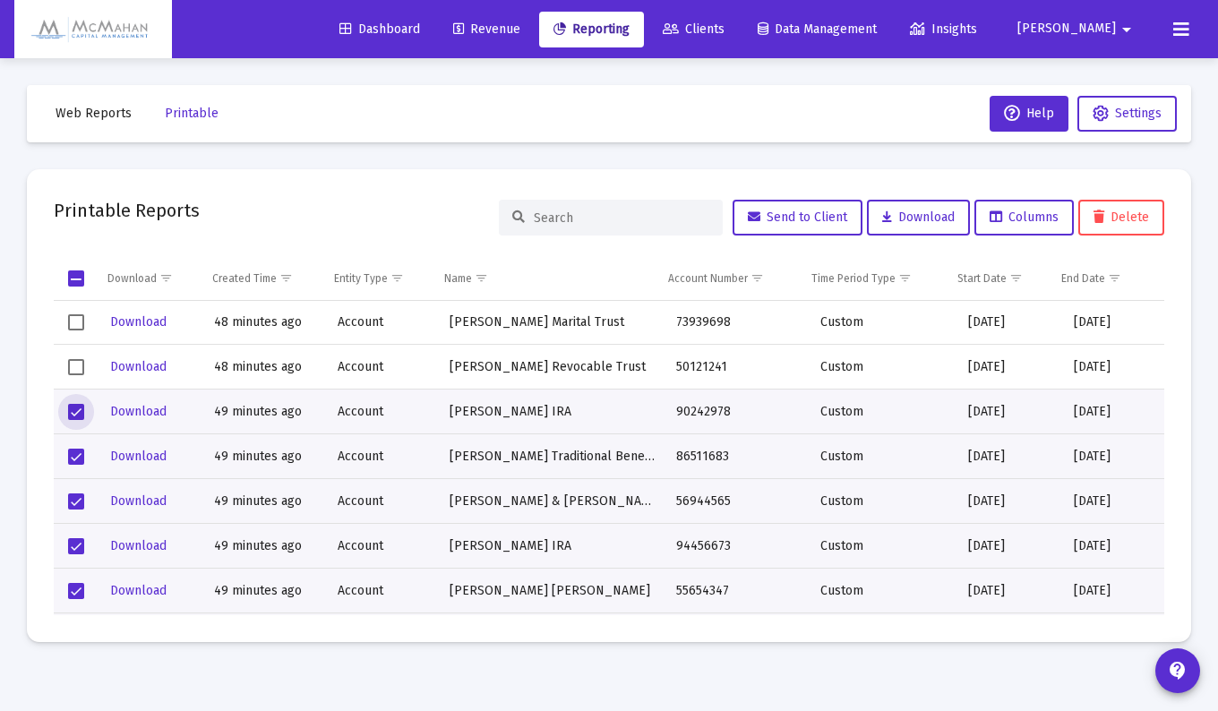
click at [75, 367] on span "Select row" at bounding box center [76, 367] width 16 height 16
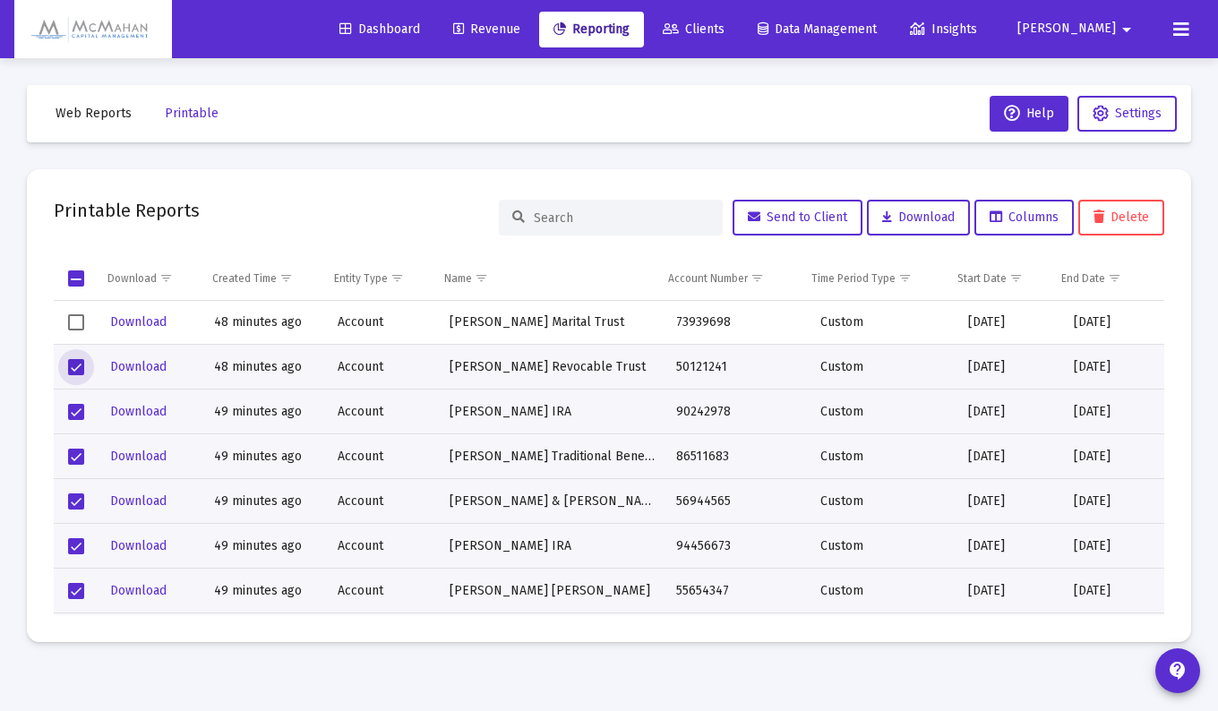
click at [76, 324] on span "Select row" at bounding box center [76, 322] width 16 height 16
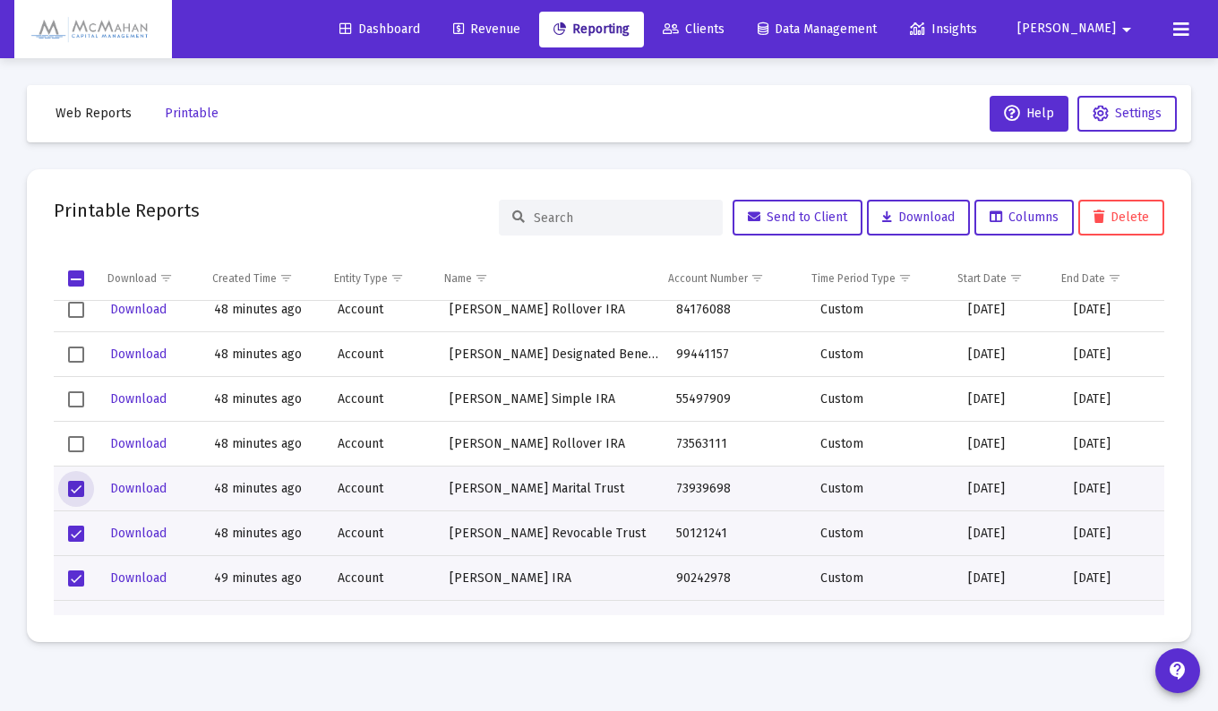
scroll to position [1701, 0]
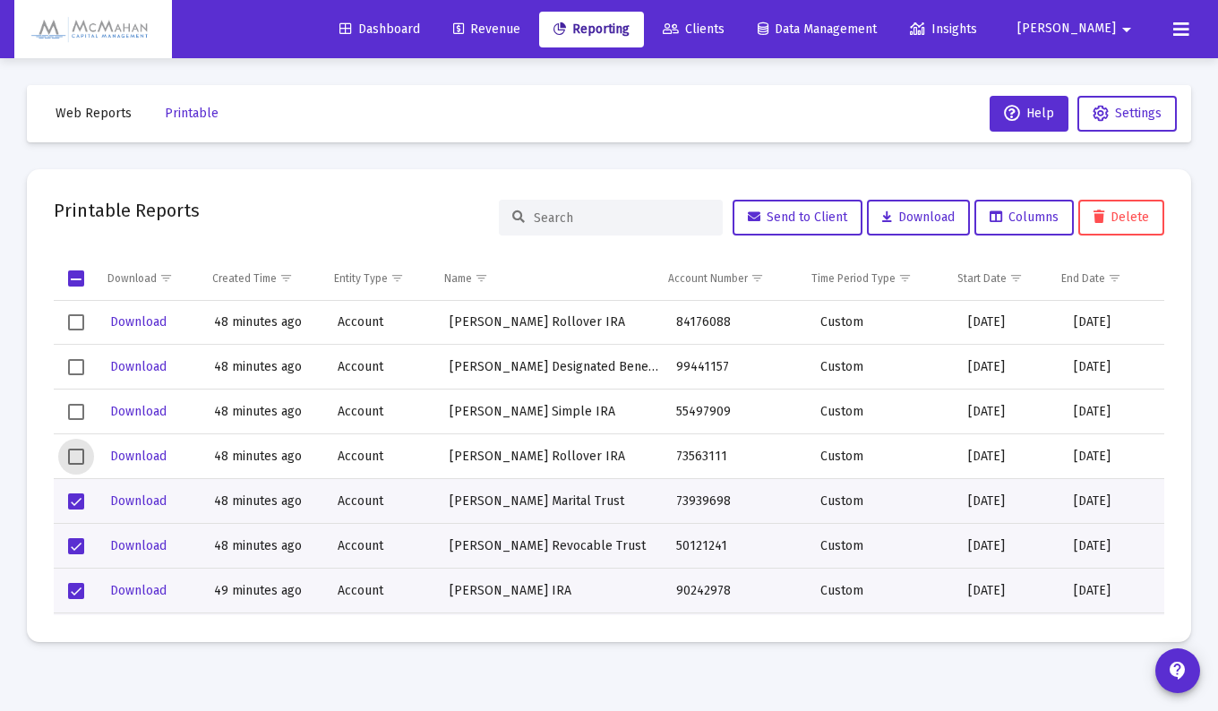
click at [72, 451] on span "Select row" at bounding box center [76, 457] width 16 height 16
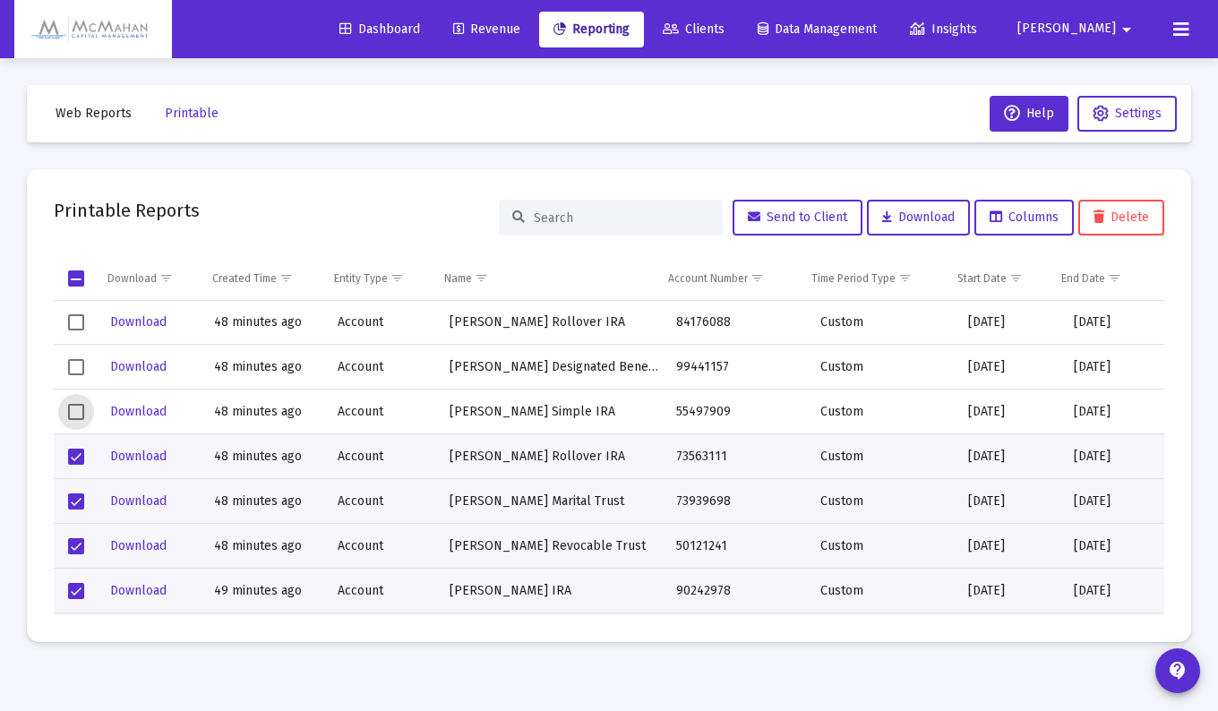
click at [75, 409] on span "Select row" at bounding box center [76, 412] width 16 height 16
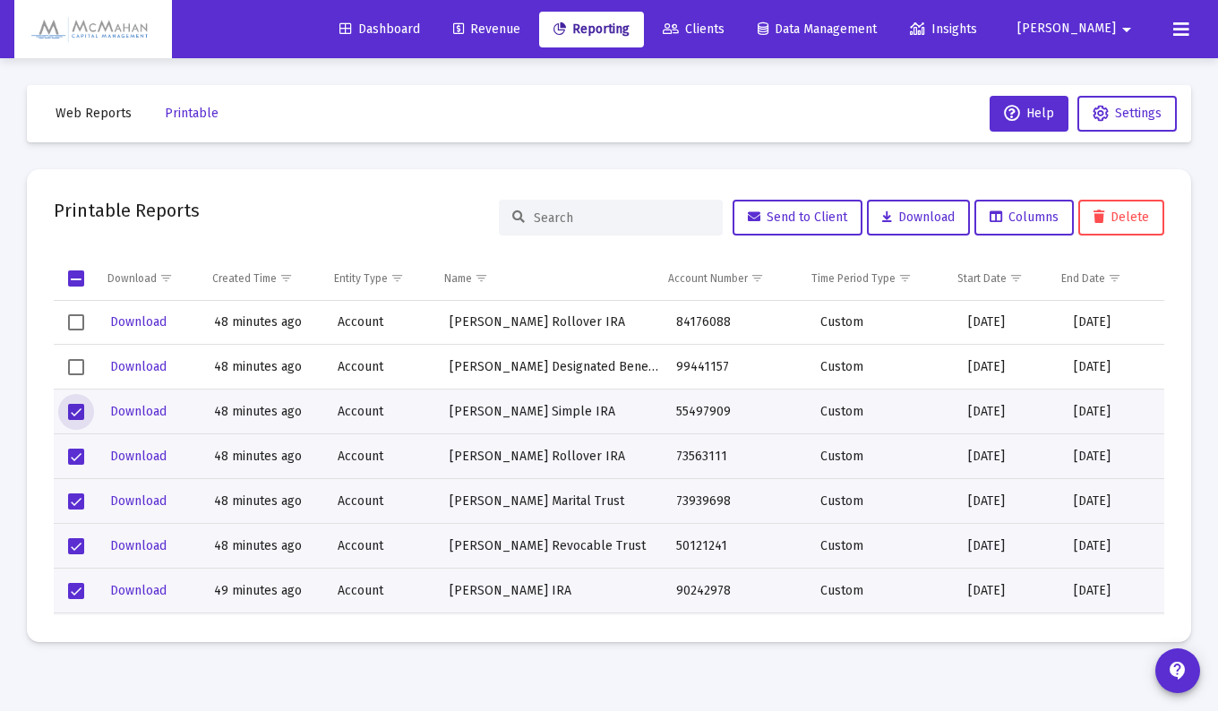
click at [79, 362] on span "Select row" at bounding box center [76, 367] width 16 height 16
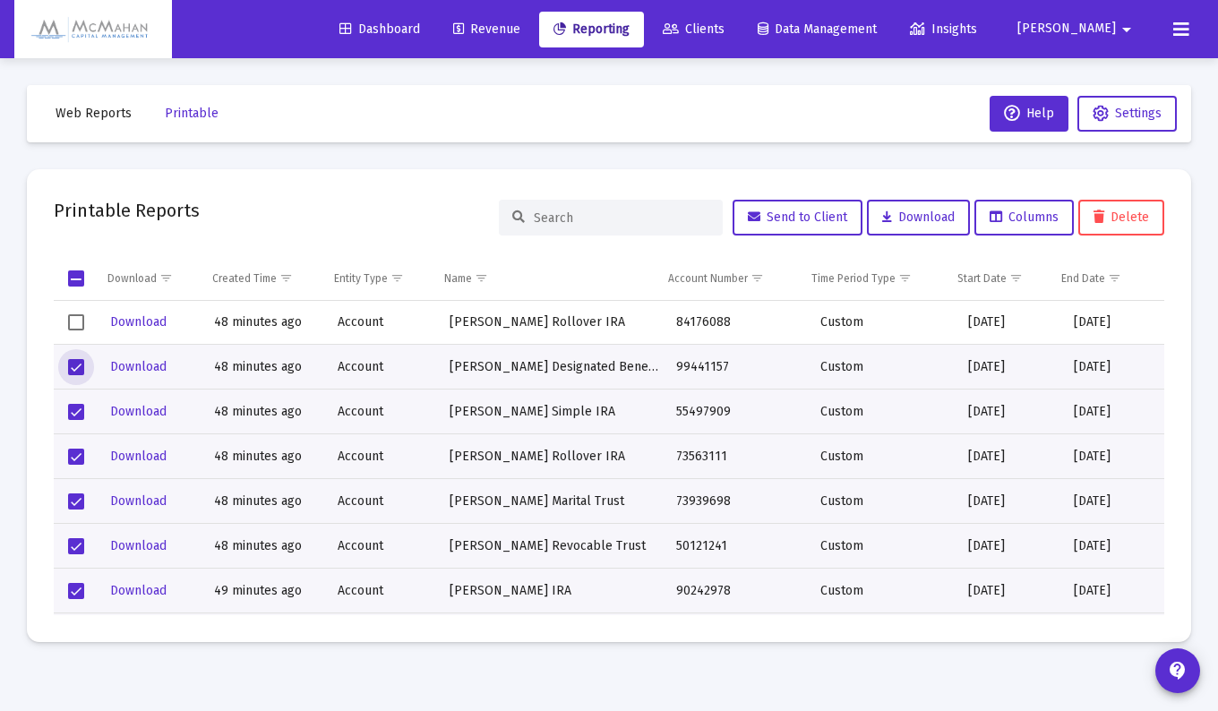
click at [81, 319] on span "Select row" at bounding box center [76, 322] width 16 height 16
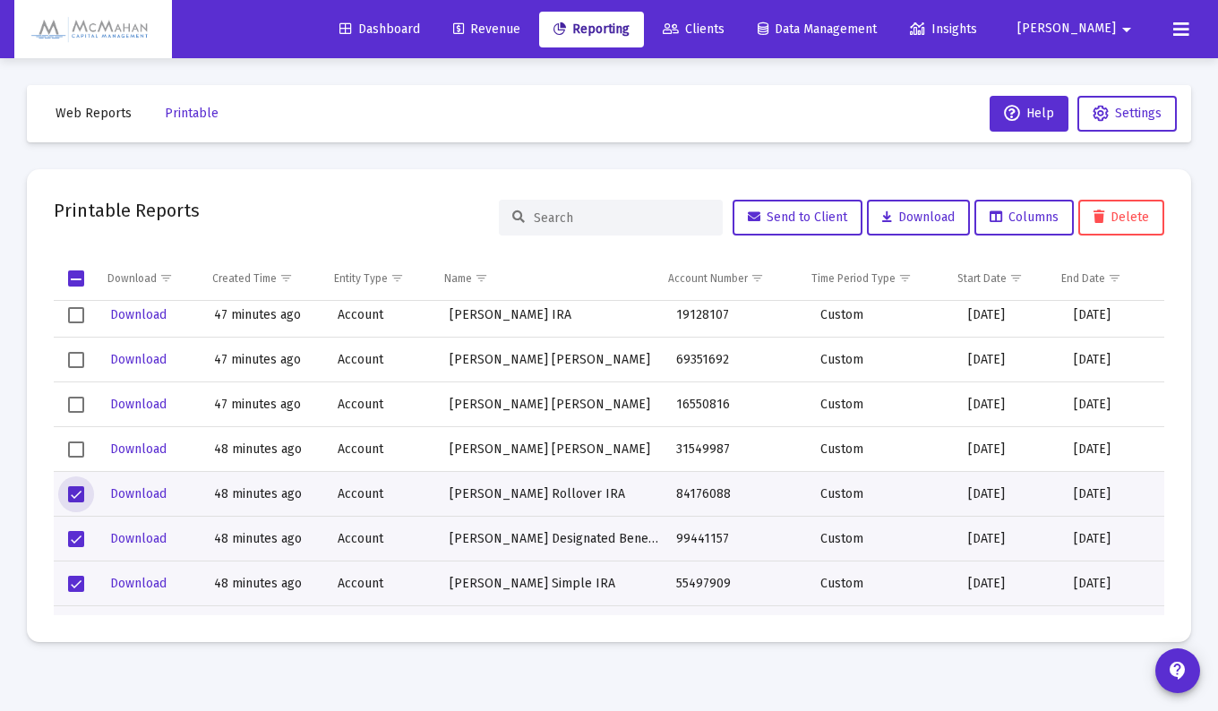
scroll to position [1522, 0]
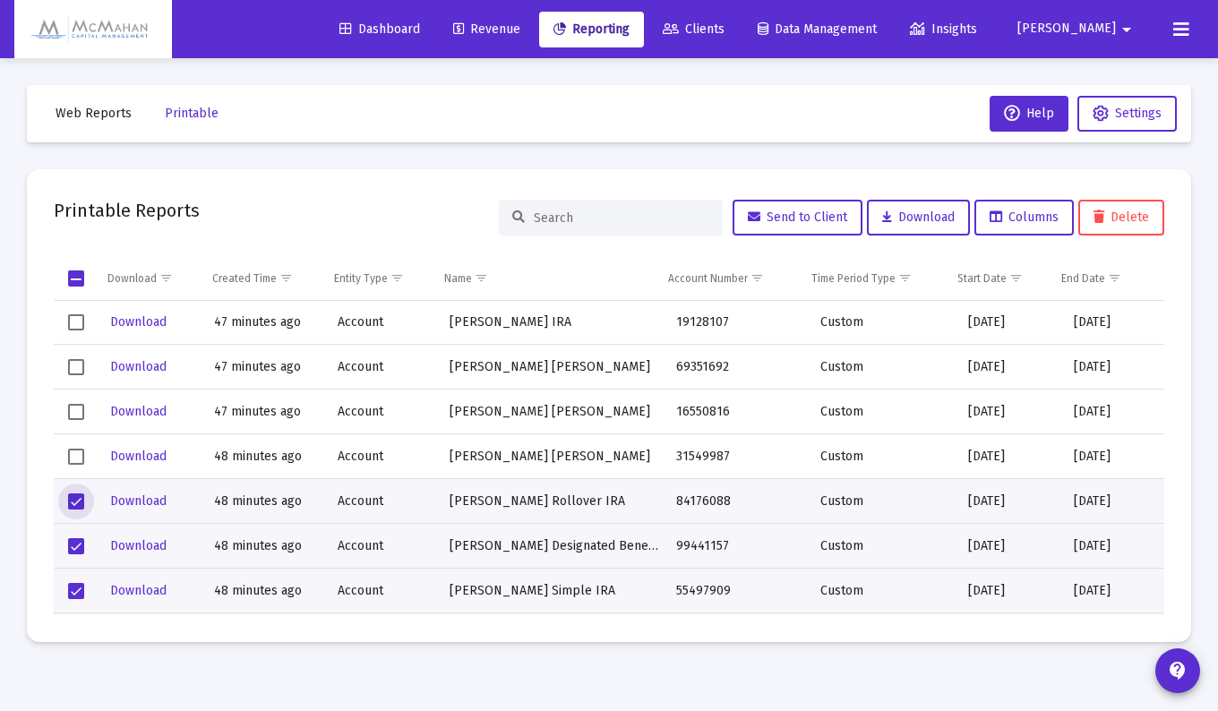
click at [76, 458] on span "Select row" at bounding box center [76, 457] width 16 height 16
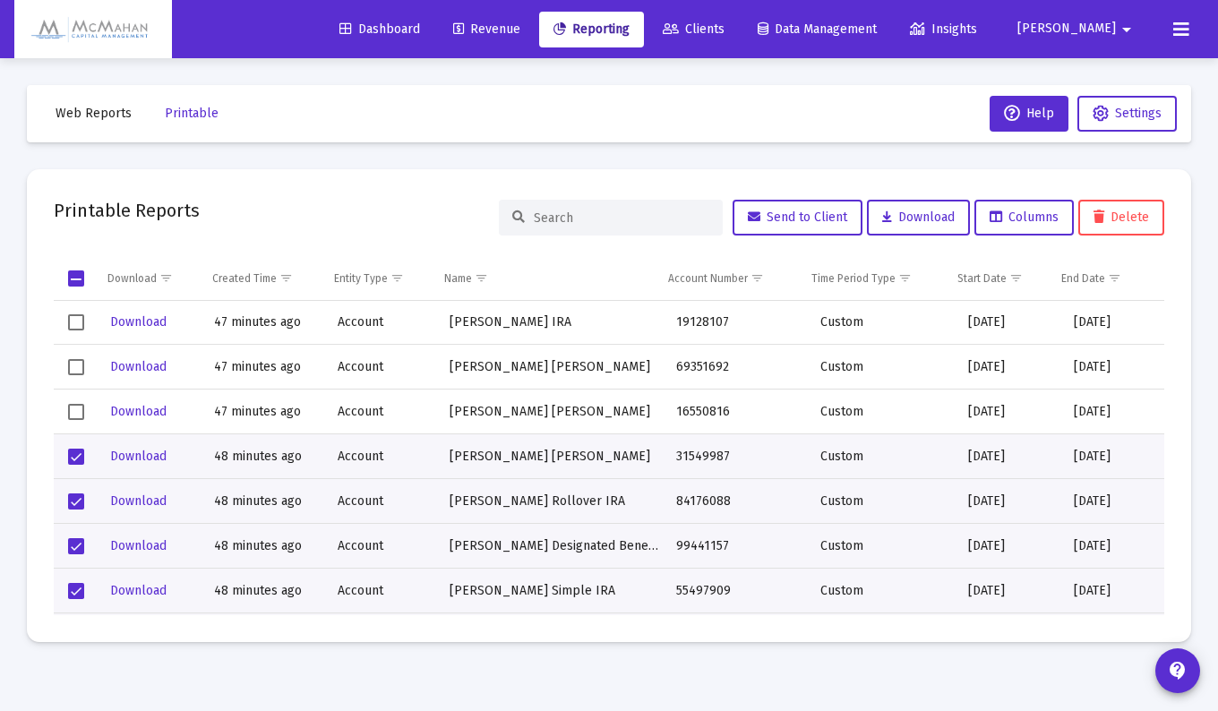
click at [75, 401] on td "Data grid" at bounding box center [77, 411] width 46 height 45
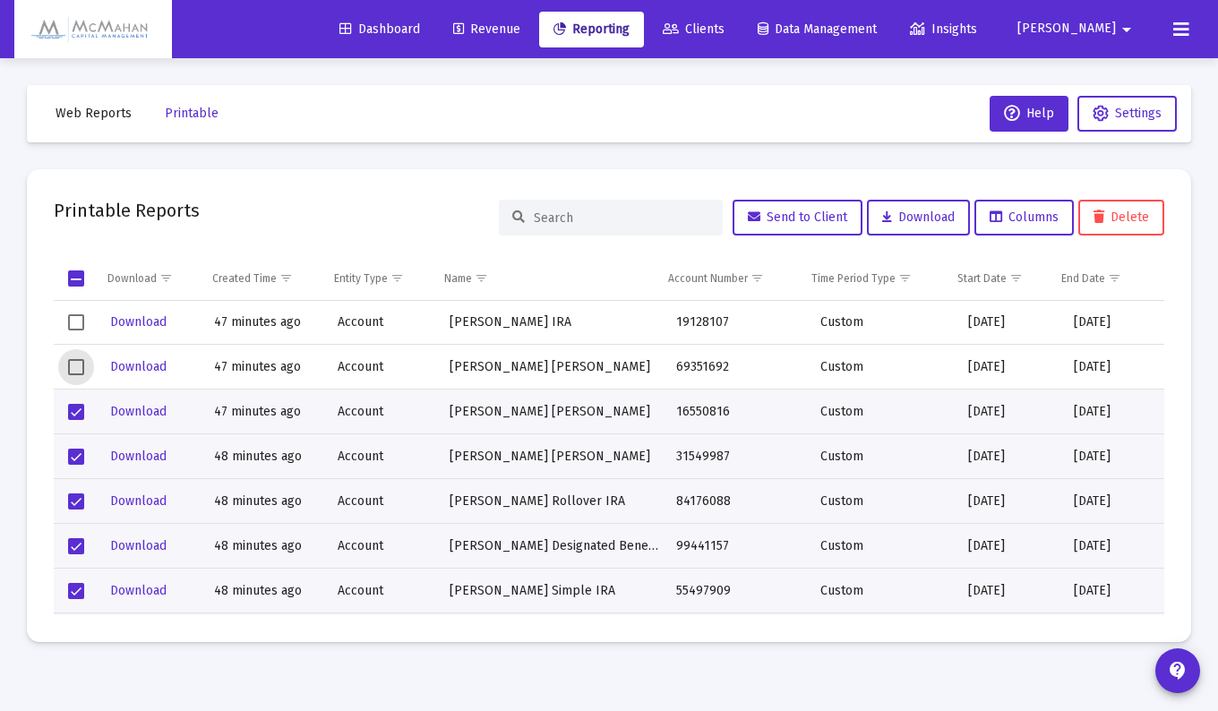
click at [79, 365] on span "Select row" at bounding box center [76, 367] width 16 height 16
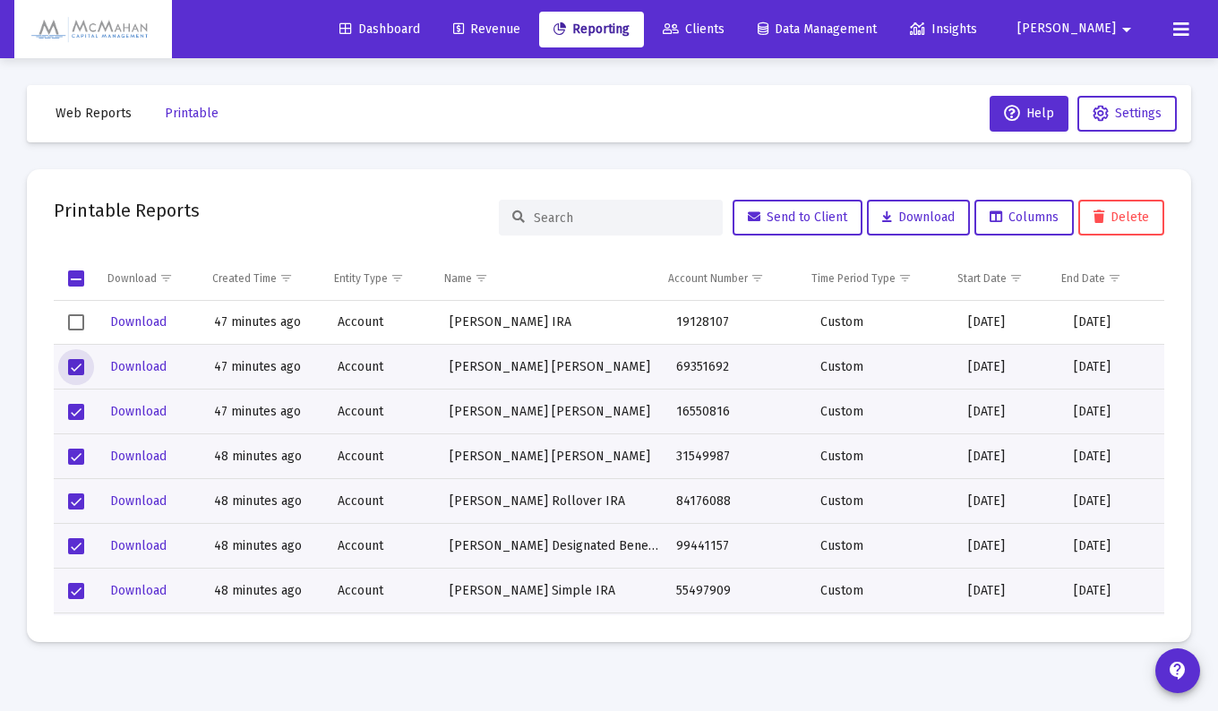
click at [79, 324] on span "Select row" at bounding box center [76, 322] width 16 height 16
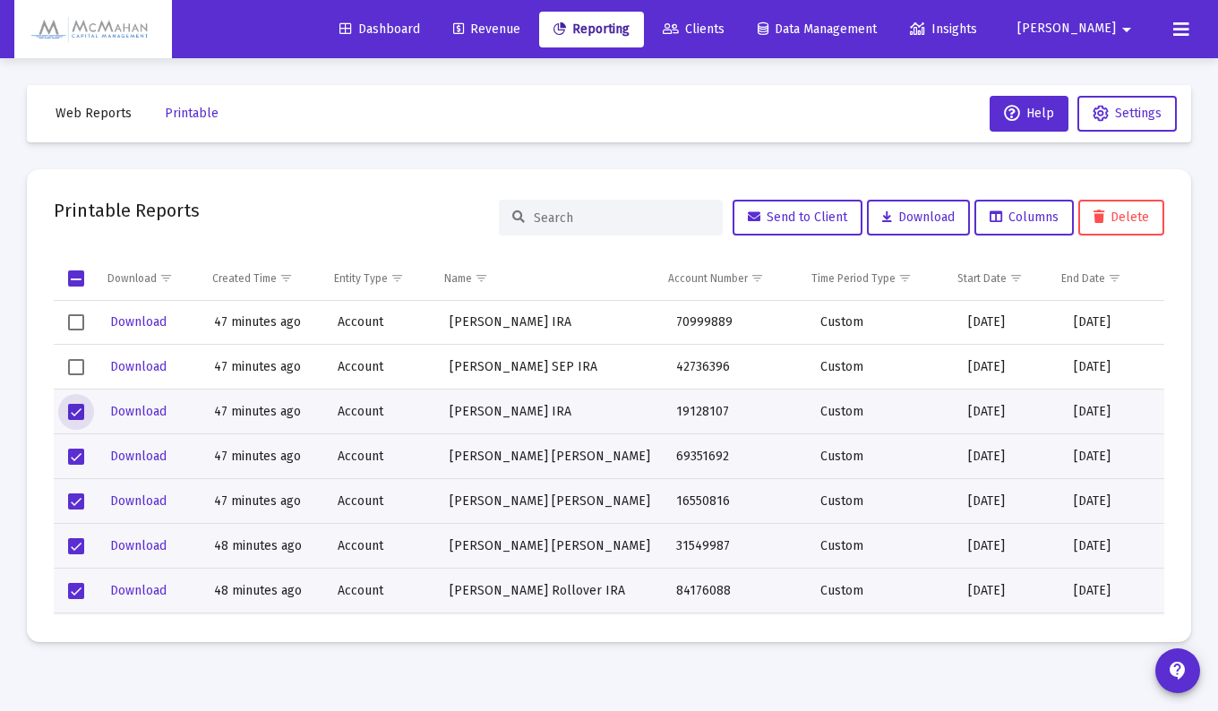
scroll to position [1343, 0]
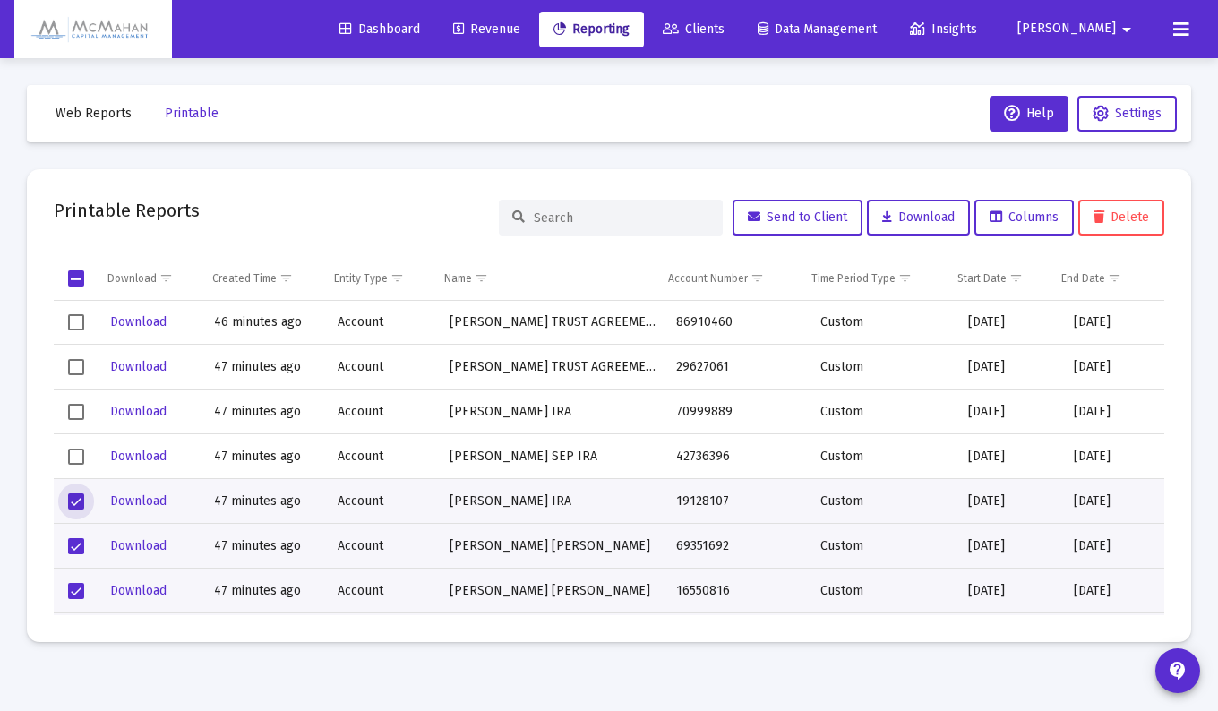
drag, startPoint x: 71, startPoint y: 450, endPoint x: 73, endPoint y: 439, distance: 11.8
click at [71, 450] on span "Select row" at bounding box center [76, 457] width 16 height 16
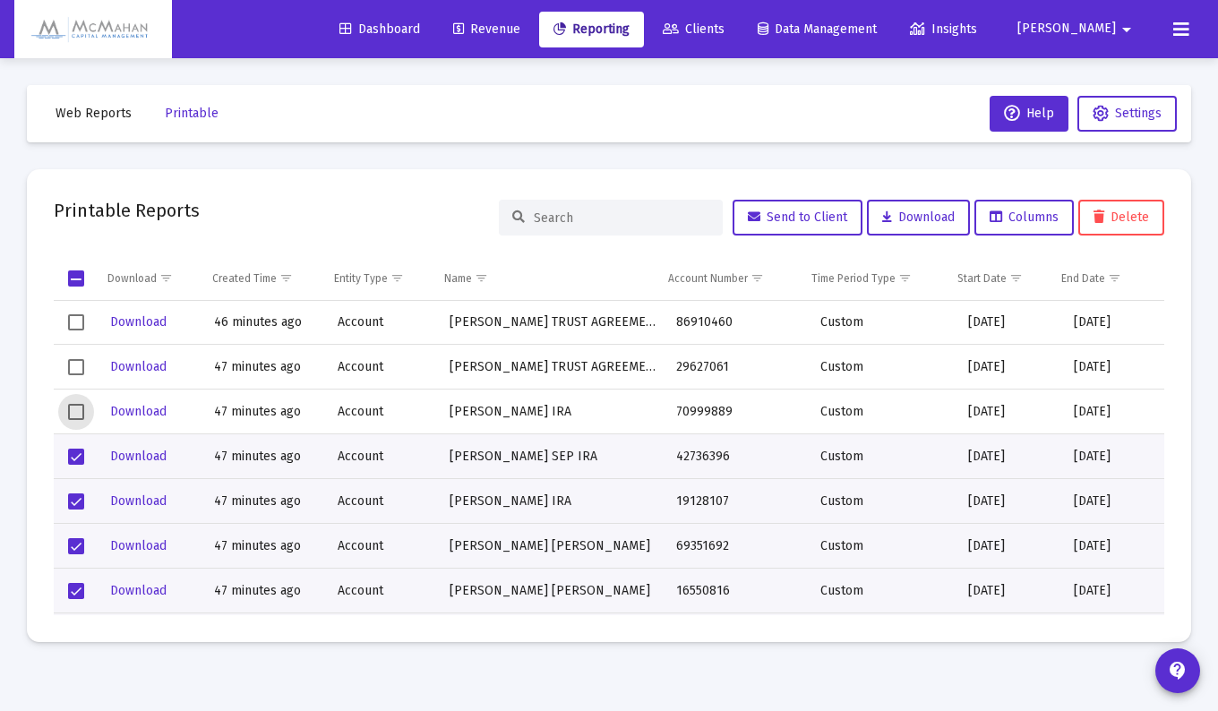
click at [73, 409] on span "Select row" at bounding box center [76, 412] width 16 height 16
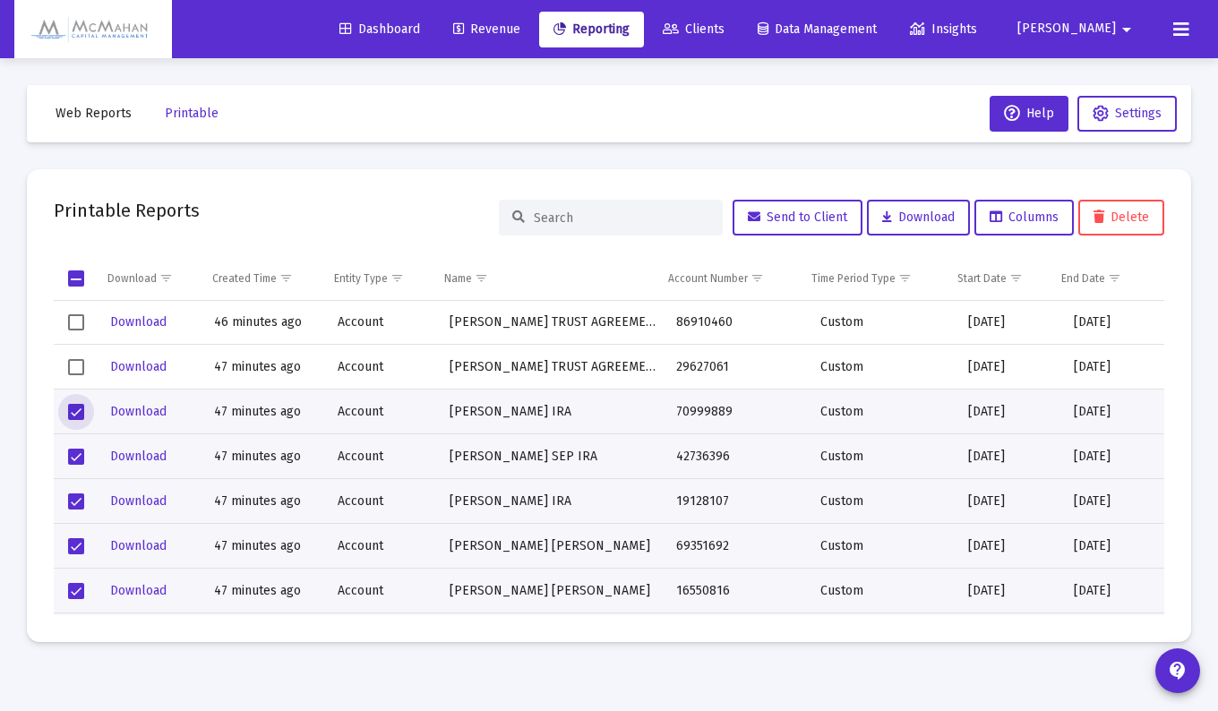
click at [79, 367] on span "Select row" at bounding box center [76, 367] width 16 height 16
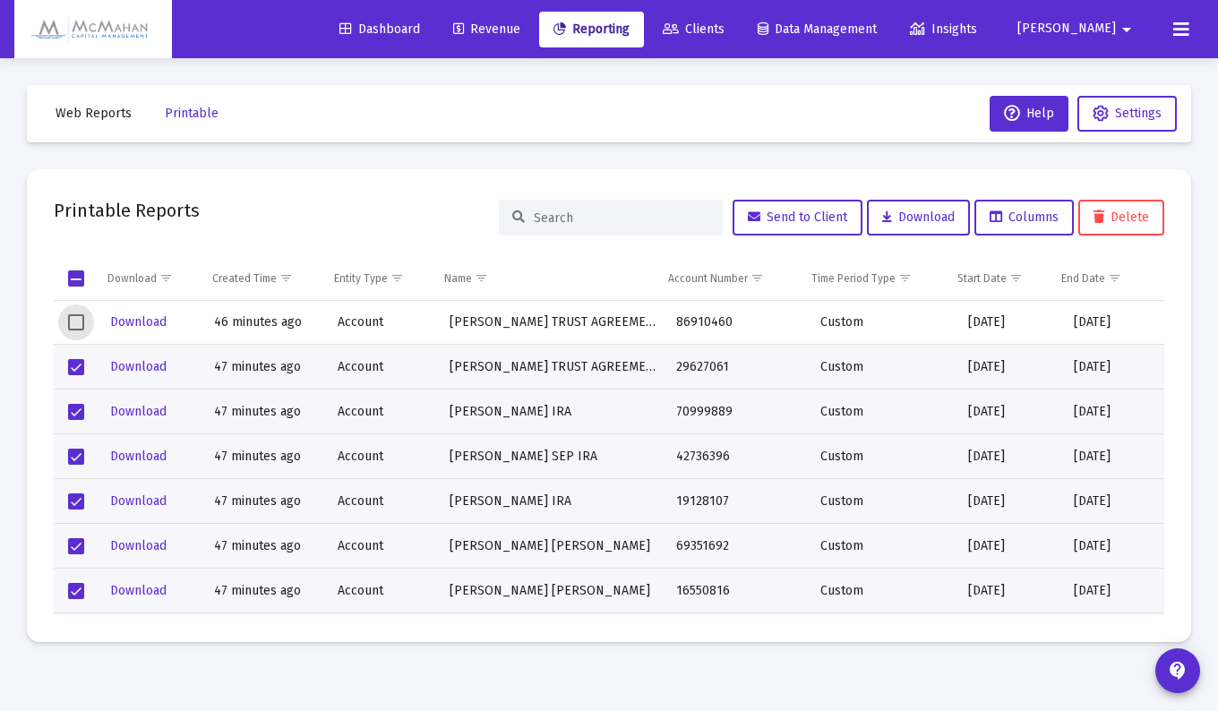
click at [68, 317] on span "Select row" at bounding box center [76, 322] width 16 height 16
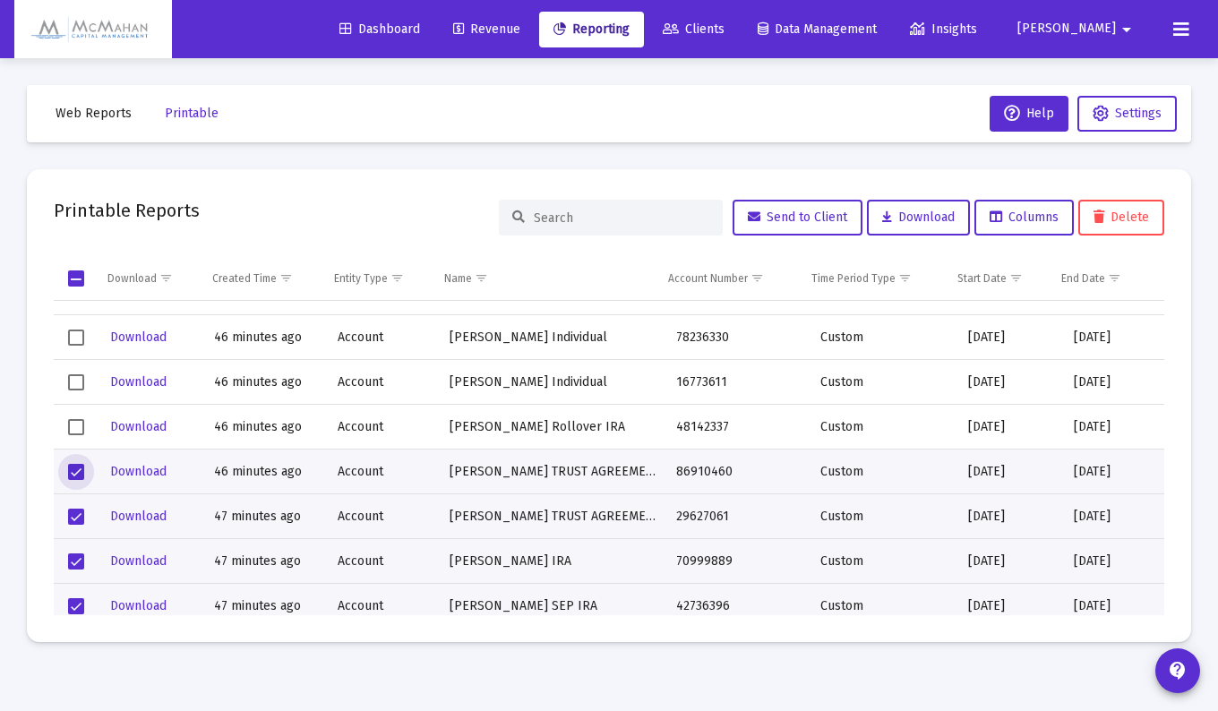
scroll to position [1164, 0]
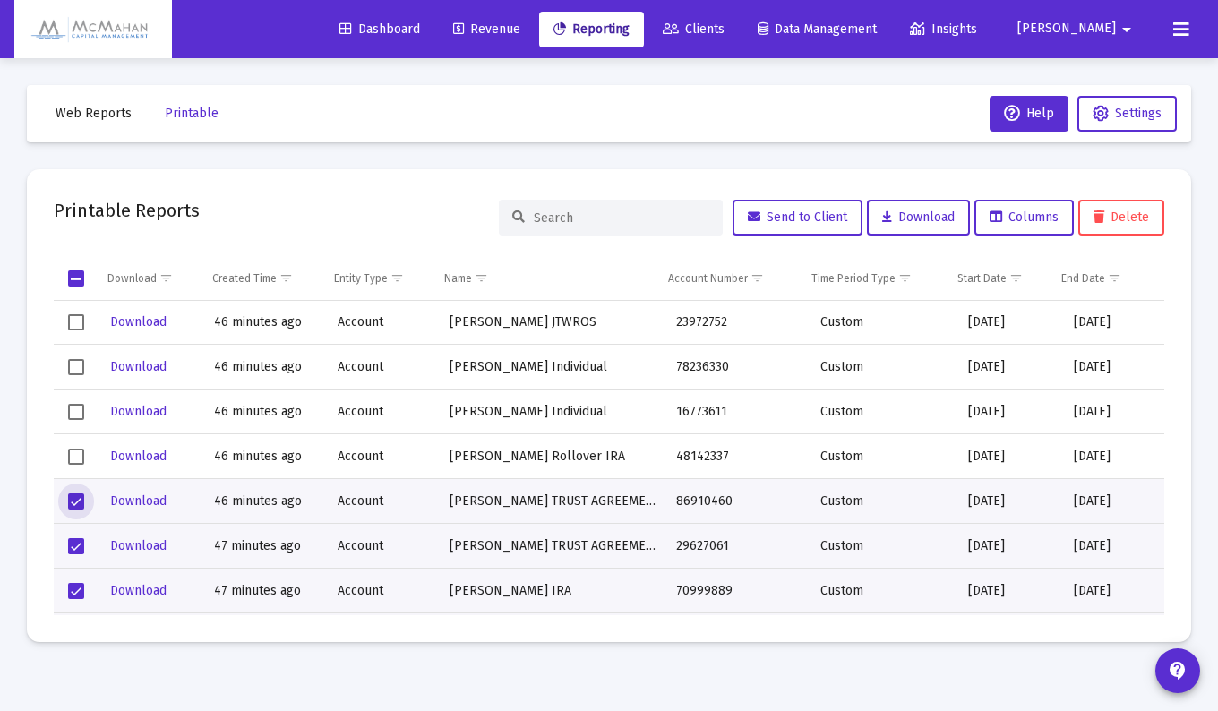
click at [74, 455] on span "Select row" at bounding box center [76, 457] width 16 height 16
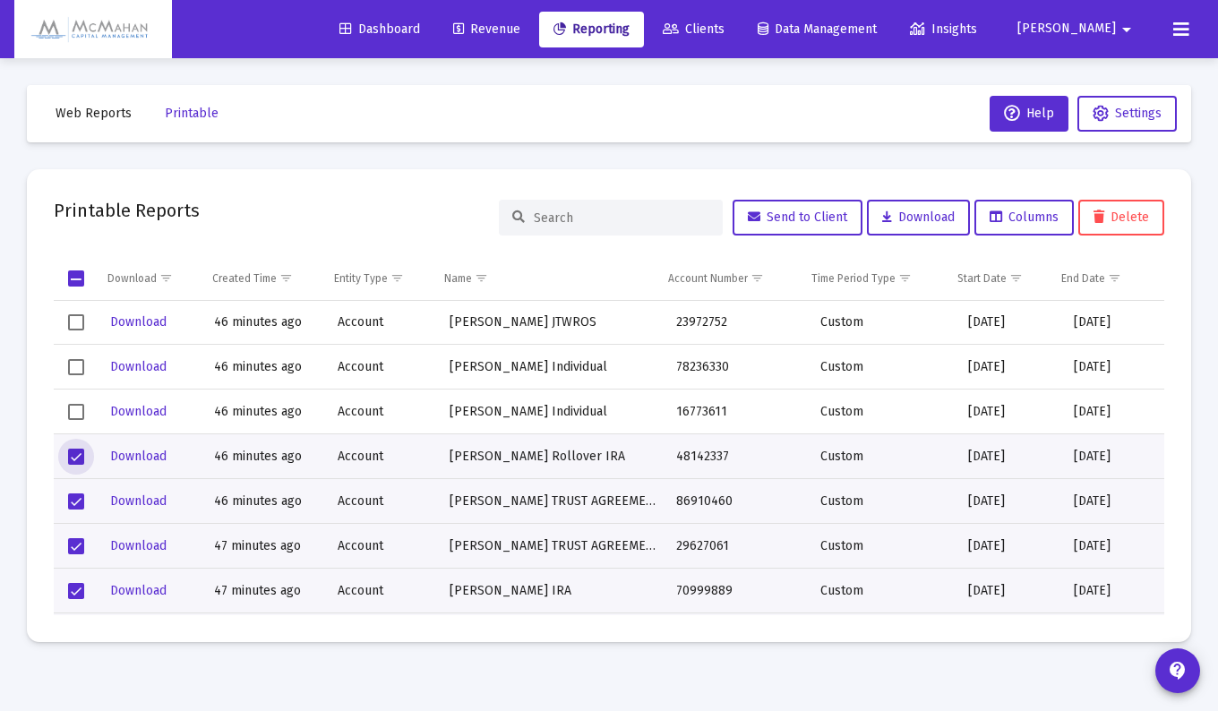
click at [73, 407] on span "Select row" at bounding box center [76, 412] width 16 height 16
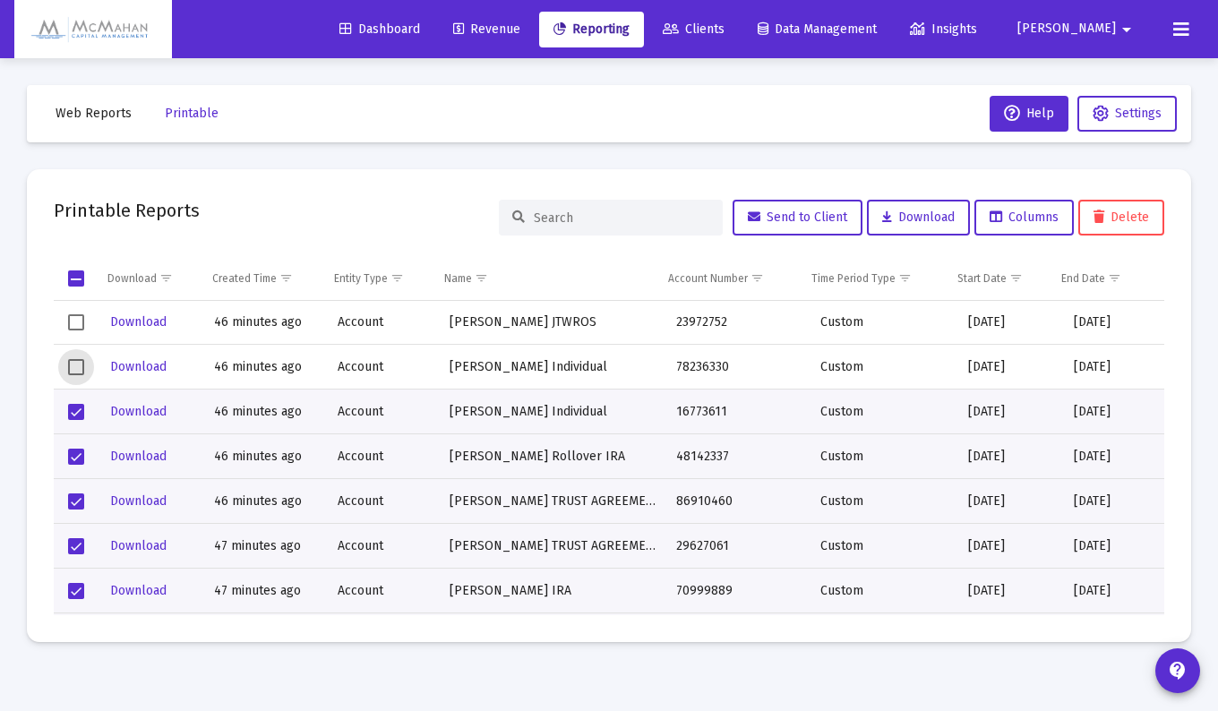
click at [79, 364] on span "Select row" at bounding box center [76, 367] width 16 height 16
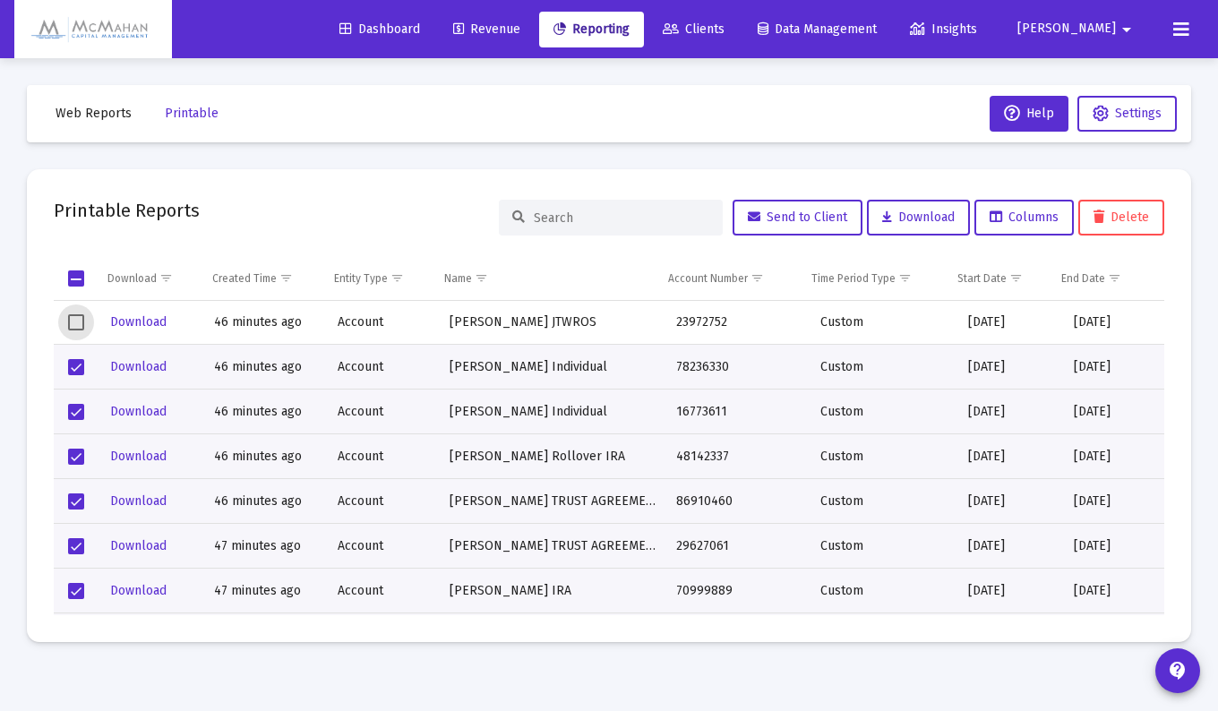
click at [76, 324] on span "Select row" at bounding box center [76, 322] width 16 height 16
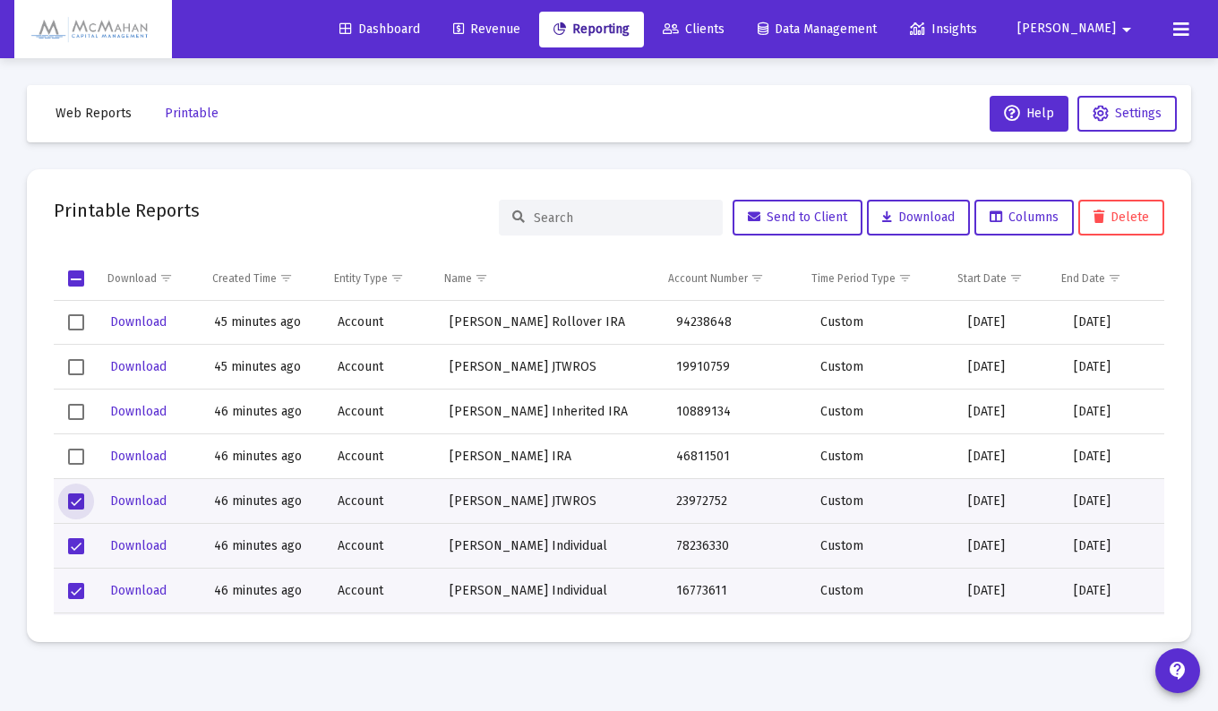
scroll to position [985, 0]
click at [74, 457] on span "Select row" at bounding box center [76, 457] width 16 height 16
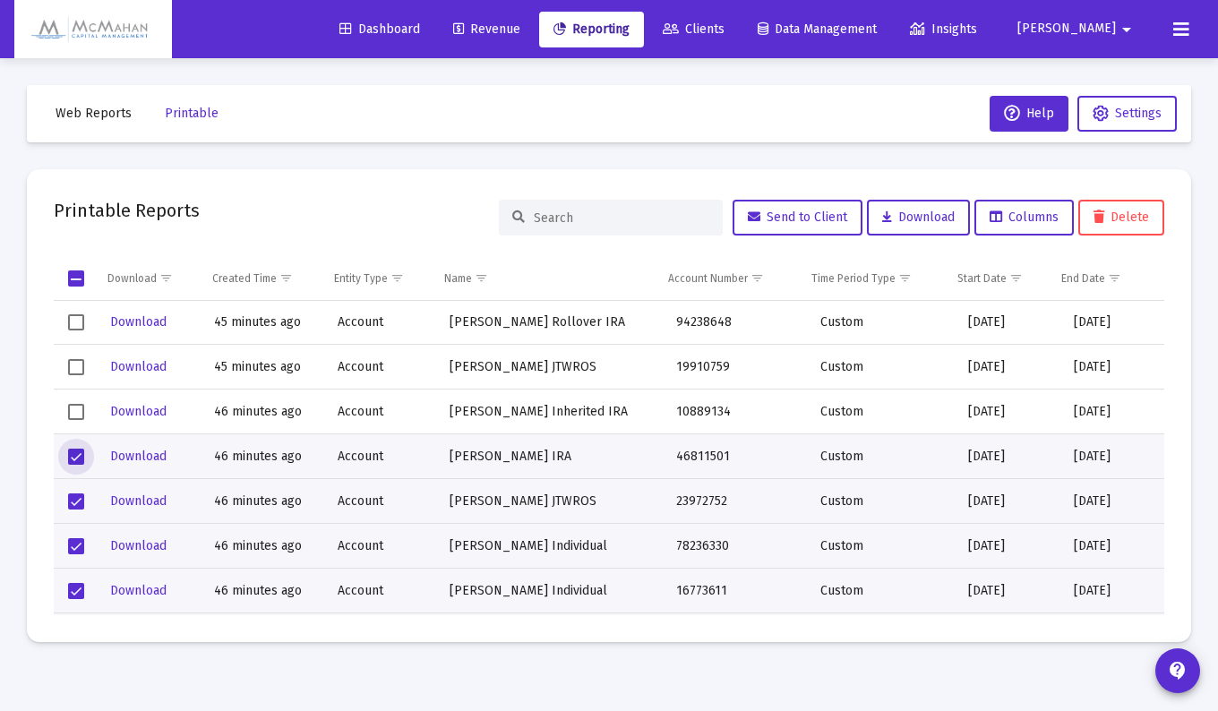
click at [76, 413] on span "Select row" at bounding box center [76, 412] width 16 height 16
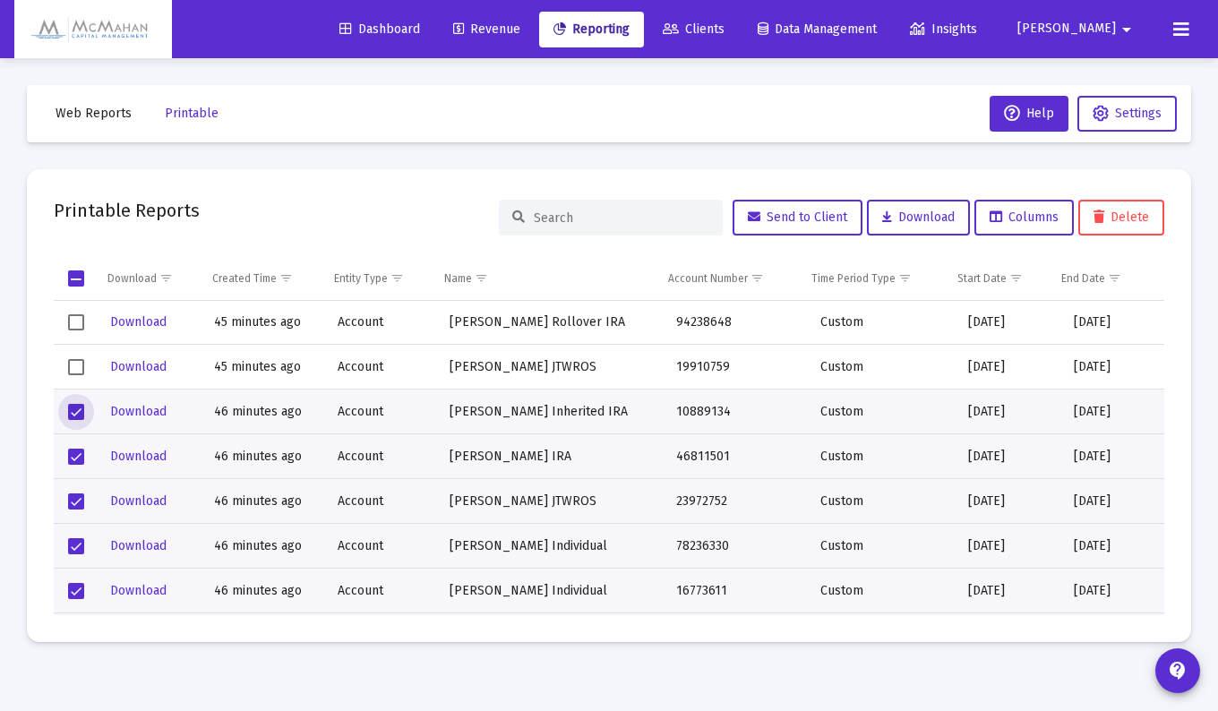
click at [81, 363] on span "Select row" at bounding box center [76, 367] width 16 height 16
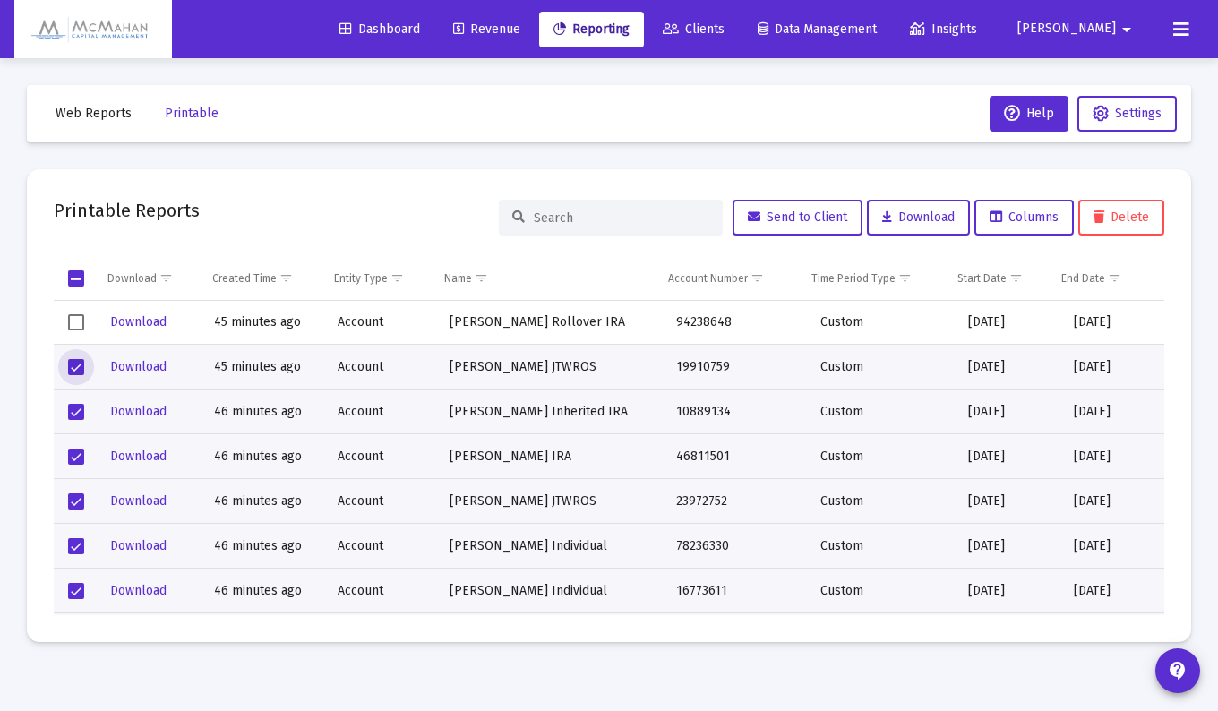
click at [77, 324] on span "Select row" at bounding box center [76, 322] width 16 height 16
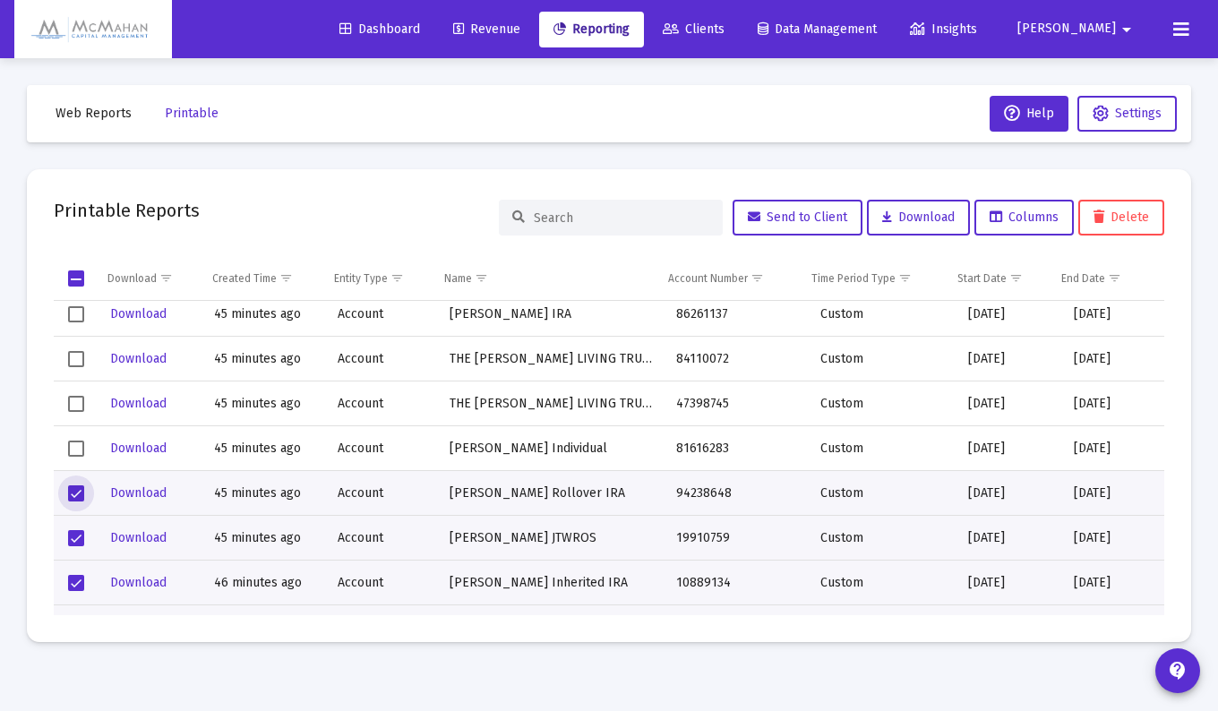
scroll to position [806, 0]
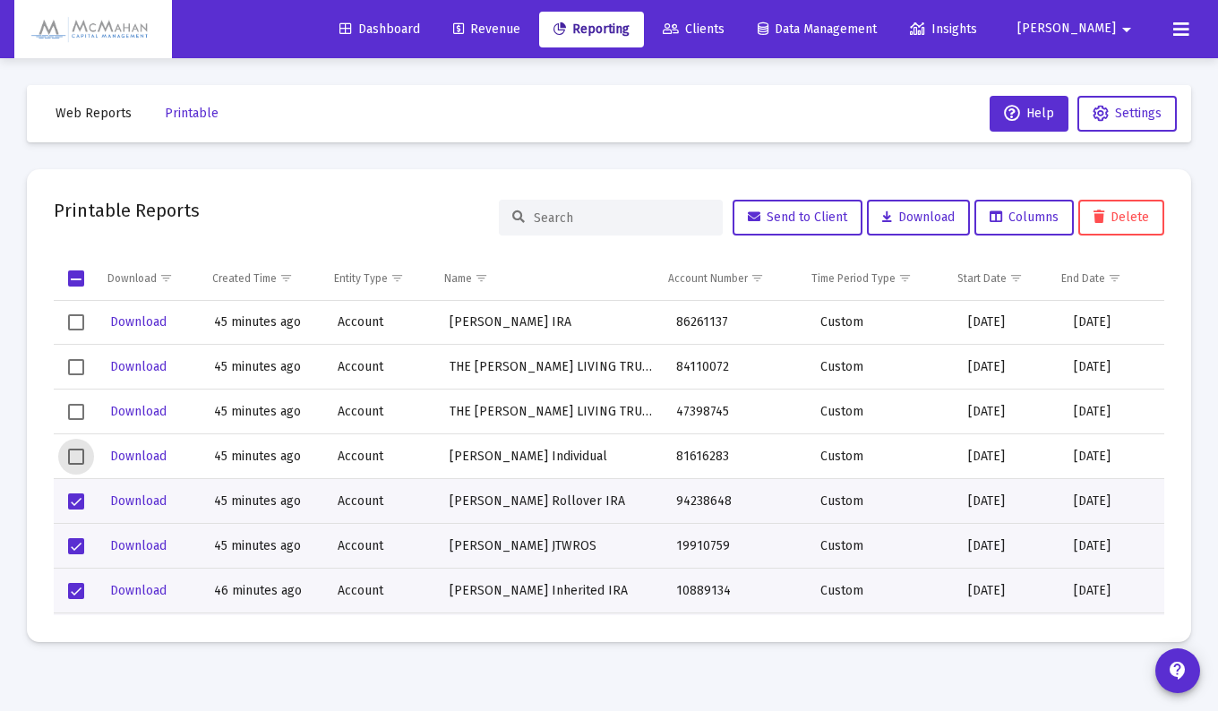
click at [69, 460] on span "Select row" at bounding box center [76, 457] width 16 height 16
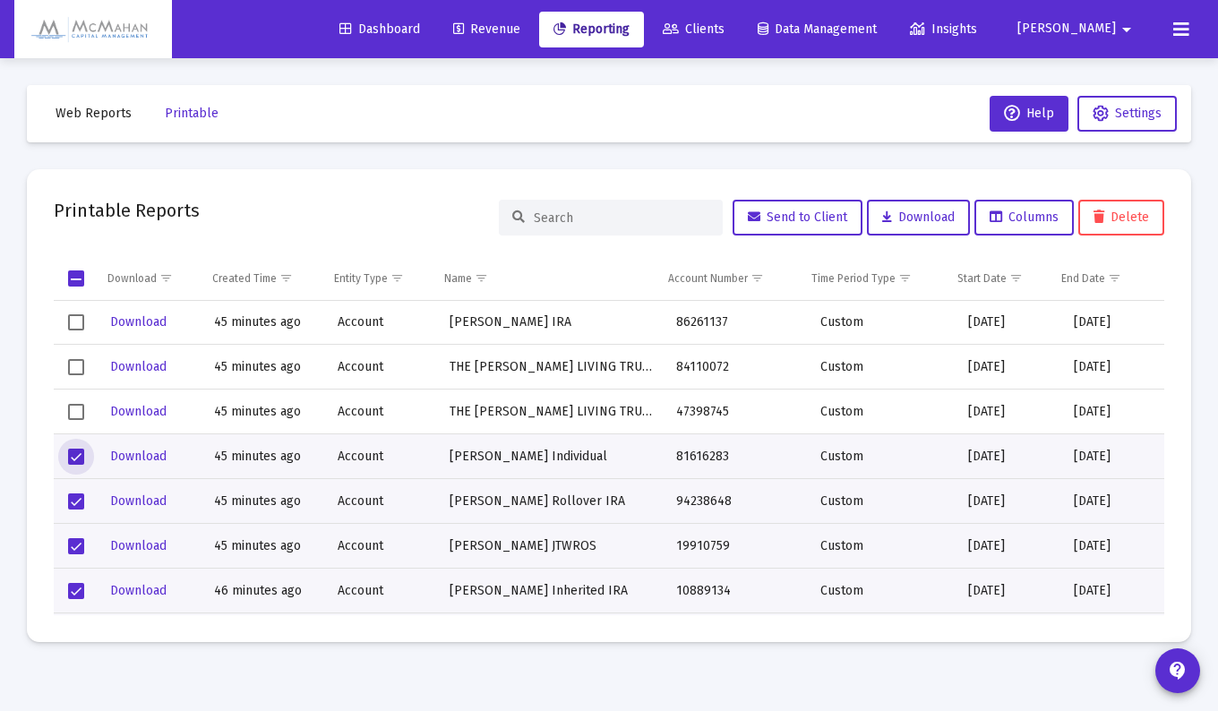
drag, startPoint x: 73, startPoint y: 407, endPoint x: 85, endPoint y: 381, distance: 29.3
click at [75, 405] on span "Select row" at bounding box center [76, 412] width 16 height 16
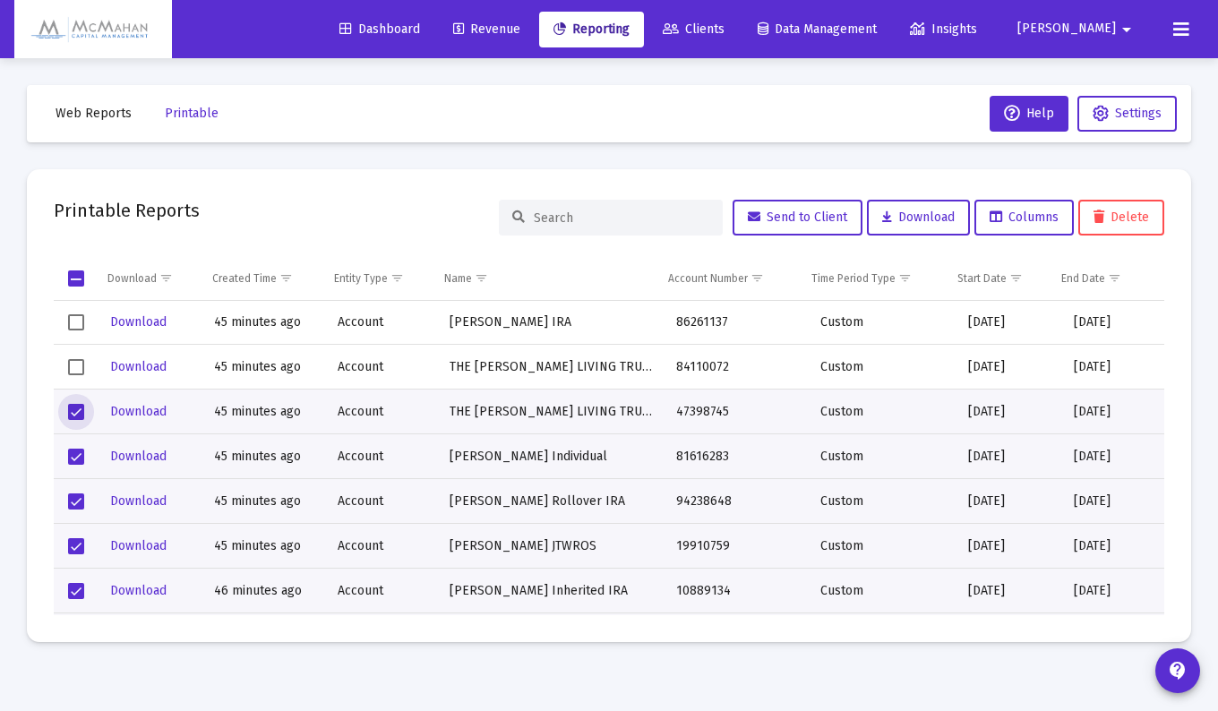
click at [77, 365] on span "Select row" at bounding box center [76, 367] width 16 height 16
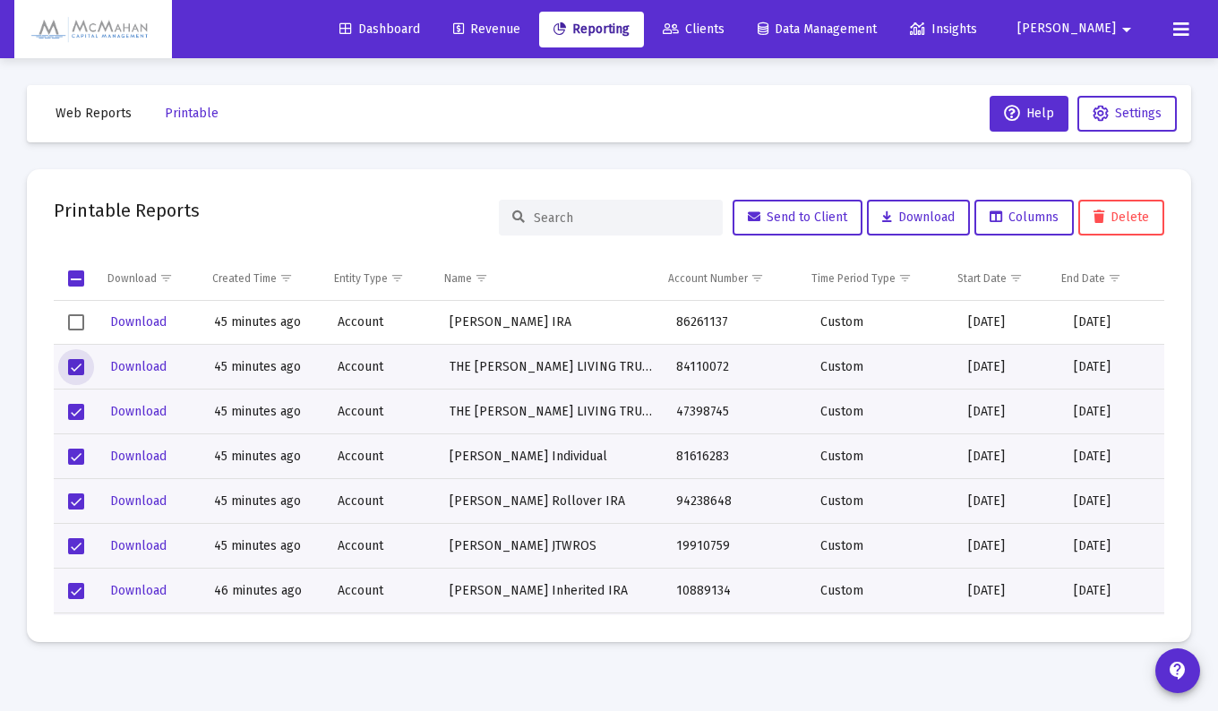
click at [74, 321] on span "Select row" at bounding box center [76, 322] width 16 height 16
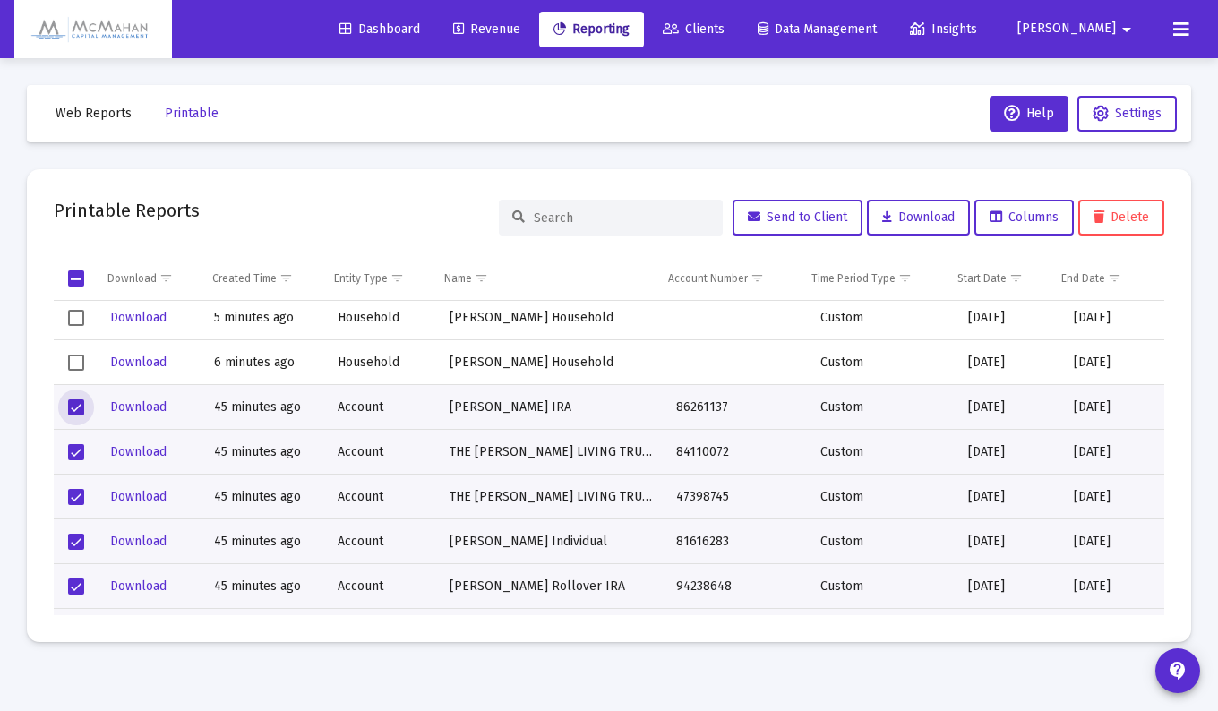
scroll to position [716, 0]
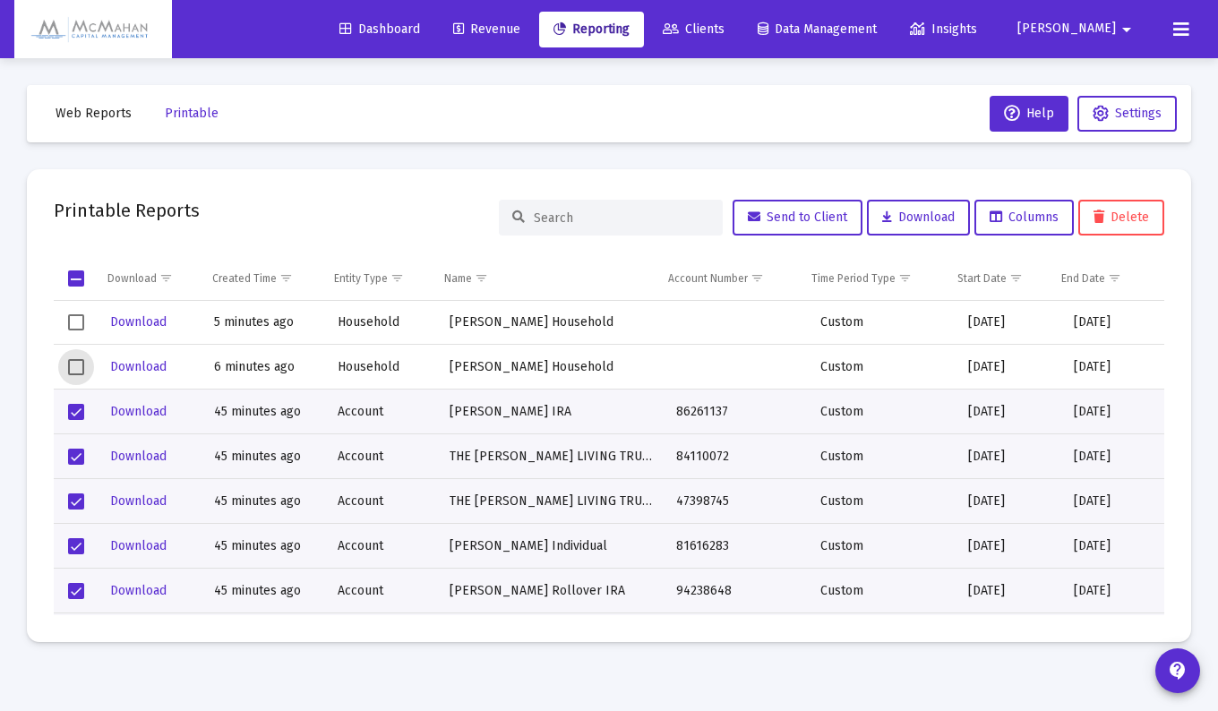
click at [78, 367] on span "Select row" at bounding box center [76, 367] width 16 height 16
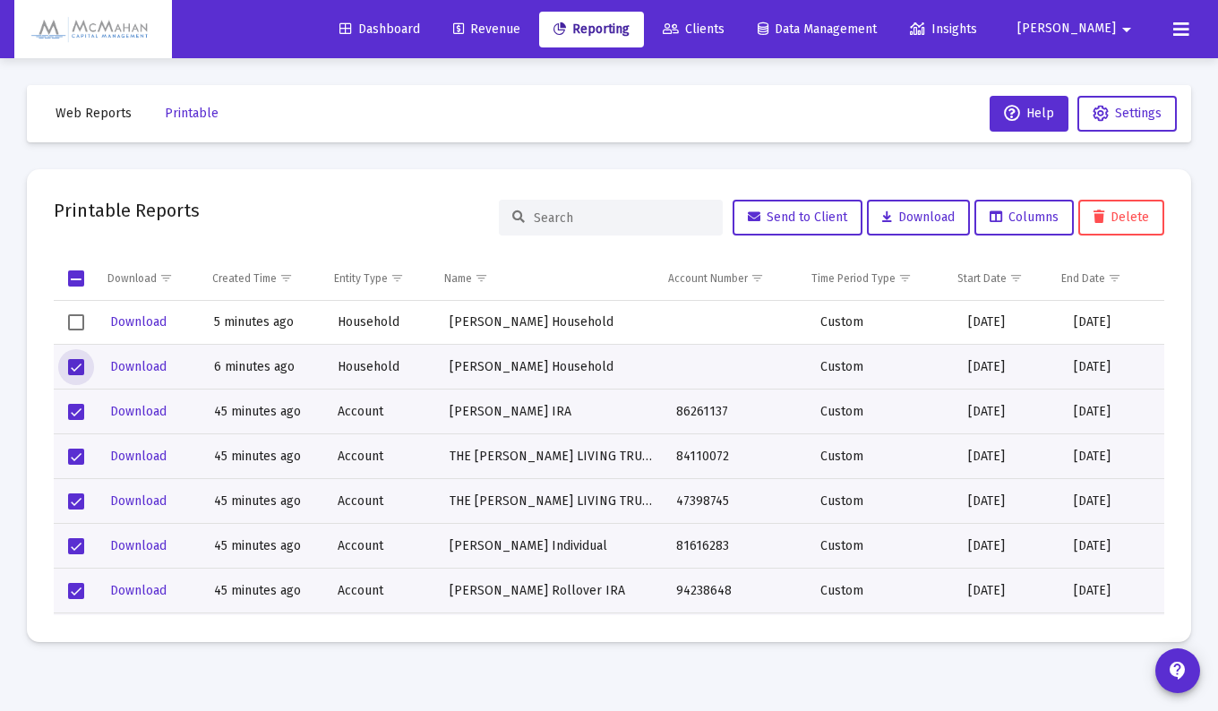
click at [80, 362] on span "Select row" at bounding box center [76, 367] width 16 height 16
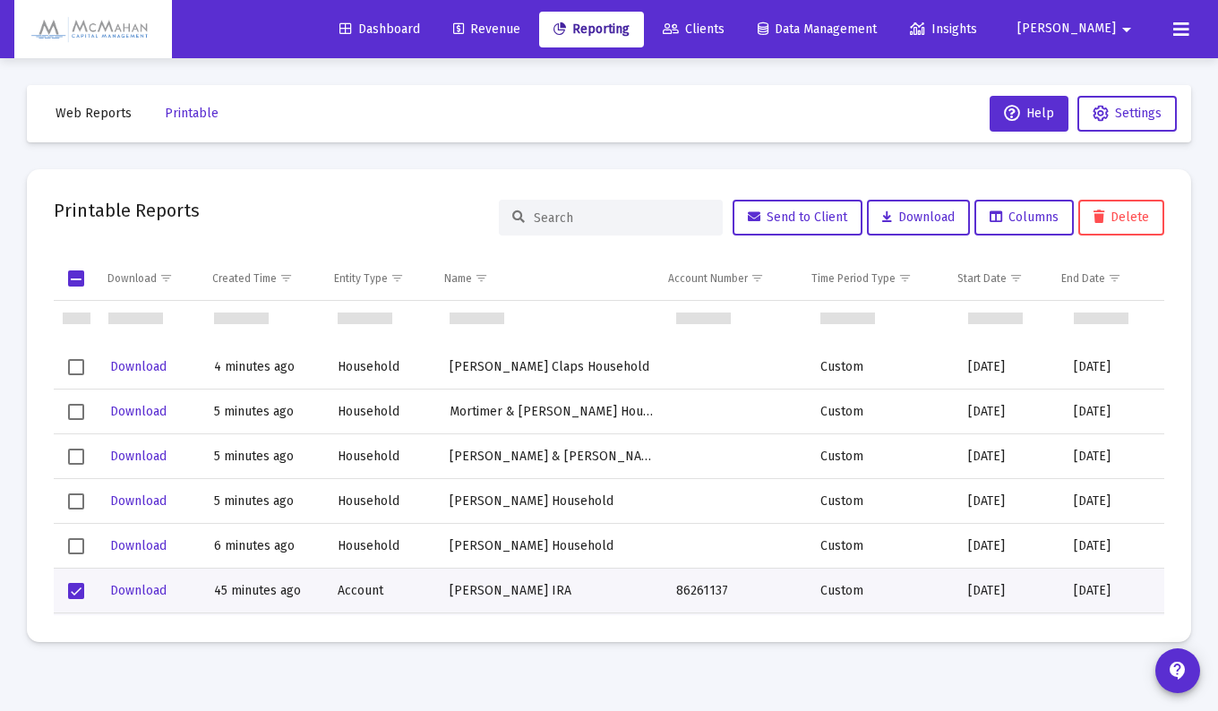
scroll to position [627, 0]
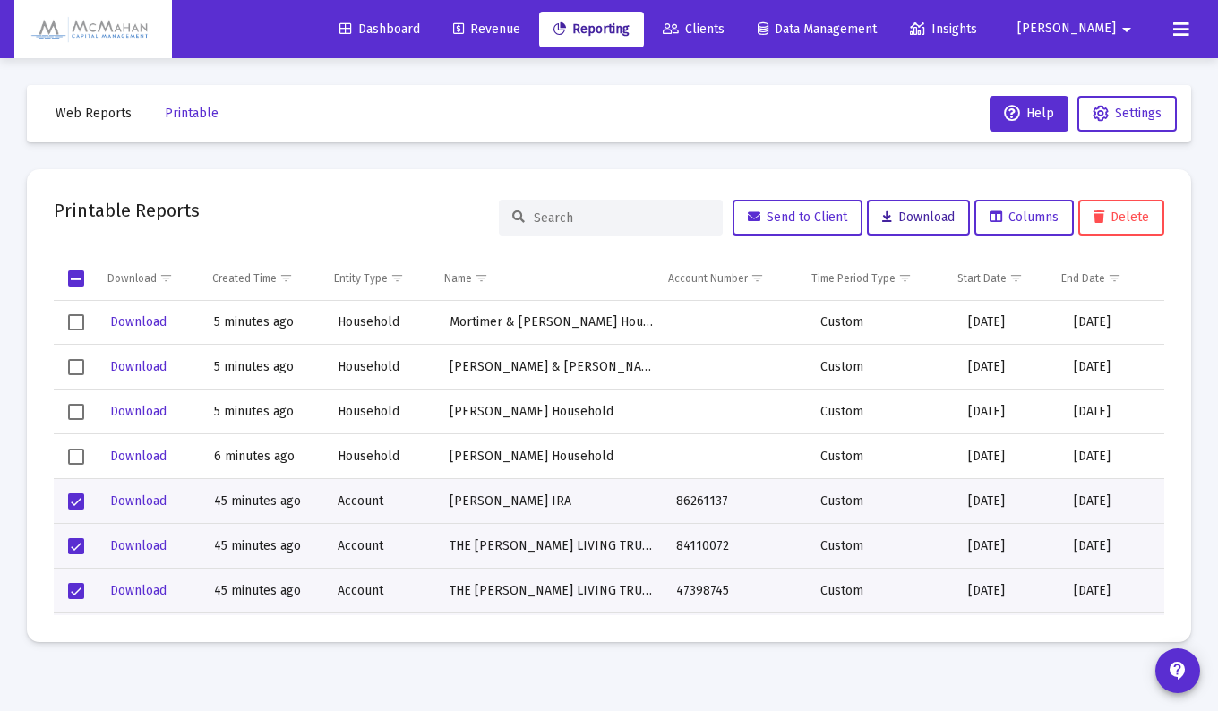
click at [901, 219] on span "Download" at bounding box center [918, 217] width 73 height 15
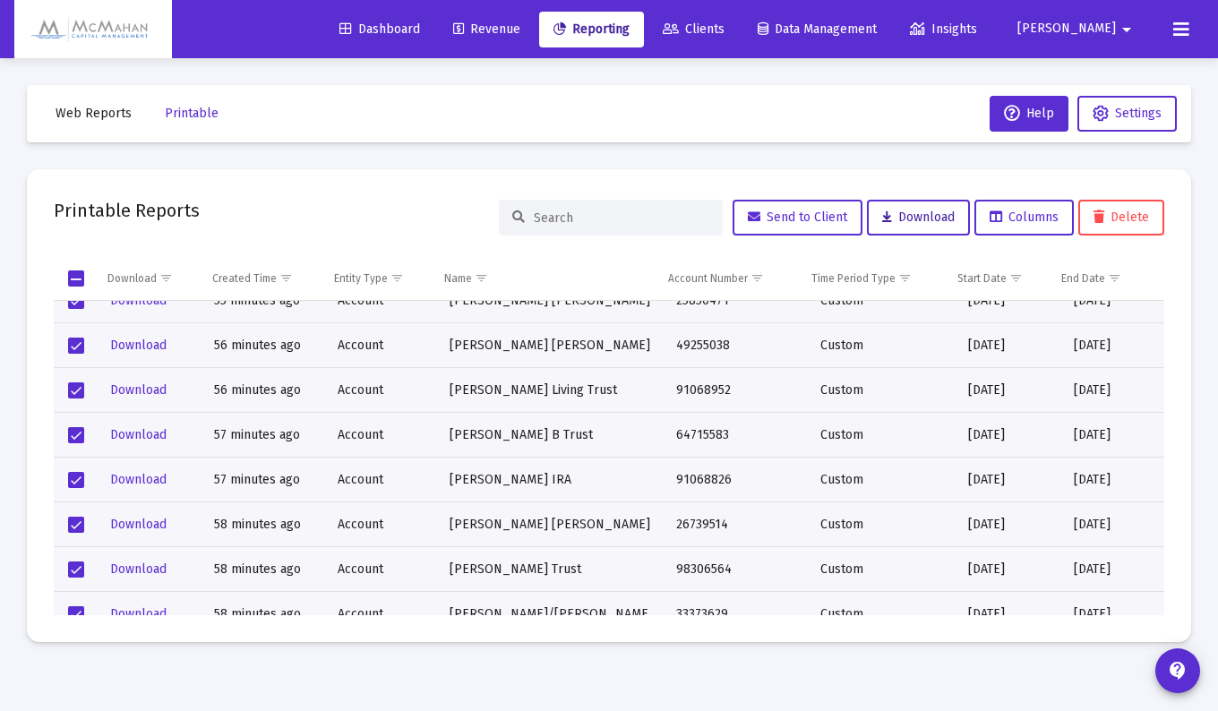
scroll to position [3402, 0]
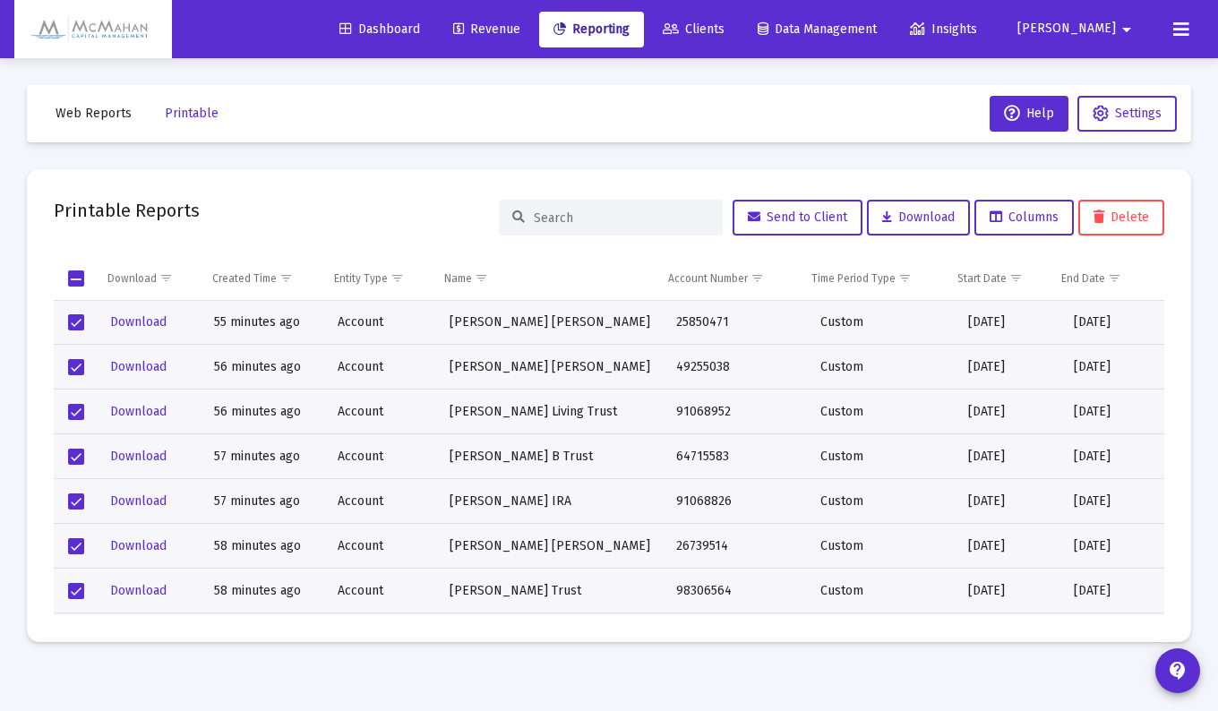
click at [73, 279] on span "Select all" at bounding box center [76, 278] width 16 height 16
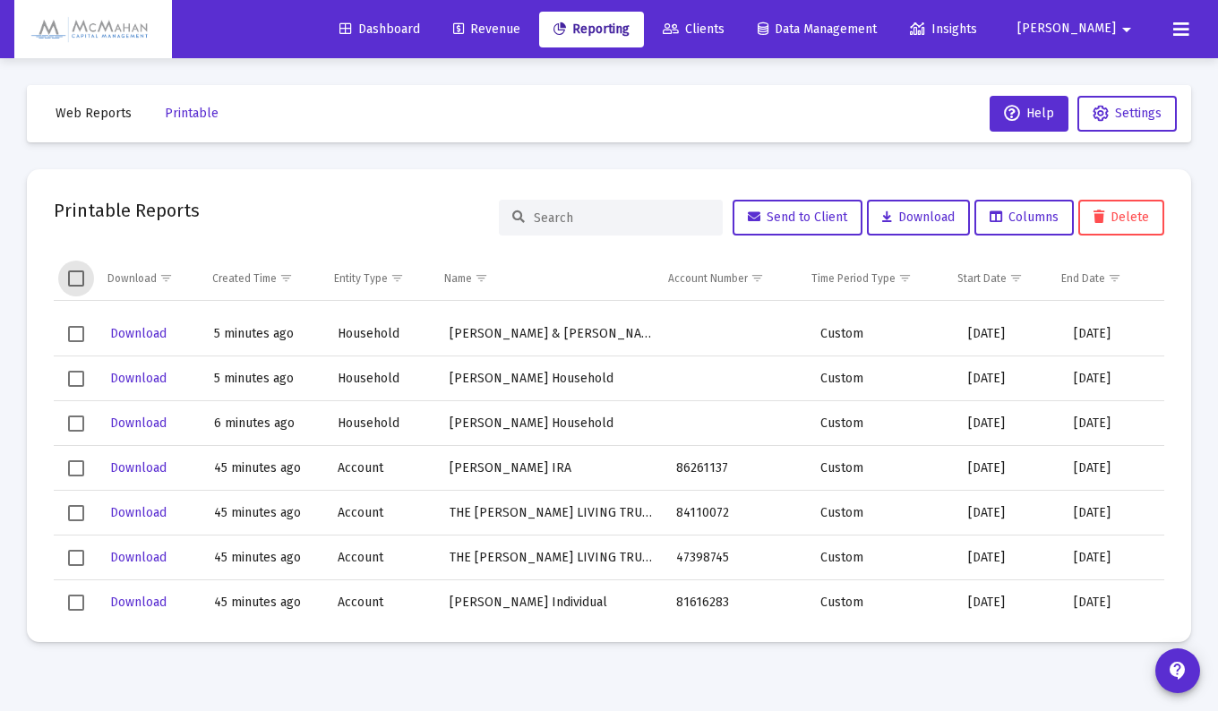
scroll to position [716, 0]
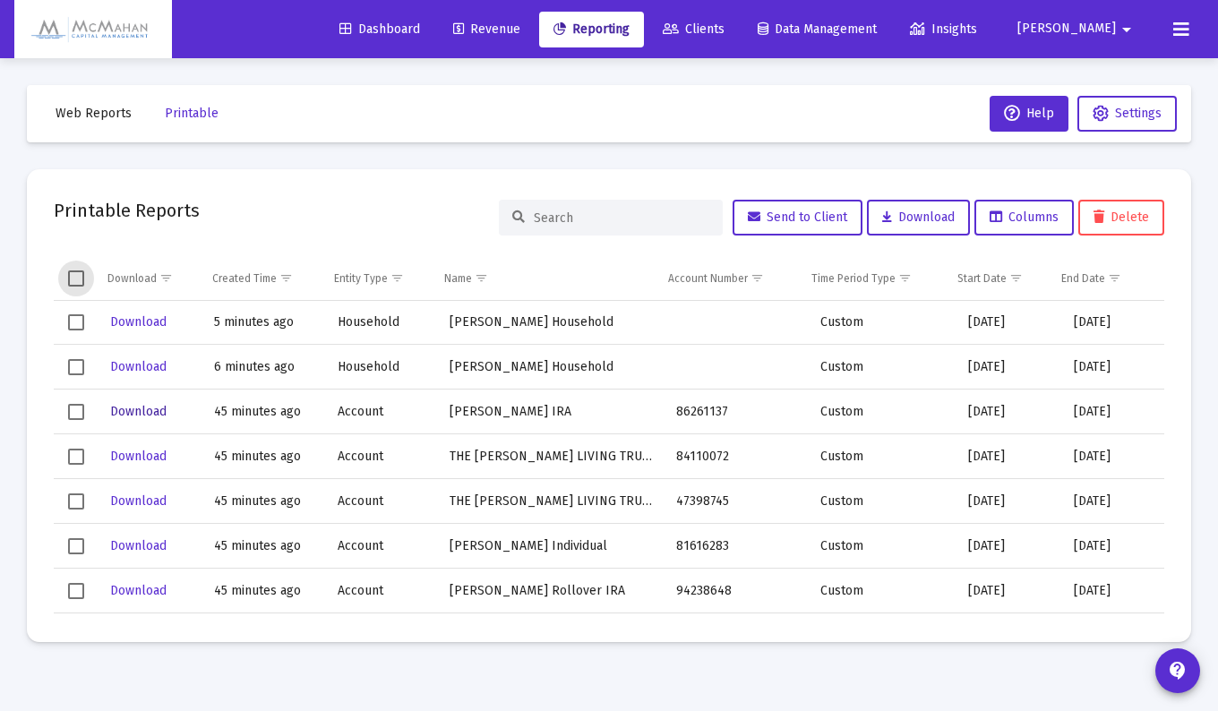
click at [142, 414] on span "Download" at bounding box center [138, 411] width 56 height 15
click at [142, 457] on span "Download" at bounding box center [138, 456] width 56 height 15
click at [139, 496] on span "Download" at bounding box center [138, 500] width 56 height 15
click at [142, 546] on span "Download" at bounding box center [138, 545] width 56 height 15
click at [142, 586] on span "Download" at bounding box center [138, 590] width 56 height 15
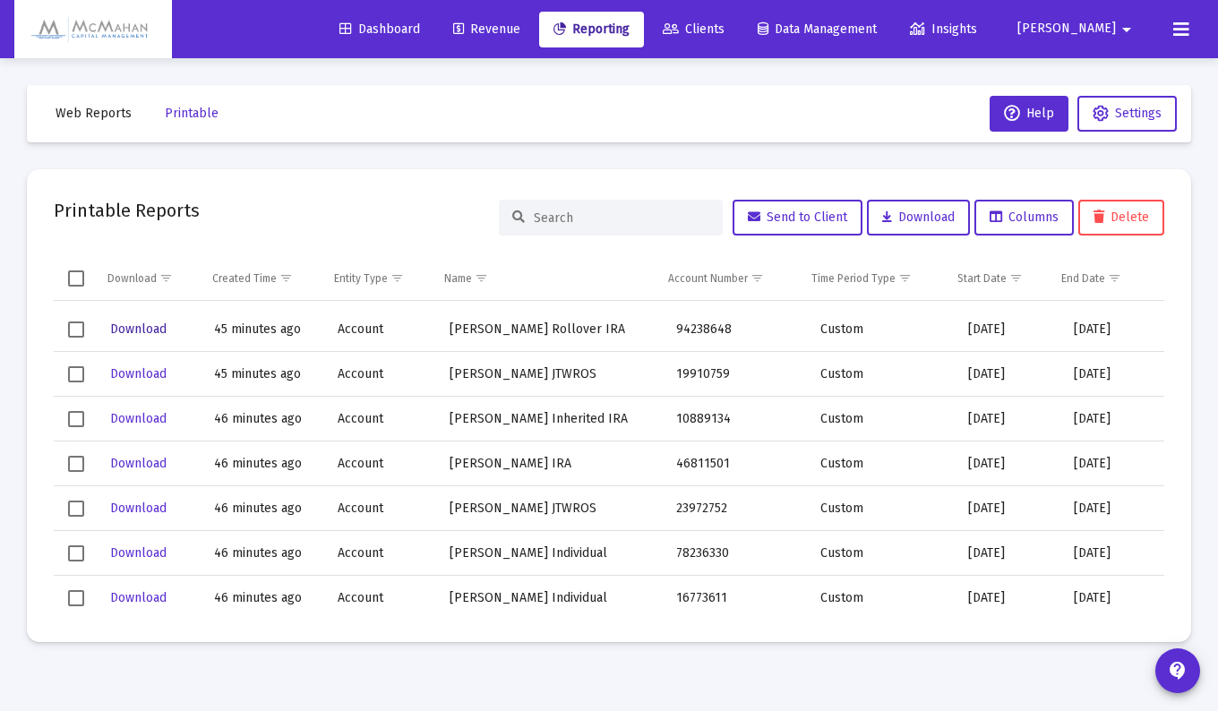
scroll to position [985, 0]
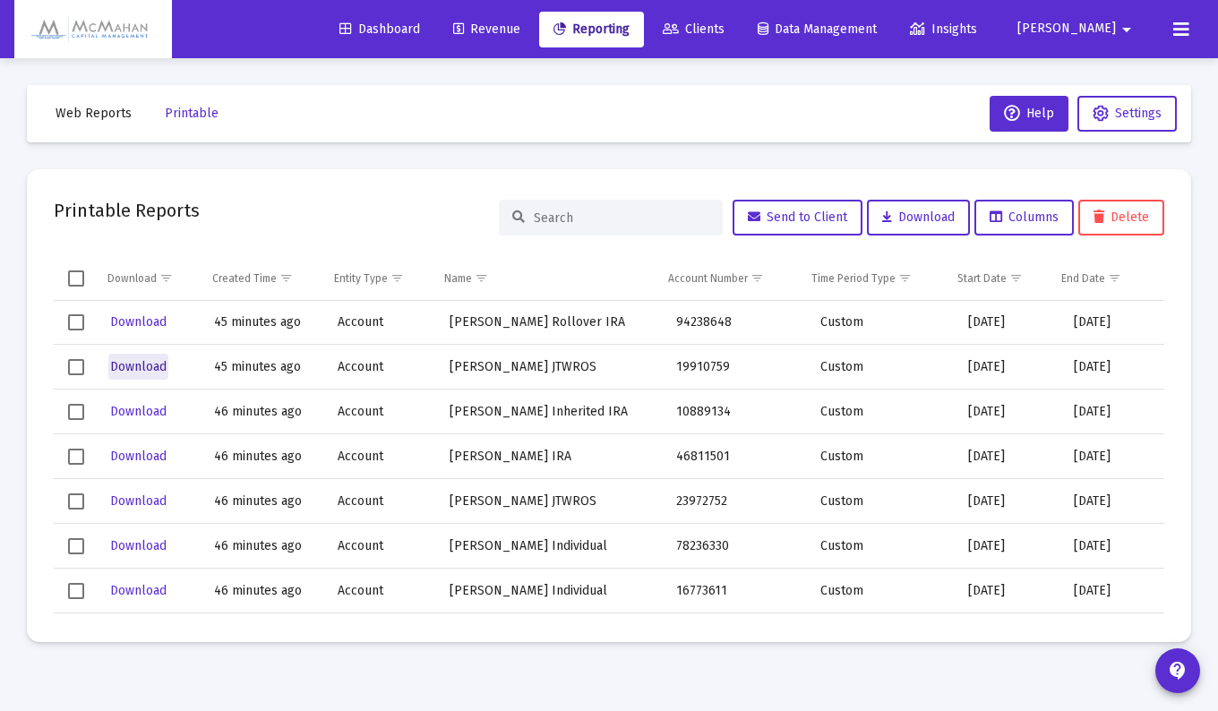
click at [138, 367] on span "Download" at bounding box center [138, 366] width 56 height 15
click at [139, 415] on span "Download" at bounding box center [138, 411] width 56 height 15
click at [137, 455] on span "Download" at bounding box center [138, 456] width 56 height 15
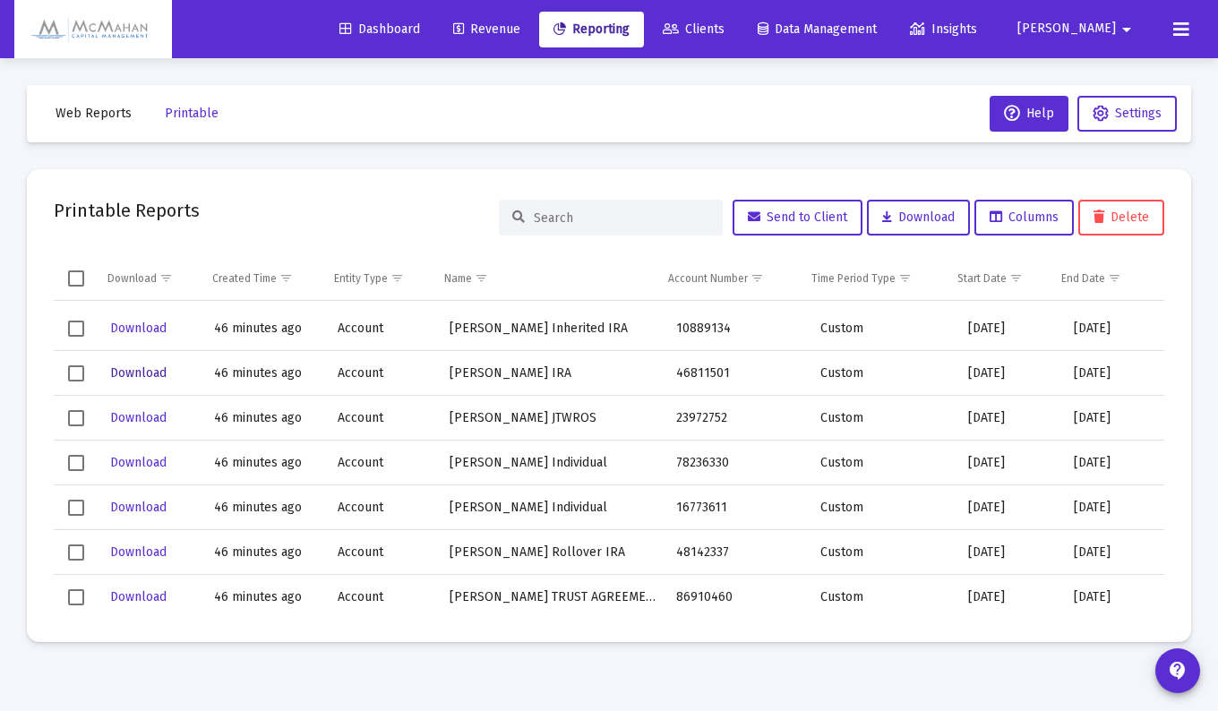
scroll to position [1074, 0]
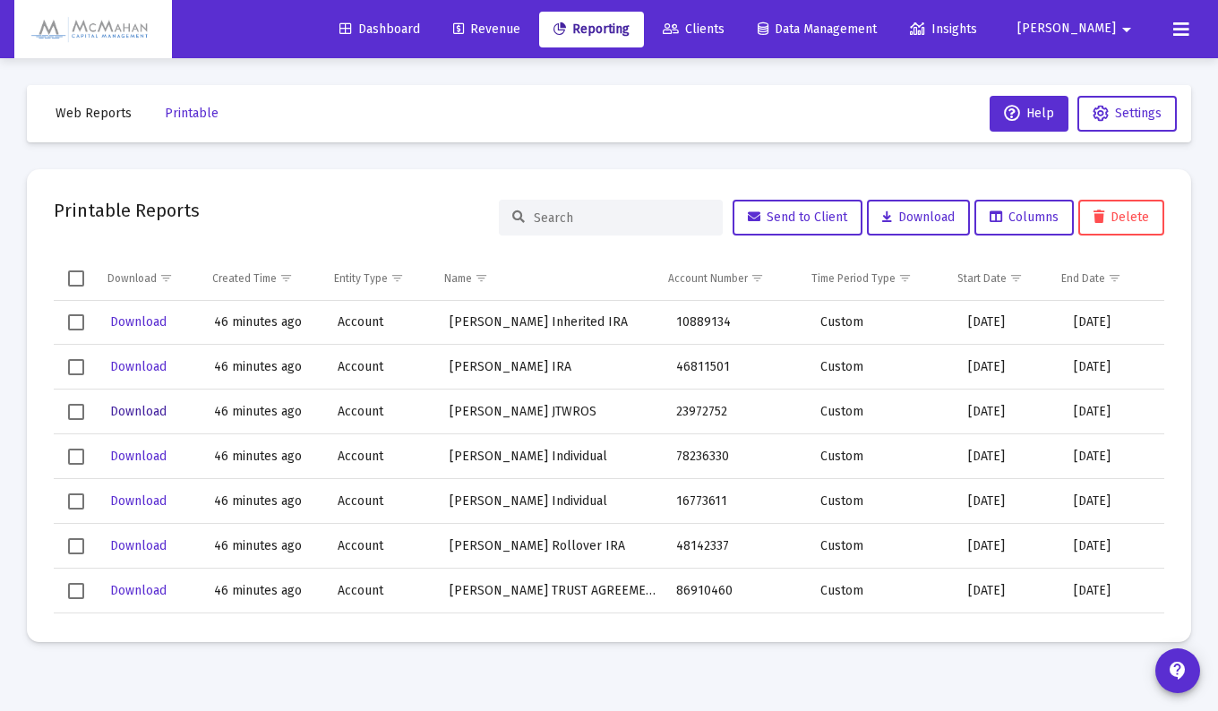
click at [153, 412] on span "Download" at bounding box center [138, 411] width 56 height 15
click at [138, 458] on span "Download" at bounding box center [138, 456] width 56 height 15
click at [140, 500] on span "Download" at bounding box center [138, 500] width 56 height 15
click at [141, 544] on span "Download" at bounding box center [138, 545] width 56 height 15
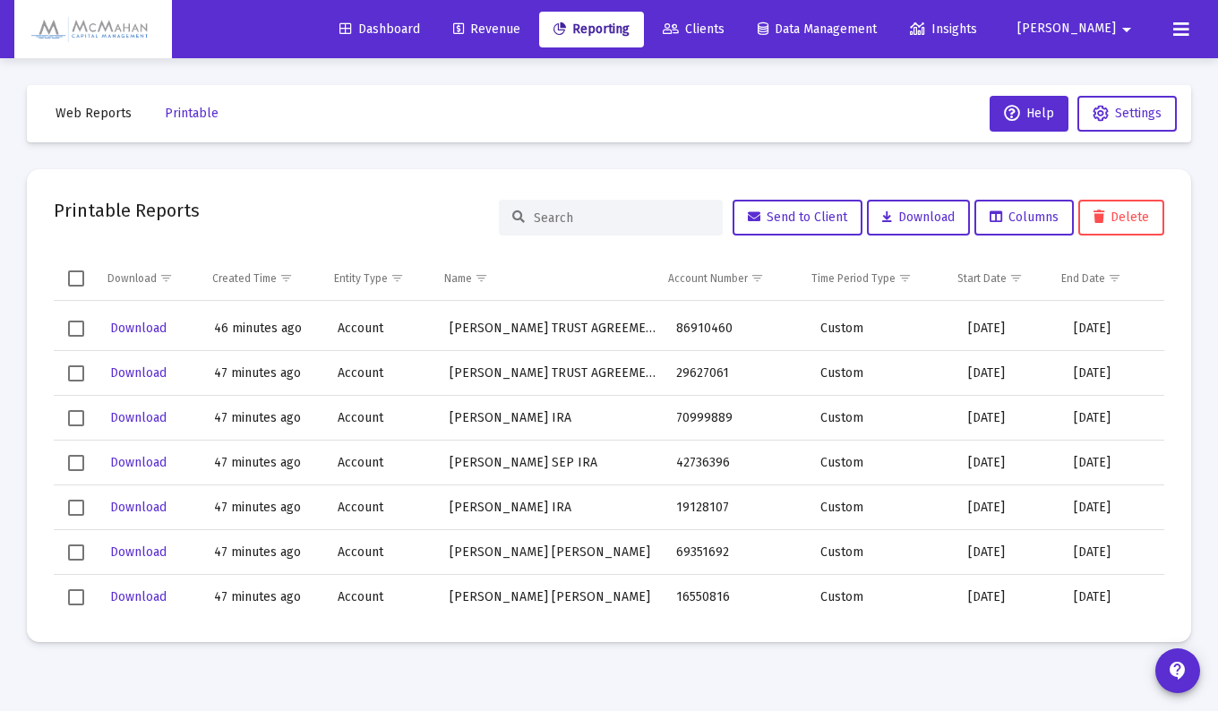
scroll to position [1343, 0]
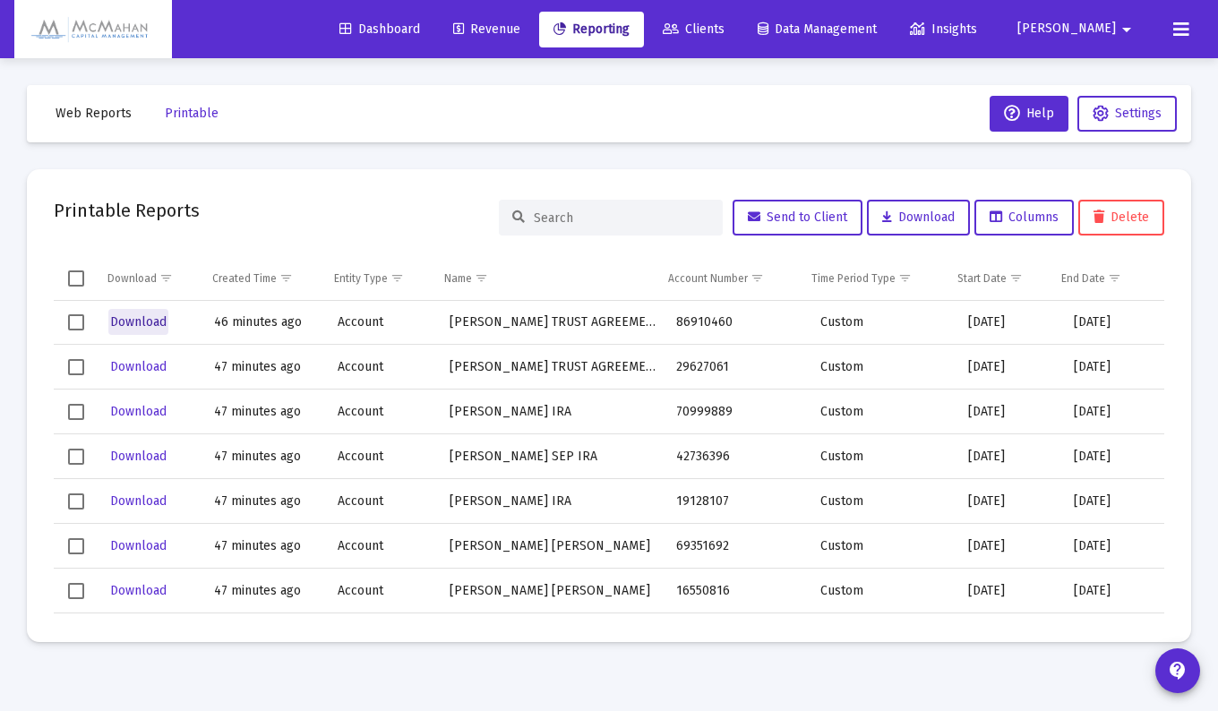
click at [143, 320] on span "Download" at bounding box center [138, 321] width 56 height 15
click at [140, 367] on span "Download" at bounding box center [138, 366] width 56 height 15
click at [136, 411] on span "Download" at bounding box center [138, 411] width 56 height 15
click at [137, 451] on span "Download" at bounding box center [138, 456] width 56 height 15
click at [136, 498] on span "Download" at bounding box center [138, 500] width 56 height 15
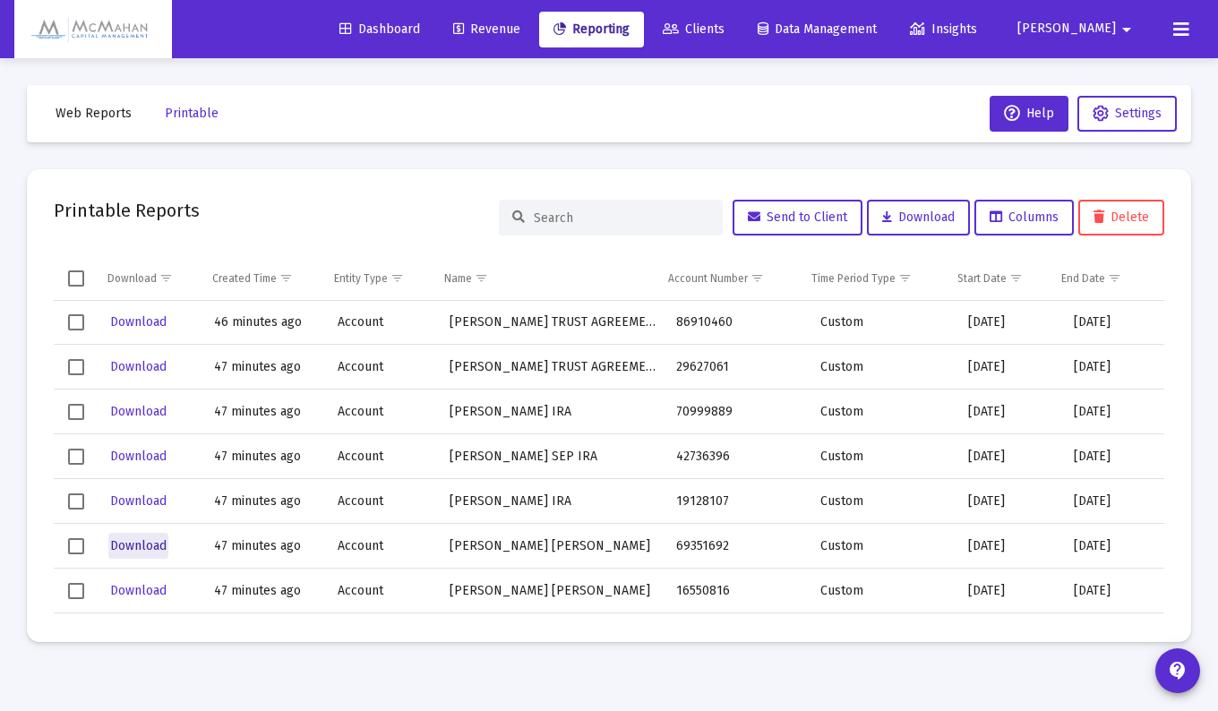
click at [136, 544] on span "Download" at bounding box center [138, 545] width 56 height 15
click at [137, 322] on span "Download" at bounding box center [138, 321] width 56 height 15
click at [130, 363] on span "Download" at bounding box center [138, 366] width 56 height 15
click at [140, 407] on span "Download" at bounding box center [138, 411] width 56 height 15
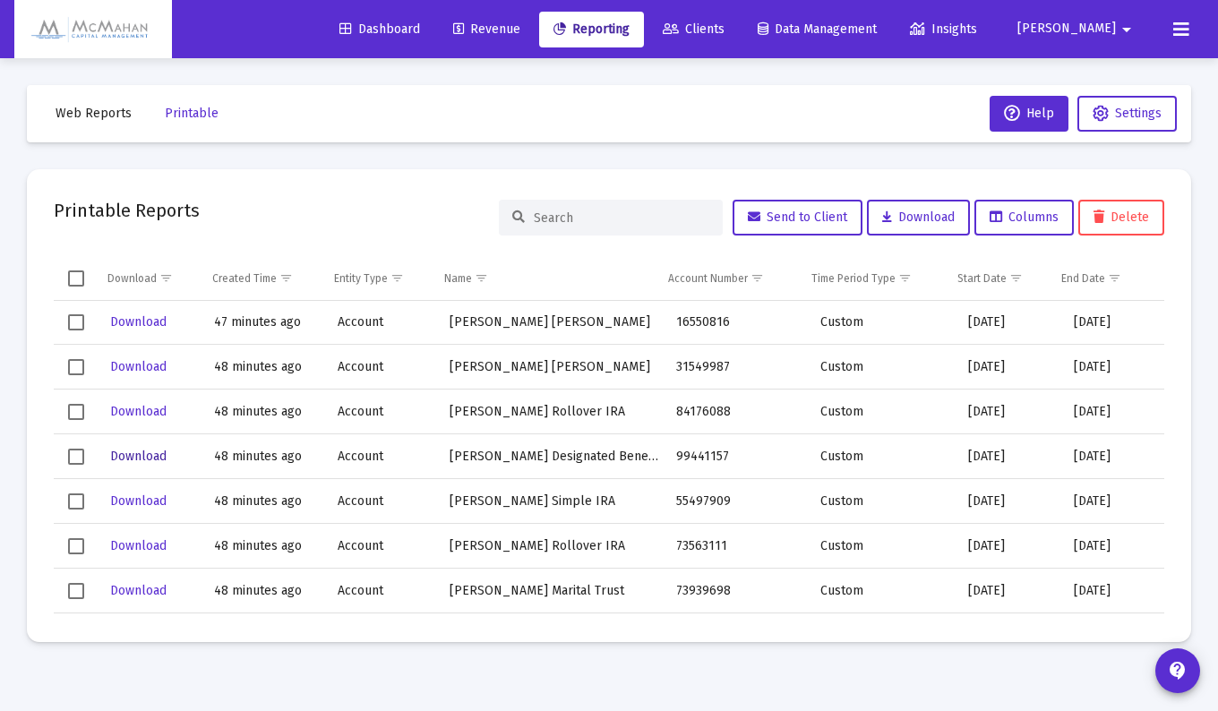
click at [145, 456] on span "Download" at bounding box center [138, 456] width 56 height 15
click at [139, 500] on span "Download" at bounding box center [138, 500] width 56 height 15
click at [138, 366] on span "Download" at bounding box center [138, 366] width 56 height 15
click at [139, 411] on span "Download" at bounding box center [138, 411] width 56 height 15
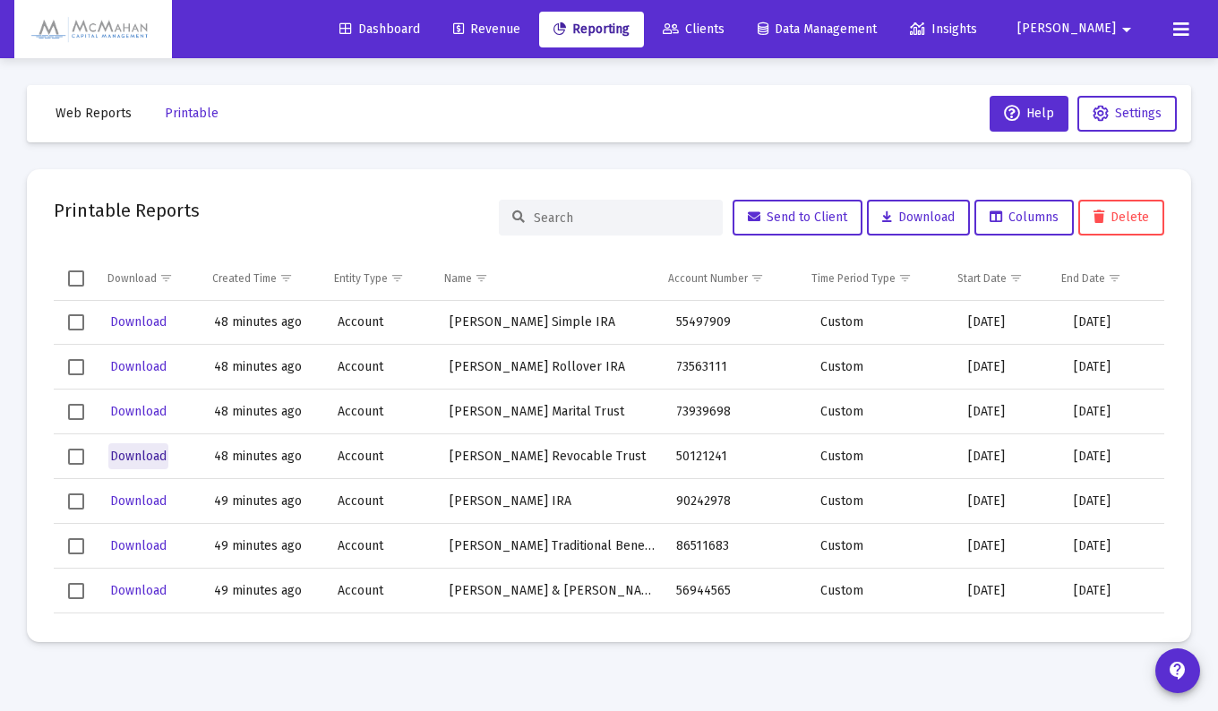
click at [142, 457] on span "Download" at bounding box center [138, 456] width 56 height 15
click at [147, 496] on span "Download" at bounding box center [138, 500] width 56 height 15
click at [141, 542] on span "Download" at bounding box center [138, 545] width 56 height 15
click at [140, 584] on span "Download" at bounding box center [138, 590] width 56 height 15
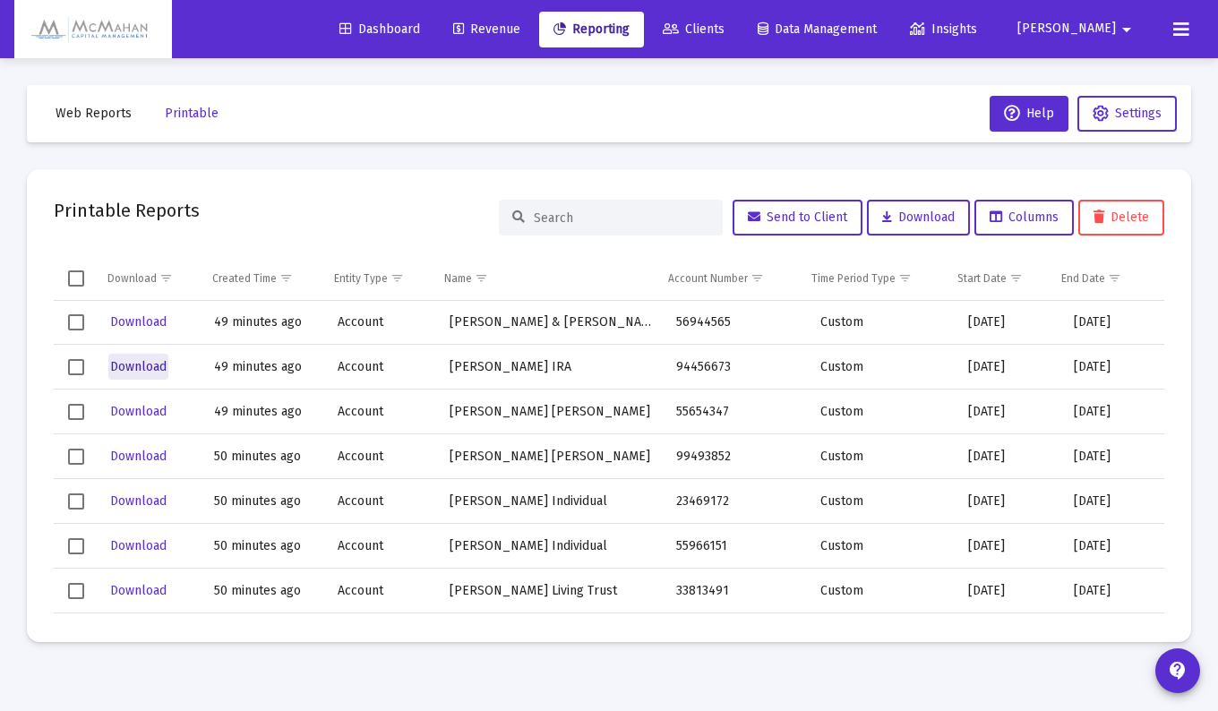
click at [133, 365] on span "Download" at bounding box center [138, 366] width 56 height 15
click at [139, 414] on span "Download" at bounding box center [138, 411] width 56 height 15
click at [135, 456] on span "Download" at bounding box center [138, 456] width 56 height 15
click at [136, 497] on span "Download" at bounding box center [138, 500] width 56 height 15
click at [137, 547] on span "Download" at bounding box center [138, 545] width 56 height 15
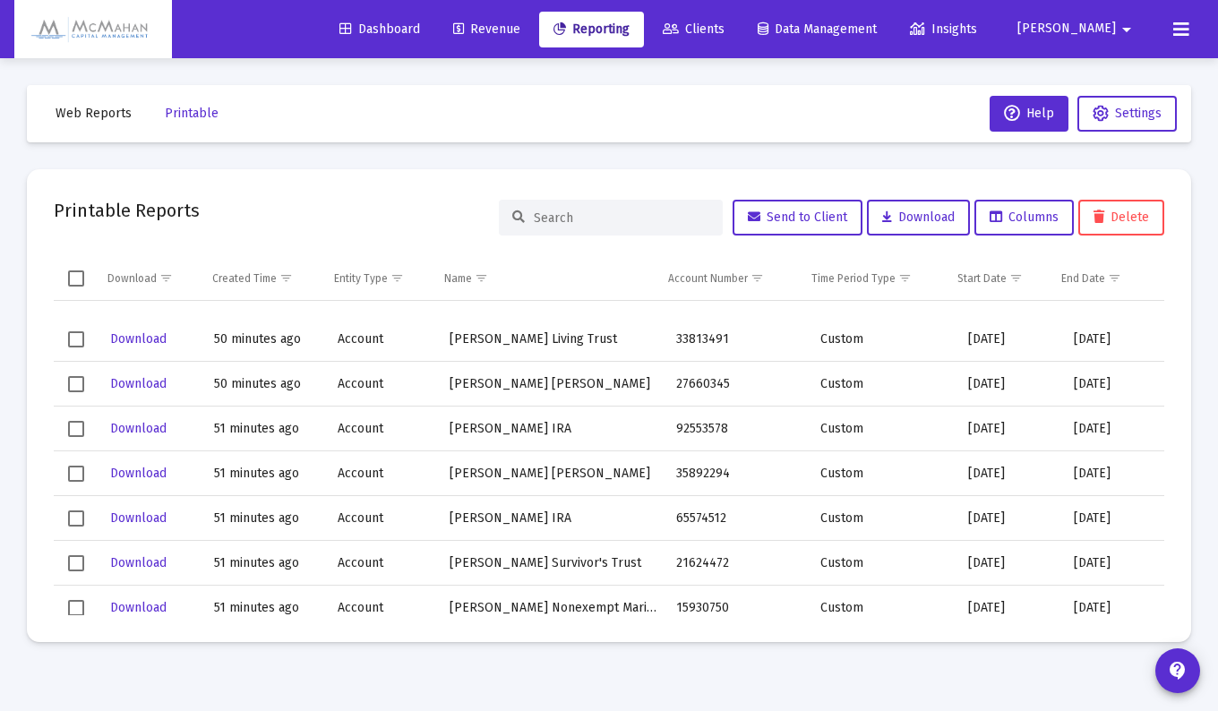
scroll to position [2328, 0]
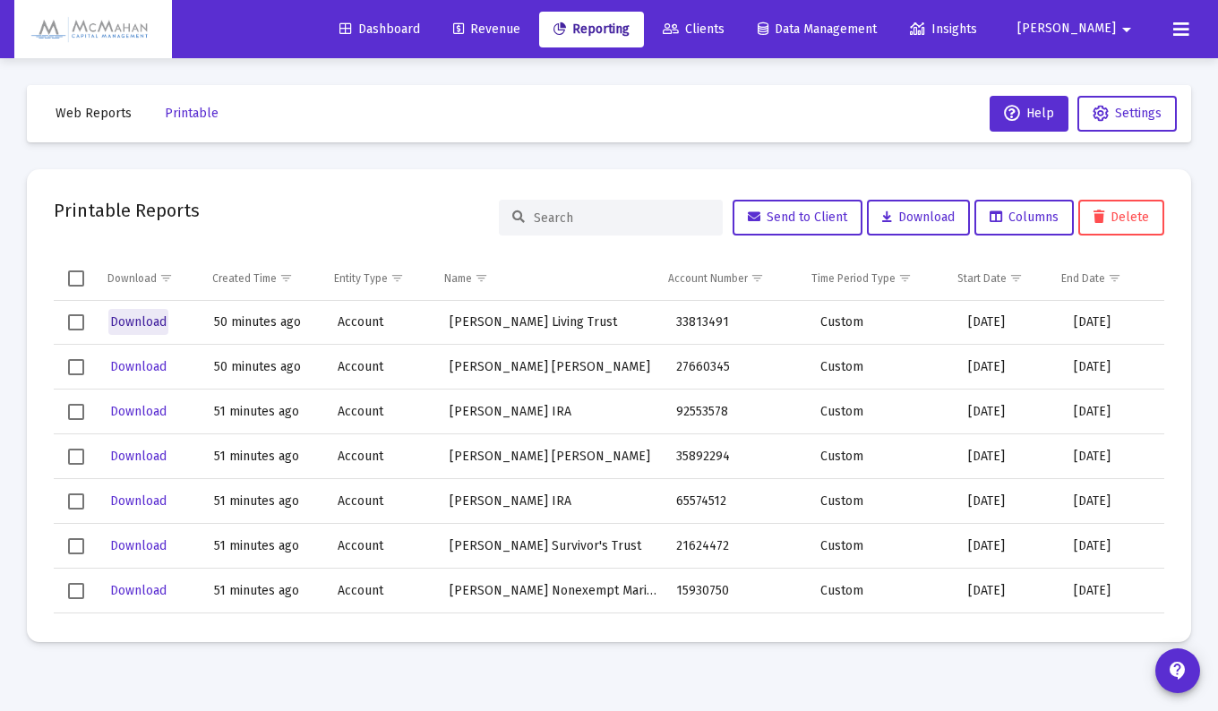
click at [142, 318] on span "Download" at bounding box center [138, 321] width 56 height 15
click at [133, 368] on span "Download" at bounding box center [138, 366] width 56 height 15
click at [137, 412] on span "Download" at bounding box center [138, 411] width 56 height 15
click at [140, 455] on span "Download" at bounding box center [138, 456] width 56 height 15
click at [145, 494] on span "Download" at bounding box center [138, 500] width 56 height 15
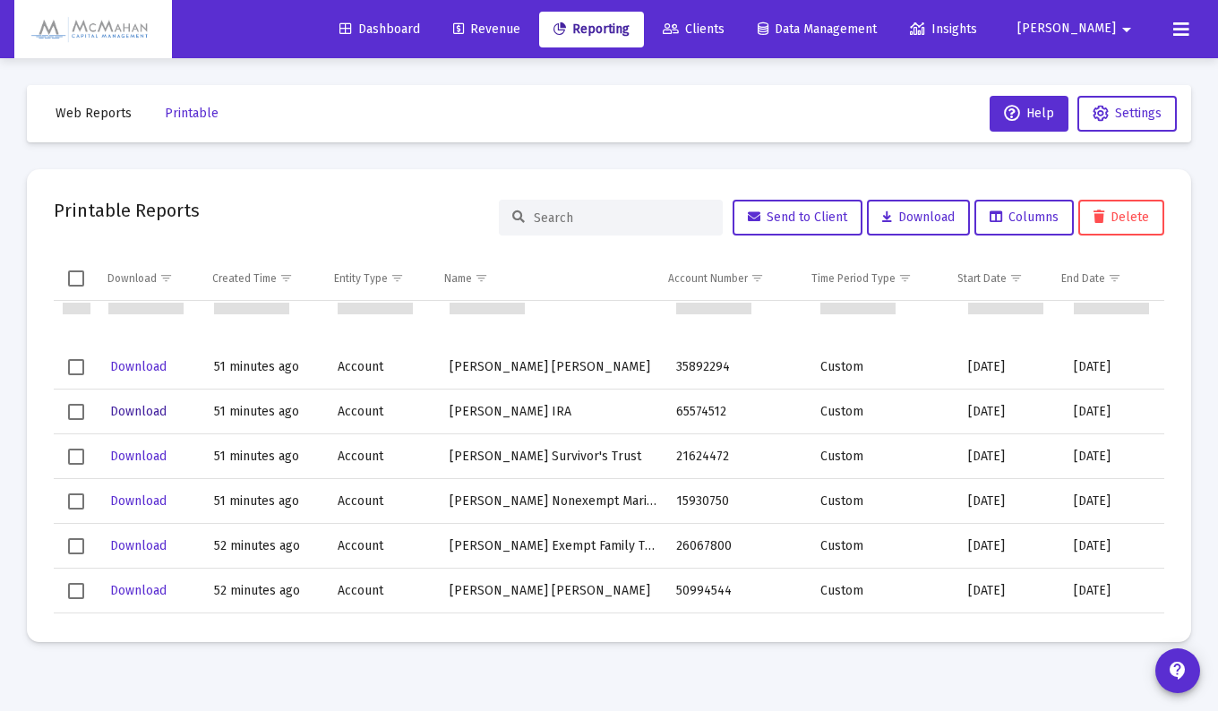
scroll to position [2507, 0]
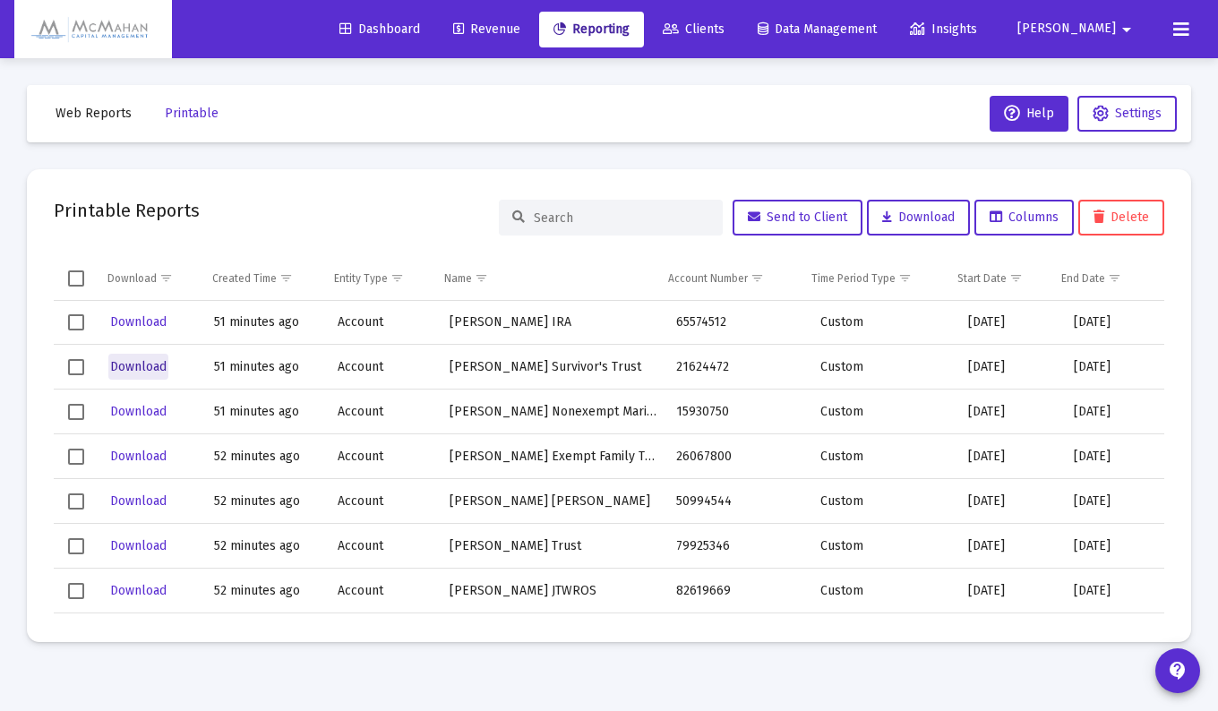
click at [144, 369] on span "Download" at bounding box center [138, 366] width 56 height 15
click at [138, 413] on span "Download" at bounding box center [138, 411] width 56 height 15
click at [136, 456] on span "Download" at bounding box center [138, 456] width 56 height 15
click at [143, 496] on span "Download" at bounding box center [138, 500] width 56 height 15
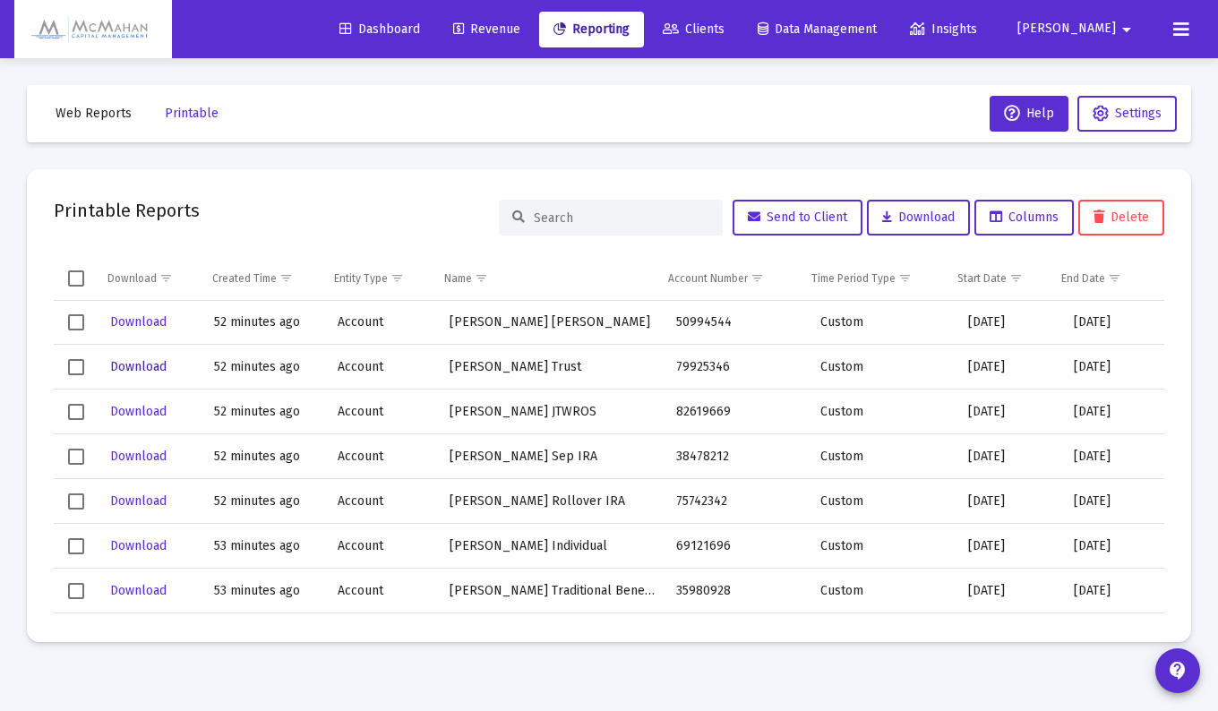
click at [132, 366] on span "Download" at bounding box center [138, 366] width 56 height 15
click at [141, 404] on span "Download" at bounding box center [138, 411] width 56 height 15
click at [149, 448] on button "Download" at bounding box center [138, 456] width 60 height 26
click at [139, 493] on span "Download" at bounding box center [138, 500] width 56 height 15
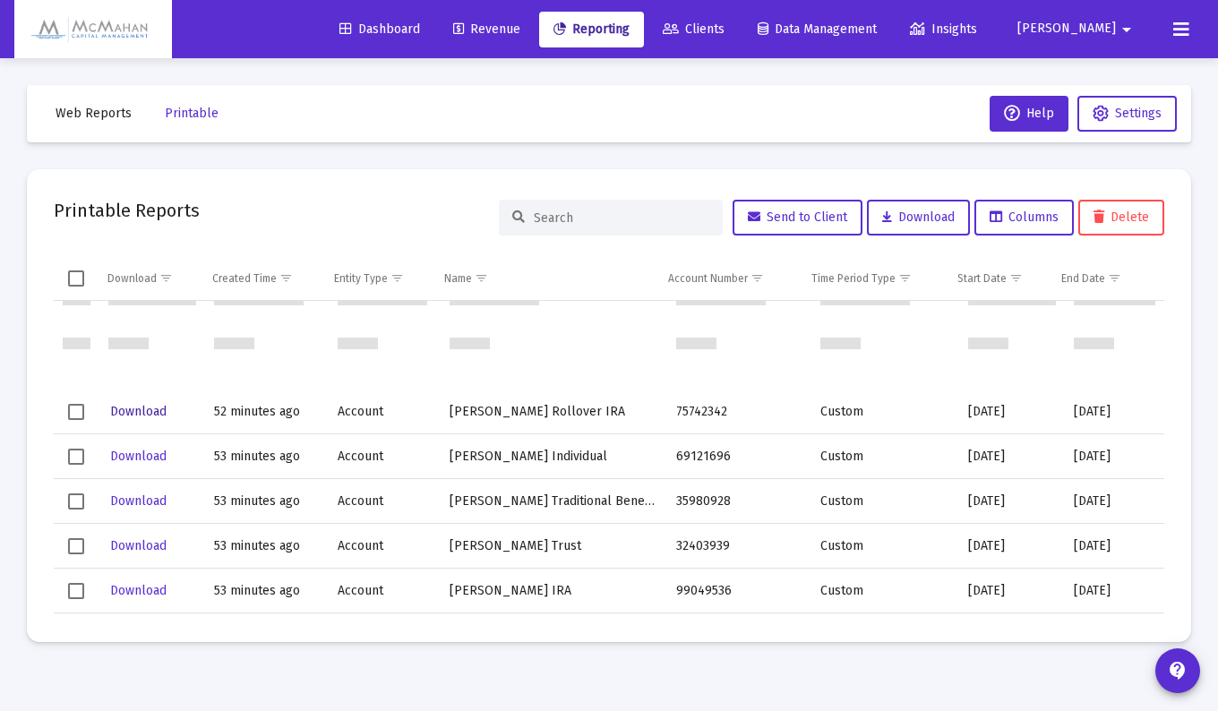
scroll to position [2865, 0]
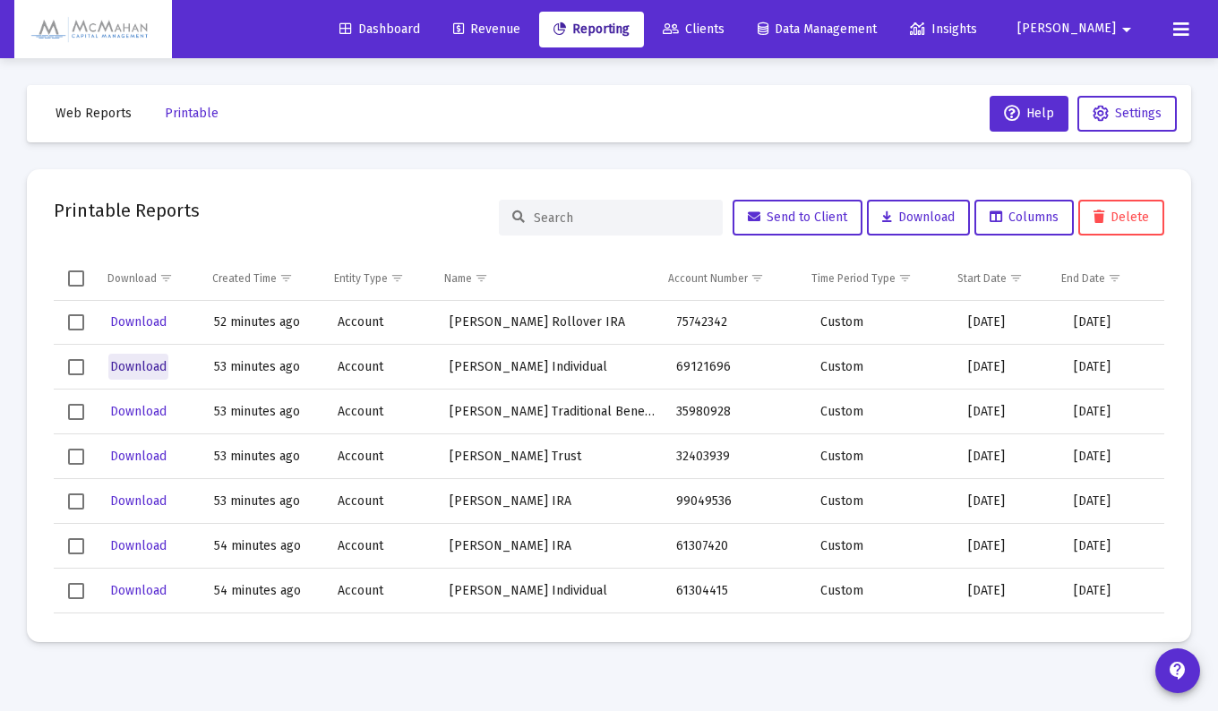
click at [144, 360] on span "Download" at bounding box center [138, 366] width 56 height 15
click at [130, 410] on span "Download" at bounding box center [138, 411] width 56 height 15
click at [128, 451] on span "Download" at bounding box center [138, 456] width 56 height 15
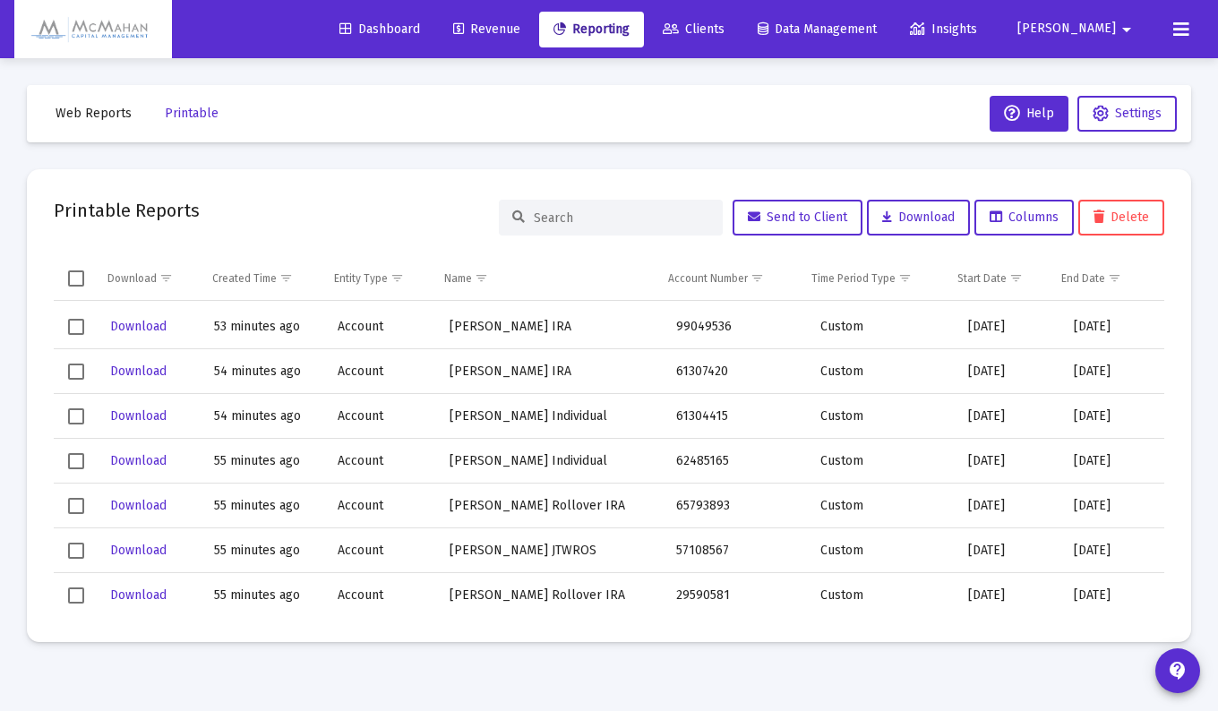
scroll to position [3044, 0]
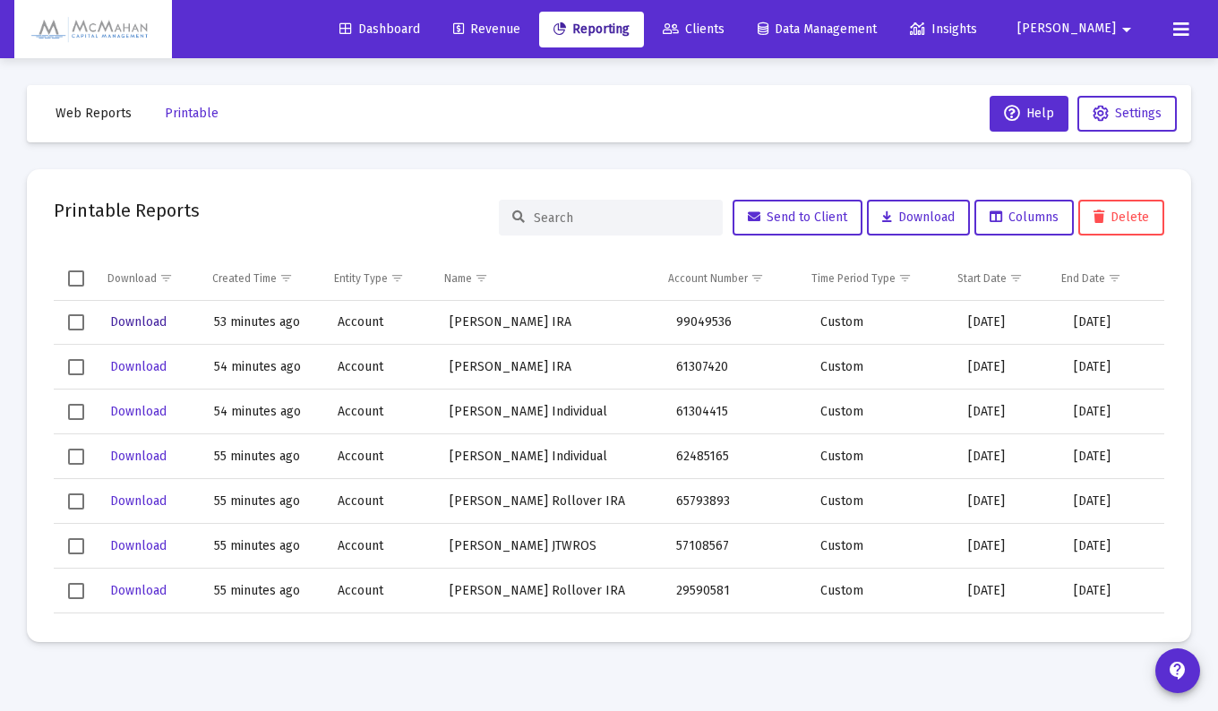
click at [121, 322] on span "Download" at bounding box center [138, 321] width 56 height 15
click at [149, 367] on span "Download" at bounding box center [138, 366] width 56 height 15
click at [146, 407] on span "Download" at bounding box center [138, 411] width 56 height 15
click at [140, 456] on span "Download" at bounding box center [138, 456] width 56 height 15
click at [133, 499] on span "Download" at bounding box center [138, 500] width 56 height 15
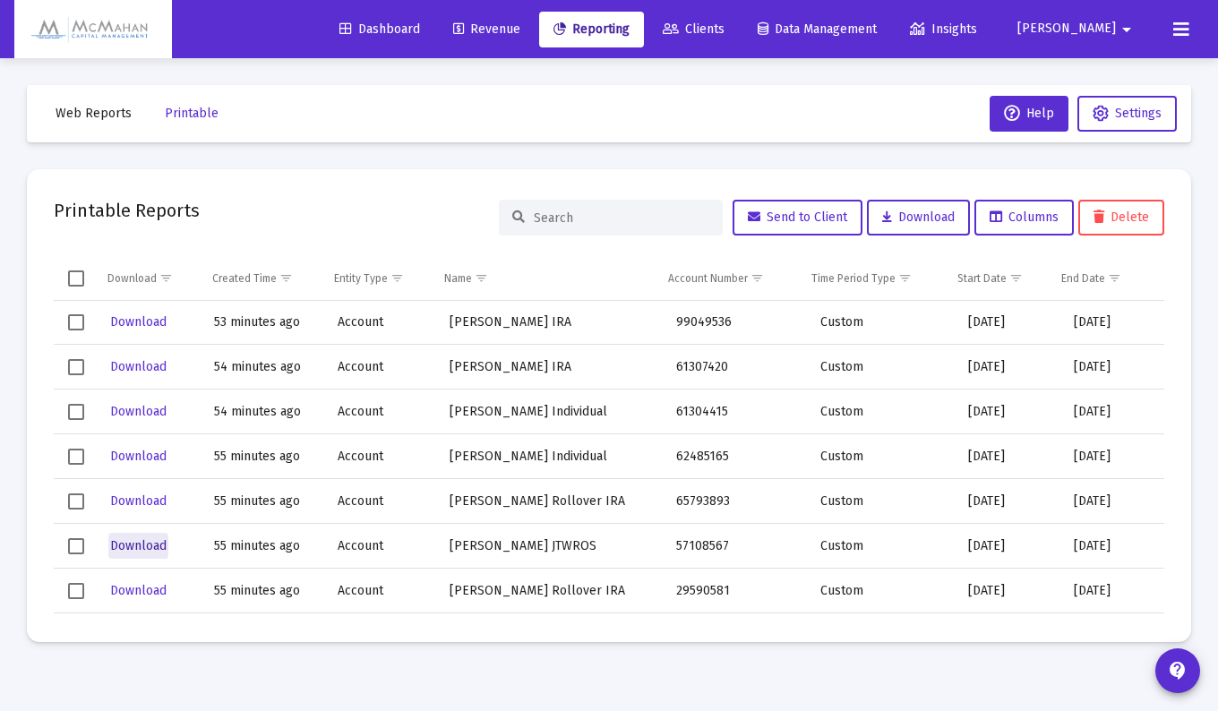
click at [133, 545] on span "Download" at bounding box center [138, 545] width 56 height 15
click at [138, 587] on span "Download" at bounding box center [138, 590] width 56 height 15
click at [127, 370] on span "Download" at bounding box center [138, 366] width 56 height 15
click at [133, 413] on span "Download" at bounding box center [138, 411] width 56 height 15
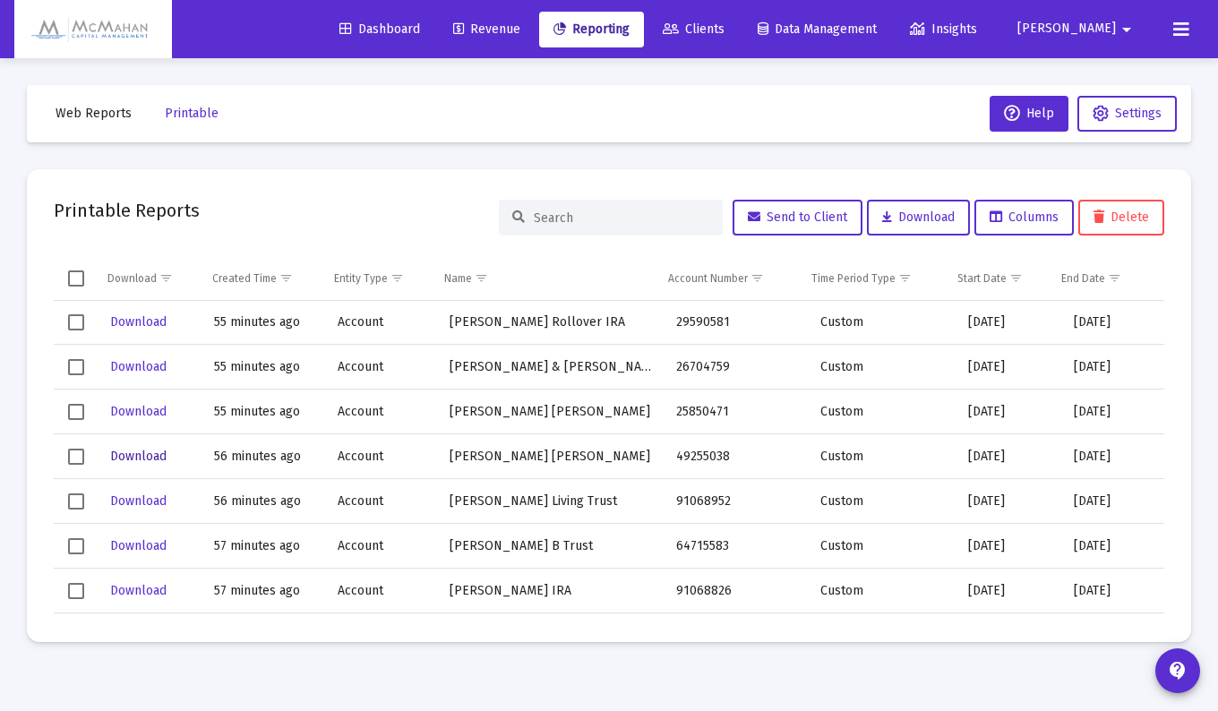
click at [141, 455] on span "Download" at bounding box center [138, 456] width 56 height 15
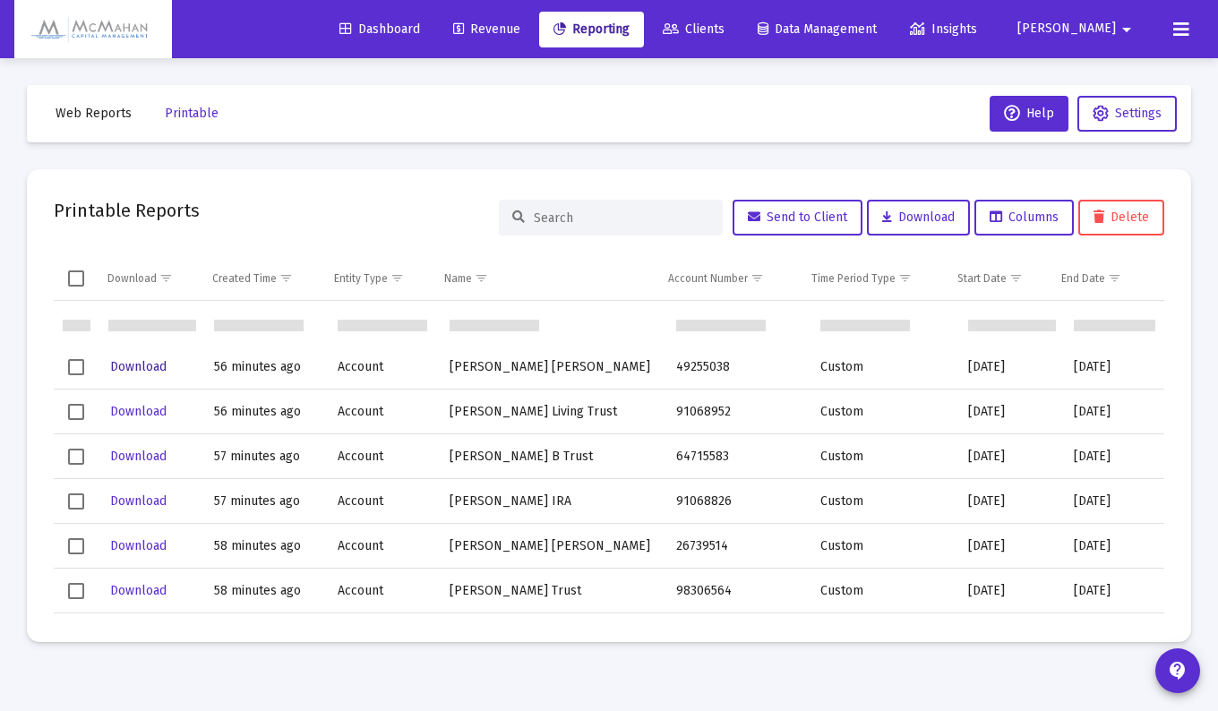
scroll to position [3492, 0]
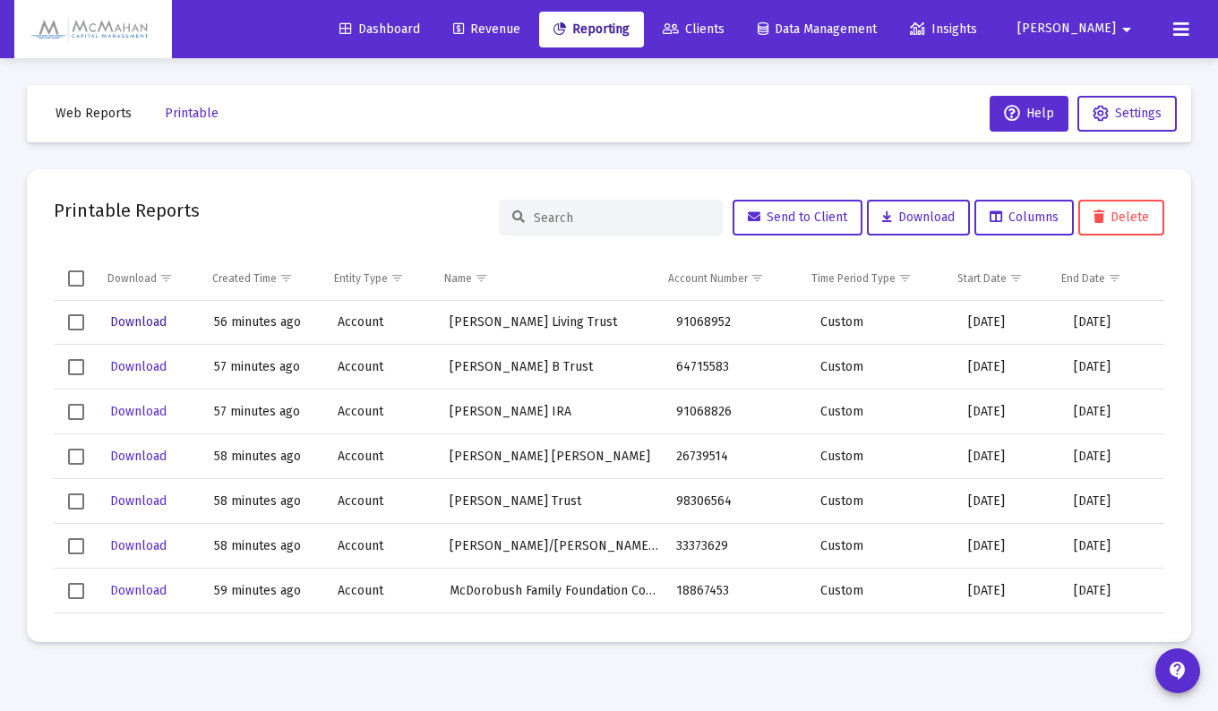
click at [143, 321] on span "Download" at bounding box center [138, 321] width 56 height 15
click at [145, 365] on span "Download" at bounding box center [138, 366] width 56 height 15
click at [141, 407] on span "Download" at bounding box center [138, 411] width 56 height 15
click at [135, 457] on span "Download" at bounding box center [138, 456] width 56 height 15
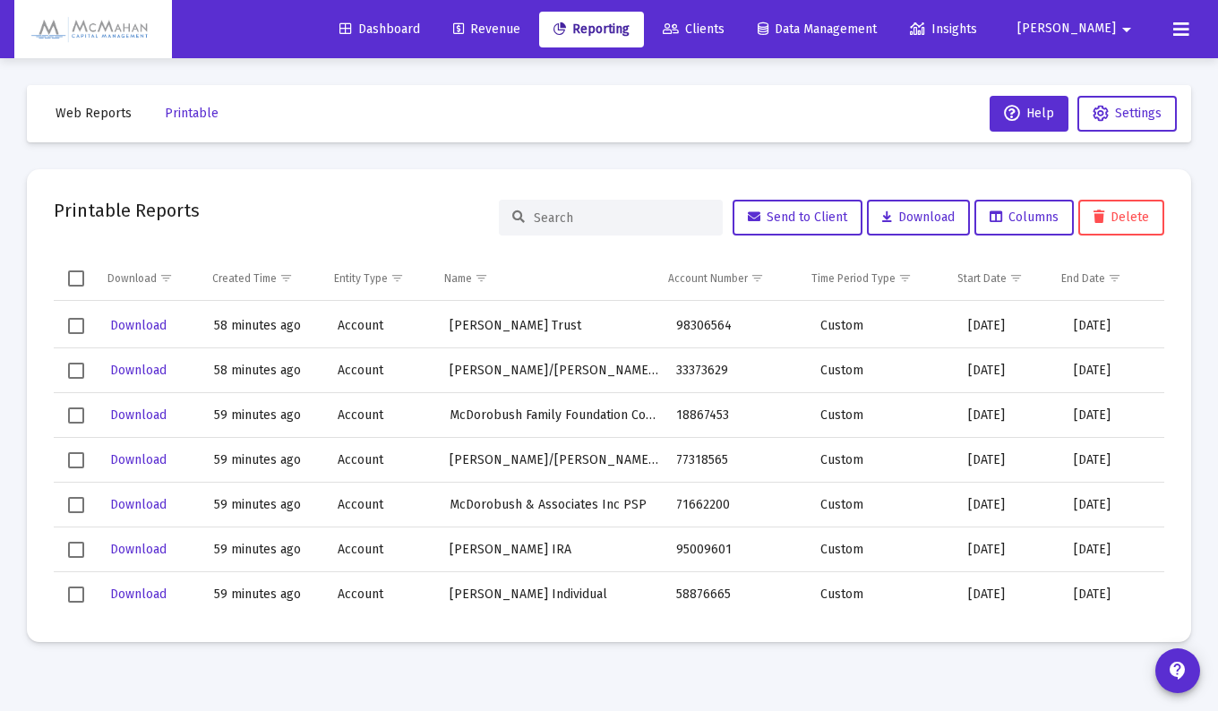
scroll to position [3671, 0]
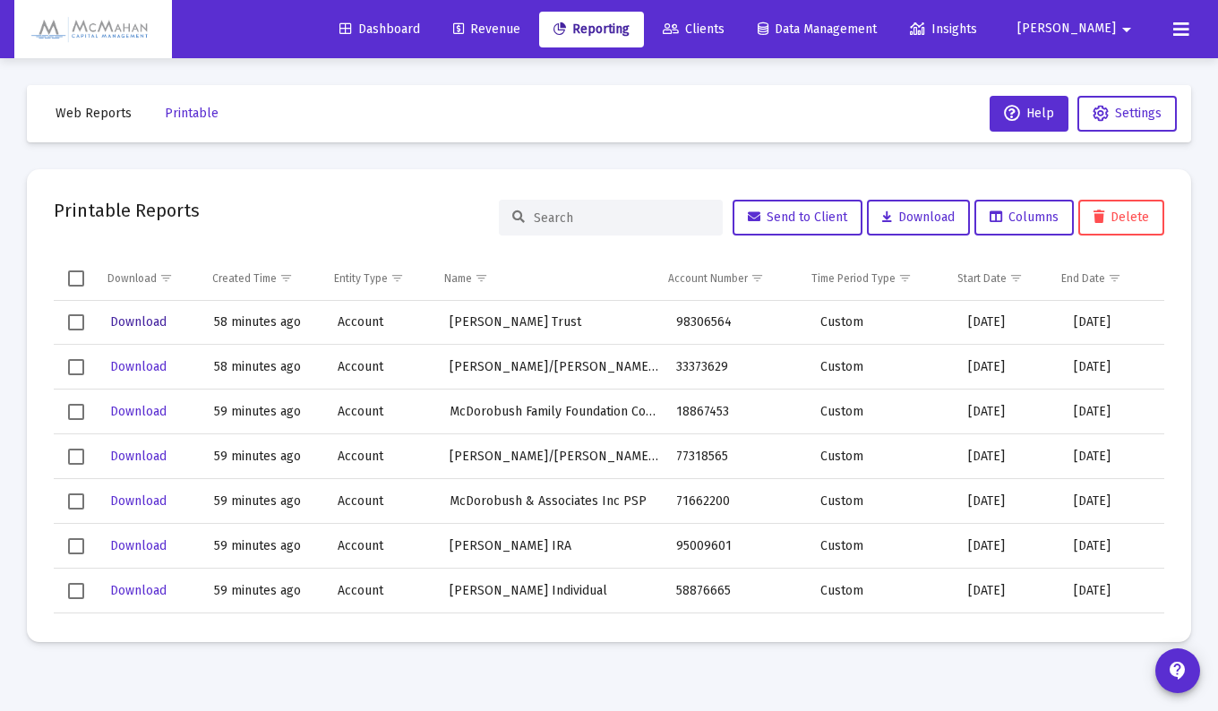
click at [134, 321] on span "Download" at bounding box center [138, 321] width 56 height 15
click at [134, 364] on span "Download" at bounding box center [138, 366] width 56 height 15
click at [137, 410] on span "Download" at bounding box center [138, 411] width 56 height 15
click at [138, 451] on span "Download" at bounding box center [138, 456] width 56 height 15
click at [138, 494] on span "Download" at bounding box center [138, 500] width 56 height 15
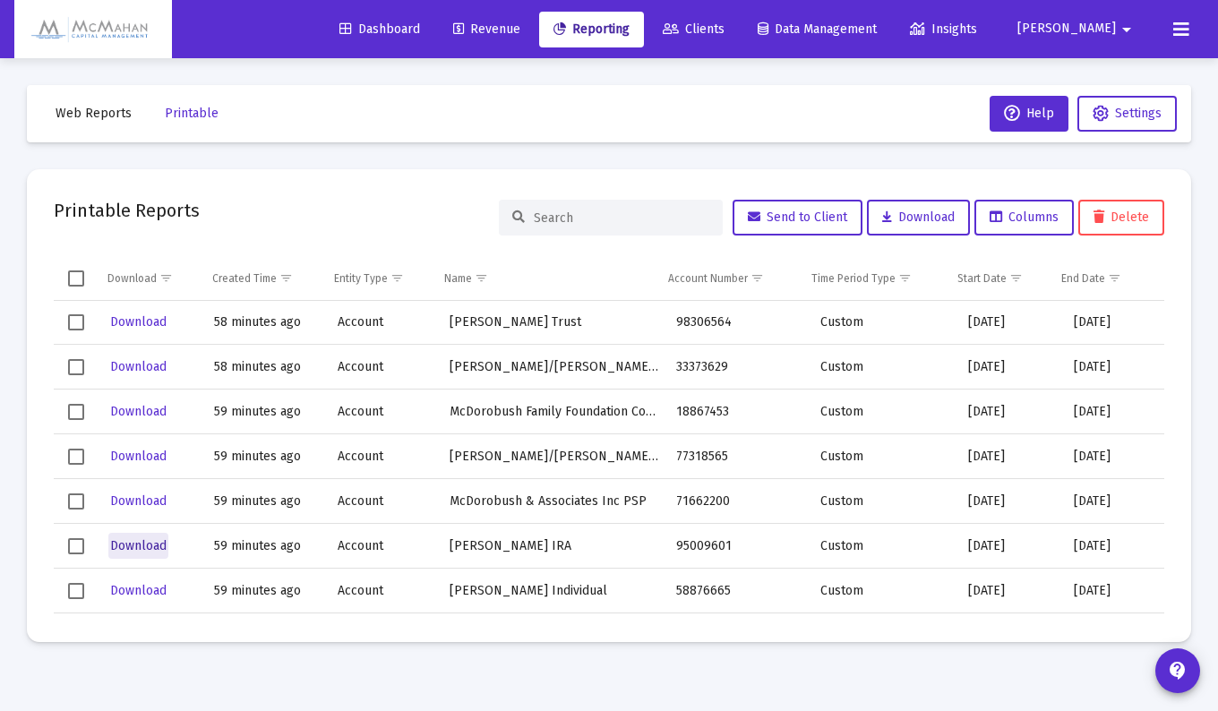
click at [146, 540] on span "Download" at bounding box center [138, 545] width 56 height 15
click at [121, 411] on span "Download" at bounding box center [138, 411] width 56 height 15
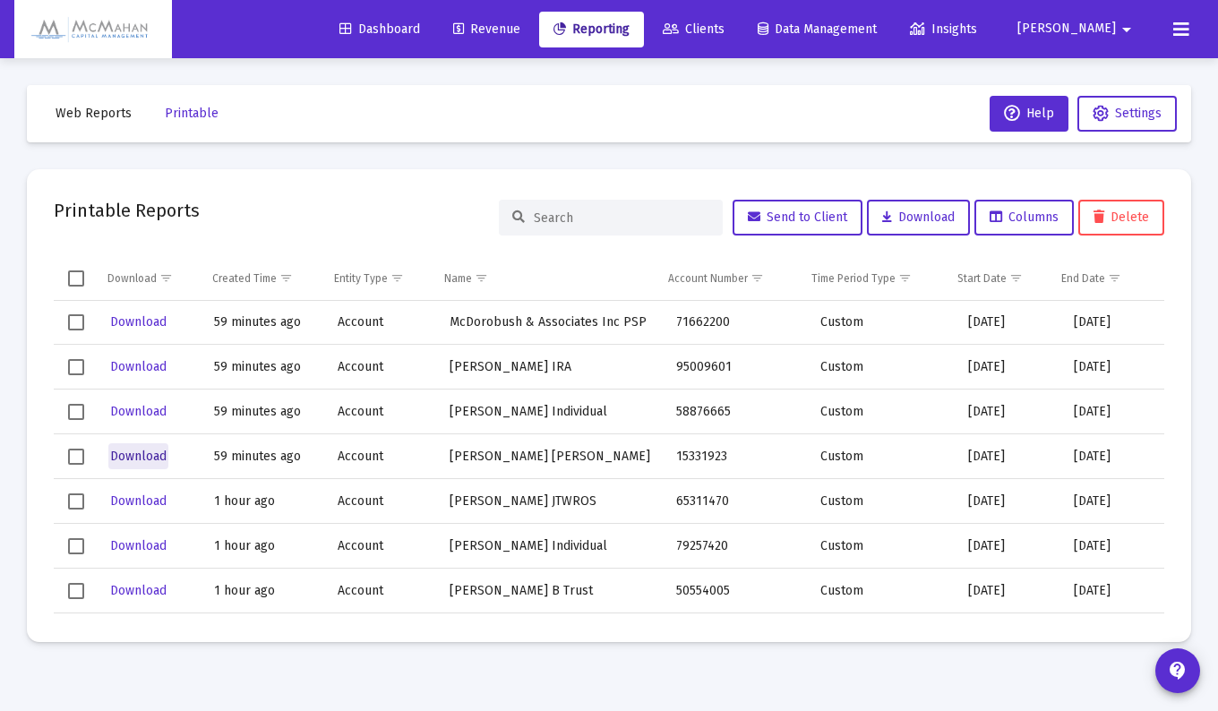
click at [132, 457] on span "Download" at bounding box center [138, 456] width 56 height 15
click at [134, 501] on span "Download" at bounding box center [138, 500] width 56 height 15
click at [137, 542] on span "Download" at bounding box center [138, 545] width 56 height 15
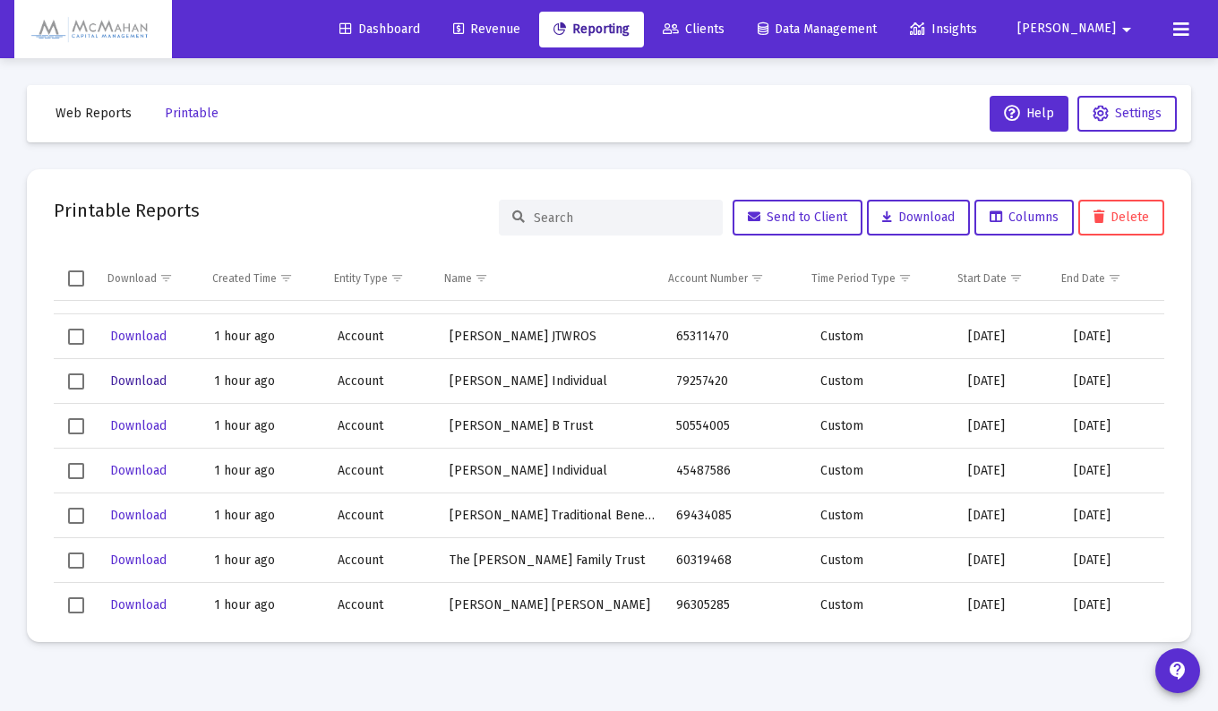
scroll to position [4029, 0]
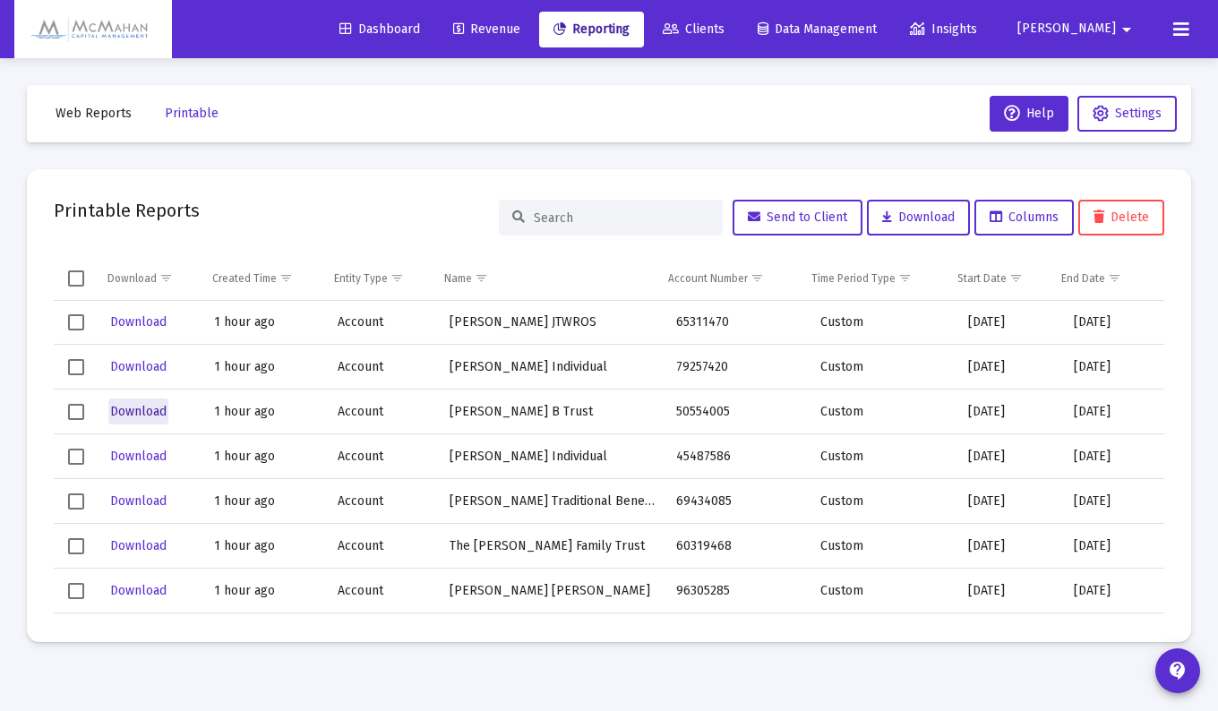
click at [133, 407] on span "Download" at bounding box center [138, 411] width 56 height 15
click at [140, 453] on span "Download" at bounding box center [138, 456] width 56 height 15
click at [142, 496] on span "Download" at bounding box center [138, 500] width 56 height 15
click at [136, 543] on span "Download" at bounding box center [138, 545] width 56 height 15
click at [153, 585] on span "Download" at bounding box center [138, 590] width 56 height 15
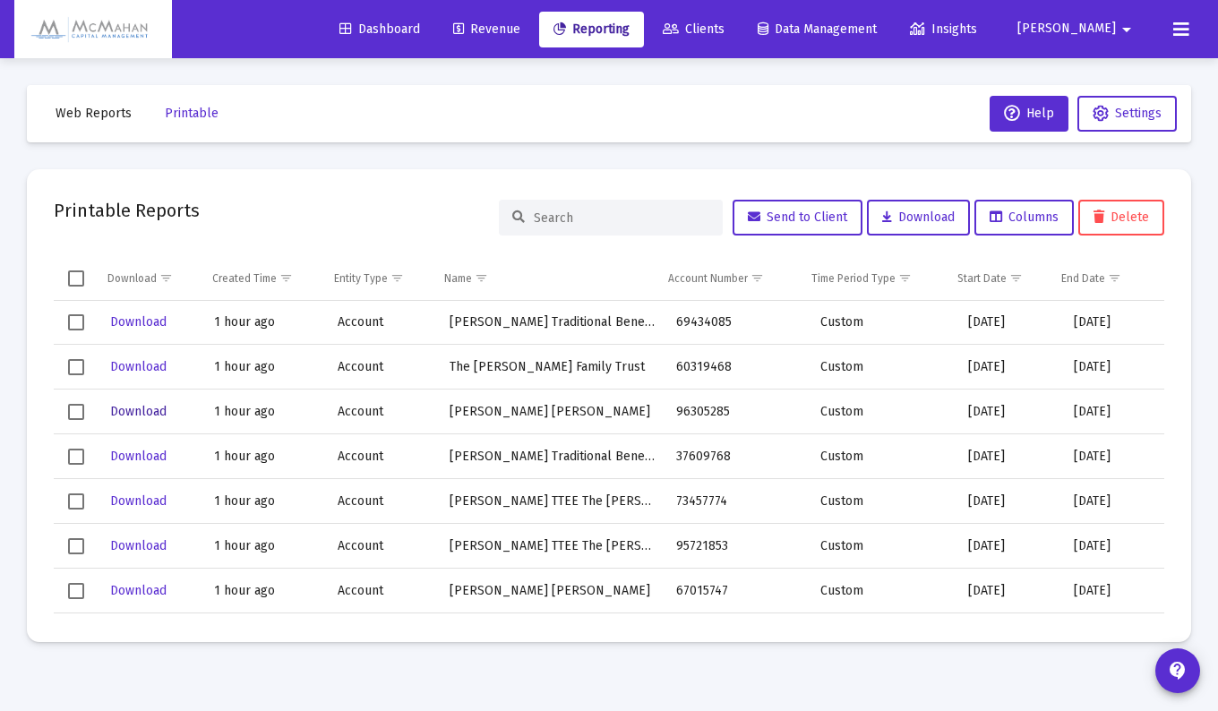
scroll to position [4298, 0]
click at [134, 361] on span "Download" at bounding box center [138, 366] width 56 height 15
click at [134, 409] on span "Download" at bounding box center [138, 411] width 56 height 15
click at [142, 453] on span "Download" at bounding box center [138, 456] width 56 height 15
click at [141, 500] on span "Download" at bounding box center [138, 500] width 56 height 15
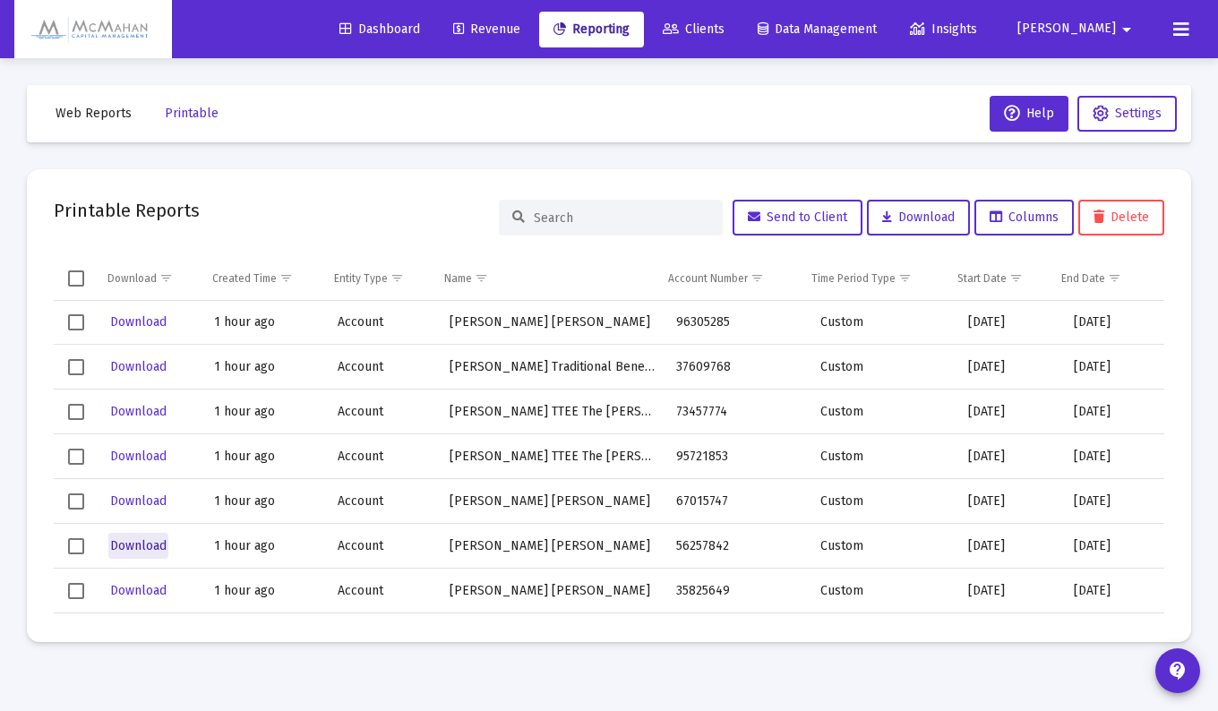
click at [141, 543] on span "Download" at bounding box center [138, 545] width 56 height 15
click at [135, 590] on span "Download" at bounding box center [138, 590] width 56 height 15
click at [138, 461] on span "Download" at bounding box center [138, 456] width 56 height 15
click at [141, 500] on span "Download" at bounding box center [138, 500] width 56 height 15
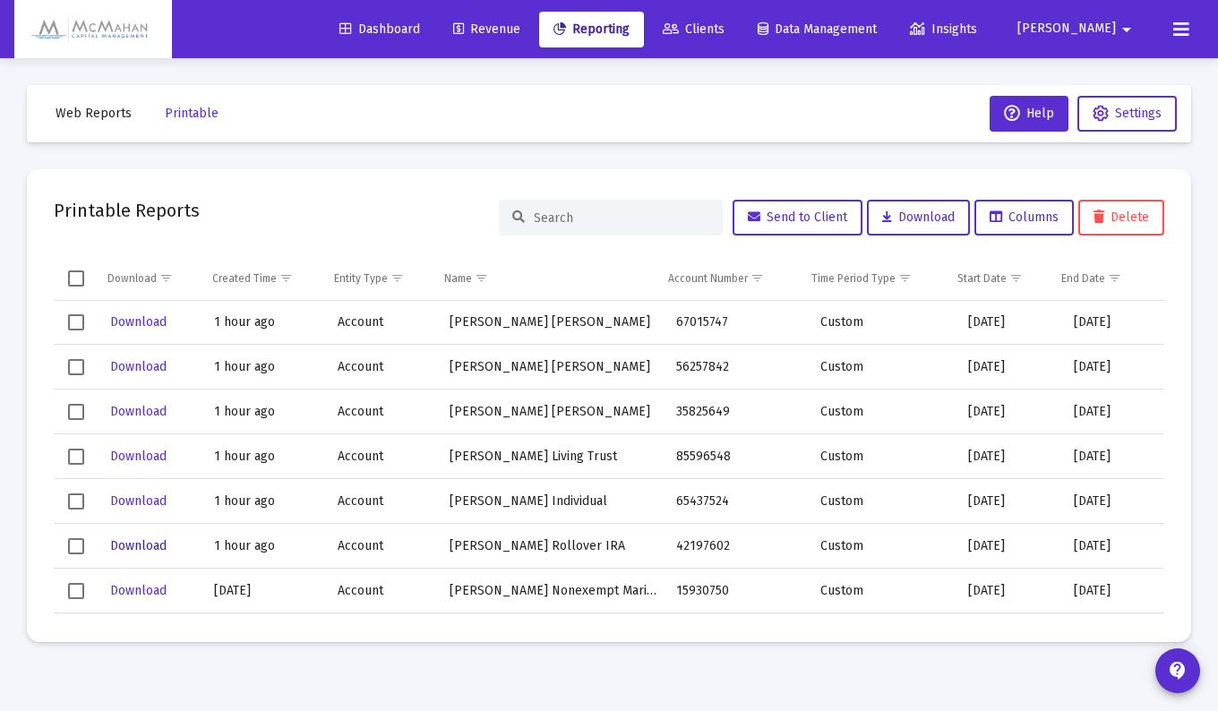
click at [144, 540] on span "Download" at bounding box center [138, 545] width 56 height 15
click at [150, 588] on span "Download" at bounding box center [138, 590] width 56 height 15
click at [128, 456] on span "Download" at bounding box center [138, 456] width 56 height 15
click at [143, 499] on span "Download" at bounding box center [138, 500] width 56 height 15
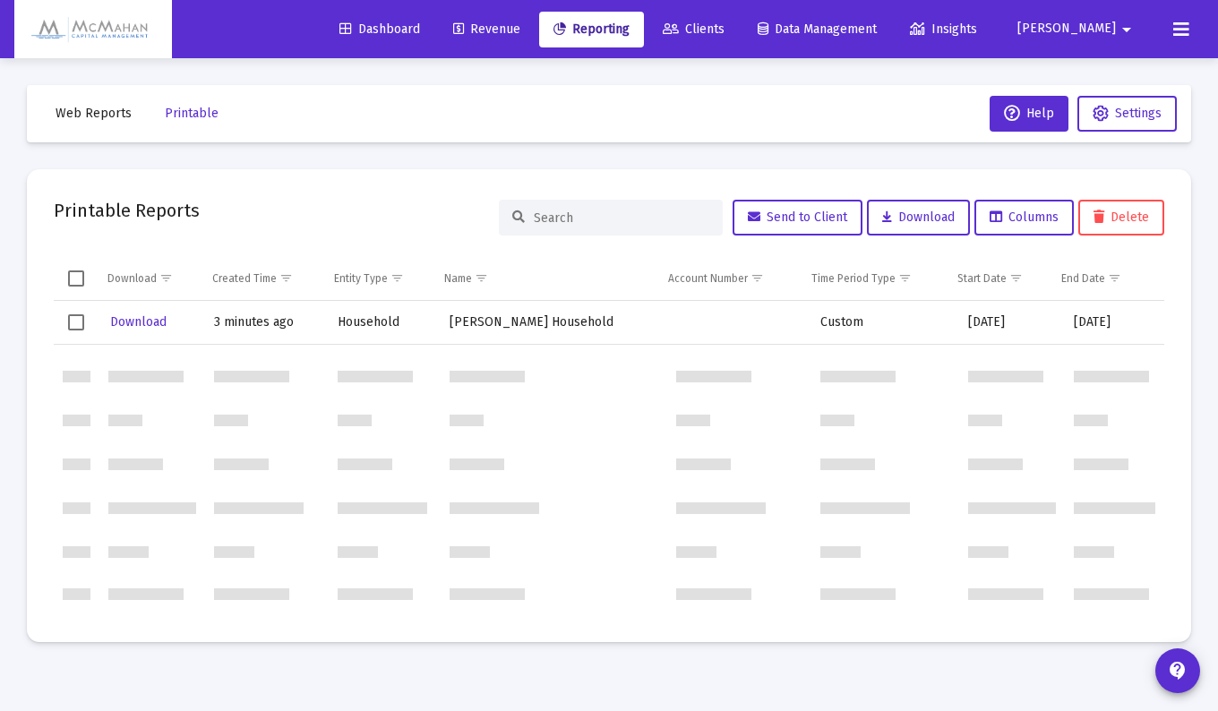
scroll to position [0, 0]
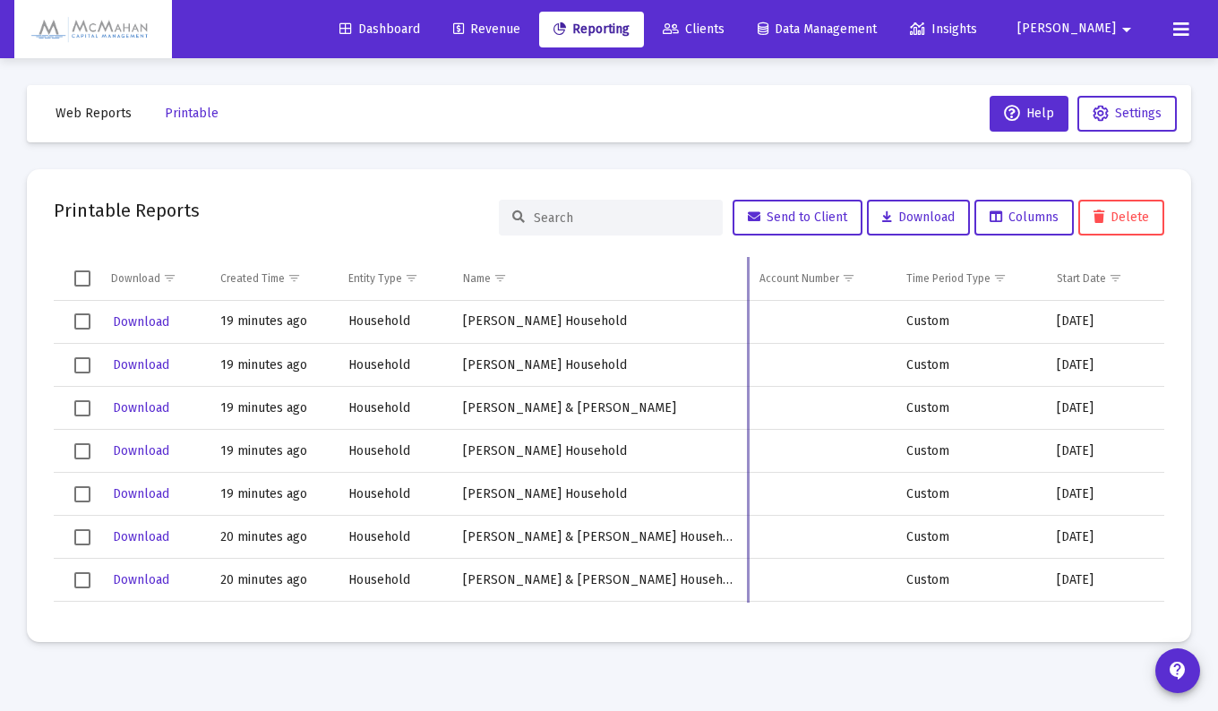
drag, startPoint x: 673, startPoint y: 276, endPoint x: 746, endPoint y: 274, distance: 72.5
click at [746, 274] on div "Download Created Time Entity Type Name Account Number Time Period Type Start Da…" at bounding box center [609, 436] width 1110 height 358
click at [145, 321] on span "Download" at bounding box center [141, 321] width 56 height 15
click at [133, 363] on span "Download" at bounding box center [141, 364] width 56 height 15
click at [140, 406] on span "Download" at bounding box center [141, 407] width 56 height 15
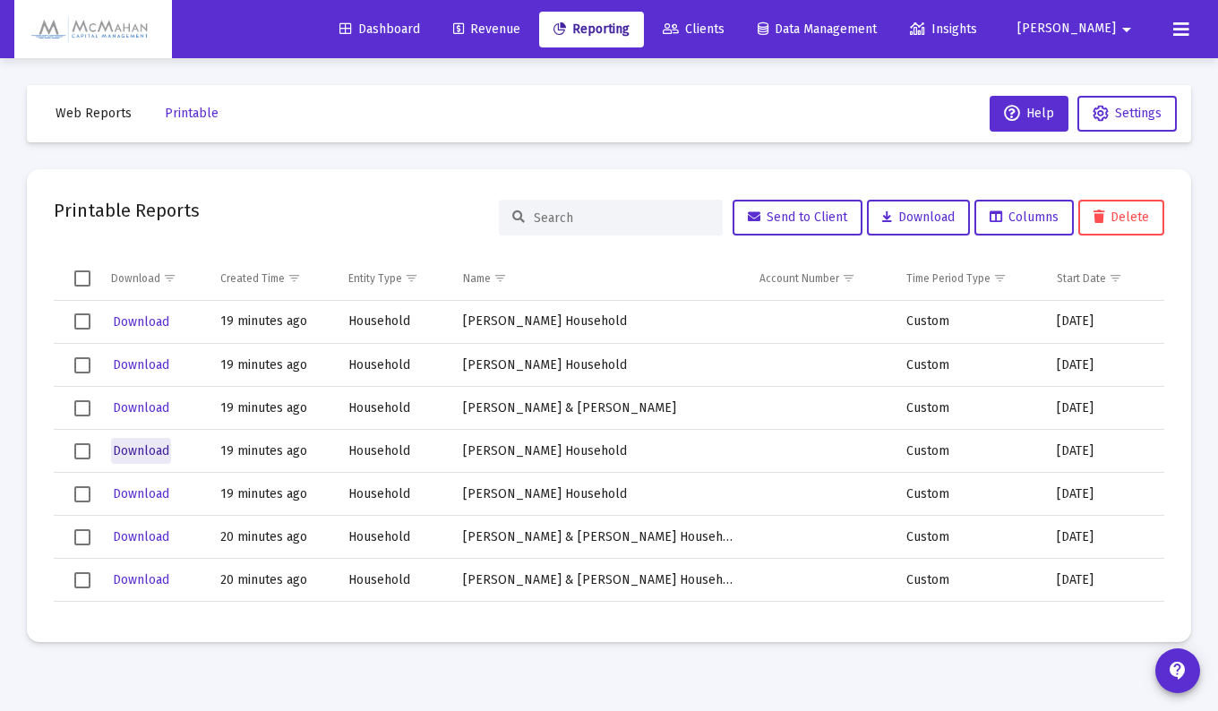
click at [144, 449] on span "Download" at bounding box center [141, 450] width 56 height 15
click at [146, 491] on span "Download" at bounding box center [141, 493] width 56 height 15
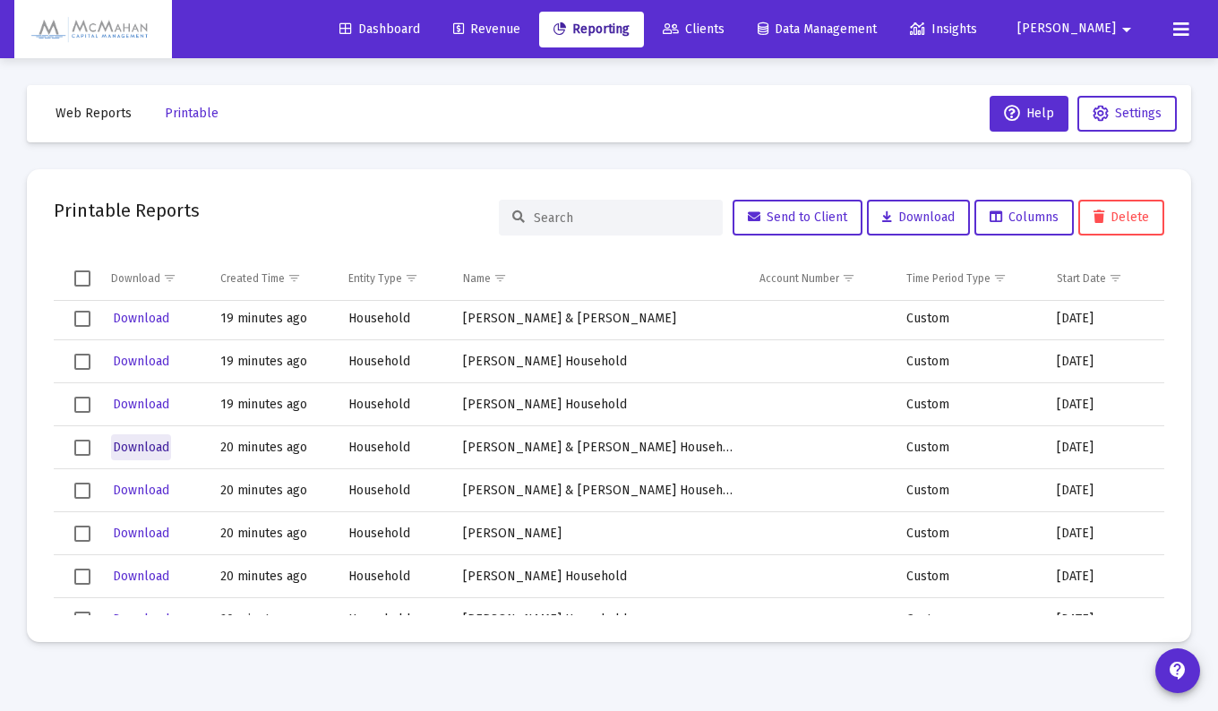
click at [131, 447] on span "Download" at bounding box center [141, 447] width 56 height 15
click at [141, 488] on span "Download" at bounding box center [141, 490] width 56 height 15
click at [136, 530] on span "Download" at bounding box center [141, 533] width 56 height 15
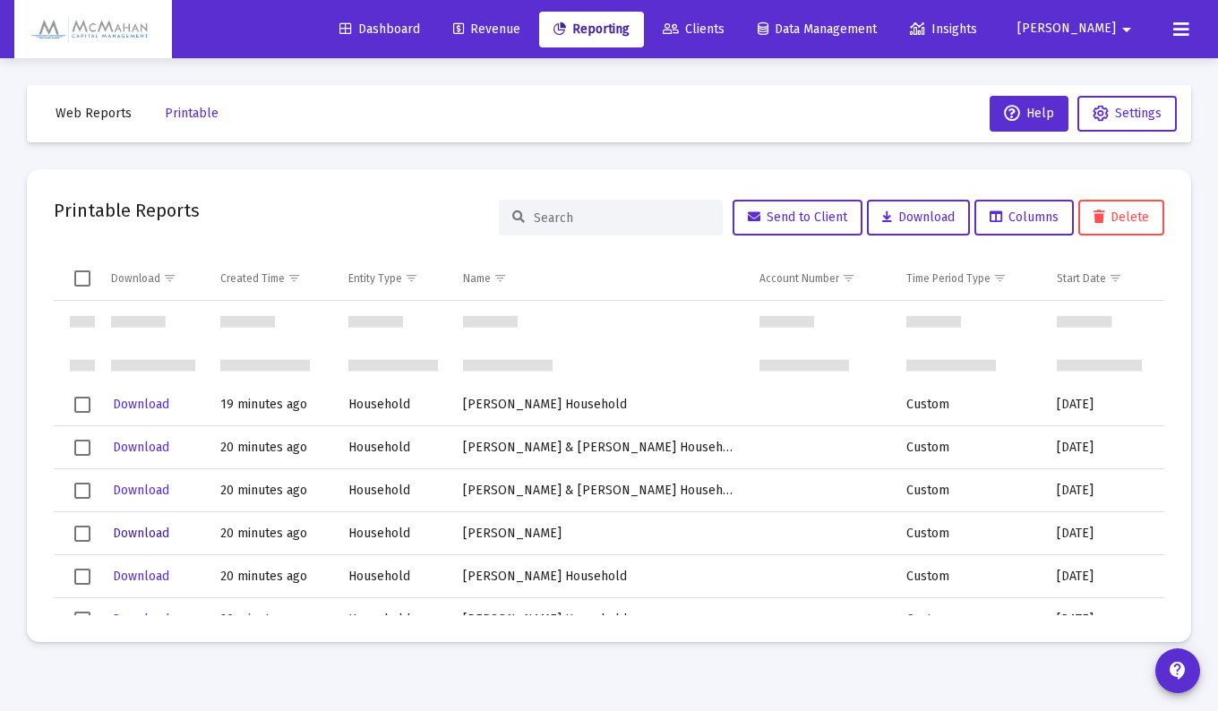
scroll to position [179, 0]
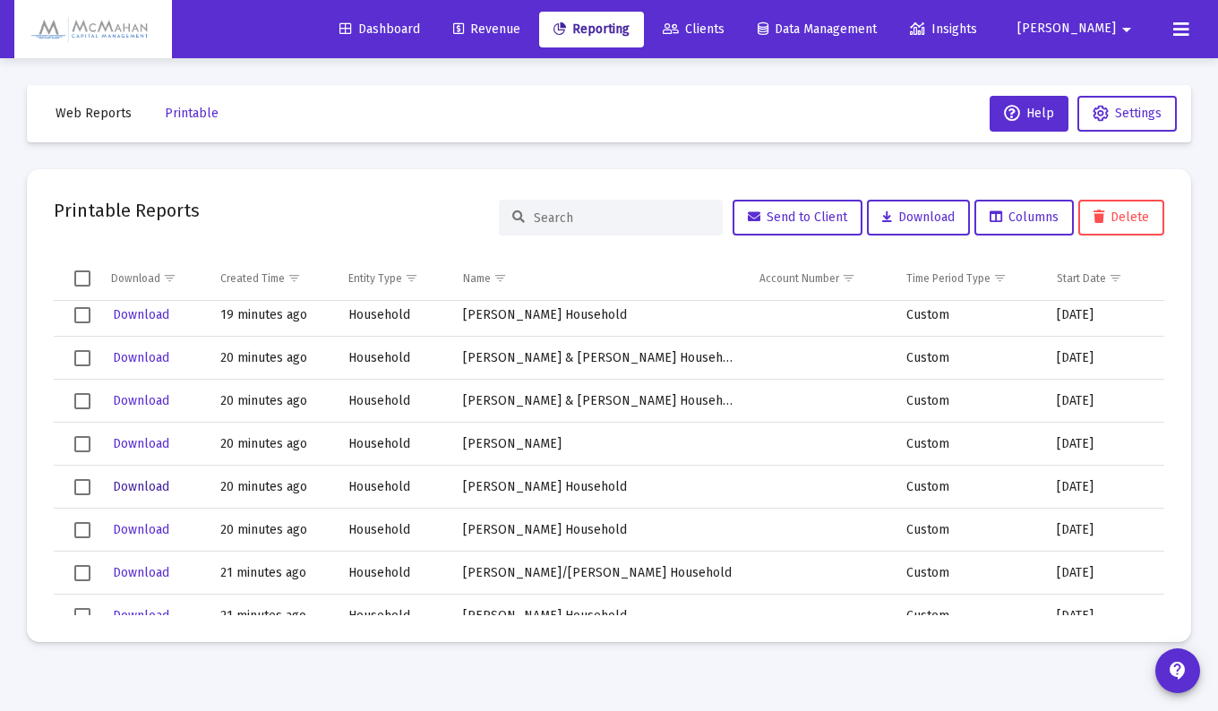
click at [135, 488] on span "Download" at bounding box center [141, 486] width 56 height 15
click at [143, 530] on span "Download" at bounding box center [141, 529] width 56 height 15
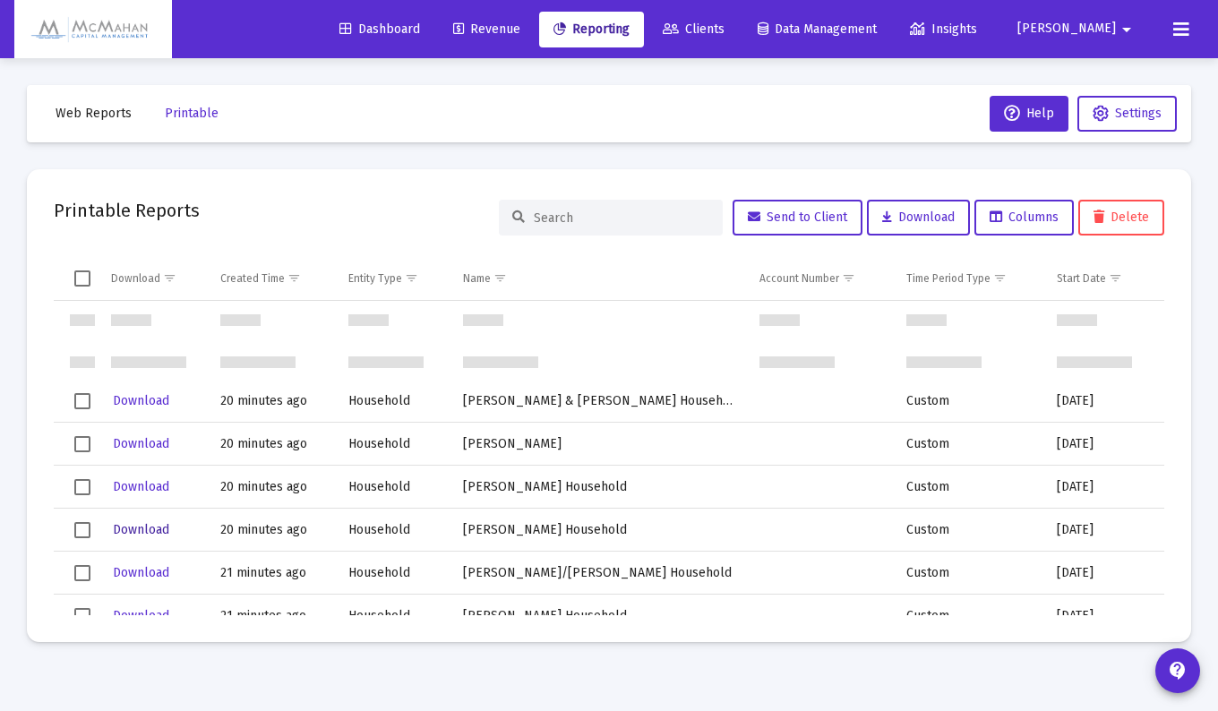
scroll to position [269, 0]
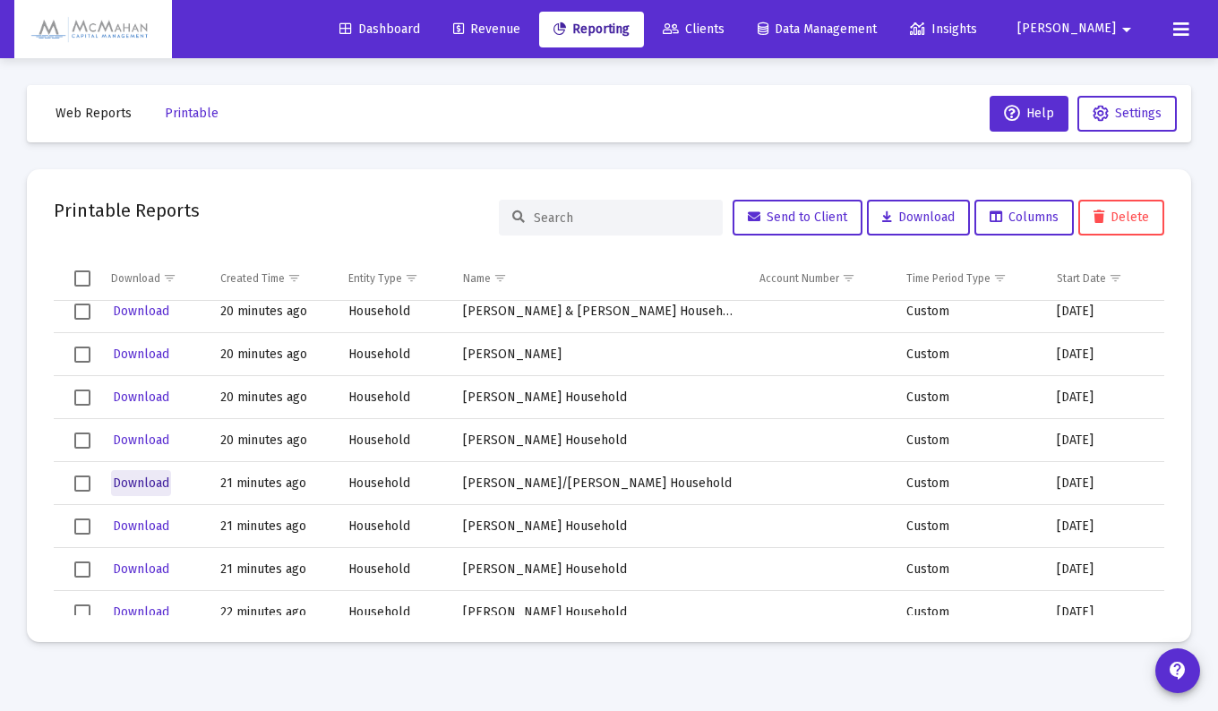
click at [144, 481] on span "Download" at bounding box center [141, 482] width 56 height 15
click at [140, 518] on button "Download" at bounding box center [141, 526] width 60 height 26
click at [143, 565] on span "Download" at bounding box center [141, 568] width 56 height 15
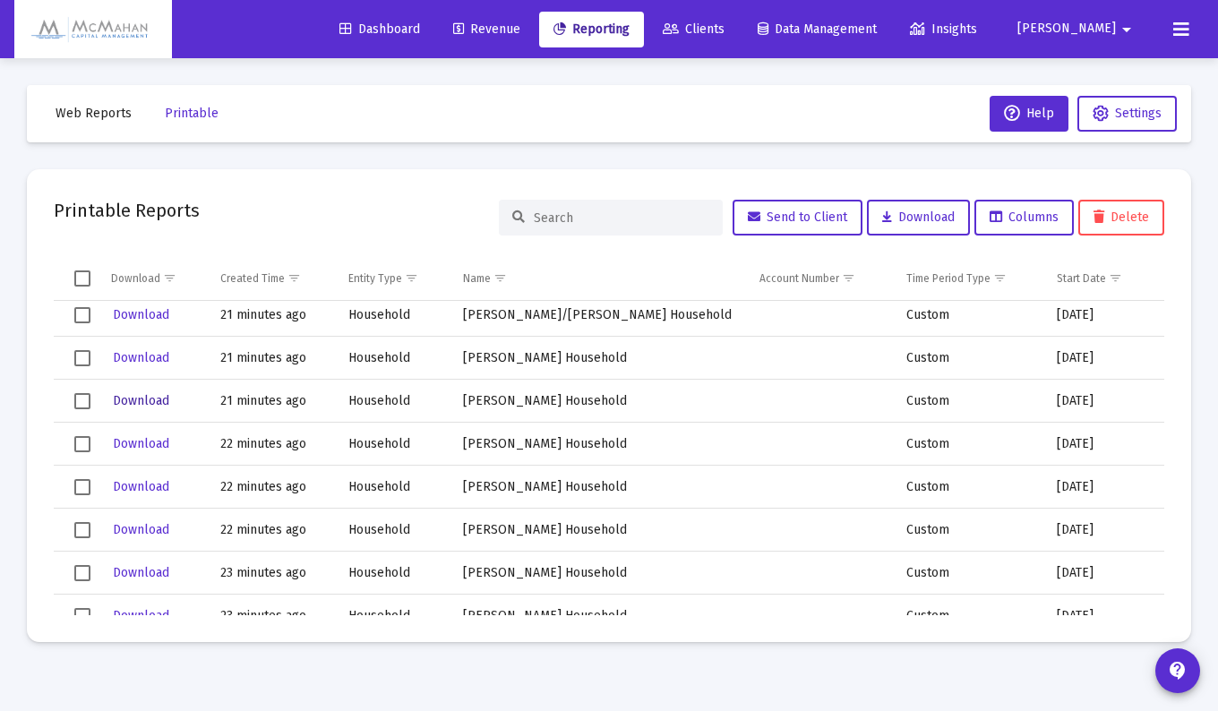
scroll to position [448, 0]
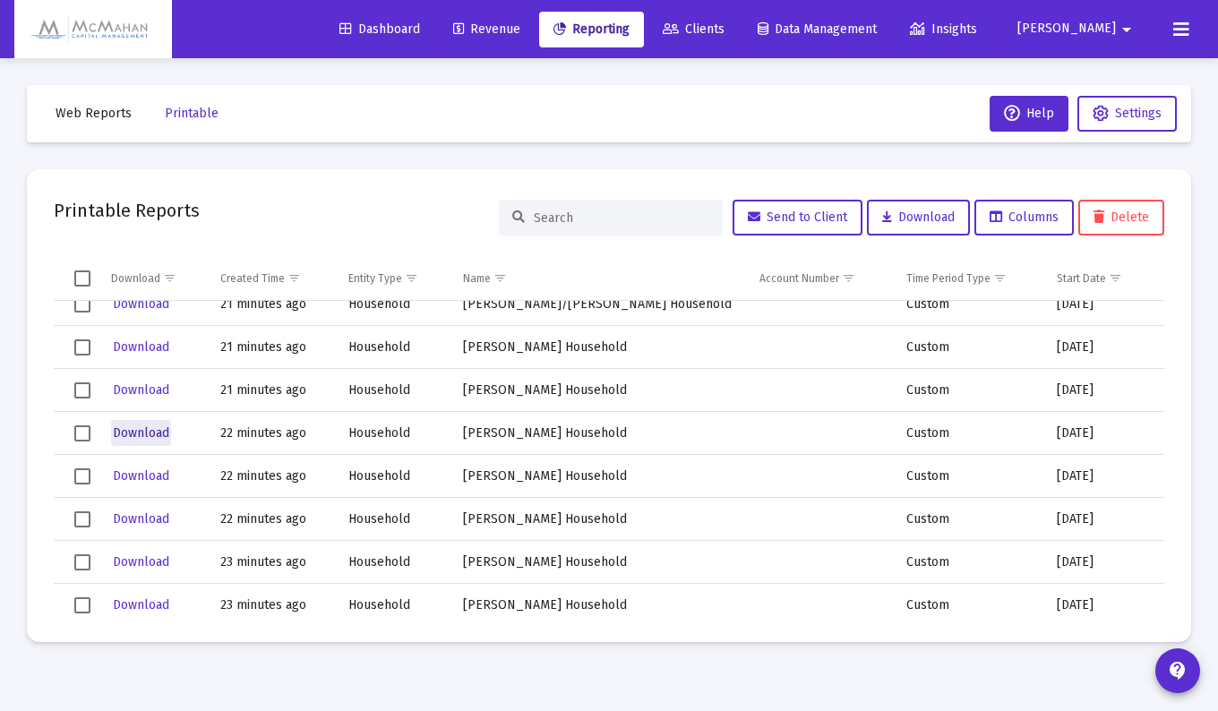
click at [153, 432] on span "Download" at bounding box center [141, 432] width 56 height 15
click at [137, 476] on span "Download" at bounding box center [141, 475] width 56 height 15
click at [139, 515] on span "Download" at bounding box center [141, 518] width 56 height 15
click at [143, 556] on span "Download" at bounding box center [141, 561] width 56 height 15
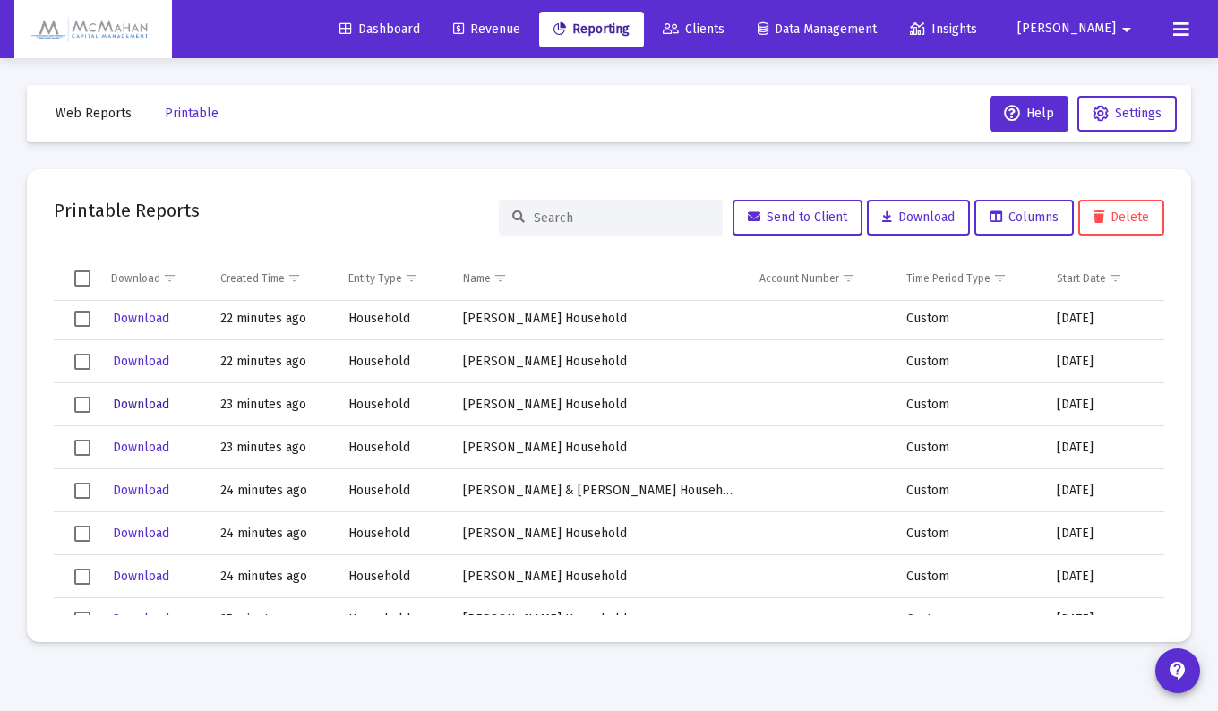
scroll to position [627, 0]
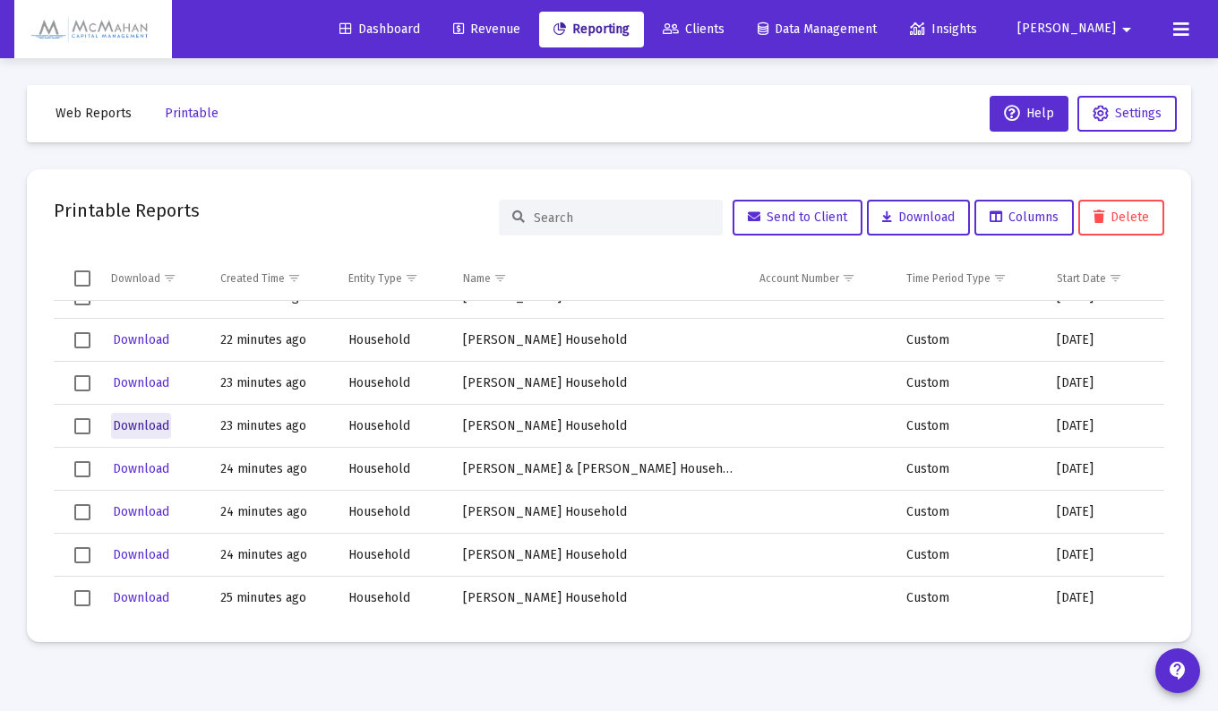
click at [140, 422] on span "Download" at bounding box center [141, 425] width 56 height 15
click at [147, 460] on button "Download" at bounding box center [141, 469] width 60 height 26
click at [137, 504] on span "Download" at bounding box center [141, 511] width 56 height 15
click at [141, 549] on span "Download" at bounding box center [141, 554] width 56 height 15
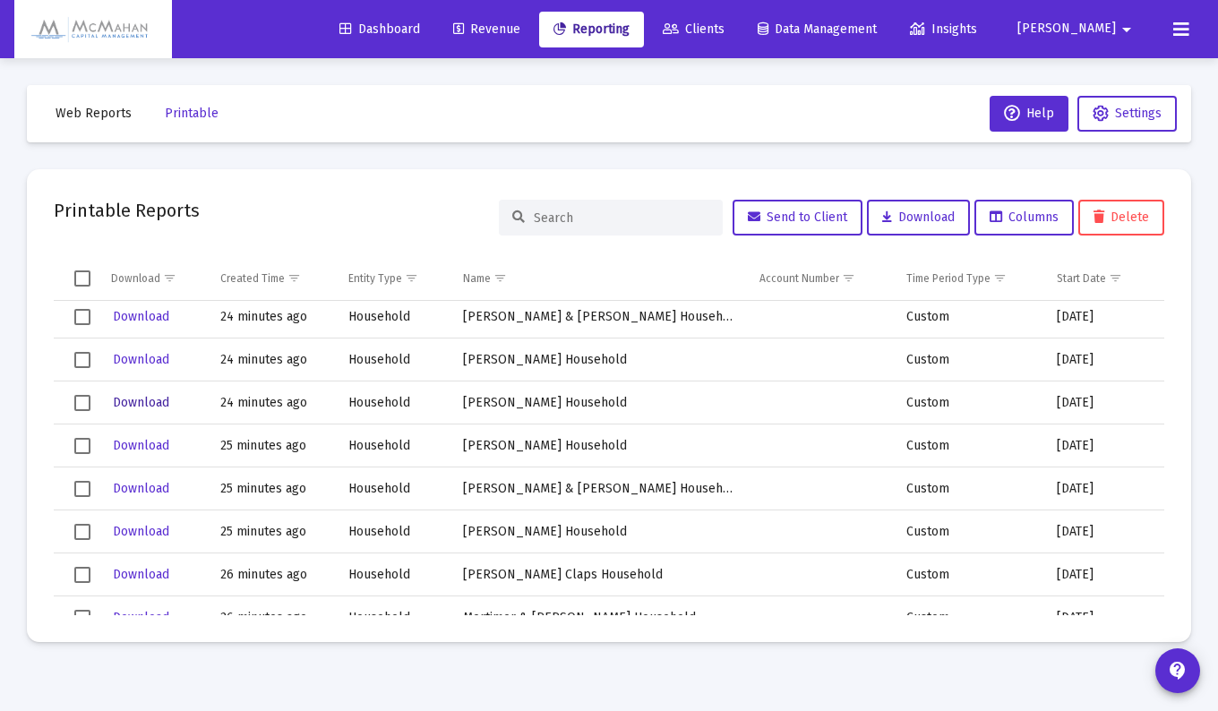
scroll to position [806, 0]
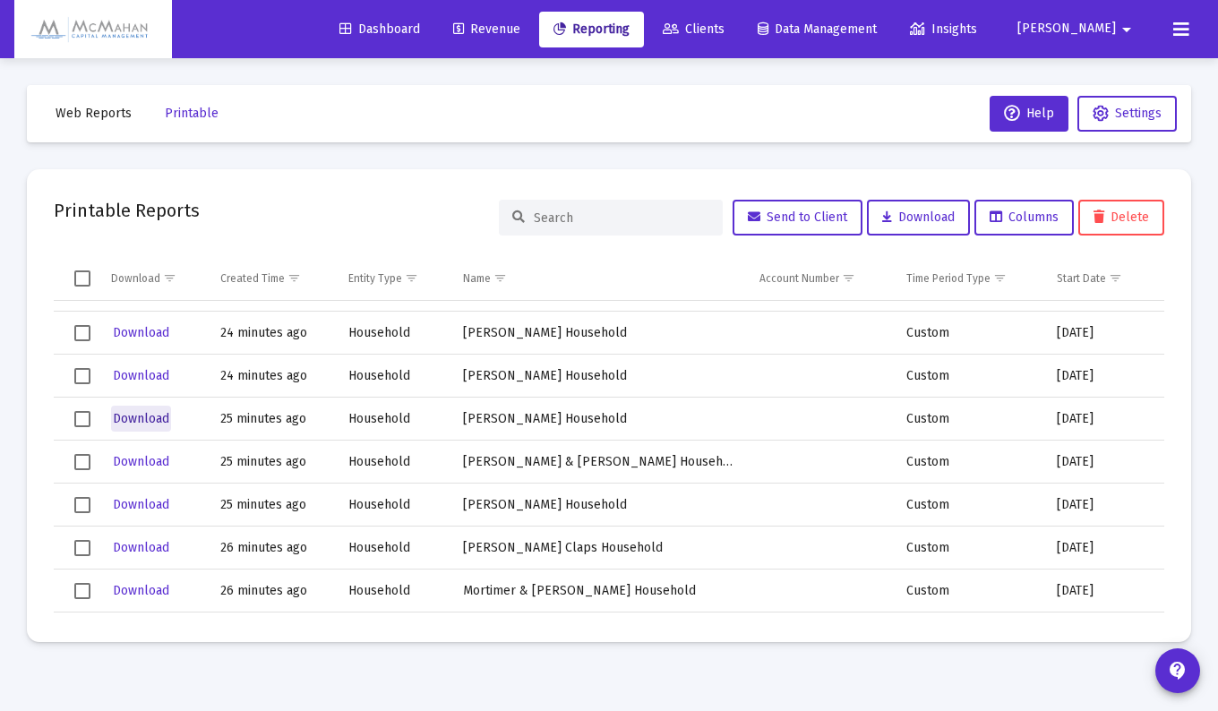
click at [146, 421] on span "Download" at bounding box center [141, 418] width 56 height 15
click at [148, 462] on span "Download" at bounding box center [141, 461] width 56 height 15
click at [152, 503] on span "Download" at bounding box center [141, 504] width 56 height 15
click at [152, 550] on span "Download" at bounding box center [141, 547] width 56 height 15
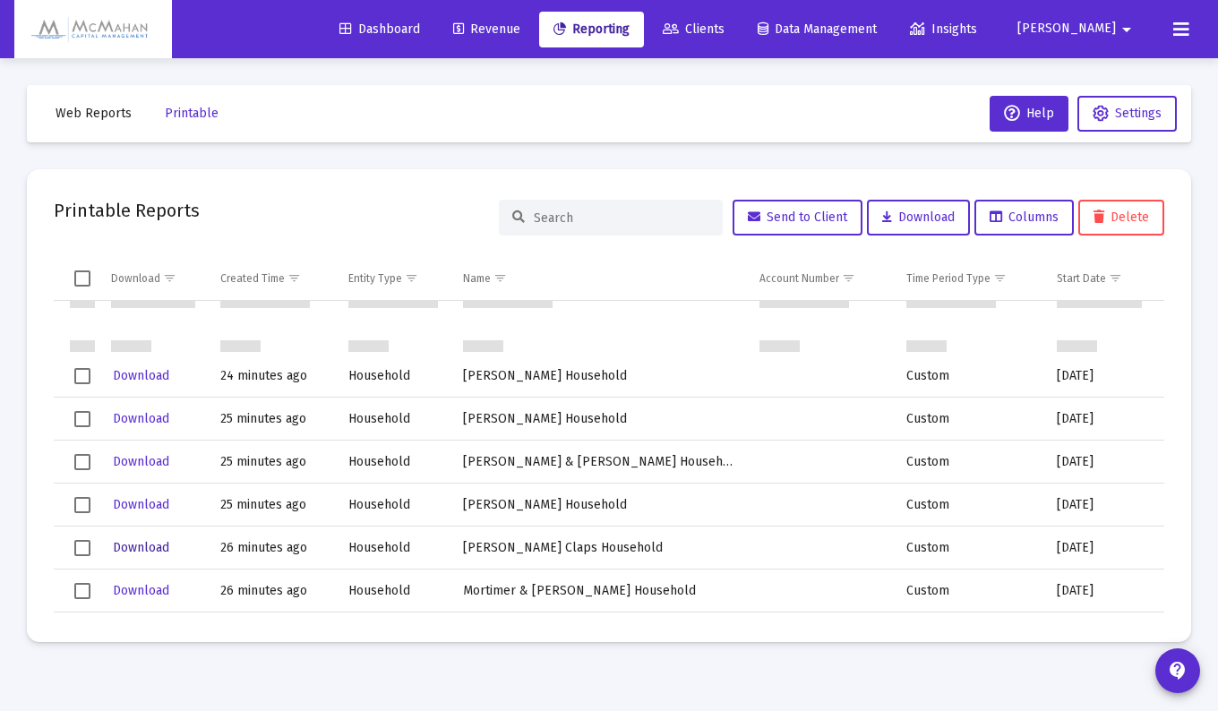
scroll to position [895, 0]
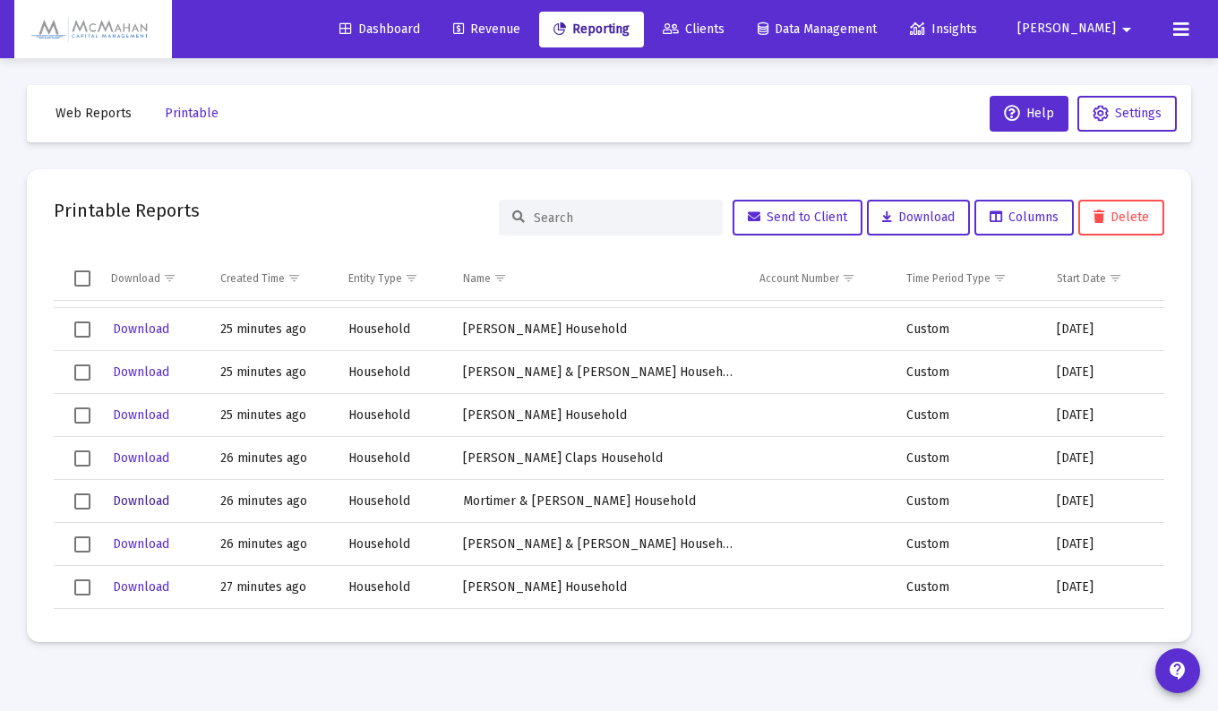
click at [152, 497] on span "Download" at bounding box center [141, 500] width 56 height 15
click at [145, 543] on span "Download" at bounding box center [141, 543] width 56 height 15
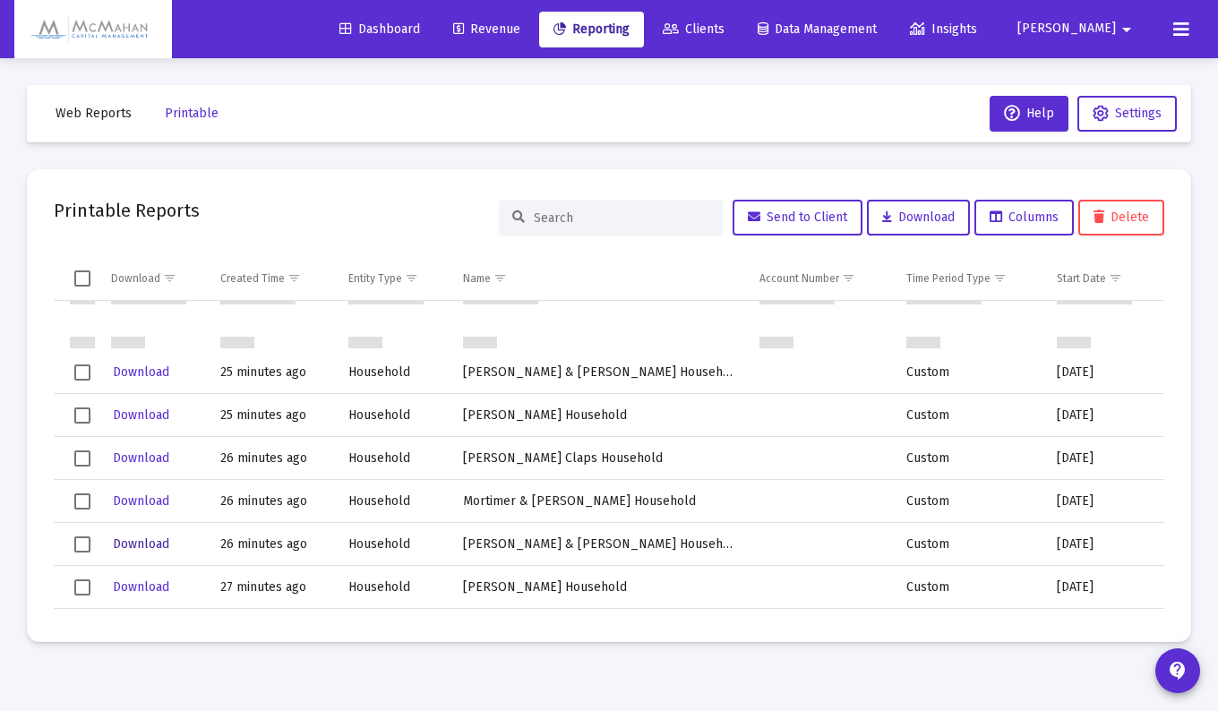
scroll to position [985, 0]
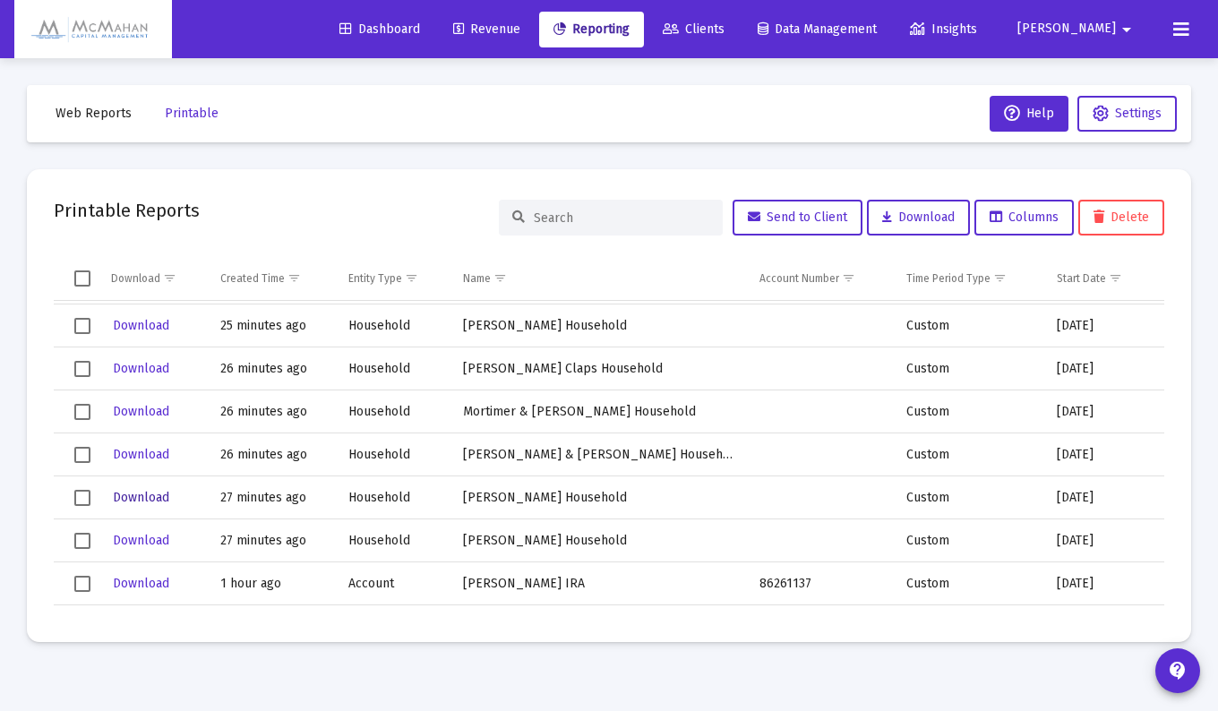
click at [153, 495] on span "Download" at bounding box center [141, 497] width 56 height 15
click at [141, 539] on span "Download" at bounding box center [141, 540] width 56 height 15
click at [603, 115] on mat-toolbar-row "Web Reports Printable Help Settings" at bounding box center [609, 113] width 1164 height 57
click at [1125, 30] on mat-icon "arrow_drop_down" at bounding box center [1126, 30] width 21 height 36
click at [1117, 117] on button "Logout" at bounding box center [1109, 119] width 107 height 43
